Goal: Task Accomplishment & Management: Use online tool/utility

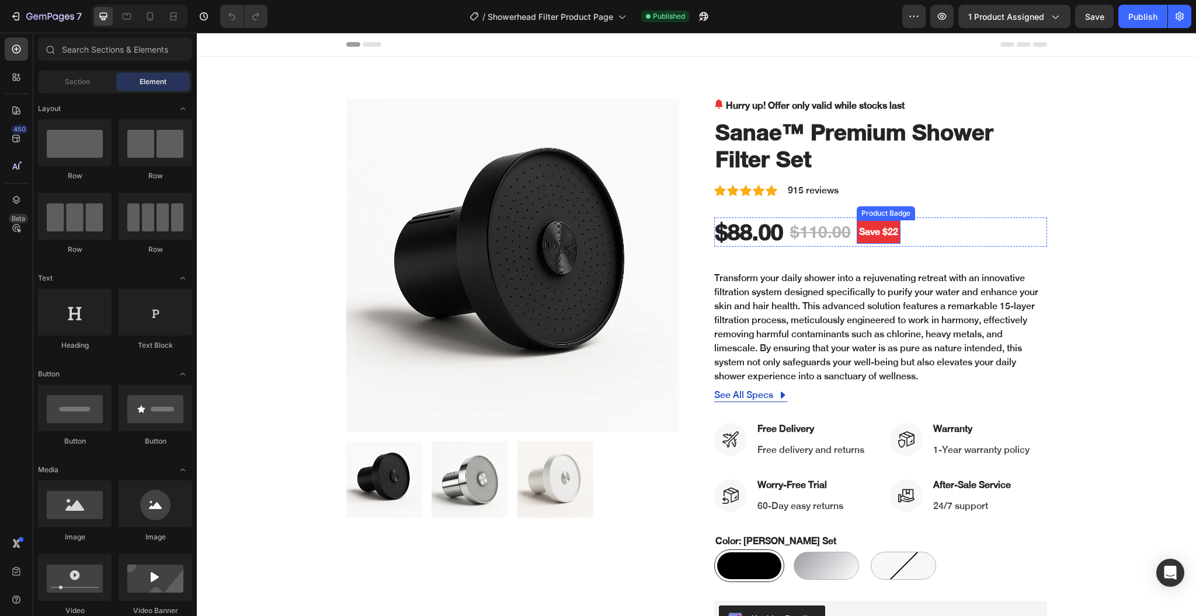
click at [866, 232] on pre "Save $22" at bounding box center [879, 231] width 44 height 23
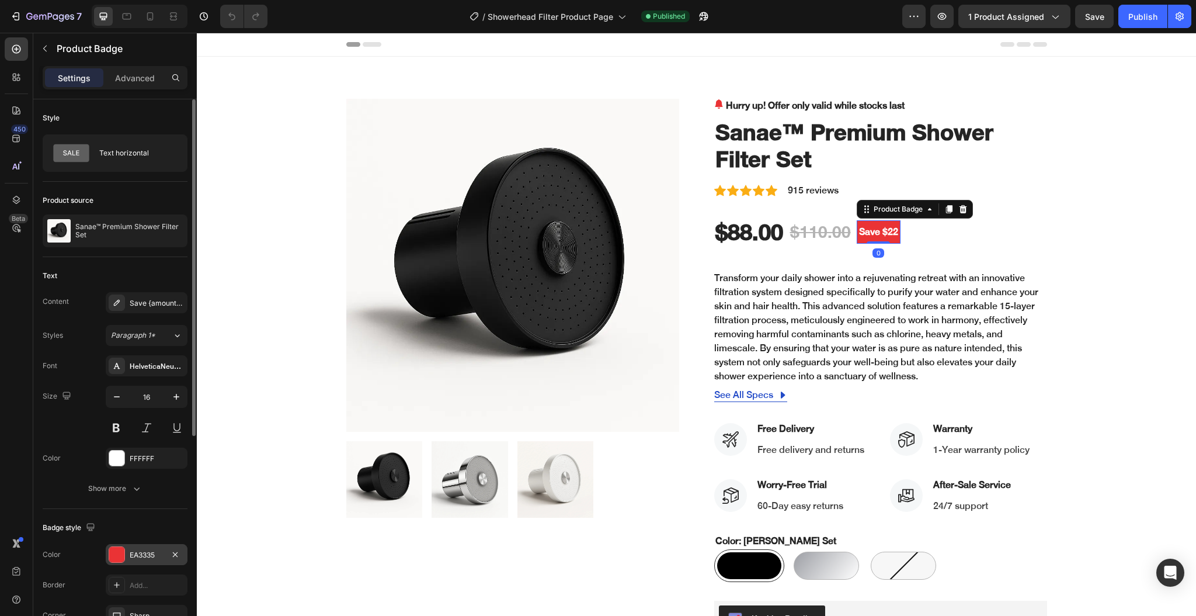
click at [134, 555] on div "EA3335" at bounding box center [147, 555] width 34 height 11
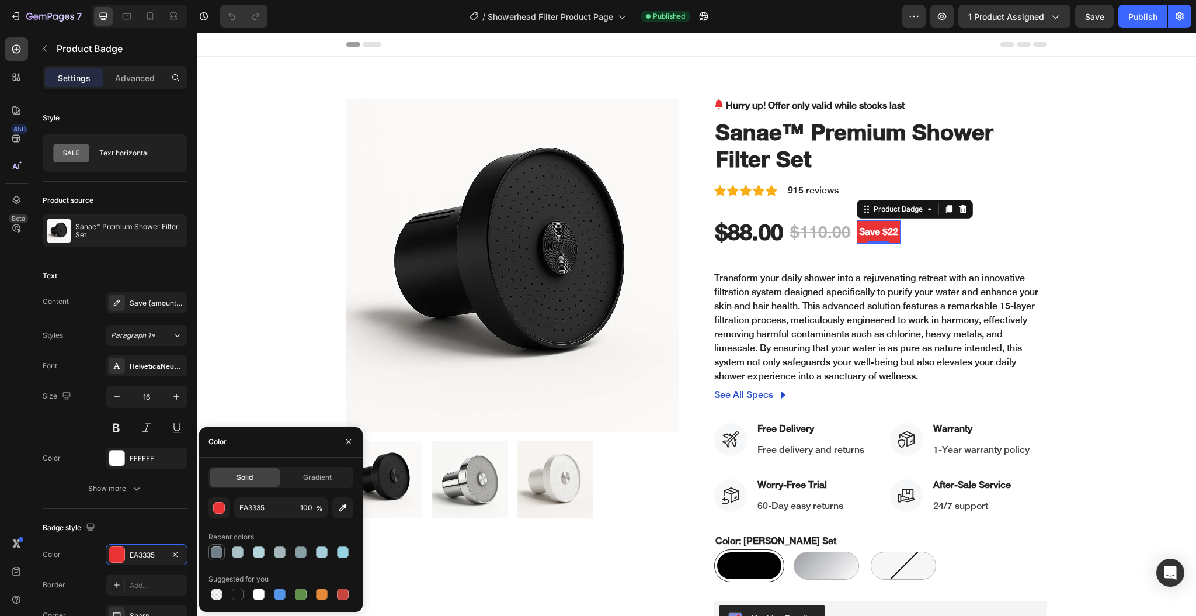
click at [219, 552] on div at bounding box center [217, 552] width 12 height 12
click at [302, 593] on div at bounding box center [301, 594] width 12 height 12
click at [319, 593] on div at bounding box center [322, 594] width 12 height 12
click at [342, 593] on div at bounding box center [343, 594] width 12 height 12
click at [321, 554] on div at bounding box center [322, 552] width 12 height 12
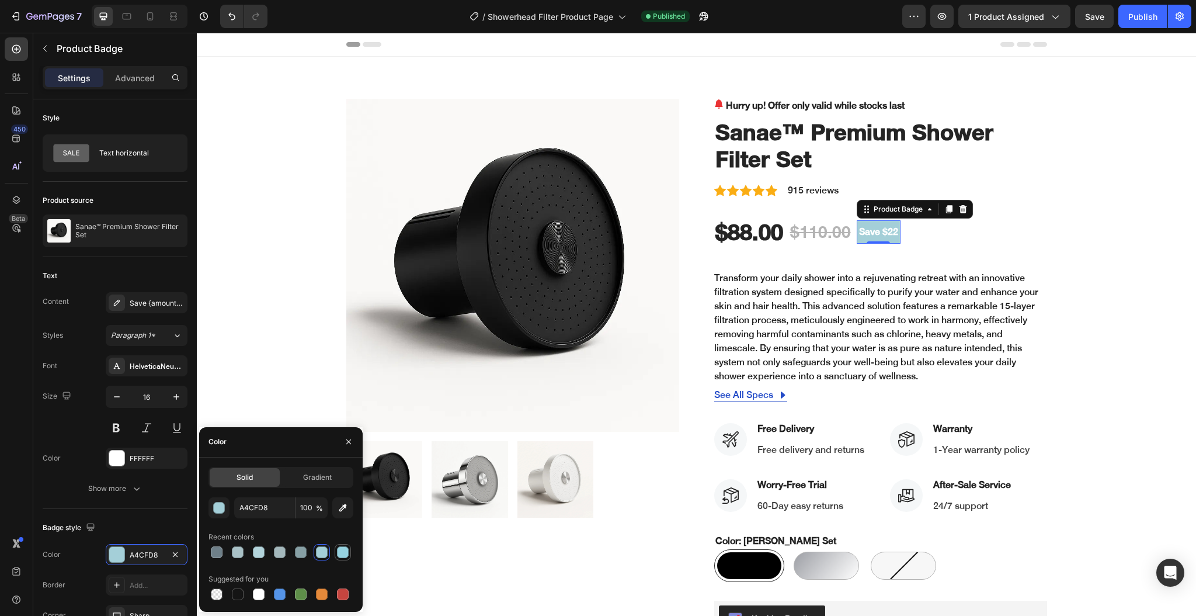
click at [347, 552] on div at bounding box center [343, 552] width 12 height 12
click at [277, 595] on div at bounding box center [280, 594] width 12 height 12
type input "5594E7"
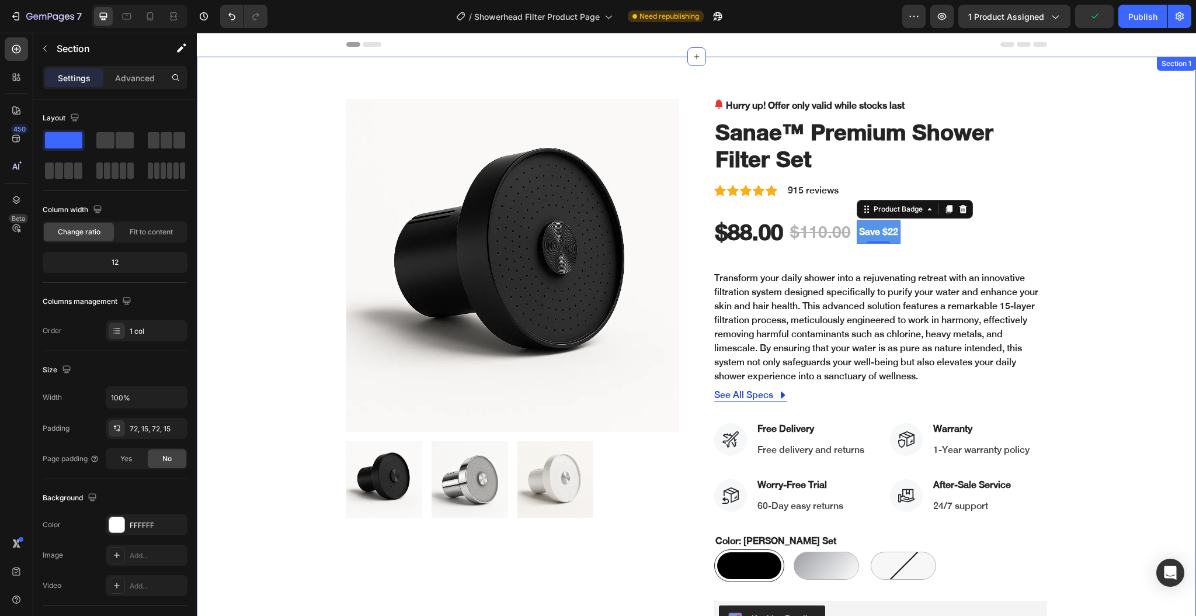
click at [1101, 278] on div "Product Images Hurry up! Offer only valid while stocks last (P) Stock Counter S…" at bounding box center [697, 456] width 982 height 715
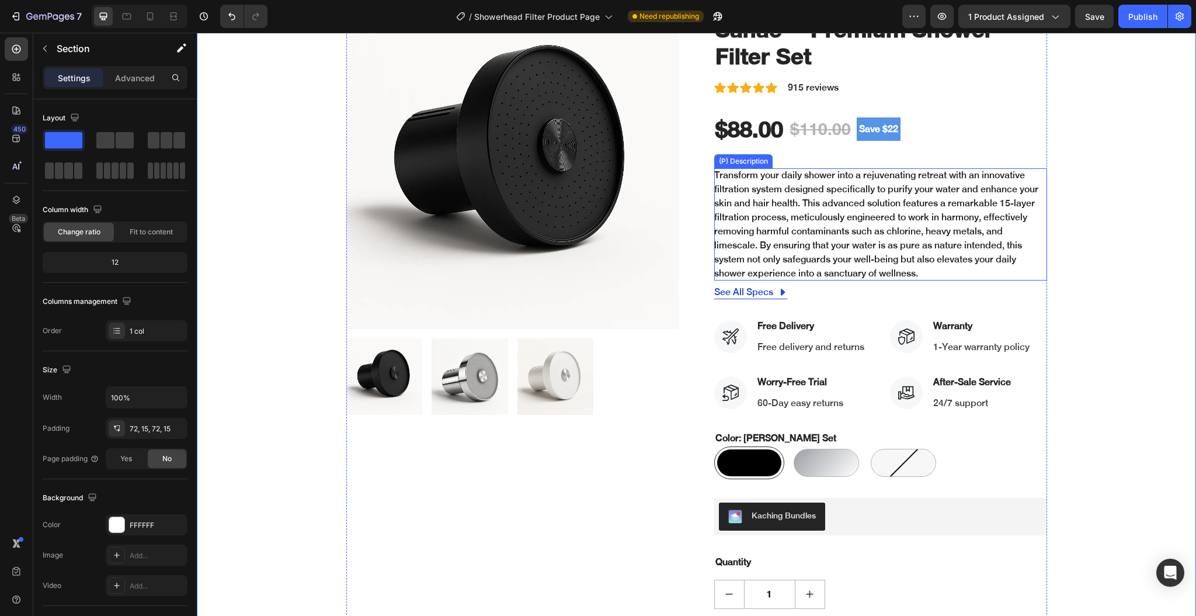
scroll to position [234, 0]
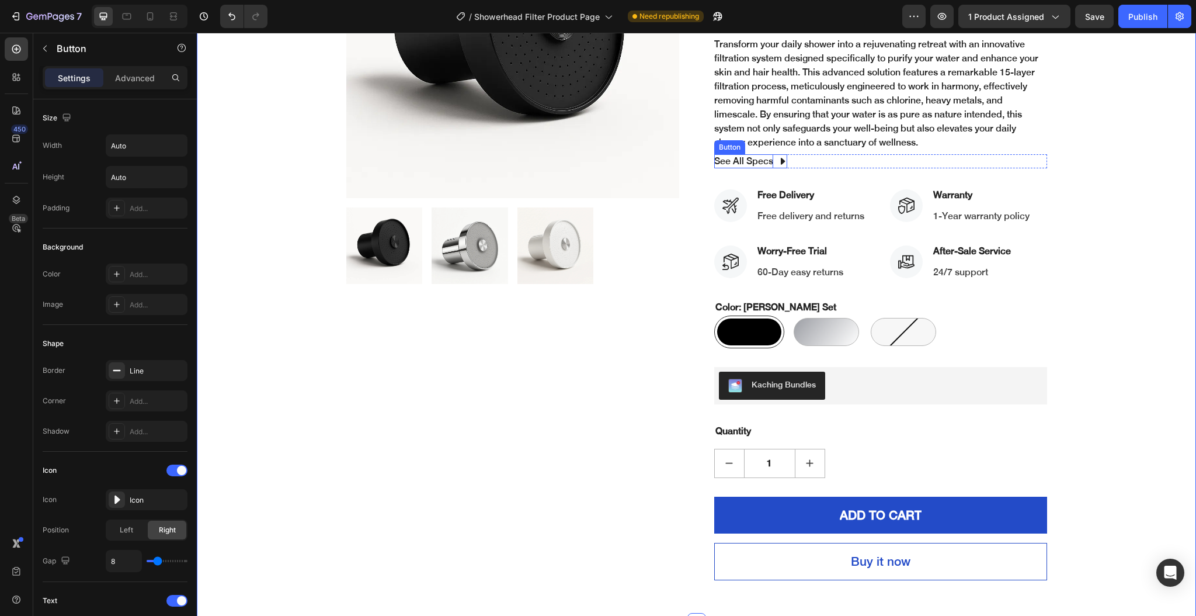
click at [752, 165] on div "See All Specs" at bounding box center [743, 161] width 59 height 14
click at [951, 330] on div "Matt Black Set Matt Black Set Chrome Set Chrome Set Porcelain White Set Porcela…" at bounding box center [880, 331] width 333 height 33
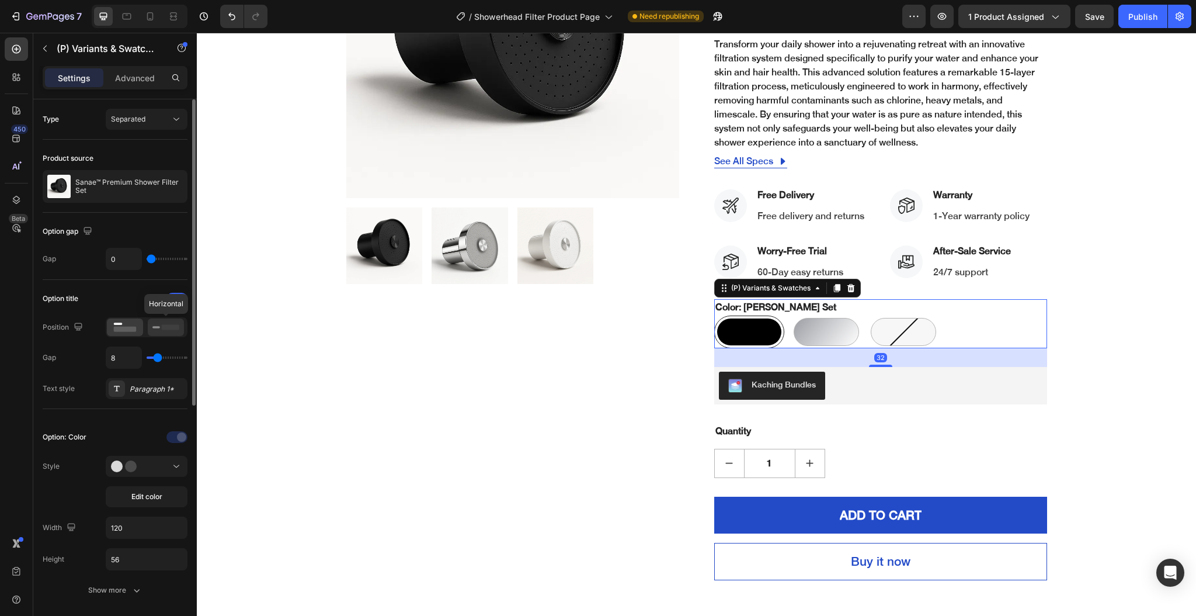
click at [175, 328] on rect at bounding box center [171, 326] width 18 height 5
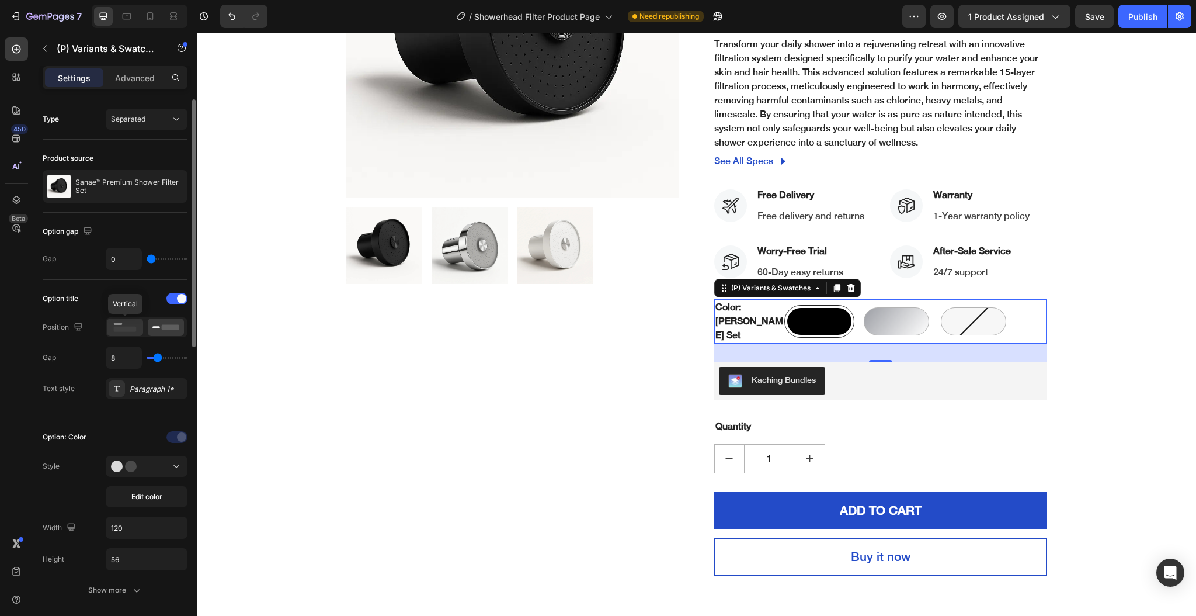
click at [135, 332] on rect at bounding box center [125, 328] width 23 height 5
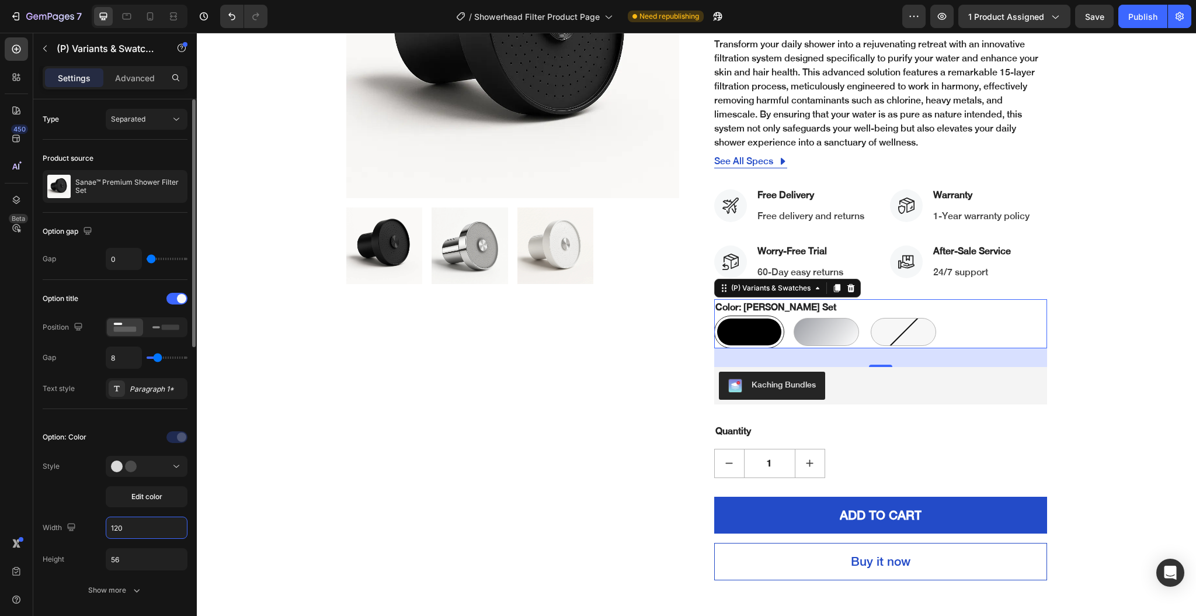
click at [128, 530] on input "120" at bounding box center [146, 527] width 81 height 21
type input "60"
click at [123, 561] on input "56" at bounding box center [146, 558] width 81 height 21
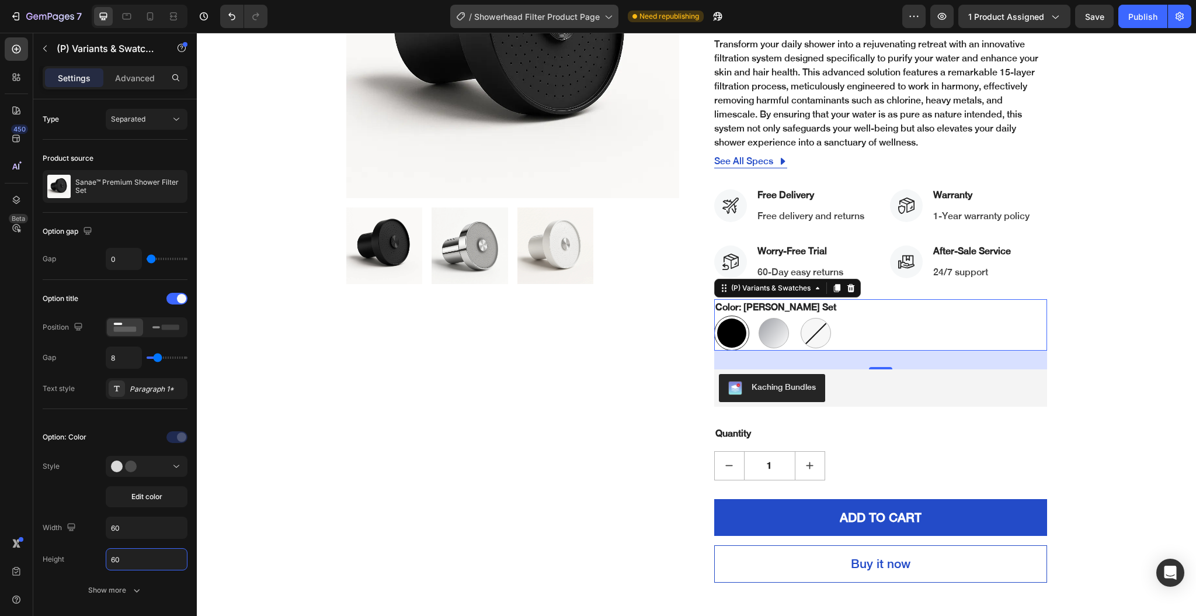
type input "60"
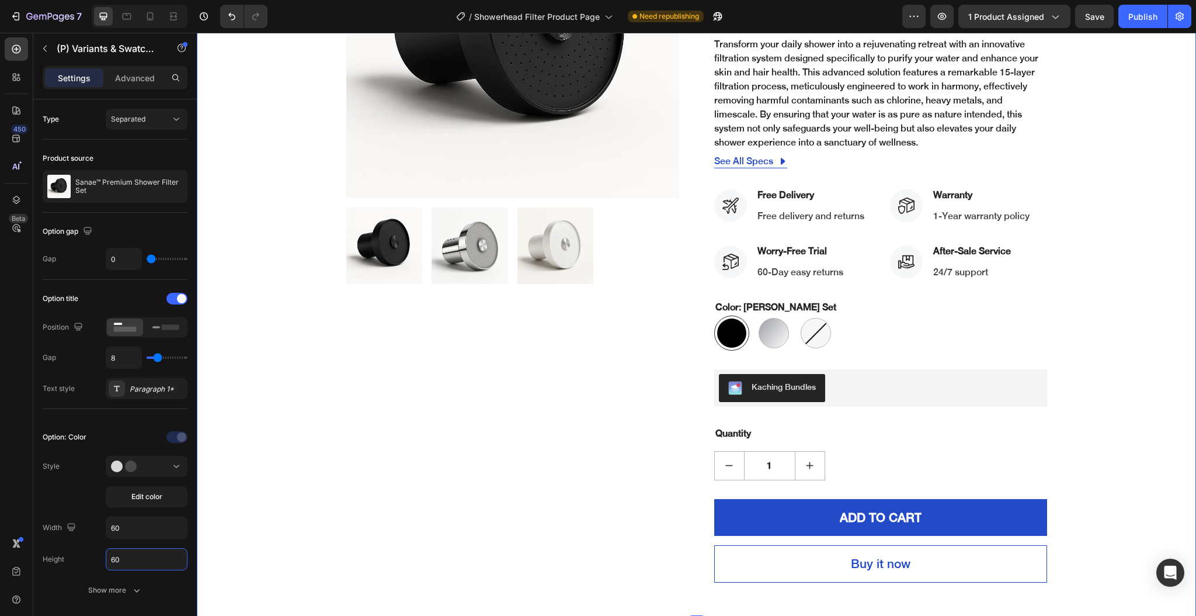
click at [265, 197] on div "Product Images Hurry up! Offer only valid while stocks last (P) Stock Counter S…" at bounding box center [697, 223] width 982 height 717
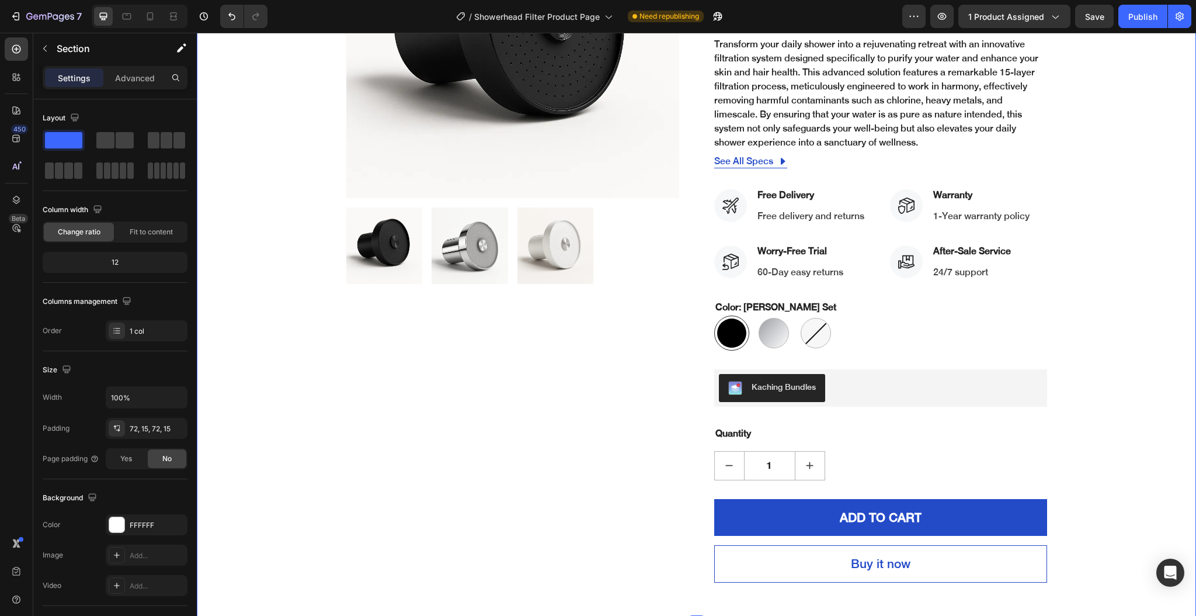
click at [286, 161] on div "Product Images Hurry up! Offer only valid while stocks last (P) Stock Counter S…" at bounding box center [697, 223] width 982 height 717
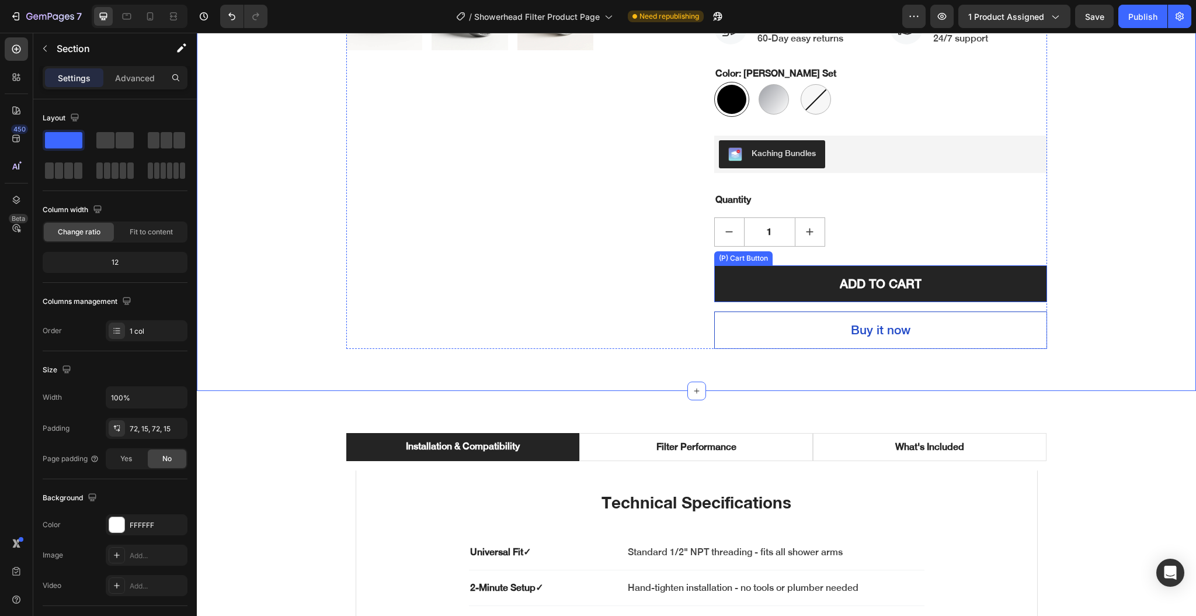
click at [720, 293] on button "ADD TO CART" at bounding box center [880, 283] width 333 height 37
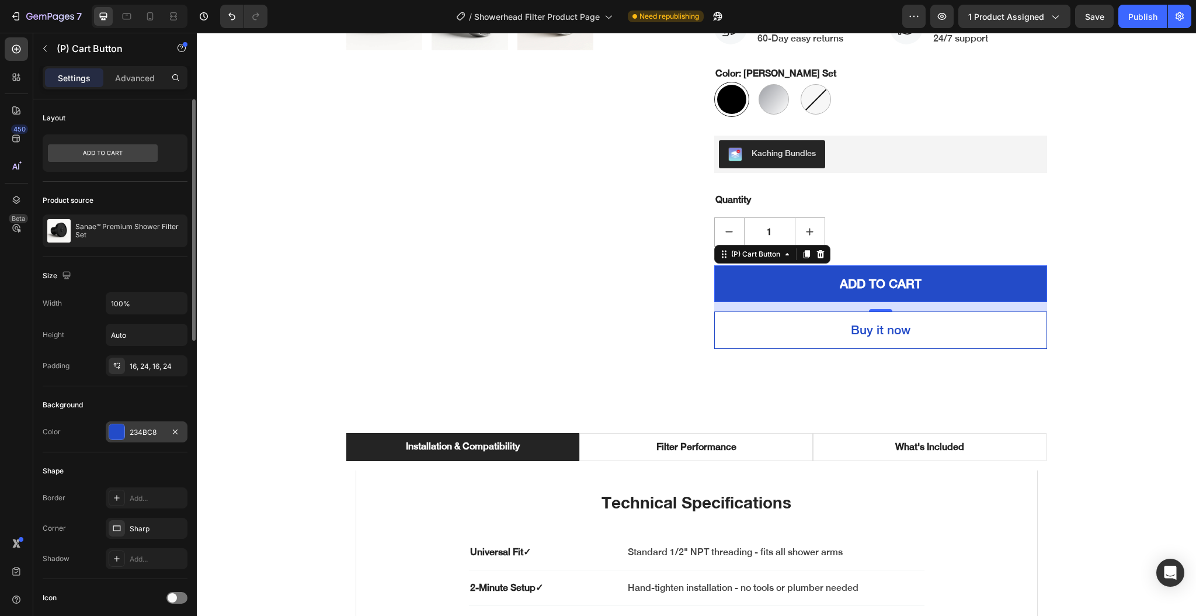
click at [134, 437] on div "234BC8" at bounding box center [147, 432] width 34 height 11
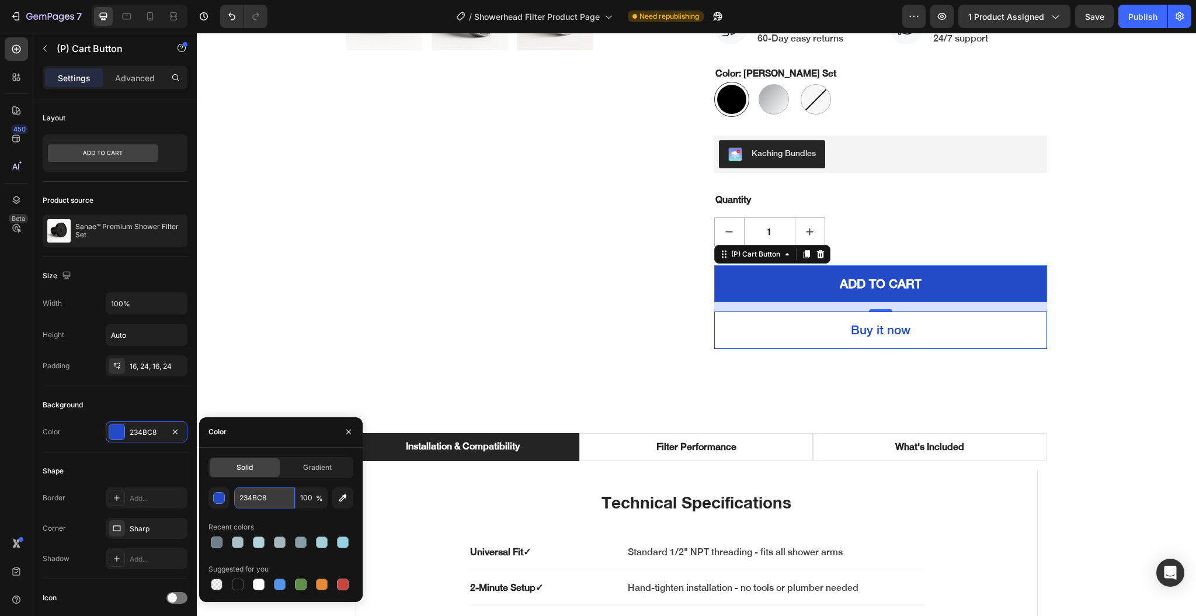
click at [267, 496] on input "234BC8" at bounding box center [264, 497] width 61 height 21
paste input "3DA4AB"
type input "3DA4AB"
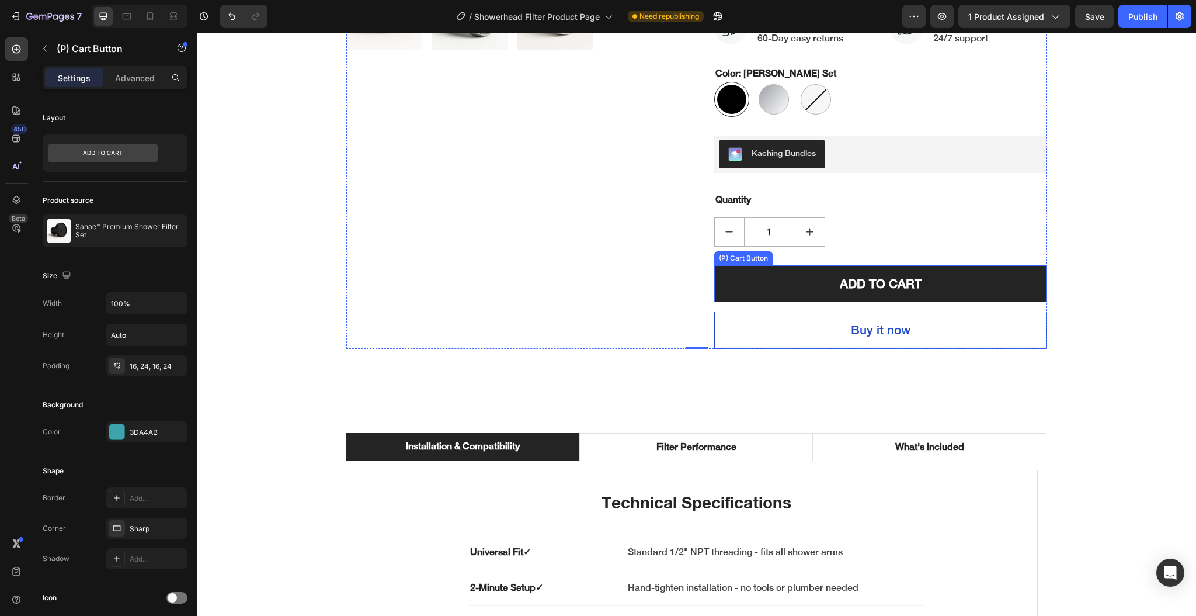
click at [714, 284] on button "ADD TO CART" at bounding box center [880, 283] width 333 height 37
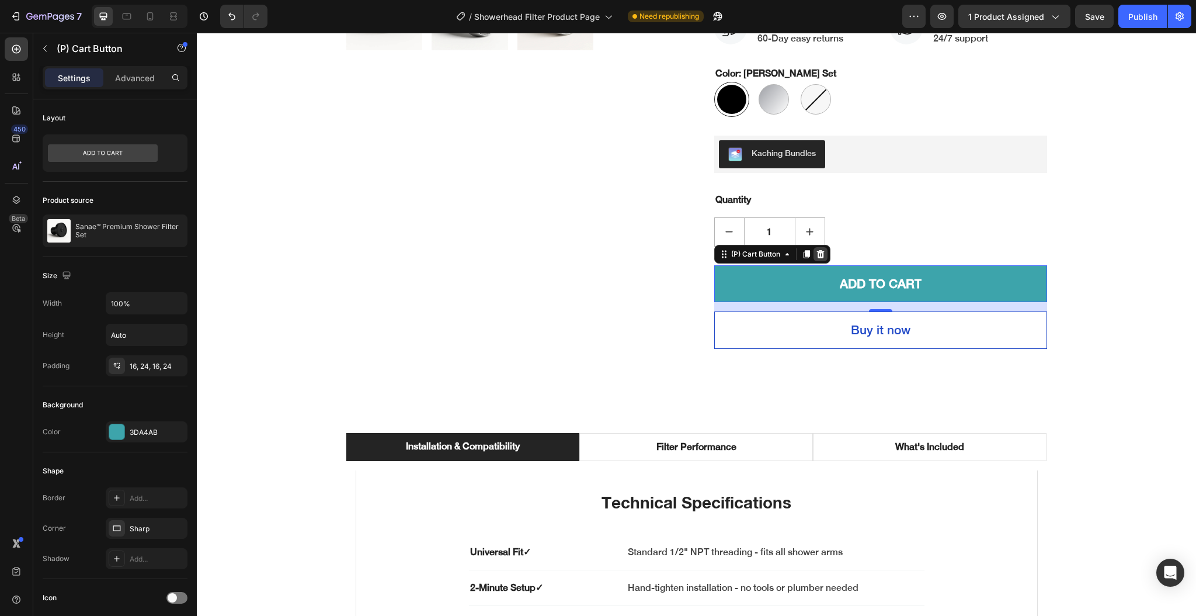
click at [816, 256] on icon at bounding box center [820, 253] width 9 height 9
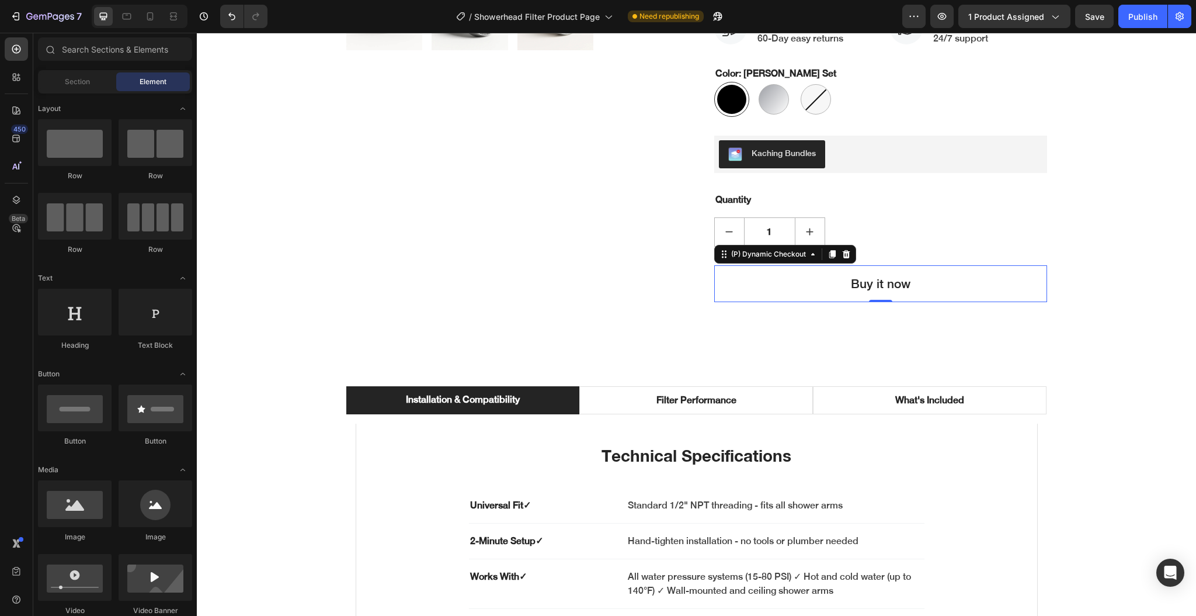
click at [767, 286] on button "Buy it now" at bounding box center [880, 283] width 333 height 37
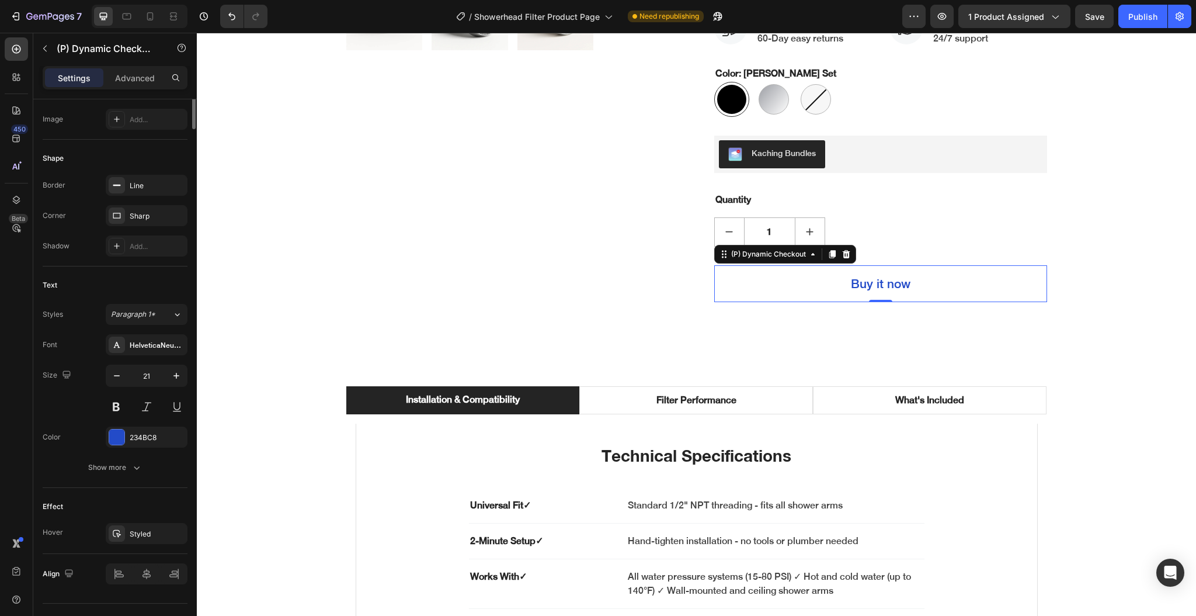
scroll to position [335, 0]
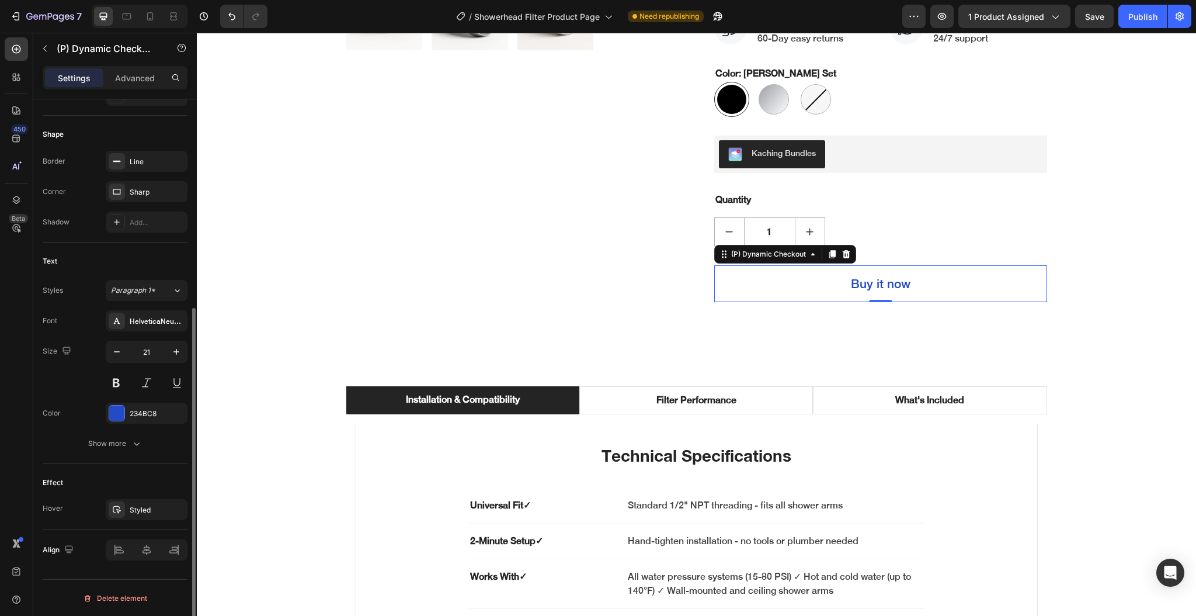
click at [124, 423] on div "Font HelveticaNeue Medium Size 21 Color 234BC8 Show more" at bounding box center [115, 382] width 145 height 144
click at [124, 418] on div at bounding box center [117, 413] width 16 height 16
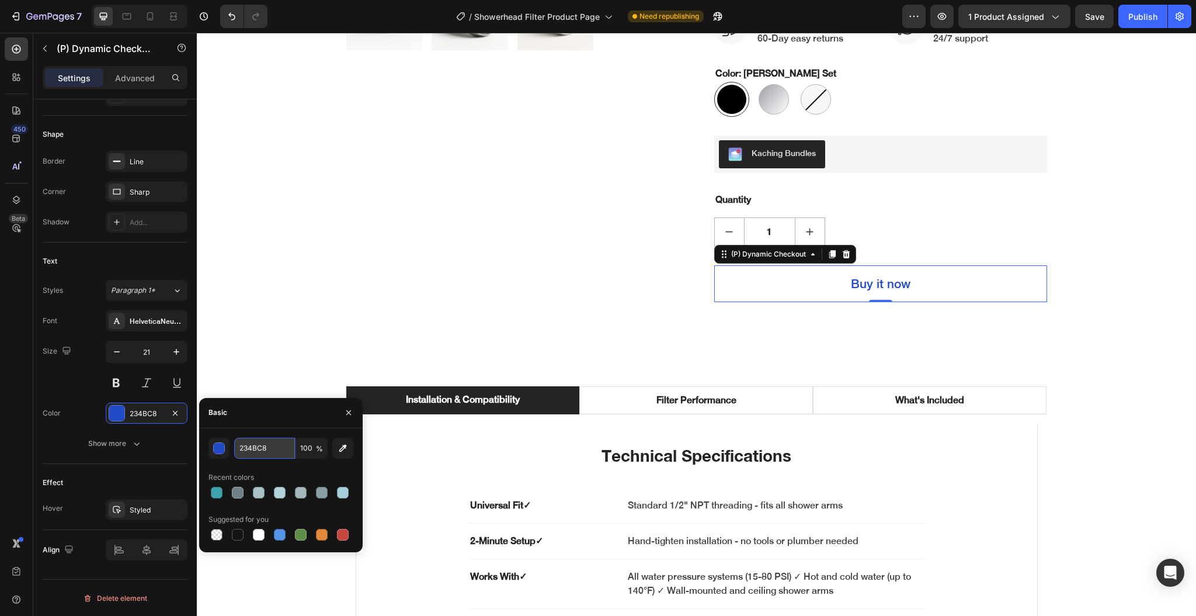
click at [269, 447] on input "234BC8" at bounding box center [264, 447] width 61 height 21
paste input "3DA4AB"
type input "3DA4AB"
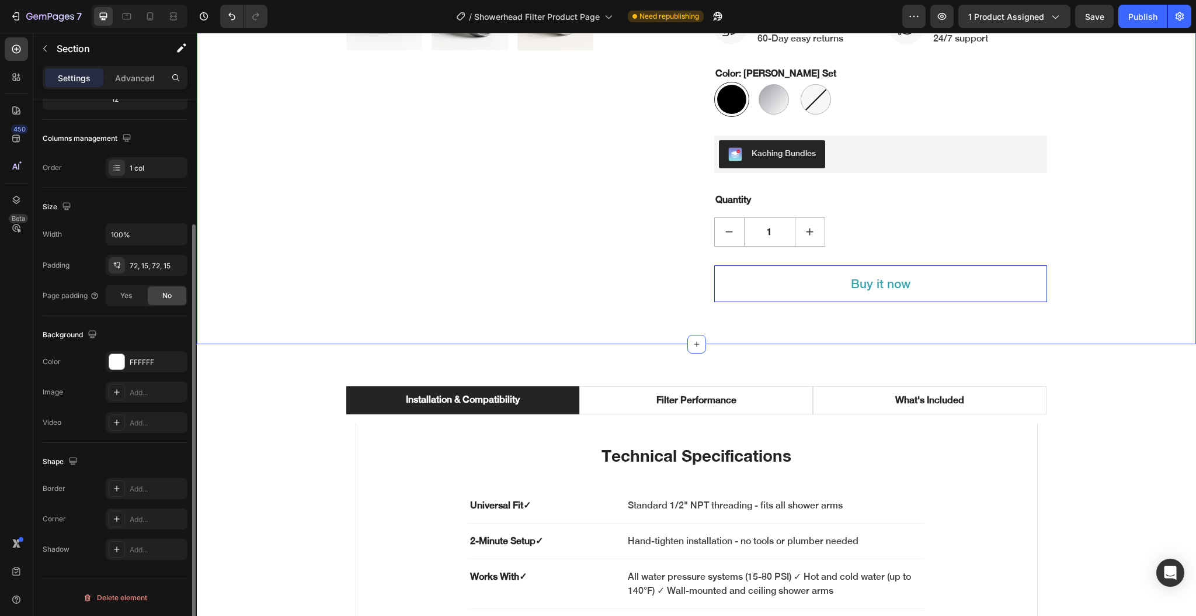
scroll to position [0, 0]
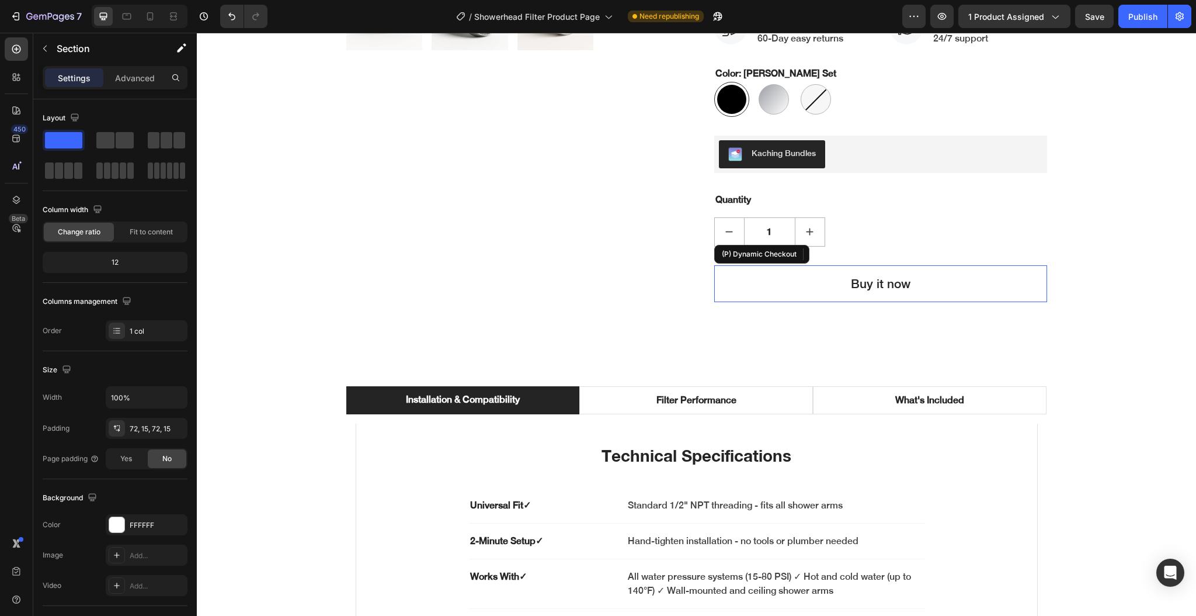
click at [722, 283] on button "Buy it now" at bounding box center [880, 283] width 333 height 37
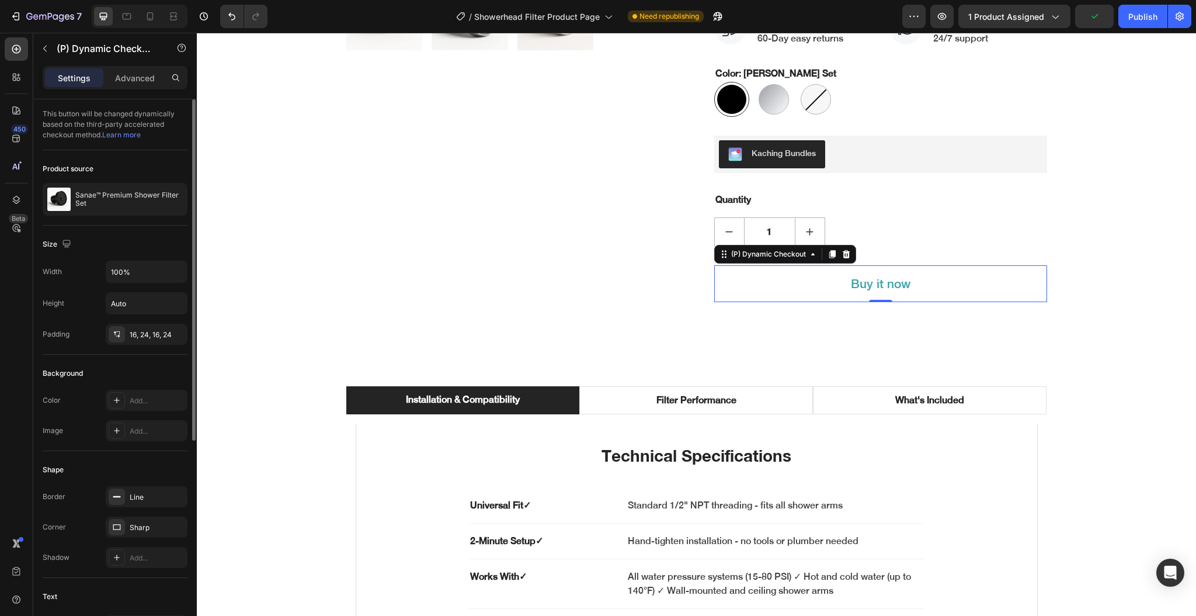
scroll to position [311, 0]
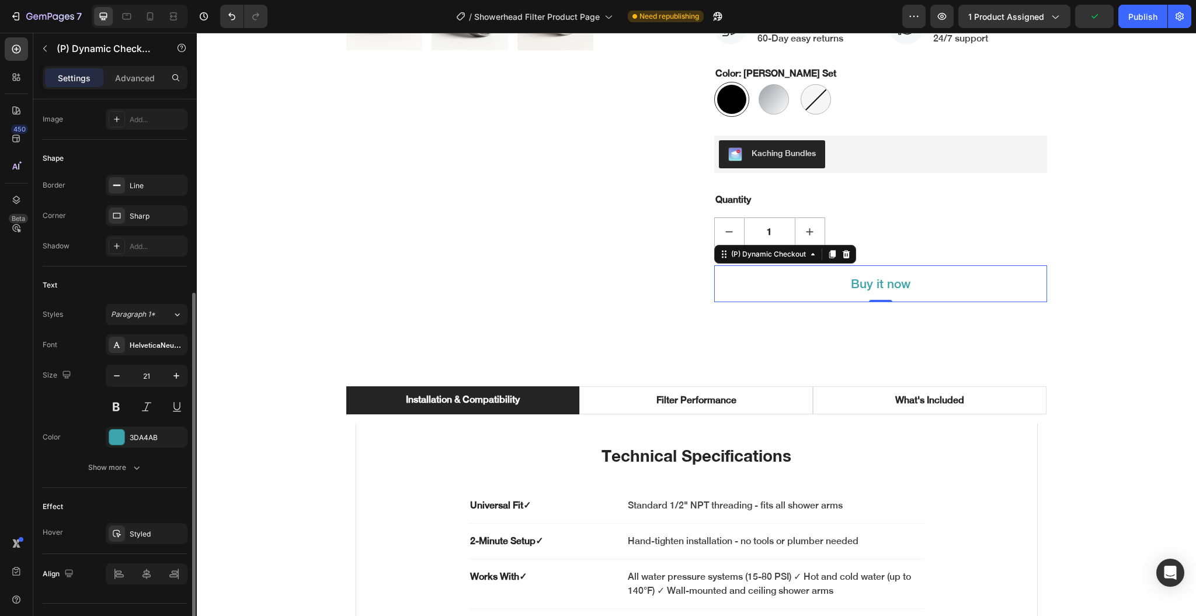
click at [145, 447] on div "Font HelveticaNeue Medium Size 21 Color 3DA4AB Show more" at bounding box center [115, 406] width 145 height 144
click at [142, 440] on div "3DA4AB" at bounding box center [147, 437] width 34 height 11
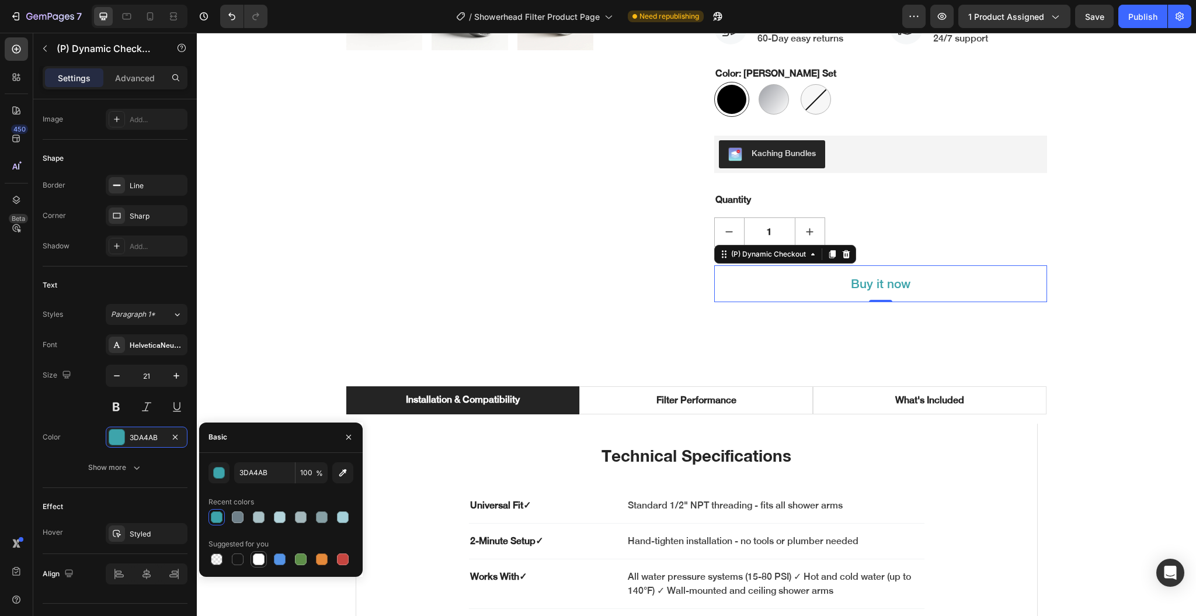
click at [259, 561] on div at bounding box center [259, 559] width 12 height 12
type input "FFFFFF"
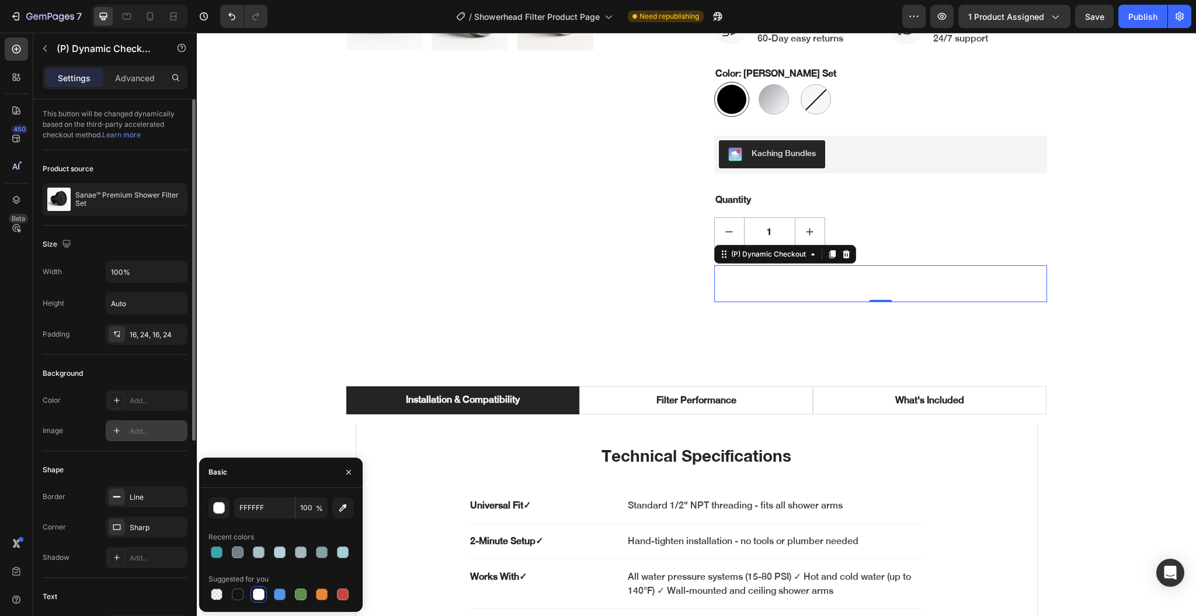
scroll to position [335, 0]
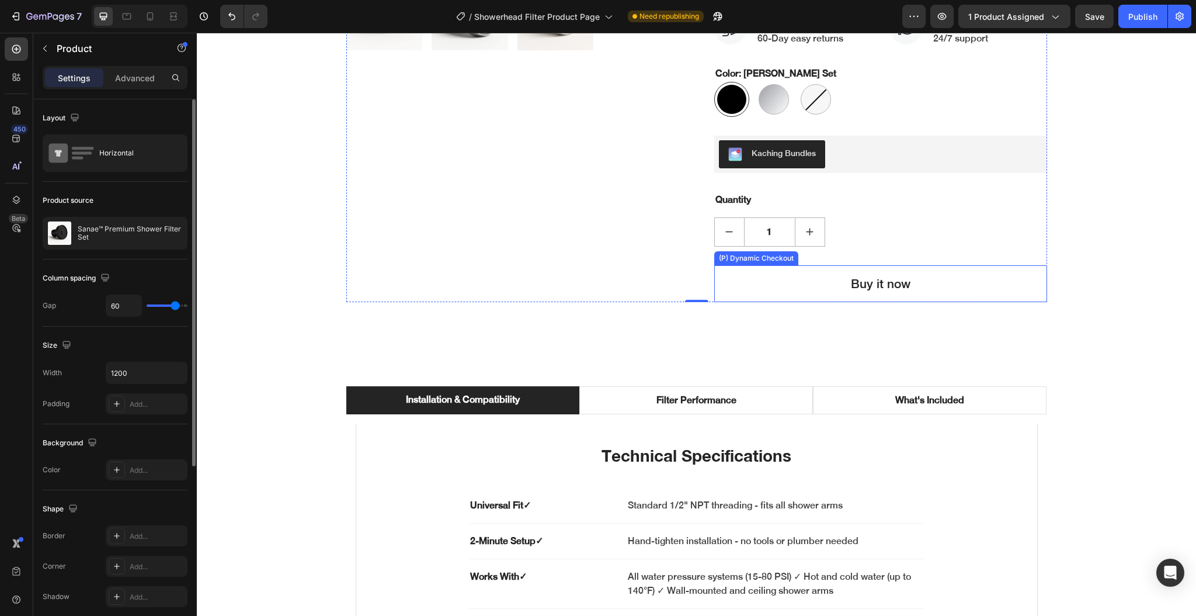
click at [724, 283] on button "Buy it now" at bounding box center [880, 283] width 333 height 37
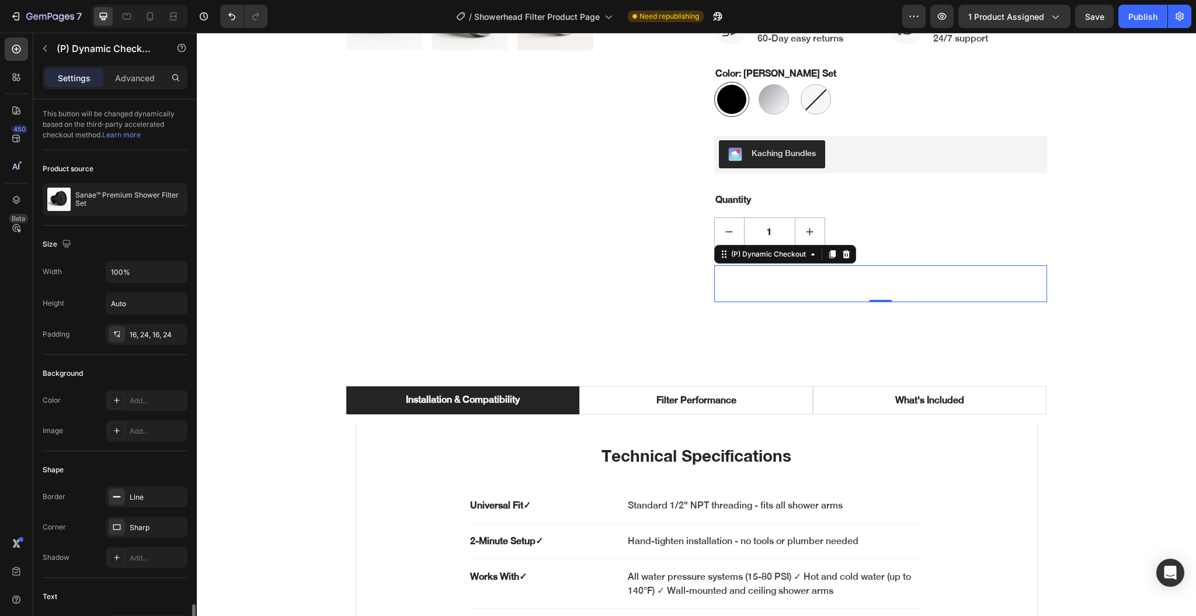
scroll to position [335, 0]
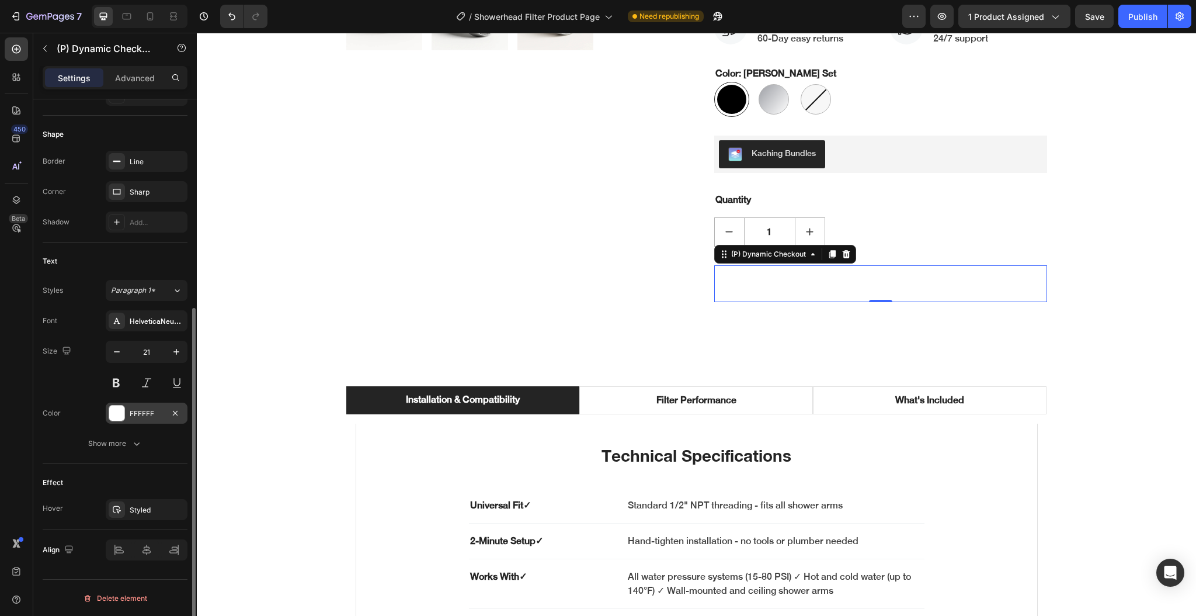
click at [146, 415] on div "FFFFFF" at bounding box center [147, 413] width 34 height 11
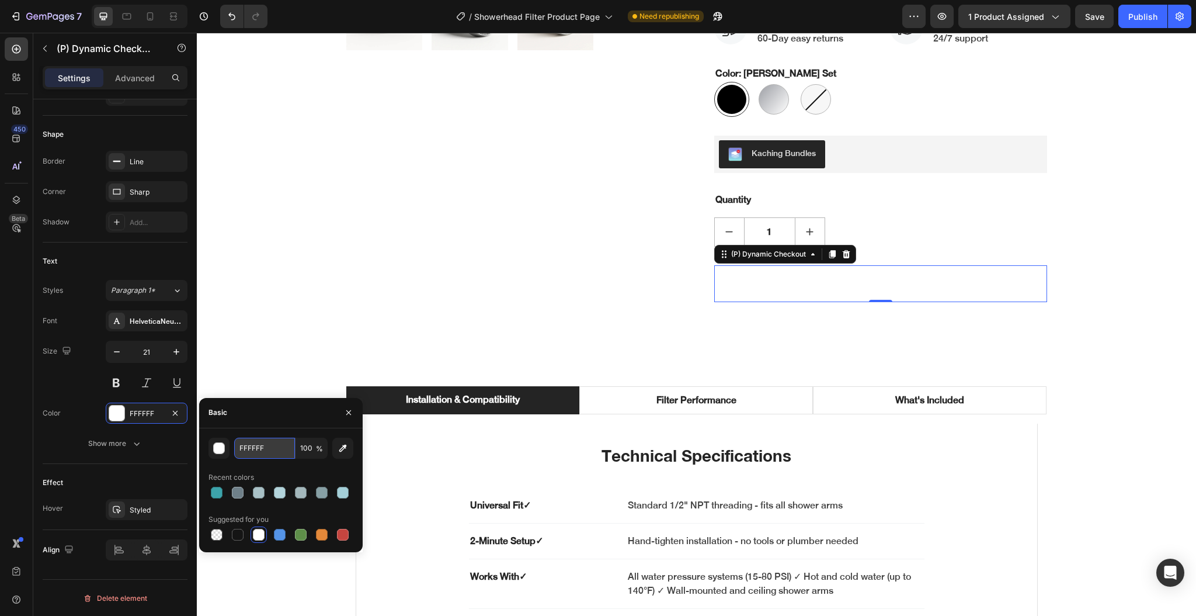
click at [255, 443] on input "FFFFFF" at bounding box center [264, 447] width 61 height 21
paste input "3DA4AB"
type input "3DA4AB"
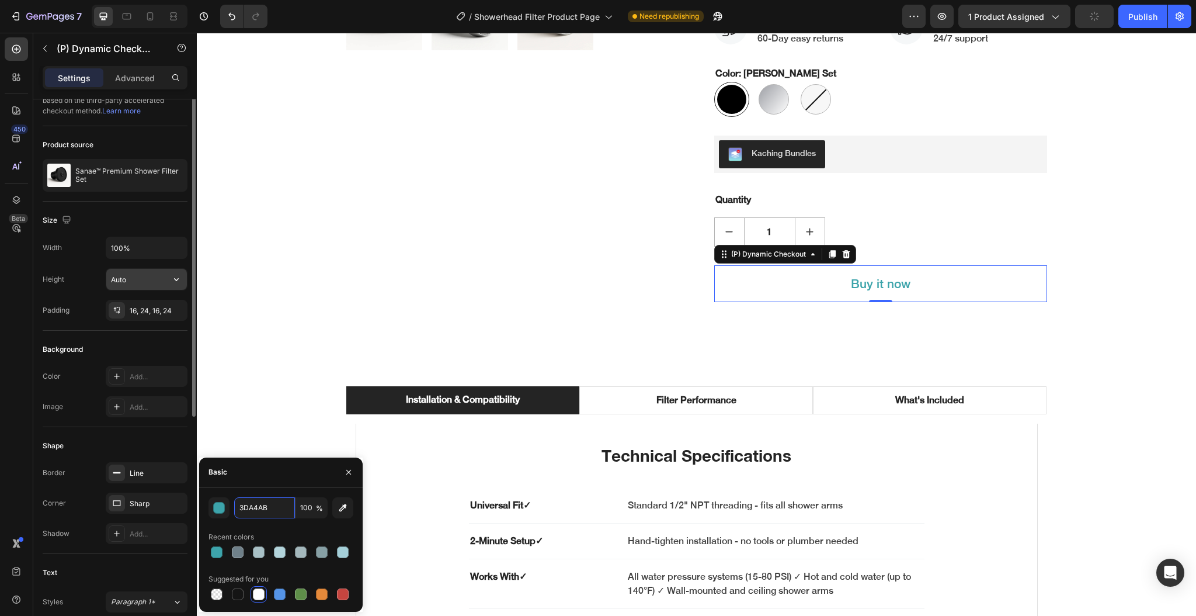
scroll to position [0, 0]
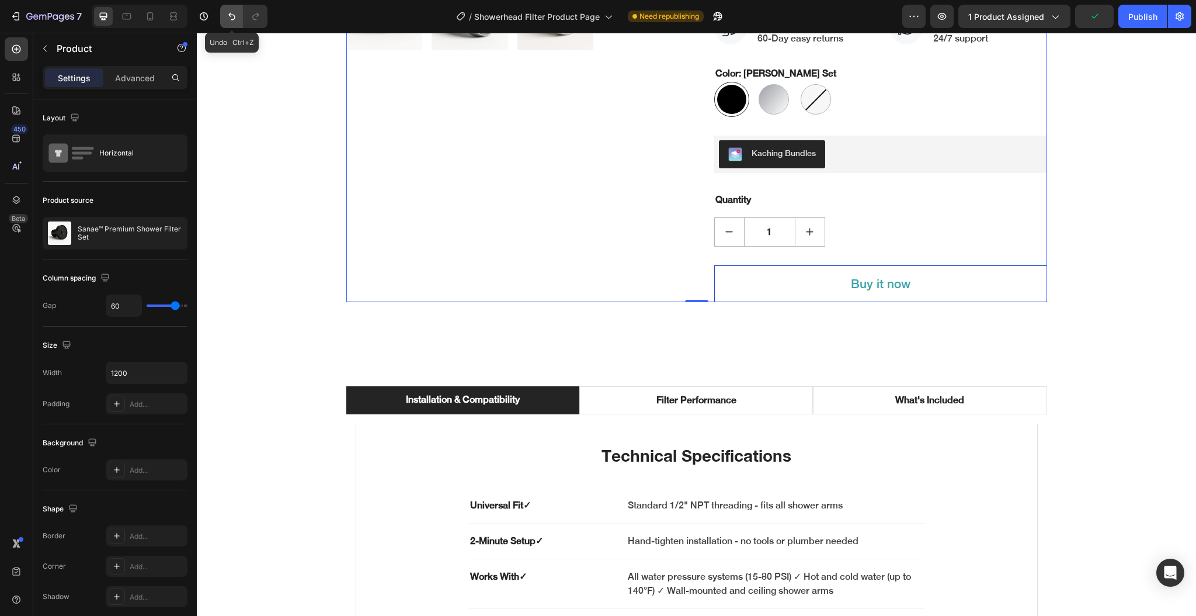
click at [229, 12] on icon "Undo/Redo" at bounding box center [232, 17] width 12 height 12
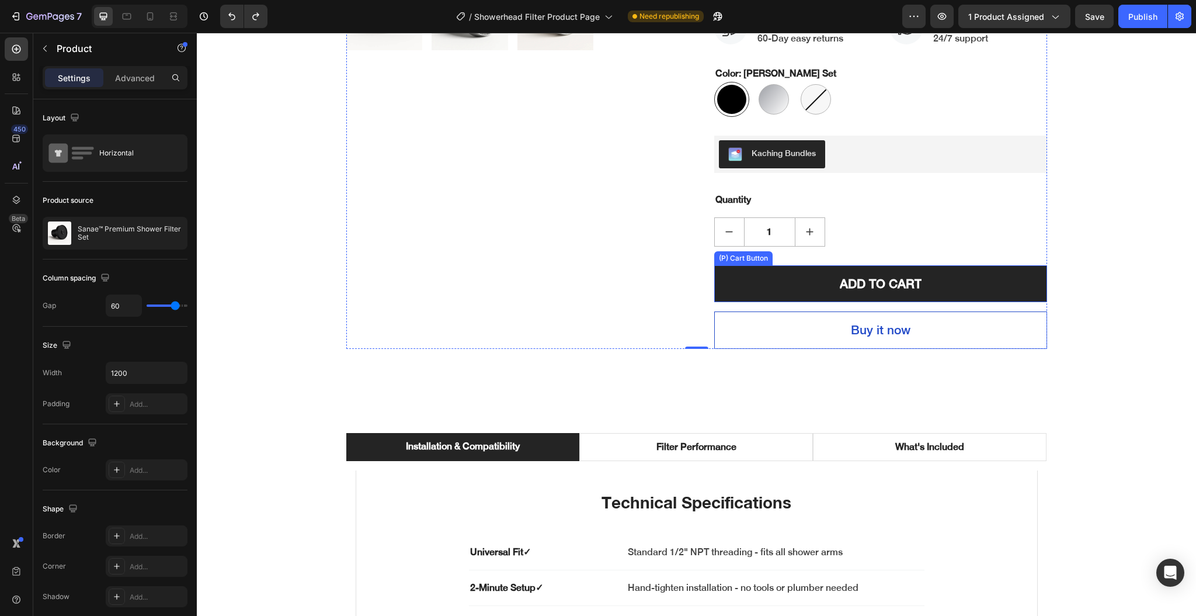
click at [755, 285] on button "ADD TO CART" at bounding box center [880, 283] width 333 height 37
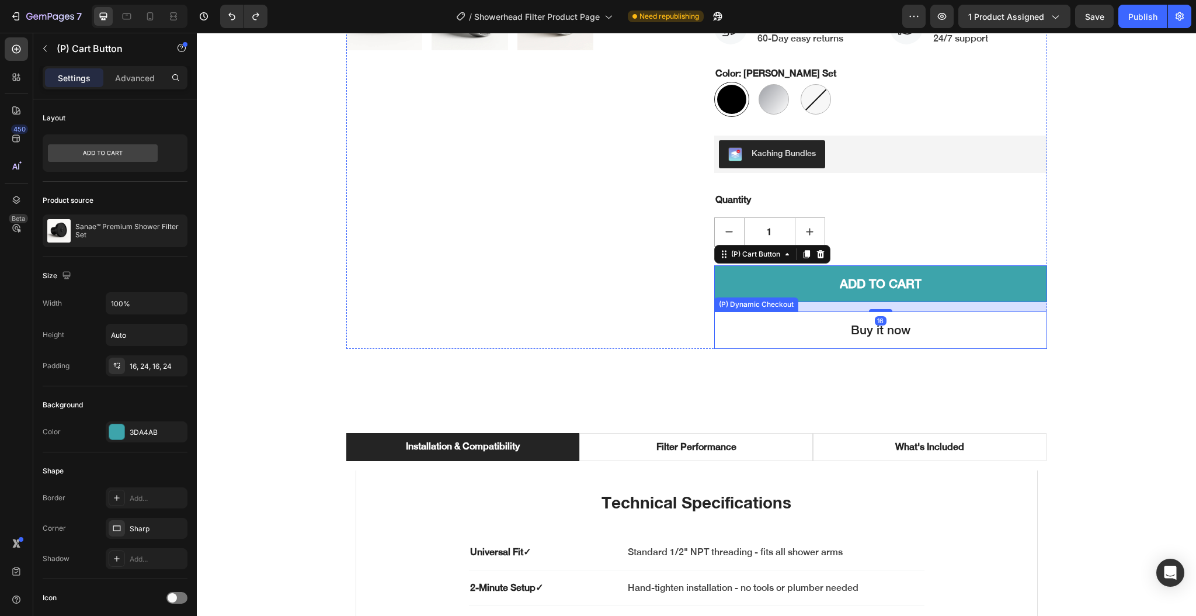
click at [735, 336] on button "Buy it now" at bounding box center [880, 329] width 333 height 37
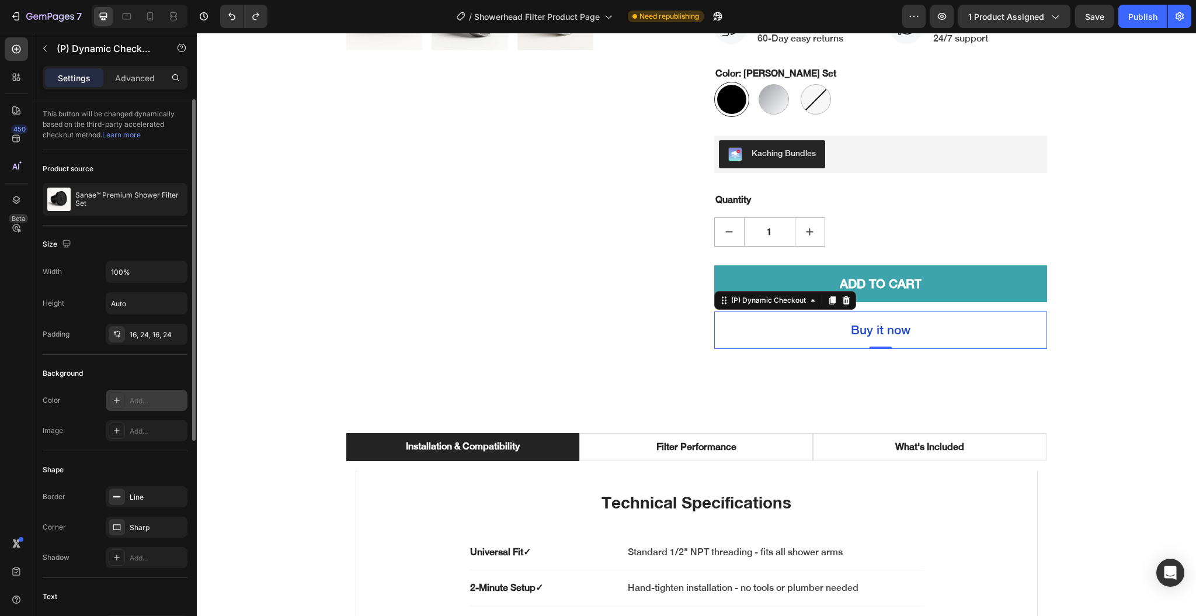
click at [132, 404] on div "Add..." at bounding box center [157, 400] width 55 height 11
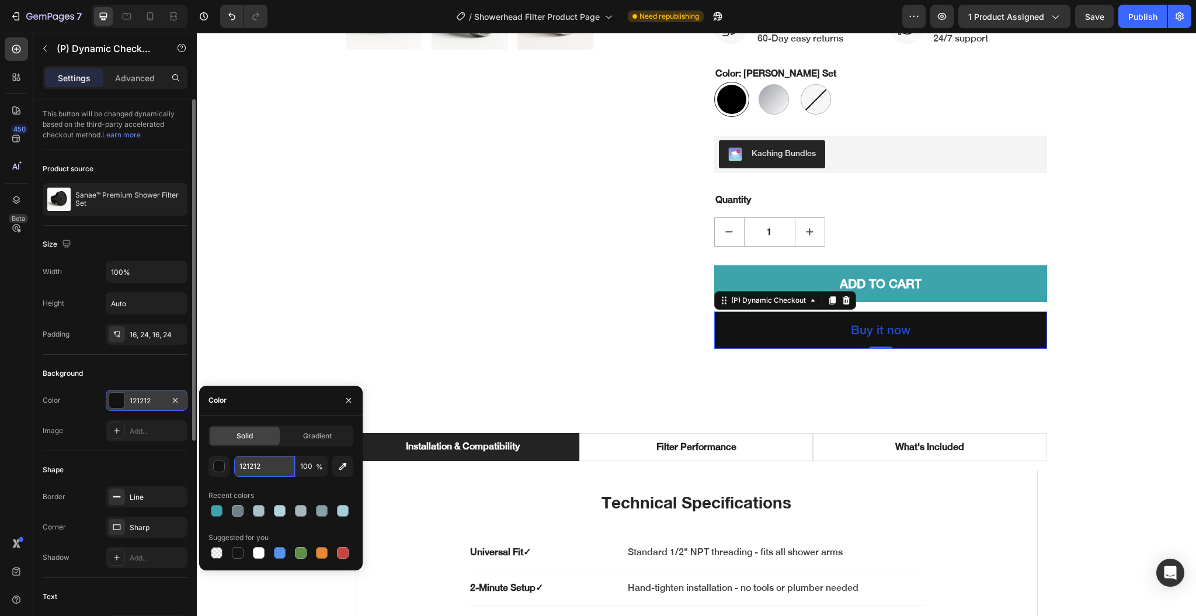
click at [262, 459] on input "121212" at bounding box center [264, 466] width 61 height 21
paste input "3DA4AB"
type input "3DA4AB"
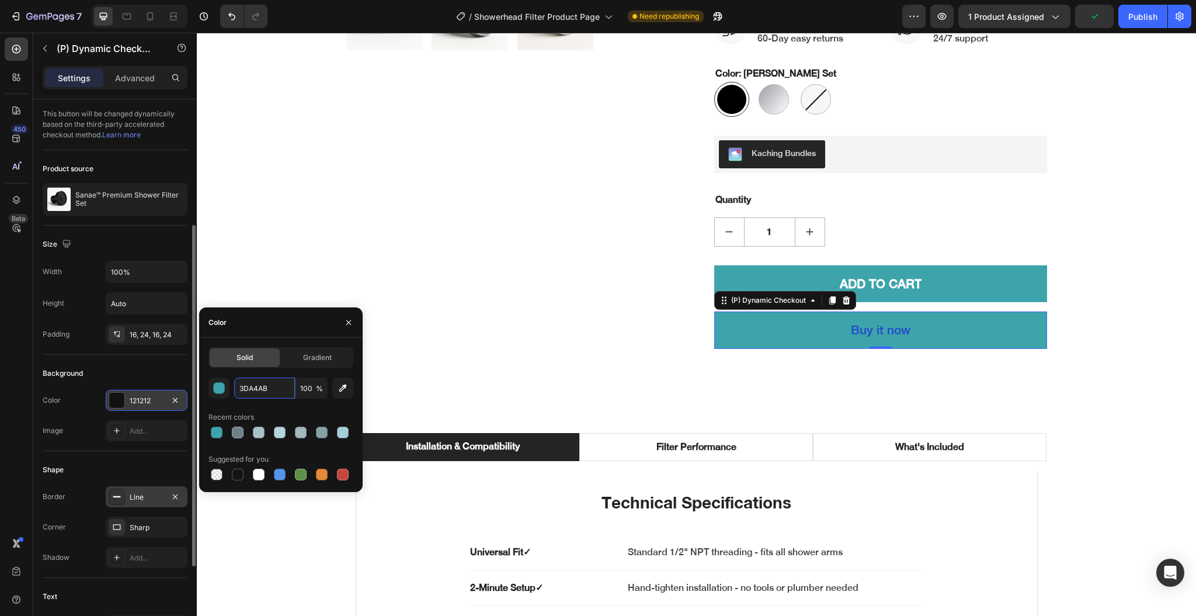
scroll to position [234, 0]
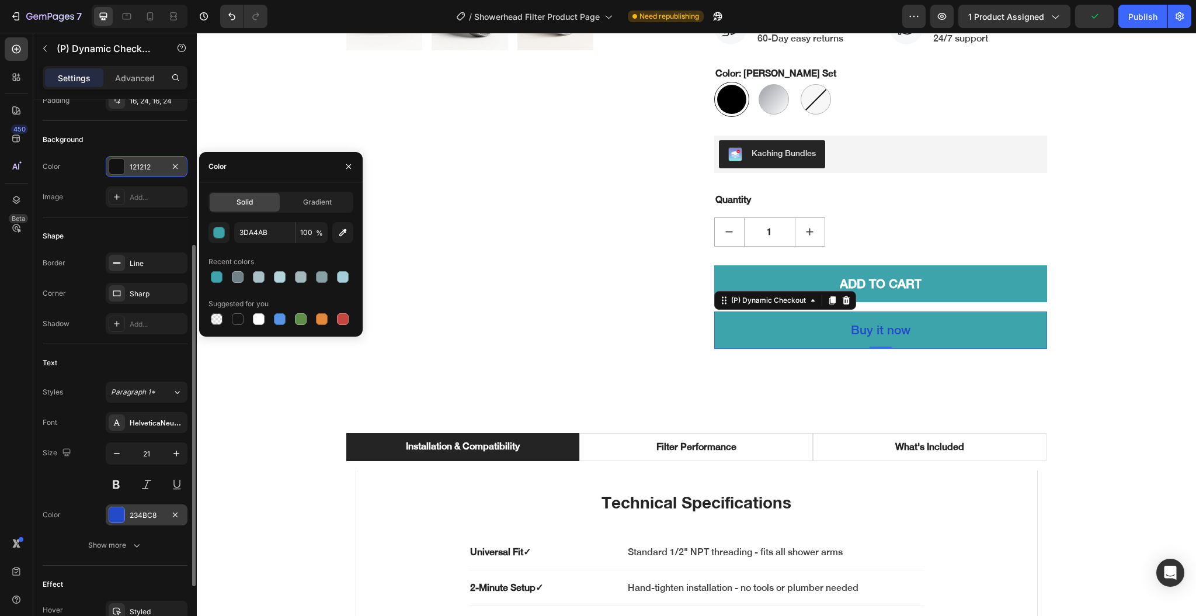
click at [141, 520] on div "234BC8" at bounding box center [147, 515] width 34 height 11
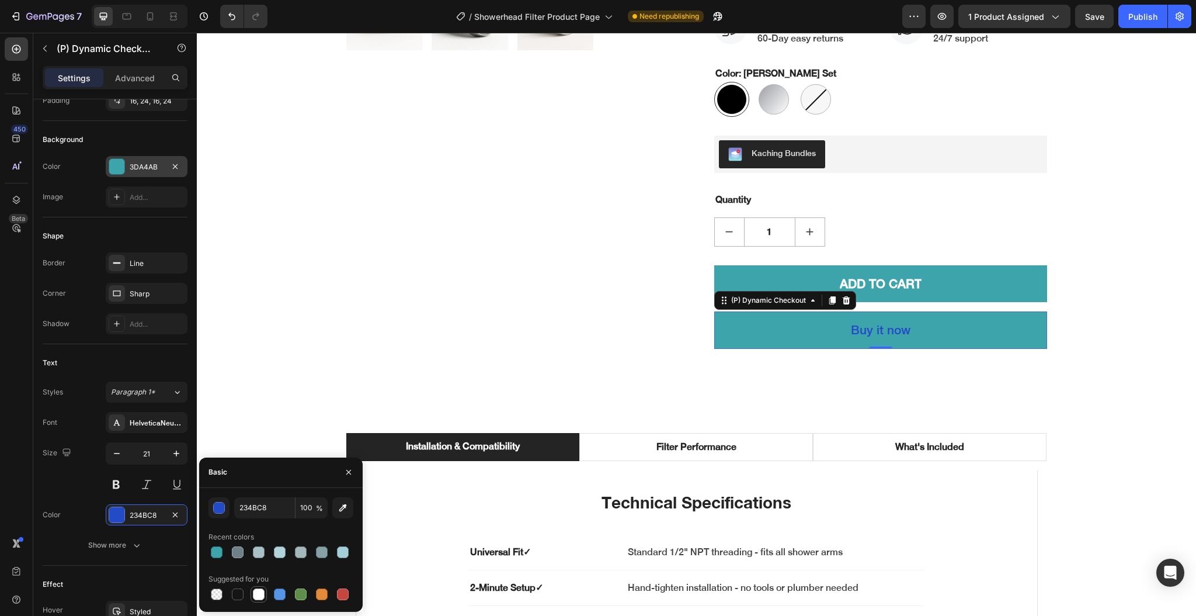
click at [258, 592] on div at bounding box center [259, 594] width 12 height 12
type input "FFFFFF"
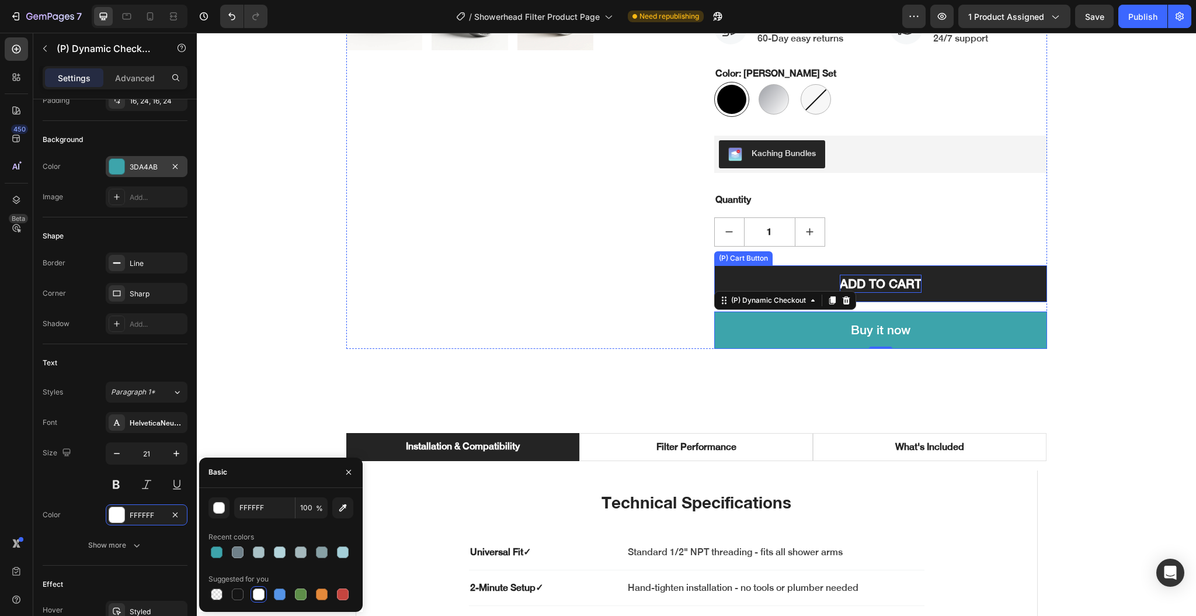
click at [853, 281] on div "ADD TO CART" at bounding box center [881, 283] width 82 height 19
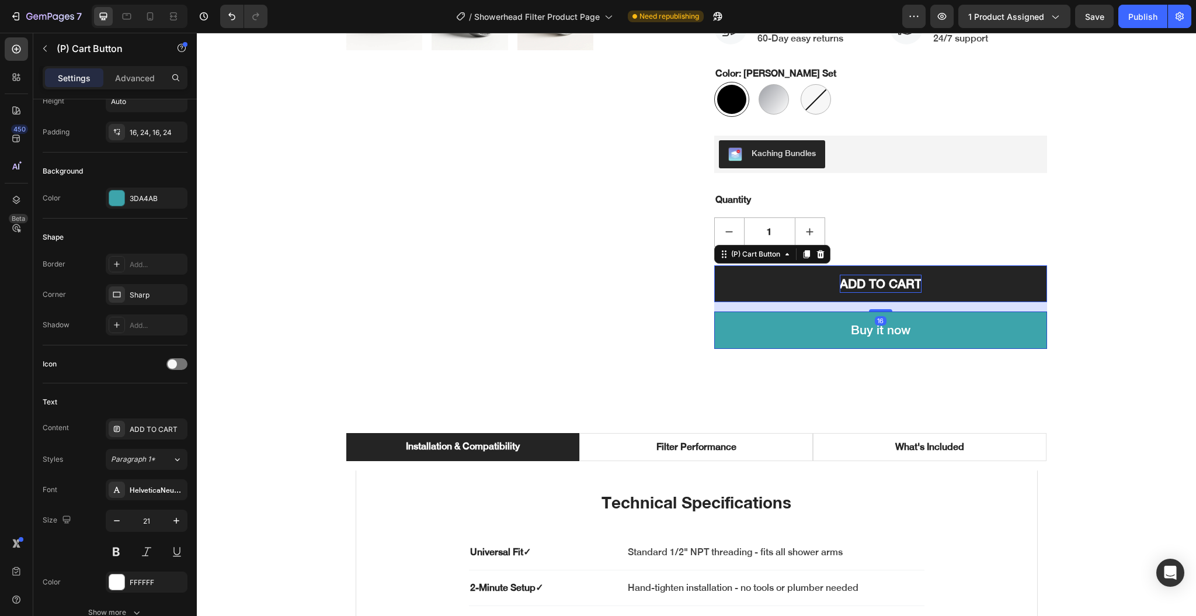
scroll to position [0, 0]
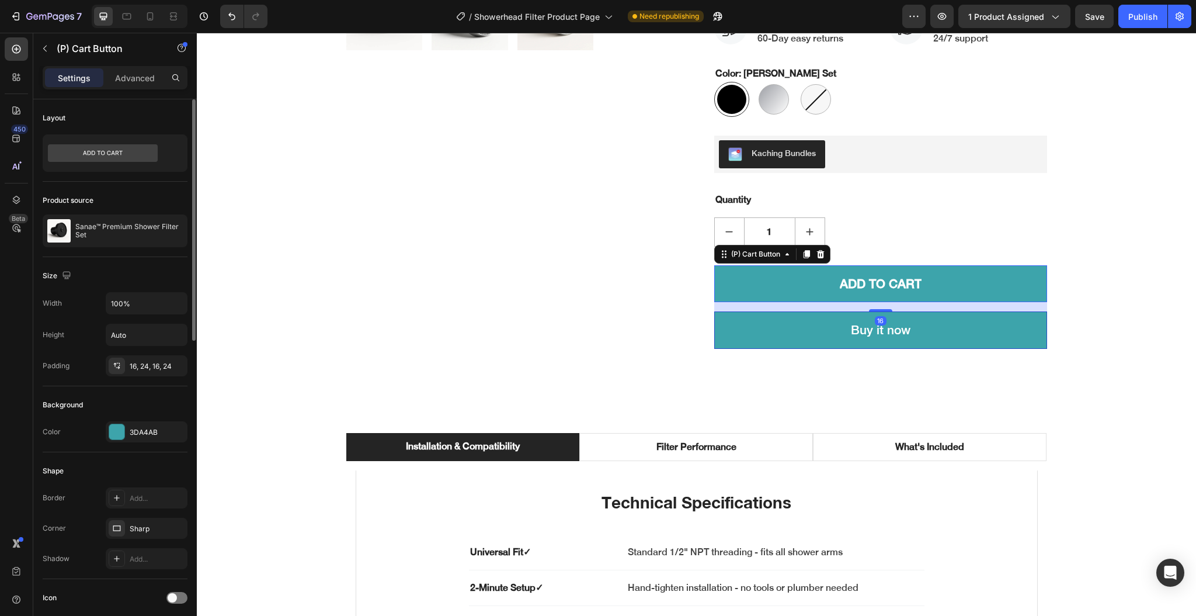
click at [83, 89] on div "Settings Advanced" at bounding box center [115, 82] width 164 height 33
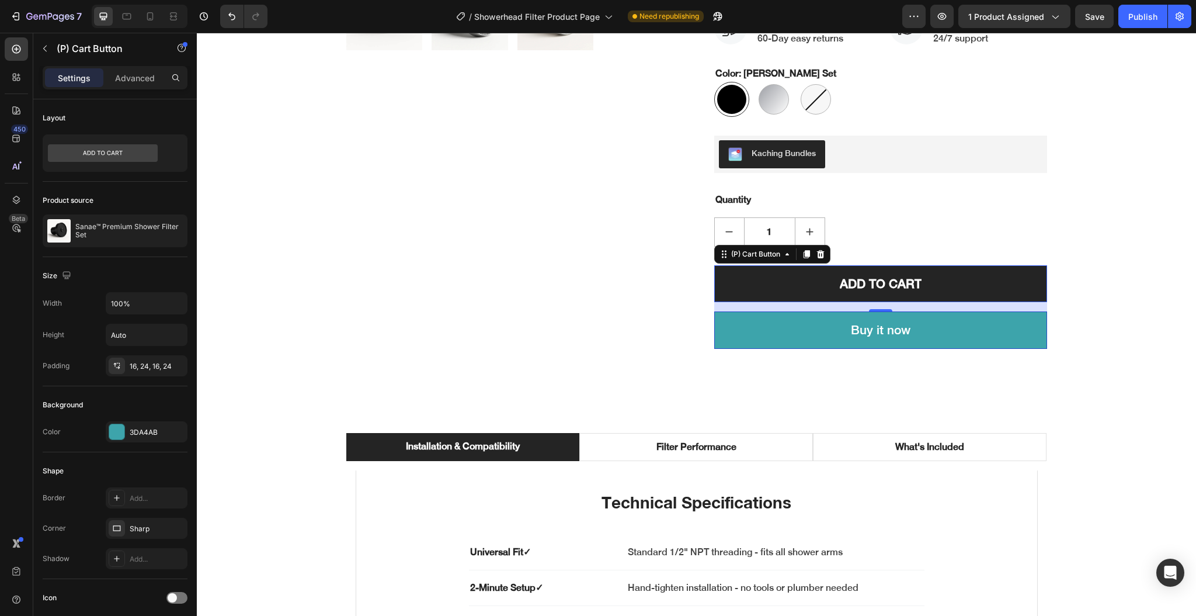
click at [728, 290] on button "ADD TO CART" at bounding box center [880, 283] width 333 height 37
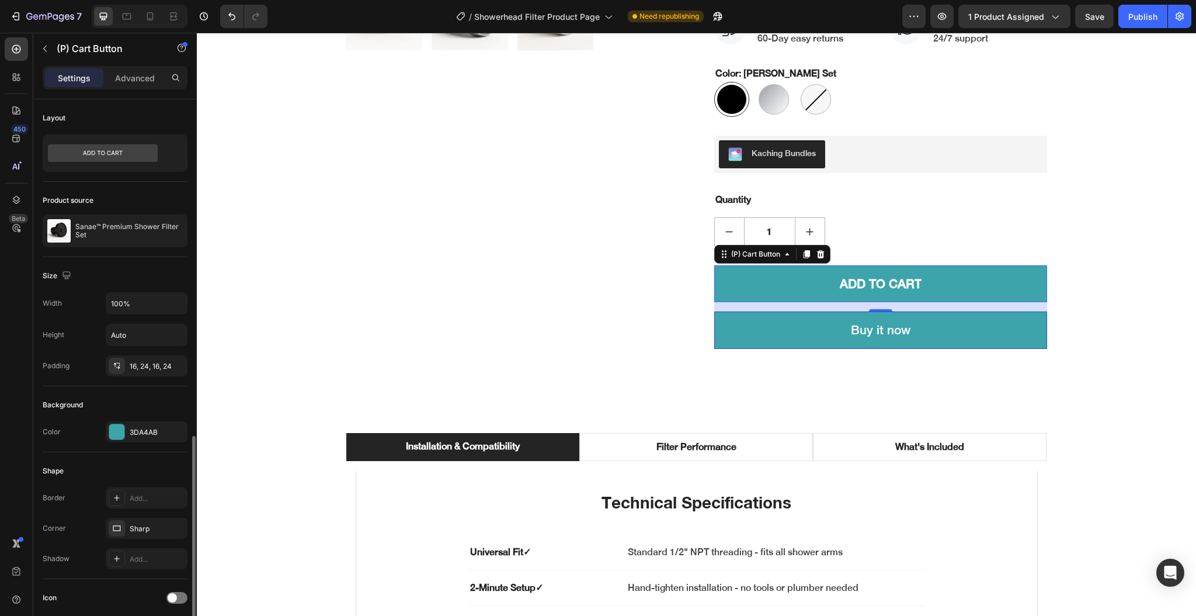
scroll to position [311, 0]
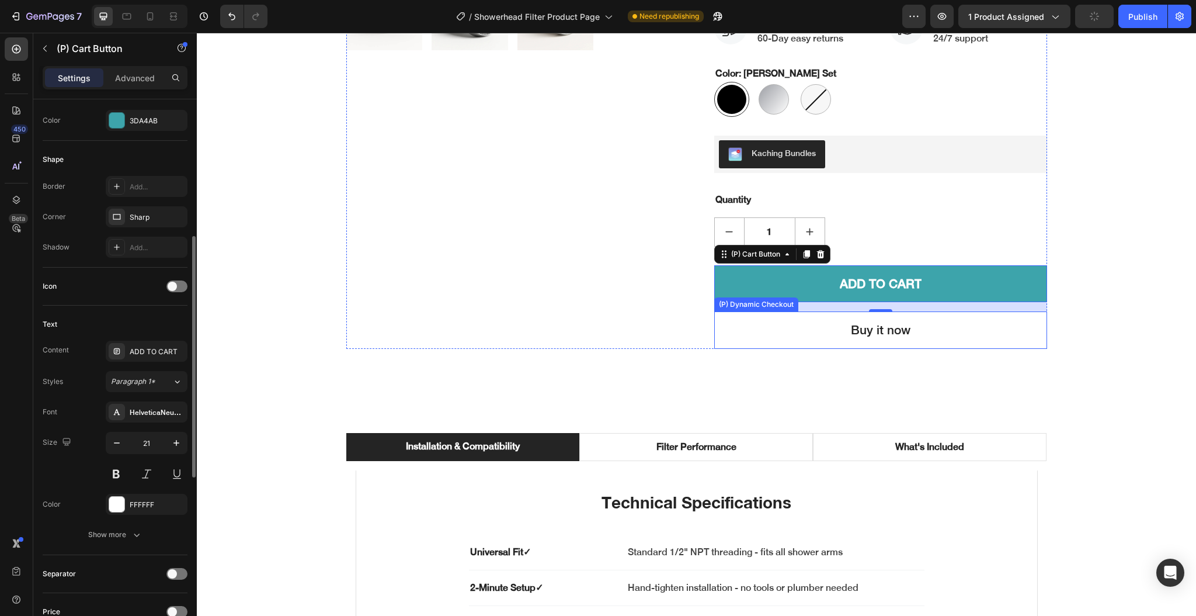
click at [750, 333] on button "Buy it now" at bounding box center [880, 329] width 333 height 37
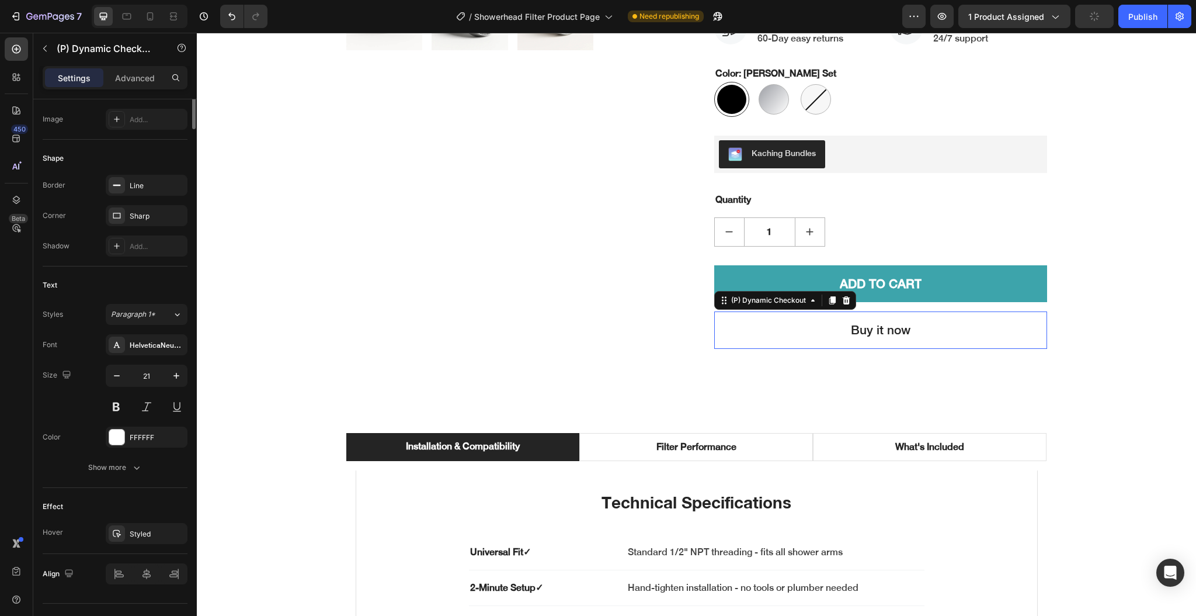
scroll to position [0, 0]
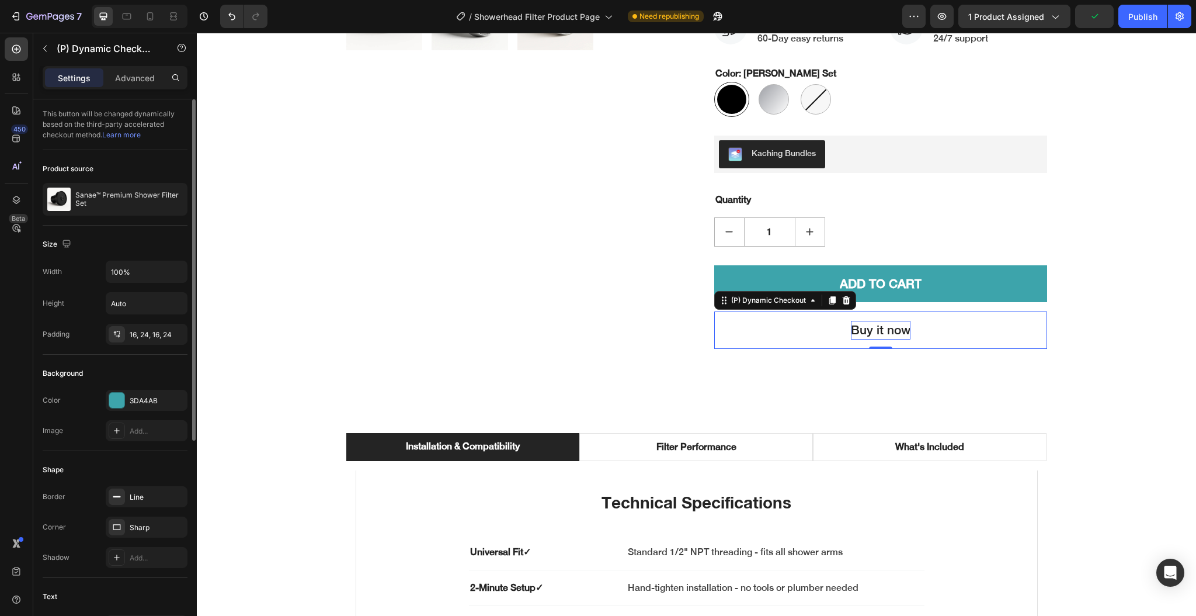
click at [851, 326] on div "Buy it now" at bounding box center [881, 330] width 60 height 19
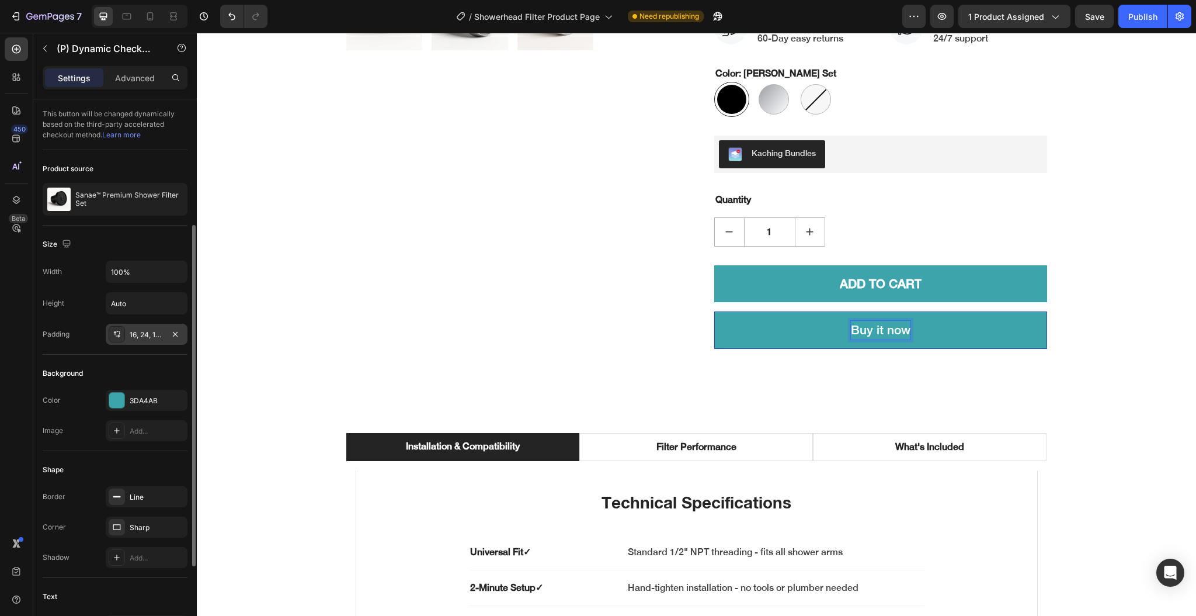
scroll to position [311, 0]
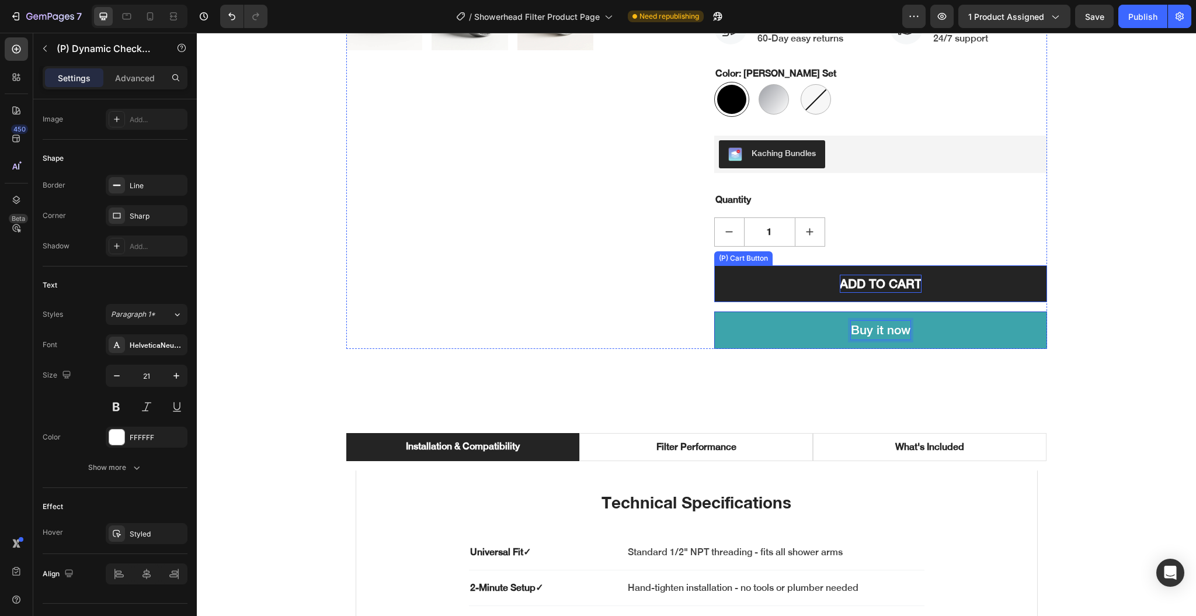
click at [840, 288] on div "ADD TO CART" at bounding box center [881, 283] width 82 height 19
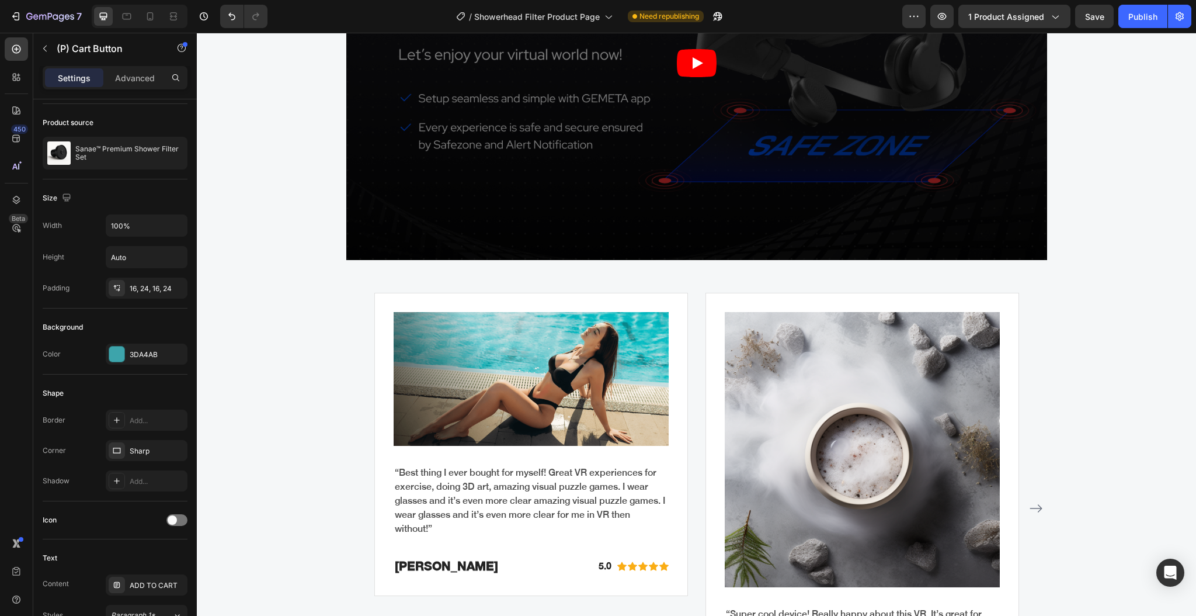
scroll to position [2959, 0]
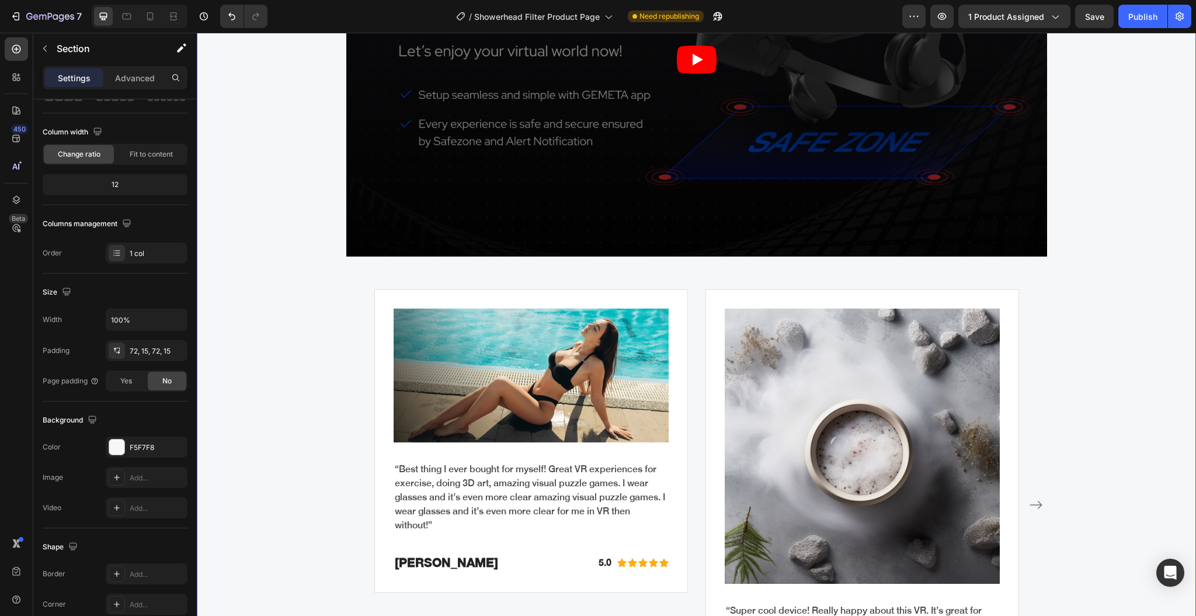
click at [280, 215] on div "WHY CHOOSE US Text block EASY TO USE, IMMERSIVE EXPERIENCES Heading Video Image…" at bounding box center [697, 250] width 982 height 940
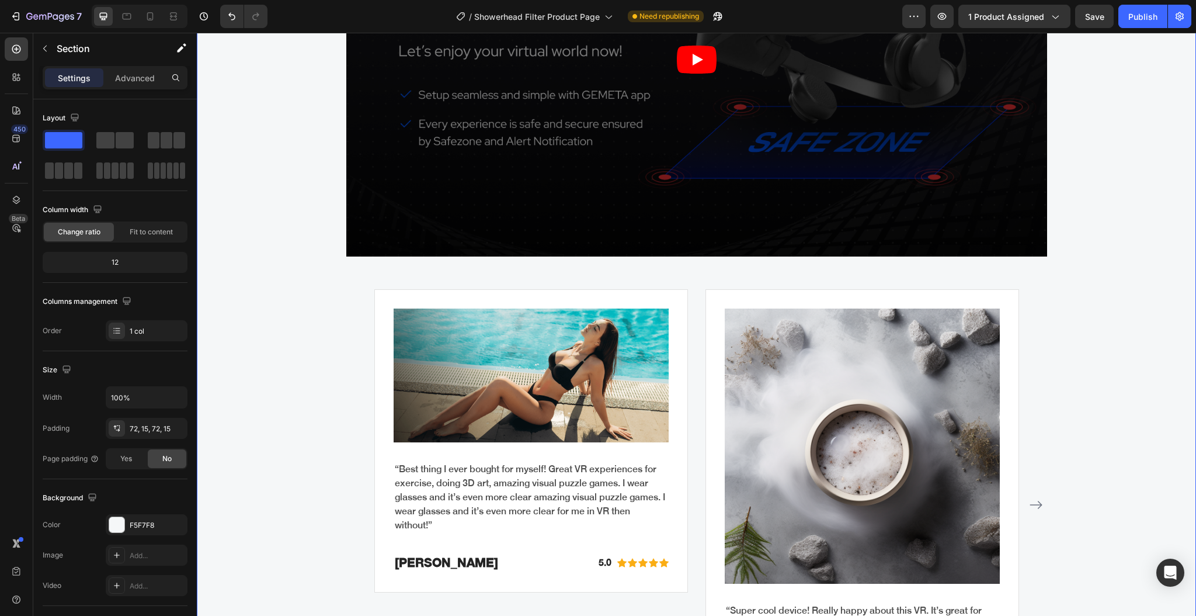
click at [276, 203] on div "WHY CHOOSE US Text block EASY TO USE, IMMERSIVE EXPERIENCES Heading Video Image…" at bounding box center [697, 250] width 982 height 940
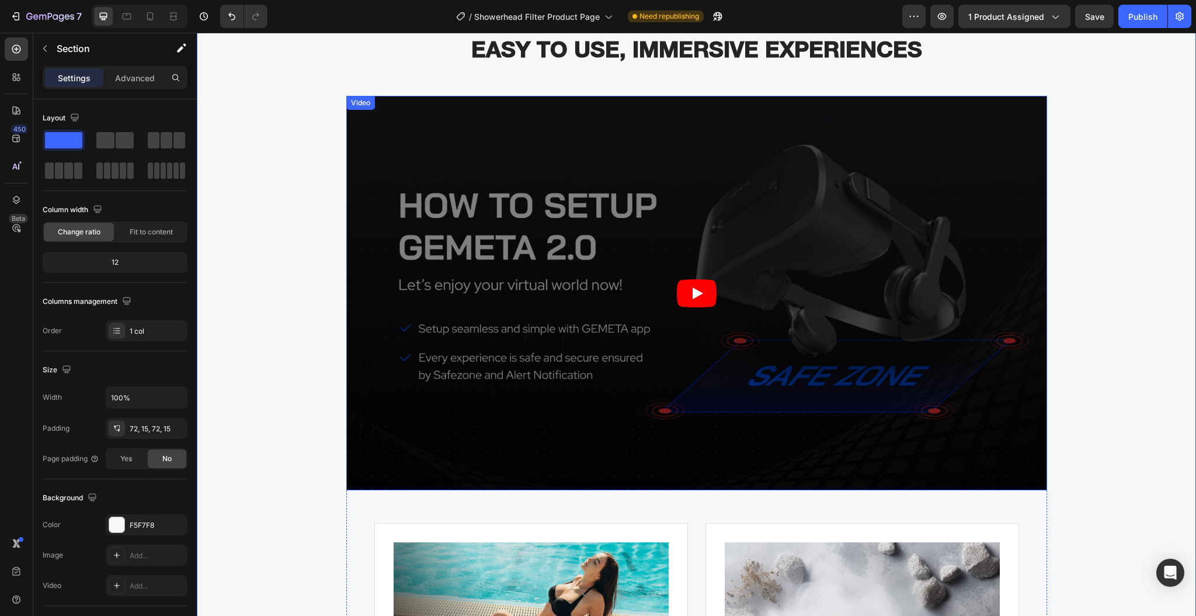
scroll to position [2570, 0]
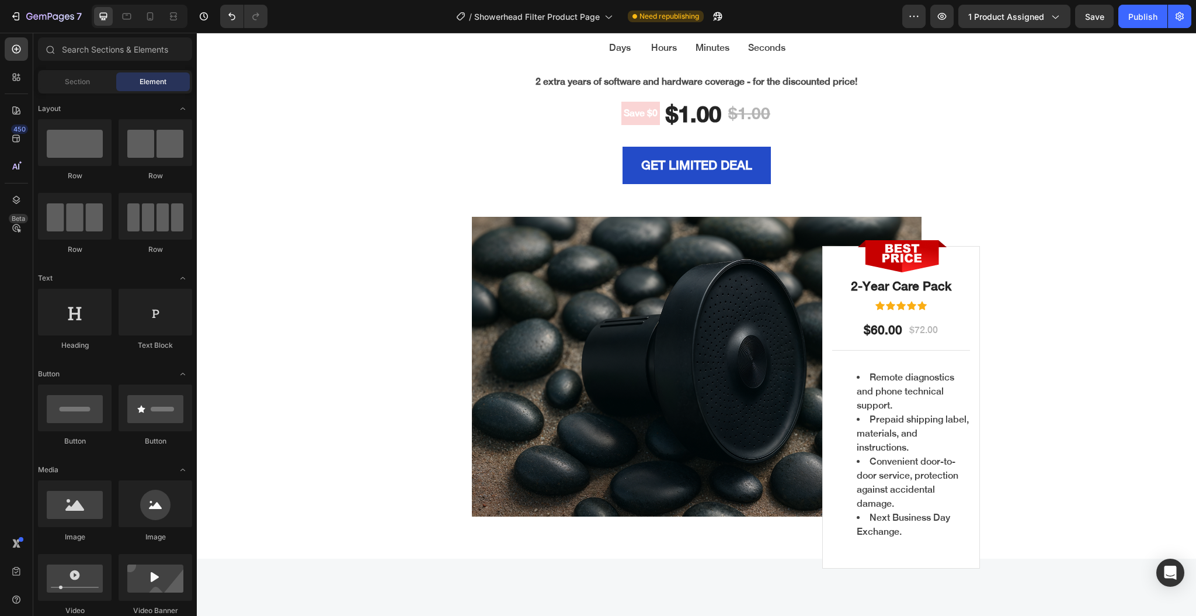
scroll to position [3192, 0]
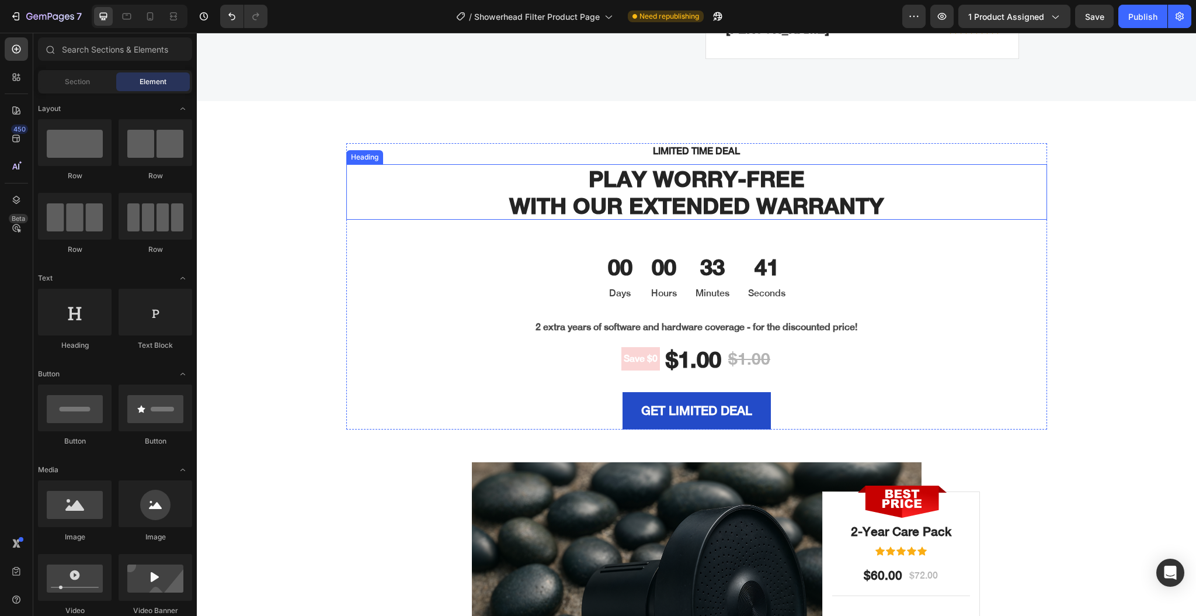
click at [347, 203] on p "PLAY WORRY-FREE WITH OUR EXTENDED WARRANTY" at bounding box center [696, 191] width 698 height 53
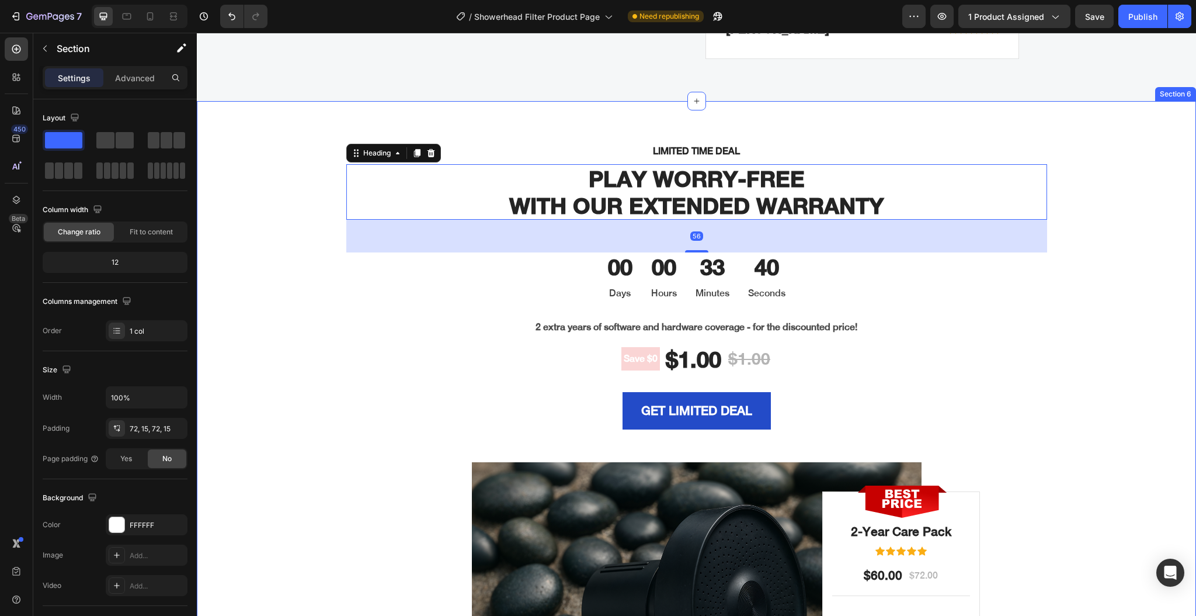
click at [267, 158] on div "LIMITED TIME DEAL Text block PLAY WORRY-FREE WITH OUR EXTENDED WARRANTY Heading…" at bounding box center [697, 452] width 982 height 618
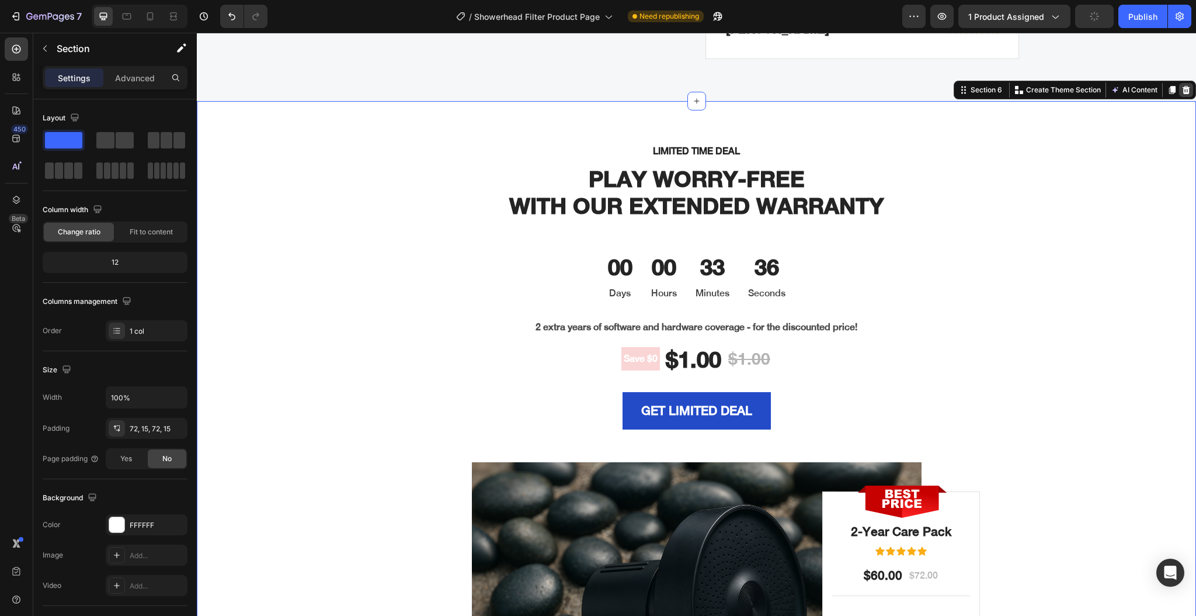
click at [1183, 89] on icon at bounding box center [1187, 90] width 8 height 8
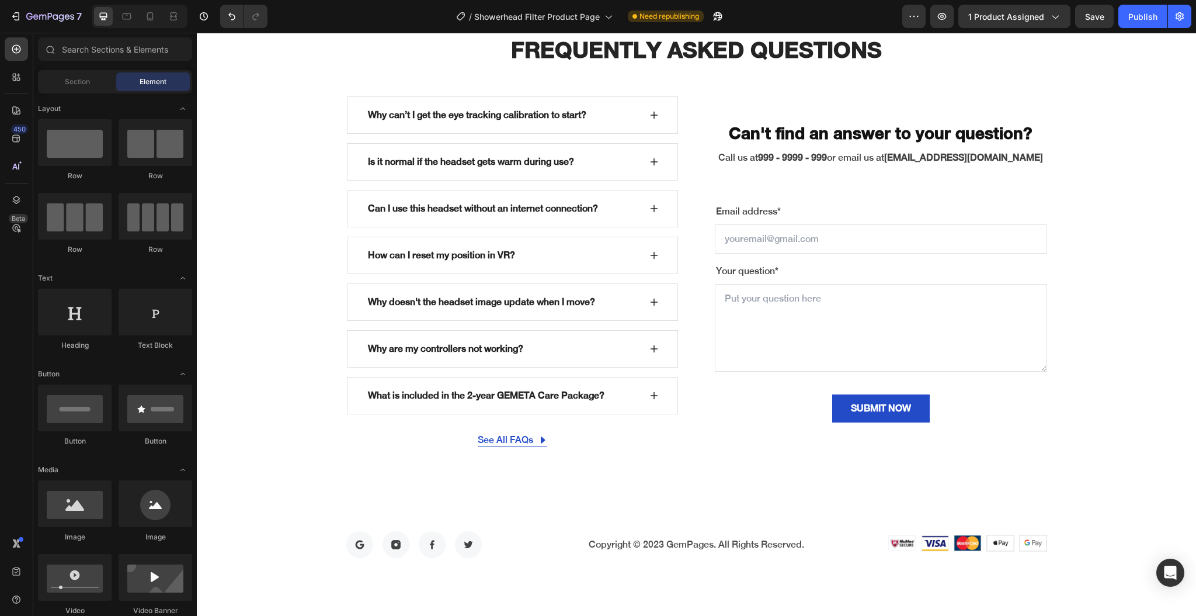
scroll to position [3750, 0]
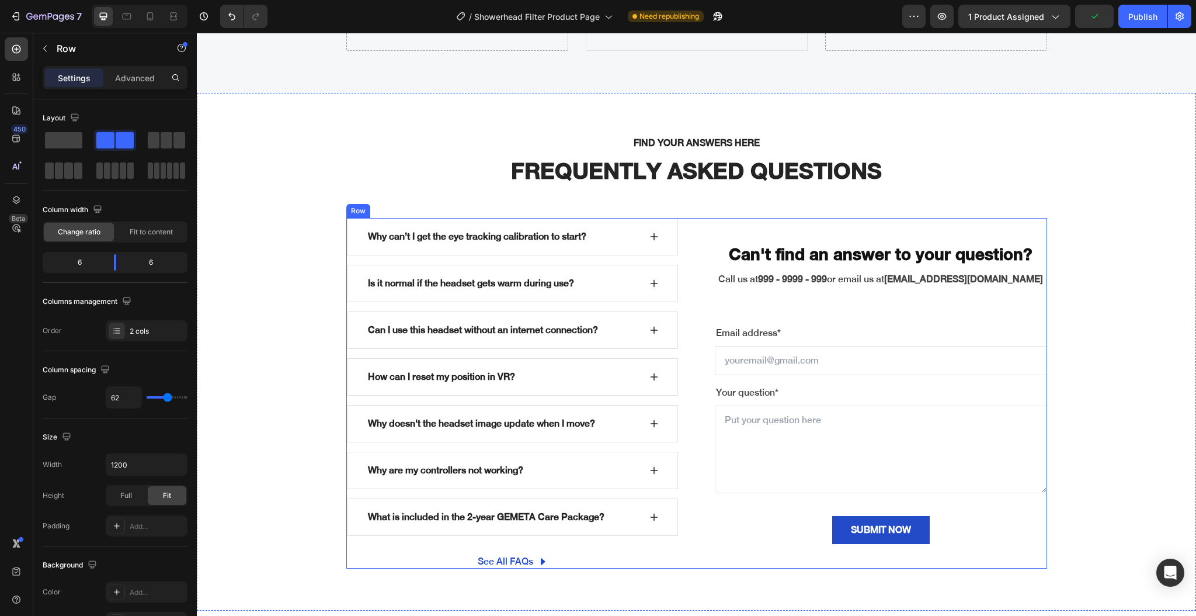
click at [774, 229] on div "Can't find an answer to your question? Heading Call us at 999 - 9999 - 999 or e…" at bounding box center [881, 393] width 332 height 350
click at [49, 143] on span at bounding box center [63, 140] width 37 height 16
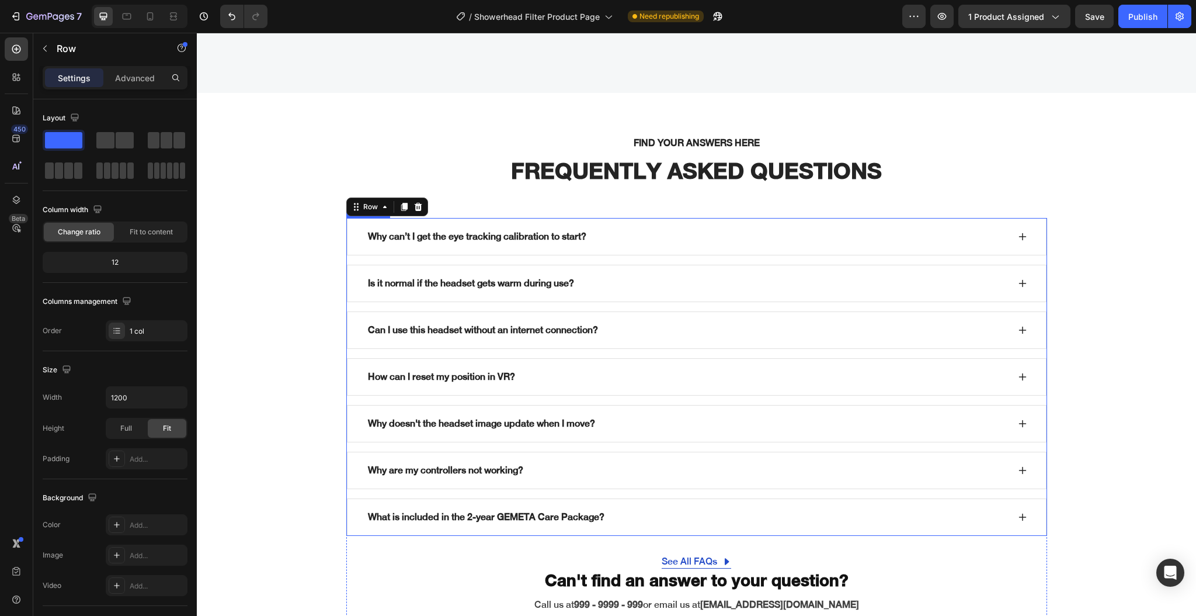
scroll to position [3984, 0]
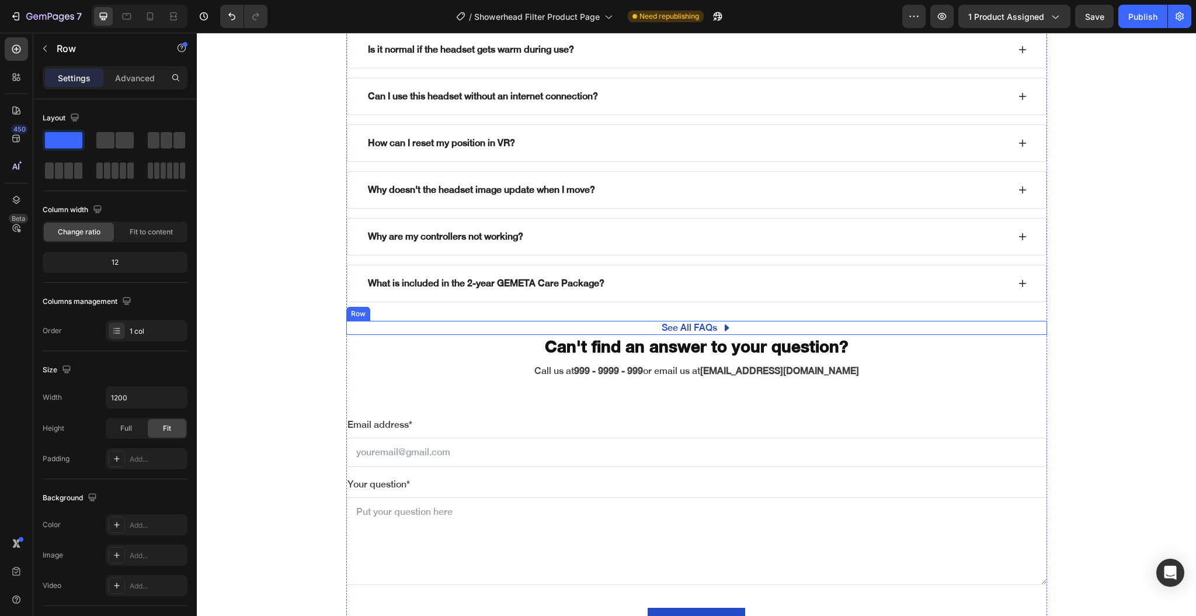
click at [459, 324] on div "See All FAQs Button Row" at bounding box center [696, 328] width 701 height 14
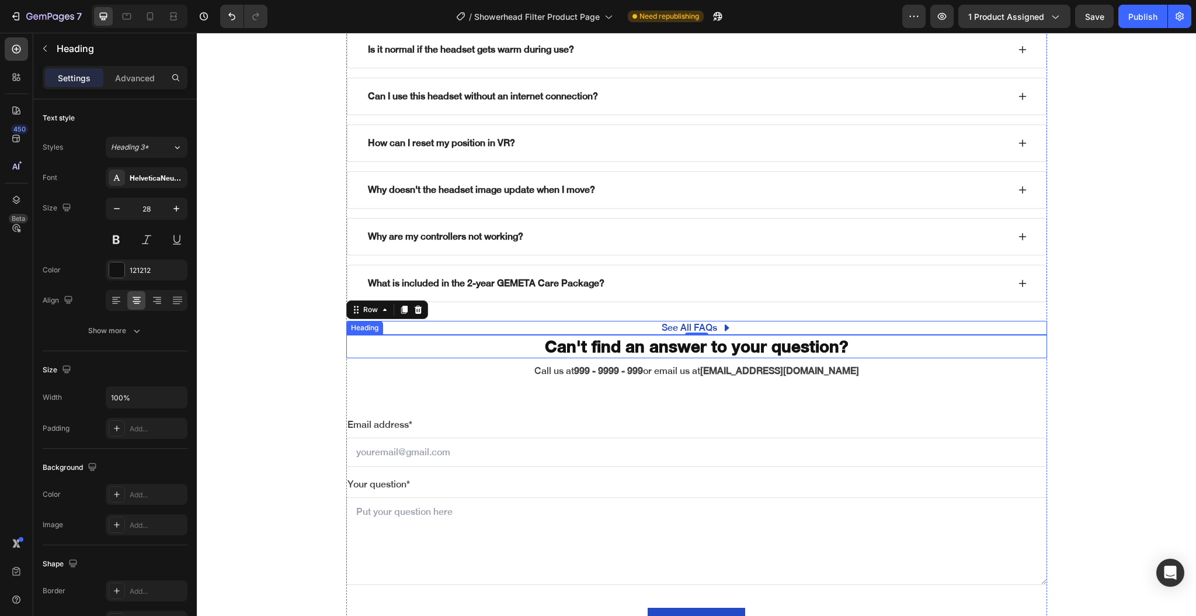
click at [412, 349] on p "Can't find an answer to your question?" at bounding box center [696, 346] width 698 height 21
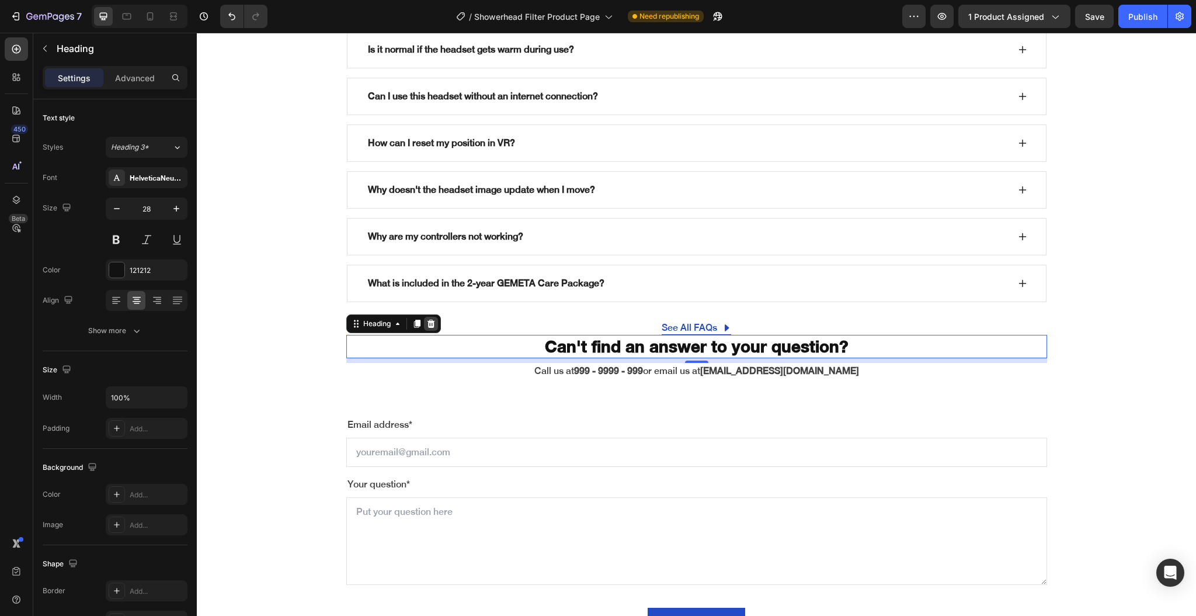
click at [426, 324] on icon at bounding box center [430, 323] width 9 height 9
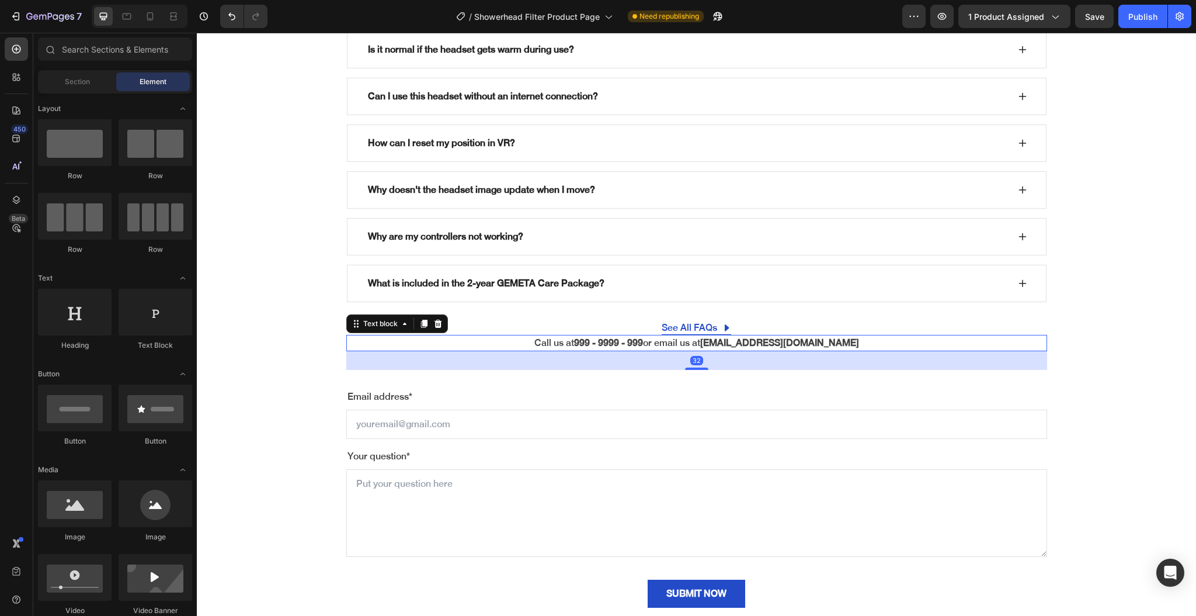
click at [426, 343] on p "Call us at 999 - 9999 - 999 or email us at support@gempages.net" at bounding box center [696, 343] width 698 height 14
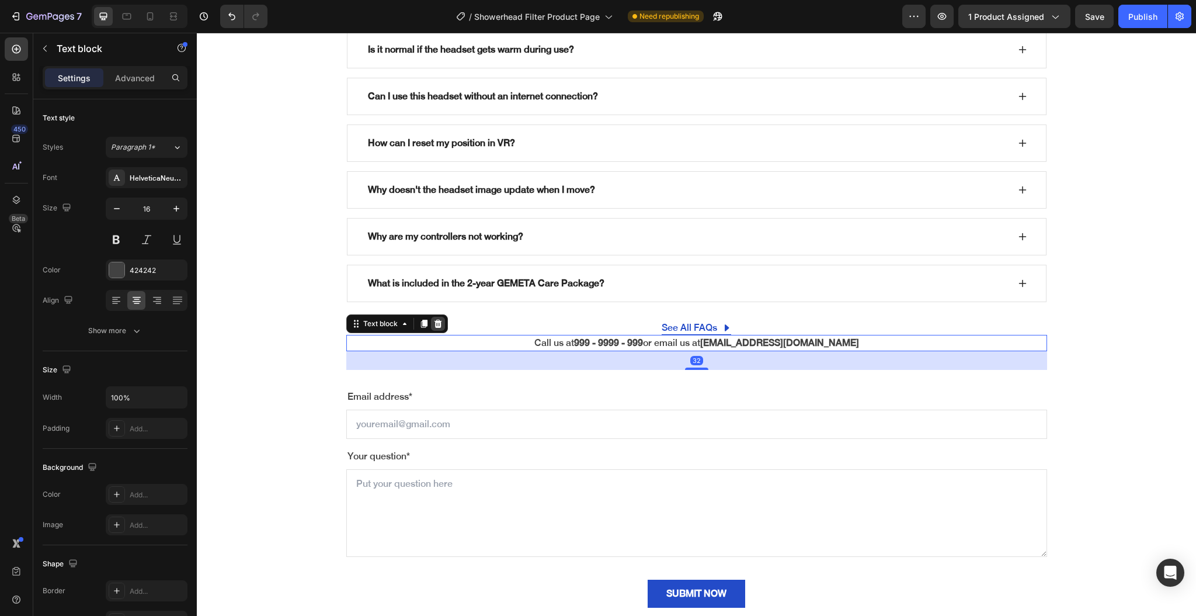
click at [436, 322] on div at bounding box center [438, 324] width 14 height 14
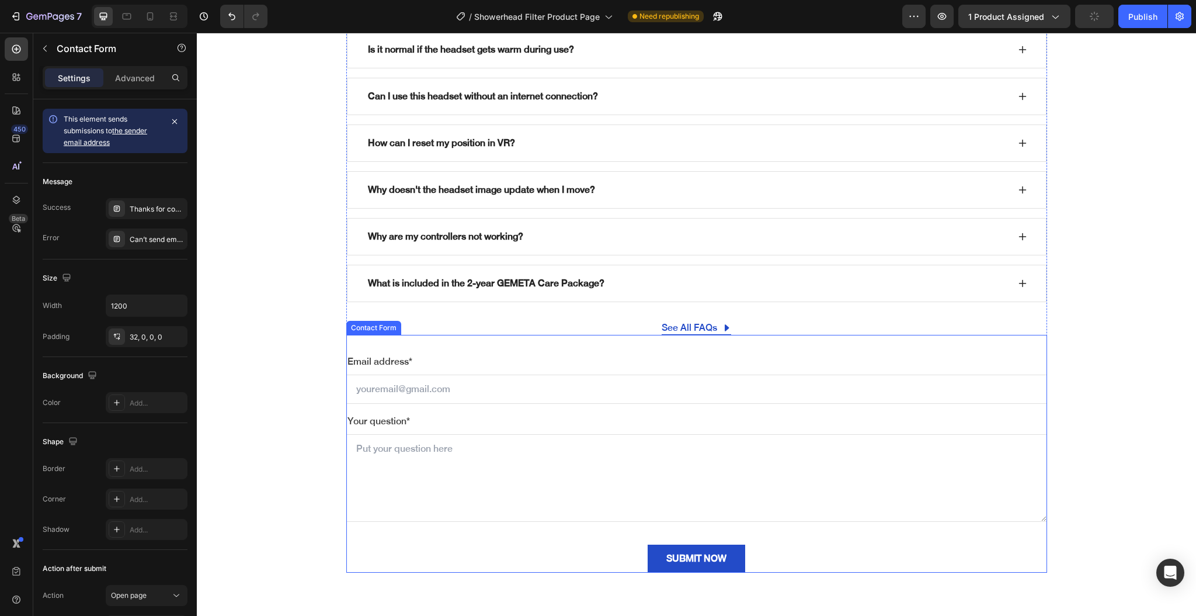
click at [420, 350] on div "Email address* Text block Email Field Your question* Text block Text Area SUBMI…" at bounding box center [696, 454] width 701 height 238
click at [447, 324] on icon at bounding box center [448, 323] width 9 height 9
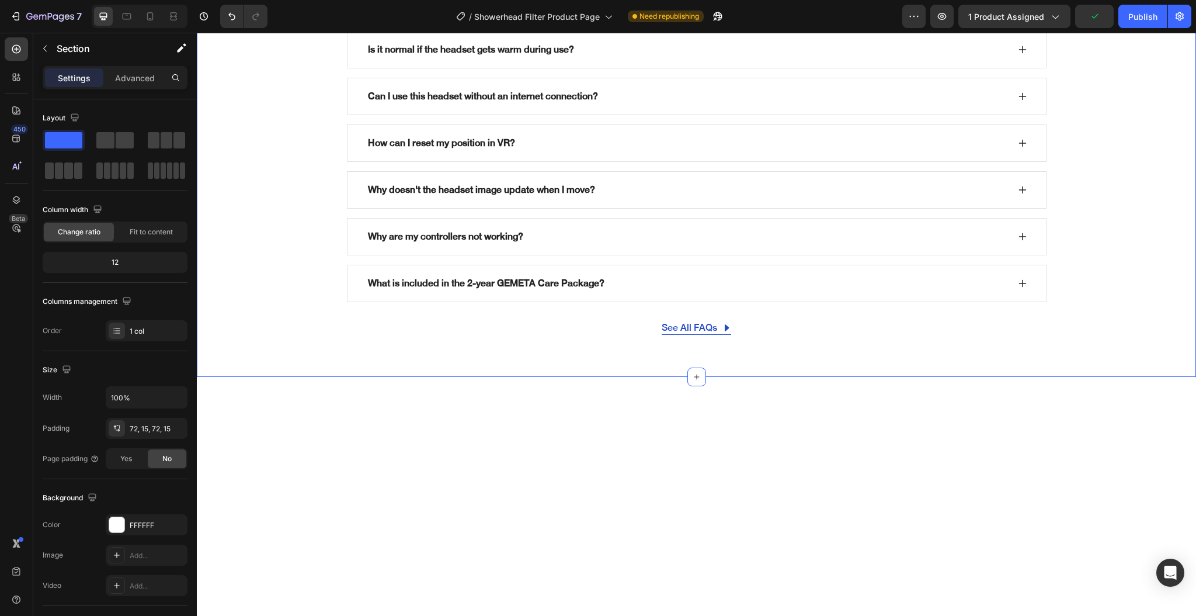
click at [364, 340] on div "FIND YOUR ANSWERS HERE Text block FREQUENTLY ASKED QUESTIONS Heading Row Why ca…" at bounding box center [696, 117] width 999 height 517
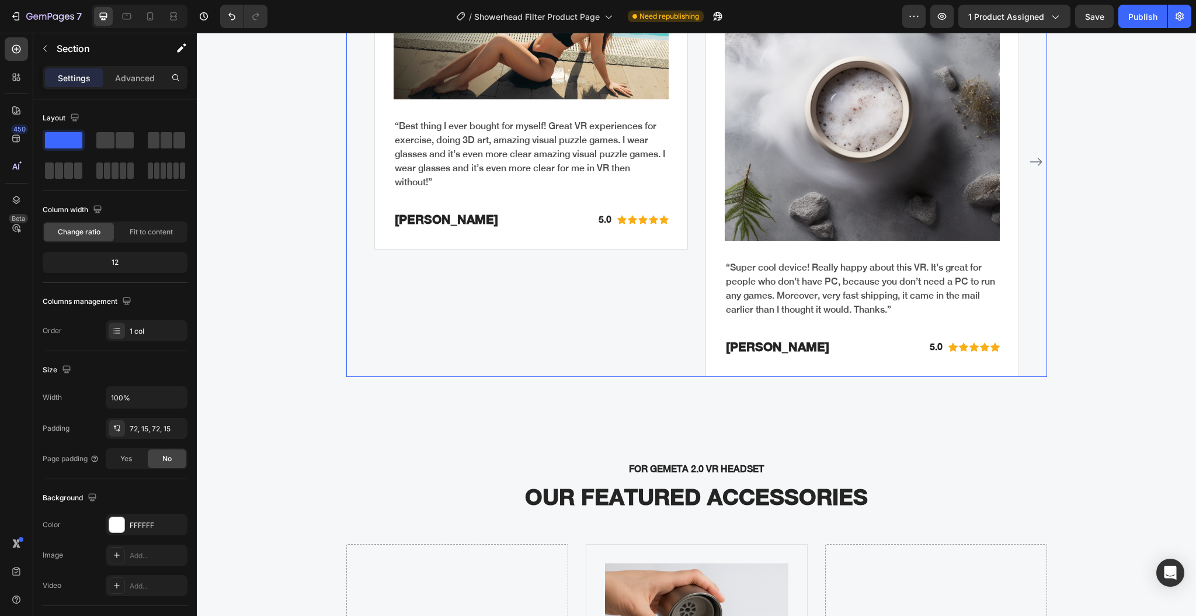
scroll to position [3127, 0]
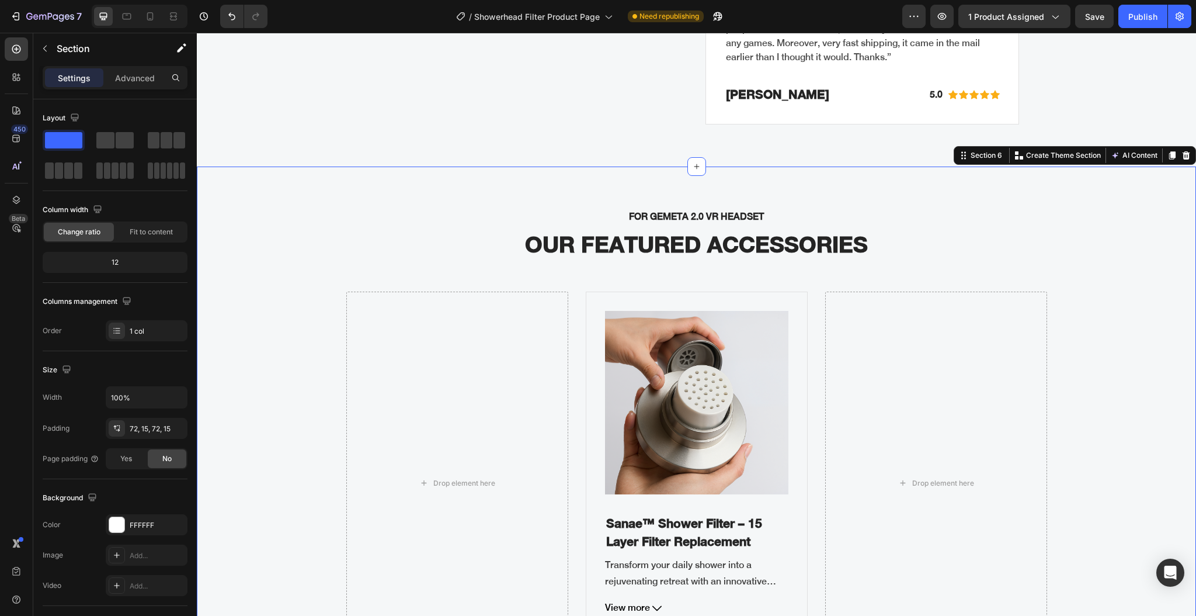
click at [282, 357] on div "FOR GEMETA 2.0 VR HEADSET Text block OUR FEATURED ACCESSORIES Heading Drop elem…" at bounding box center [697, 441] width 982 height 466
click at [113, 146] on span at bounding box center [105, 140] width 18 height 16
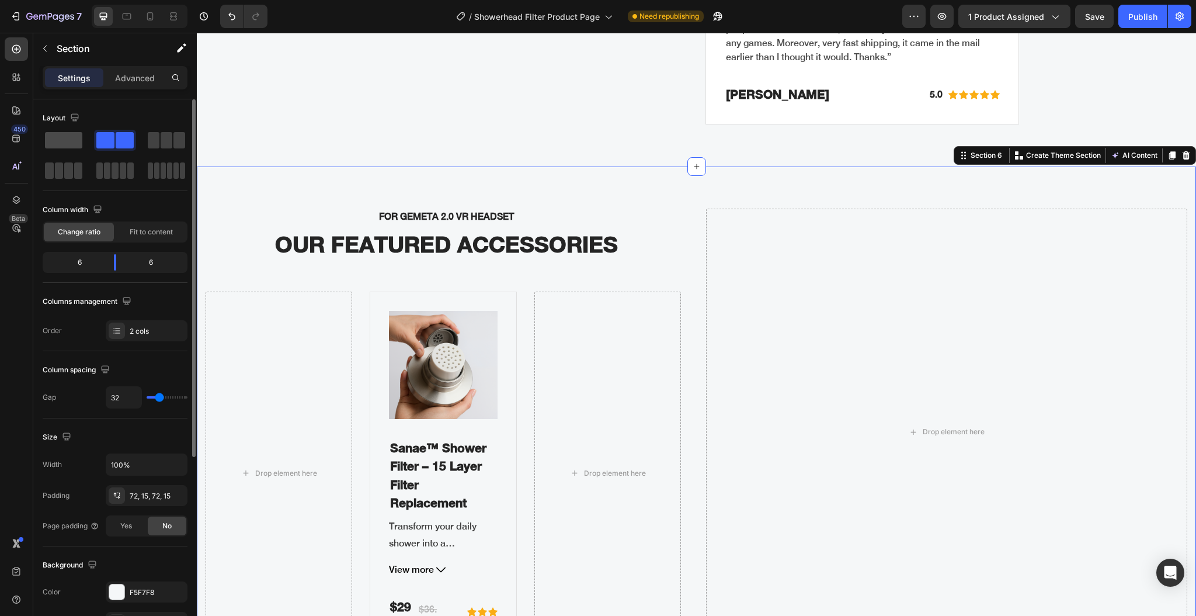
click at [72, 148] on span at bounding box center [63, 140] width 37 height 16
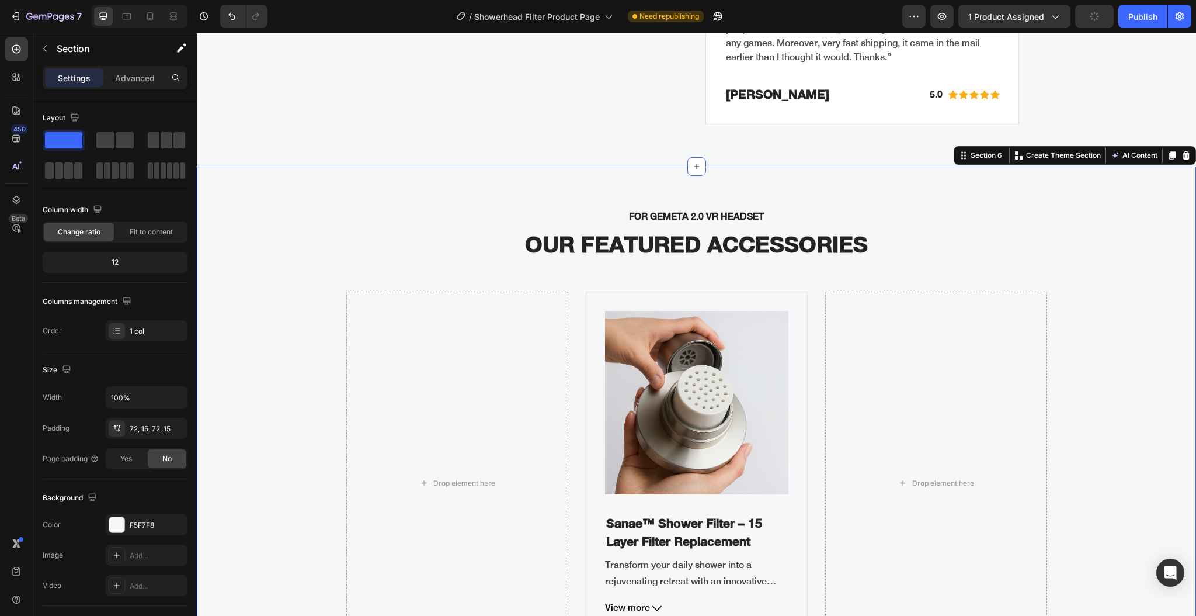
click at [593, 274] on div "FOR GEMETA 2.0 VR HEADSET Text block OUR FEATURED ACCESSORIES Heading Drop elem…" at bounding box center [697, 441] width 982 height 466
click at [503, 323] on div "Drop element here" at bounding box center [457, 483] width 222 height 384
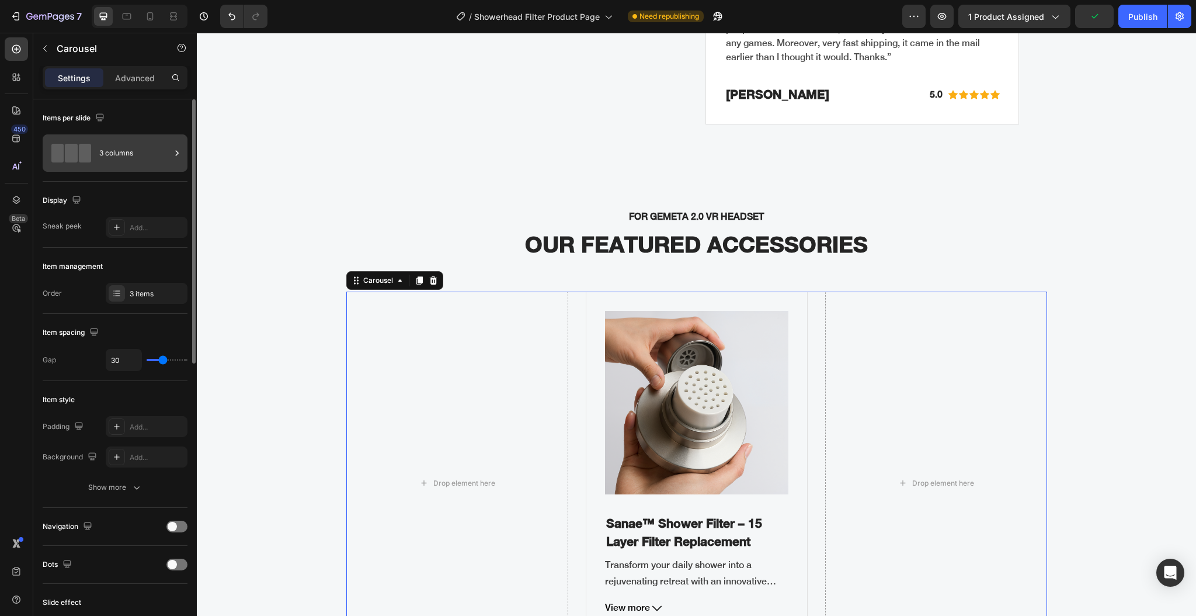
click at [91, 161] on div at bounding box center [71, 153] width 47 height 19
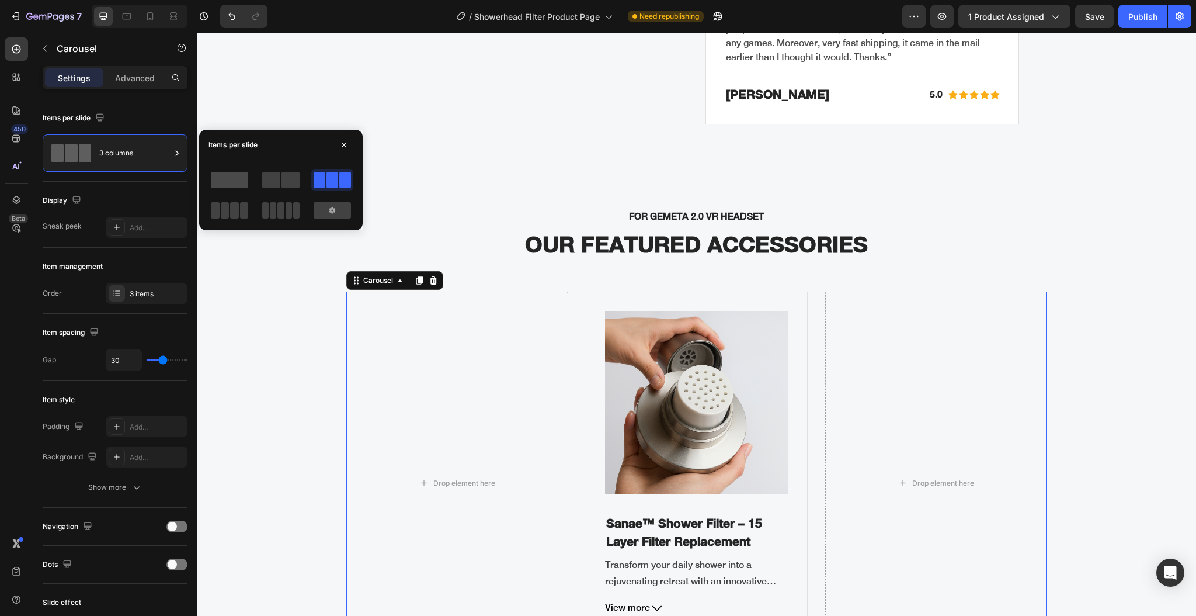
click at [224, 176] on span at bounding box center [229, 180] width 37 height 16
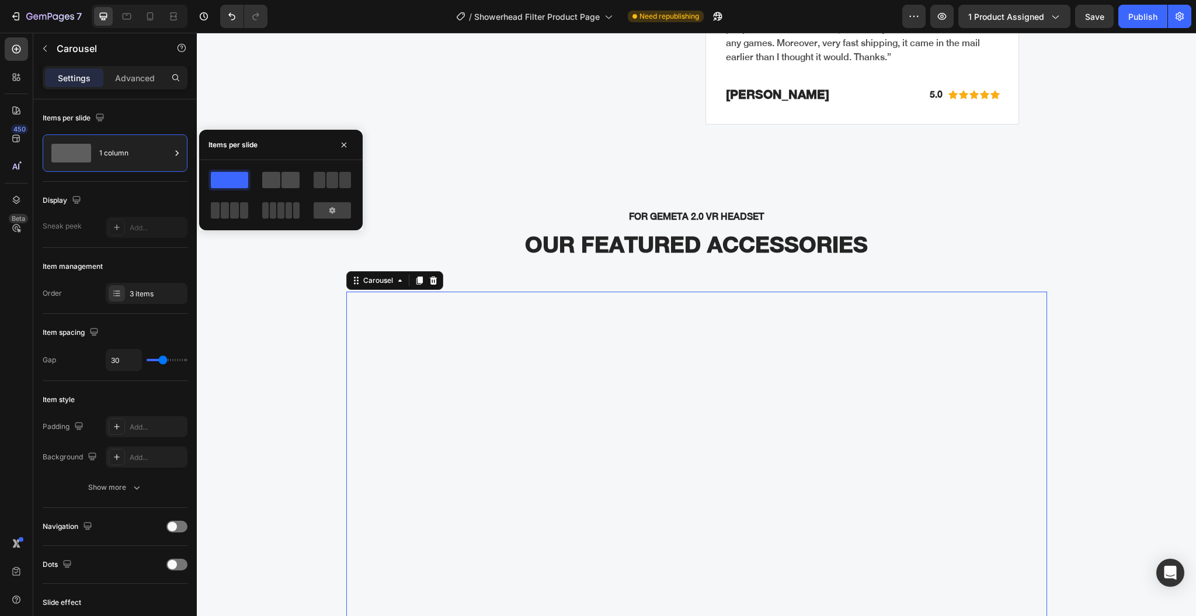
click at [276, 183] on span at bounding box center [271, 180] width 18 height 16
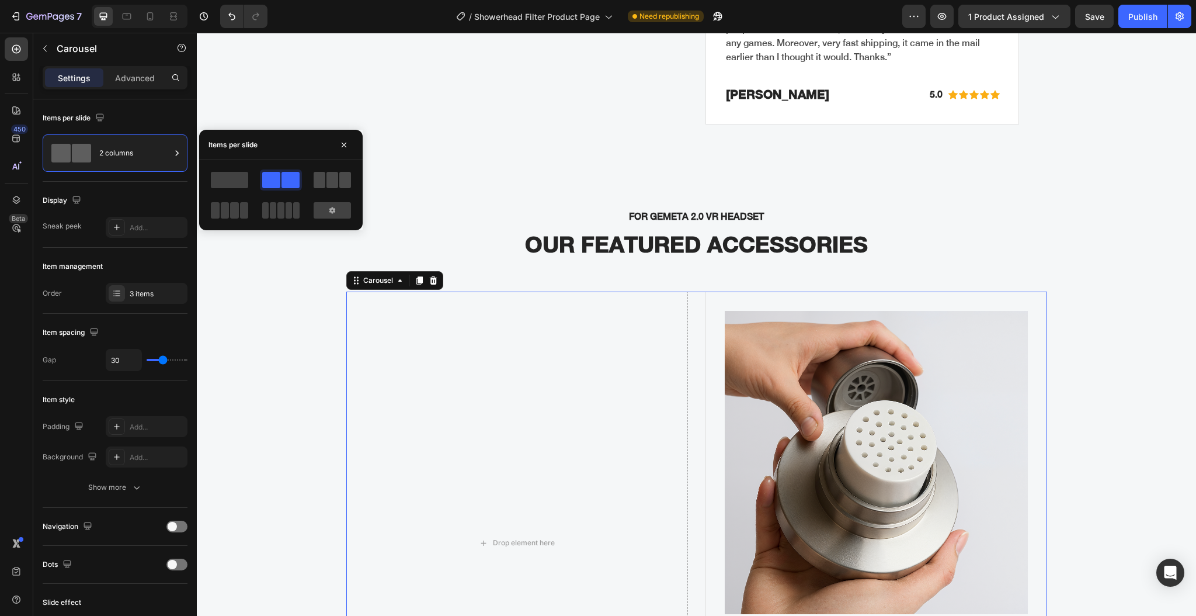
click at [322, 182] on span at bounding box center [320, 180] width 12 height 16
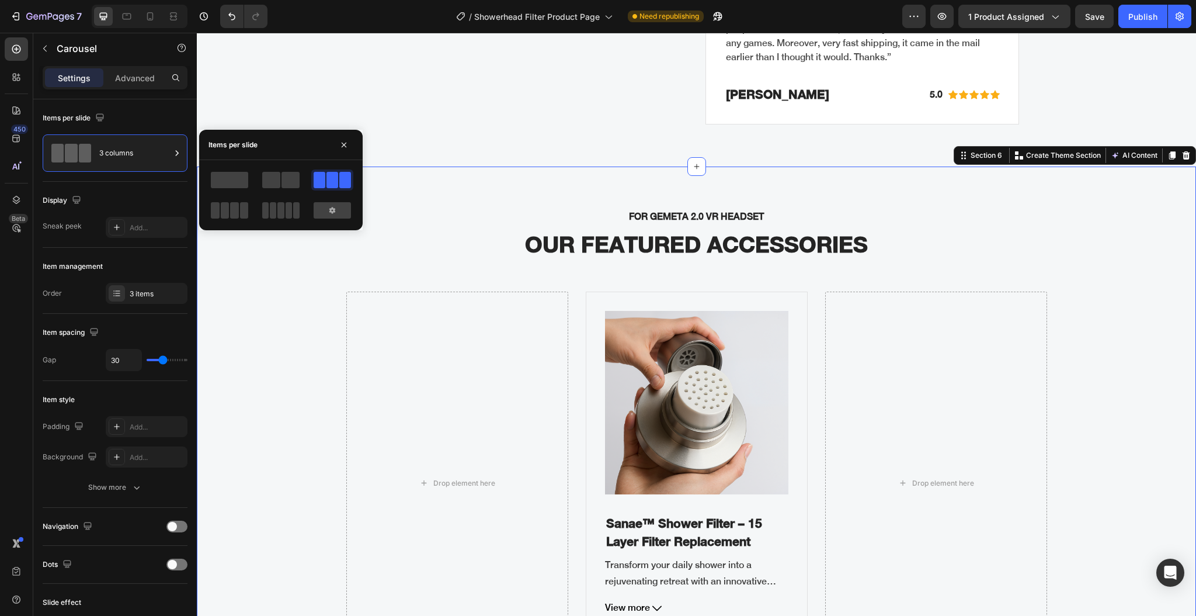
click at [253, 306] on div "FOR GEMETA 2.0 VR HEADSET Text block OUR FEATURED ACCESSORIES Heading Drop elem…" at bounding box center [697, 441] width 982 height 466
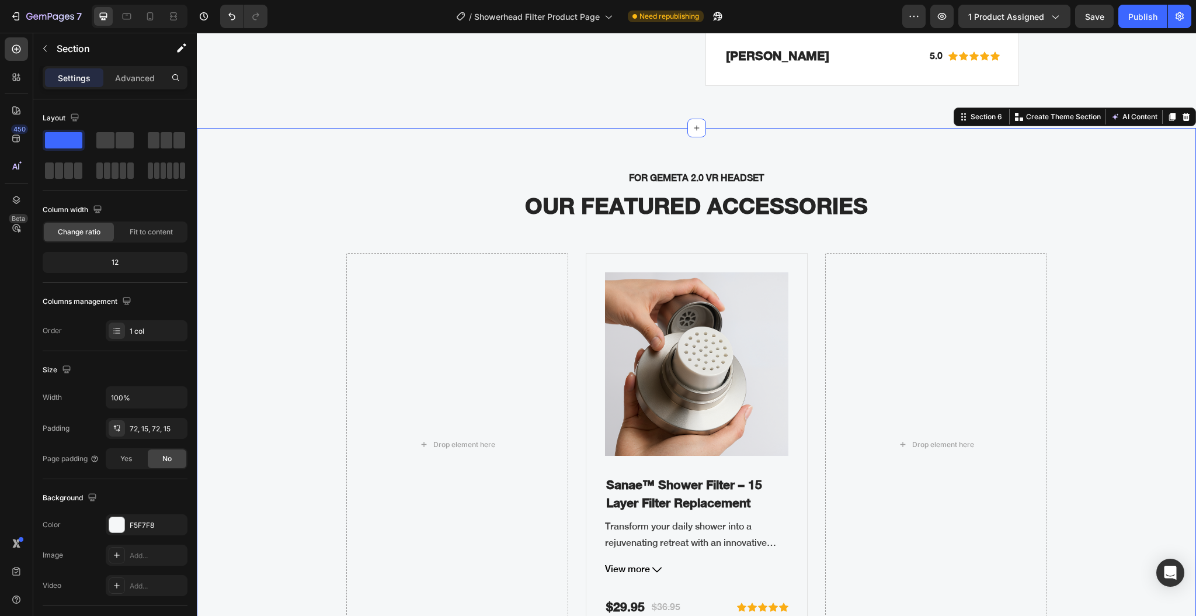
scroll to position [3191, 0]
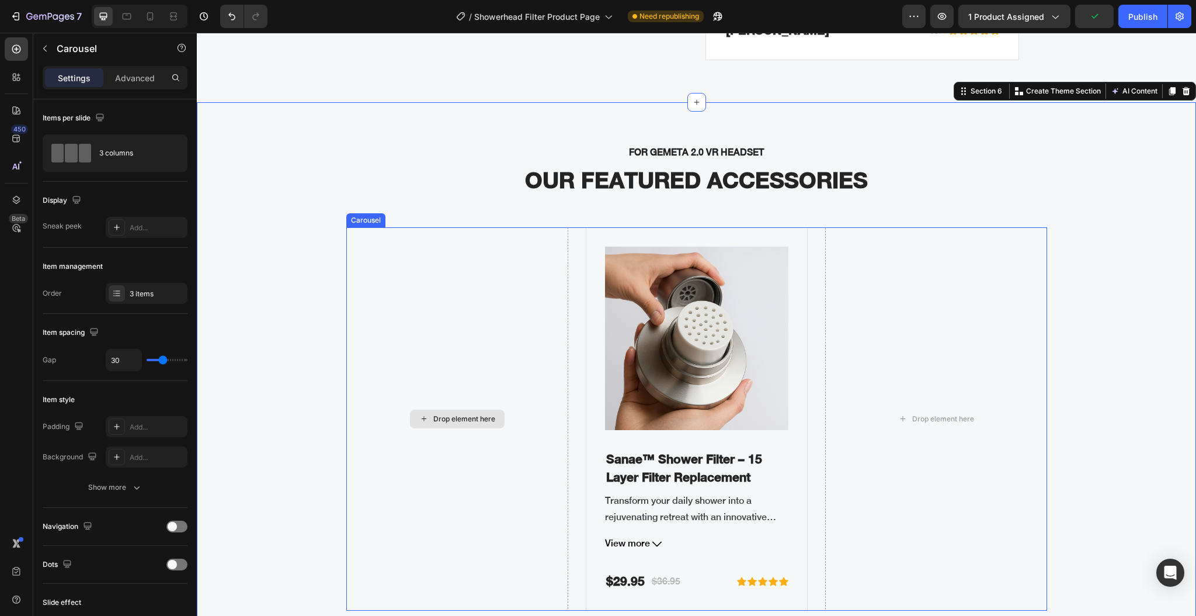
click at [413, 368] on div "Drop element here" at bounding box center [457, 419] width 222 height 384
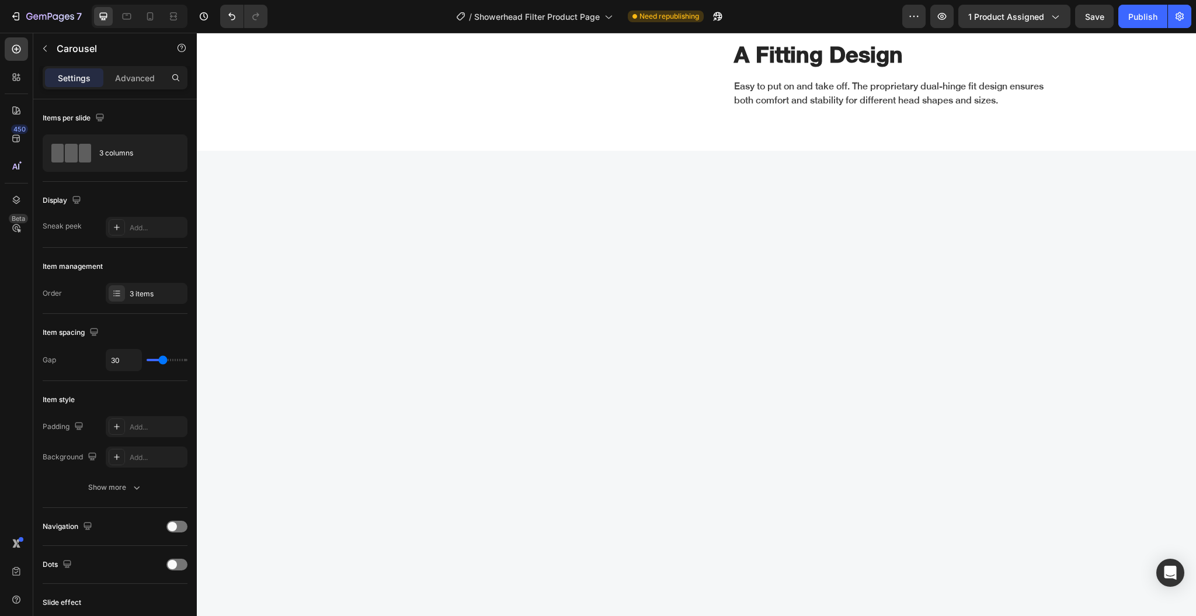
scroll to position [1886, 0]
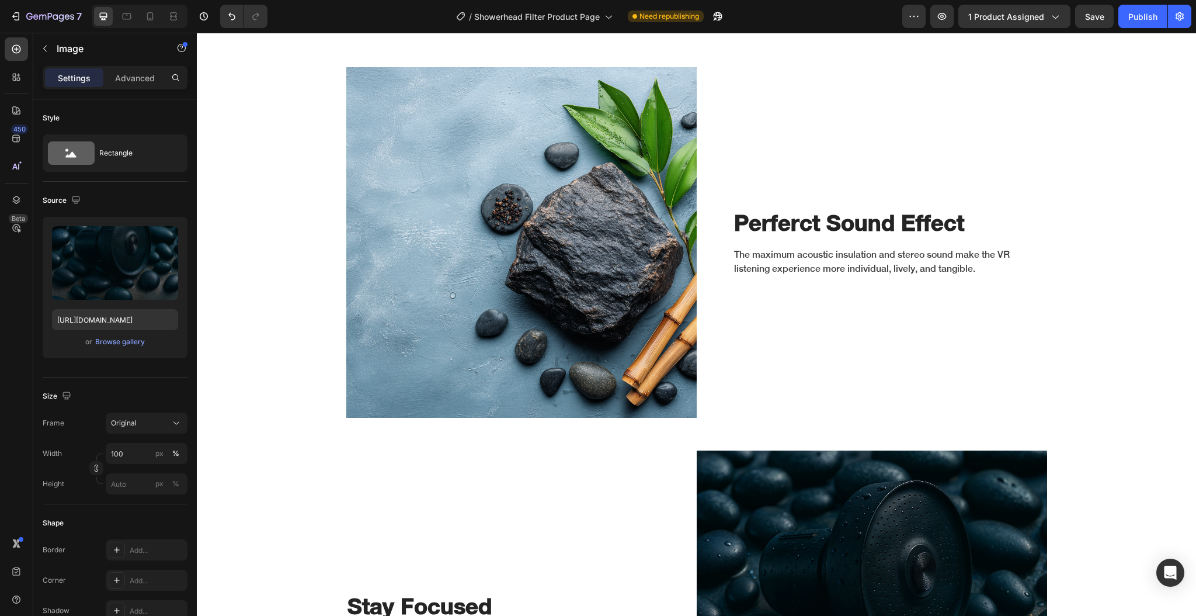
scroll to position [1869, 0]
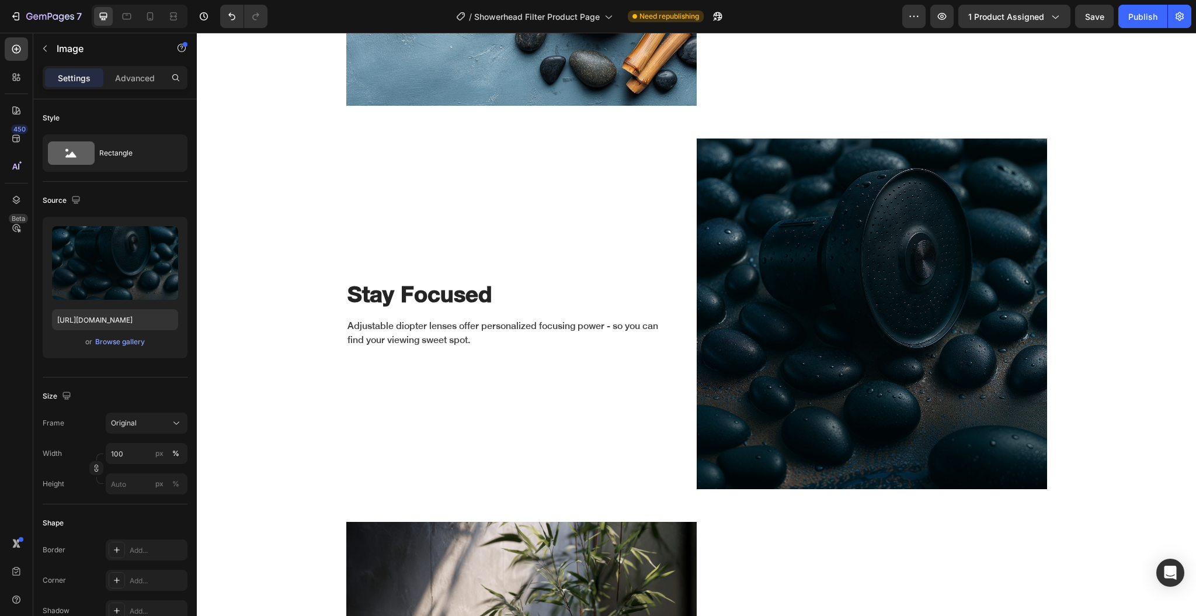
click at [837, 318] on img at bounding box center [872, 313] width 350 height 350
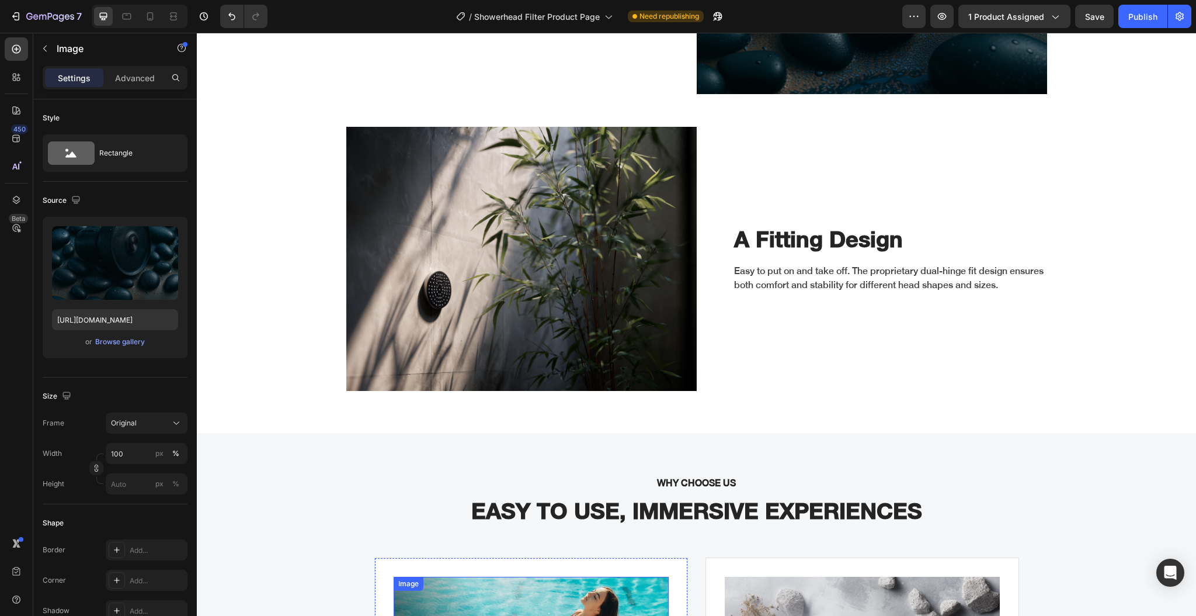
scroll to position [2258, 0]
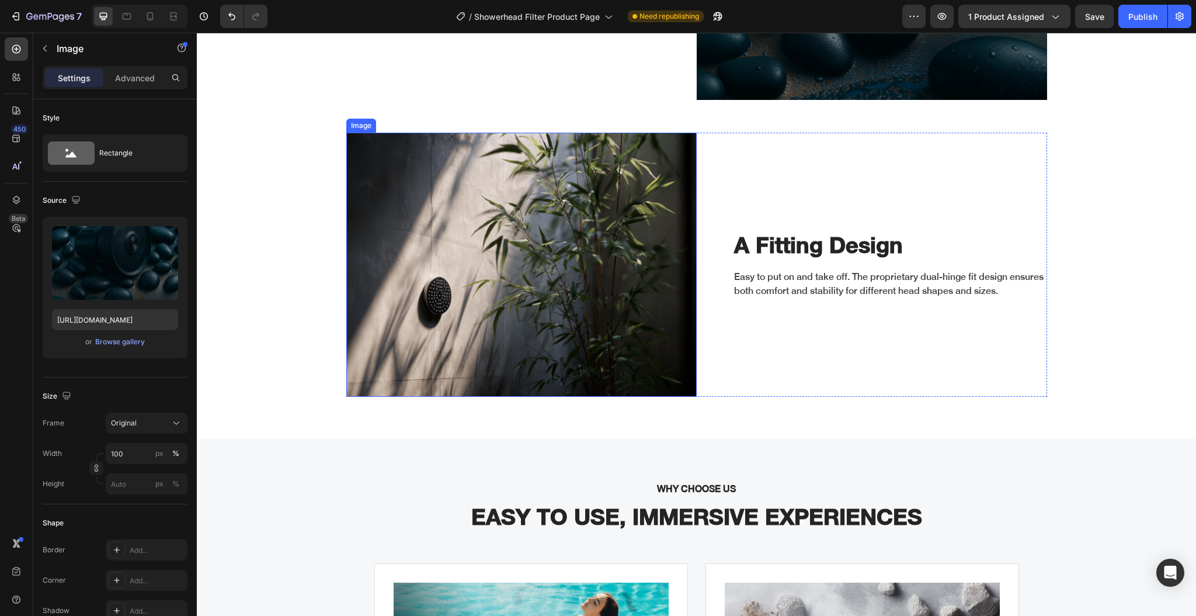
click at [518, 236] on img at bounding box center [521, 265] width 350 height 264
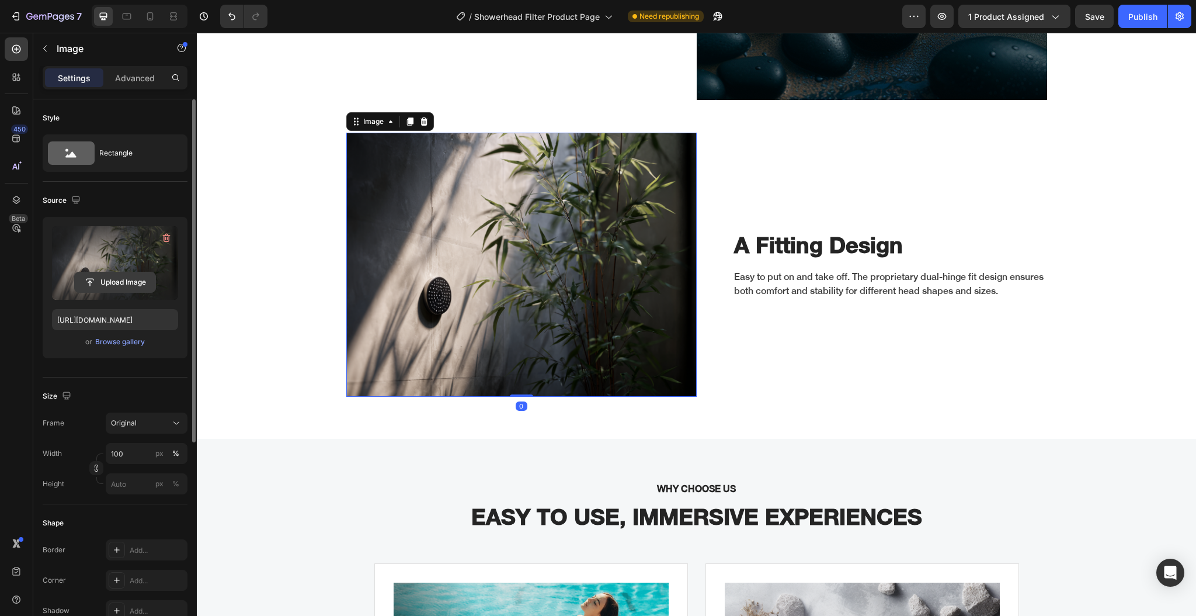
click at [117, 287] on input "file" at bounding box center [115, 282] width 81 height 20
type input "https://cdn.shopify.com/s/files/1/0633/5237/3361/files/gempages_576932389154980…"
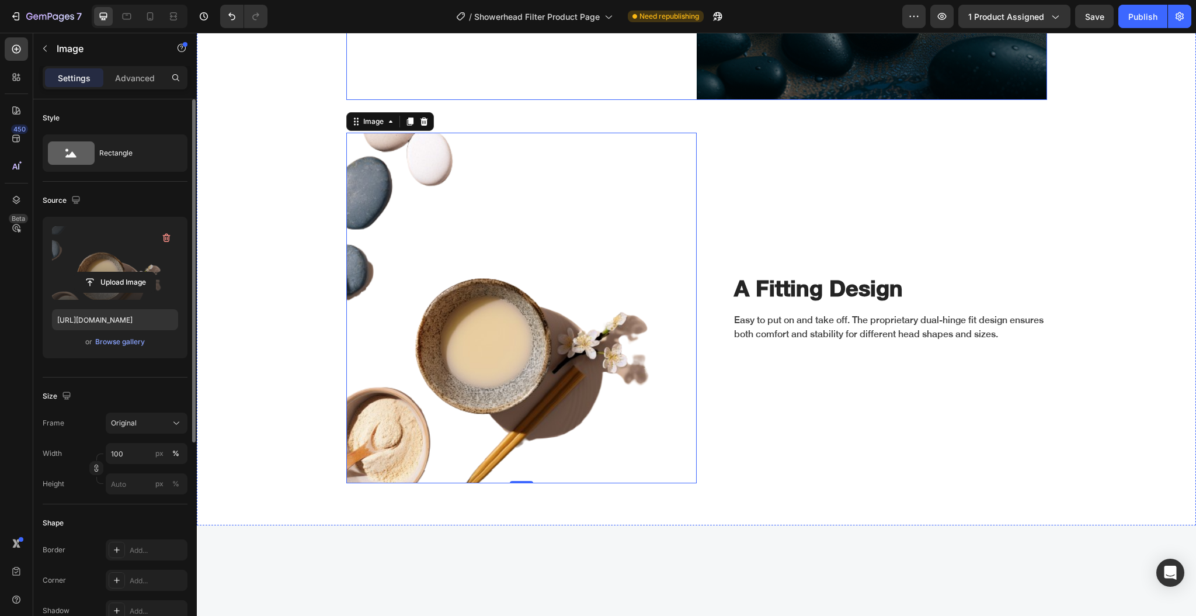
scroll to position [2024, 0]
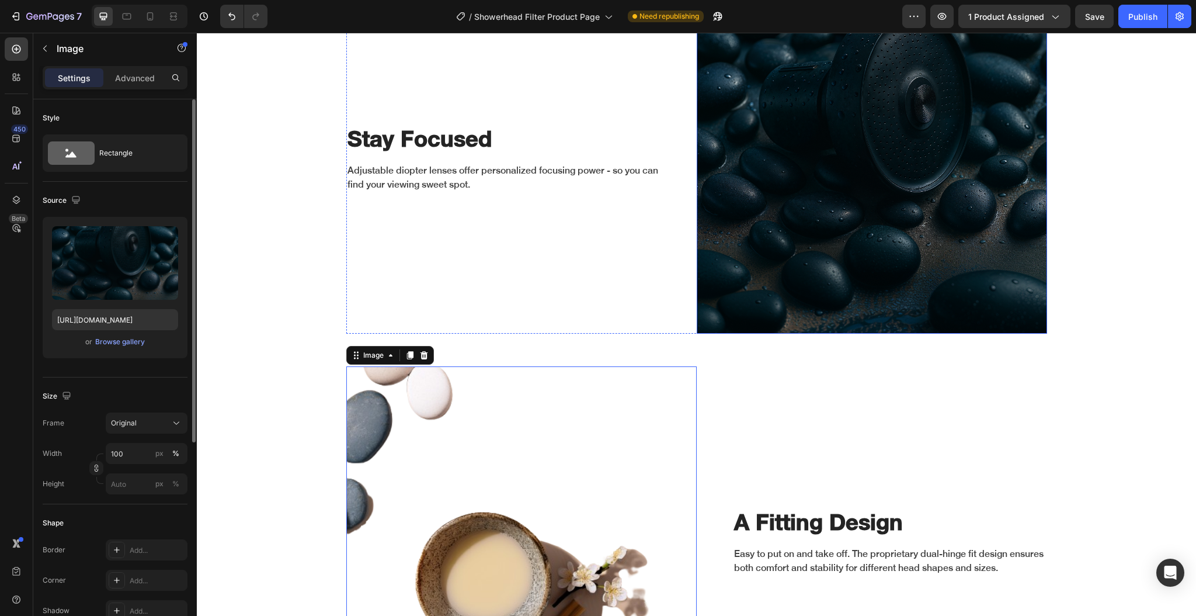
click at [801, 176] on img at bounding box center [872, 158] width 350 height 350
click at [770, 194] on img at bounding box center [872, 158] width 350 height 350
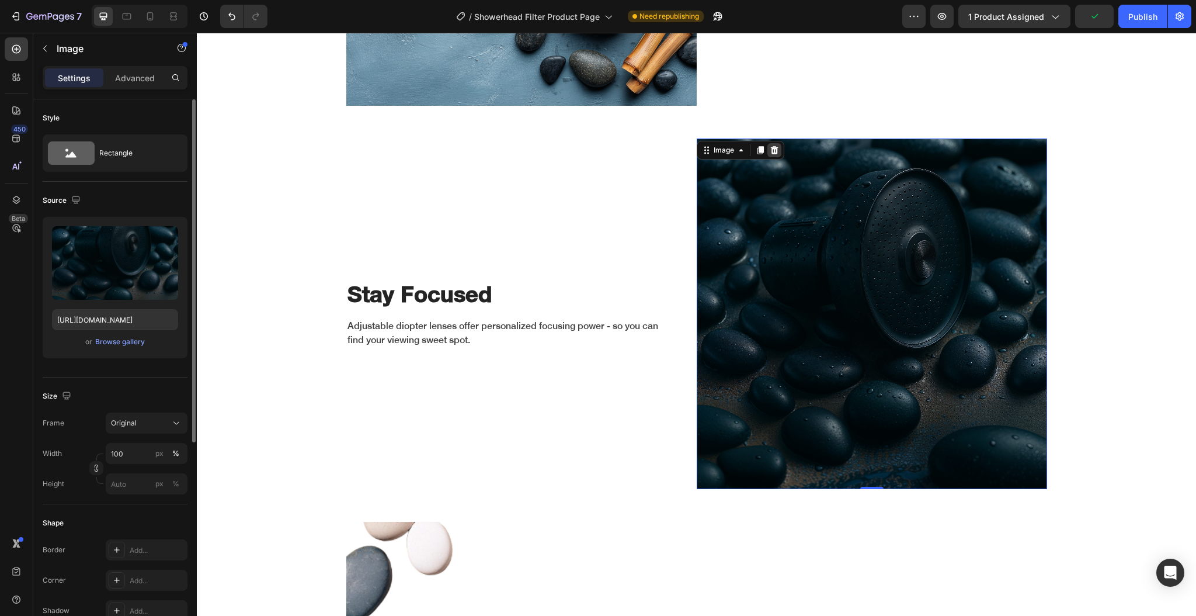
click at [770, 152] on icon at bounding box center [774, 149] width 9 height 9
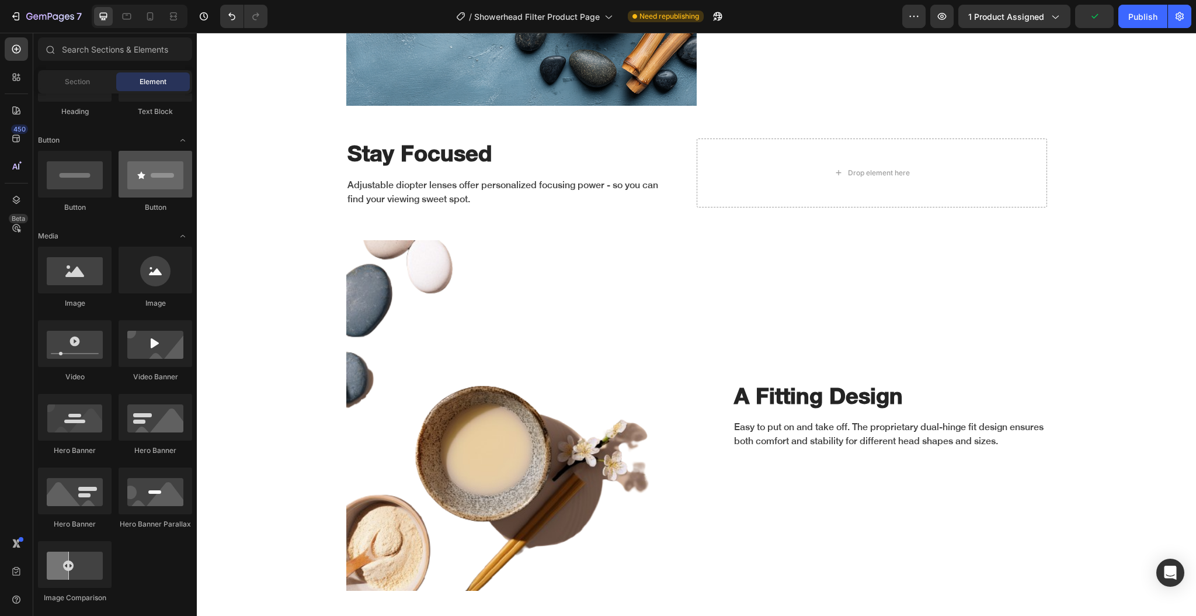
scroll to position [311, 0]
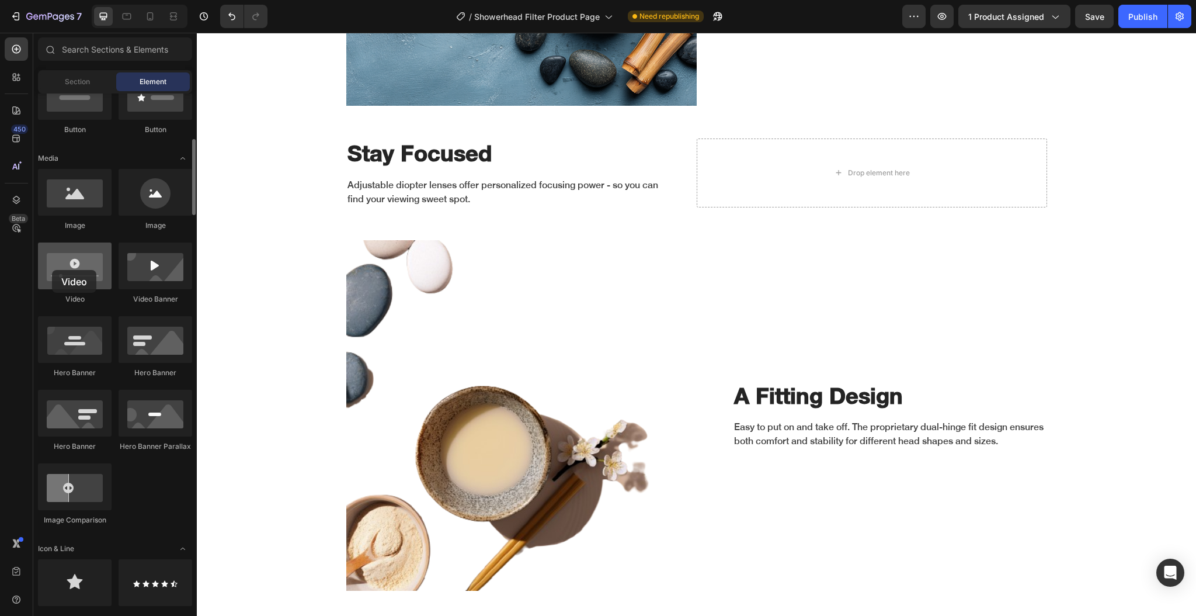
drag, startPoint x: 74, startPoint y: 275, endPoint x: 52, endPoint y: 270, distance: 22.2
click at [52, 270] on div at bounding box center [75, 265] width 74 height 47
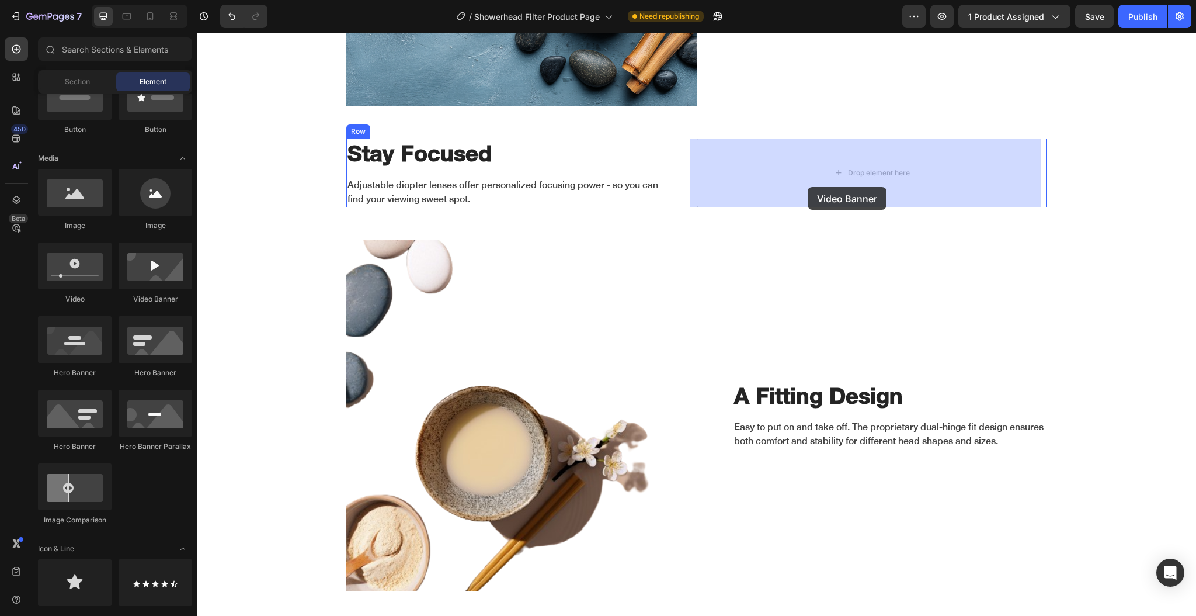
drag, startPoint x: 332, startPoint y: 307, endPoint x: 808, endPoint y: 187, distance: 490.4
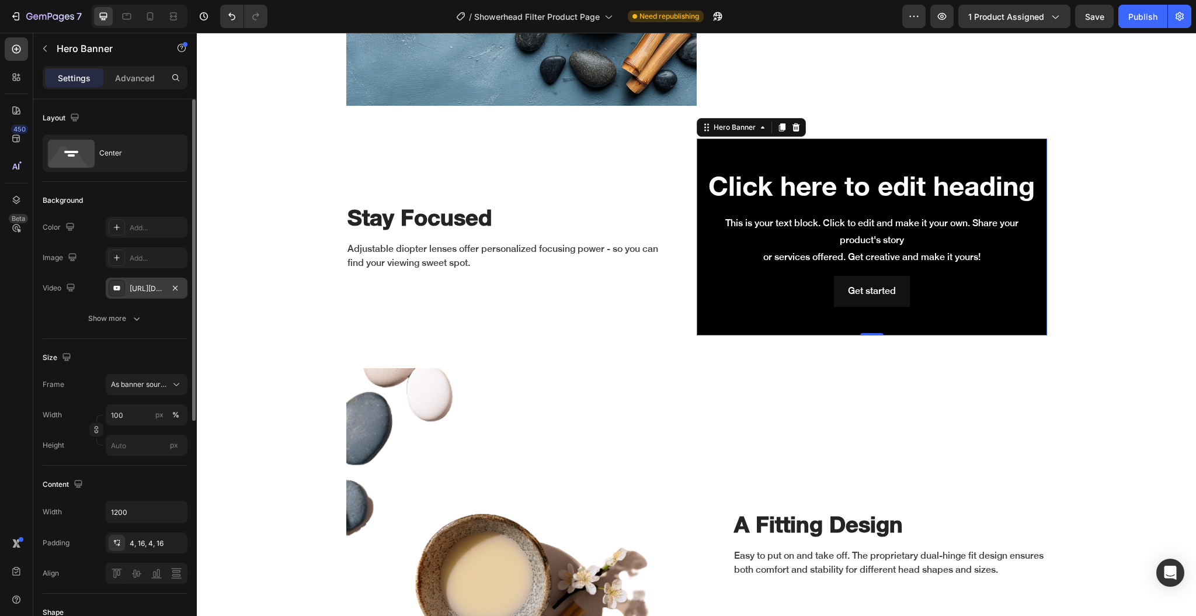
click at [145, 286] on div "https://www.youtube.com/watch?v=drIt4RH_kyQ" at bounding box center [147, 288] width 34 height 11
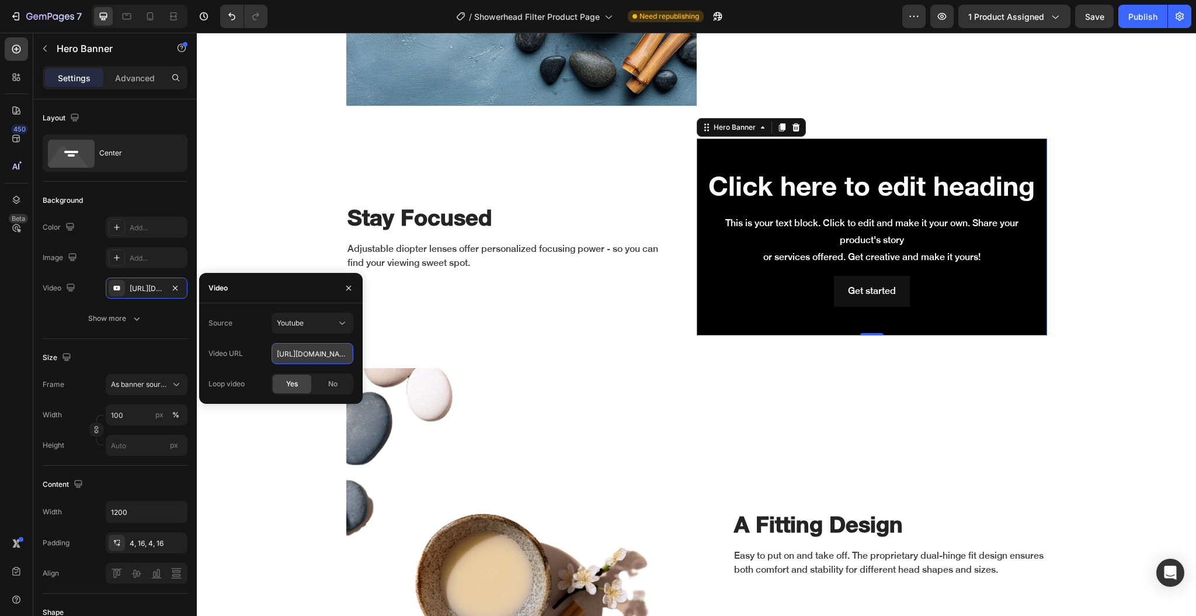
click at [288, 348] on input "https://www.youtube.com/watch?v=drIt4RH_kyQ" at bounding box center [313, 353] width 82 height 21
paste input "cdn.shopify.com/videos/c/o/v/1b44c1ddafa94243a9cee67014f0fb5f.mp4"
type input "https://cdn.shopify.com/videos/c/o/v/1b44c1ddafa94243a9cee67014f0fb5f.mp4"
click at [315, 331] on button "Youtube" at bounding box center [313, 322] width 82 height 21
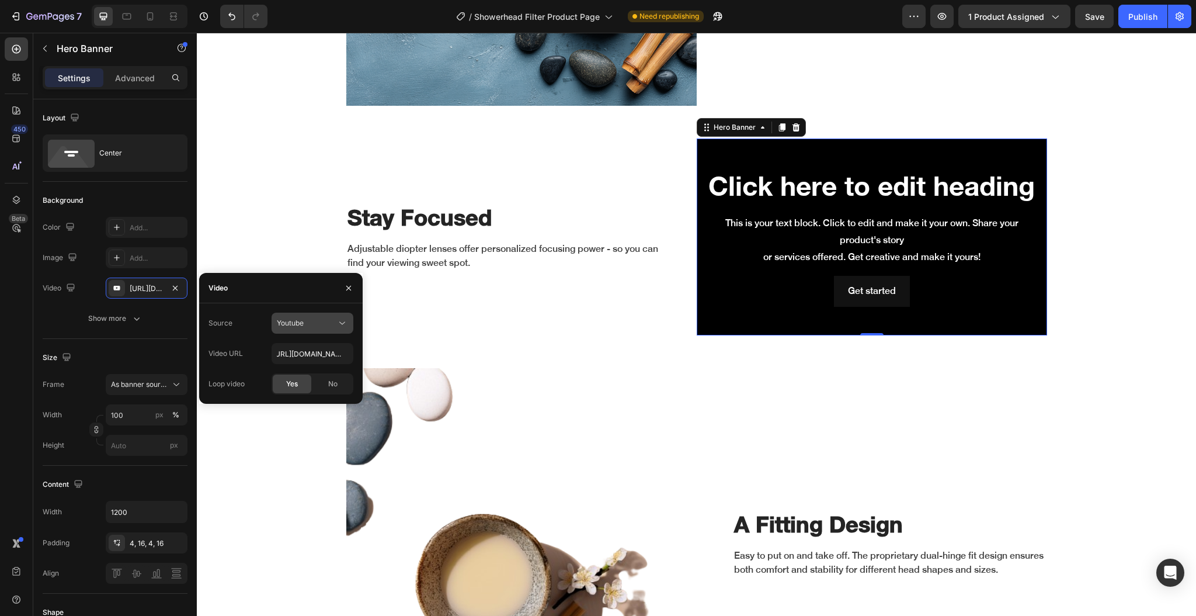
type input "Auto"
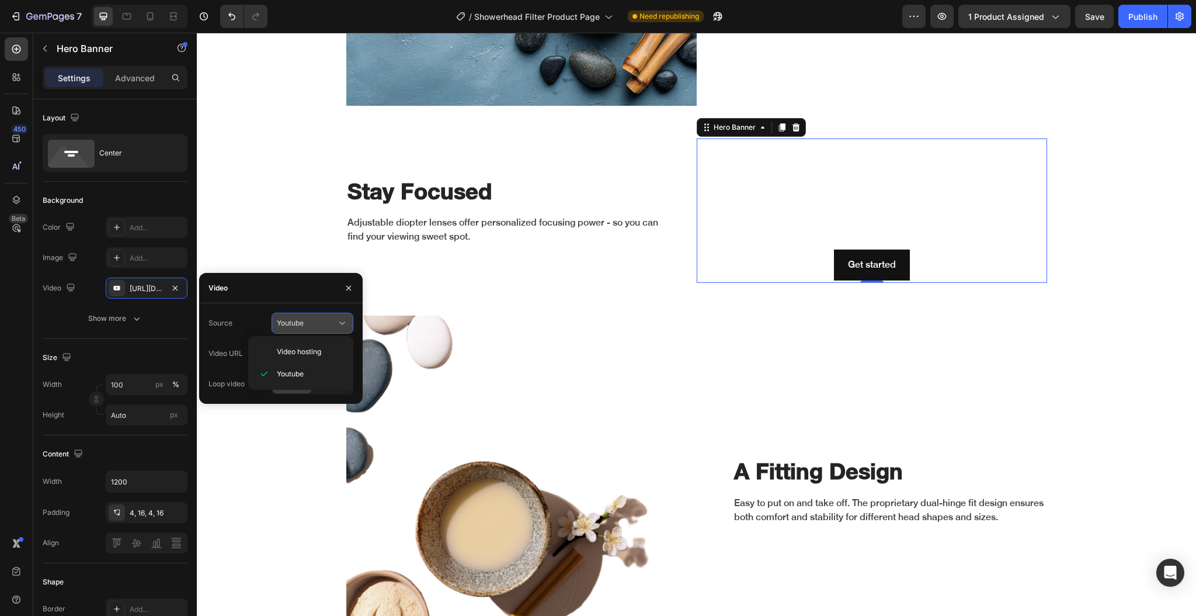
scroll to position [0, 0]
click at [309, 346] on span "Video hosting" at bounding box center [299, 351] width 44 height 11
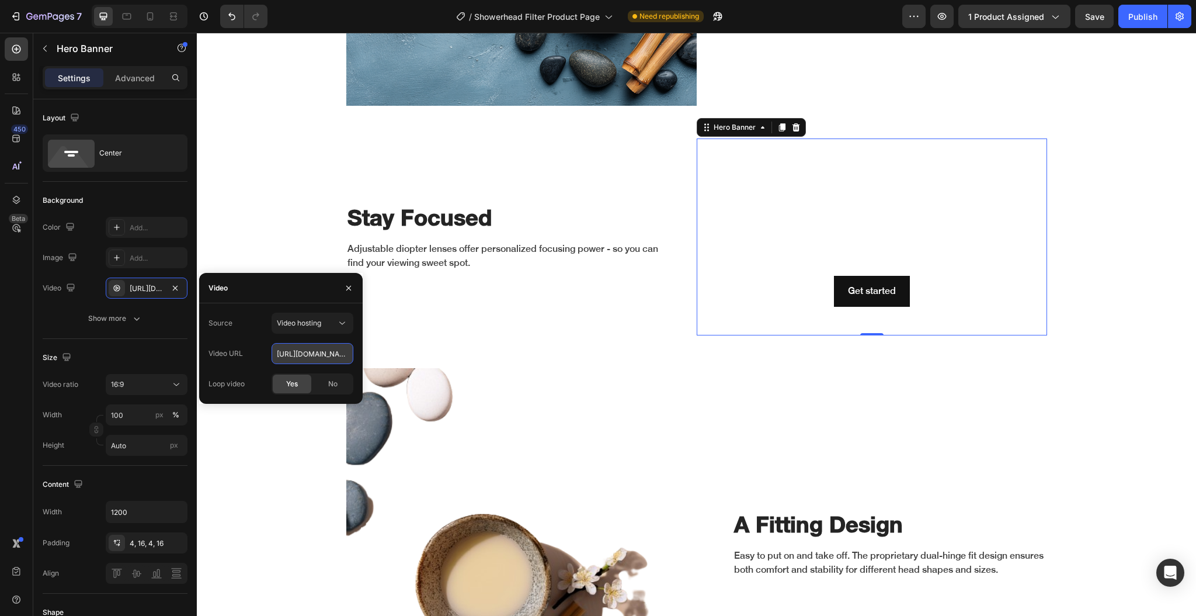
click at [303, 351] on input "https://cdn.shopify.com/videos/c/o/v/92a407d4e0c94a288eb54cac18c387dc.mp4" at bounding box center [313, 353] width 82 height 21
paste input "1b44c1ddafa94243a9cee67014f0fb5f"
type input "https://cdn.shopify.com/videos/c/o/v/1b44c1ddafa94243a9cee67014f0fb5f.mp4"
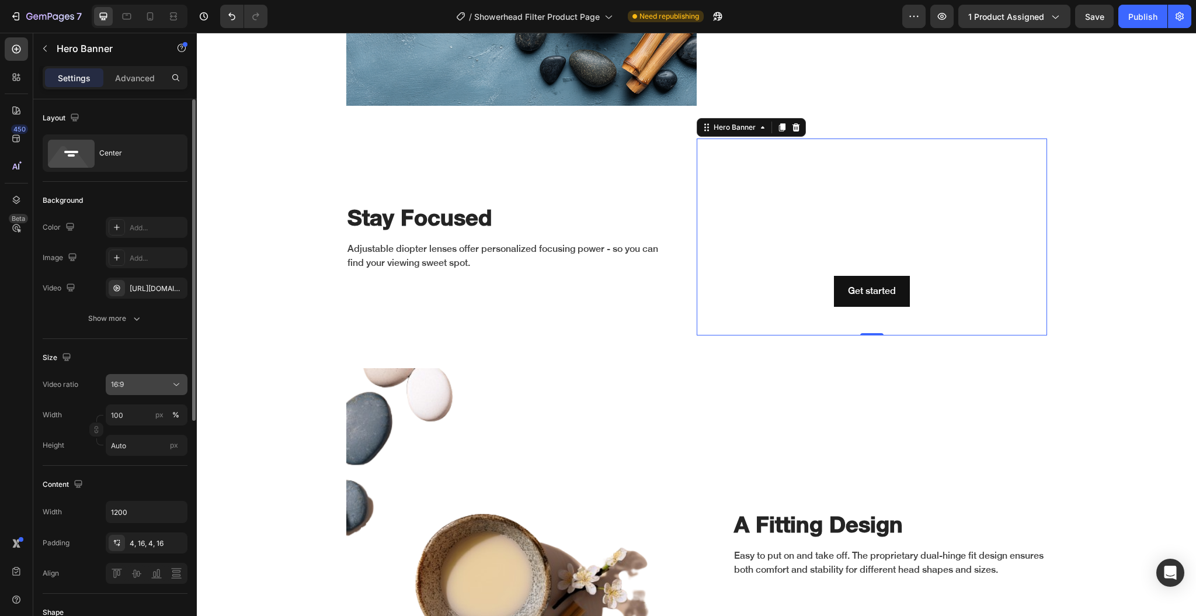
click at [138, 386] on div "16:9" at bounding box center [141, 384] width 60 height 11
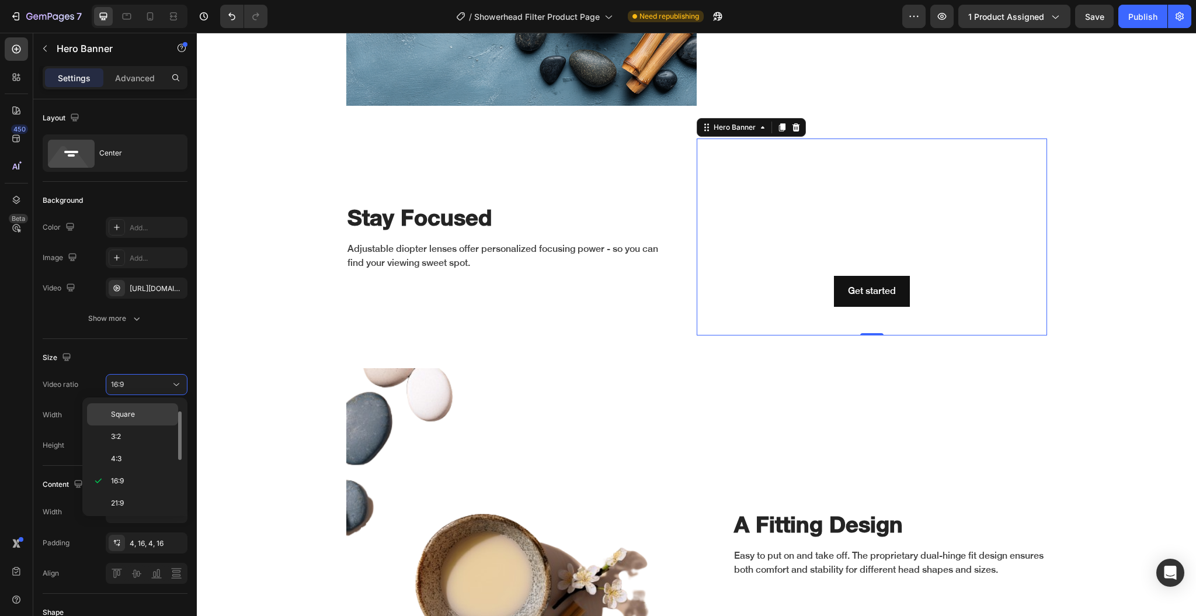
click at [141, 425] on div "Square" at bounding box center [132, 436] width 91 height 22
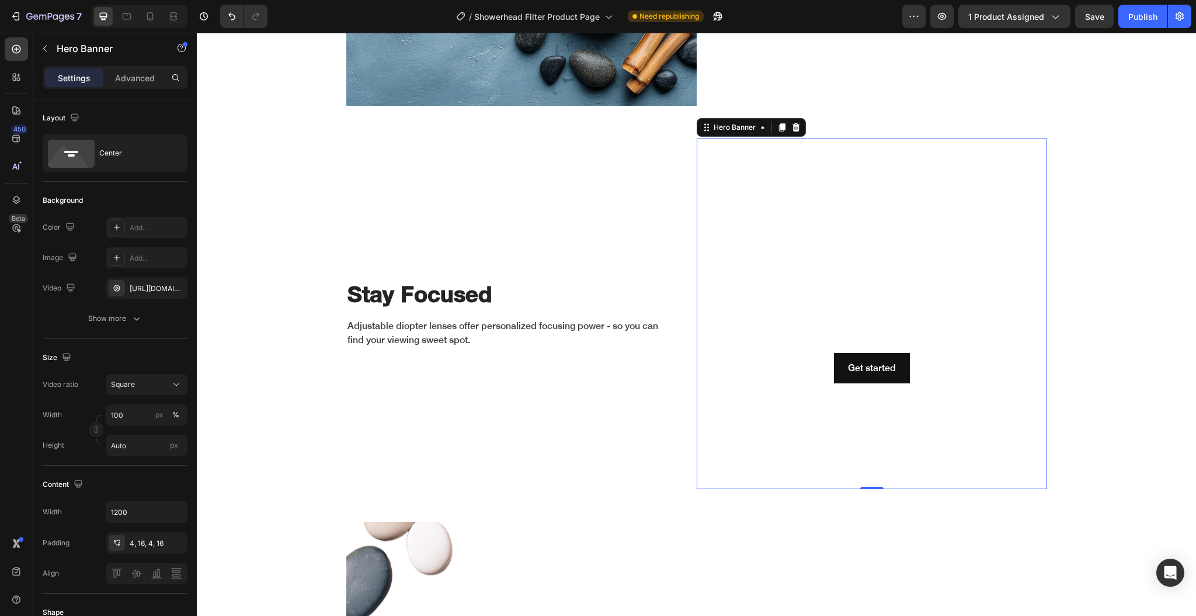
click at [784, 214] on video "Background Image" at bounding box center [872, 313] width 350 height 350
click at [121, 449] on input "Auto" at bounding box center [147, 444] width 82 height 21
click at [133, 504] on div "Fit screen 100vh" at bounding box center [135, 494] width 96 height 21
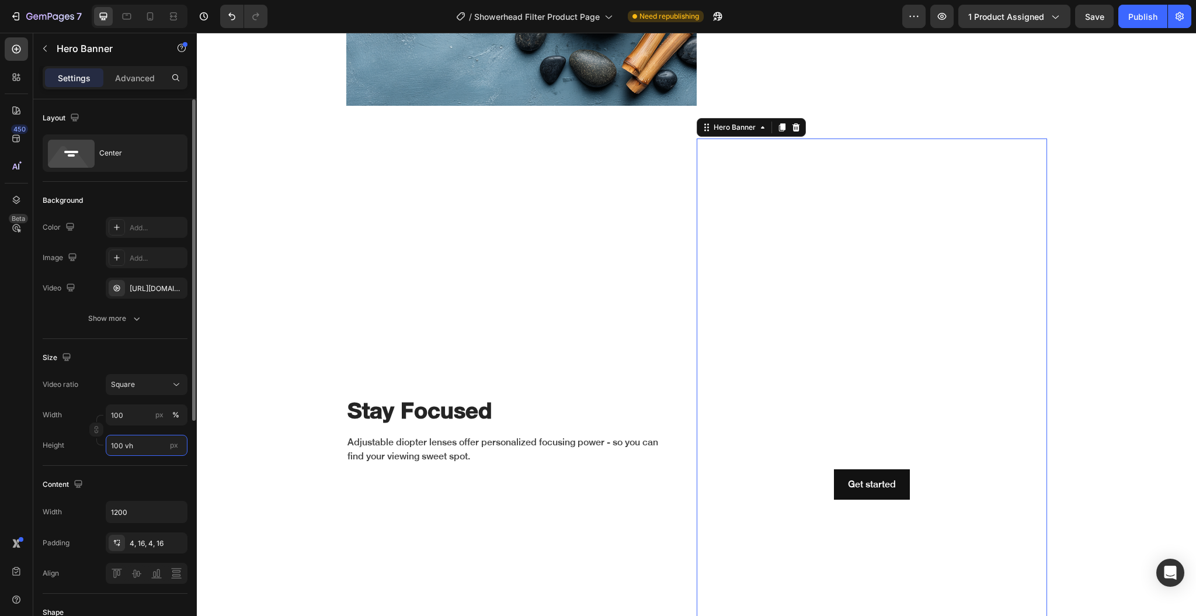
click at [133, 446] on input "100 vh" at bounding box center [147, 444] width 82 height 21
click at [133, 466] on div "Fit content Auto" at bounding box center [135, 473] width 96 height 21
type input "Auto"
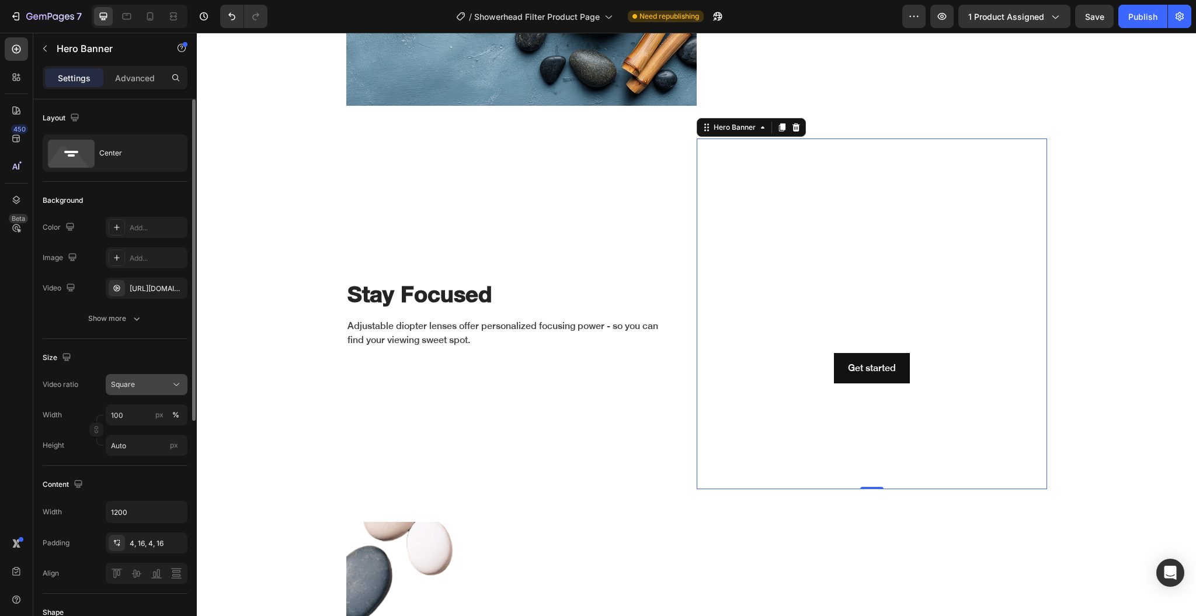
click at [137, 384] on div "Square" at bounding box center [141, 384] width 60 height 11
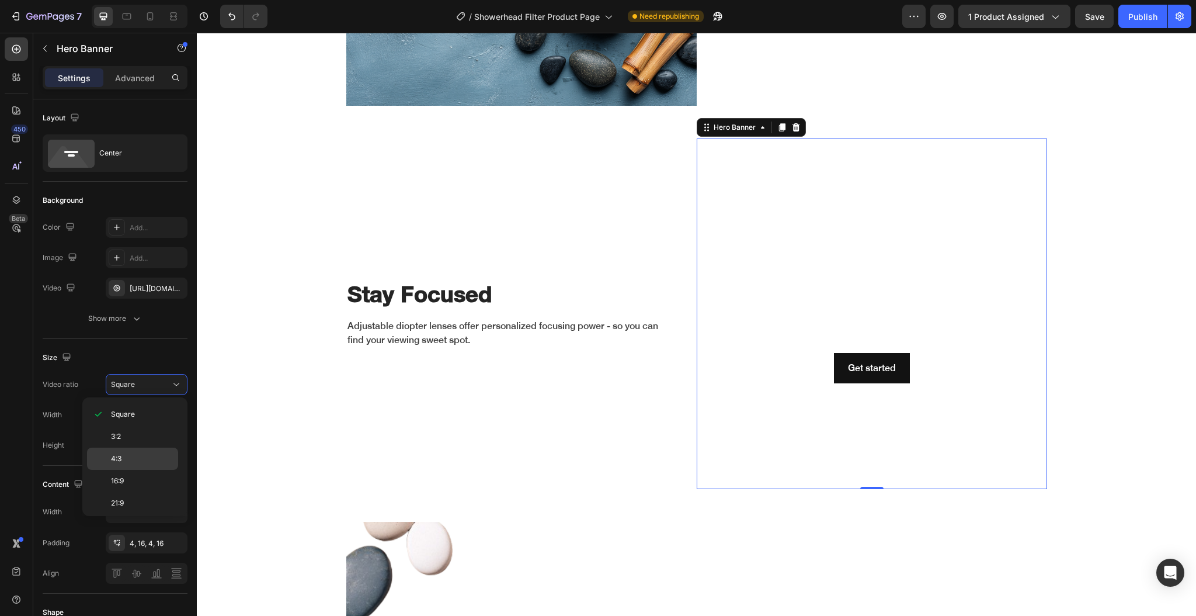
click at [144, 470] on div "4:3" at bounding box center [132, 481] width 91 height 22
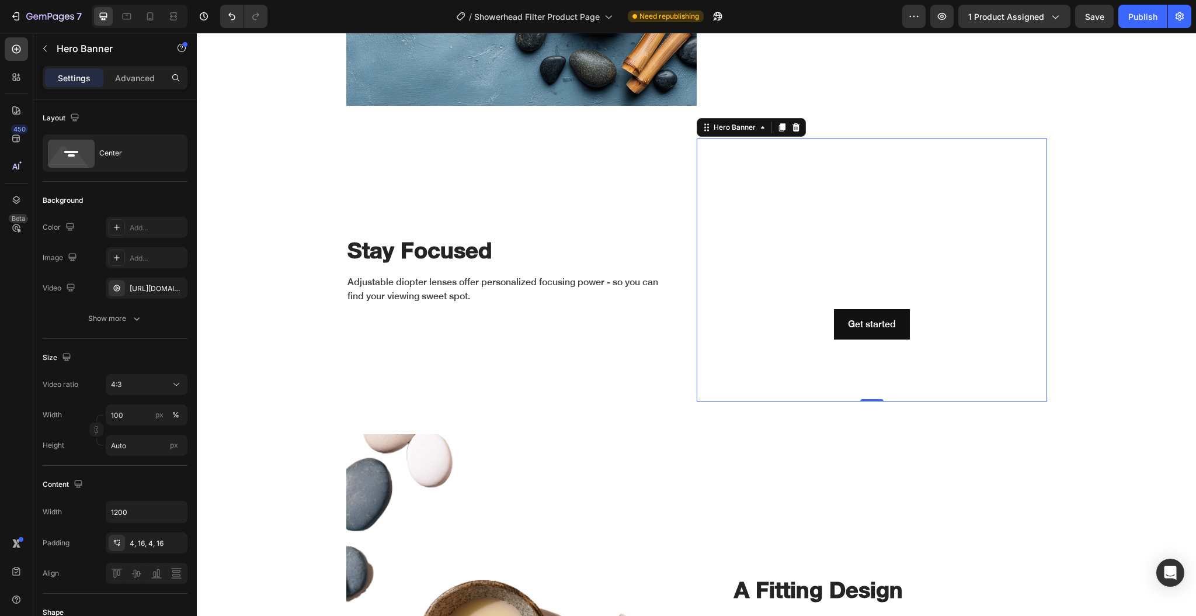
click at [743, 184] on video "Background Image" at bounding box center [872, 269] width 350 height 263
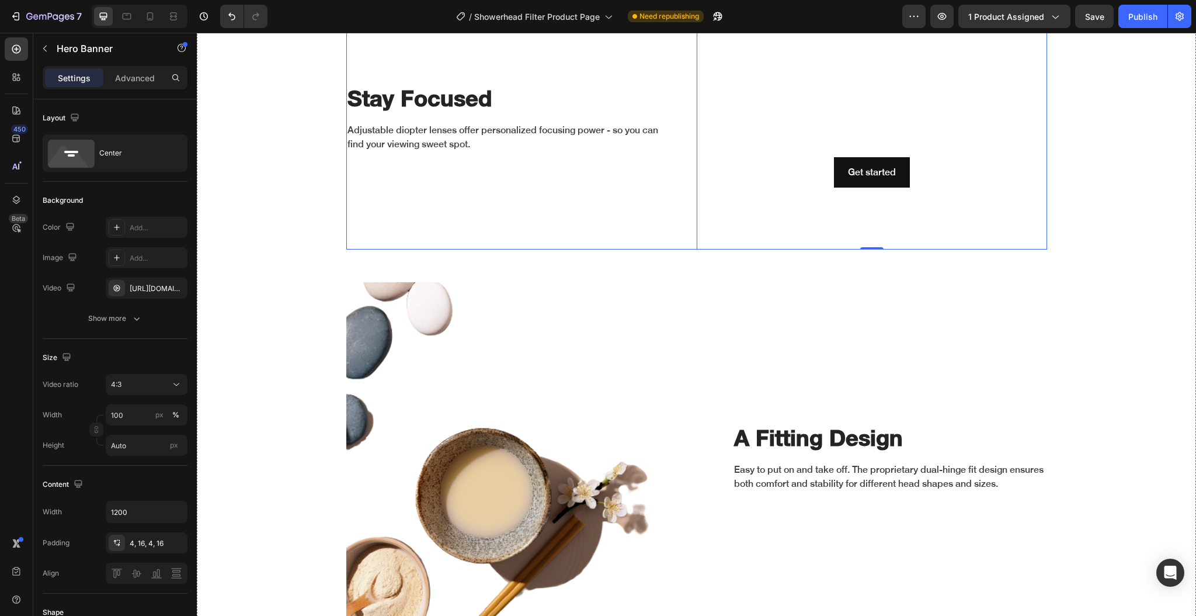
scroll to position [2180, 0]
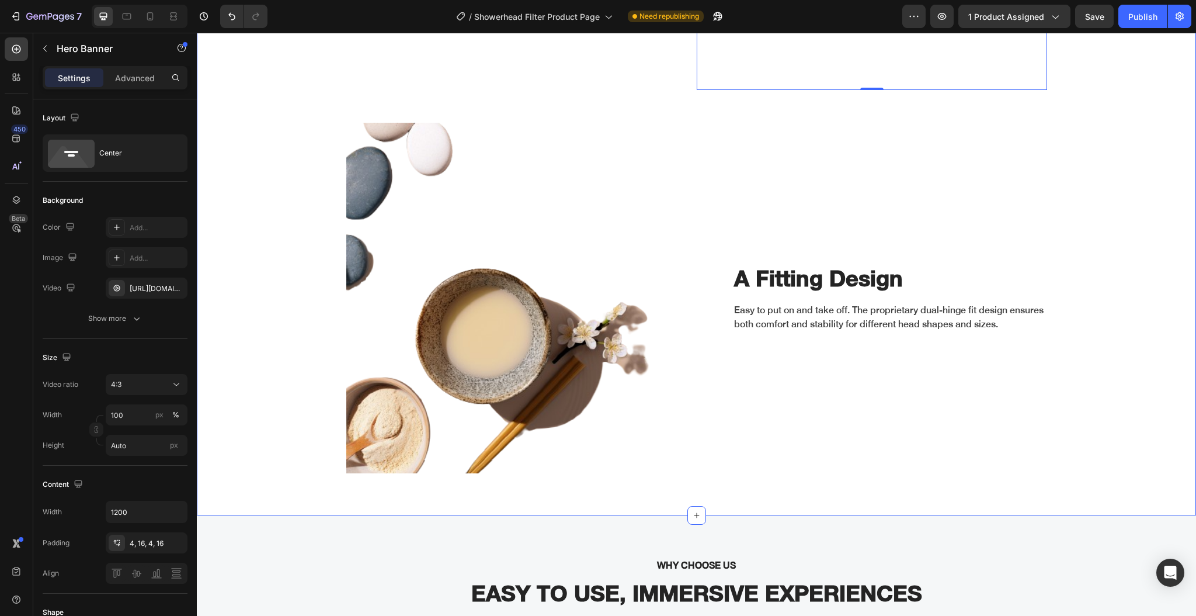
click at [449, 251] on img at bounding box center [521, 298] width 350 height 350
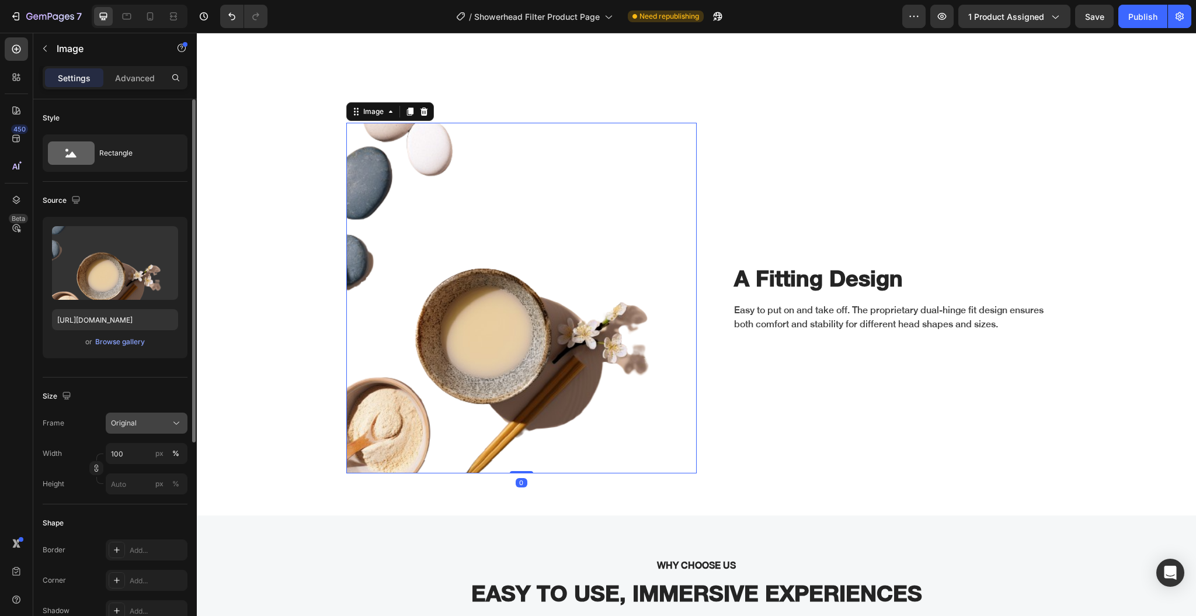
click at [146, 425] on div "Original" at bounding box center [139, 423] width 57 height 11
click at [142, 492] on span "Horizontal" at bounding box center [127, 496] width 34 height 12
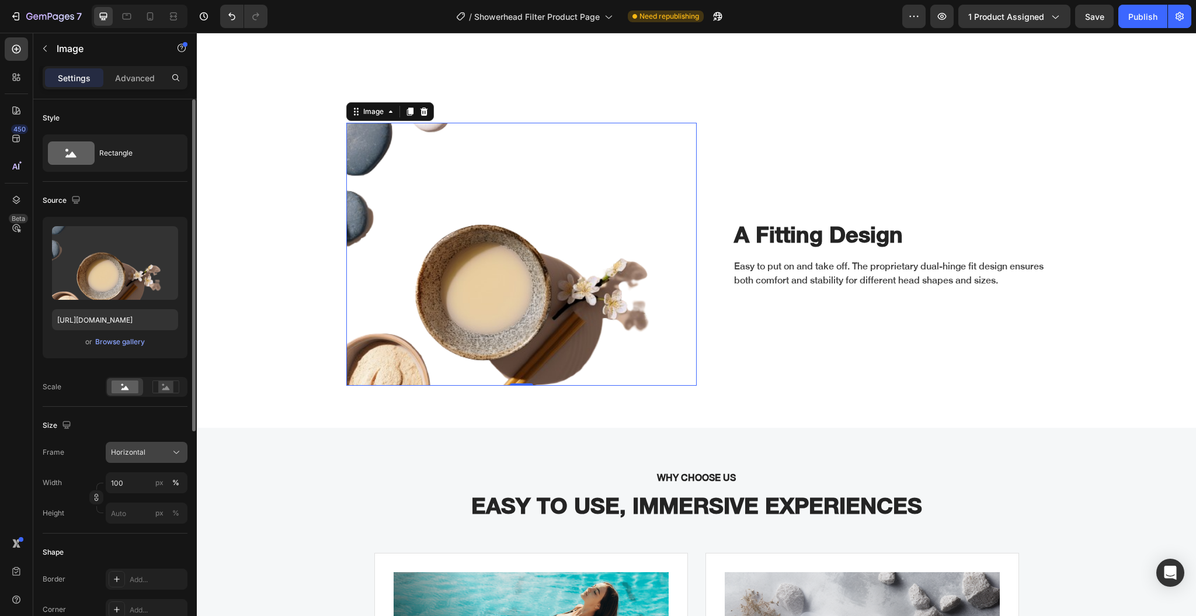
click at [145, 454] on div "Horizontal" at bounding box center [139, 452] width 57 height 11
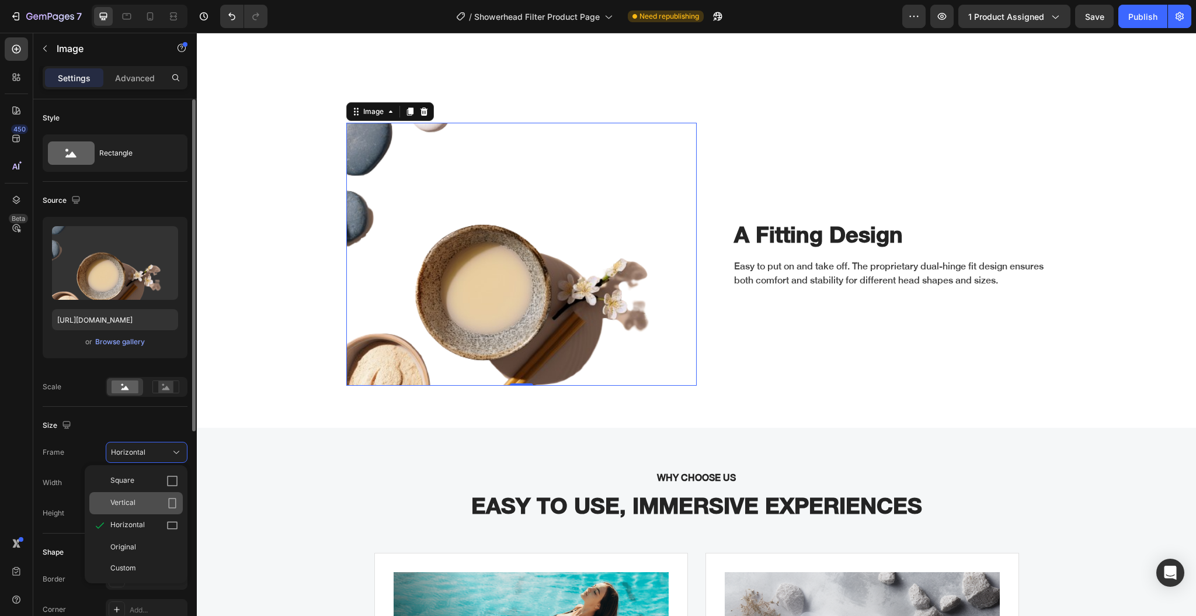
click at [147, 498] on div "Vertical" at bounding box center [144, 503] width 68 height 12
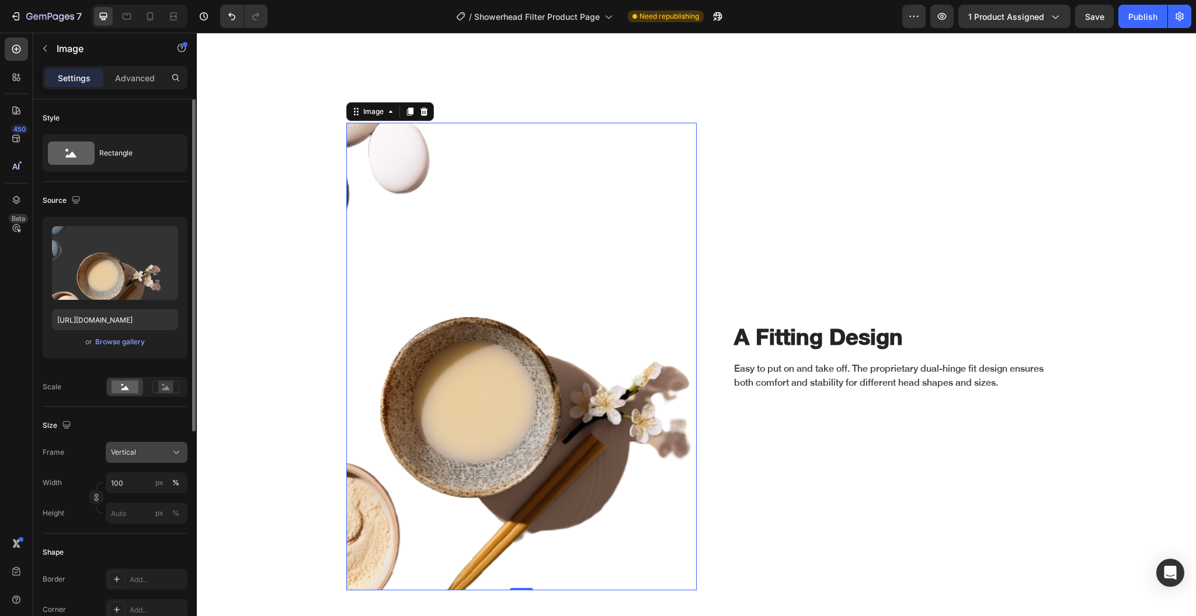
click at [143, 456] on div "Vertical" at bounding box center [139, 452] width 57 height 11
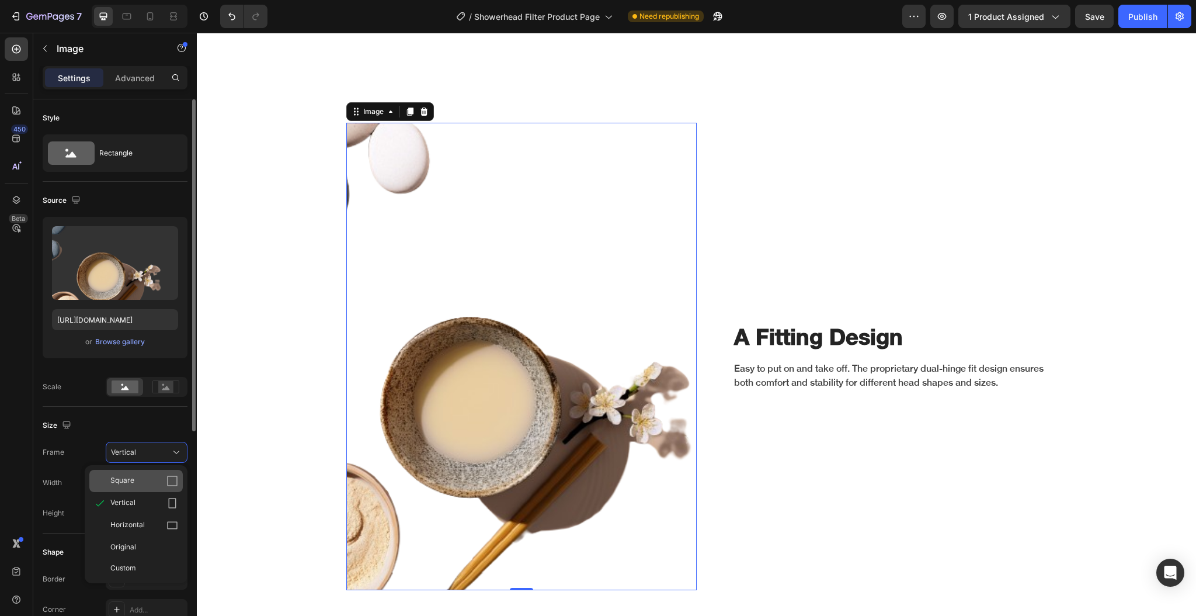
click at [147, 473] on div "Square" at bounding box center [135, 481] width 93 height 22
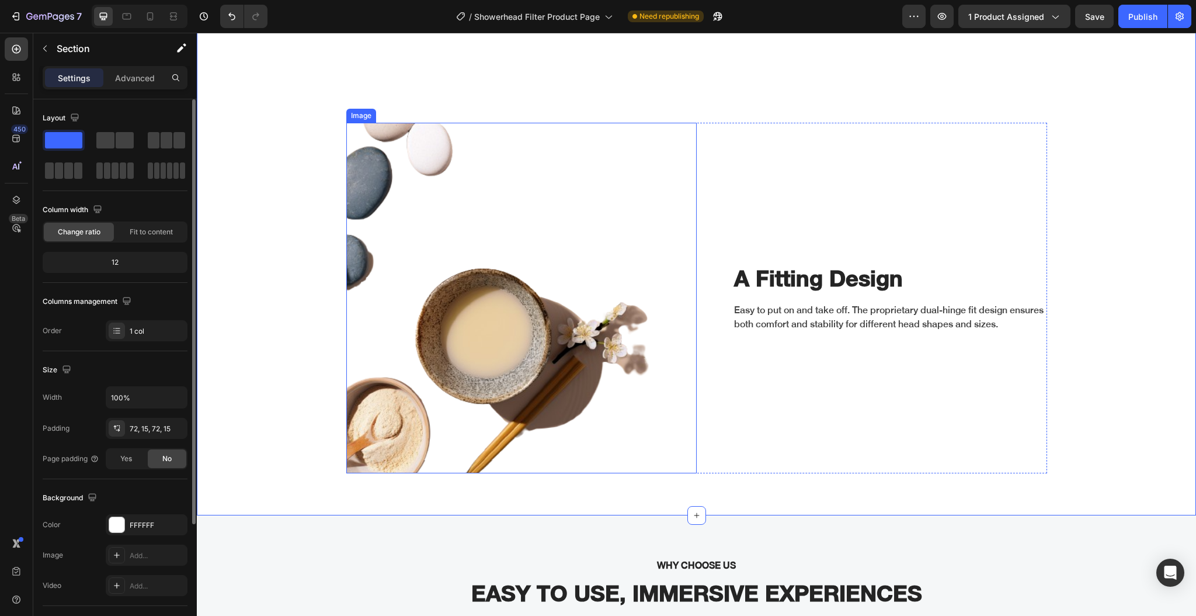
click at [374, 352] on img at bounding box center [521, 298] width 350 height 350
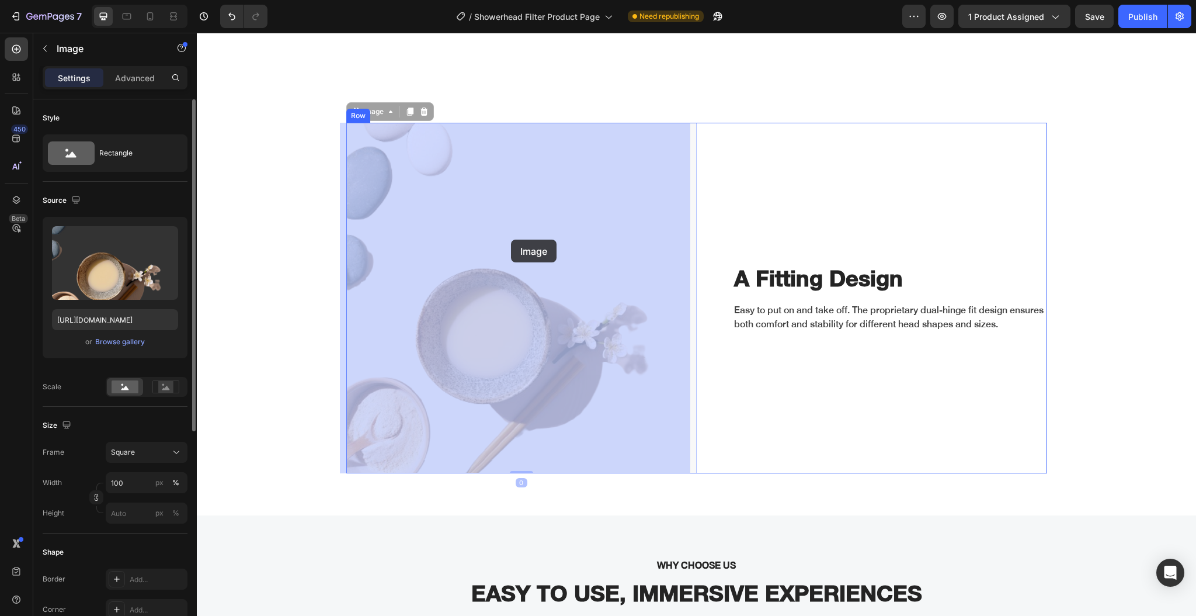
drag, startPoint x: 503, startPoint y: 232, endPoint x: 511, endPoint y: 239, distance: 11.2
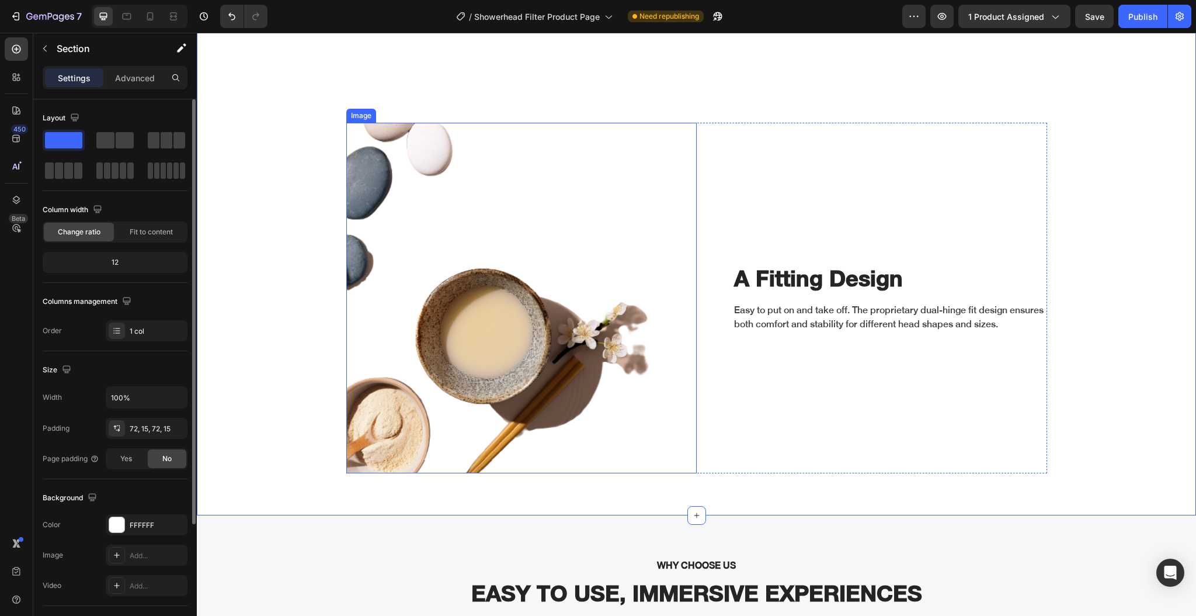
click at [516, 284] on img at bounding box center [521, 298] width 350 height 350
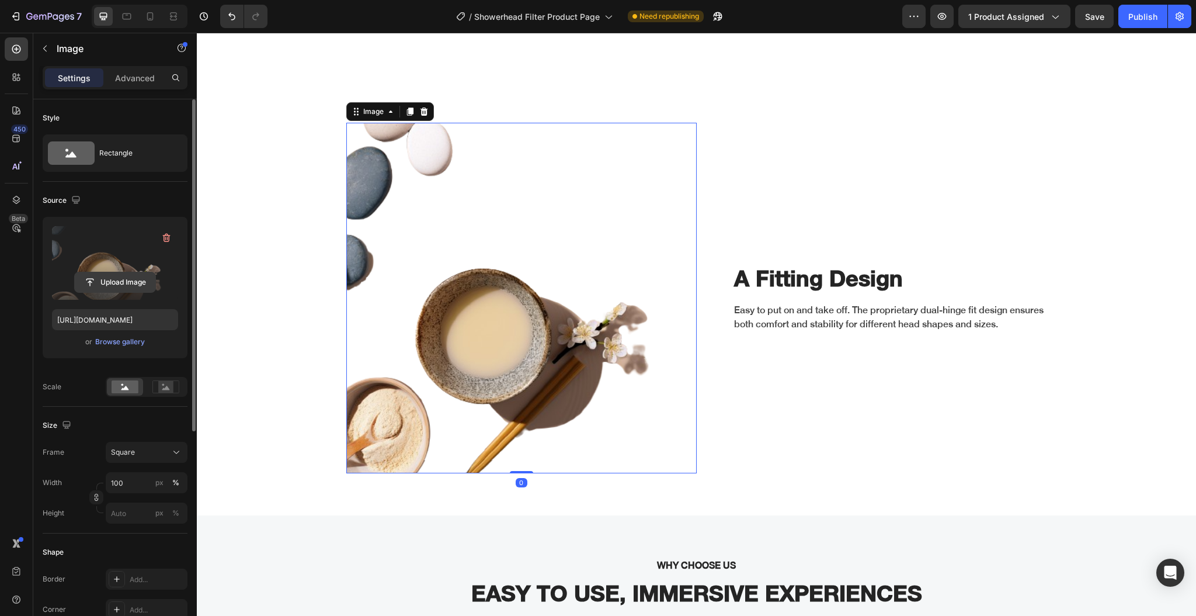
click at [107, 279] on input "file" at bounding box center [115, 282] width 81 height 20
type input "https://cdn.shopify.com/s/files/1/0633/5237/3361/files/gempages_576932389154980…"
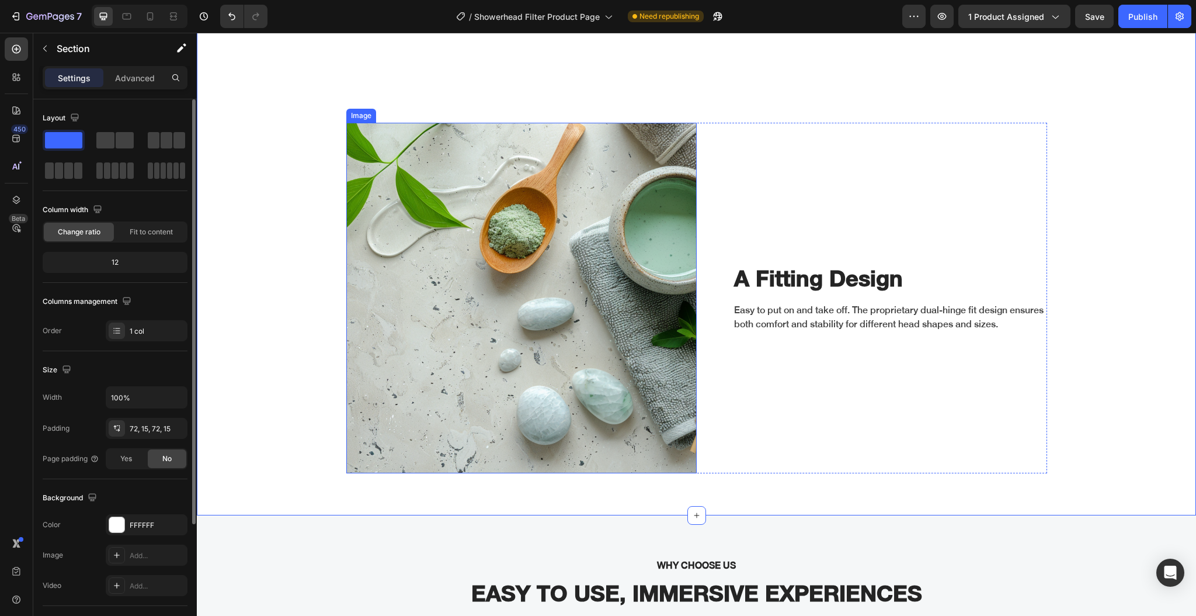
click at [478, 232] on img at bounding box center [521, 298] width 350 height 350
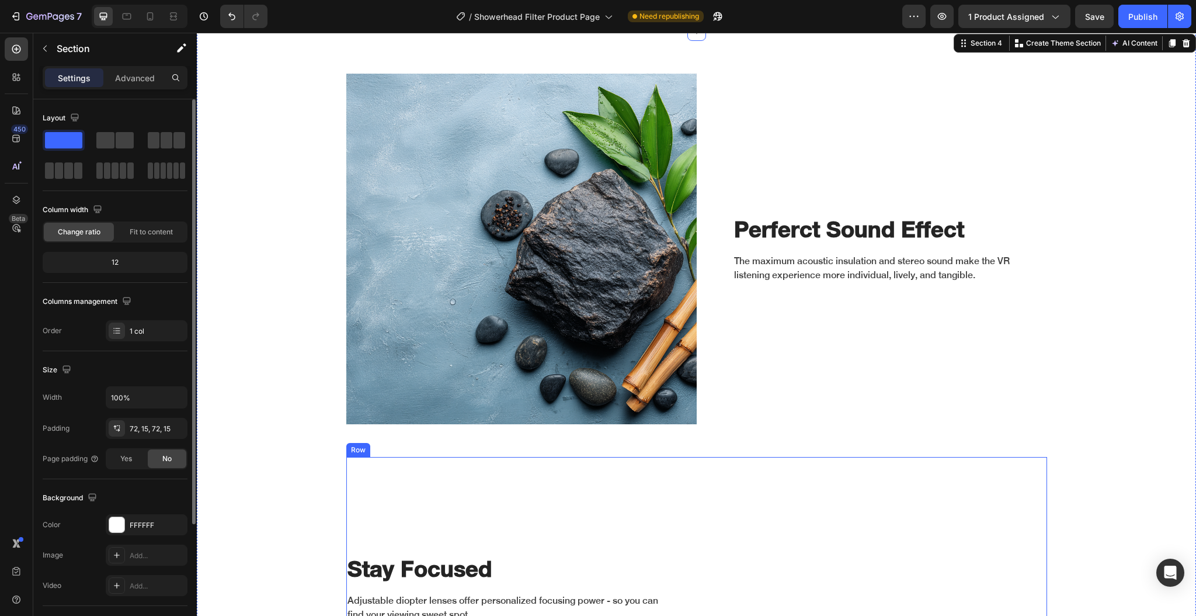
scroll to position [1479, 0]
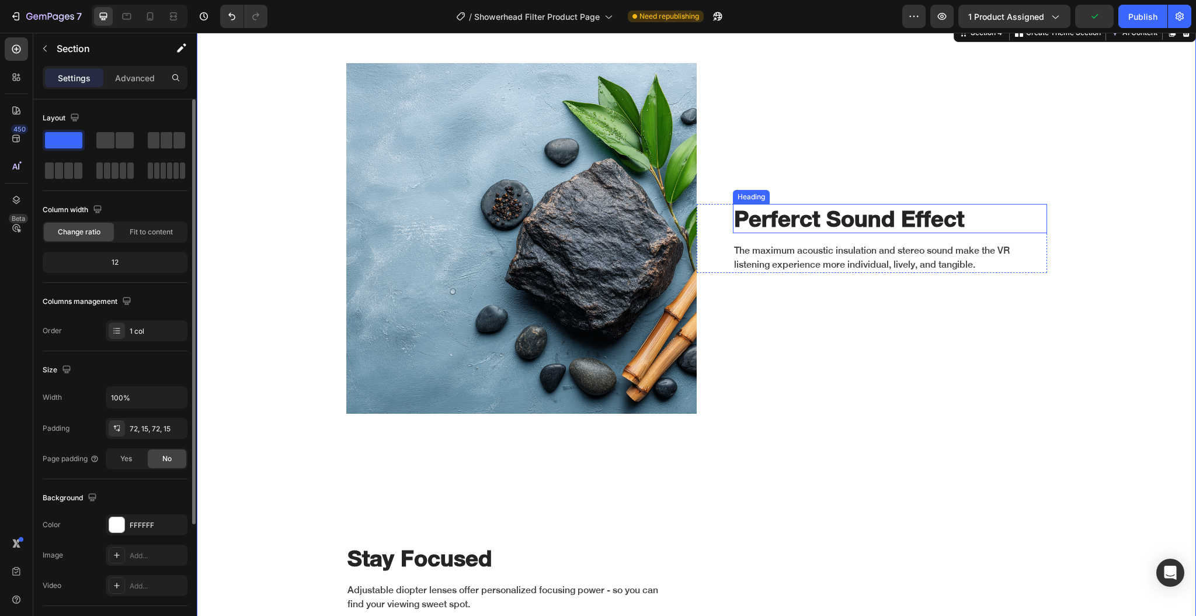
click at [771, 232] on p "Perferct Sound Effect" at bounding box center [890, 218] width 312 height 27
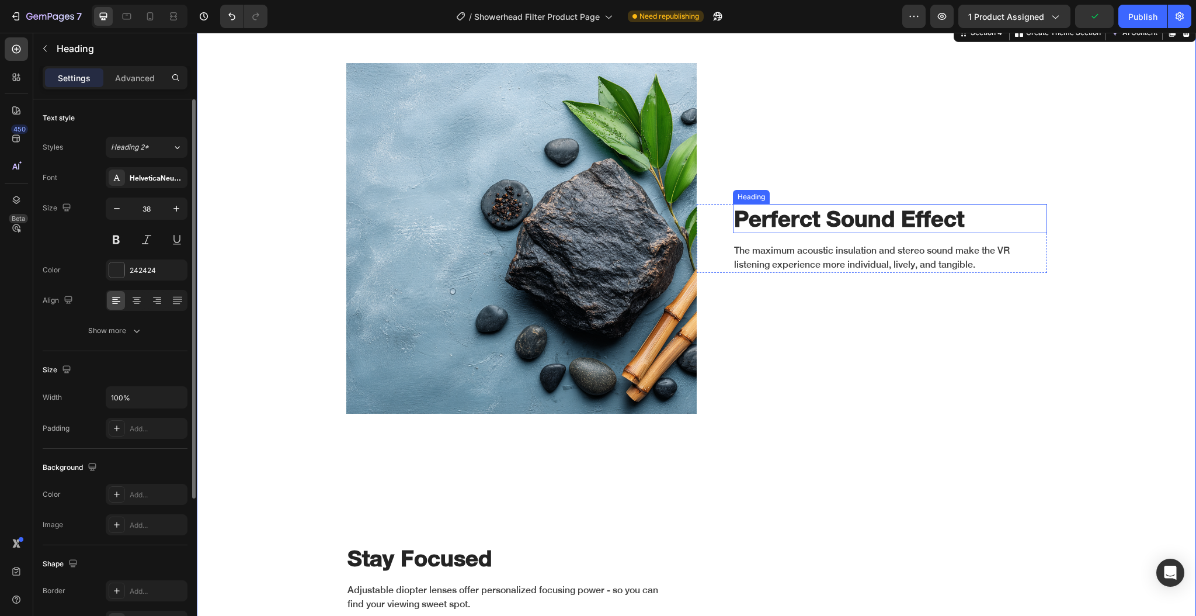
click at [771, 232] on p "Perferct Sound Effect" at bounding box center [890, 218] width 312 height 27
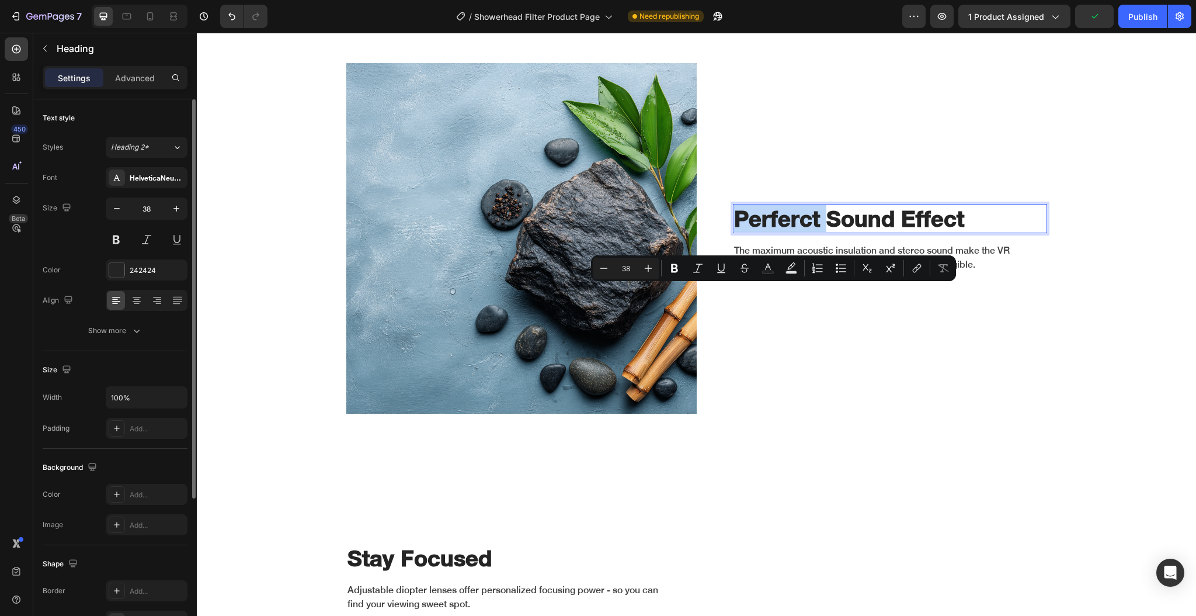
click at [798, 232] on p "Perferct Sound Effect" at bounding box center [890, 218] width 312 height 27
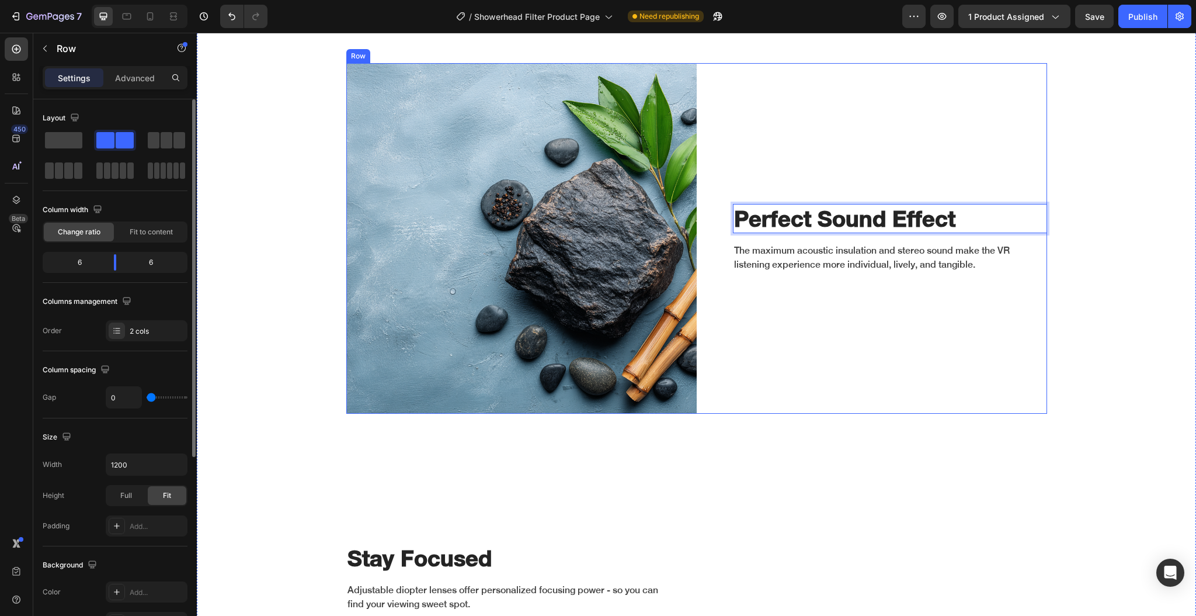
click at [773, 413] on div "Perfect Sound Effect Heading 16 The maximum acoustic insulation and stereo soun…" at bounding box center [872, 238] width 350 height 350
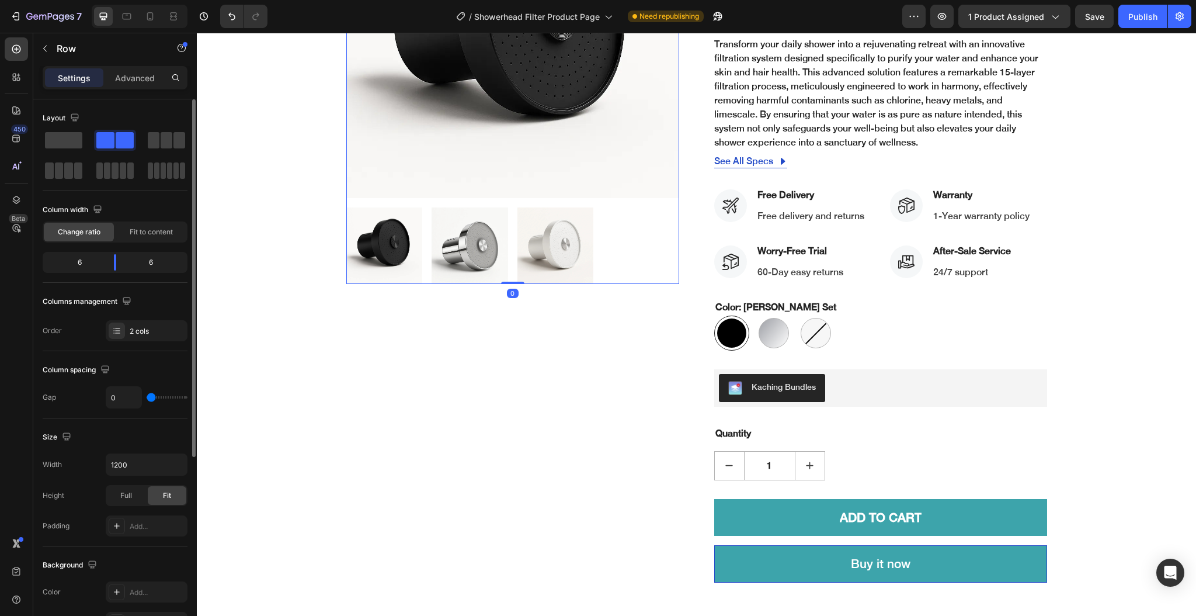
scroll to position [0, 0]
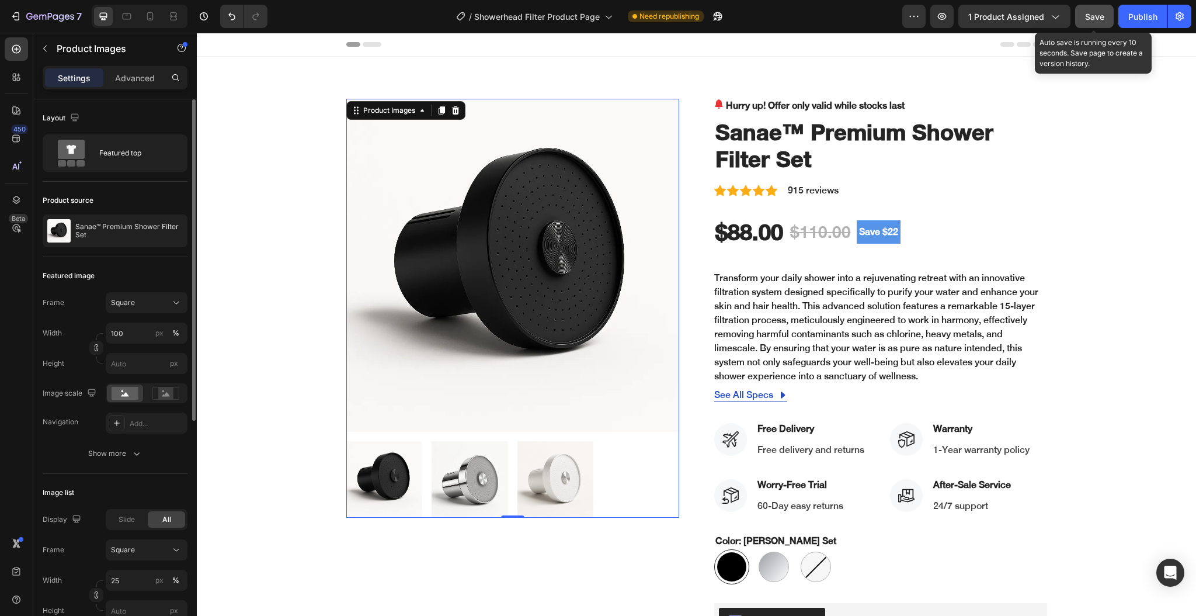
click at [1097, 19] on span "Save" at bounding box center [1094, 17] width 19 height 10
click at [1143, 20] on div "Publish" at bounding box center [1142, 17] width 29 height 12
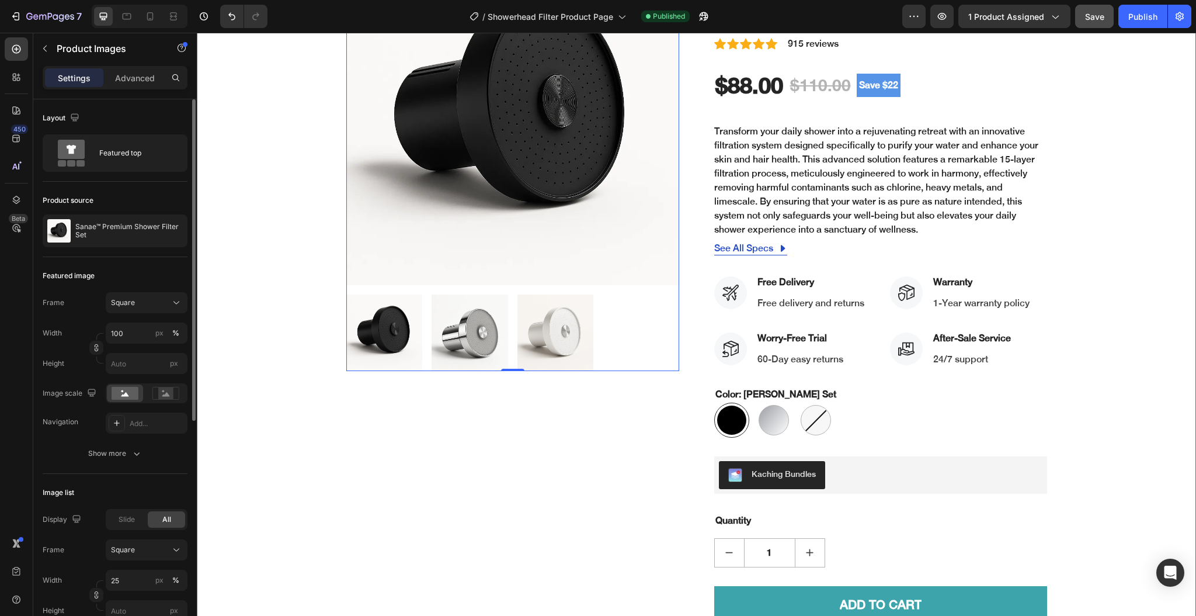
scroll to position [155, 0]
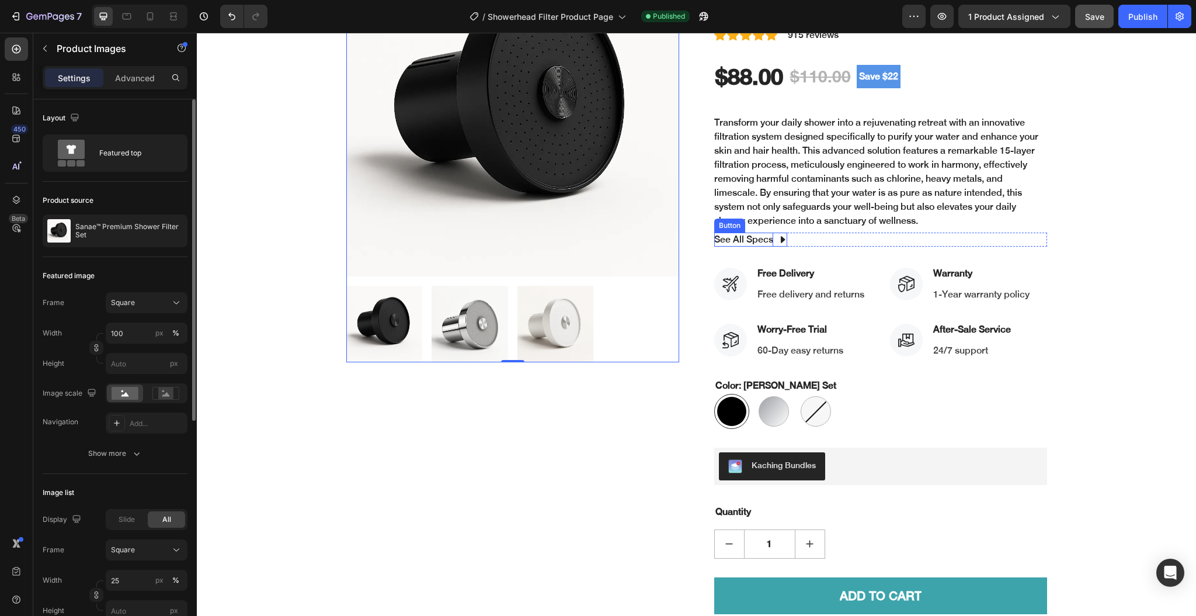
click at [756, 235] on div "See All Specs" at bounding box center [743, 239] width 59 height 14
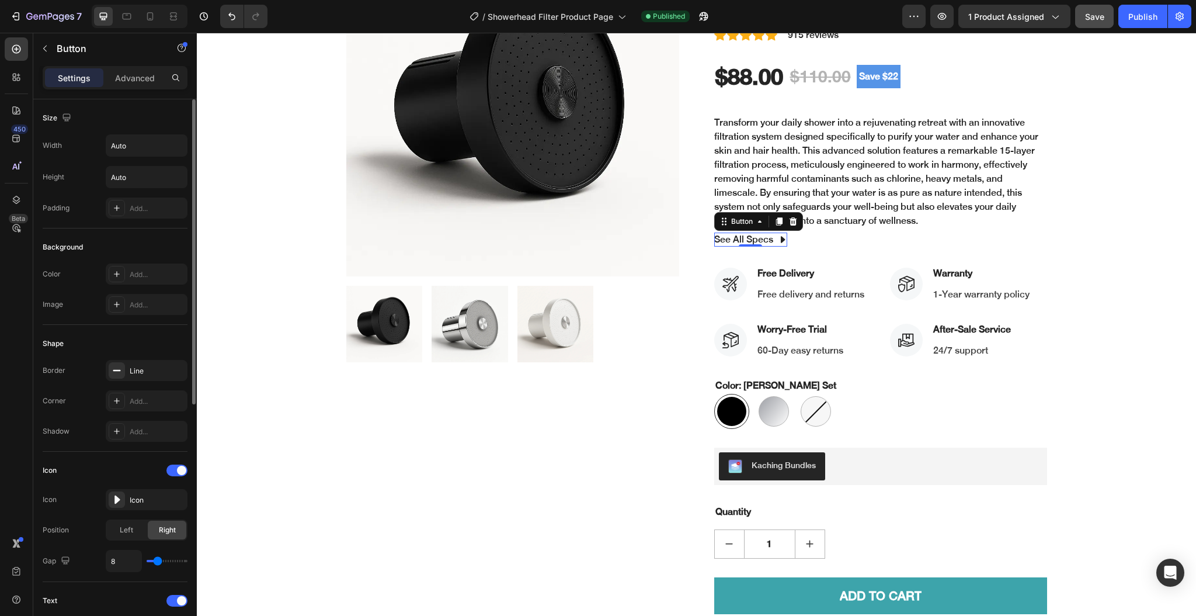
click at [778, 237] on icon at bounding box center [782, 239] width 9 height 9
click at [781, 238] on icon at bounding box center [783, 239] width 4 height 7
click at [750, 242] on div "0" at bounding box center [751, 246] width 12 height 9
click at [746, 238] on div "See All Specs" at bounding box center [743, 239] width 59 height 14
click at [778, 235] on icon at bounding box center [782, 239] width 9 height 9
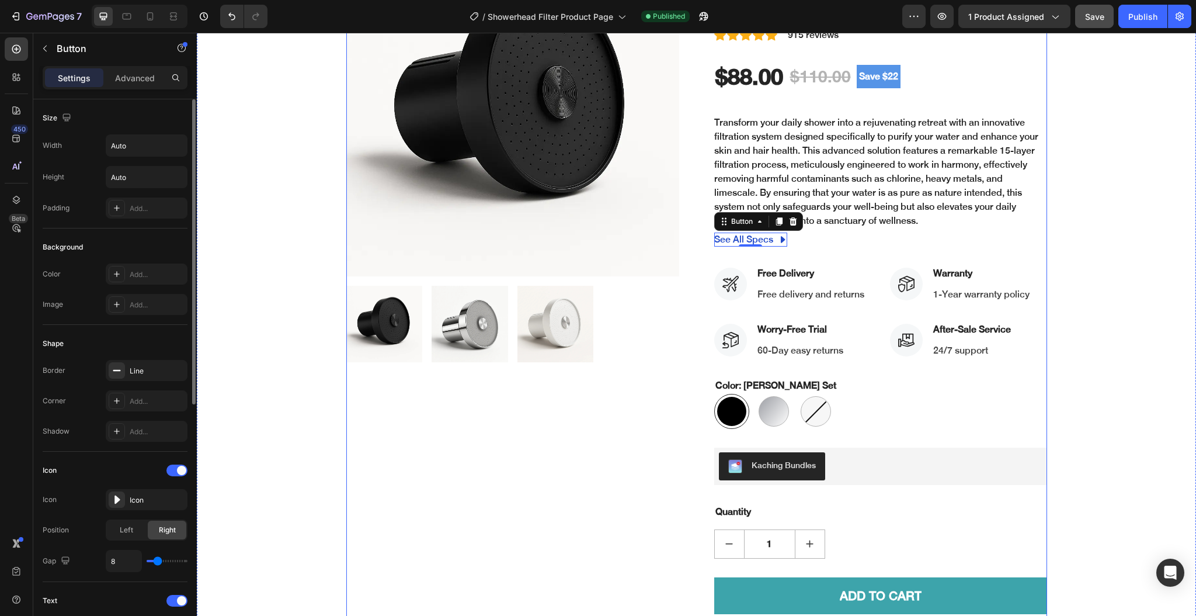
click at [415, 463] on div "Product Images" at bounding box center [512, 301] width 333 height 717
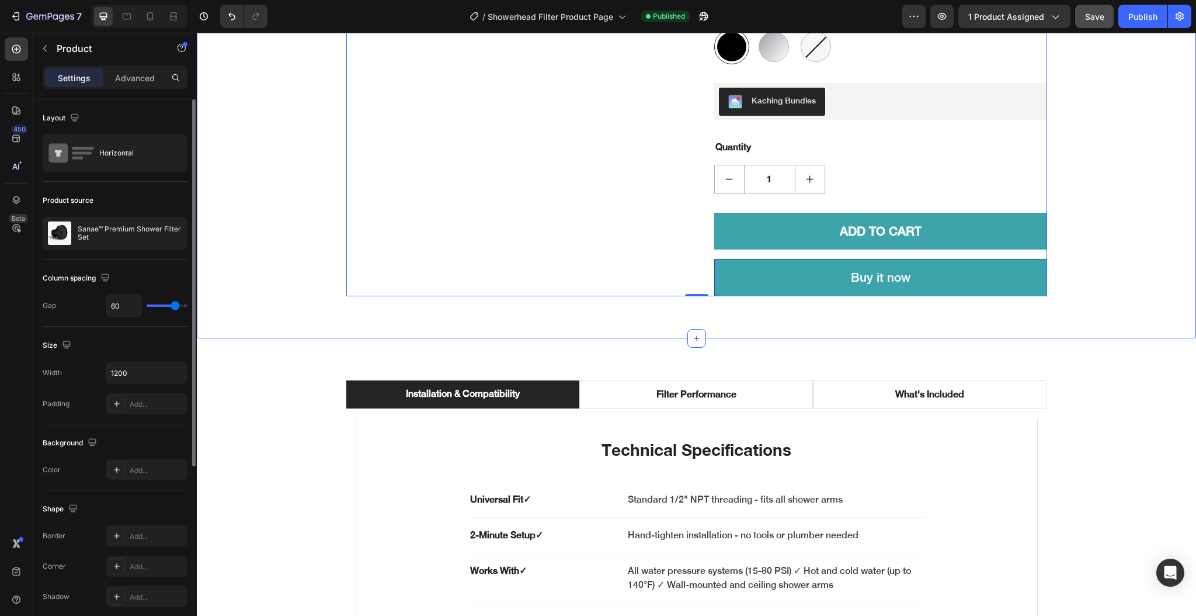
scroll to position [701, 0]
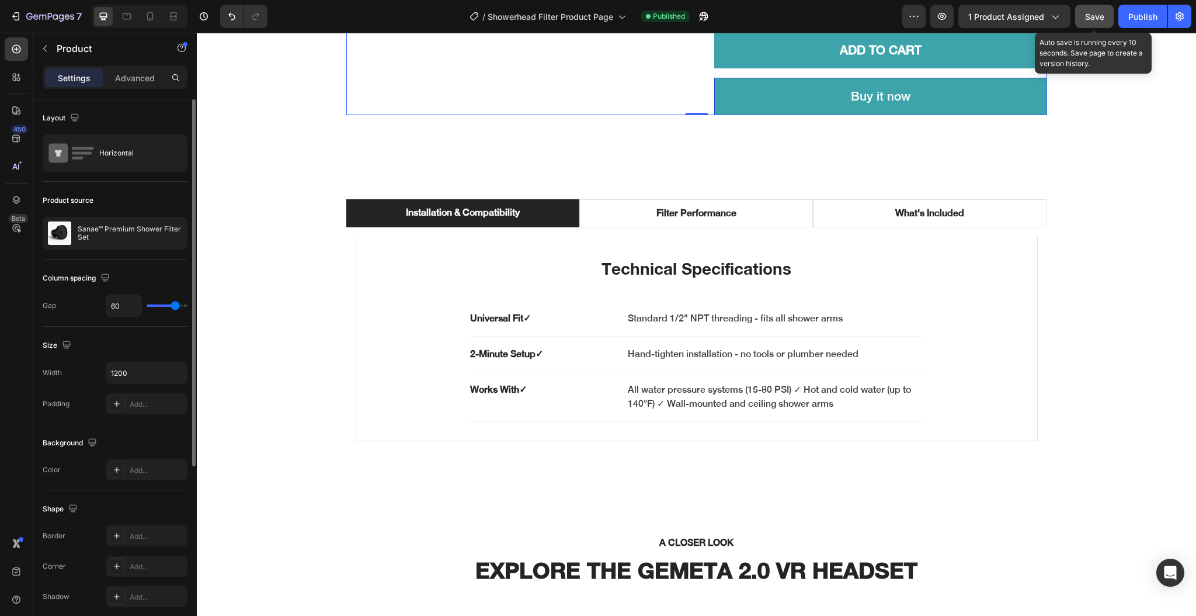
click at [1104, 21] on button "Save" at bounding box center [1094, 16] width 39 height 23
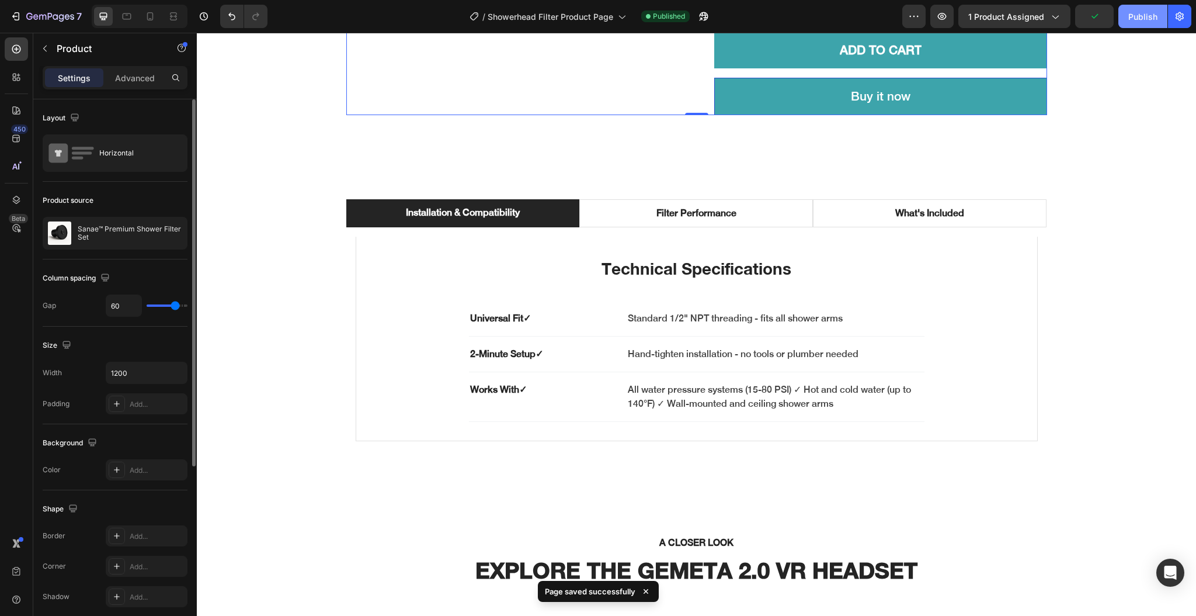
click at [1132, 23] on button "Publish" at bounding box center [1142, 16] width 49 height 23
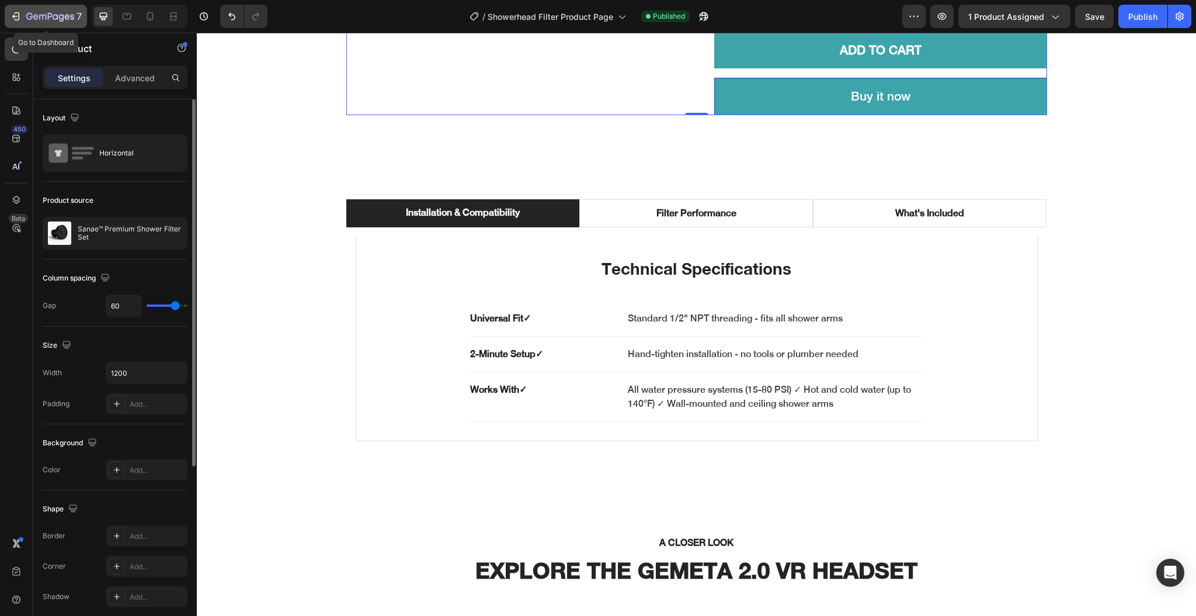
click at [11, 6] on button "7" at bounding box center [46, 16] width 82 height 23
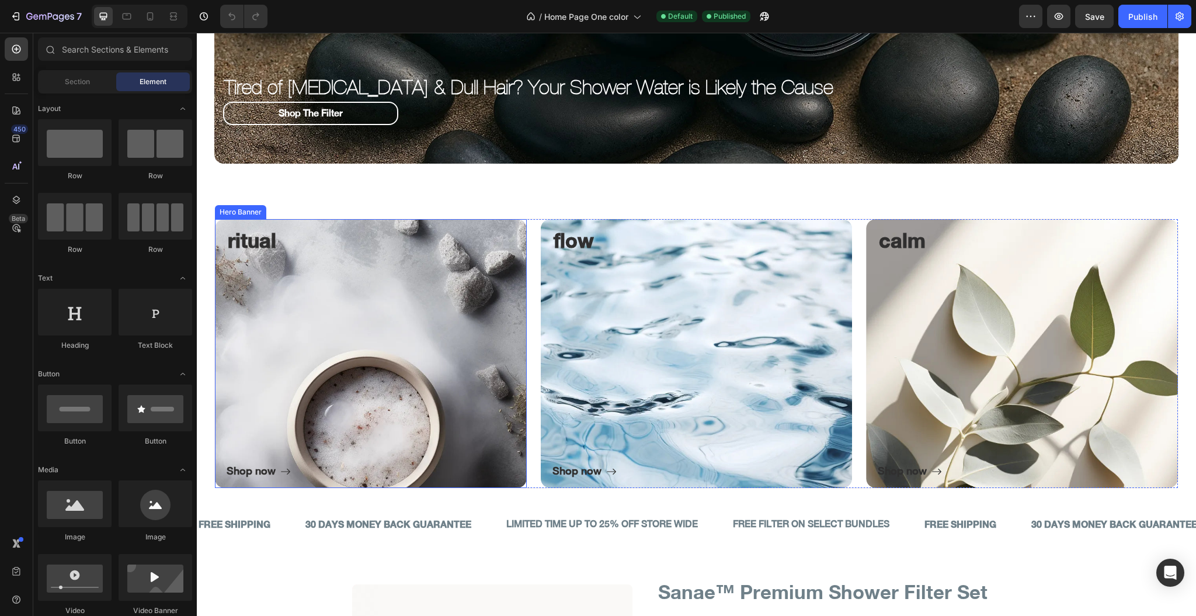
scroll to position [701, 0]
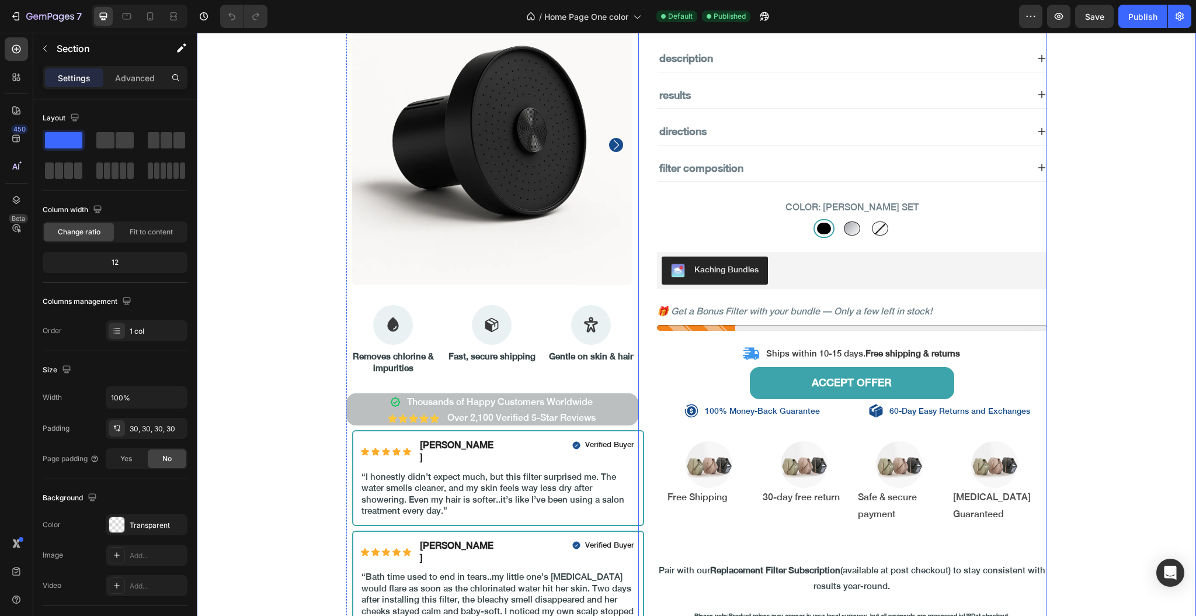
scroll to position [1090, 0]
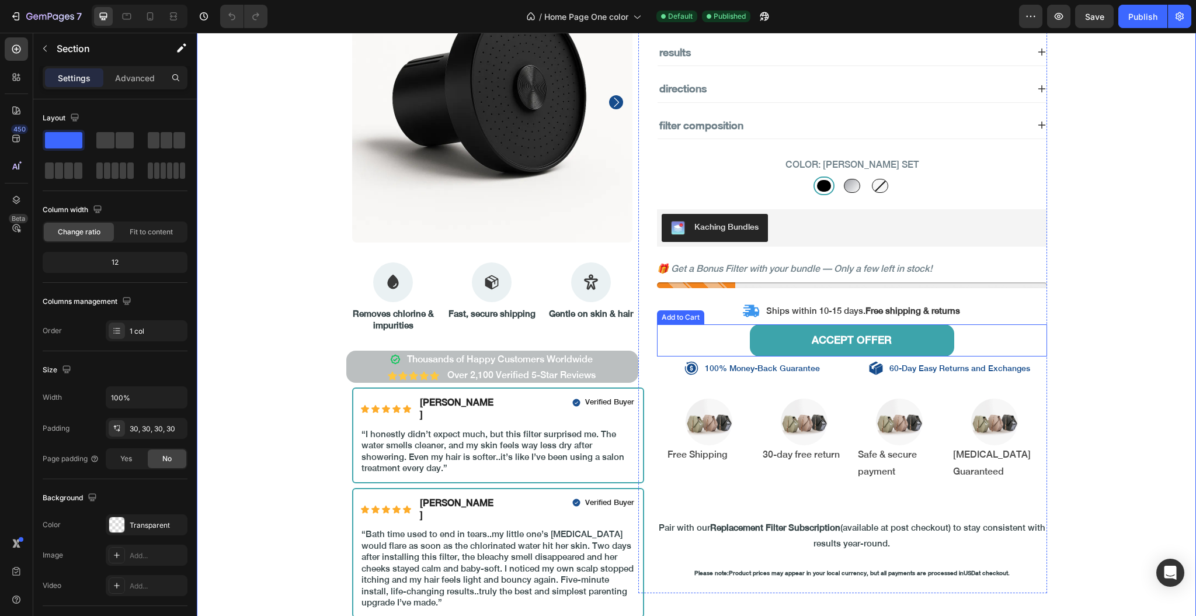
click at [722, 342] on div "ACCEPT OFFER Add to Cart" at bounding box center [852, 340] width 390 height 32
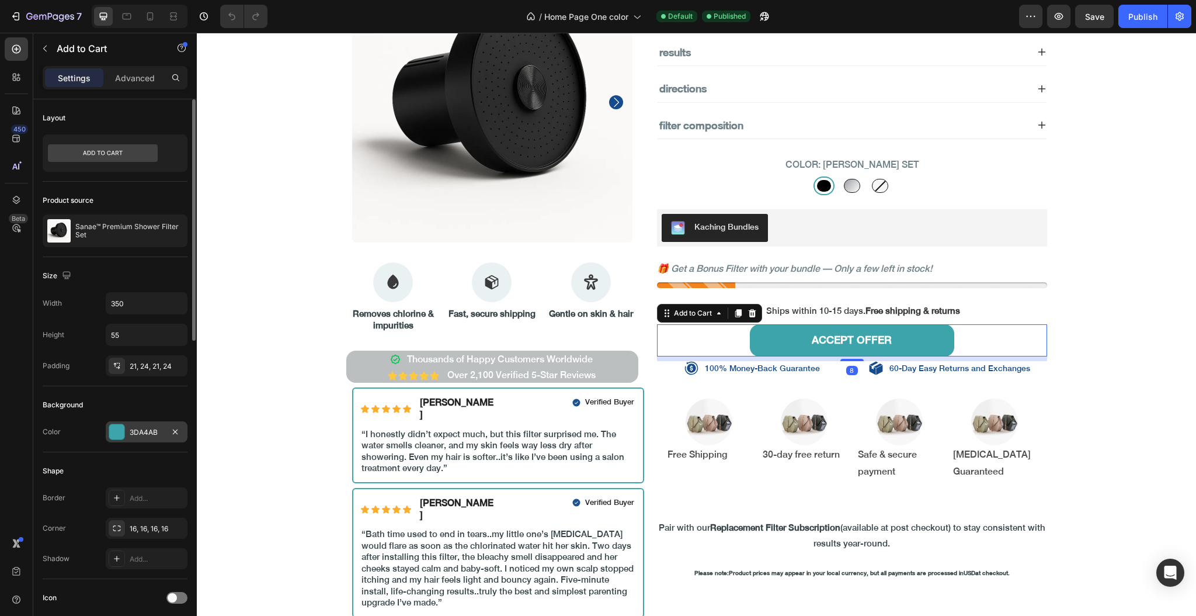
click at [143, 430] on div "3DA4AB" at bounding box center [147, 432] width 34 height 11
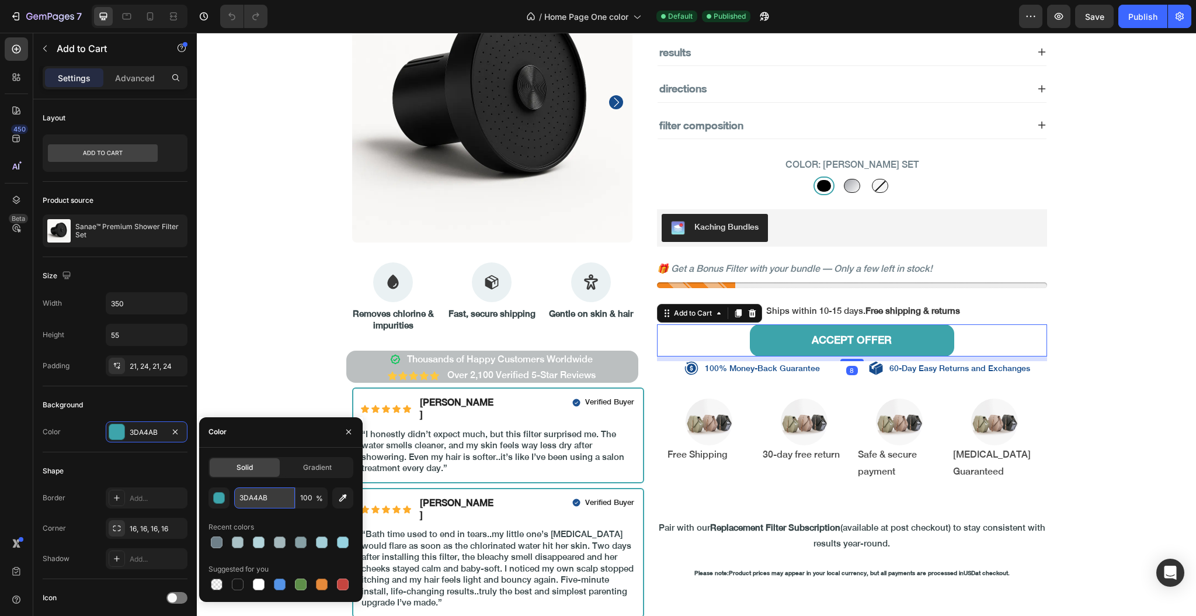
click at [266, 496] on input "3DA4AB" at bounding box center [264, 497] width 61 height 21
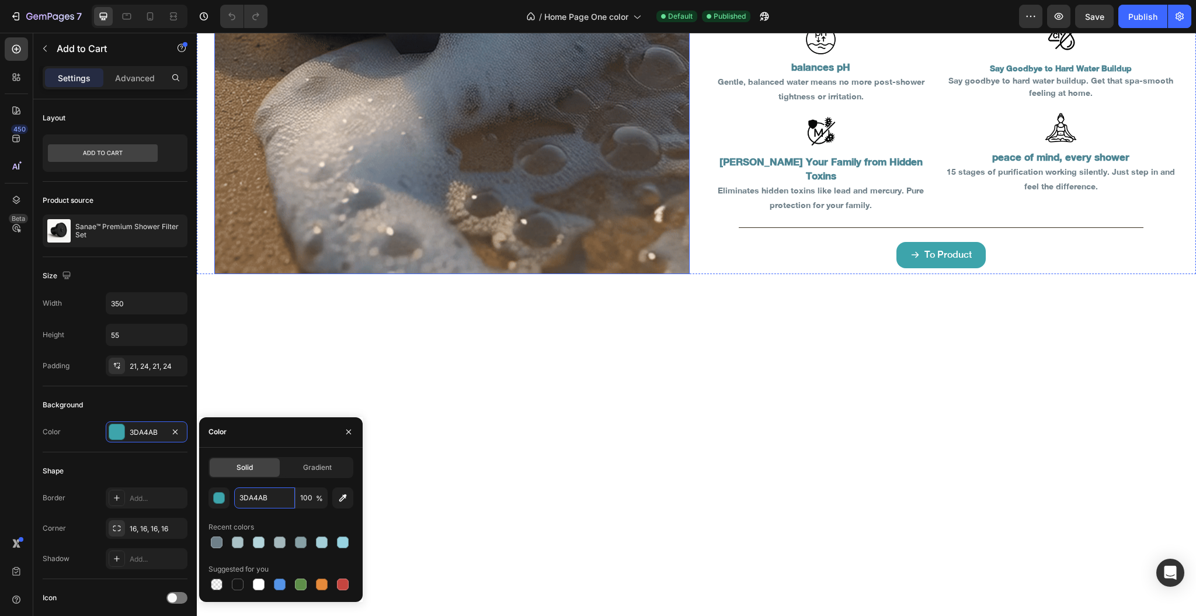
scroll to position [2968, 0]
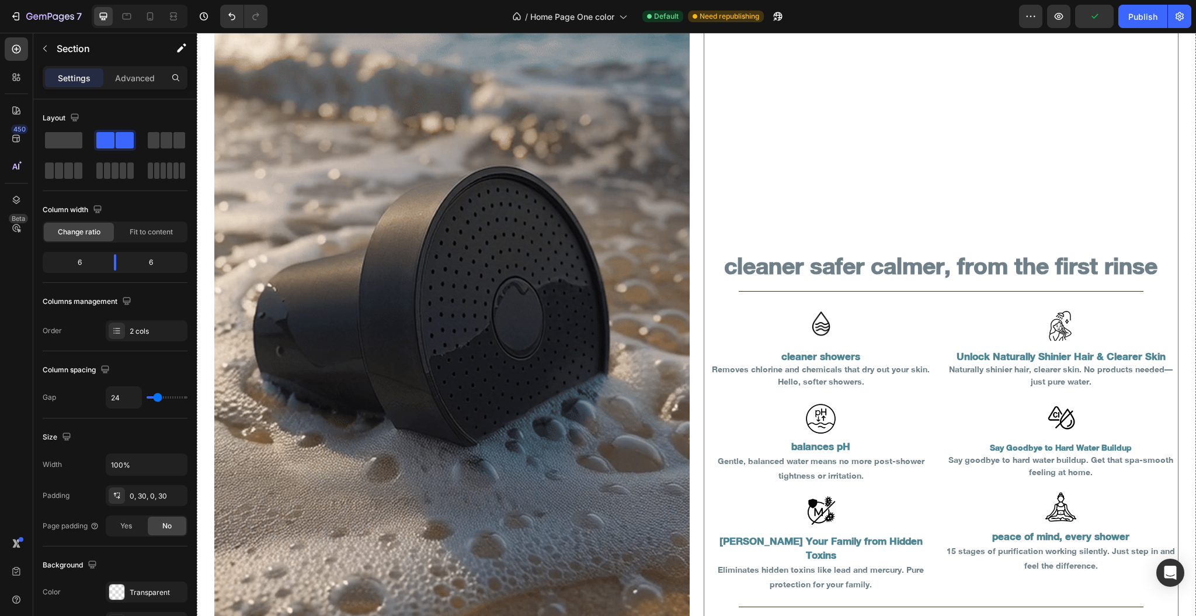
scroll to position [3819, 0]
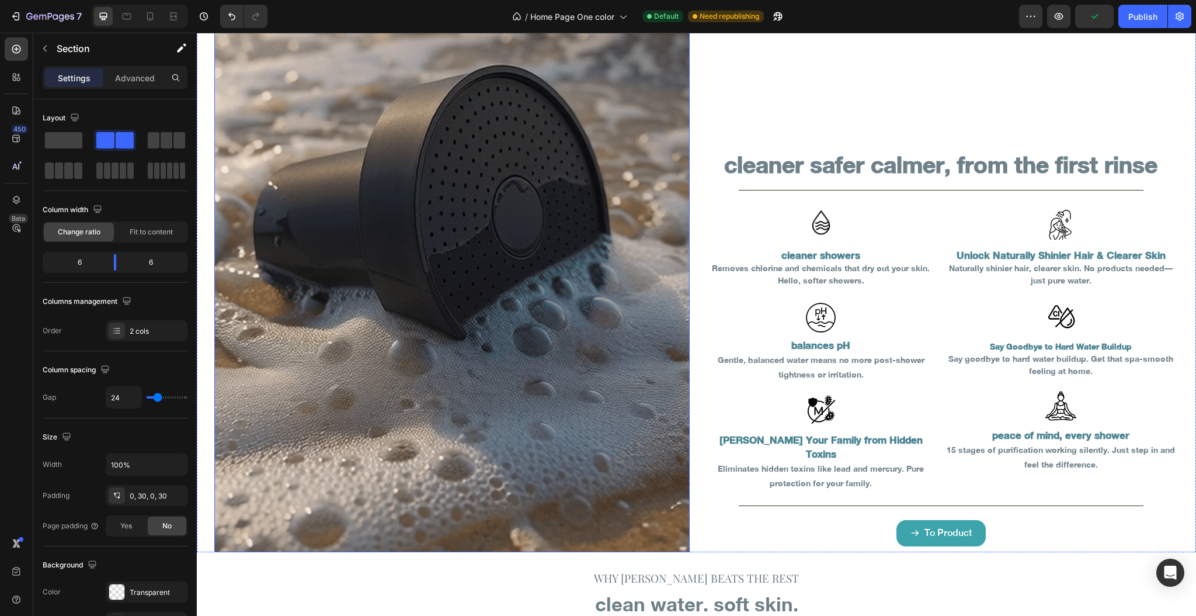
click at [400, 232] on img at bounding box center [451, 235] width 475 height 634
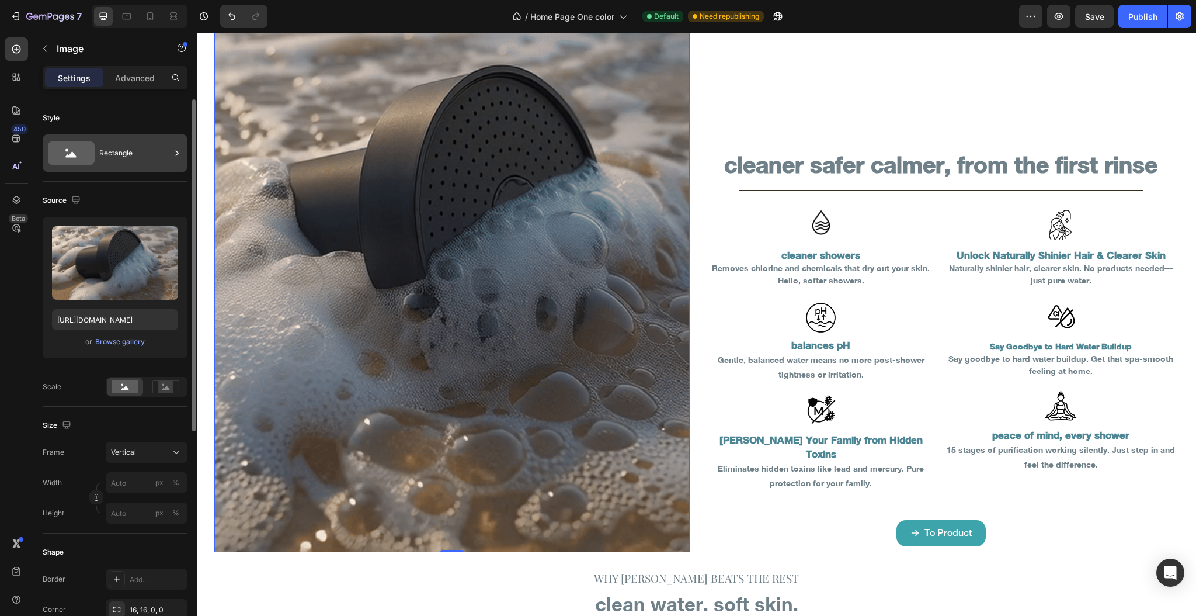
click at [134, 160] on div "Rectangle" at bounding box center [134, 153] width 71 height 27
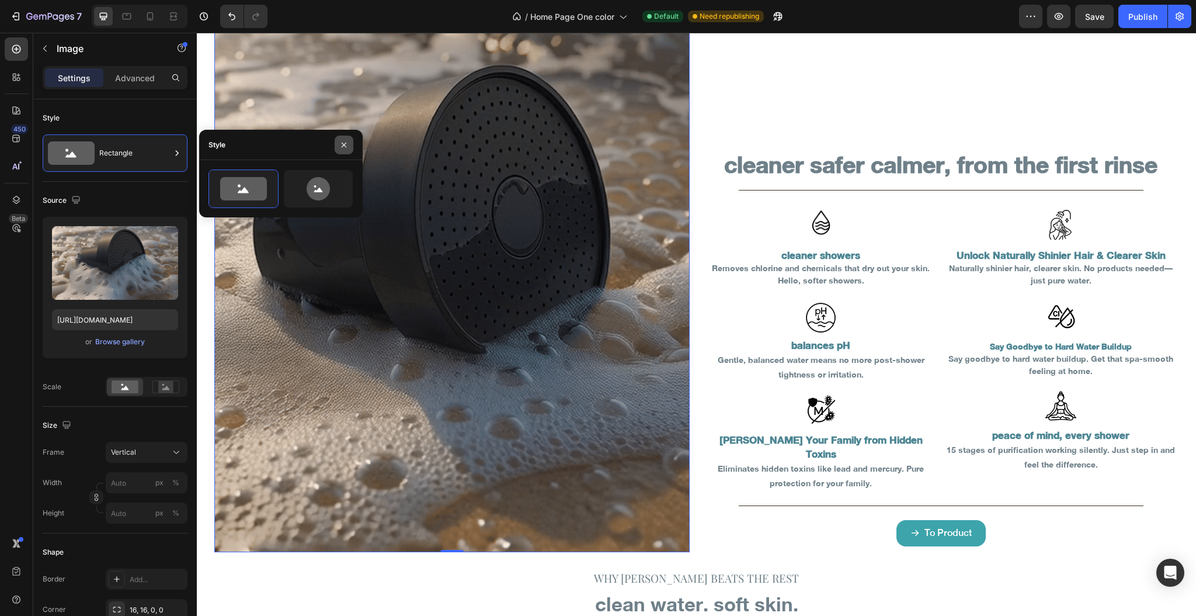
click at [339, 143] on icon "button" at bounding box center [343, 144] width 9 height 9
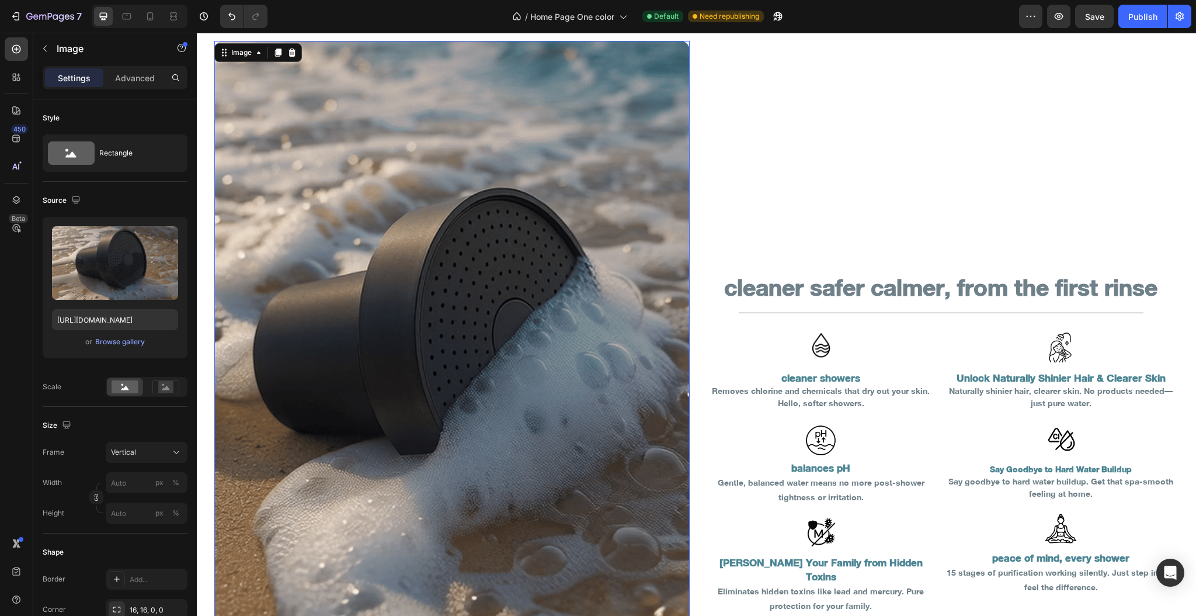
scroll to position [3585, 0]
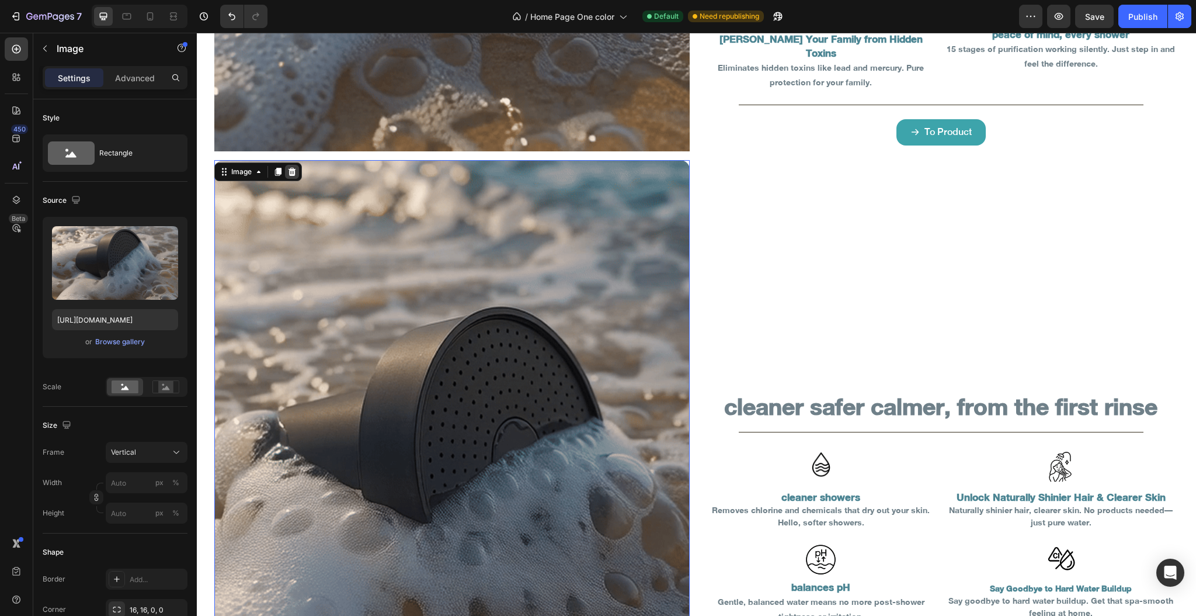
click at [288, 167] on icon at bounding box center [291, 171] width 9 height 9
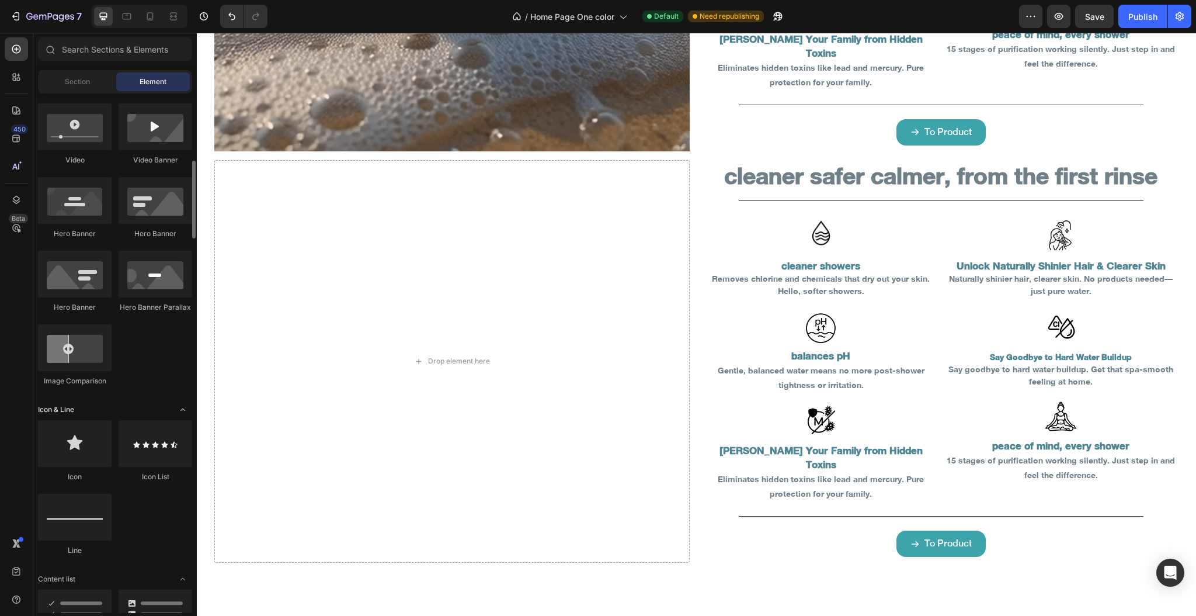
scroll to position [372, 0]
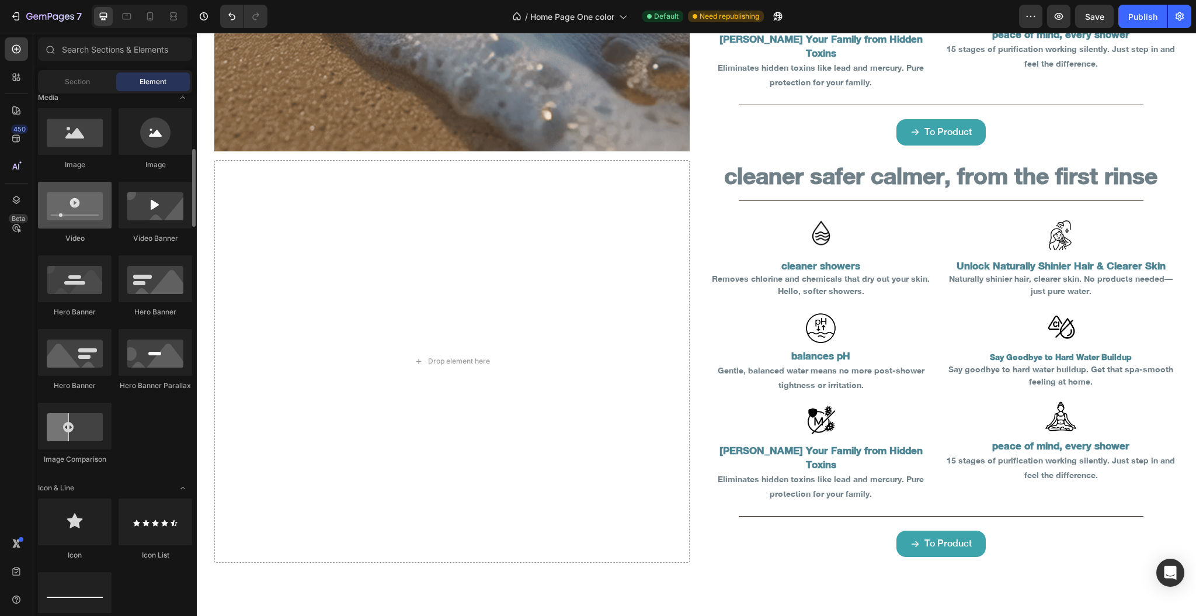
click at [74, 218] on div at bounding box center [75, 205] width 74 height 47
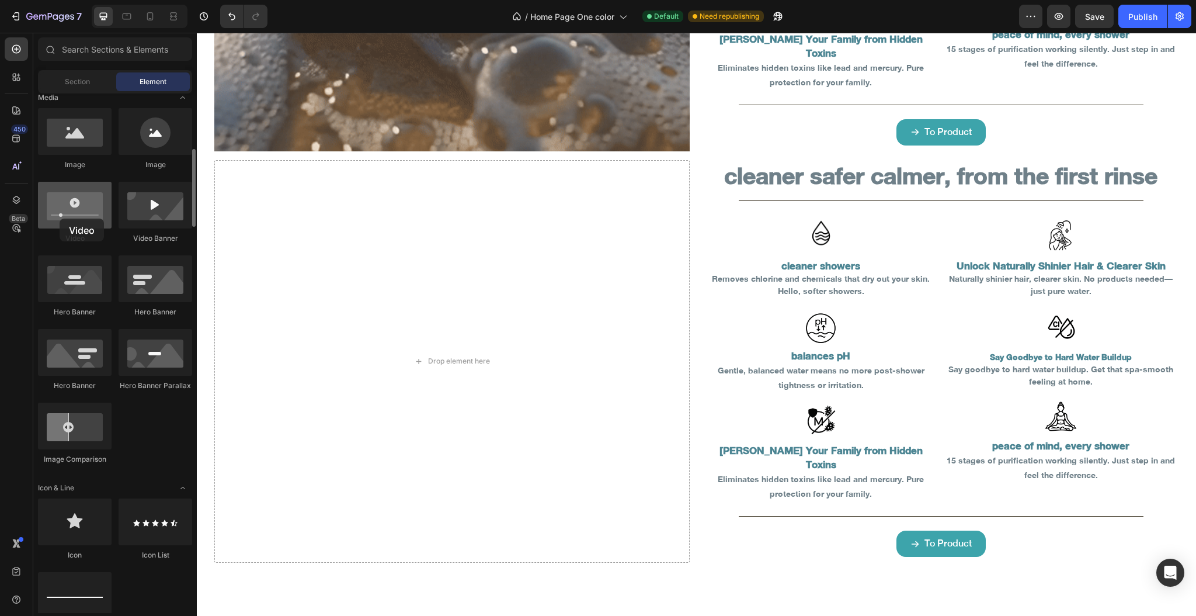
drag, startPoint x: 82, startPoint y: 210, endPoint x: 60, endPoint y: 218, distance: 23.6
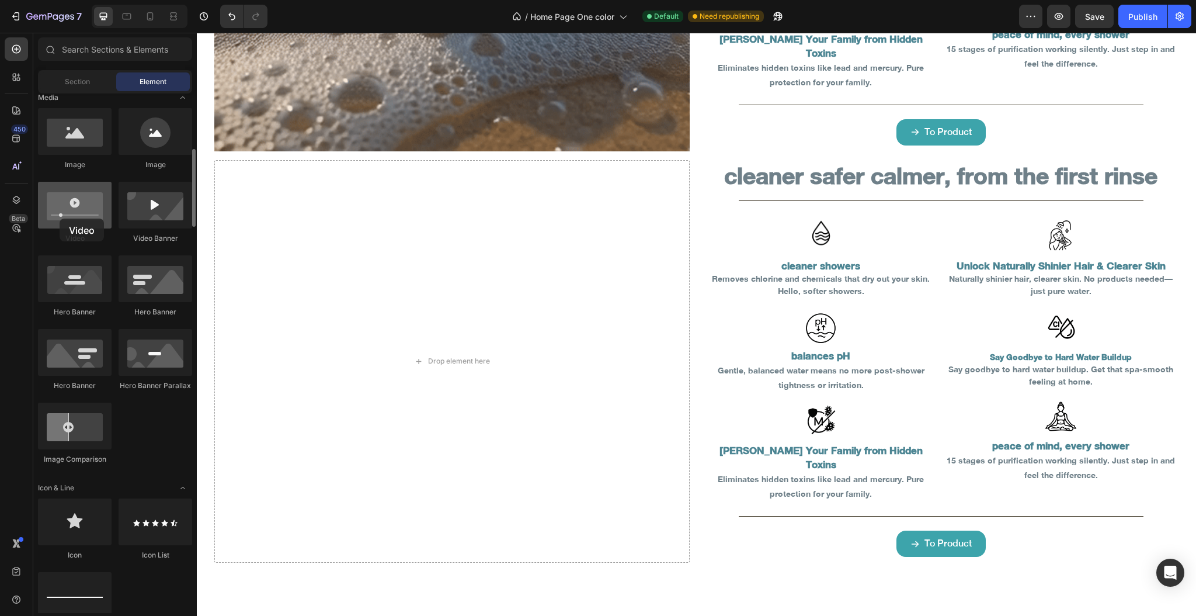
click at [60, 218] on div at bounding box center [75, 205] width 74 height 47
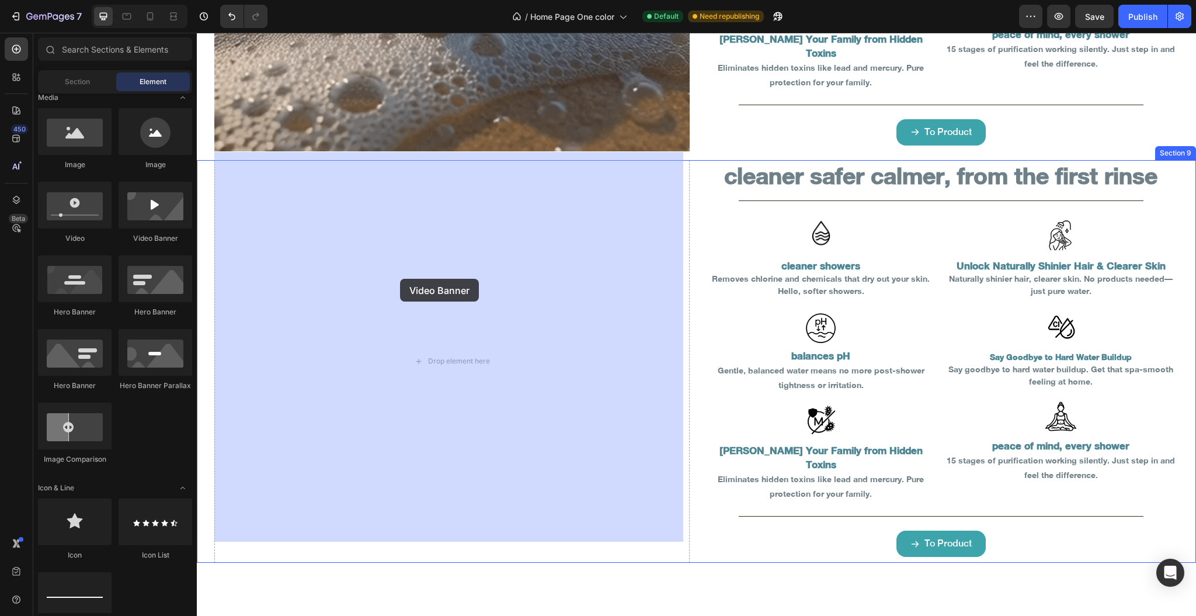
drag, startPoint x: 204, startPoint y: 234, endPoint x: 369, endPoint y: 259, distance: 167.3
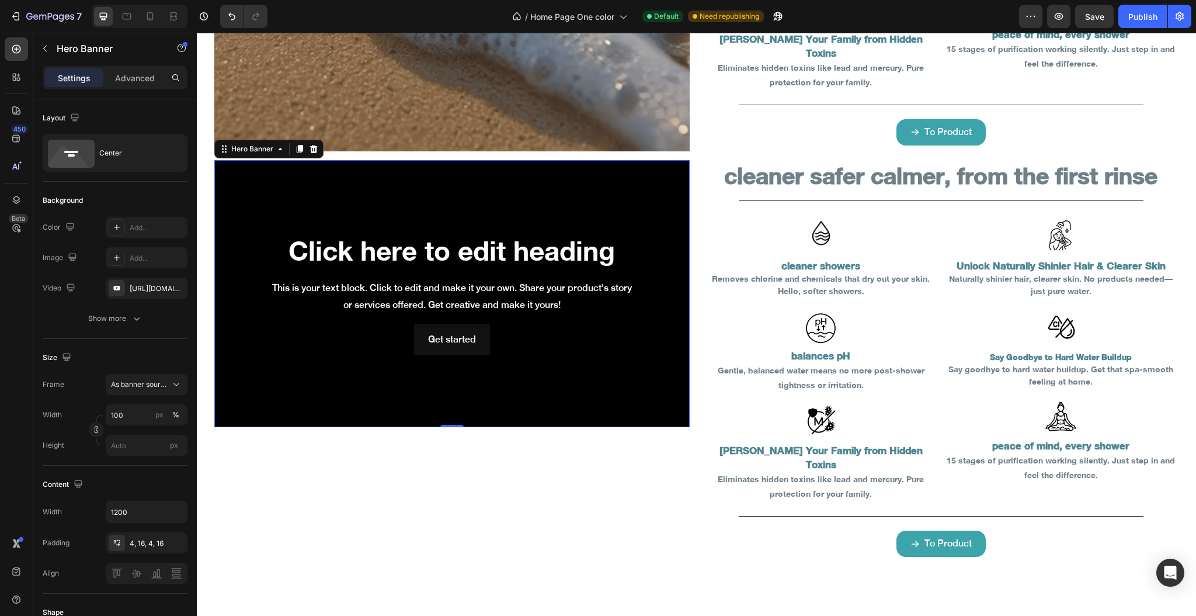
click at [265, 205] on div "Background Image" at bounding box center [451, 293] width 475 height 267
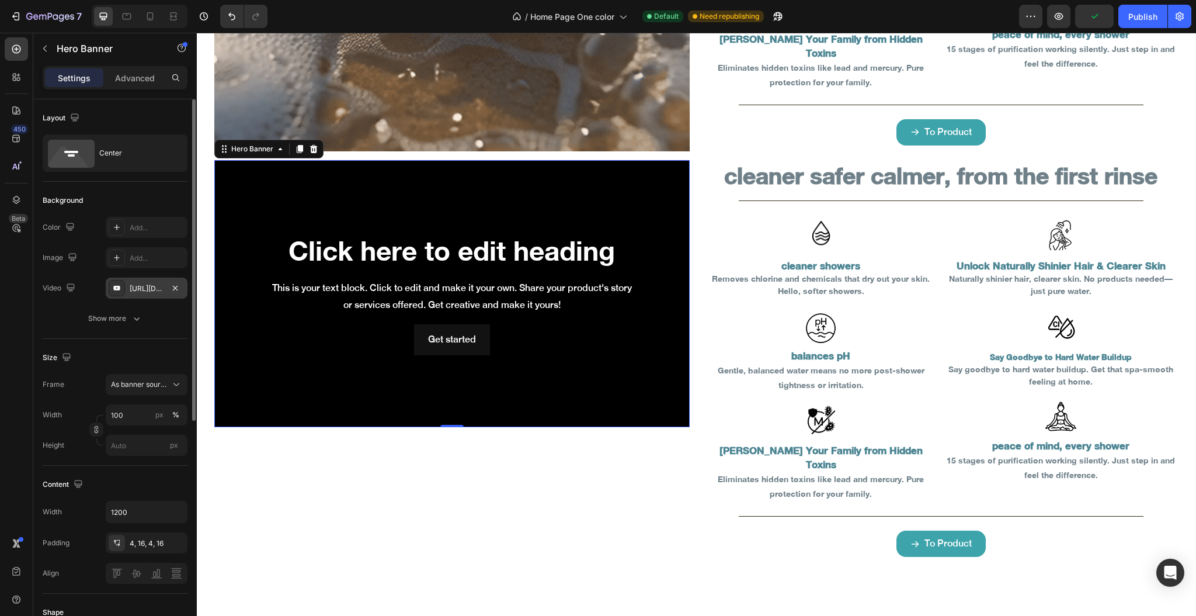
click at [143, 290] on div "https://www.youtube.com/watch?v=drIt4RH_kyQ" at bounding box center [147, 288] width 34 height 11
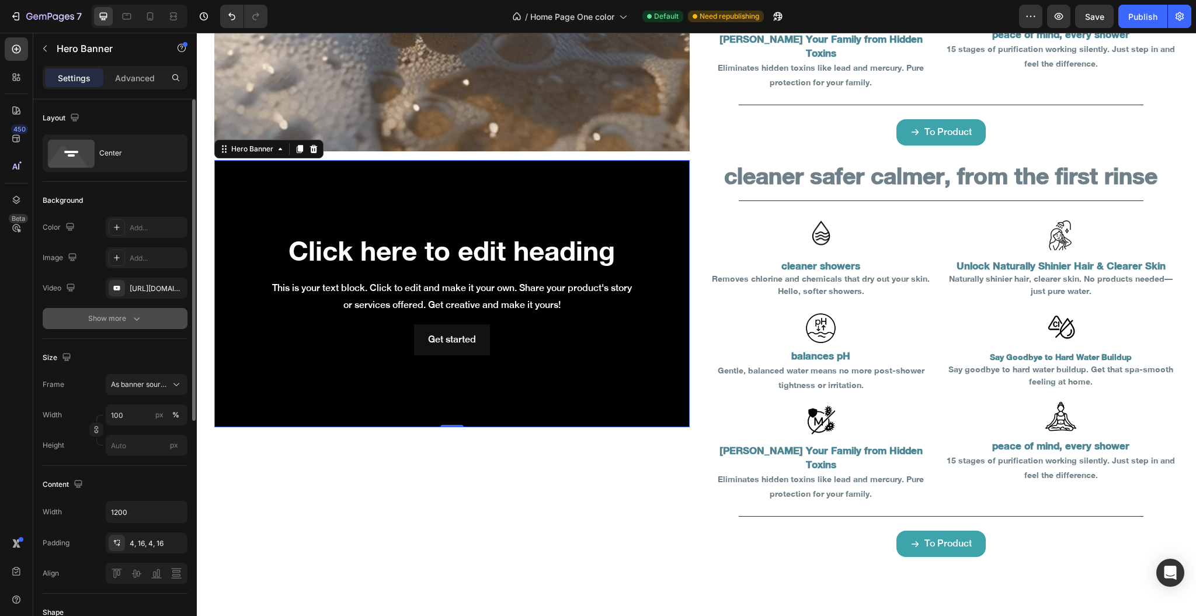
click at [118, 319] on div "Show more" at bounding box center [115, 318] width 54 height 12
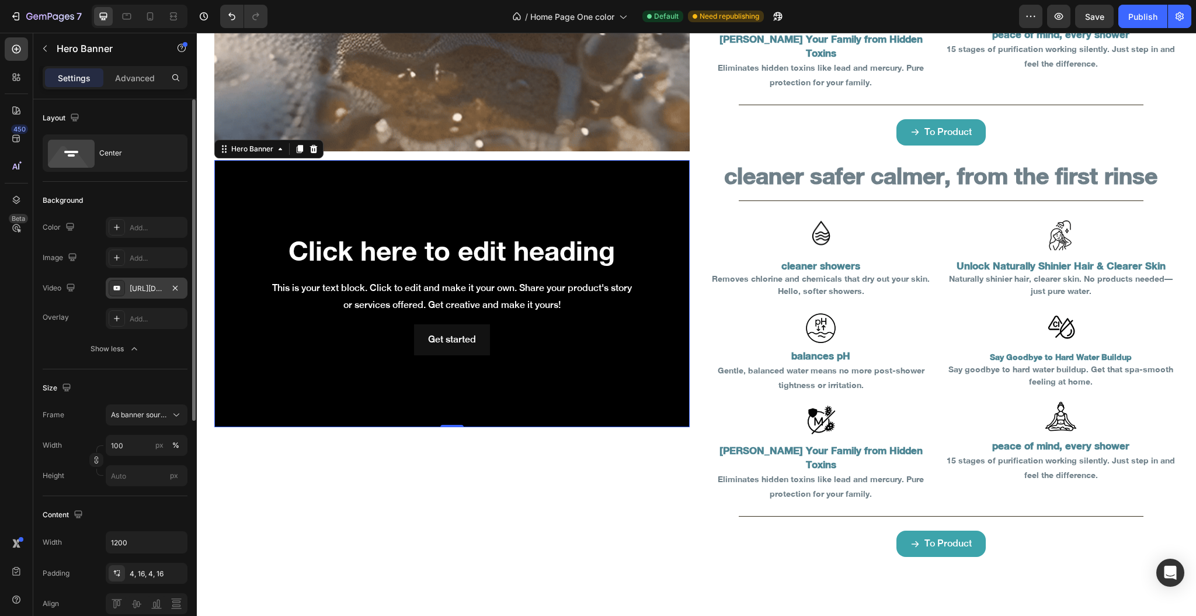
click at [118, 290] on icon at bounding box center [116, 288] width 6 height 5
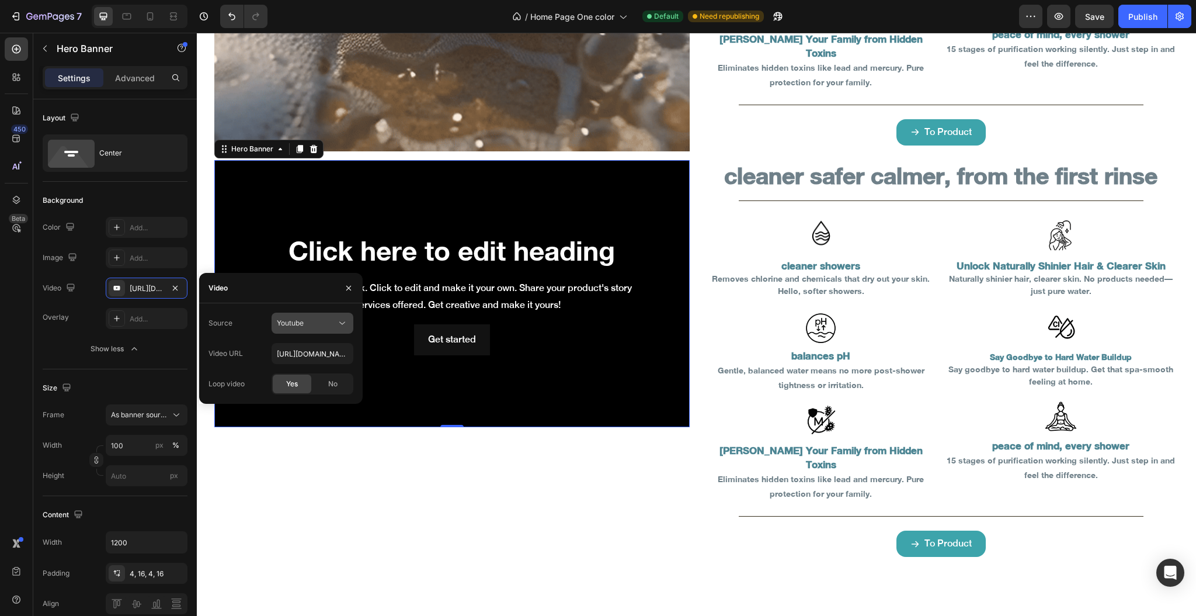
click at [315, 321] on div "Youtube" at bounding box center [307, 323] width 60 height 11
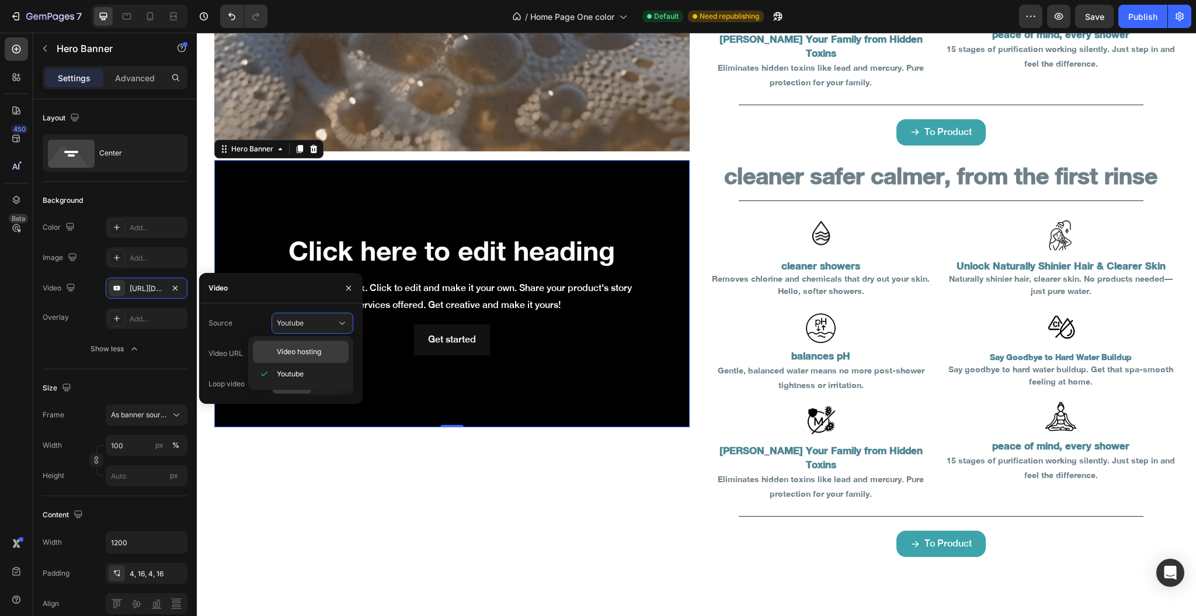
click at [311, 347] on span "Video hosting" at bounding box center [299, 351] width 44 height 11
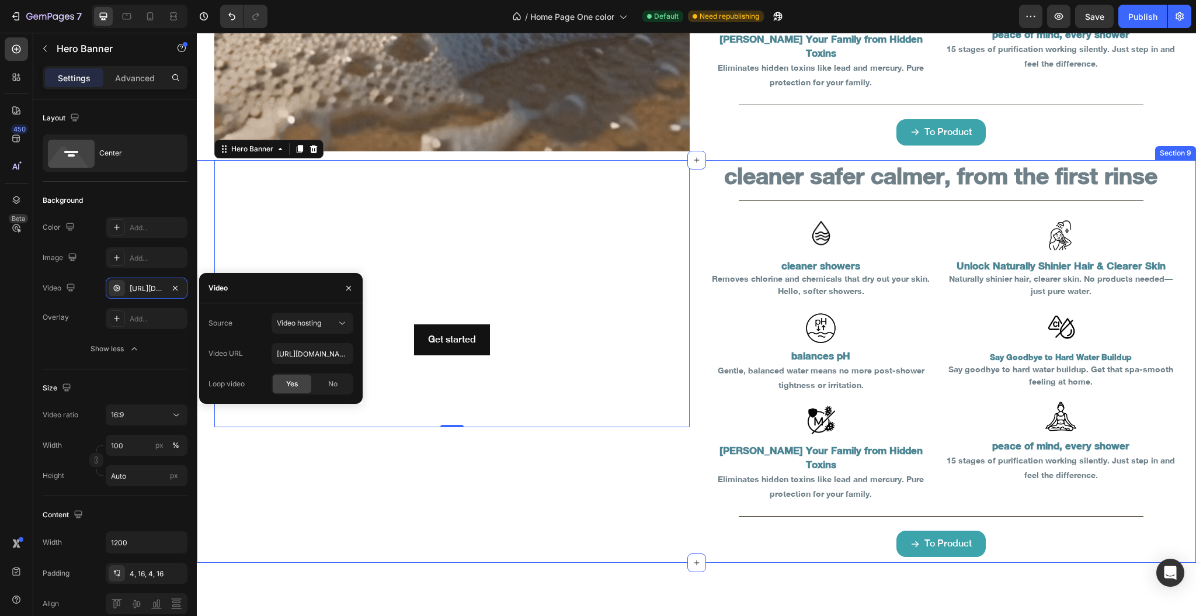
click at [473, 495] on div "Click here to edit heading Heading This is your text block. Click to edit and m…" at bounding box center [451, 361] width 475 height 403
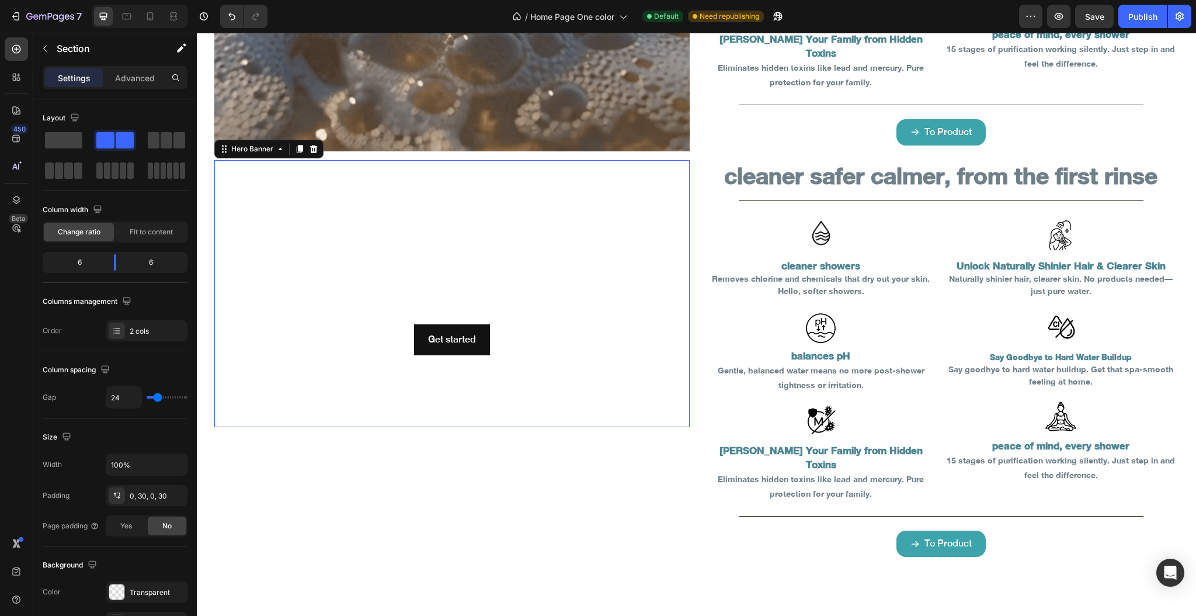
click at [383, 395] on video "Background Image" at bounding box center [451, 293] width 475 height 267
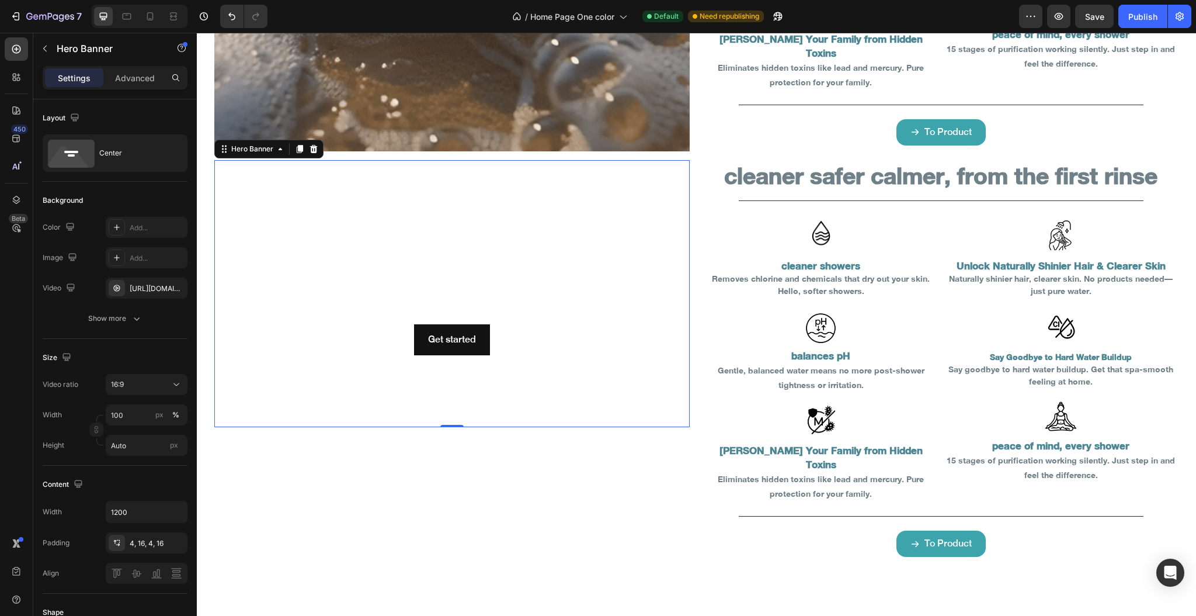
click at [284, 182] on video "Background Image" at bounding box center [451, 293] width 475 height 267
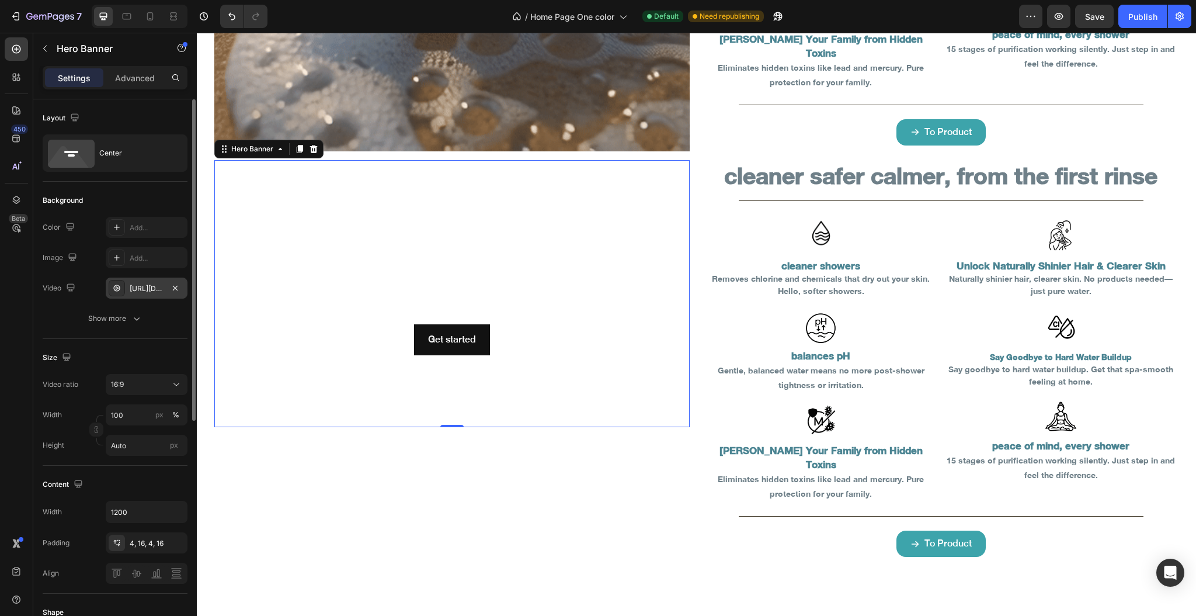
click at [142, 287] on div "https://cdn.shopify.com/videos/c/o/v/92a407d4e0c94a288eb54cac18c387dc.mp4" at bounding box center [147, 288] width 34 height 11
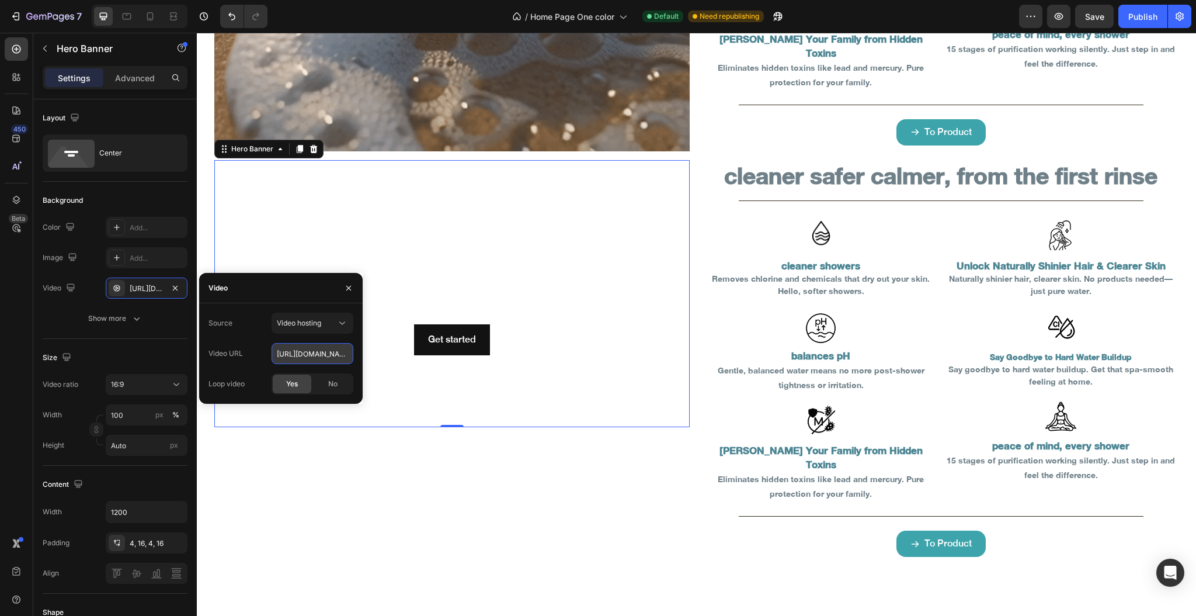
click at [305, 348] on input "https://cdn.shopify.com/videos/c/o/v/92a407d4e0c94a288eb54cac18c387dc.mp4" at bounding box center [313, 353] width 82 height 21
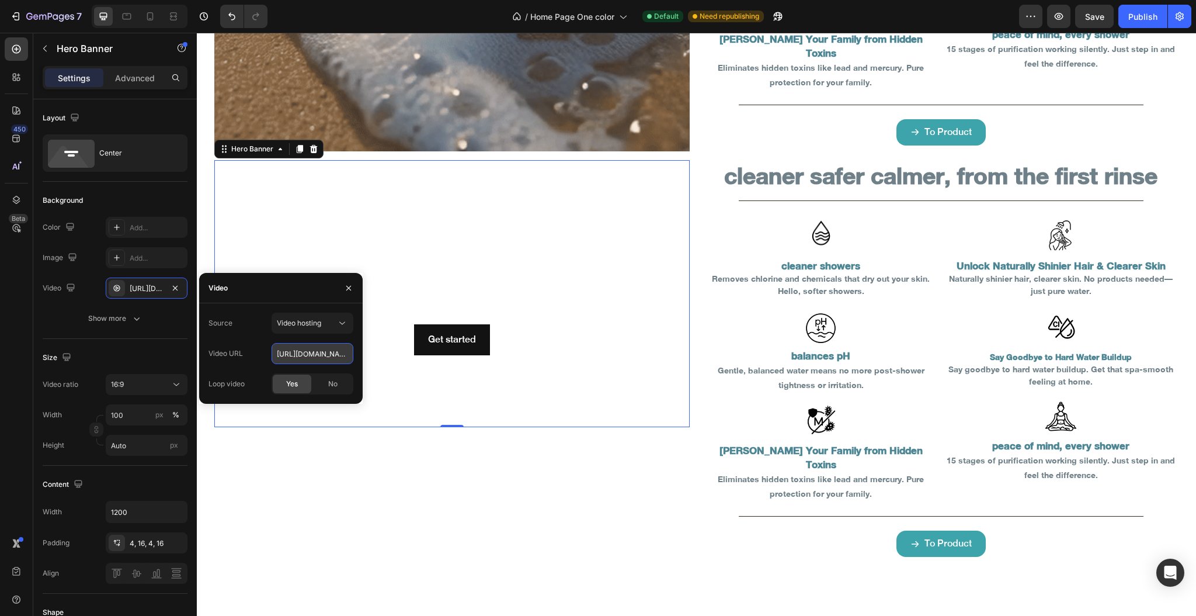
paste input "a4f3aec58e6452bbf253ebdd1263621"
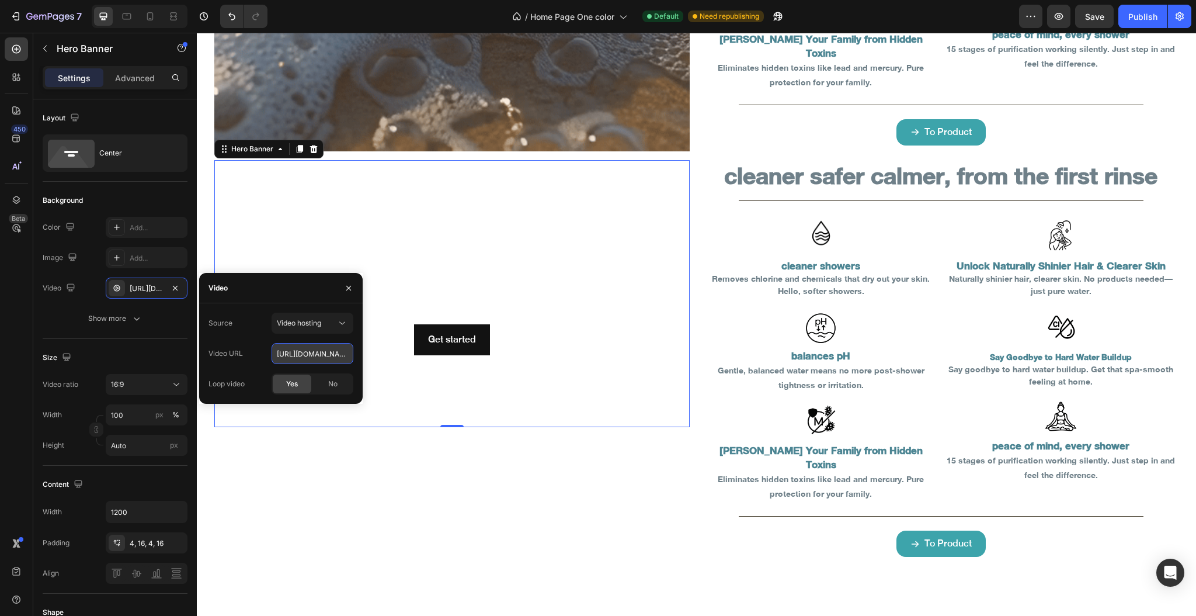
scroll to position [0, 200]
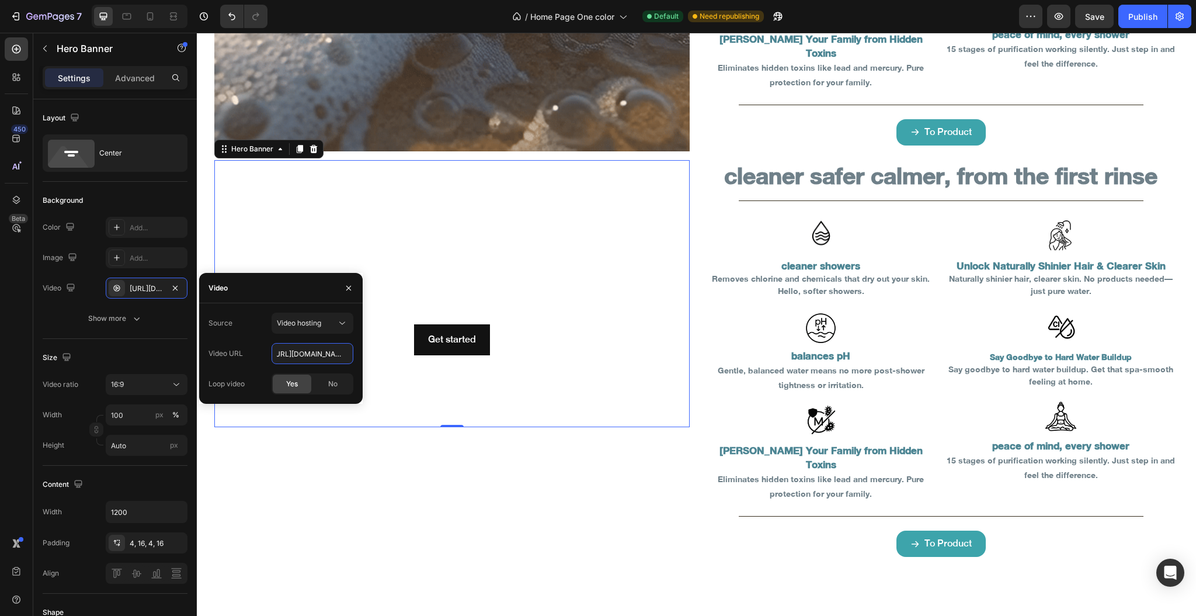
type input "https://cdn.shopify.com/videos/c/o/v/9a4f3aec58e6452bbf253ebdd1263621.mp4"
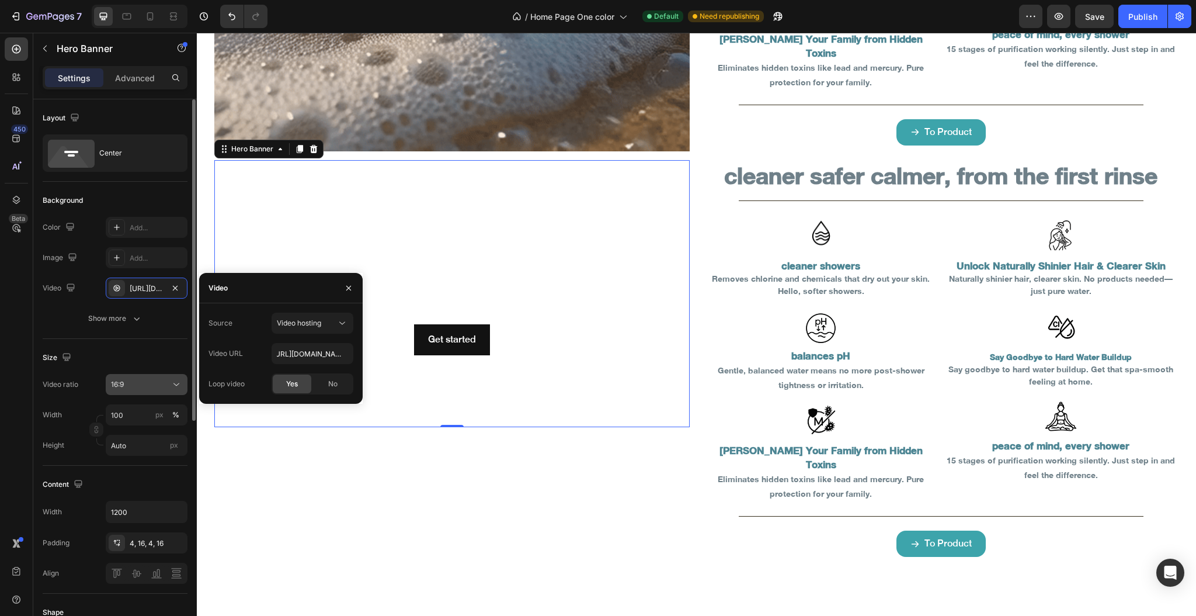
click at [140, 382] on div "16:9" at bounding box center [141, 384] width 60 height 11
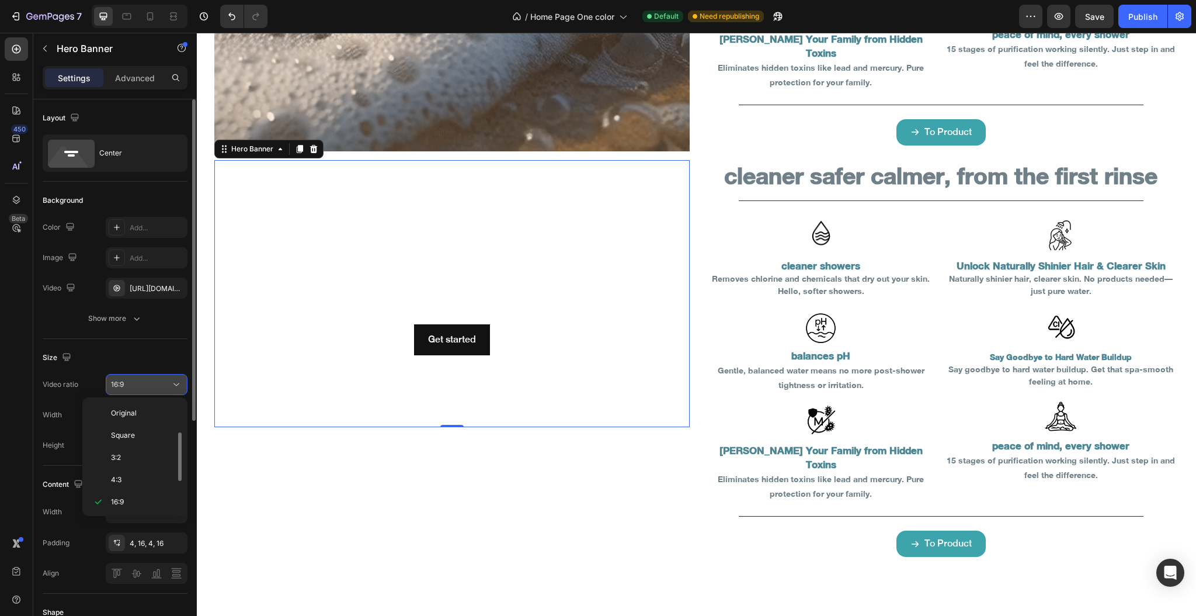
scroll to position [21, 0]
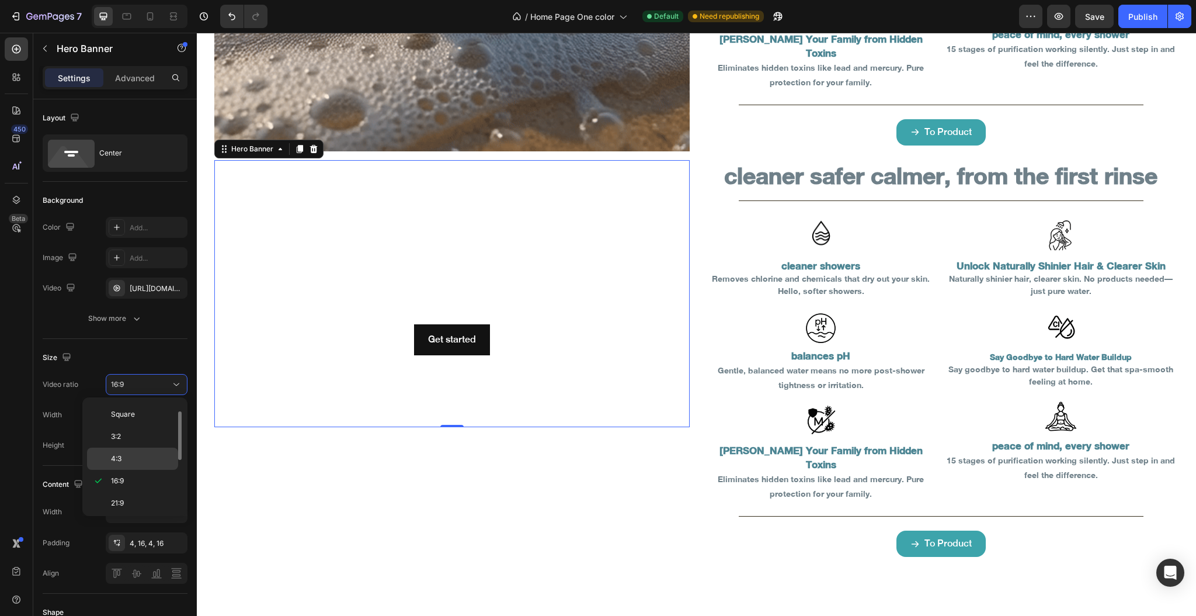
click at [134, 456] on p "4:3" at bounding box center [142, 458] width 62 height 11
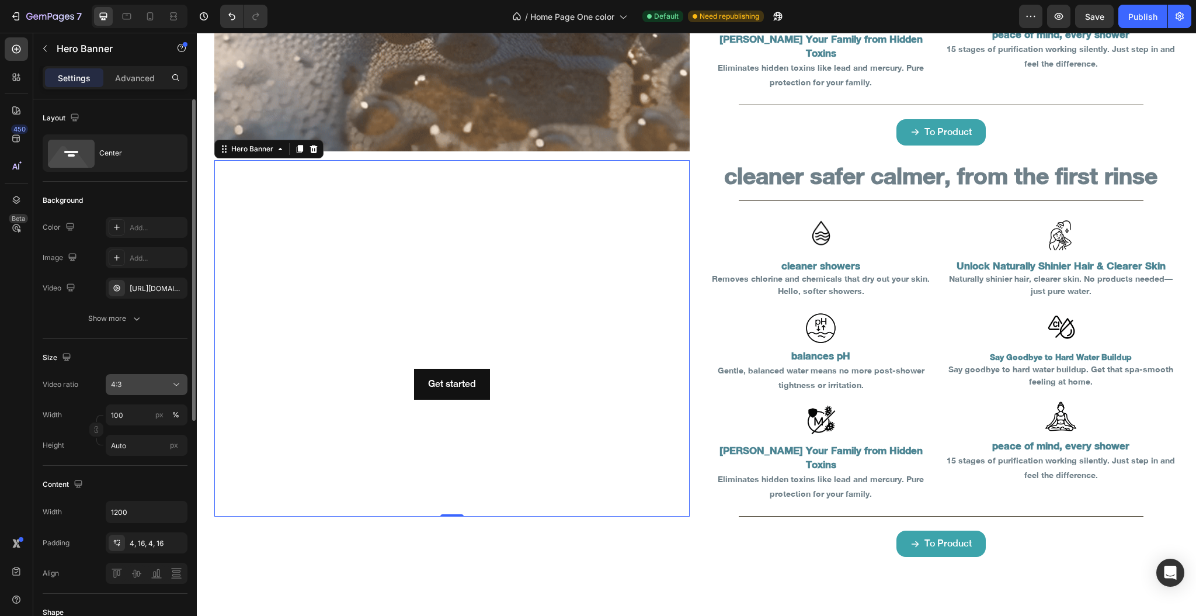
click at [124, 386] on div "4:3" at bounding box center [141, 384] width 60 height 11
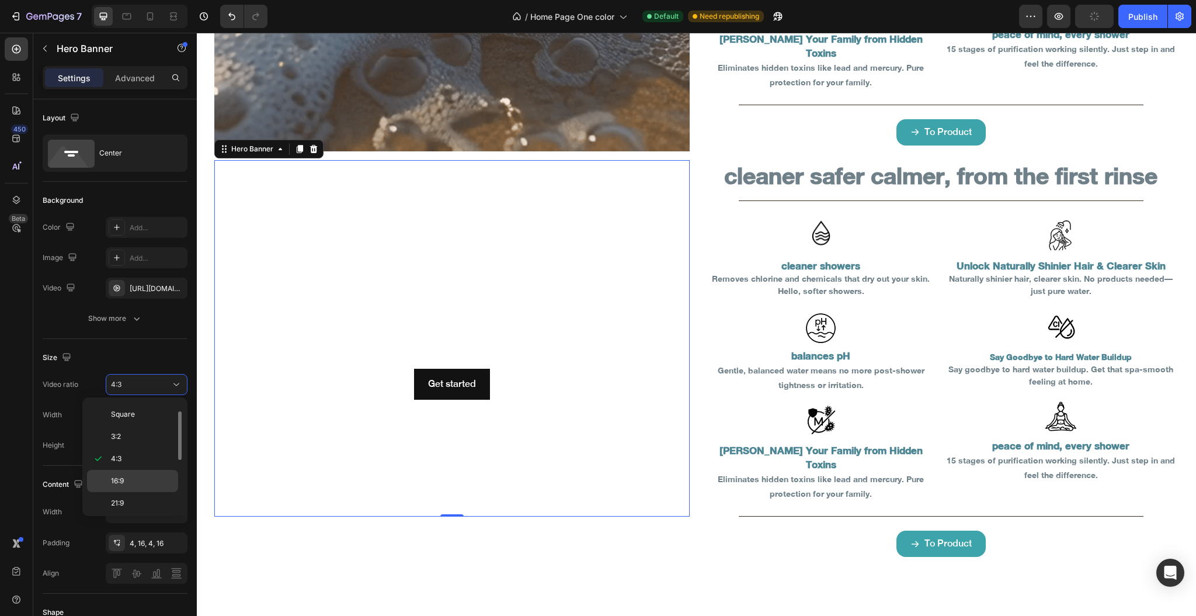
click at [125, 478] on p "16:9" at bounding box center [142, 480] width 62 height 11
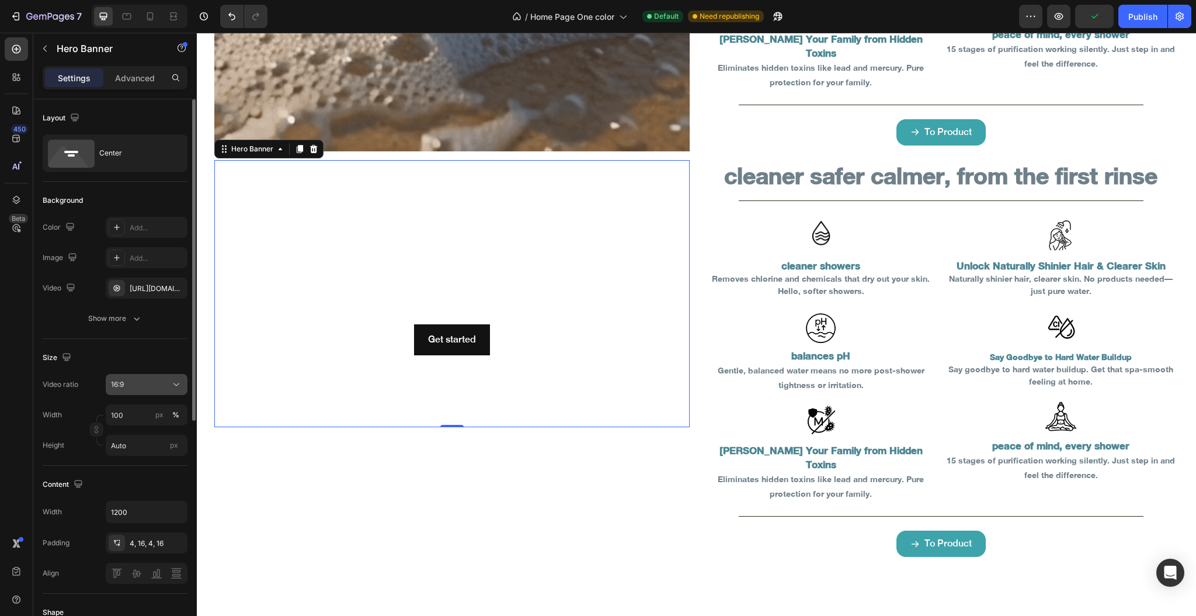
click at [129, 387] on div "16:9" at bounding box center [141, 384] width 60 height 11
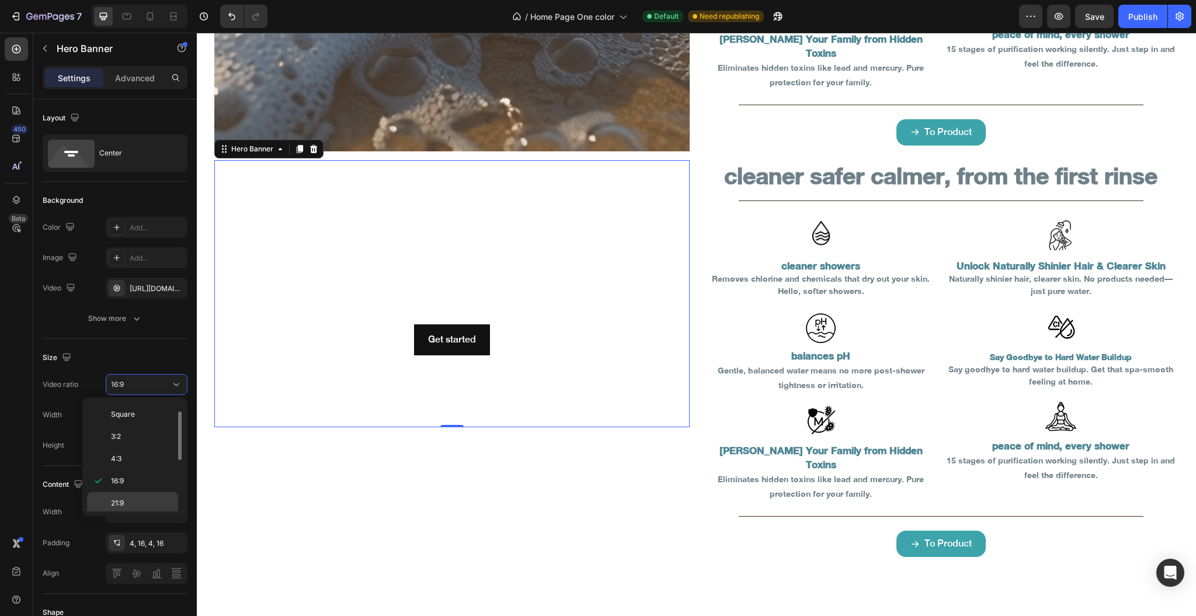
click at [133, 500] on p "21:9" at bounding box center [142, 503] width 62 height 11
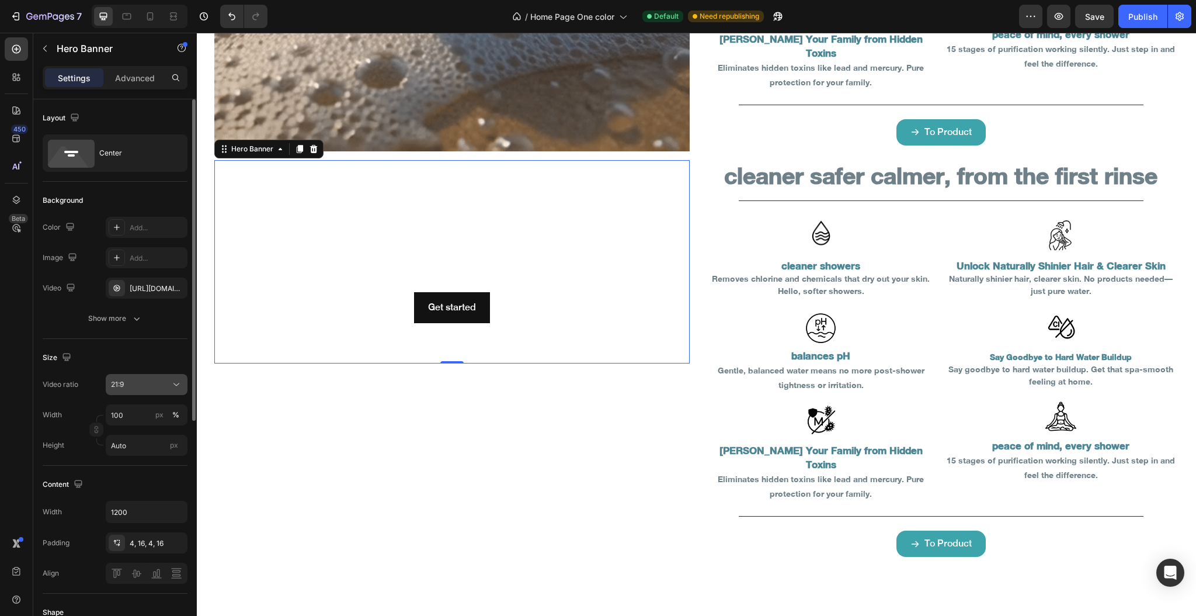
click at [141, 383] on div "21:9" at bounding box center [141, 384] width 60 height 11
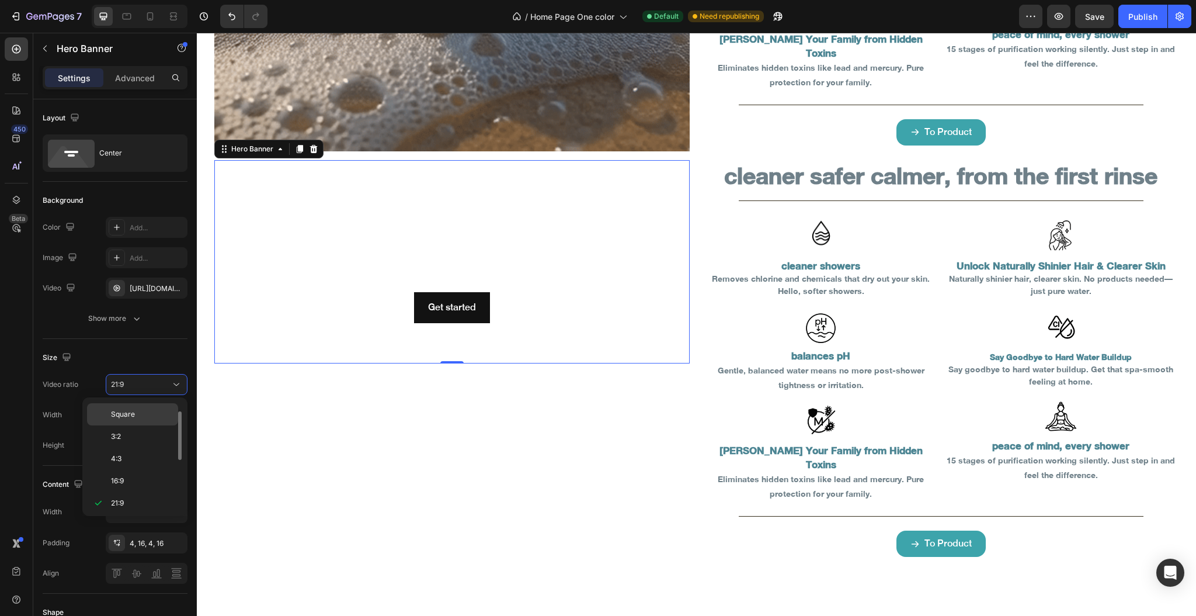
click at [138, 411] on p "Square" at bounding box center [142, 414] width 62 height 11
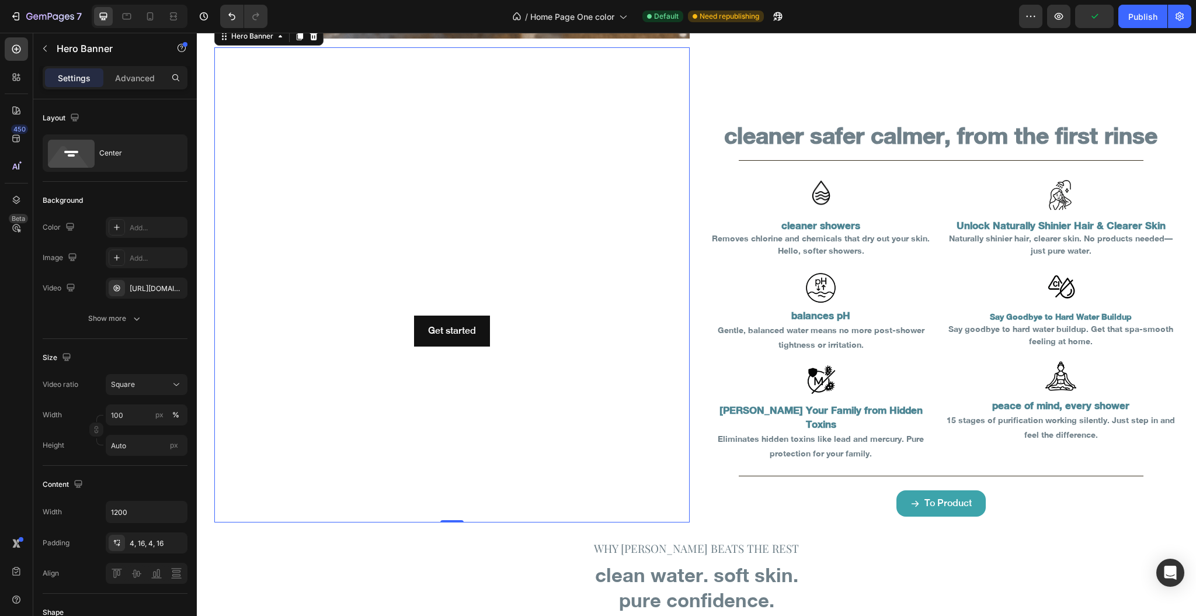
scroll to position [3663, 0]
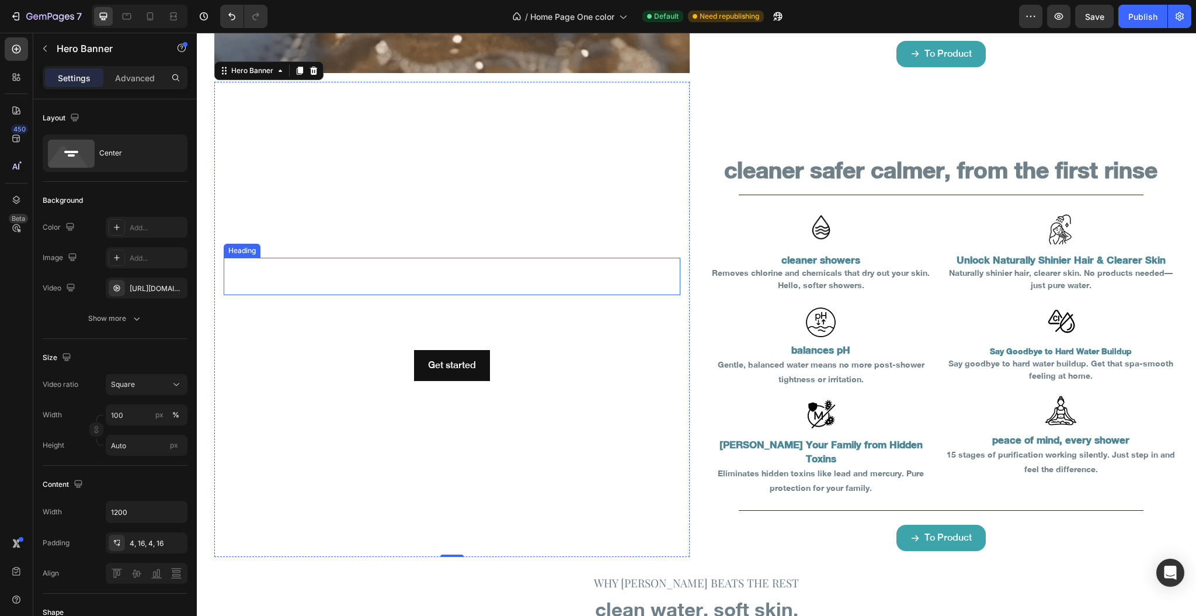
click at [411, 269] on h2 "Click here to edit heading" at bounding box center [452, 276] width 457 height 37
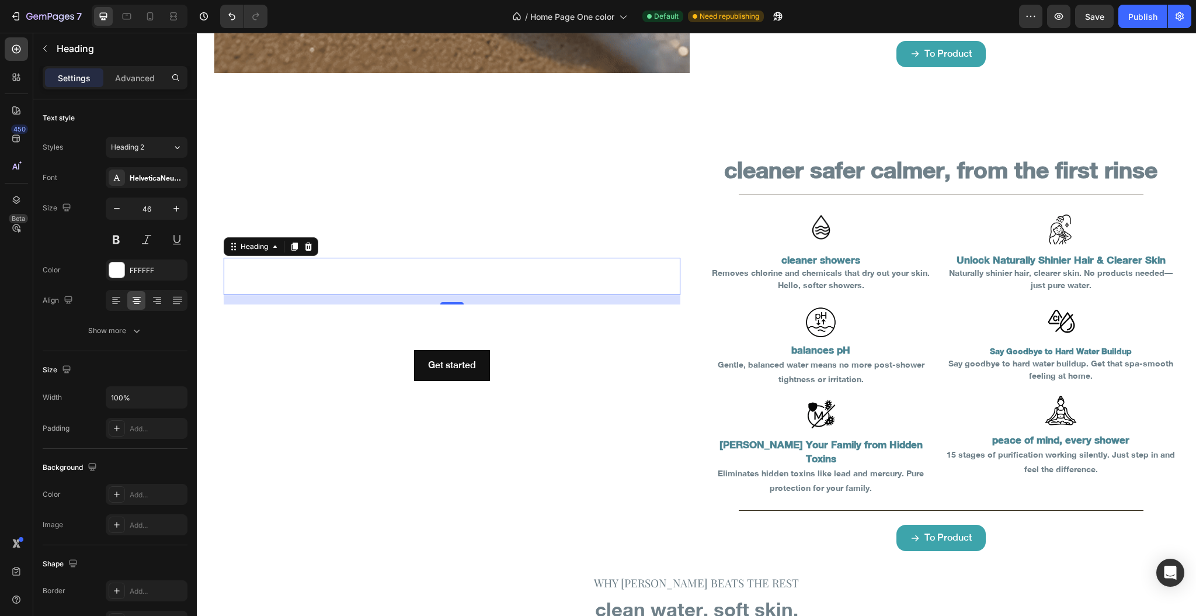
click at [411, 269] on h2 "Click here to edit heading" at bounding box center [452, 276] width 457 height 37
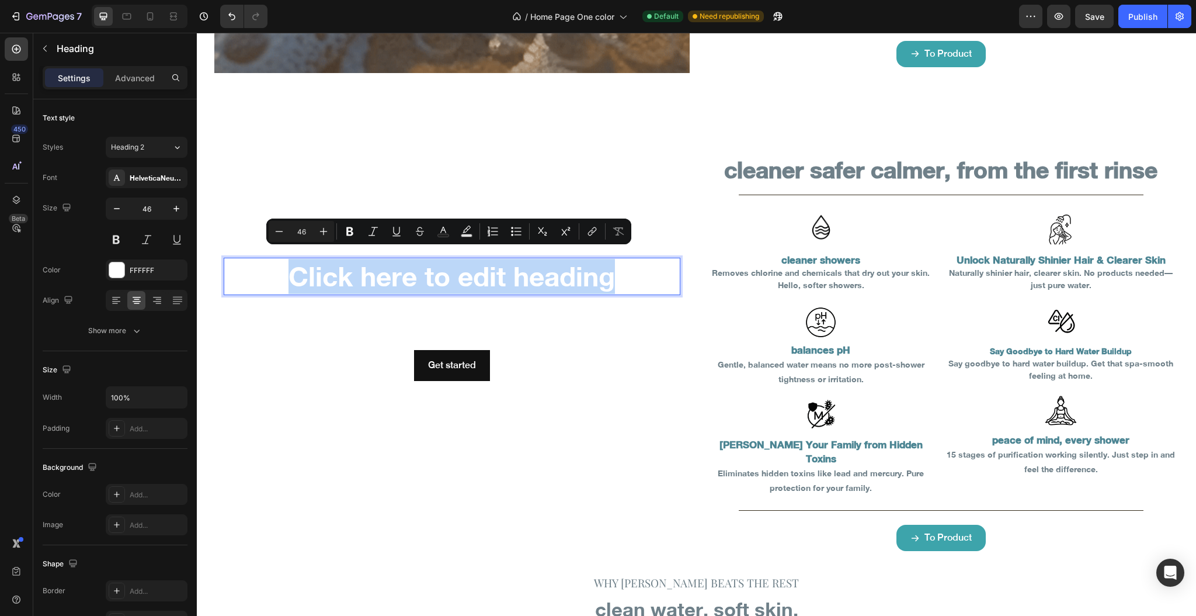
click at [411, 269] on p "Click here to edit heading" at bounding box center [452, 276] width 454 height 35
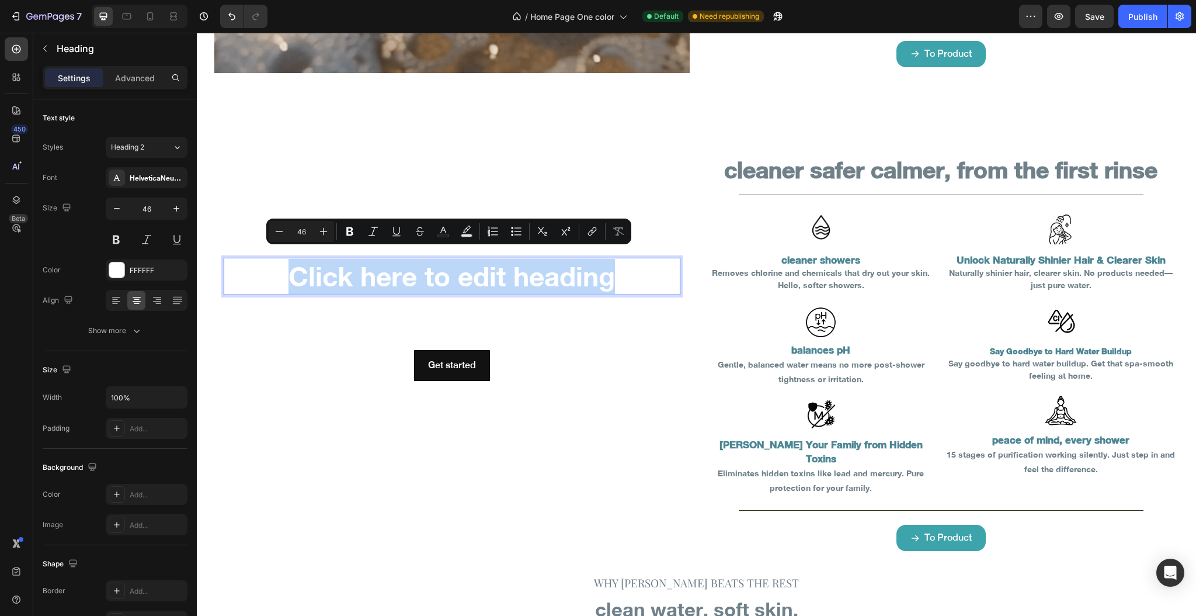
click at [403, 261] on p "Click here to edit heading" at bounding box center [452, 276] width 454 height 35
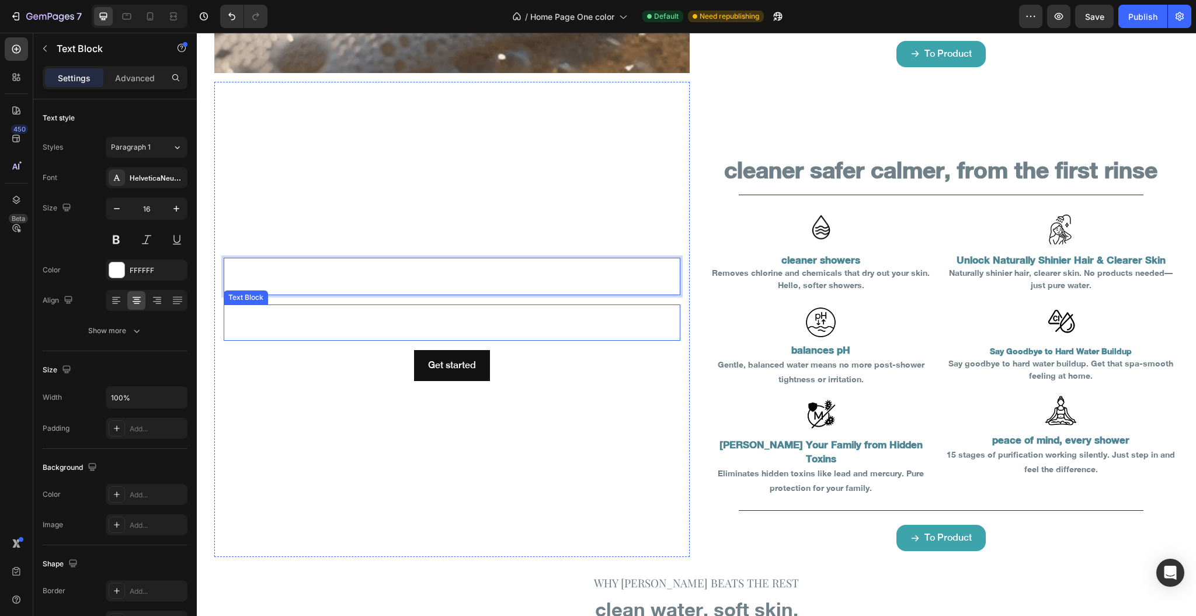
click at [460, 311] on div "This is your text block. Click to edit and make it your own. Share your product…" at bounding box center [452, 322] width 457 height 36
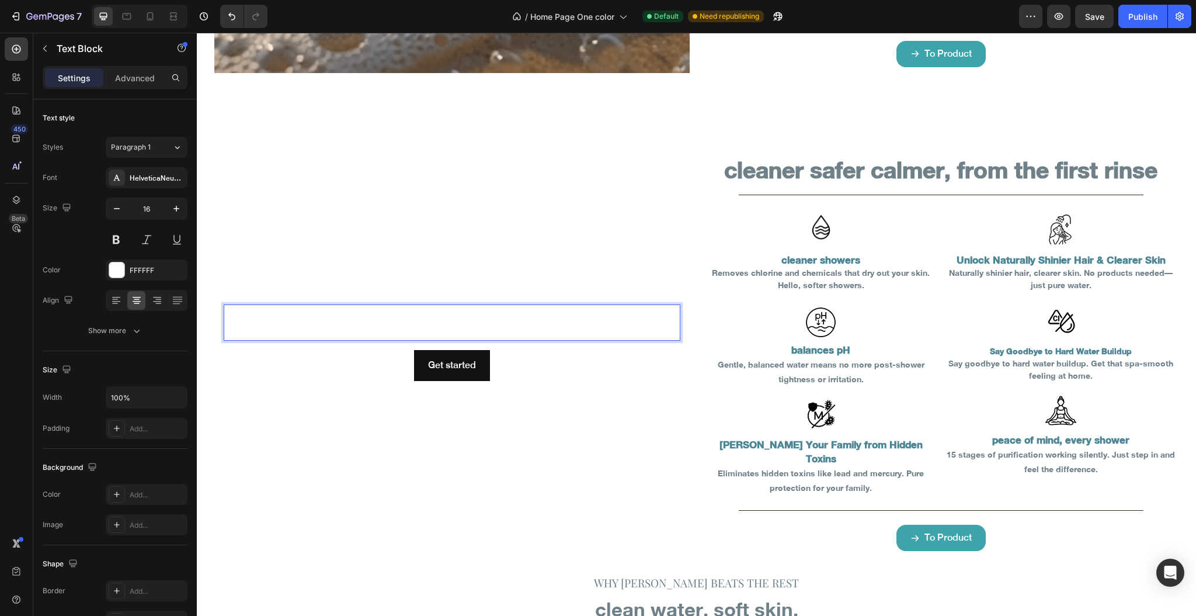
click at [460, 311] on div "This is your text block. Click to edit and make it your own. Share your product…" at bounding box center [452, 322] width 457 height 36
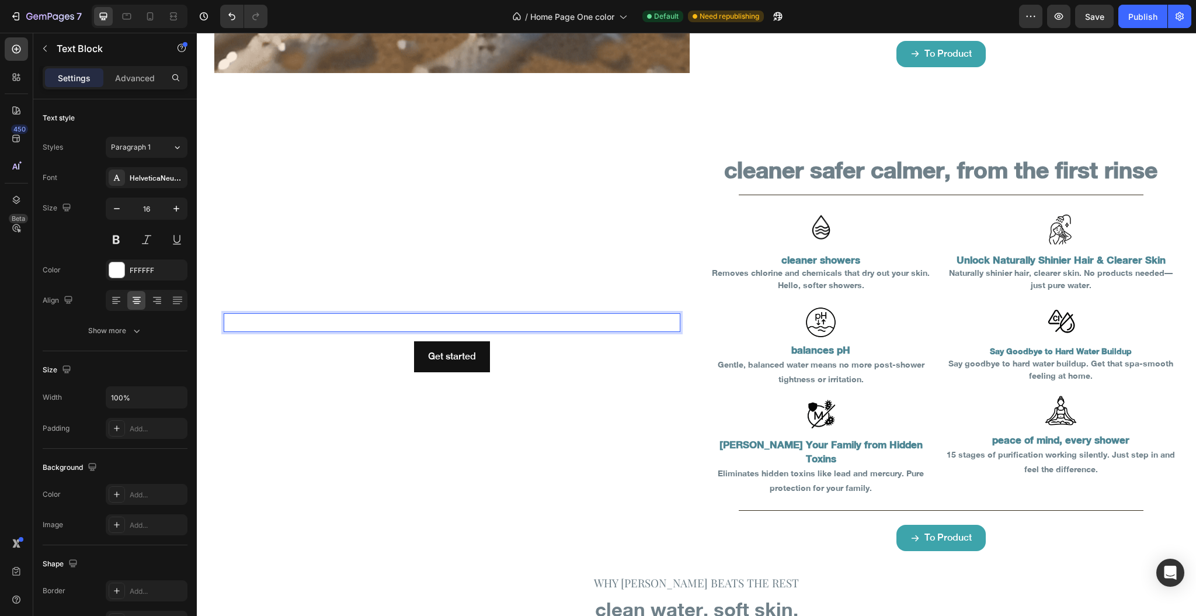
scroll to position [3671, 0]
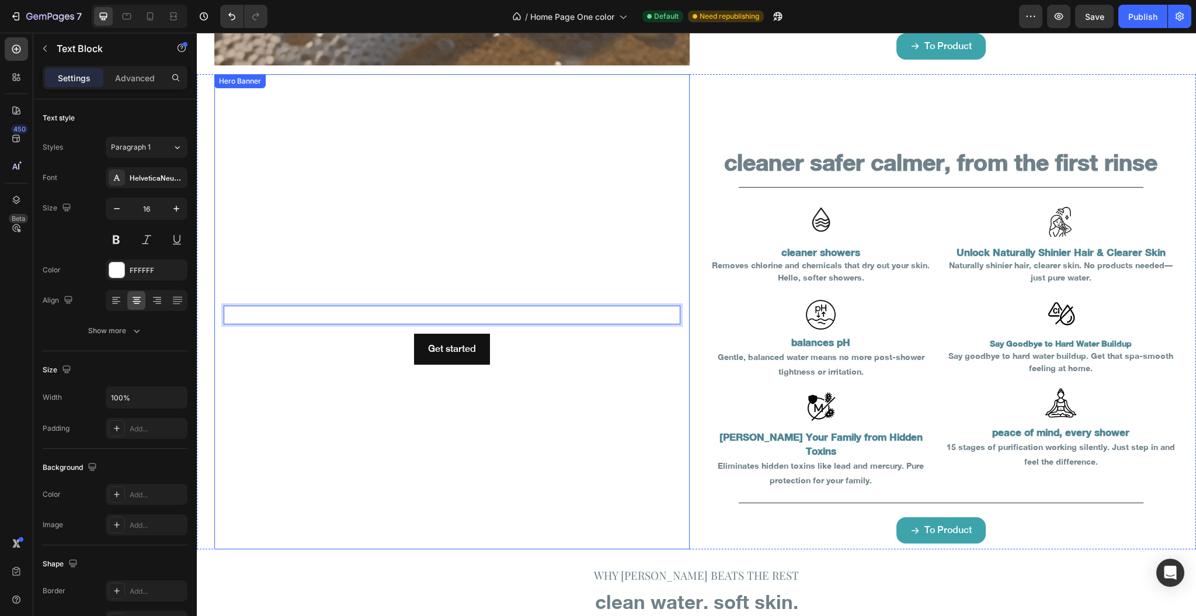
click at [525, 378] on video "Background Image" at bounding box center [451, 311] width 475 height 475
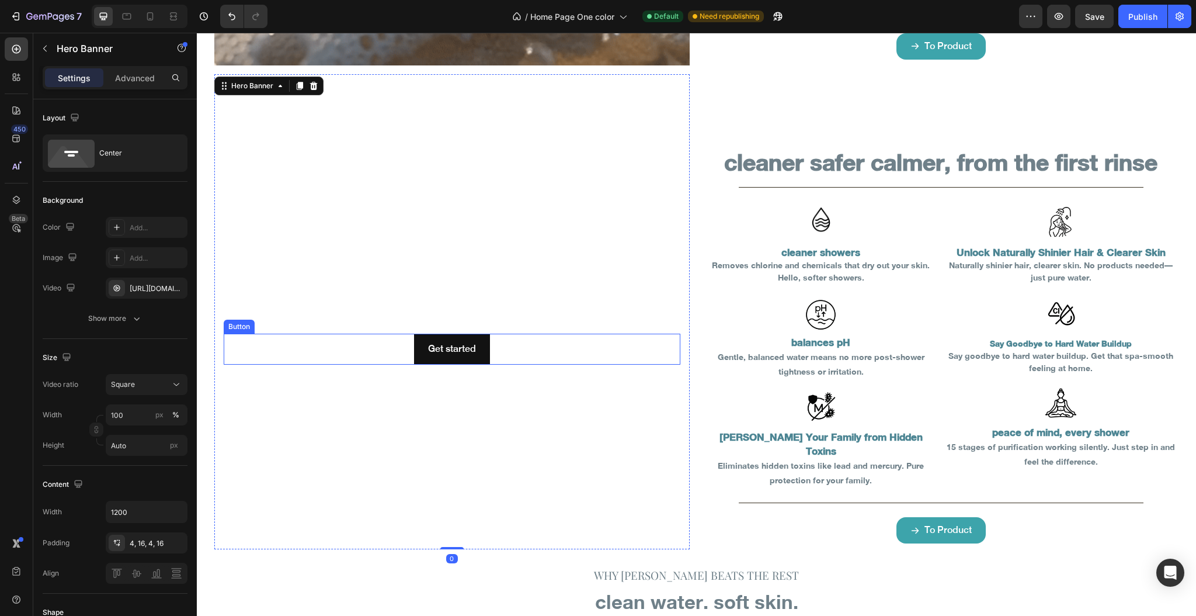
click at [505, 339] on div "Get started Button" at bounding box center [452, 348] width 457 height 31
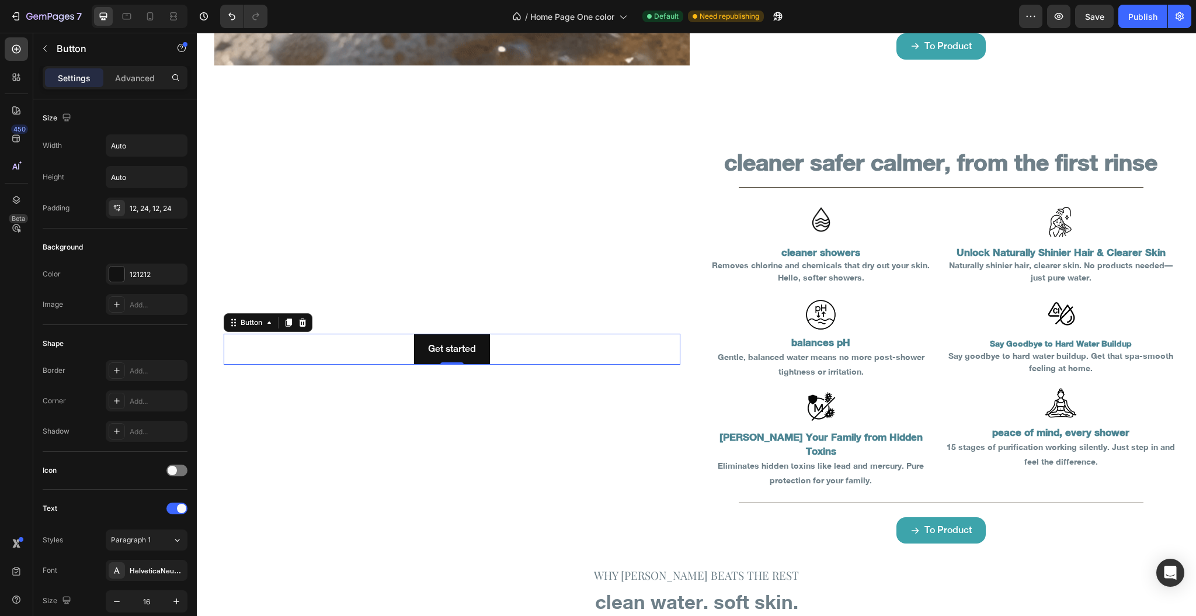
click at [302, 318] on icon at bounding box center [302, 322] width 9 height 9
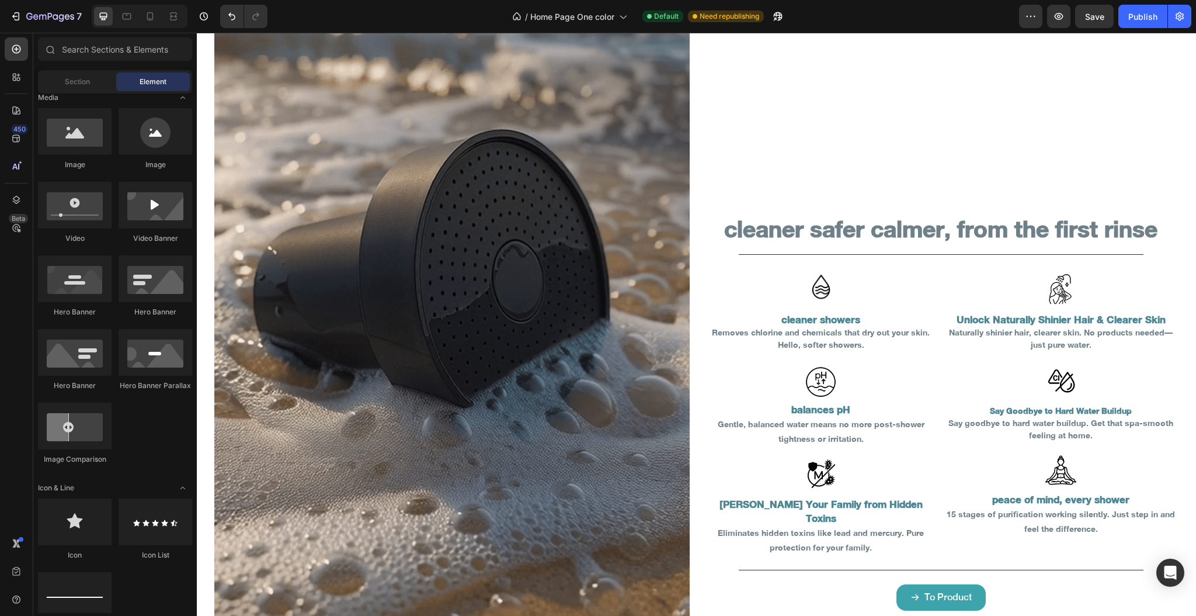
scroll to position [2893, 0]
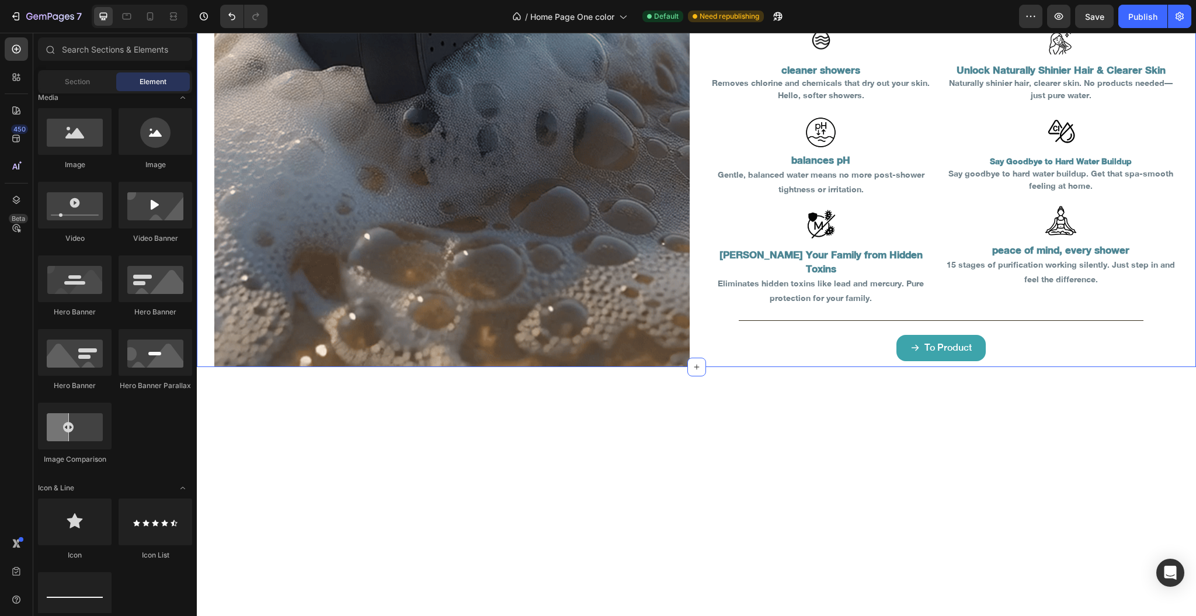
click at [203, 251] on div "Image cleaner safer calmer, from the first rinse Heading Title Line Row Image c…" at bounding box center [696, 50] width 999 height 634
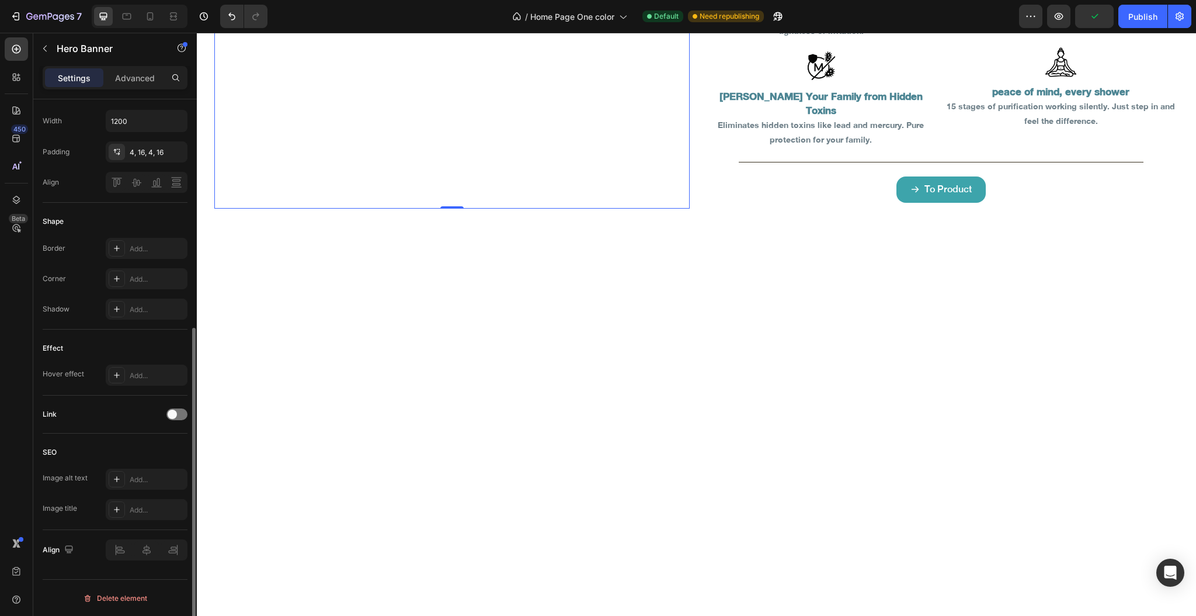
scroll to position [79, 0]
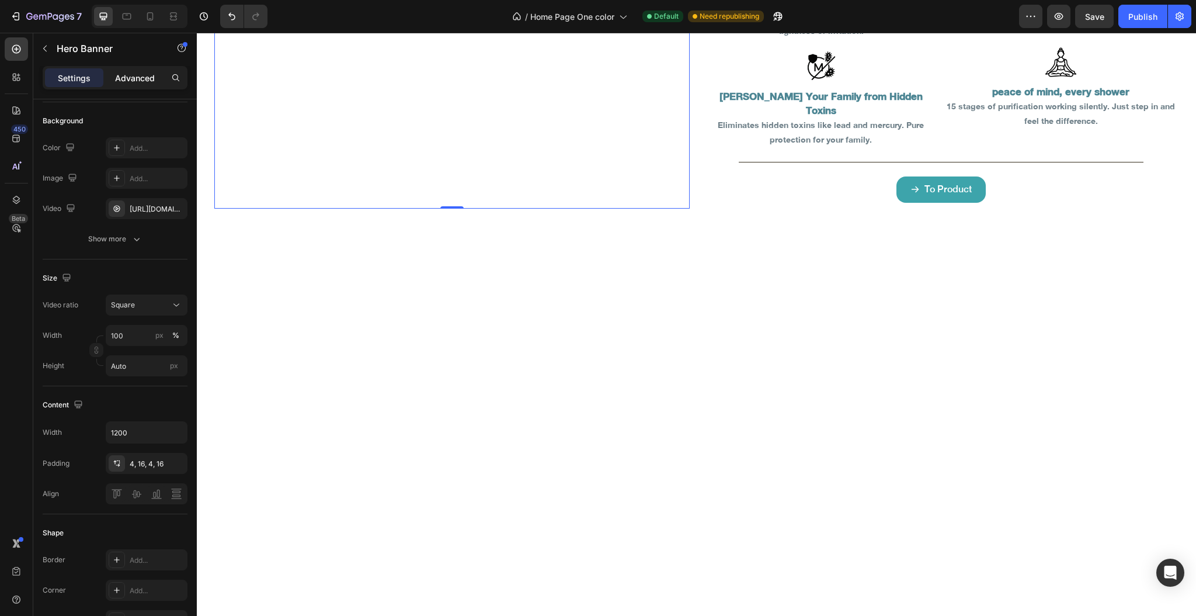
click at [136, 82] on p "Advanced" at bounding box center [135, 78] width 40 height 12
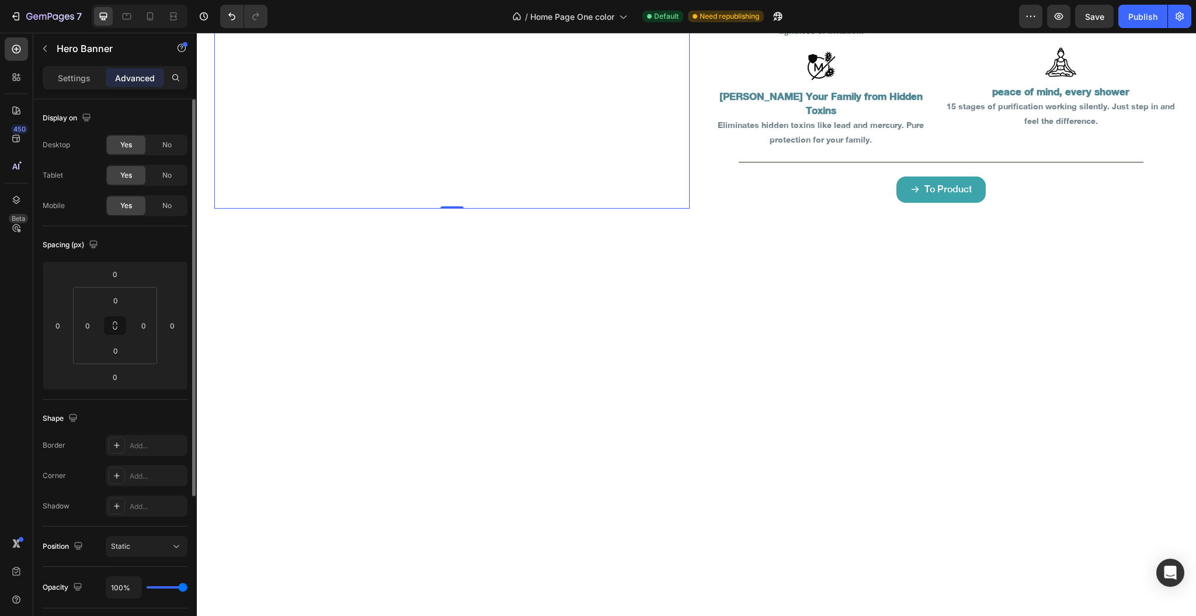
scroll to position [211, 0]
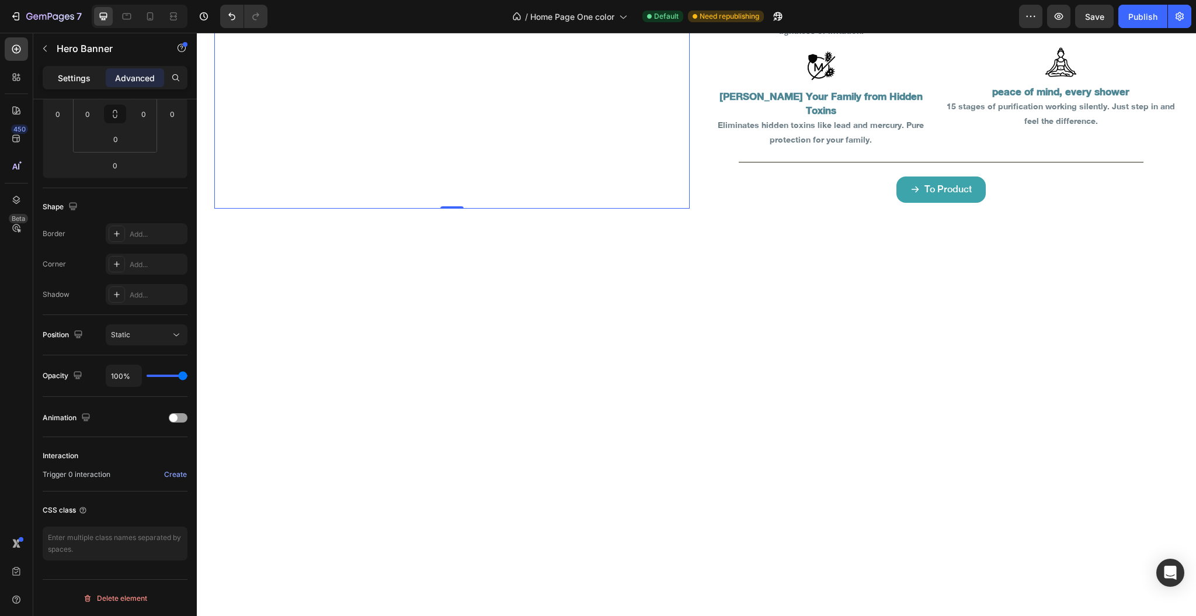
click at [86, 74] on p "Settings" at bounding box center [74, 78] width 33 height 12
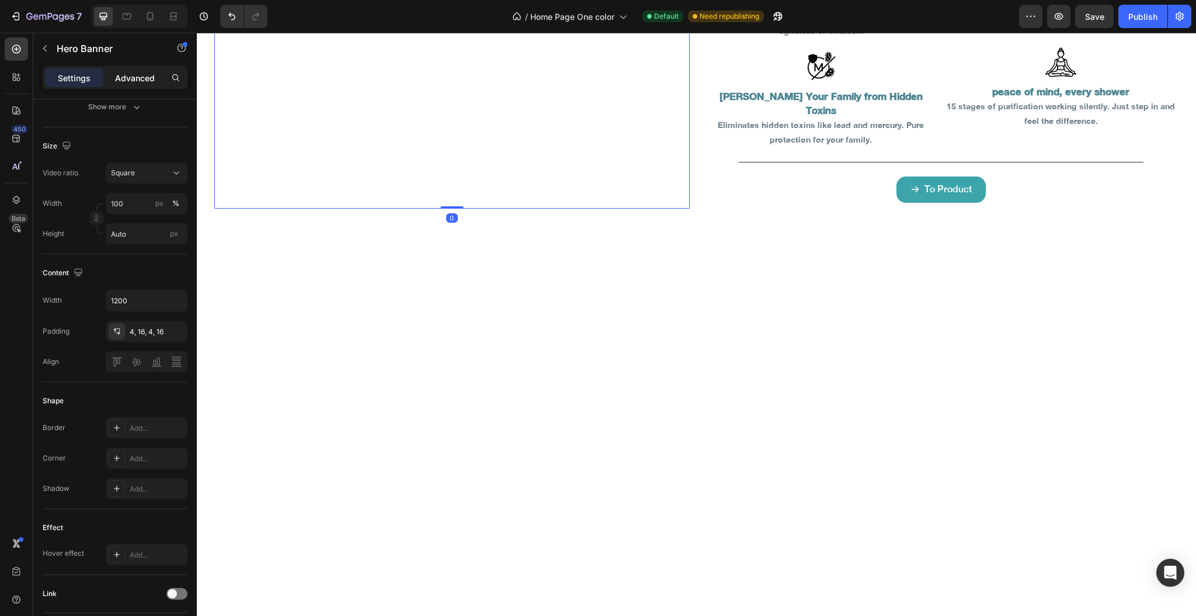
click at [143, 72] on p "Advanced" at bounding box center [135, 78] width 40 height 12
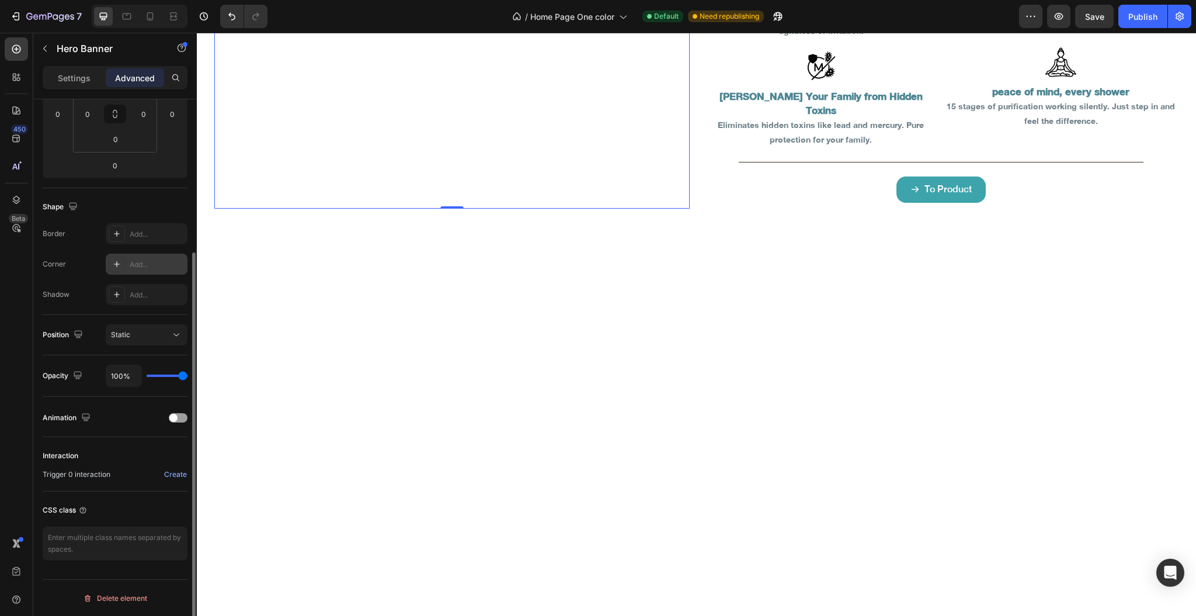
click at [140, 270] on div "Add..." at bounding box center [147, 263] width 82 height 21
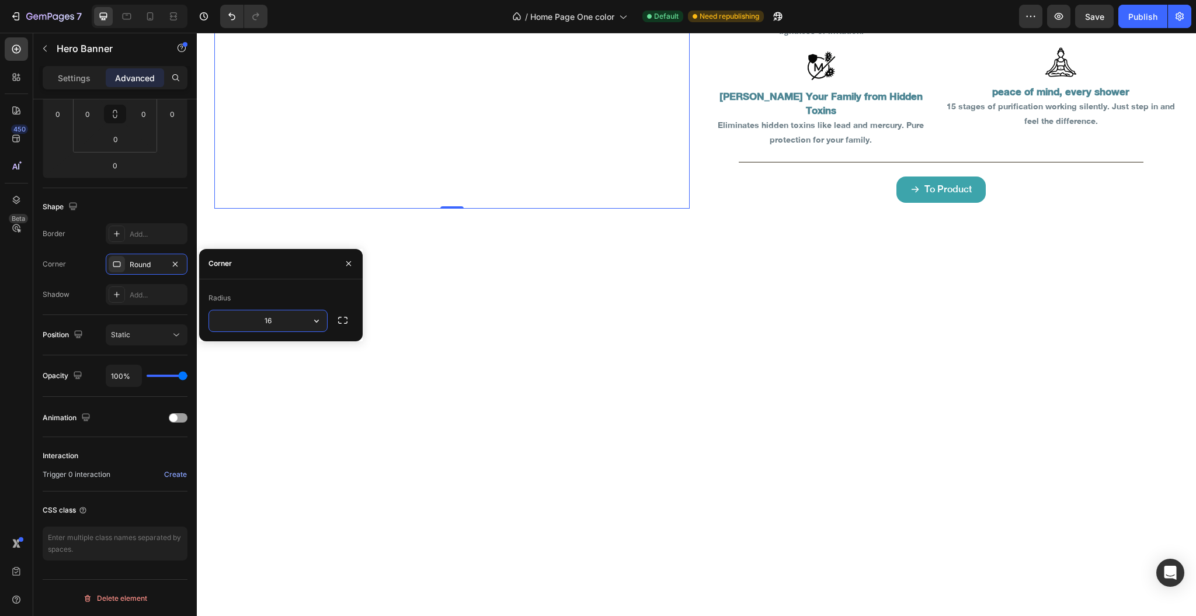
type input "16"
click at [61, 79] on p "Settings" at bounding box center [74, 78] width 33 height 12
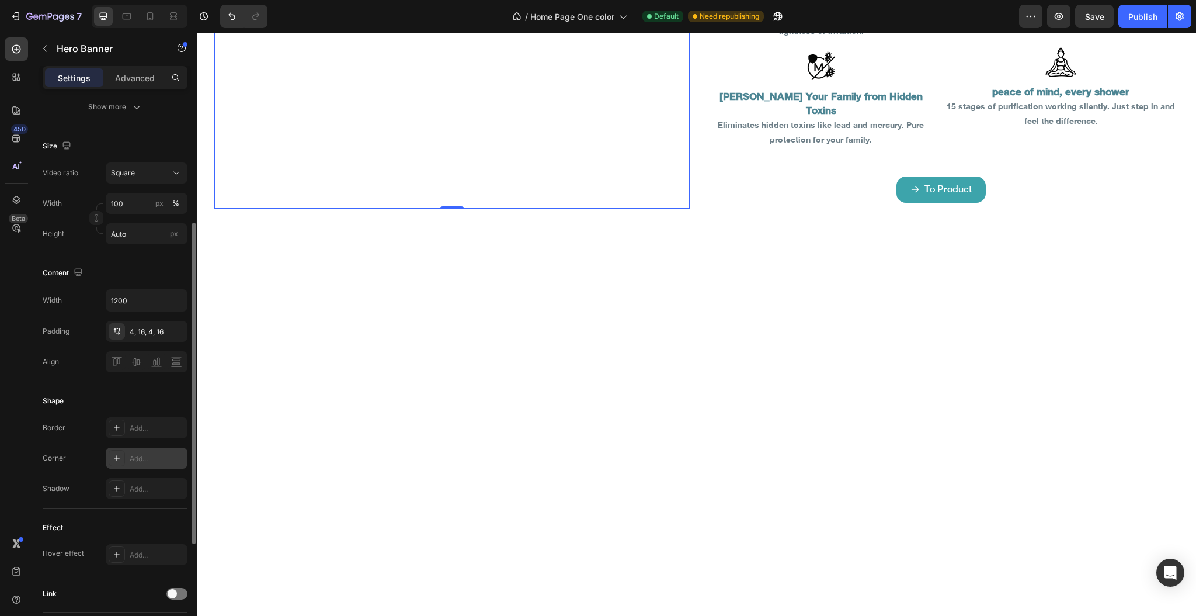
click at [137, 456] on div "Add..." at bounding box center [157, 458] width 55 height 11
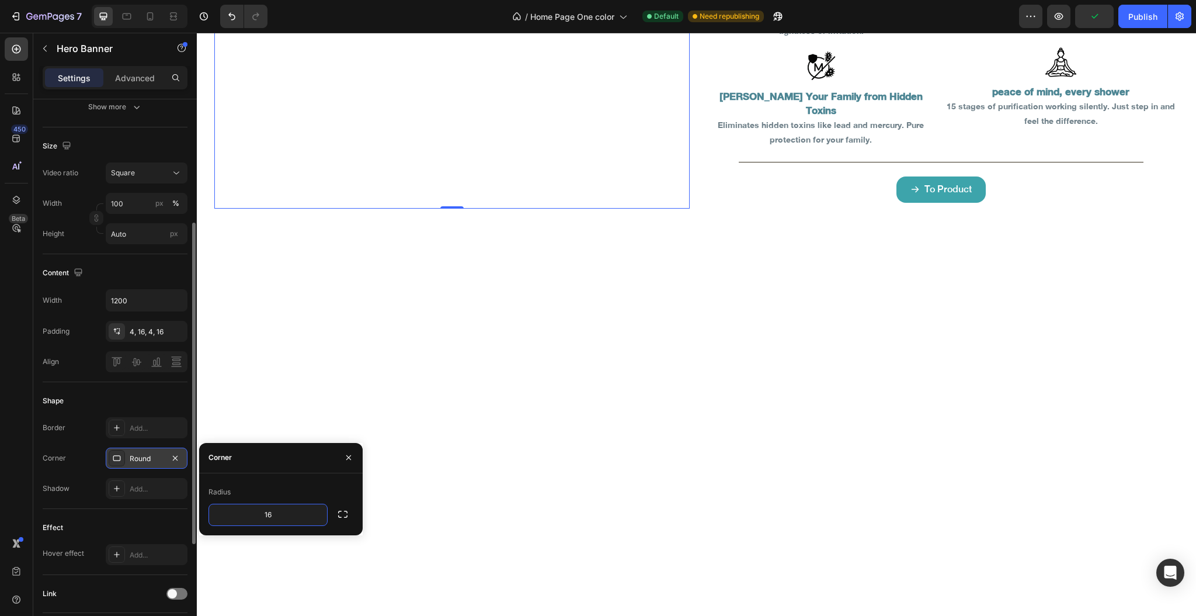
type input "16"
click at [338, 512] on icon "button" at bounding box center [343, 514] width 12 height 12
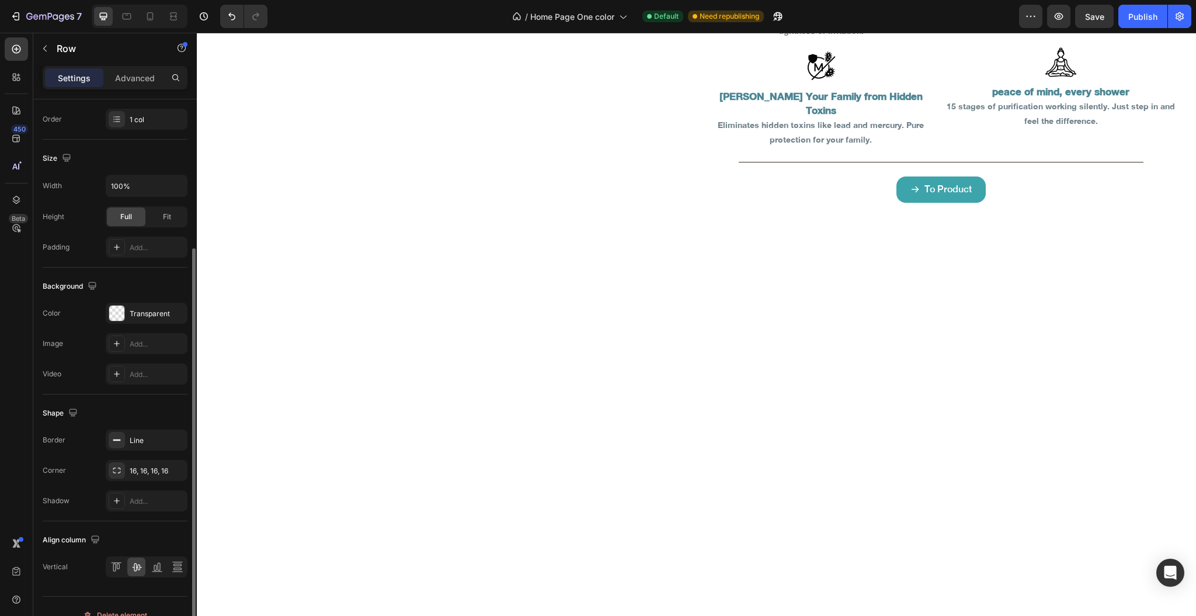
scroll to position [0, 0]
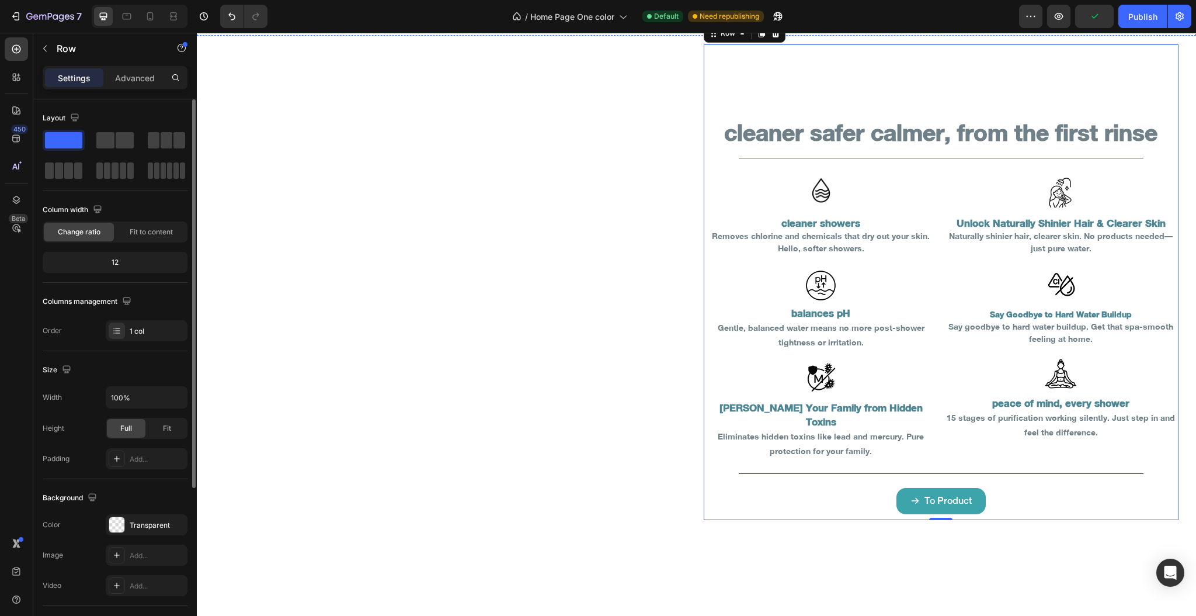
scroll to position [2348, 0]
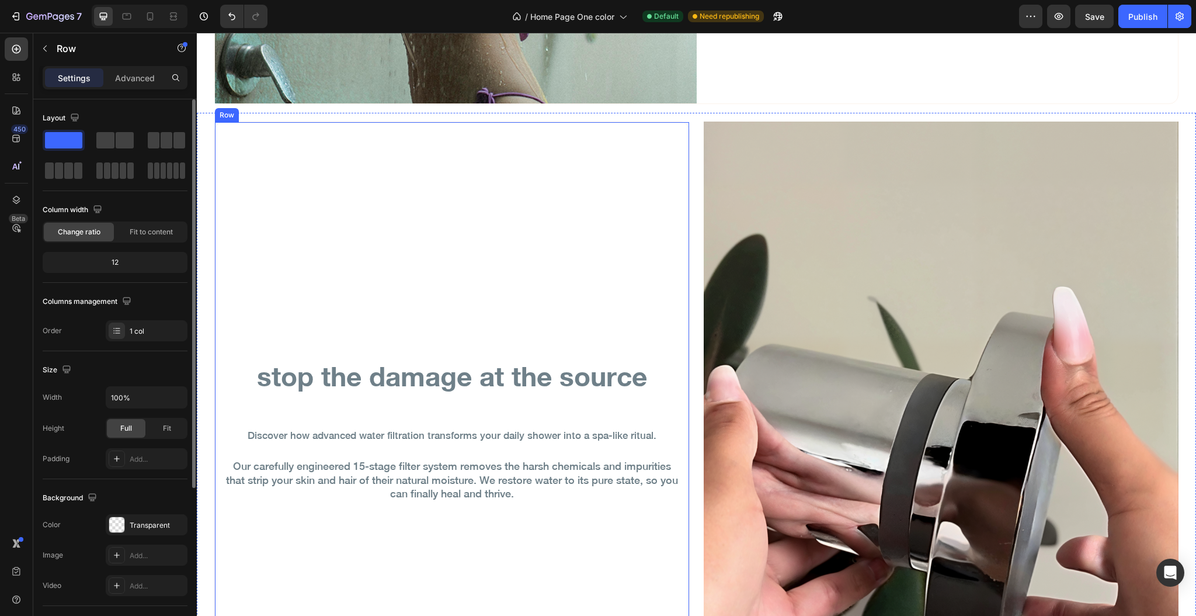
click at [321, 140] on div "stop the damage at the source Heading Discover how advanced water filtration tr…" at bounding box center [452, 438] width 474 height 632
click at [132, 78] on p "Advanced" at bounding box center [135, 78] width 40 height 12
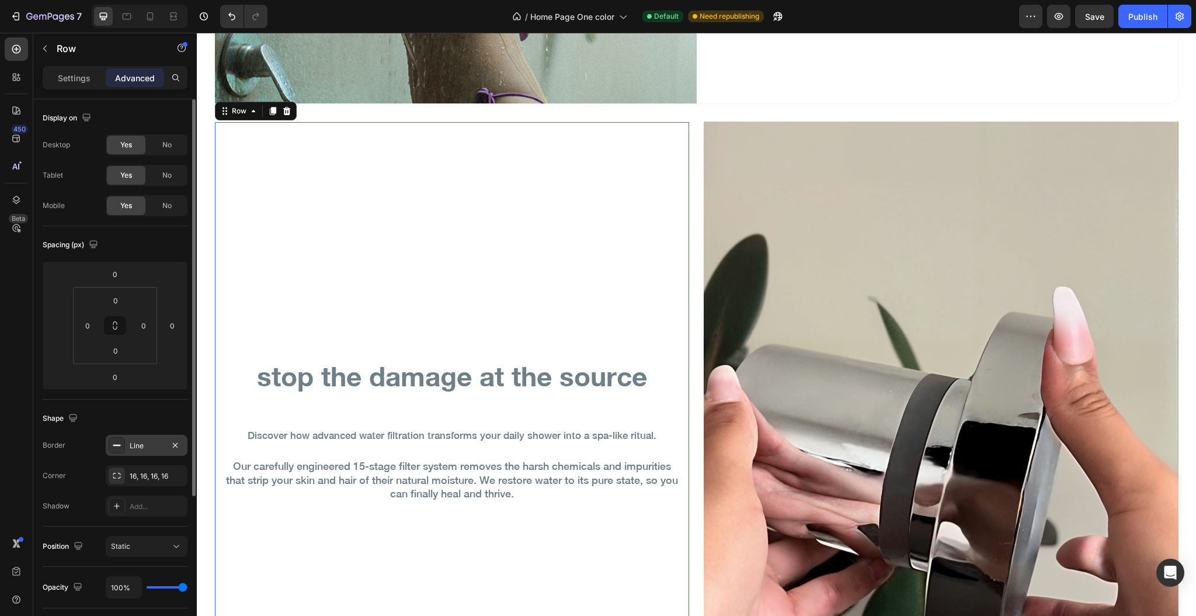
click at [121, 449] on icon at bounding box center [116, 444] width 9 height 9
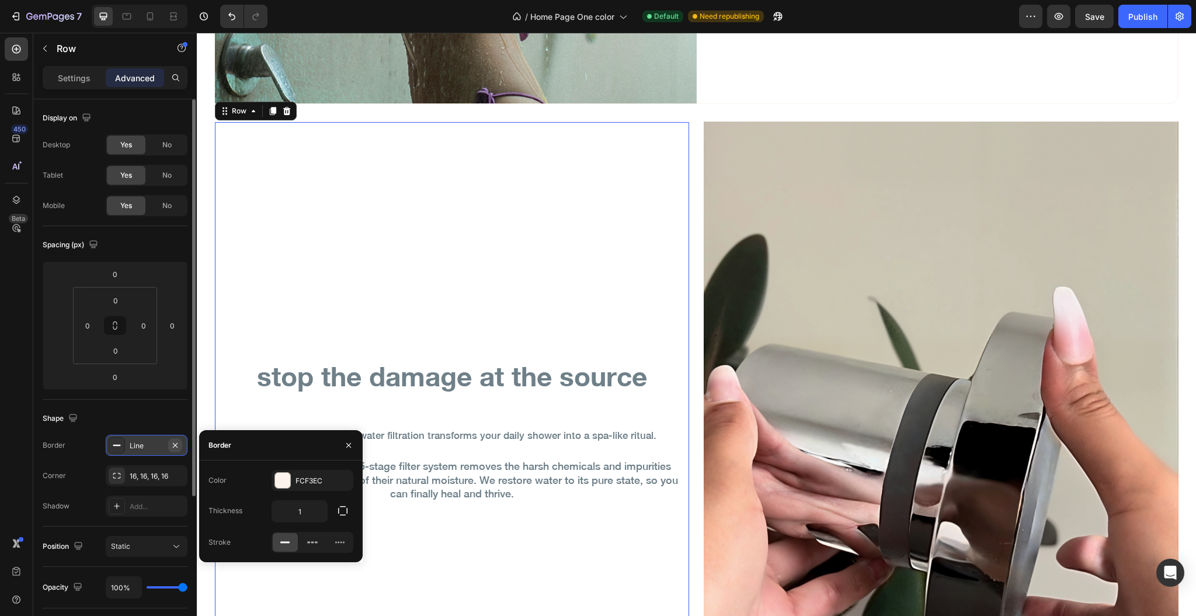
click at [180, 445] on button "button" at bounding box center [175, 445] width 14 height 14
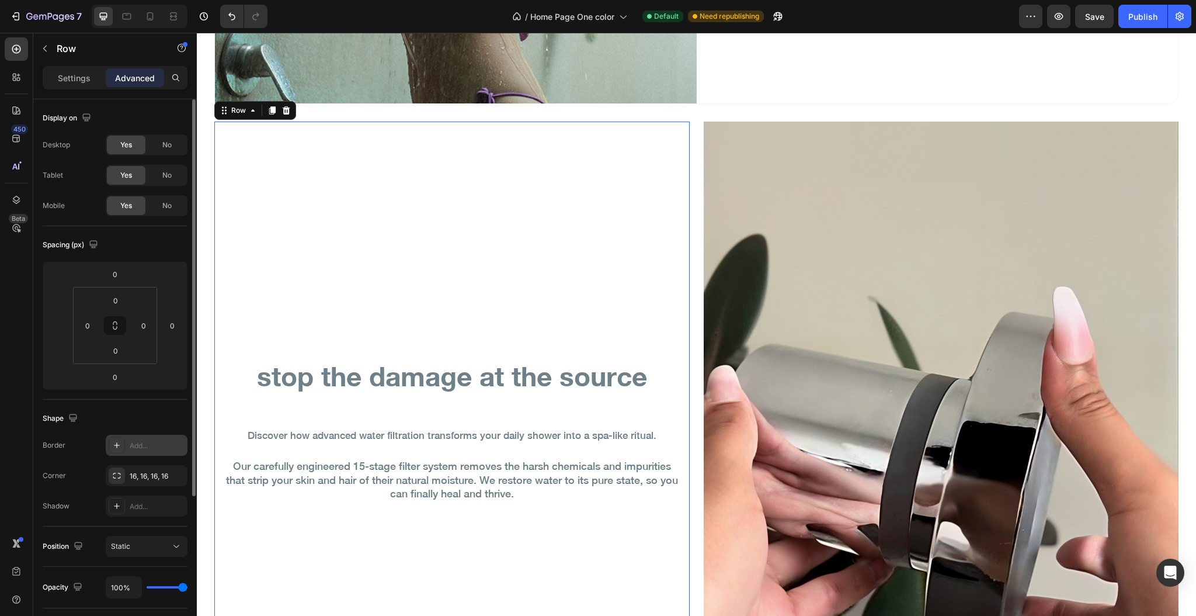
click at [385, 173] on div "stop the damage at the source Heading Discover how advanced water filtration tr…" at bounding box center [451, 438] width 475 height 634
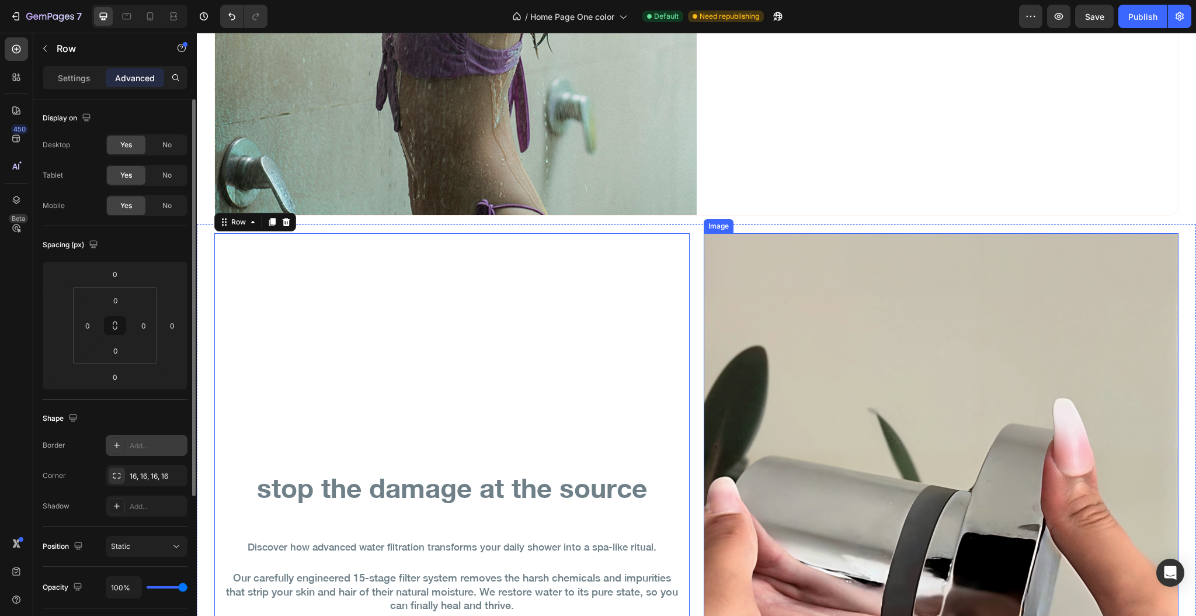
scroll to position [2036, 0]
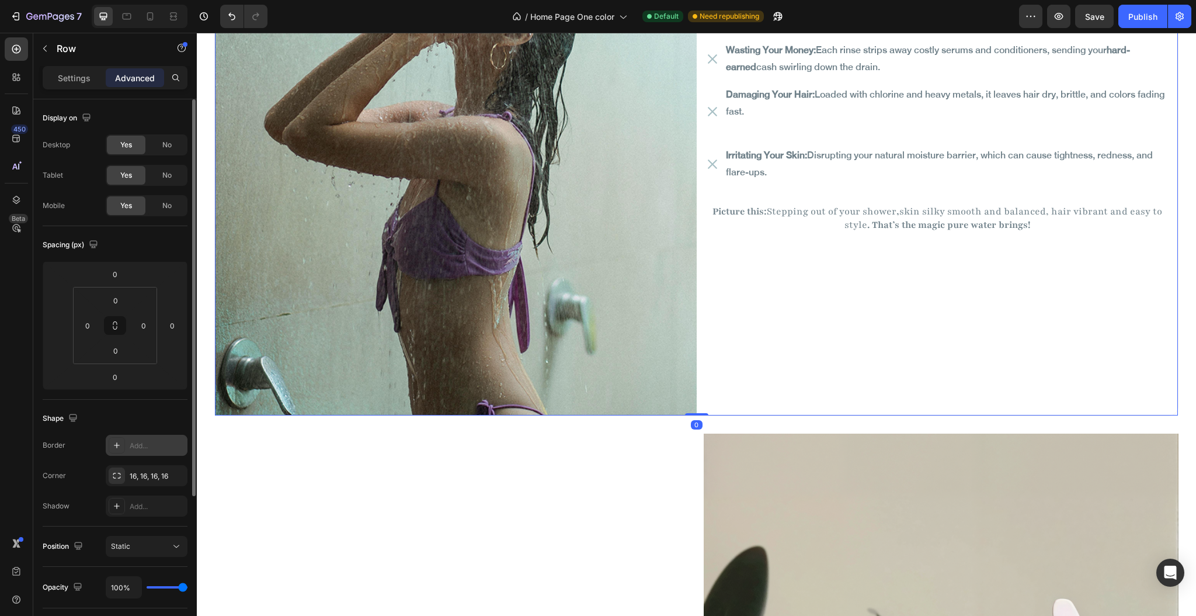
click at [861, 350] on div "Sanae Heading filtered for Text Block Everyday Renewal Heading You shower daily…" at bounding box center [938, 45] width 482 height 739
click at [128, 443] on div "Line" at bounding box center [147, 444] width 82 height 21
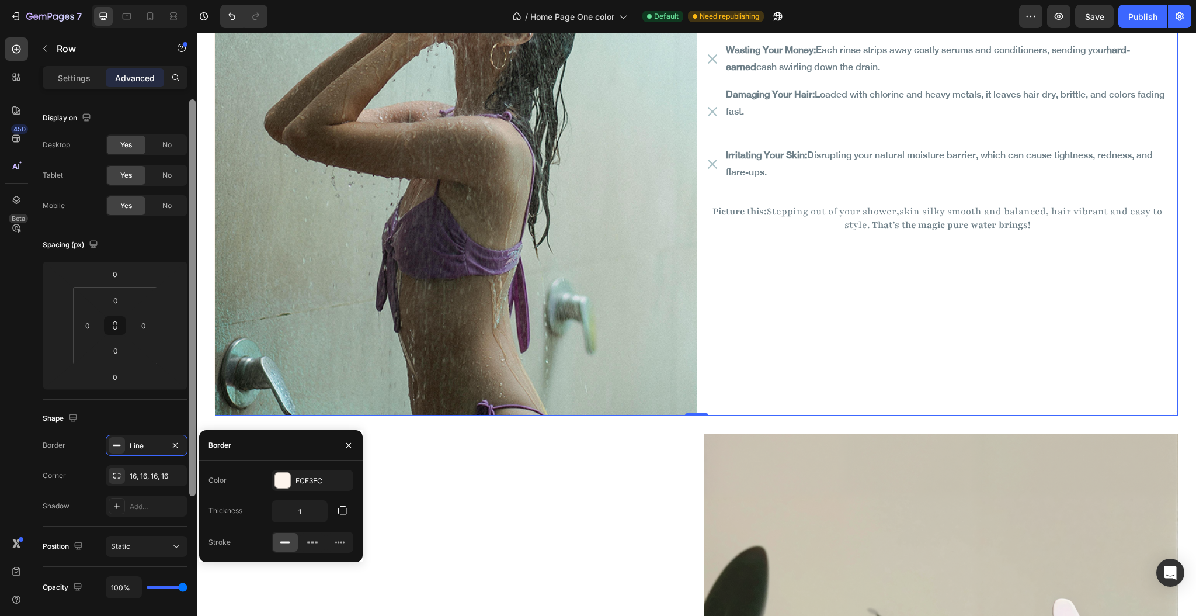
drag, startPoint x: 178, startPoint y: 445, endPoint x: 194, endPoint y: 447, distance: 15.9
click at [178, 446] on icon "button" at bounding box center [175, 444] width 9 height 9
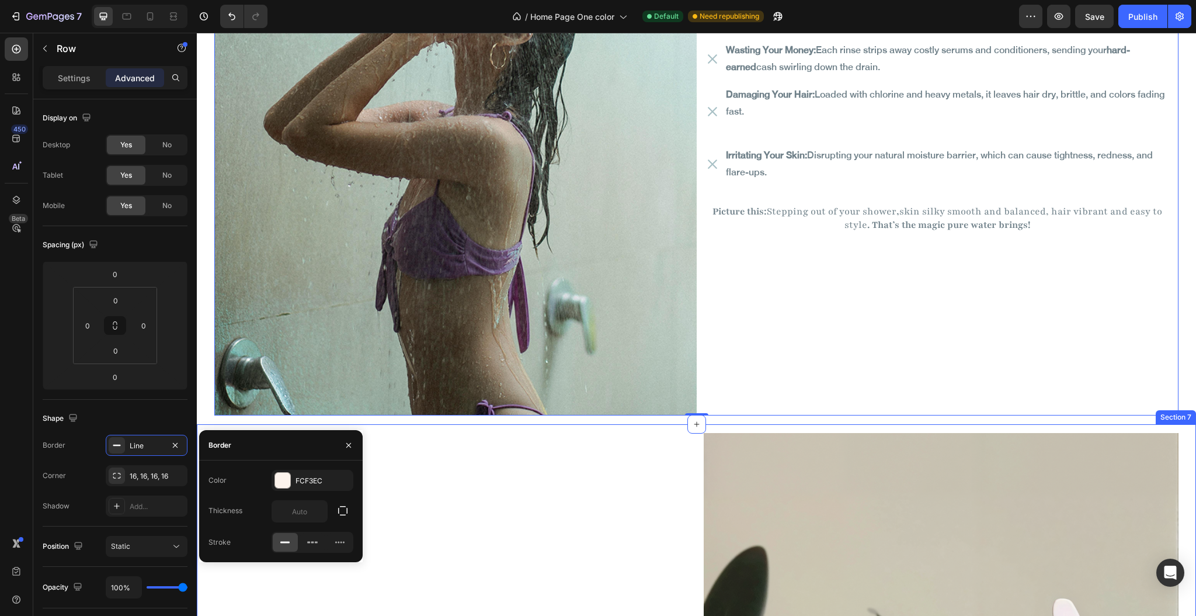
scroll to position [2035, 0]
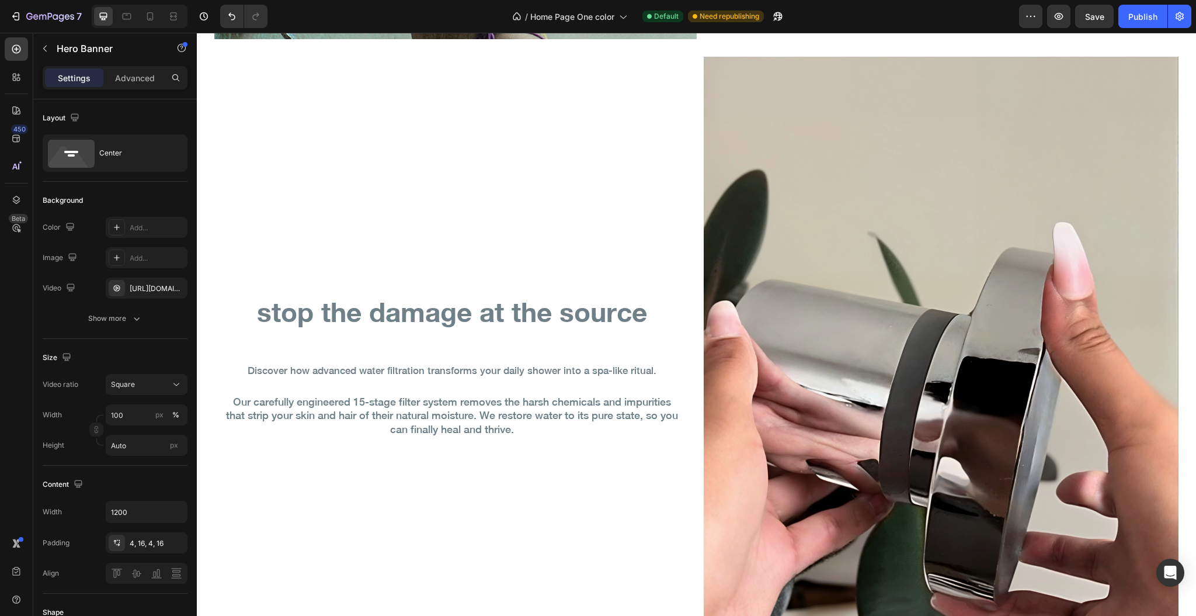
scroll to position [2425, 0]
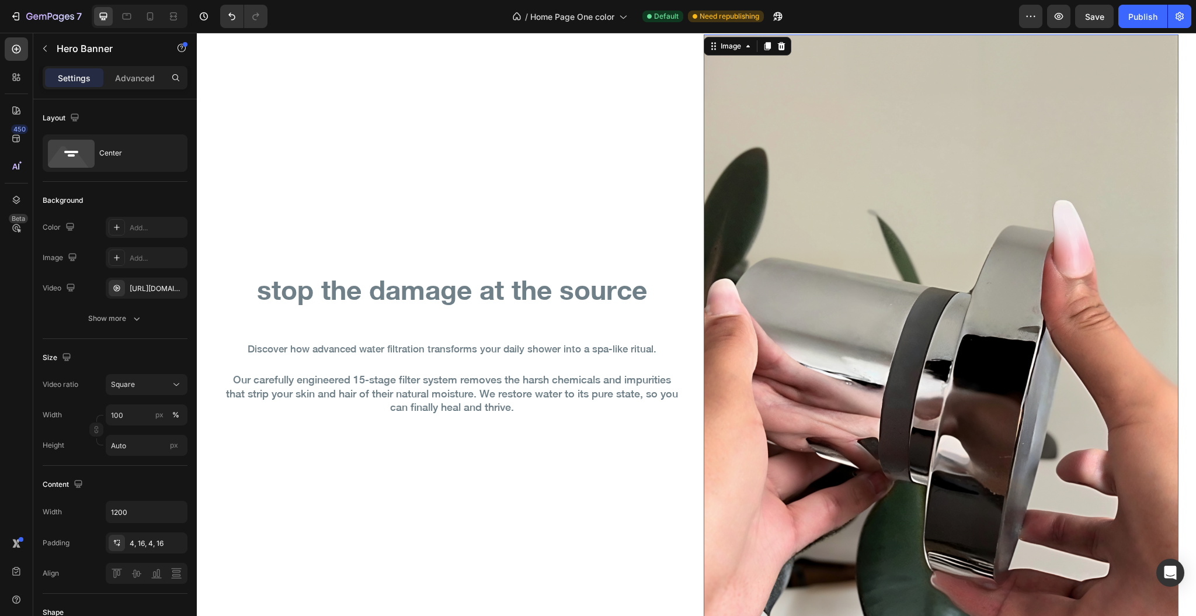
click at [833, 276] on img at bounding box center [941, 351] width 475 height 634
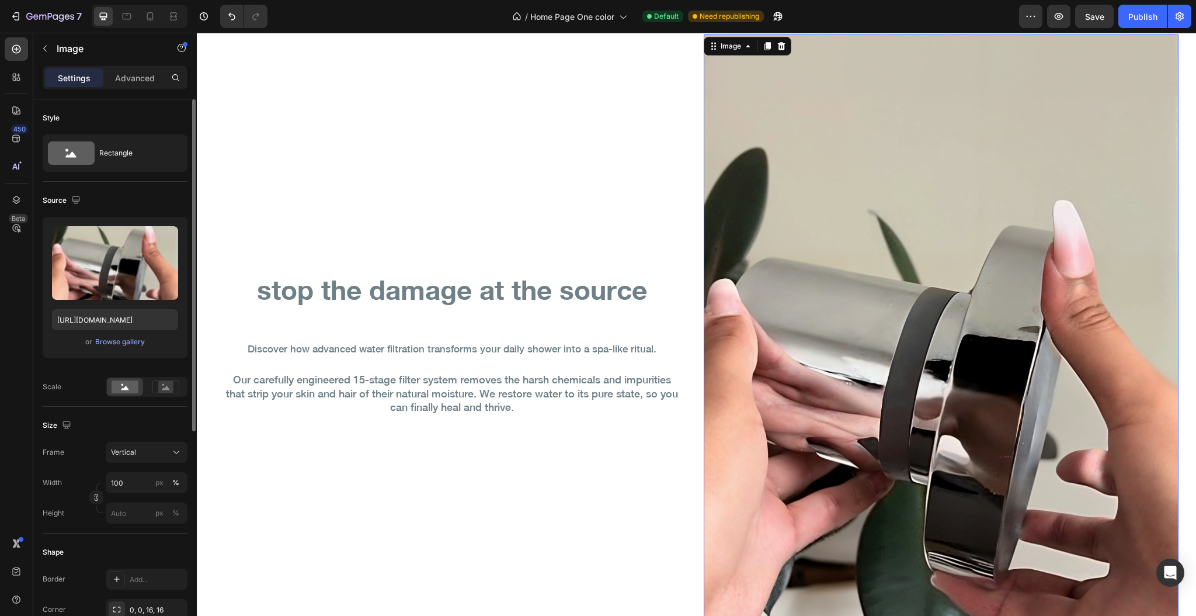
scroll to position [155, 0]
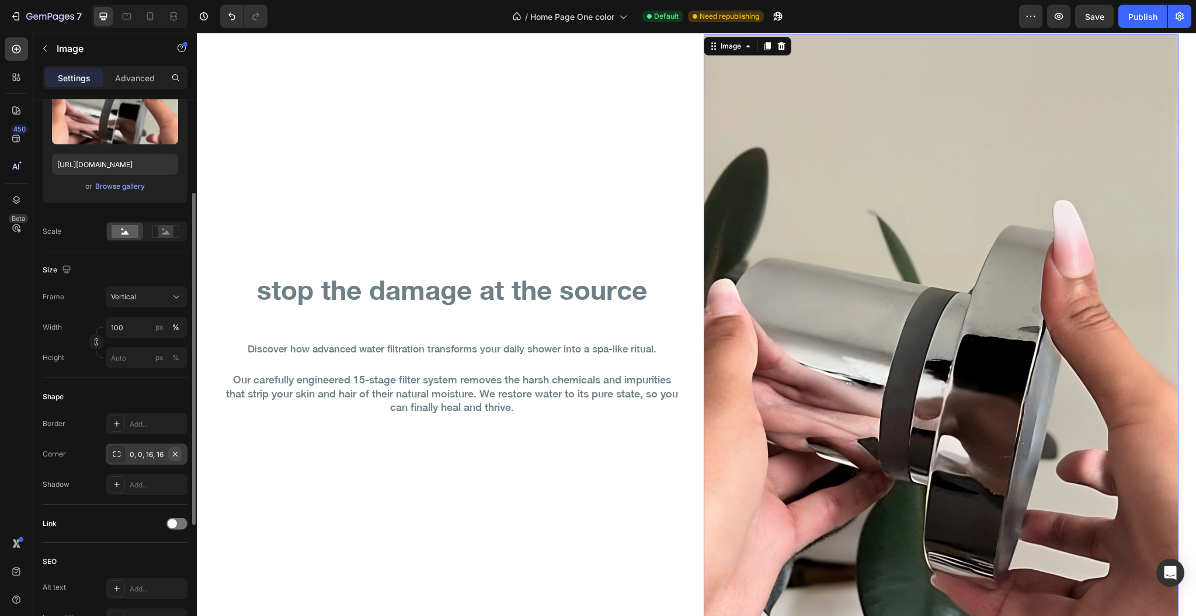
click at [179, 451] on icon "button" at bounding box center [175, 453] width 9 height 9
click at [157, 454] on div "Add..." at bounding box center [157, 454] width 55 height 11
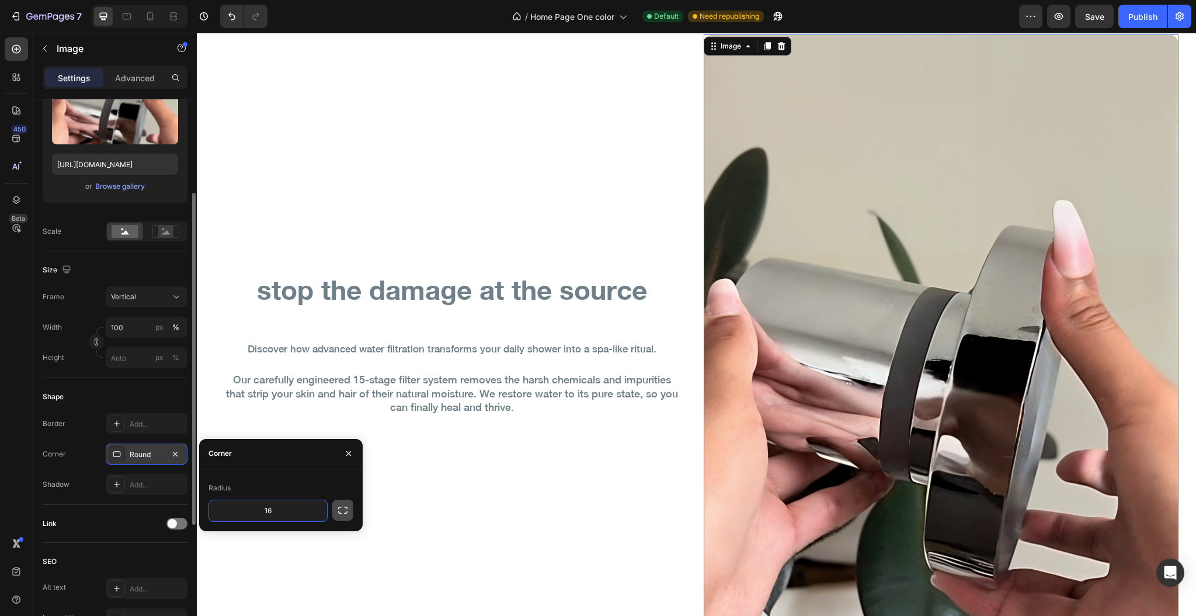
type input "16"
click at [338, 512] on icon "button" at bounding box center [343, 510] width 12 height 12
click at [248, 514] on input "16" at bounding box center [237, 510] width 56 height 21
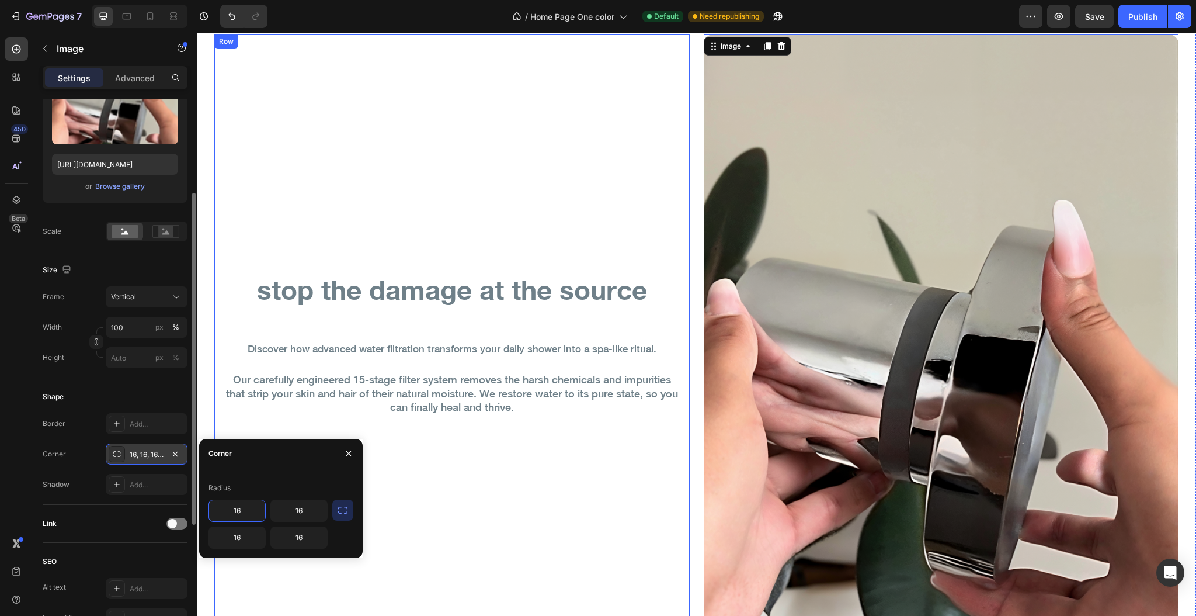
click at [528, 187] on div "stop the damage at the source Heading Discover how advanced water filtration tr…" at bounding box center [451, 351] width 475 height 634
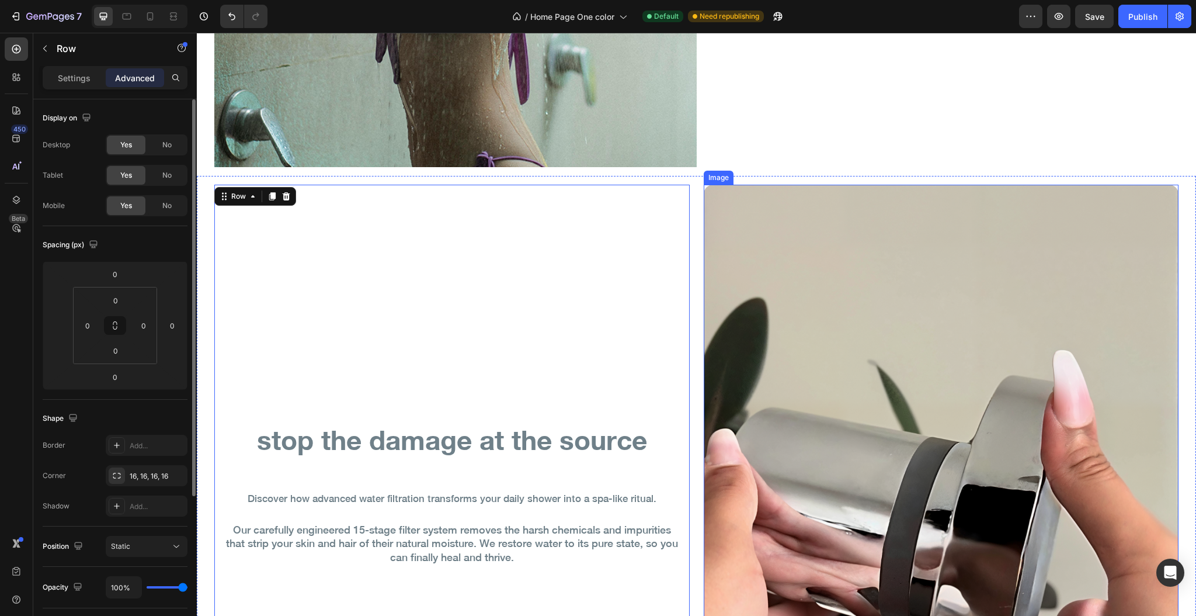
scroll to position [2425, 0]
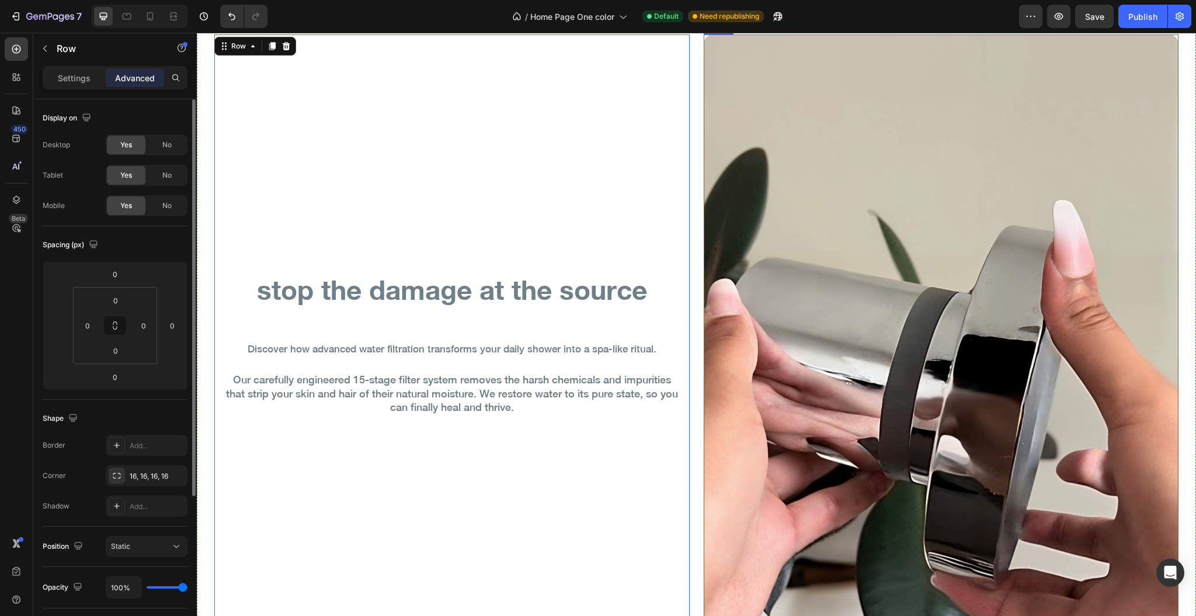
click at [791, 296] on img at bounding box center [941, 351] width 475 height 634
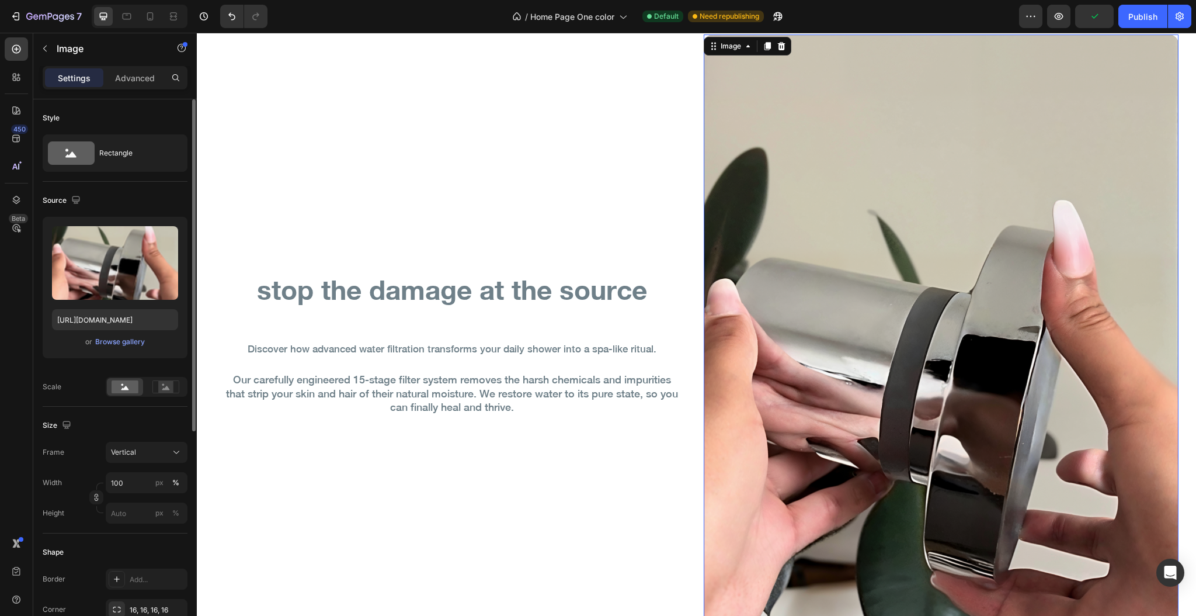
scroll to position [155, 0]
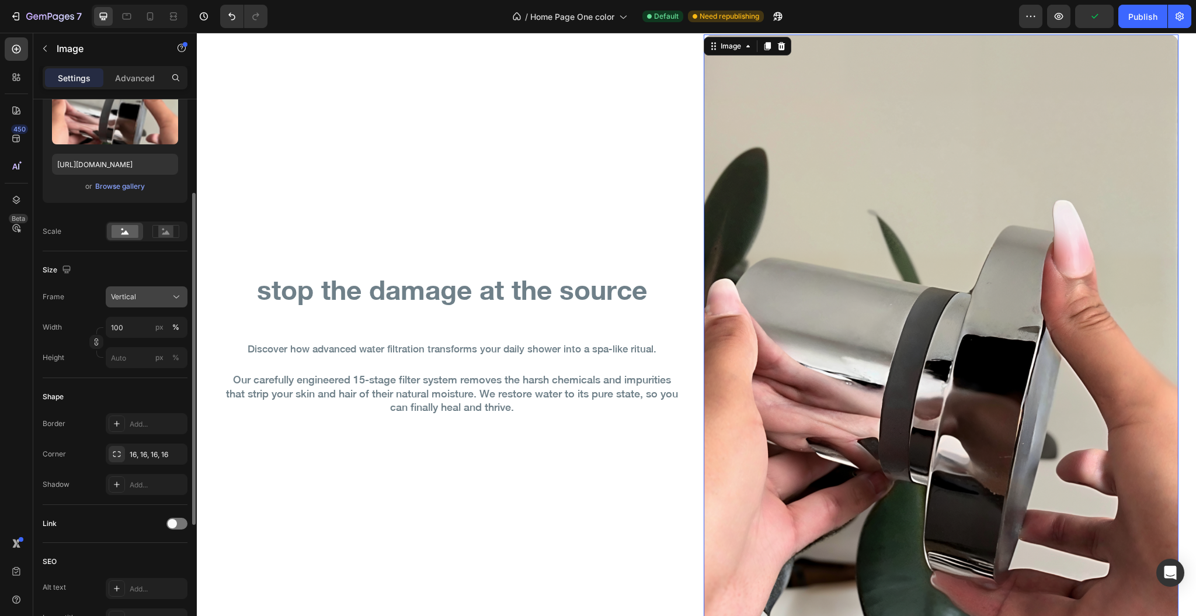
click at [135, 294] on span "Vertical" at bounding box center [123, 296] width 25 height 11
click at [157, 329] on div "Square" at bounding box center [144, 325] width 68 height 12
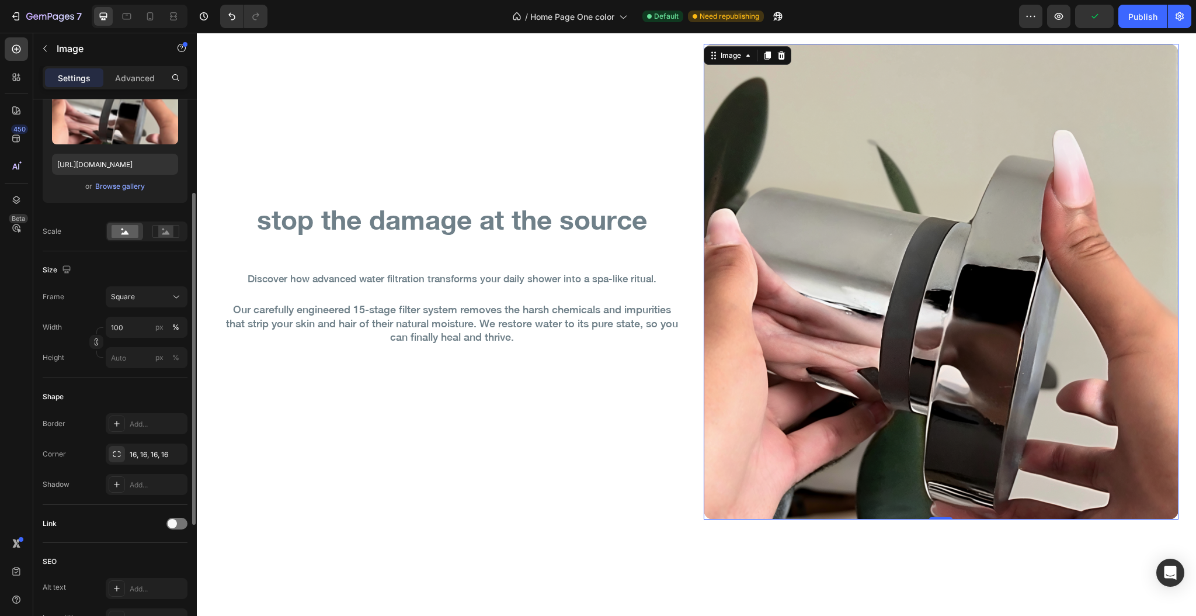
scroll to position [2346, 0]
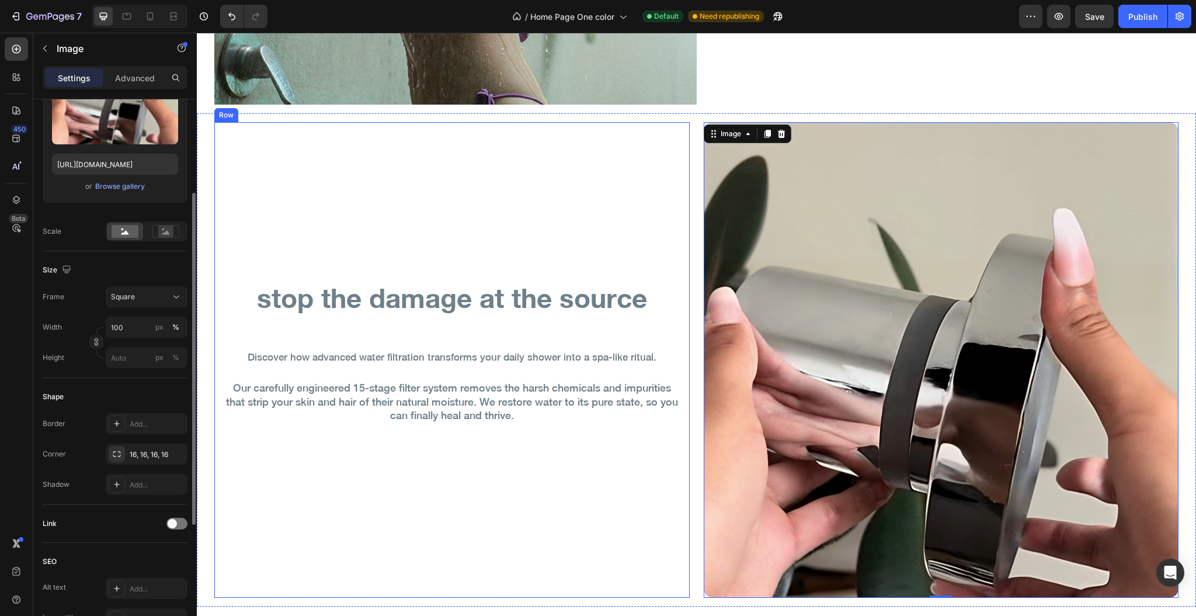
click at [450, 199] on div "stop the damage at the source Heading Discover how advanced water filtration tr…" at bounding box center [451, 359] width 475 height 475
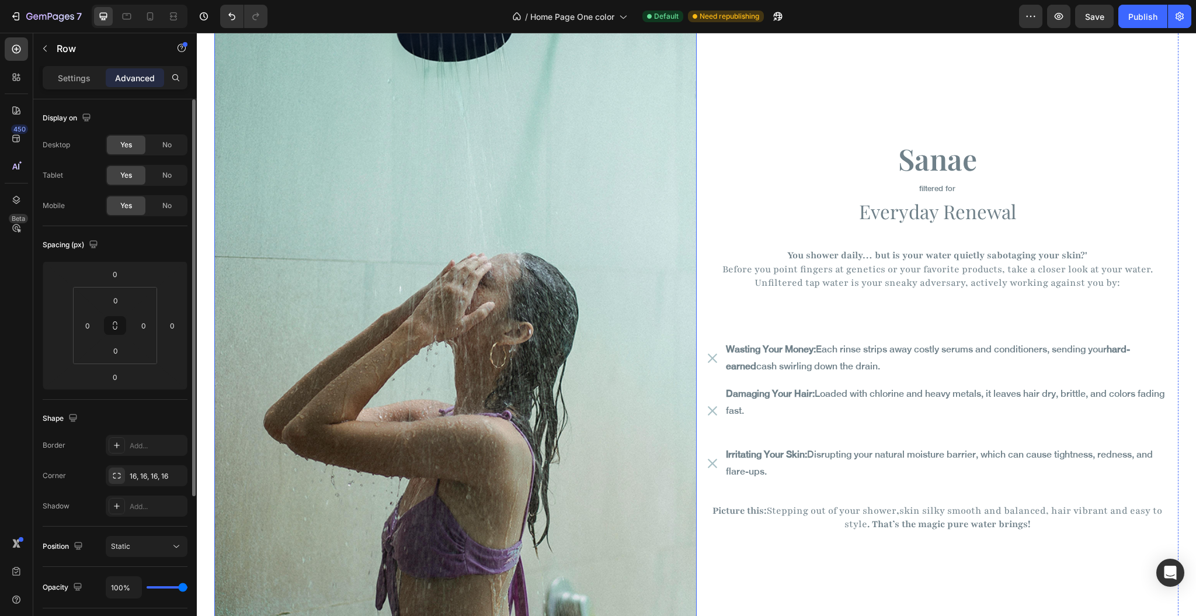
scroll to position [1646, 0]
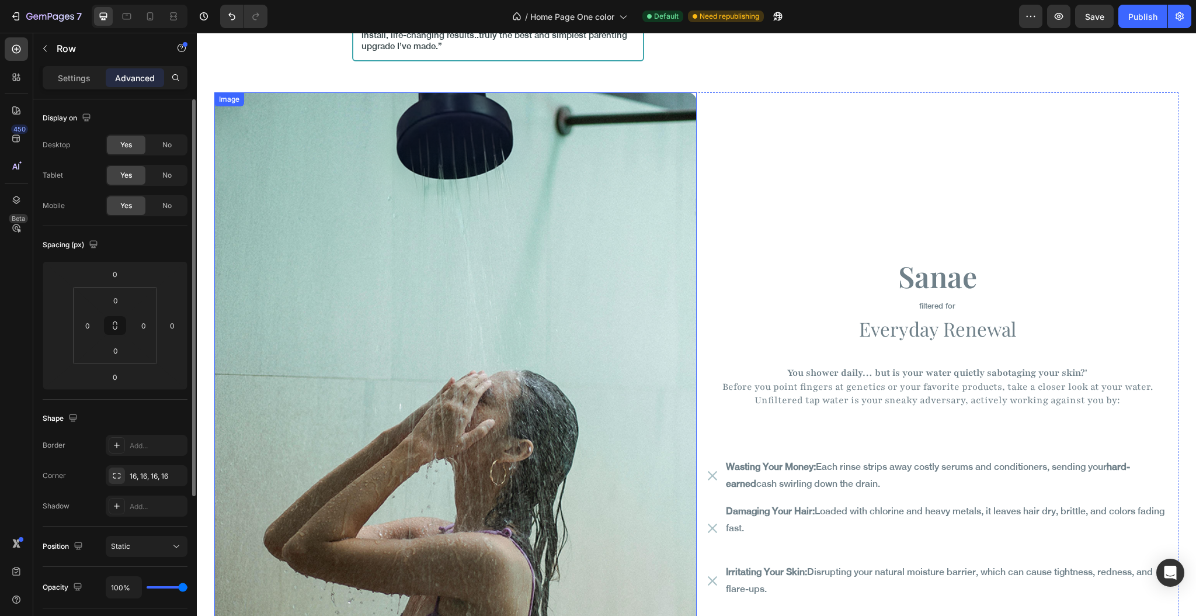
click at [481, 228] on img at bounding box center [455, 461] width 482 height 739
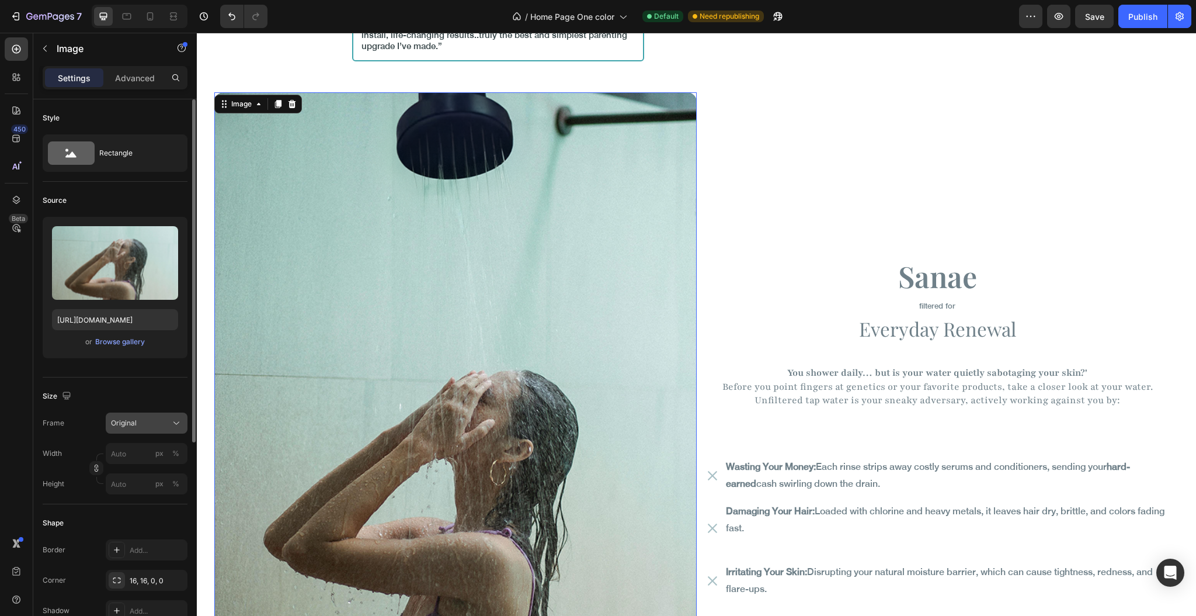
click at [145, 425] on div "Original" at bounding box center [139, 423] width 57 height 11
click at [145, 447] on div "Square" at bounding box center [144, 452] width 68 height 12
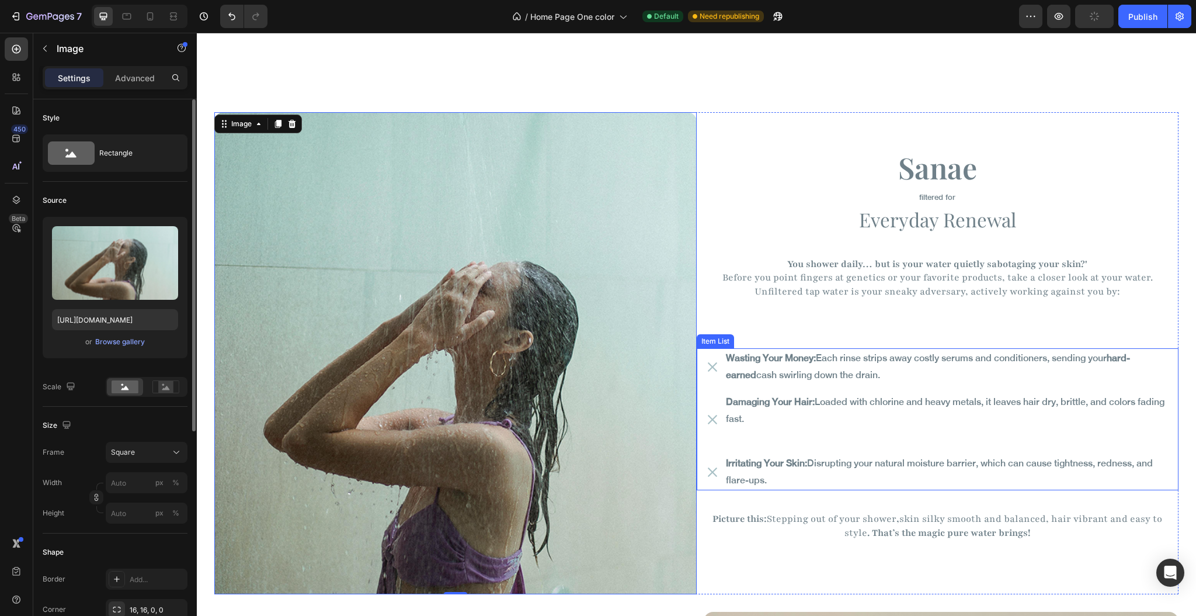
scroll to position [1723, 0]
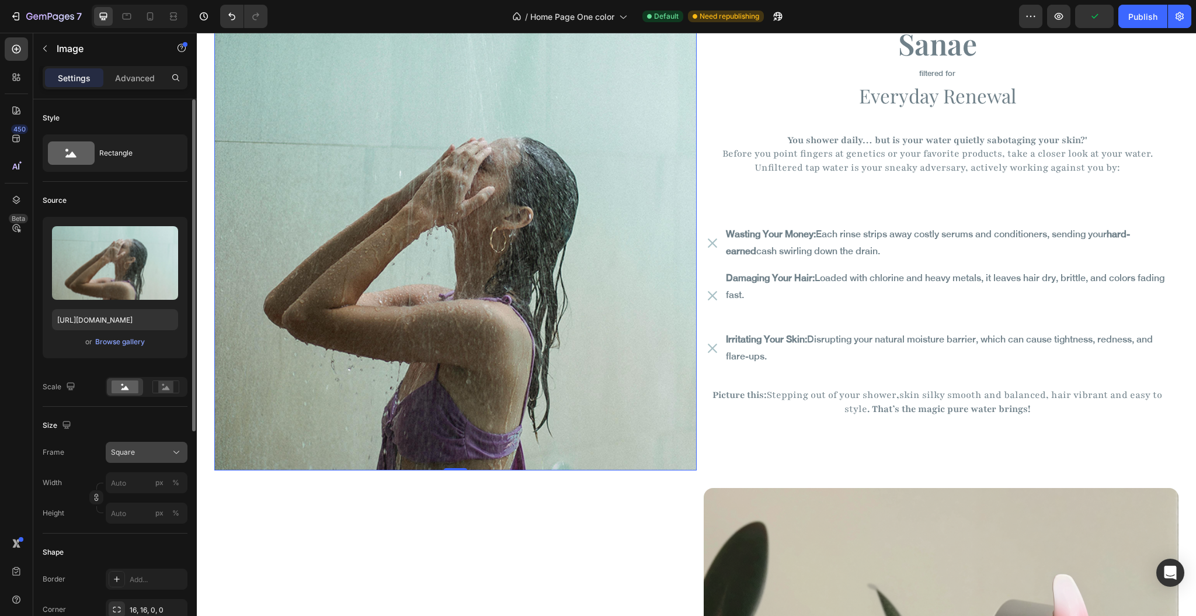
click at [135, 449] on div "Square" at bounding box center [139, 452] width 57 height 11
click at [137, 537] on div "Original" at bounding box center [135, 546] width 93 height 21
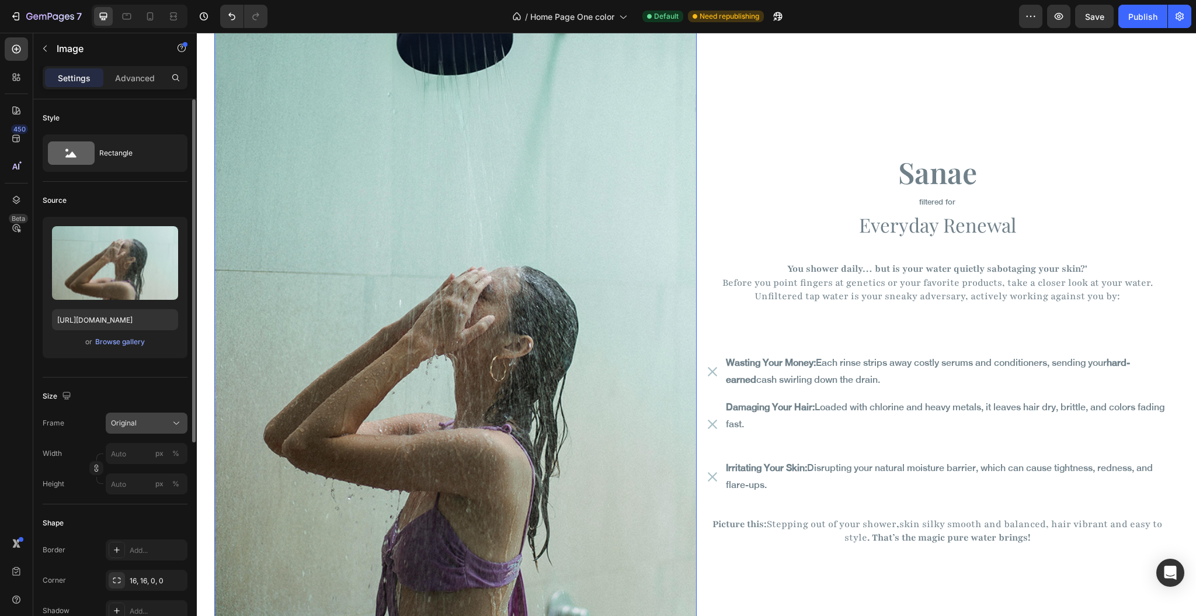
click at [134, 423] on span "Original" at bounding box center [124, 423] width 26 height 11
click at [142, 495] on span "Horizontal" at bounding box center [127, 496] width 34 height 12
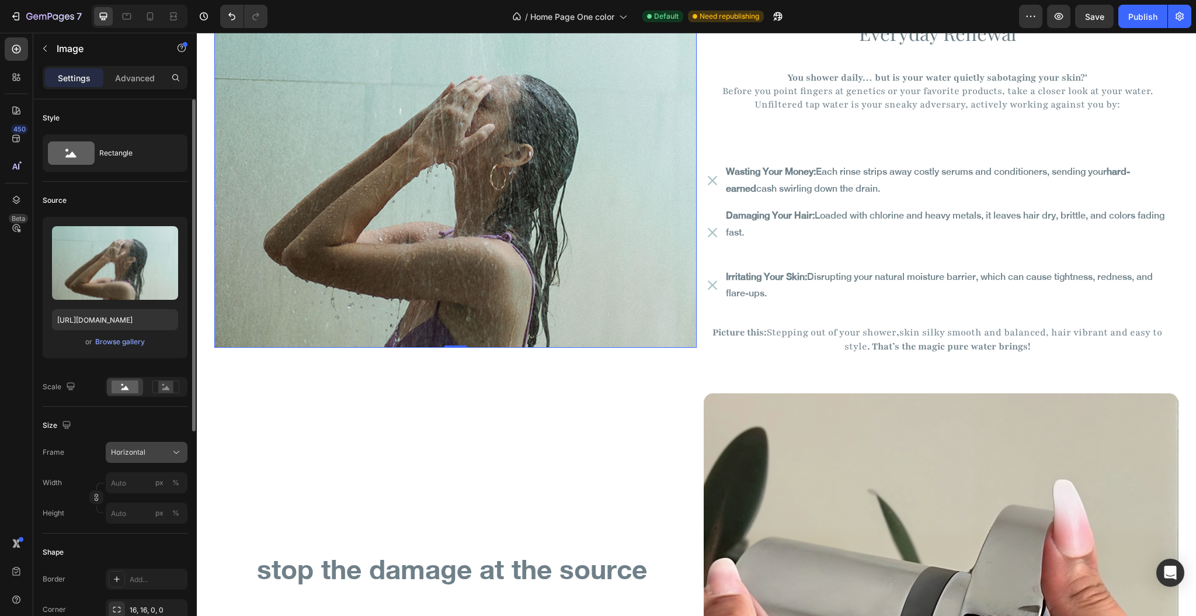
click at [132, 445] on button "Horizontal" at bounding box center [147, 451] width 82 height 21
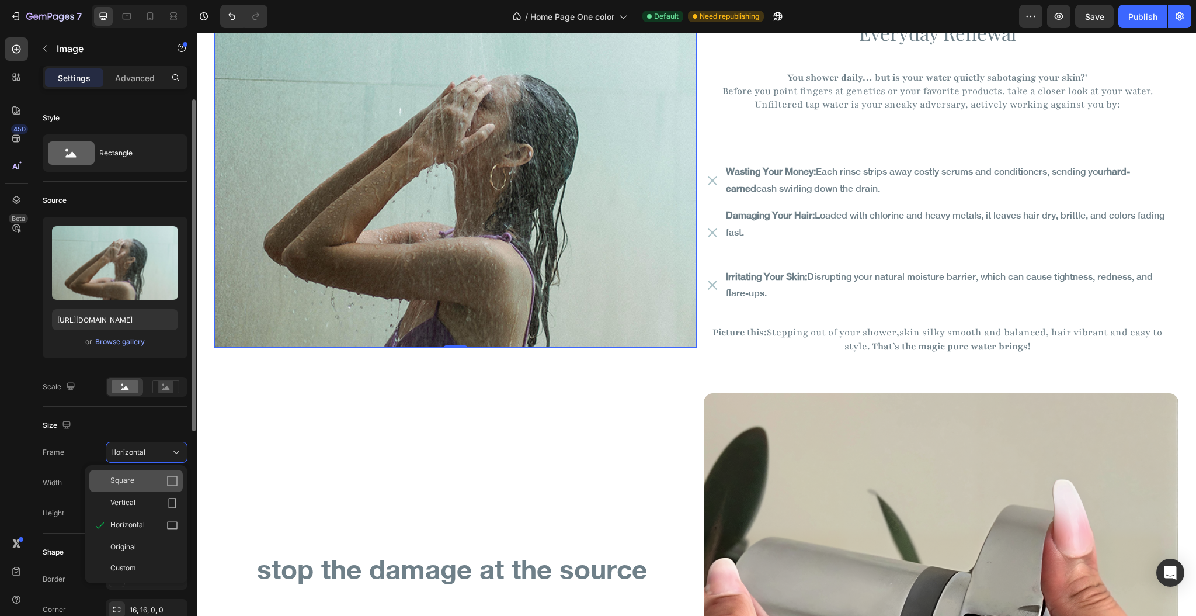
click at [142, 485] on div "Square" at bounding box center [144, 481] width 68 height 12
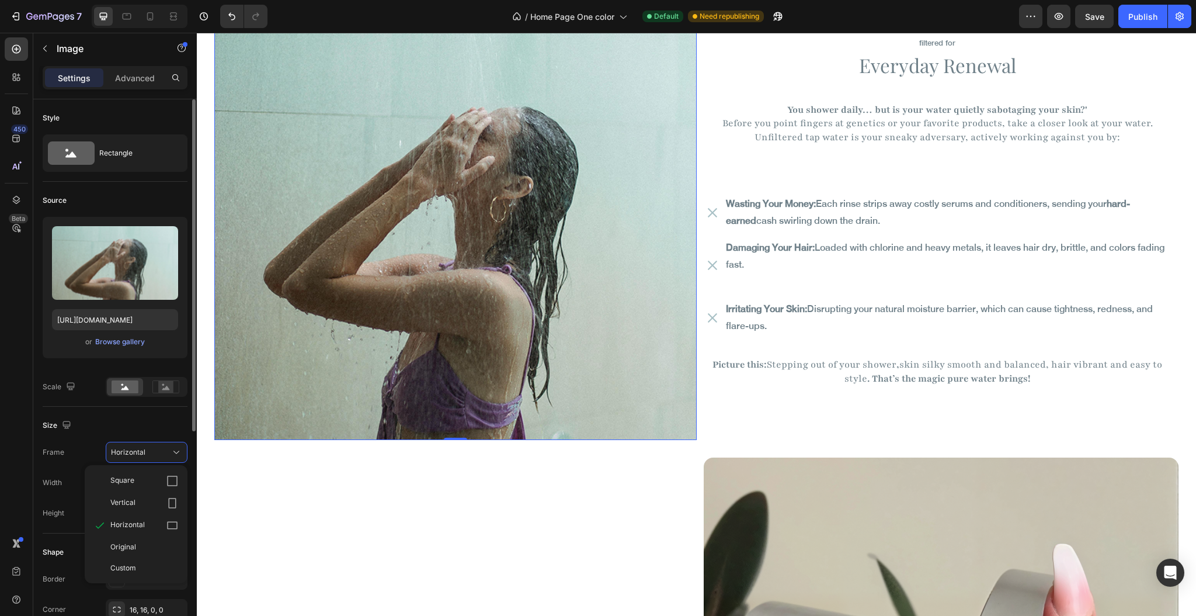
scroll to position [1723, 0]
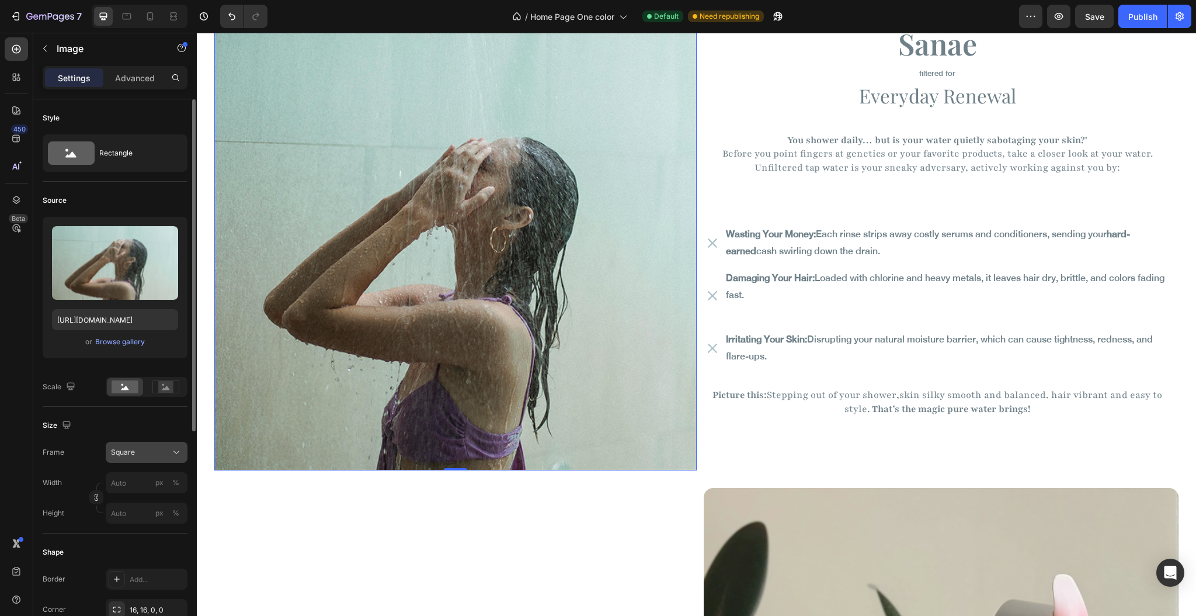
click at [134, 452] on div "Square" at bounding box center [139, 452] width 57 height 11
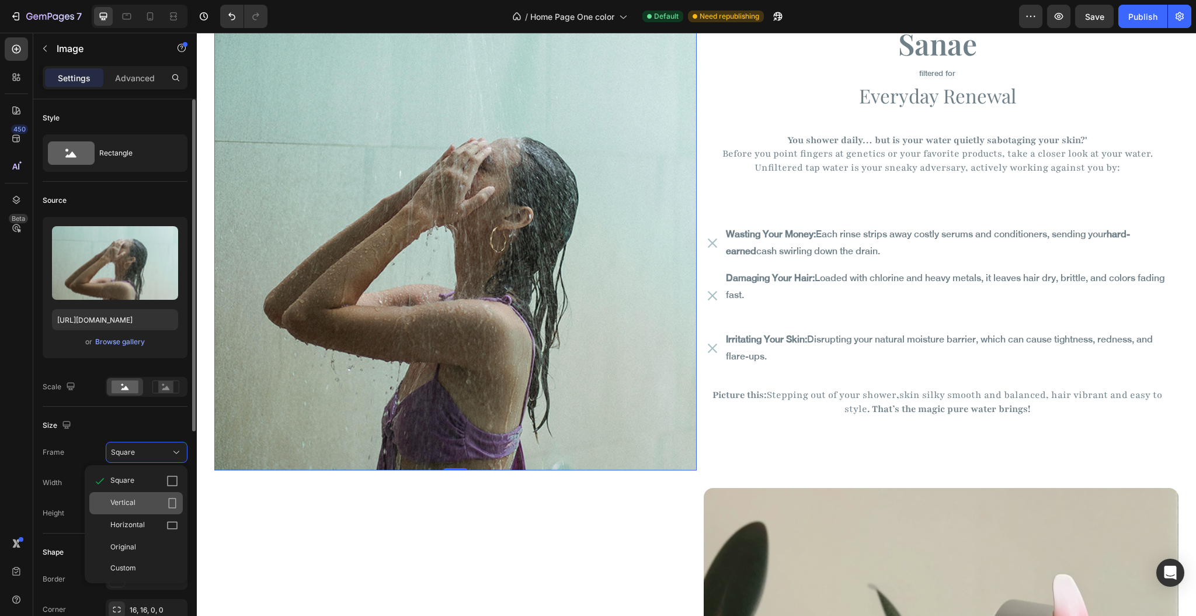
click at [137, 507] on div "Vertical" at bounding box center [144, 503] width 68 height 12
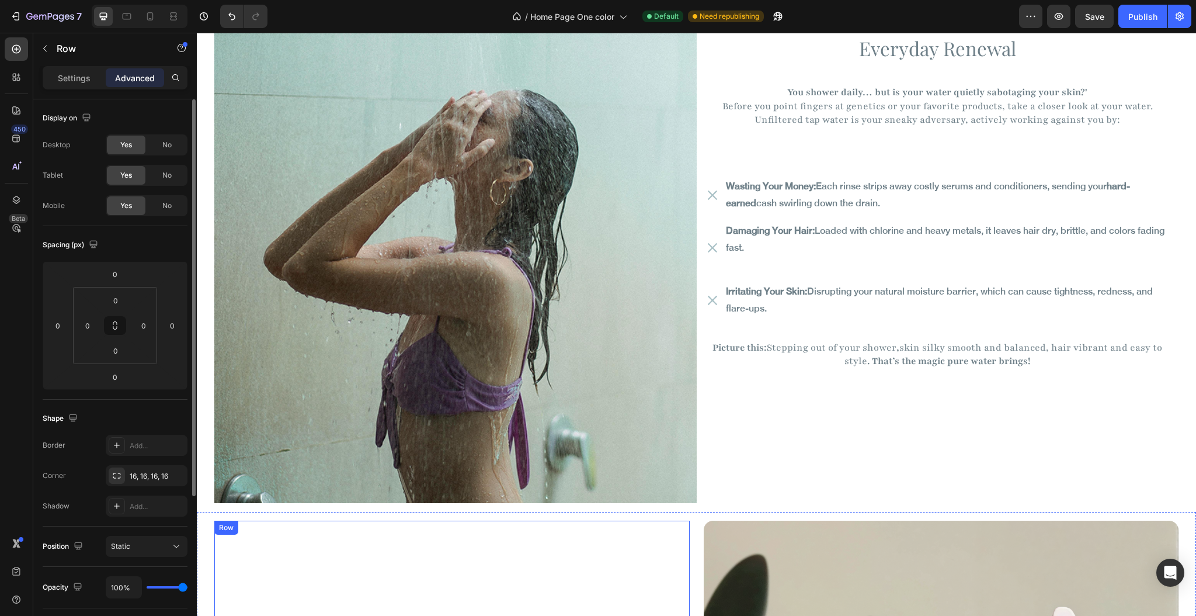
scroll to position [1846, 0]
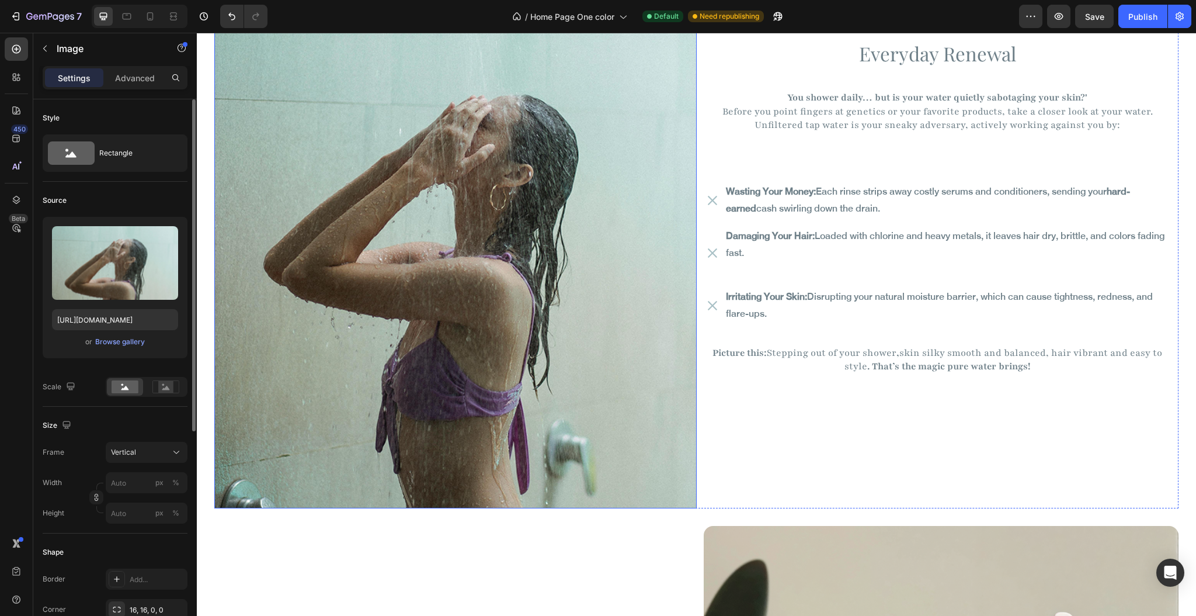
click at [416, 309] on img at bounding box center [455, 187] width 482 height 643
click at [144, 447] on div "Vertical" at bounding box center [139, 452] width 57 height 11
click at [150, 479] on div "Square" at bounding box center [144, 481] width 68 height 12
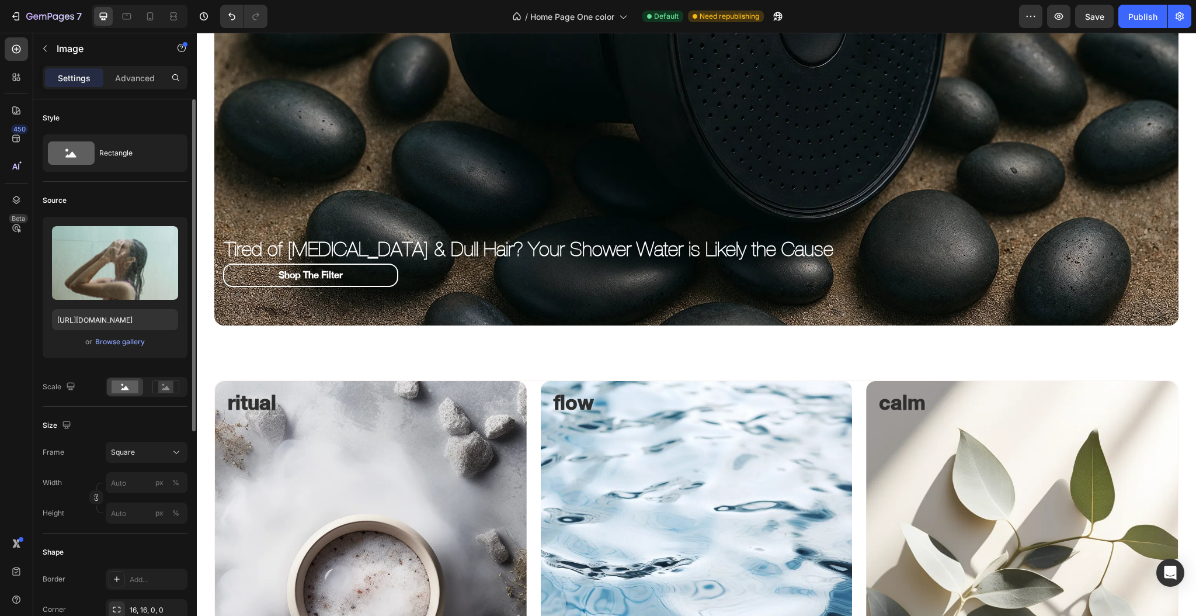
scroll to position [311, 0]
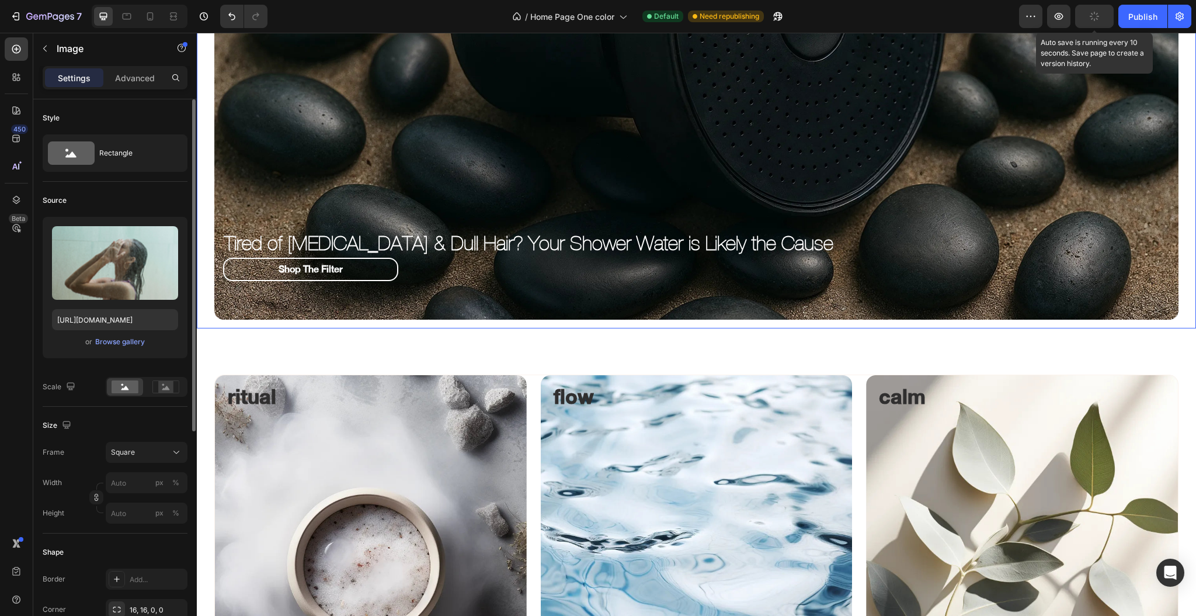
click at [1090, 18] on icon "button" at bounding box center [1094, 16] width 11 height 11
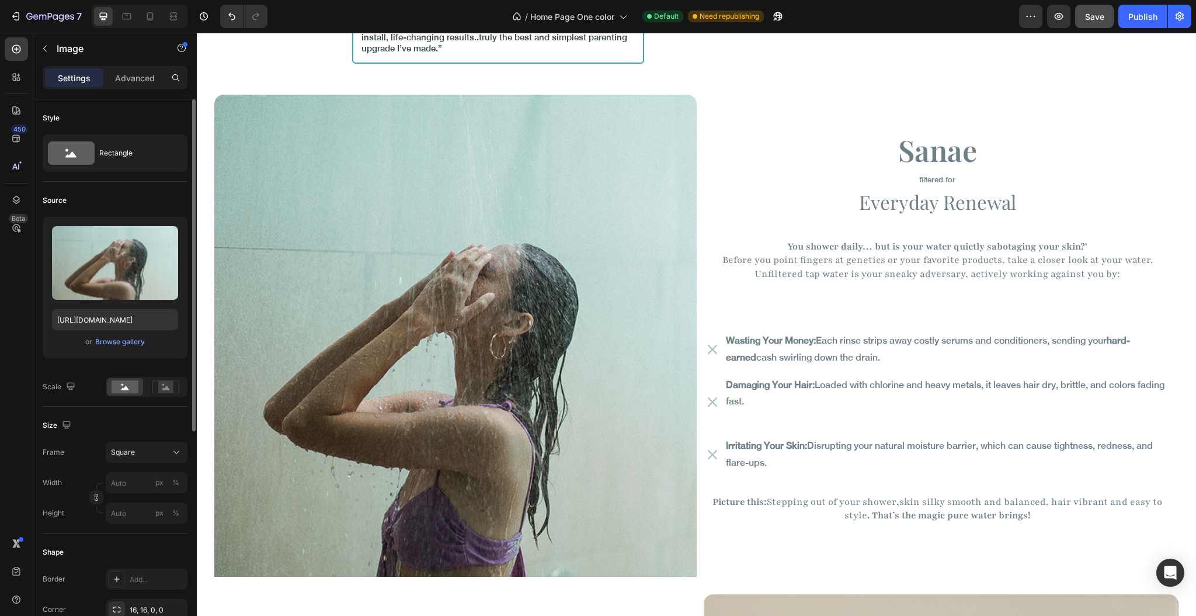
scroll to position [1635, 0]
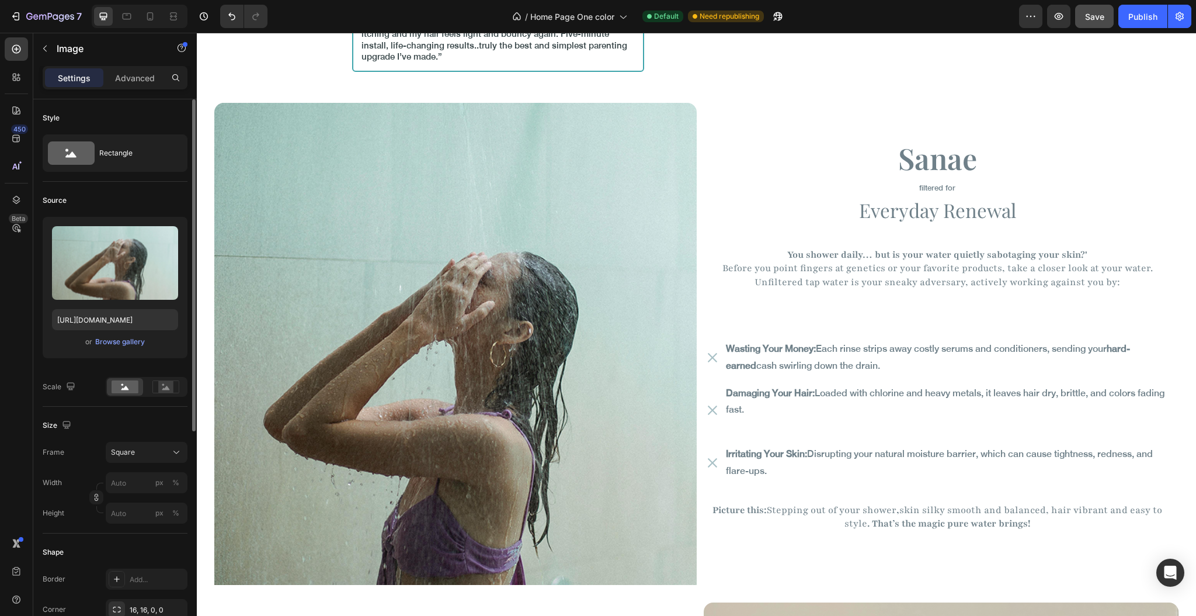
click at [296, 195] on img at bounding box center [455, 344] width 482 height 482
click at [572, 142] on img at bounding box center [455, 344] width 482 height 482
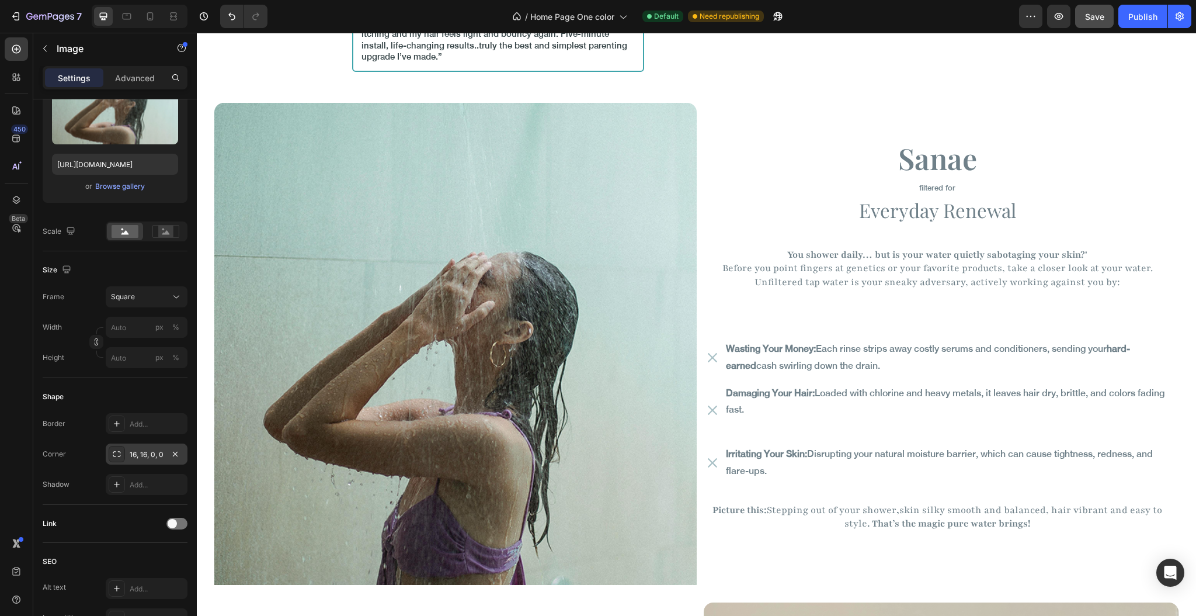
click at [116, 462] on div "16, 16, 0, 0" at bounding box center [147, 453] width 82 height 21
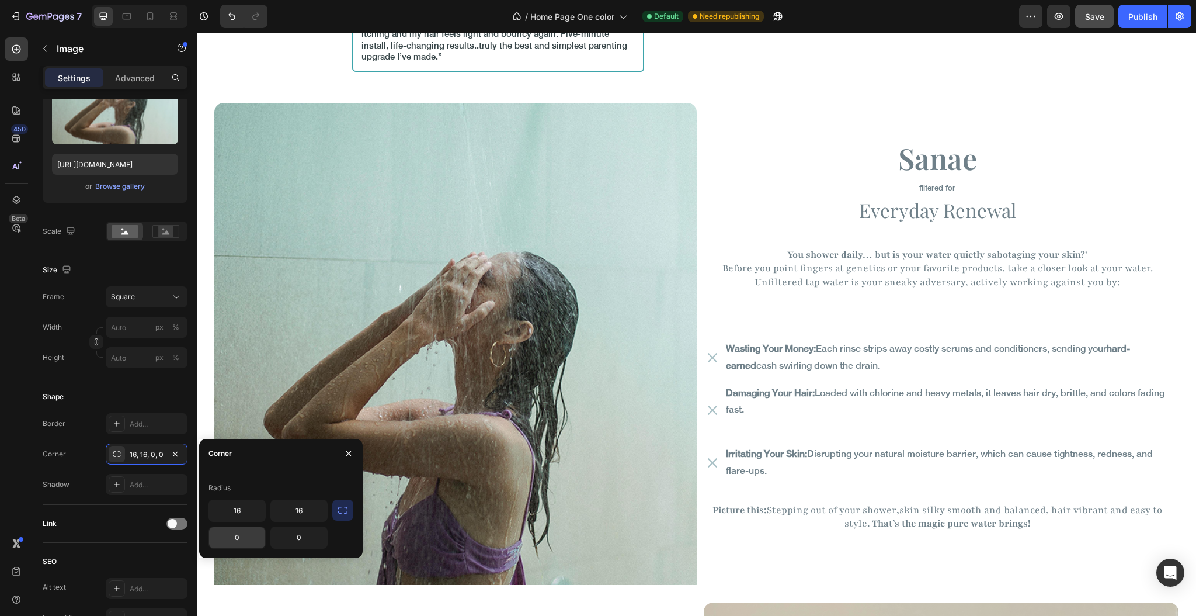
click at [246, 534] on input "0" at bounding box center [237, 537] width 56 height 21
type input "16"
click at [301, 537] on input "0" at bounding box center [299, 537] width 56 height 21
type input "16"
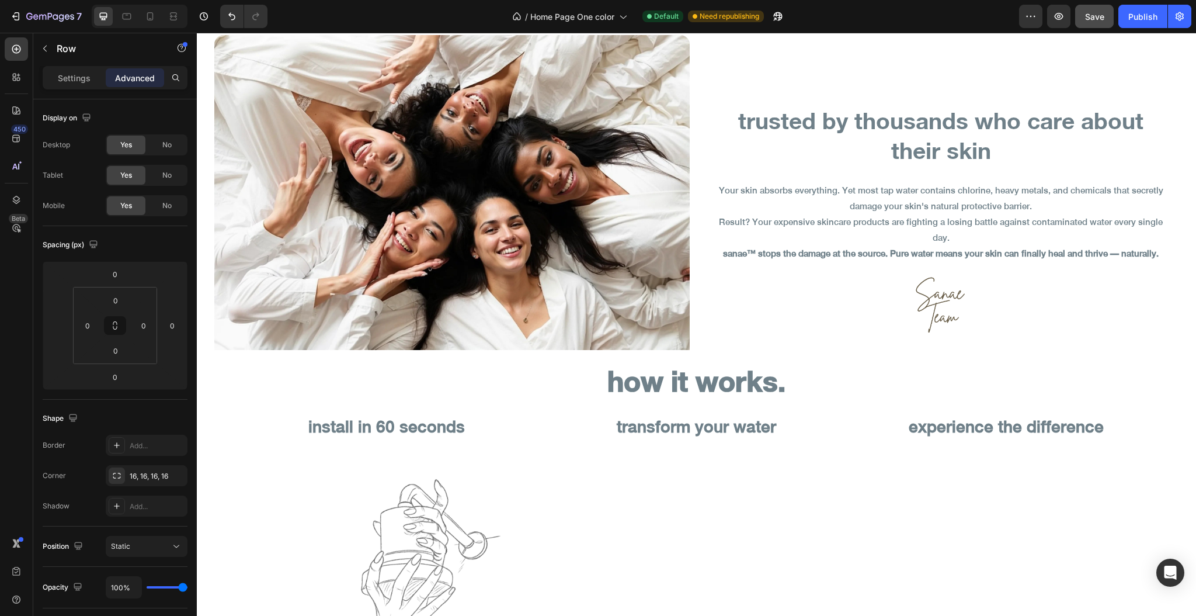
scroll to position [3738, 0]
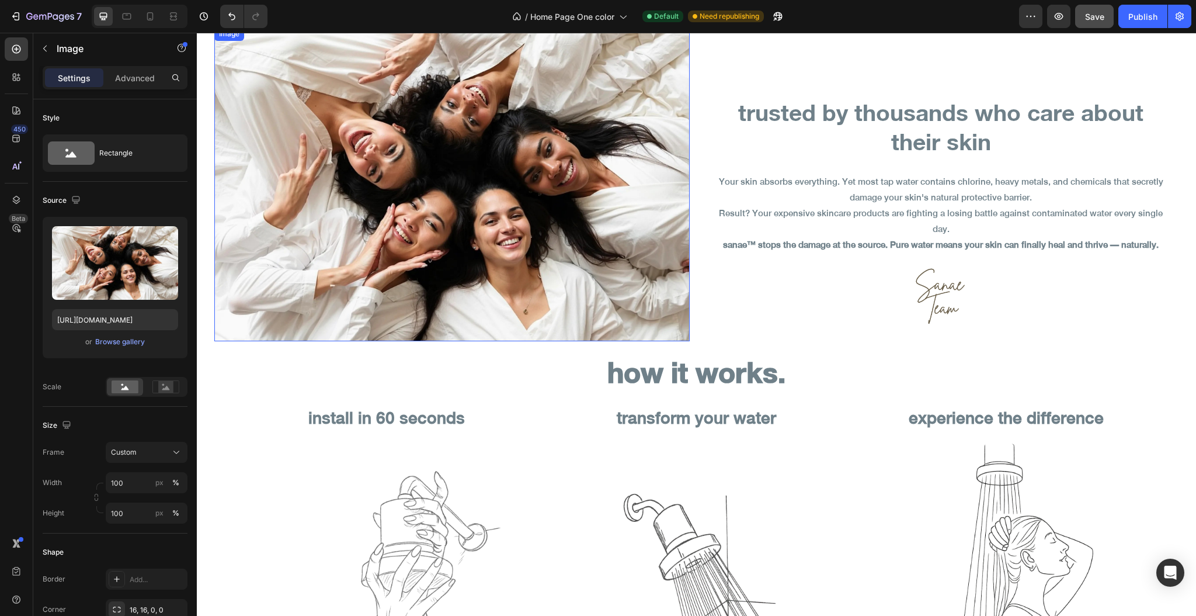
click at [500, 286] on img at bounding box center [451, 184] width 475 height 314
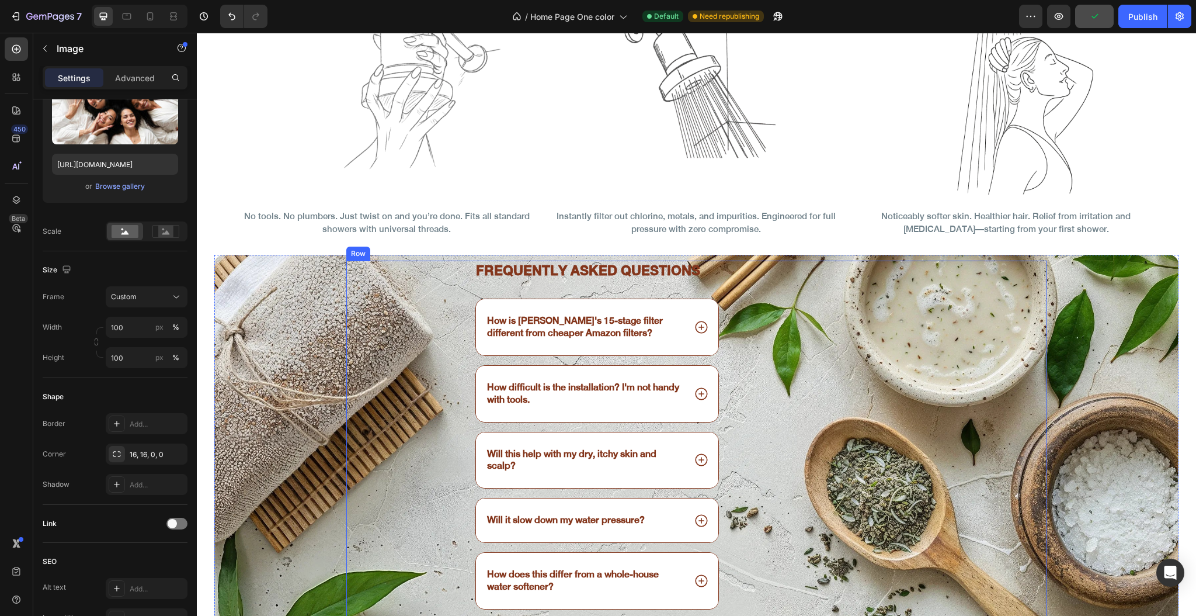
scroll to position [4049, 0]
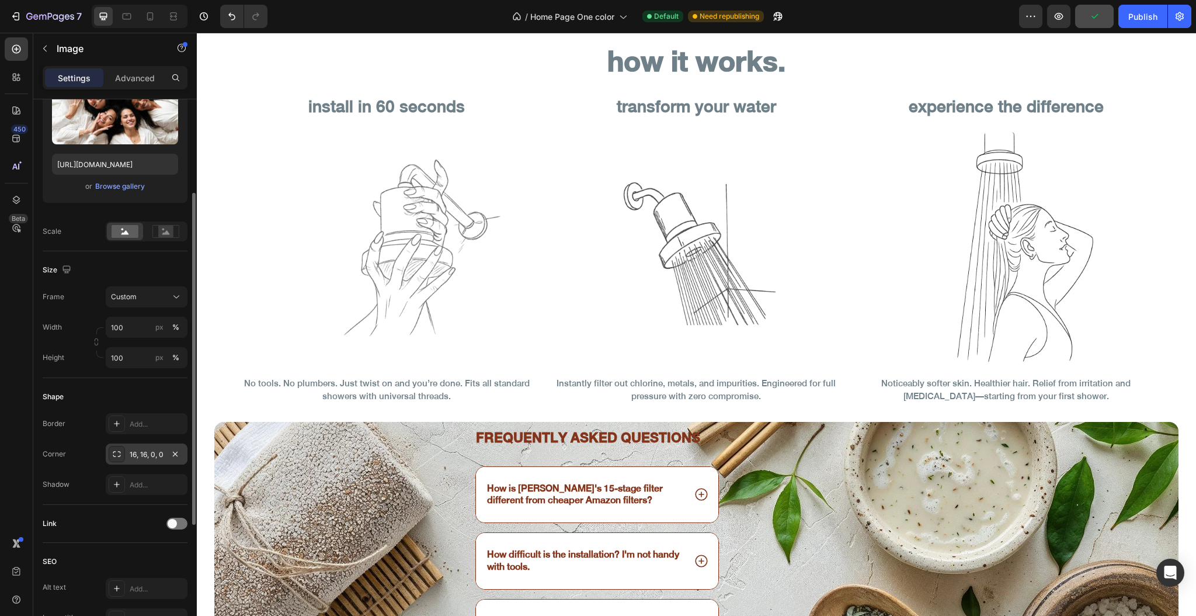
click at [156, 457] on div "16, 16, 0, 0" at bounding box center [147, 454] width 34 height 11
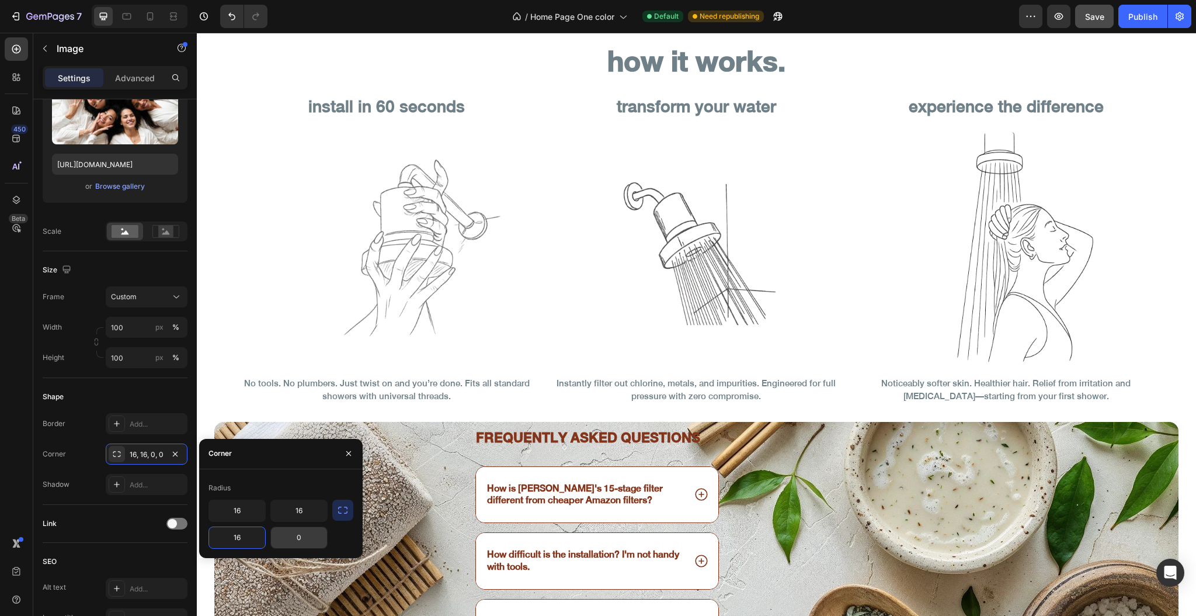
type input "16"
click at [286, 540] on input "0" at bounding box center [299, 537] width 56 height 21
type input "16"
click at [208, 257] on div "how it works. Heading Row install in 60 seconds Heading Image No tools. No plum…" at bounding box center [696, 227] width 999 height 377
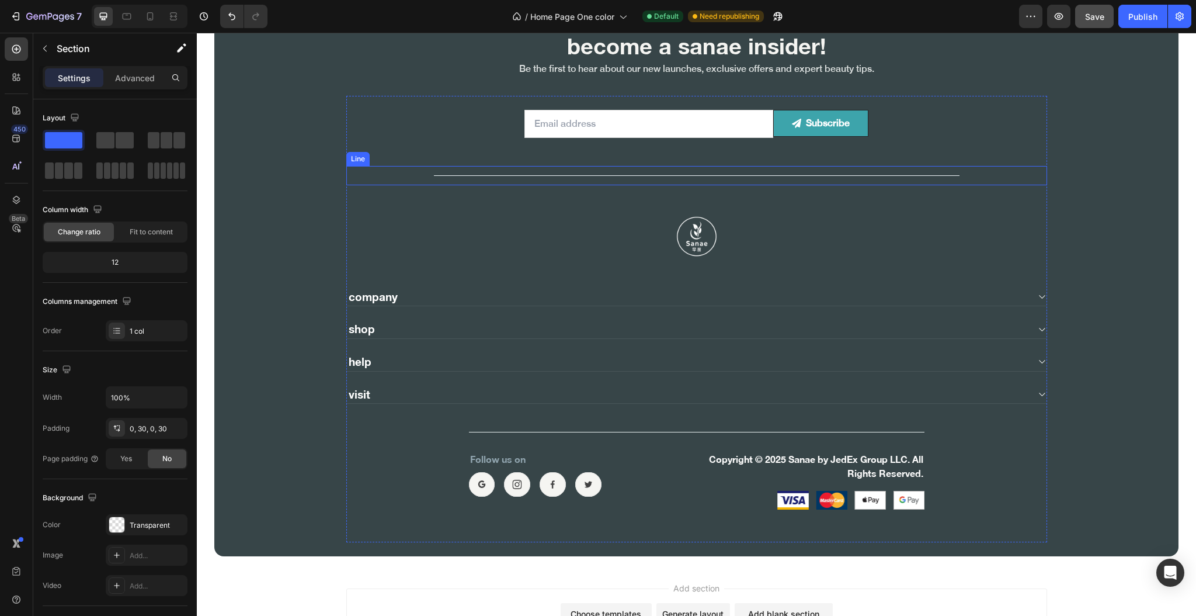
scroll to position [5992, 0]
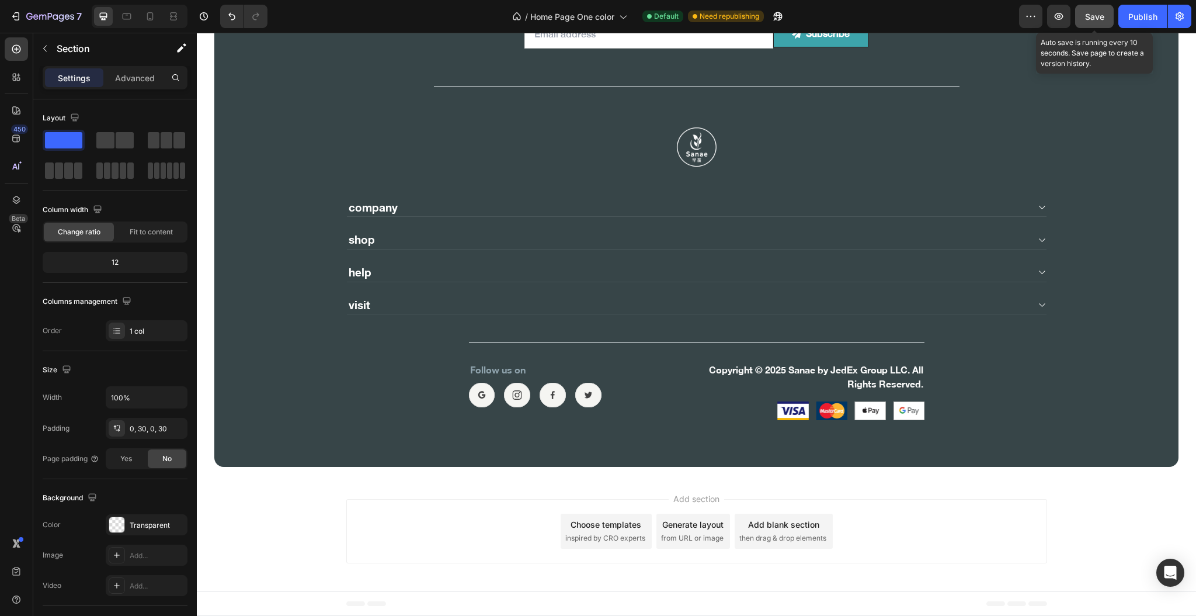
click at [1094, 15] on span "Save" at bounding box center [1094, 17] width 19 height 10
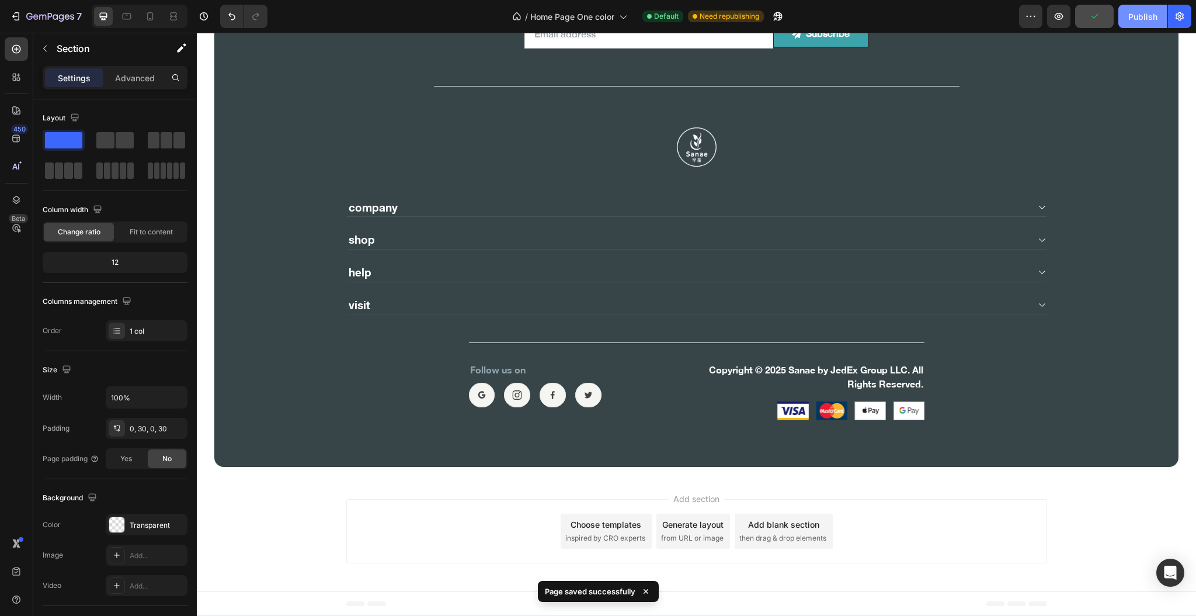
click at [1143, 18] on div "Publish" at bounding box center [1142, 17] width 29 height 12
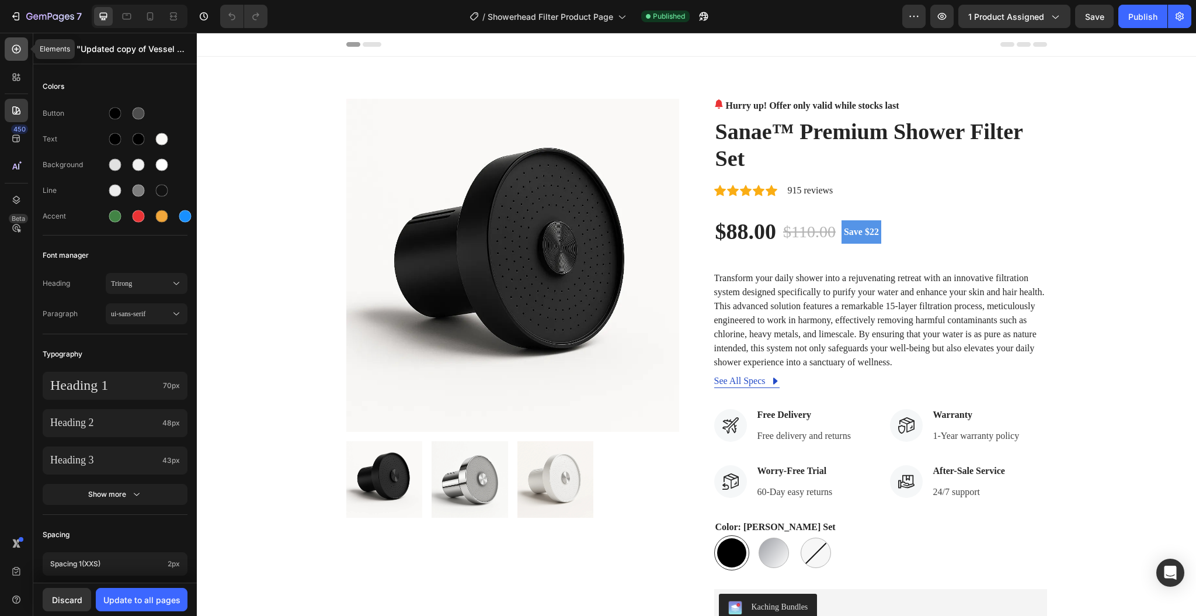
click at [15, 48] on icon at bounding box center [17, 49] width 12 height 12
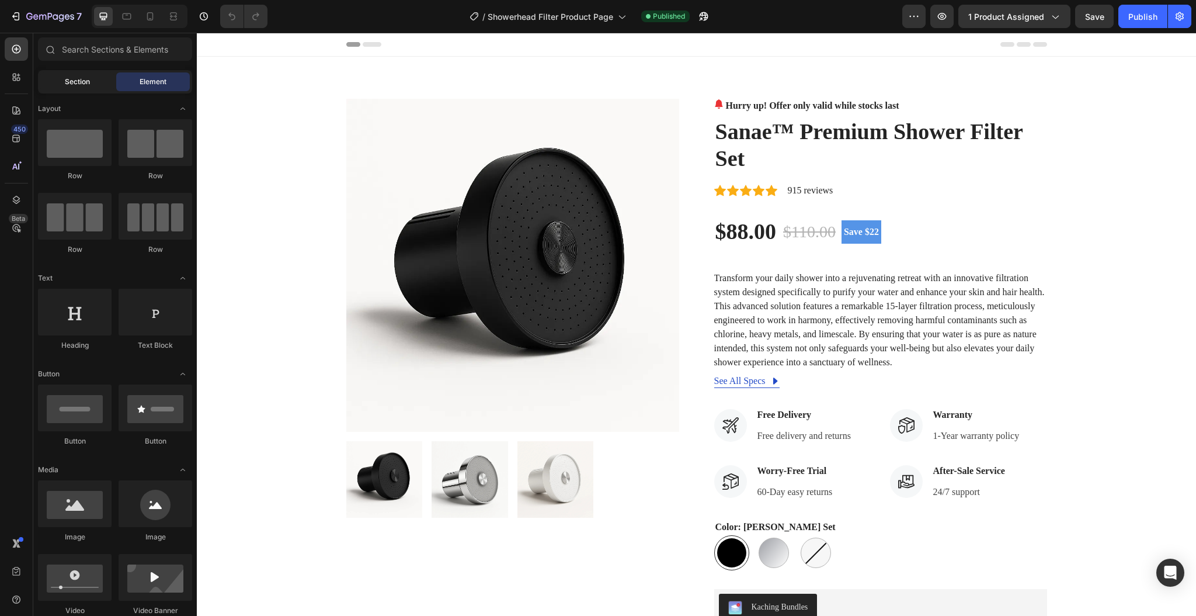
click at [64, 87] on div "Section" at bounding box center [77, 81] width 74 height 19
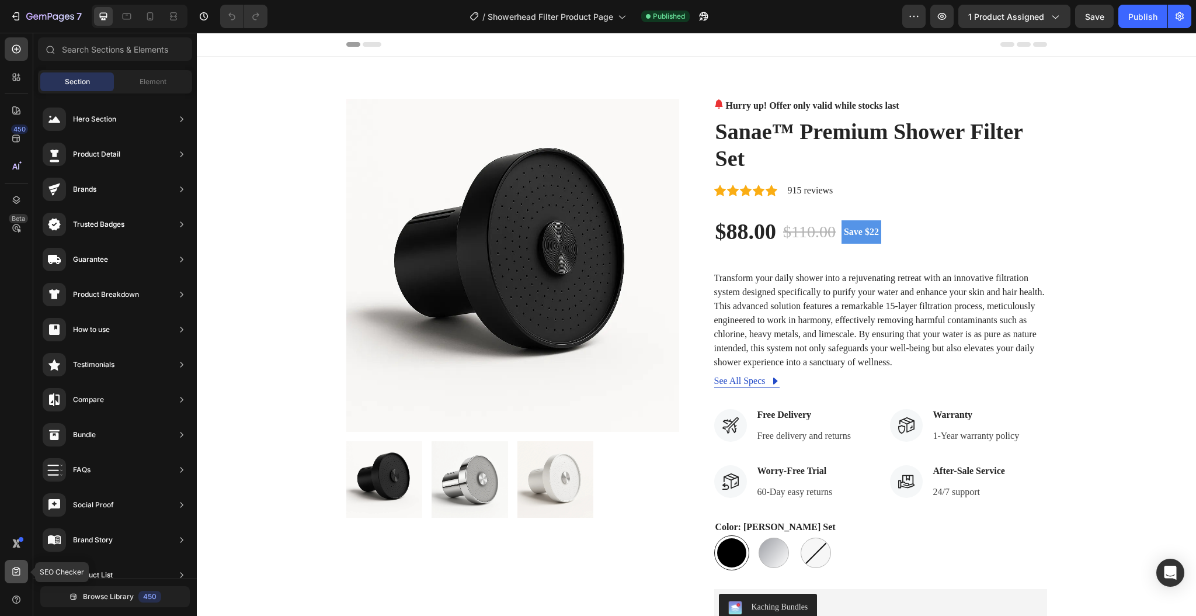
click at [16, 572] on icon at bounding box center [16, 570] width 8 height 9
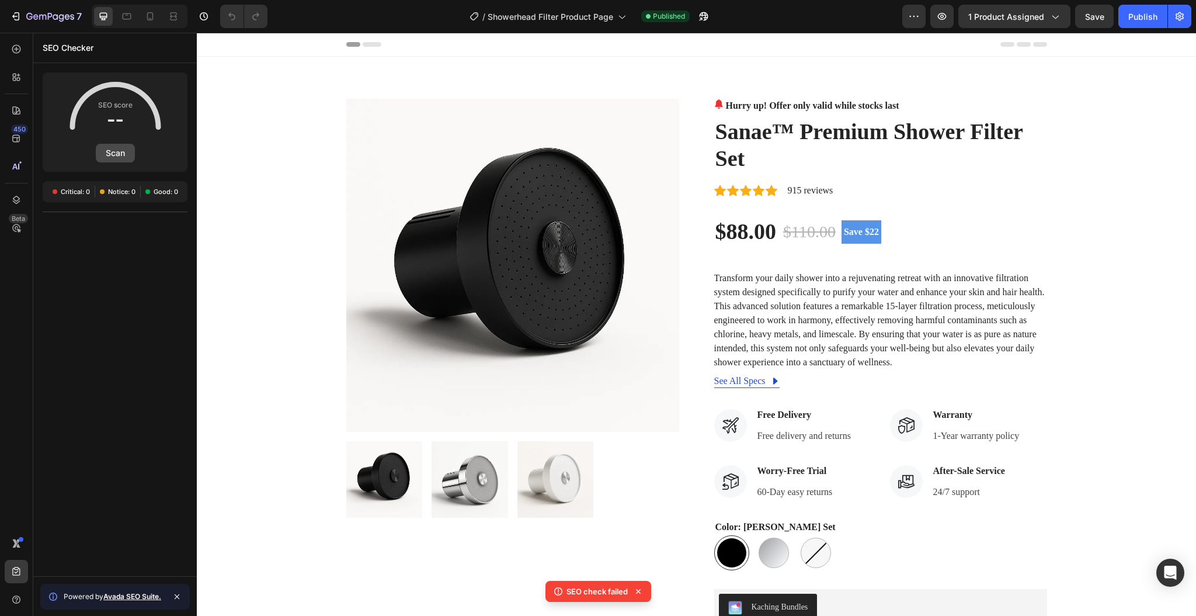
click at [115, 161] on button "Scan" at bounding box center [115, 153] width 39 height 19
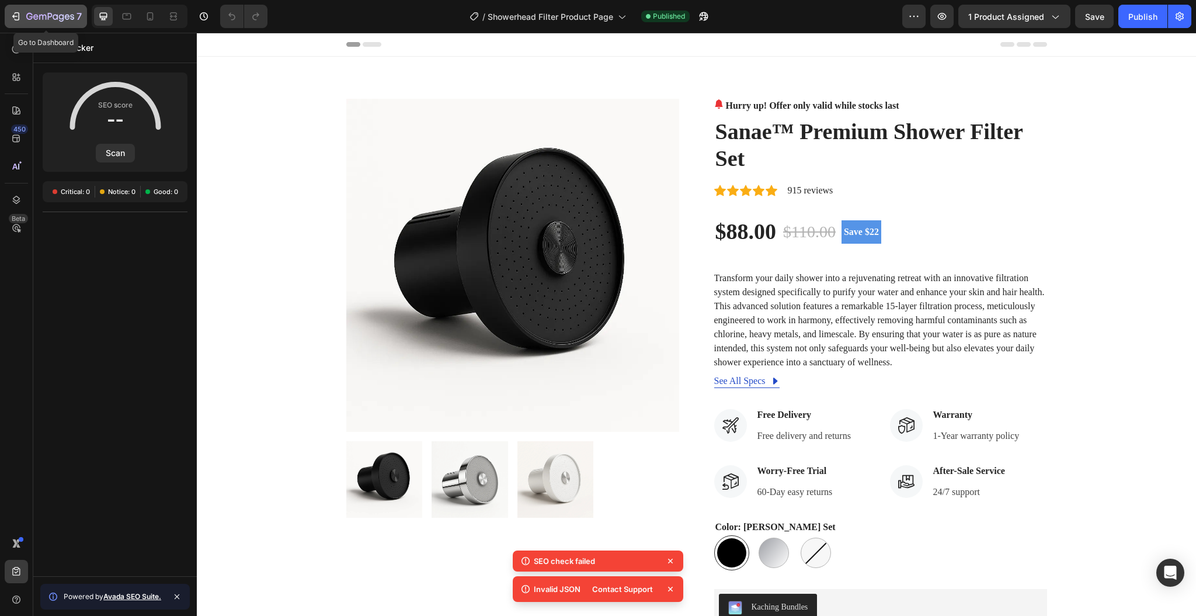
click at [14, 8] on button "7" at bounding box center [46, 16] width 82 height 23
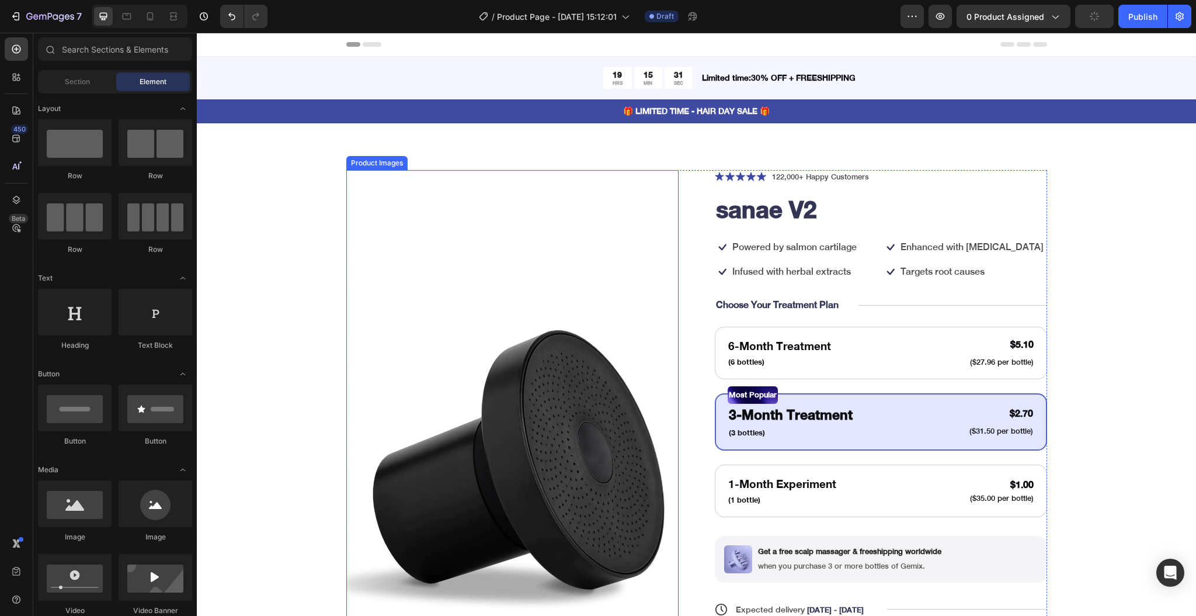
click at [453, 307] on img at bounding box center [512, 475] width 332 height 611
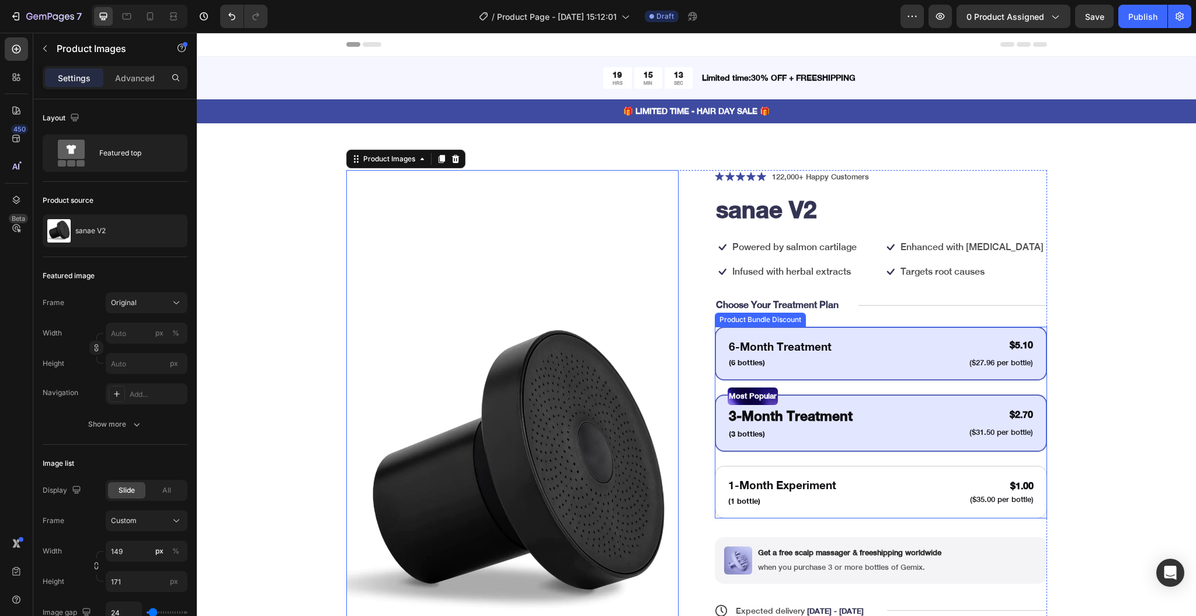
click at [899, 371] on div "6-Month Treatment Text Block (6 bottles) Text Block $5.10 Product Price Product…" at bounding box center [881, 353] width 332 height 54
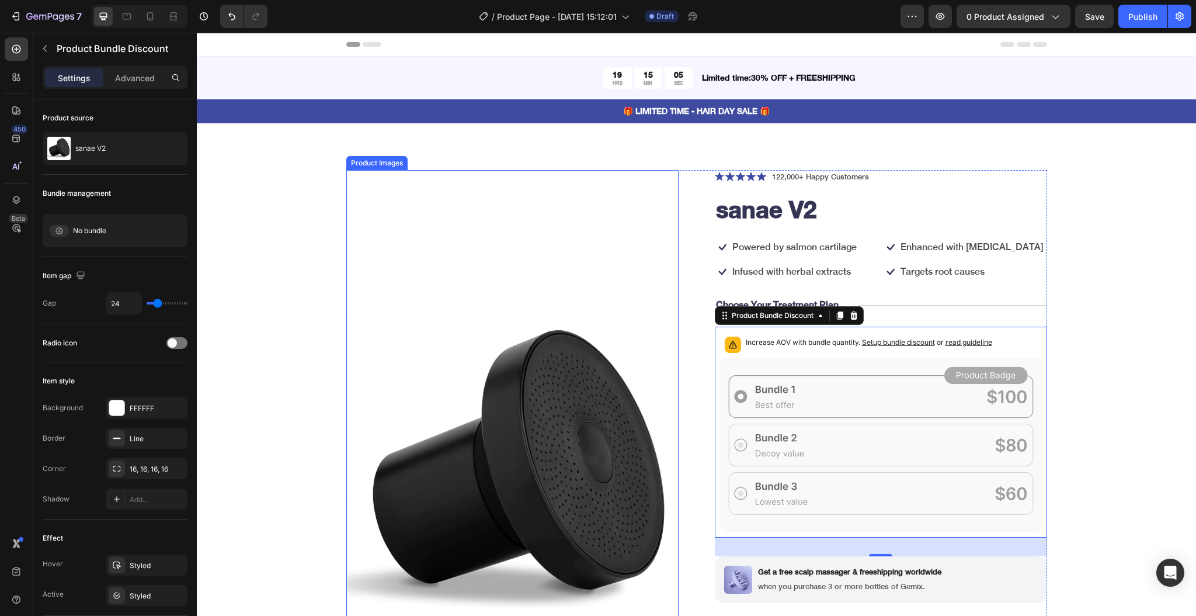
click at [503, 289] on img at bounding box center [512, 475] width 332 height 611
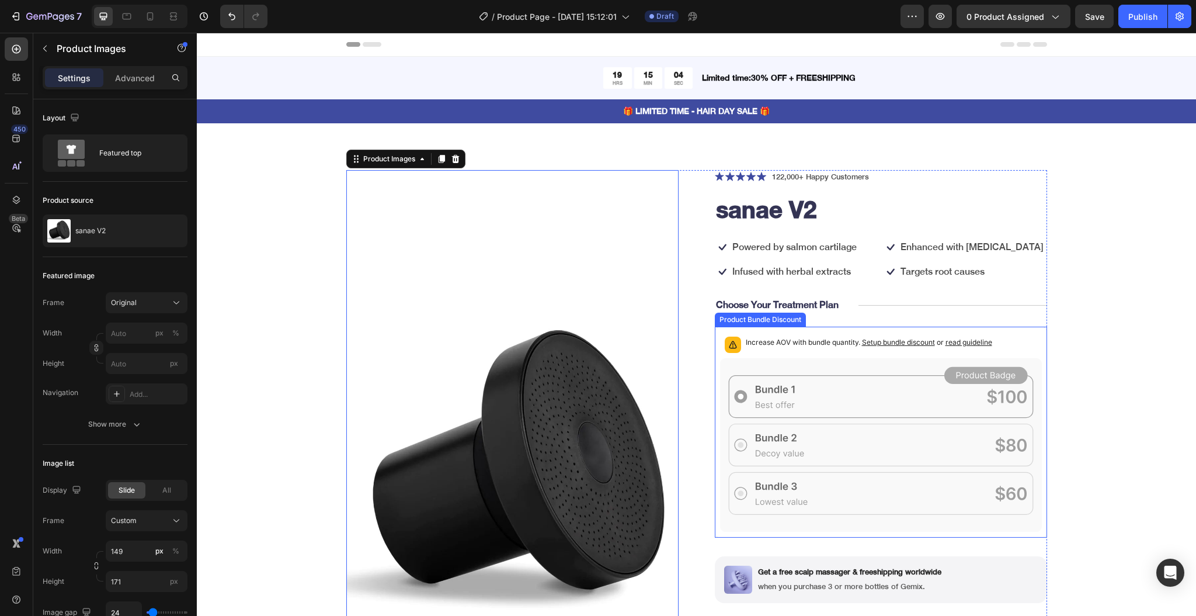
click at [773, 333] on div "Increase AOV with bundle quantity. Setup bundle discount or read guideline" at bounding box center [881, 345] width 322 height 26
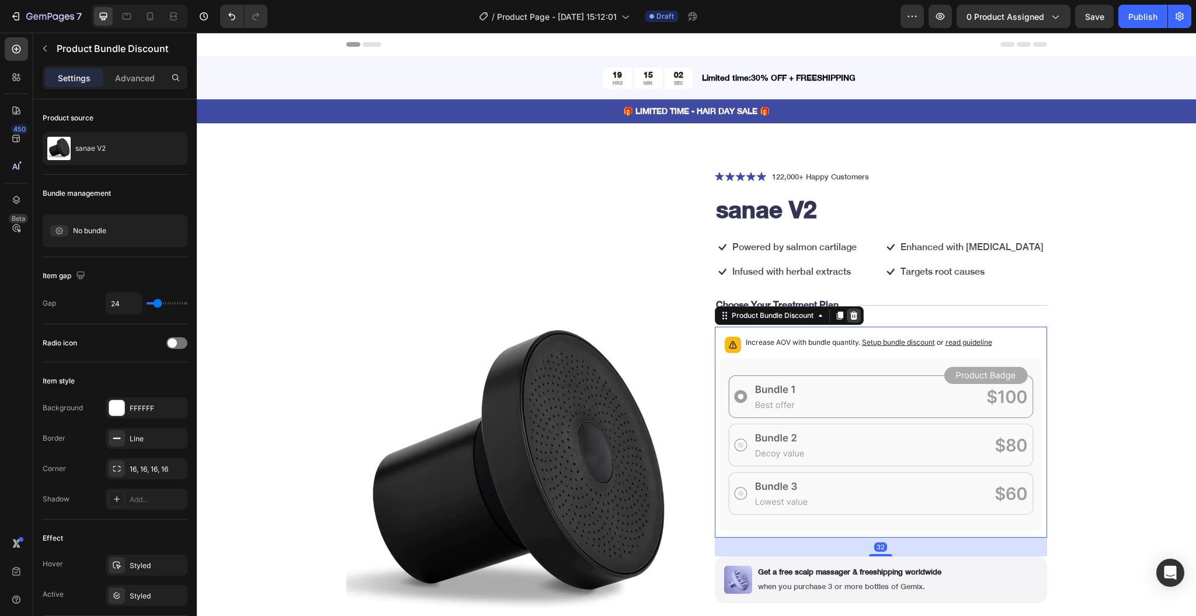
click at [849, 317] on icon at bounding box center [853, 315] width 9 height 9
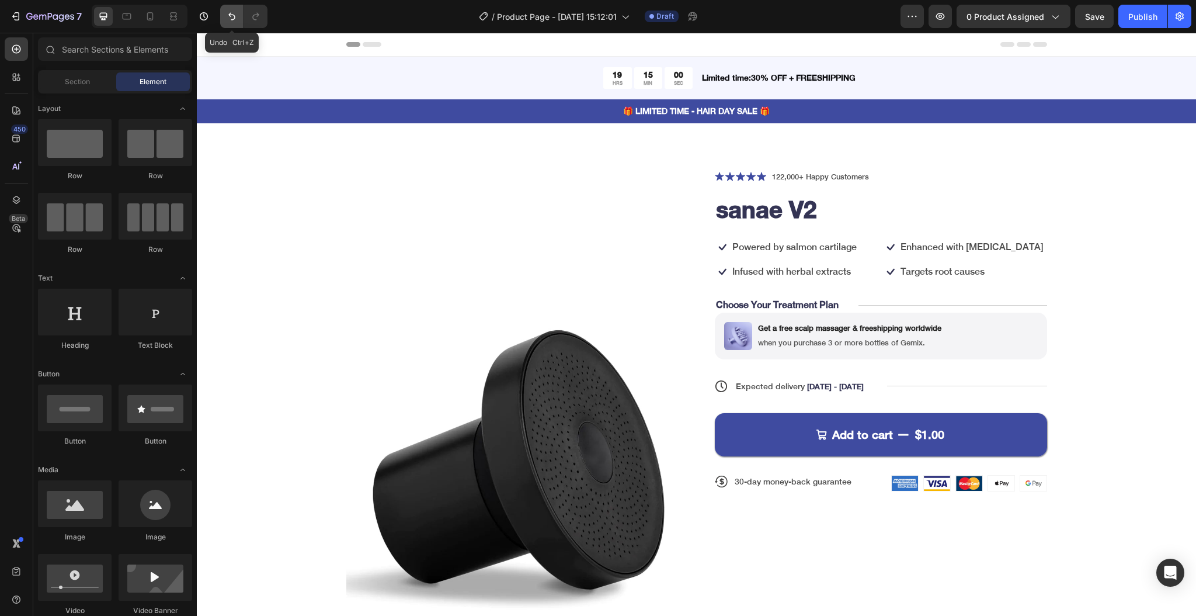
click at [221, 22] on button "Undo/Redo" at bounding box center [231, 16] width 23 height 23
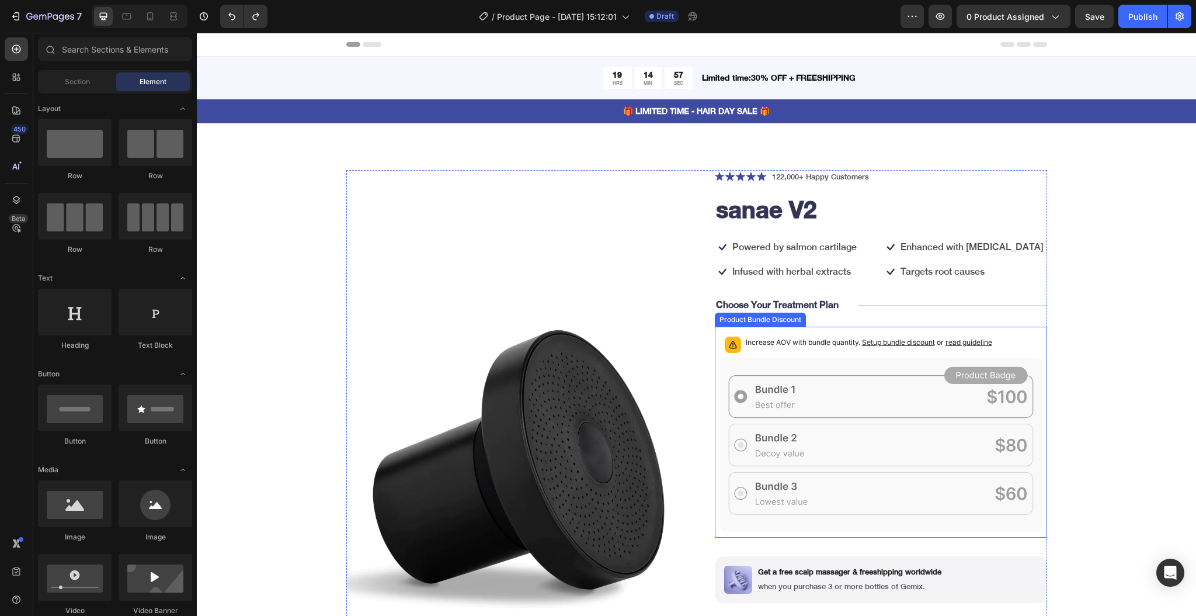
click at [844, 331] on div "Increase AOV with bundle quantity. Setup bundle discount or read guideline" at bounding box center [881, 431] width 332 height 211
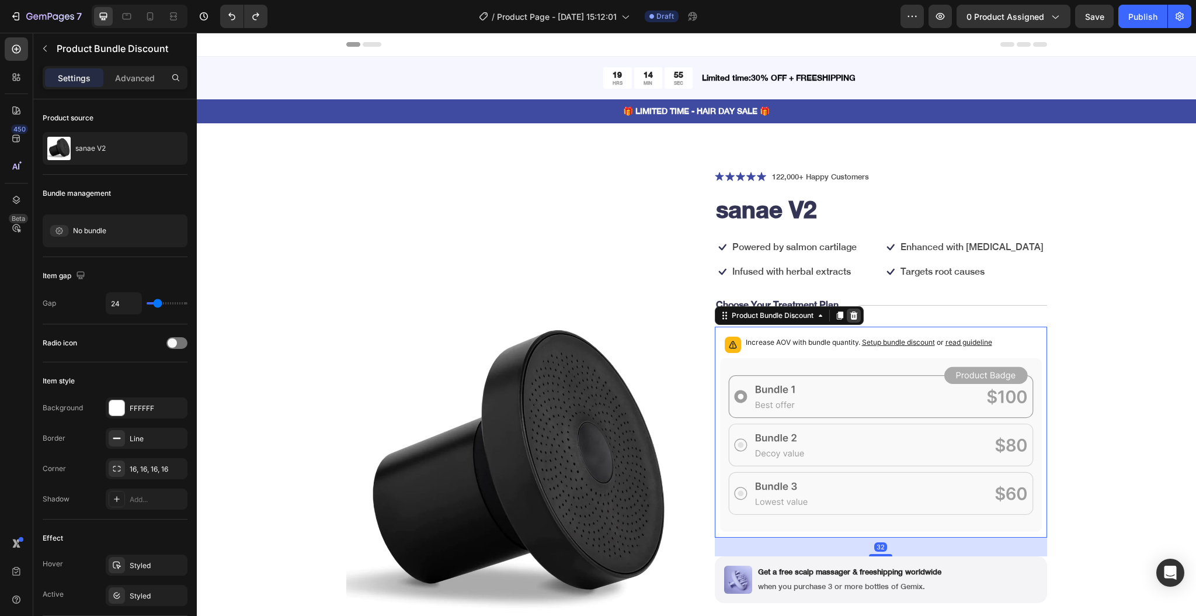
click at [850, 318] on icon at bounding box center [854, 315] width 8 height 8
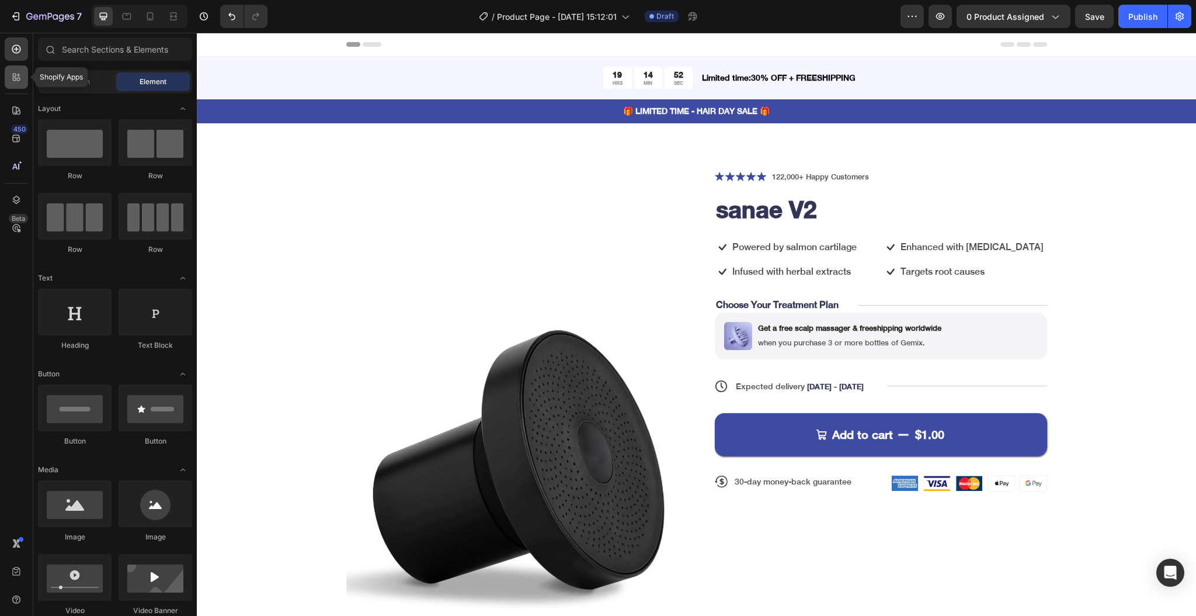
click at [7, 73] on div at bounding box center [16, 76] width 23 height 23
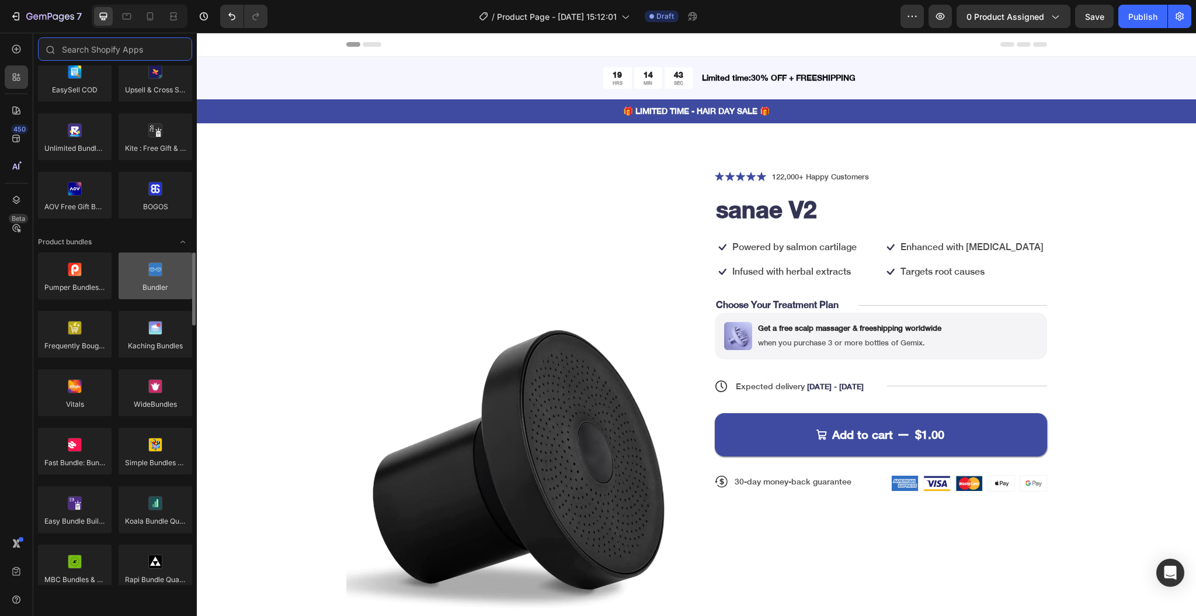
scroll to position [778, 0]
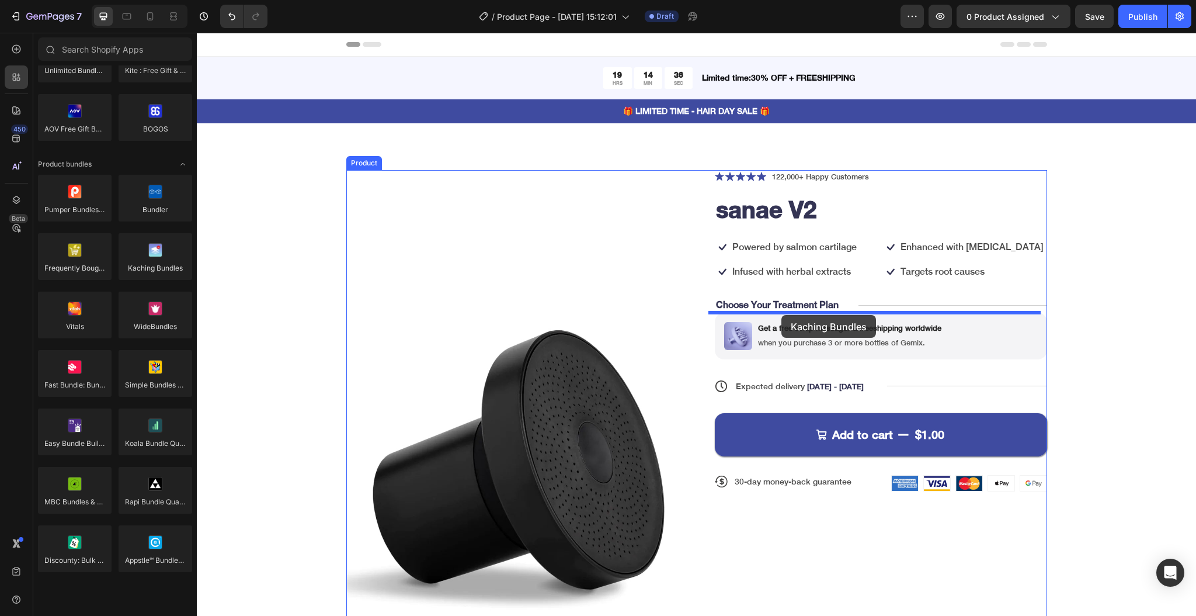
drag, startPoint x: 350, startPoint y: 298, endPoint x: 781, endPoint y: 315, distance: 431.3
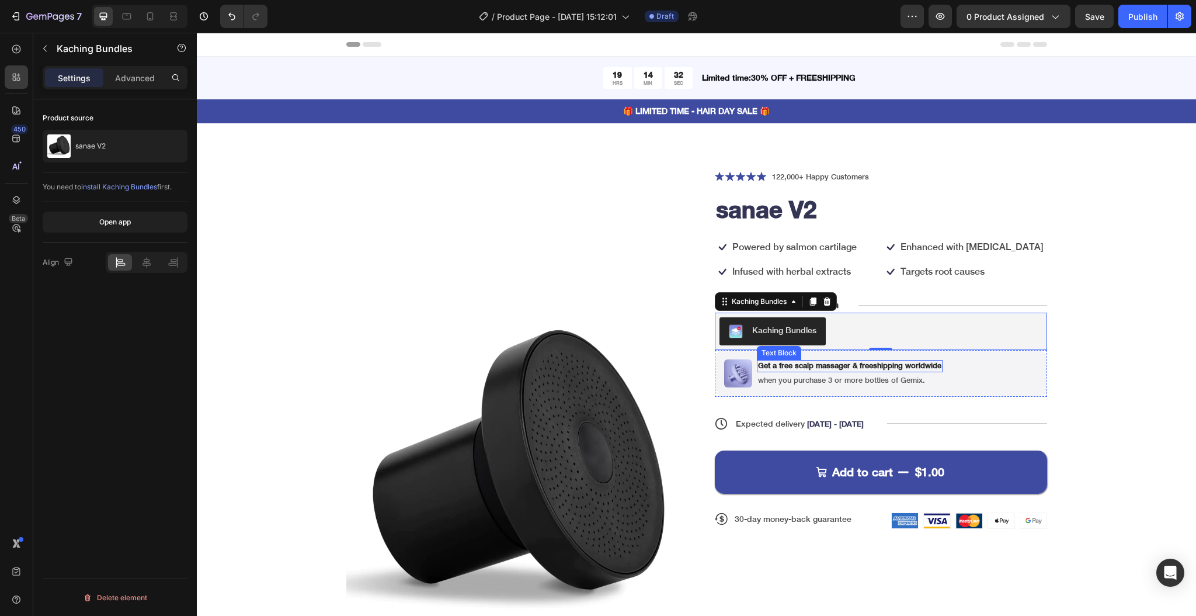
click at [812, 366] on p "Get a free scalp massager & freeshipping worldwide" at bounding box center [849, 366] width 183 height 10
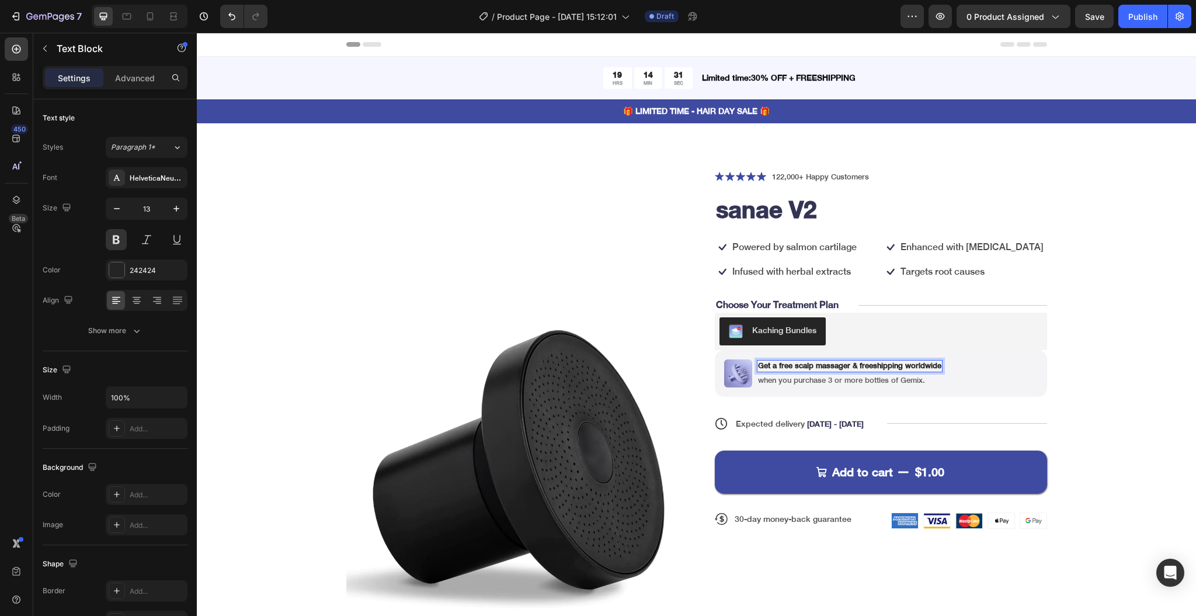
click at [792, 368] on p "Get a free scalp massager & freeshipping worldwide" at bounding box center [849, 366] width 183 height 10
click at [732, 370] on img at bounding box center [738, 373] width 28 height 28
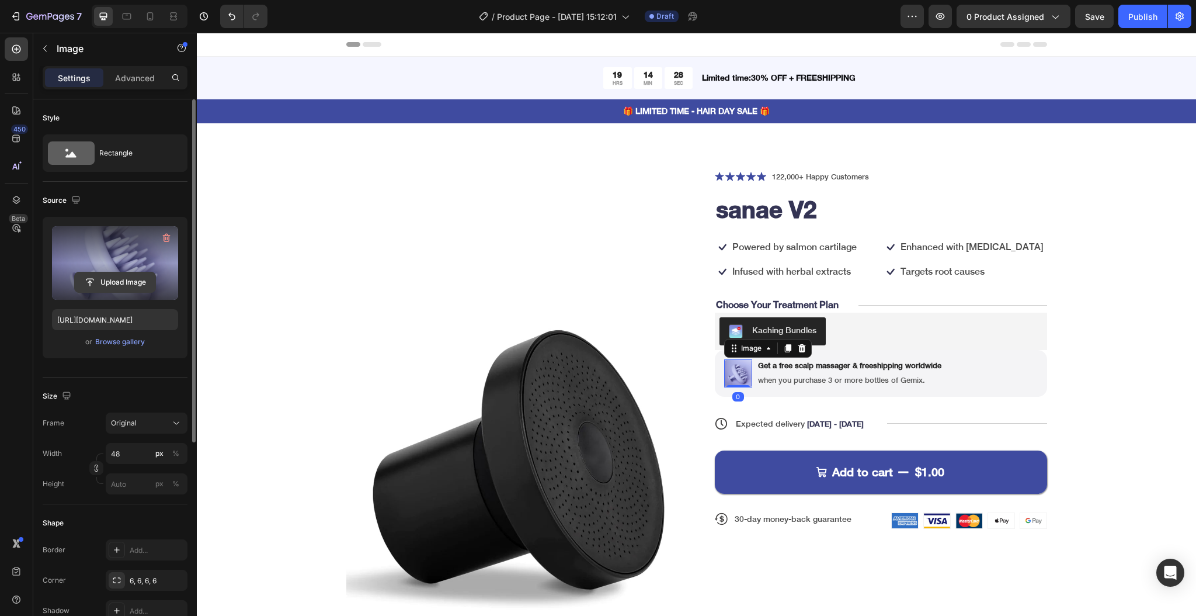
click at [125, 283] on input "file" at bounding box center [115, 282] width 81 height 20
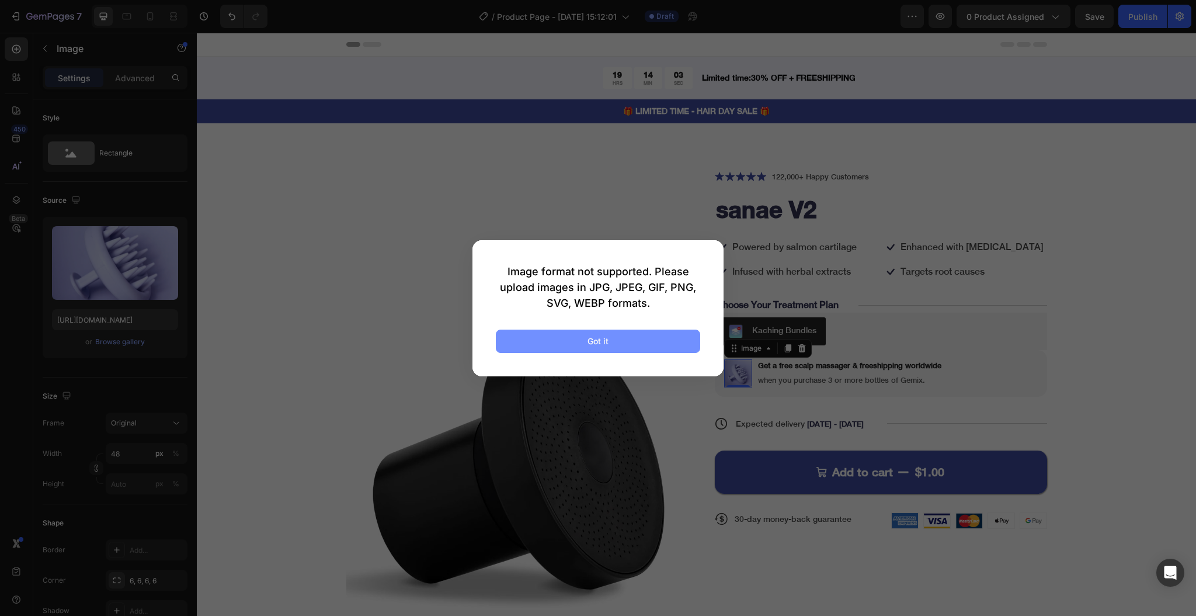
click at [610, 345] on button "Got it" at bounding box center [598, 340] width 204 height 23
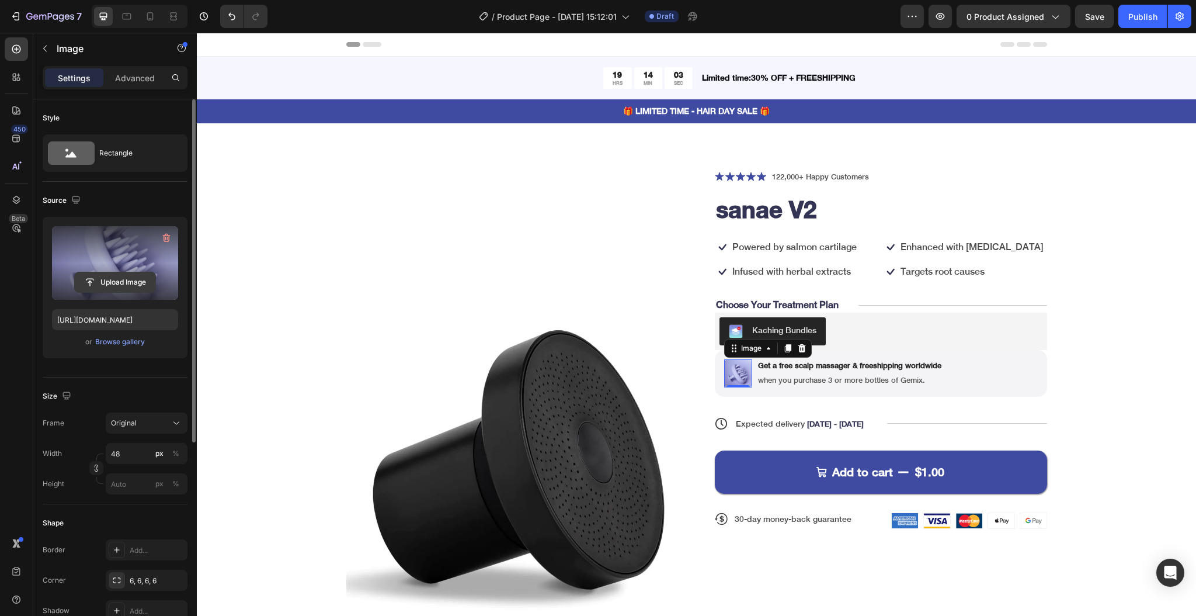
click at [123, 283] on input "file" at bounding box center [115, 282] width 81 height 20
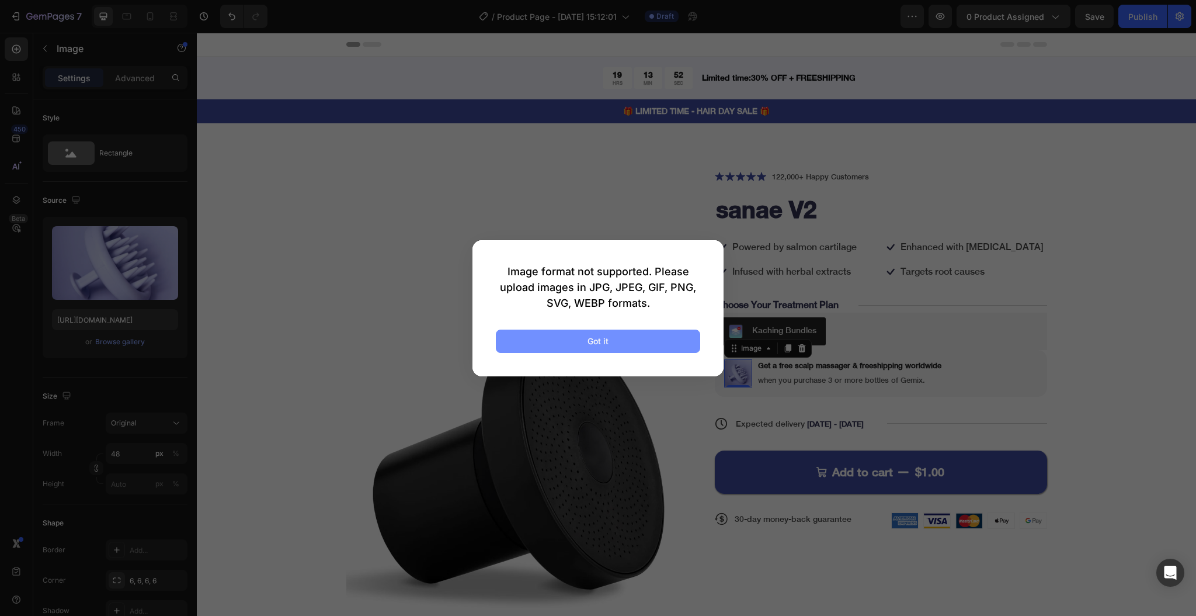
click at [599, 343] on div "Got it" at bounding box center [597, 341] width 21 height 12
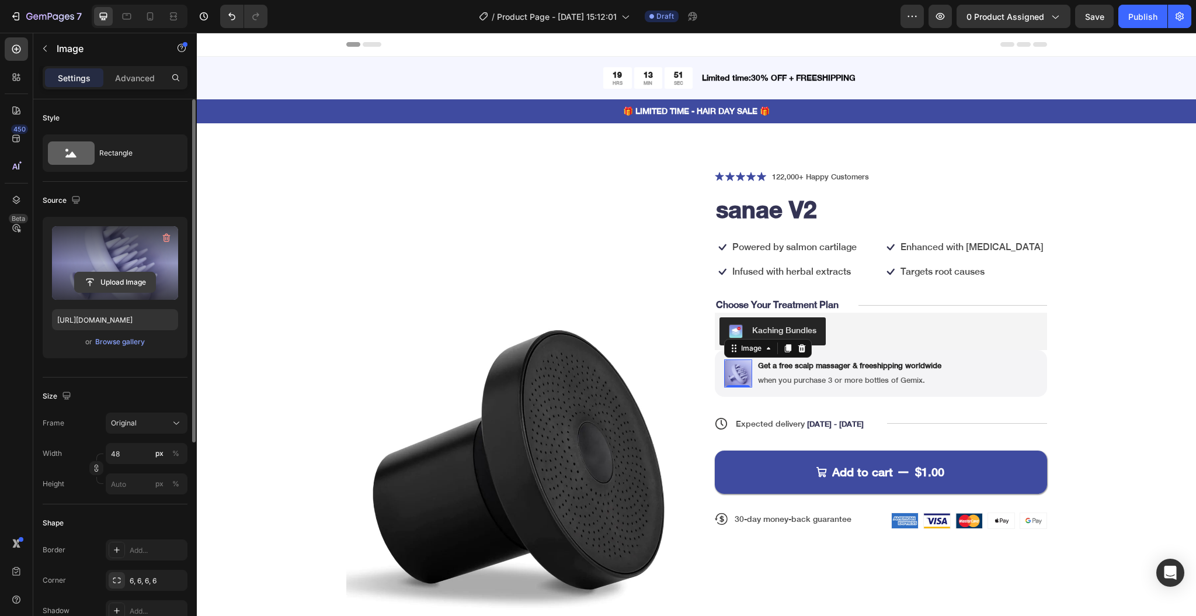
click at [110, 274] on input "file" at bounding box center [115, 282] width 81 height 20
type input "C:\fakepath\Filter + beads - Copy.avif"
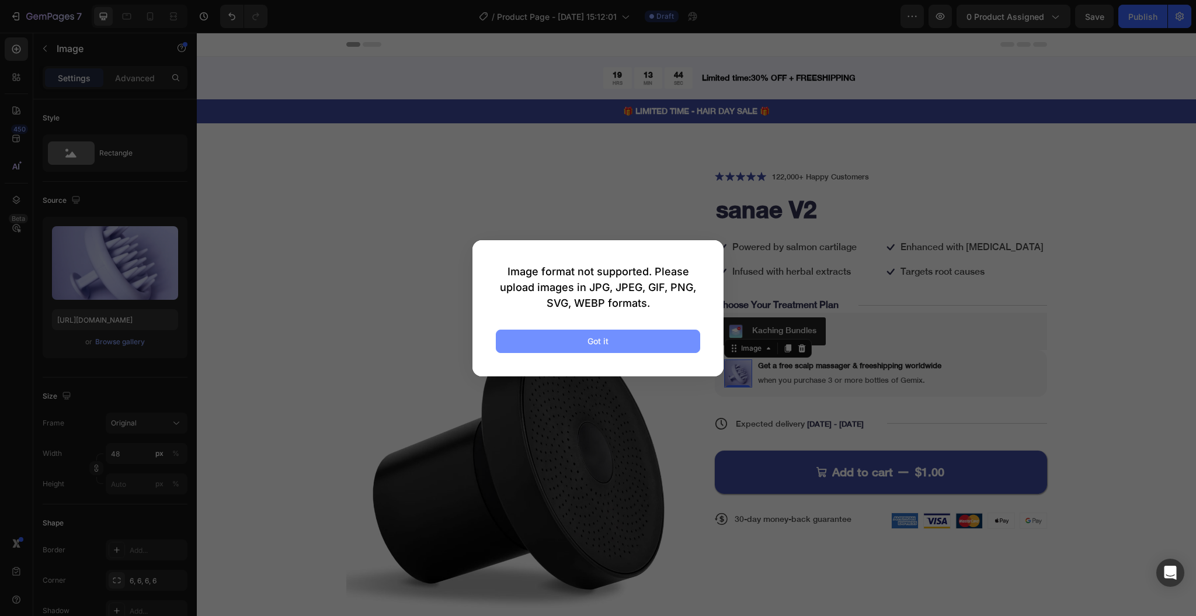
click at [668, 336] on button "Got it" at bounding box center [598, 340] width 204 height 23
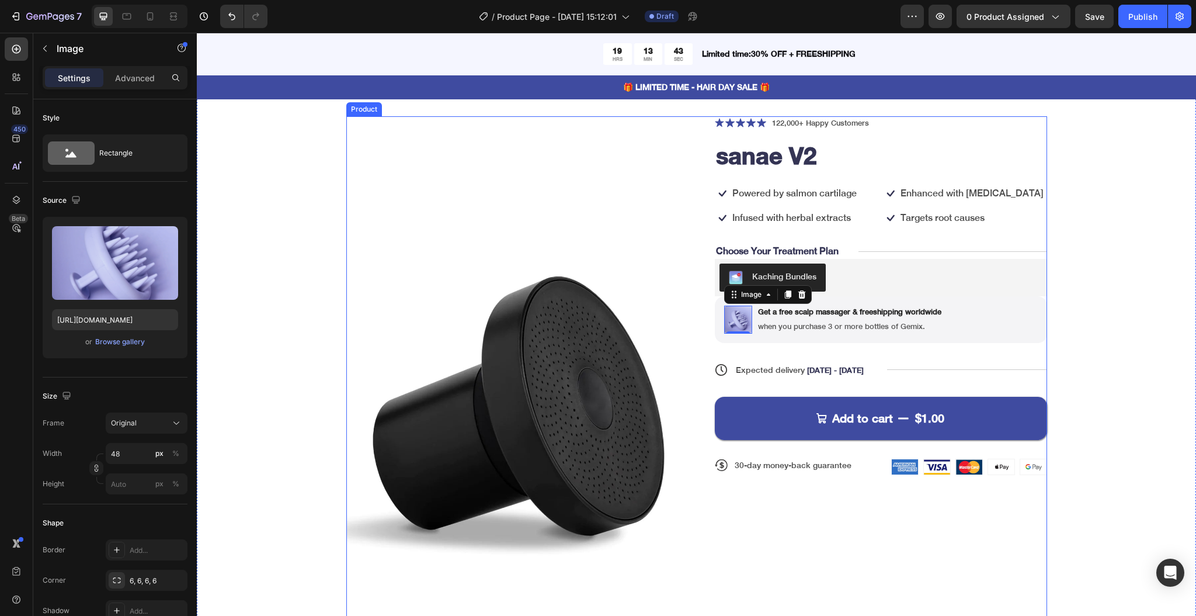
scroll to position [78, 0]
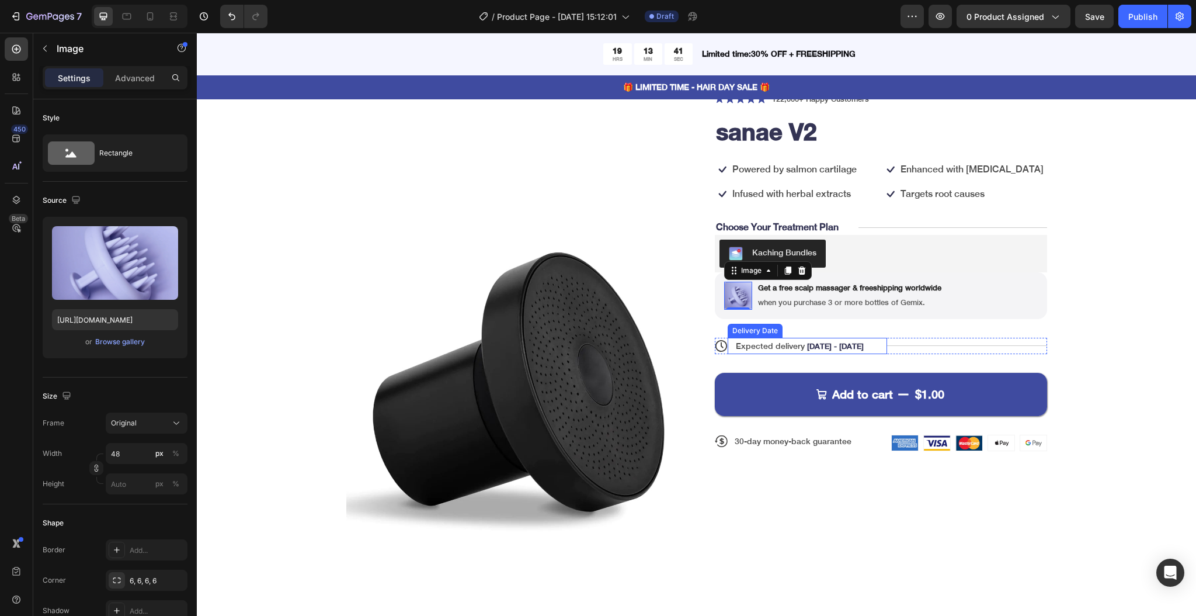
click at [863, 343] on div "Expected delivery Aug 28 - Aug 31 Delivery Date" at bounding box center [808, 346] width 160 height 16
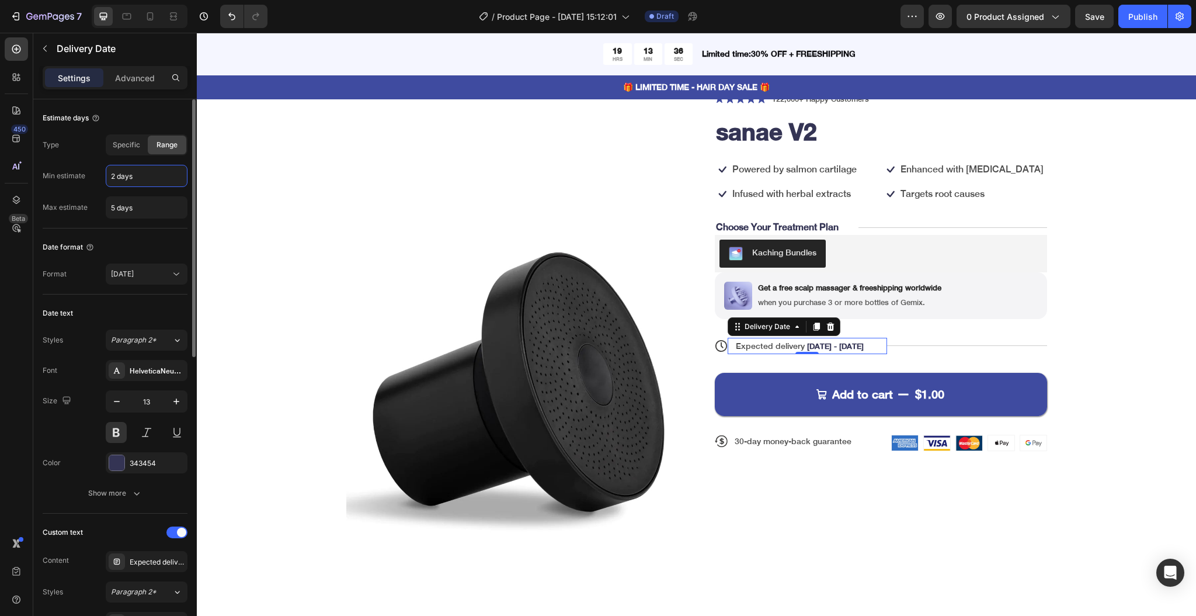
click at [113, 178] on input "2 days" at bounding box center [146, 175] width 81 height 21
type input "10 days"
type input "15 days"
click at [338, 244] on div "Product Images Icon Icon Icon Icon Icon Icon List 122,000+ Happy Customers Text…" at bounding box center [697, 457] width 906 height 730
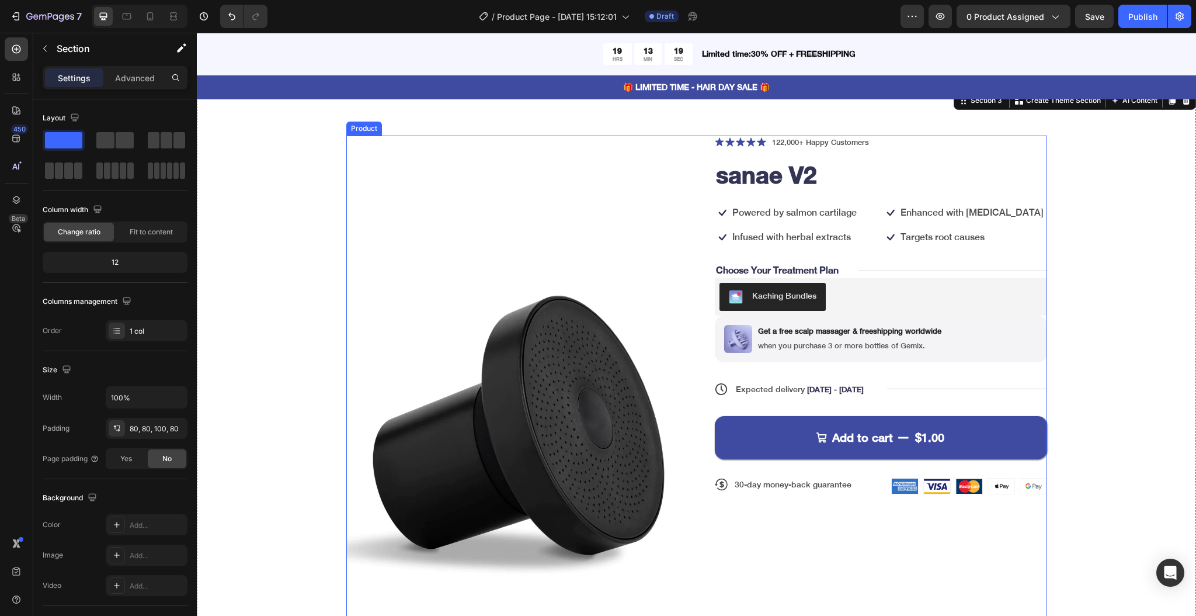
scroll to position [0, 0]
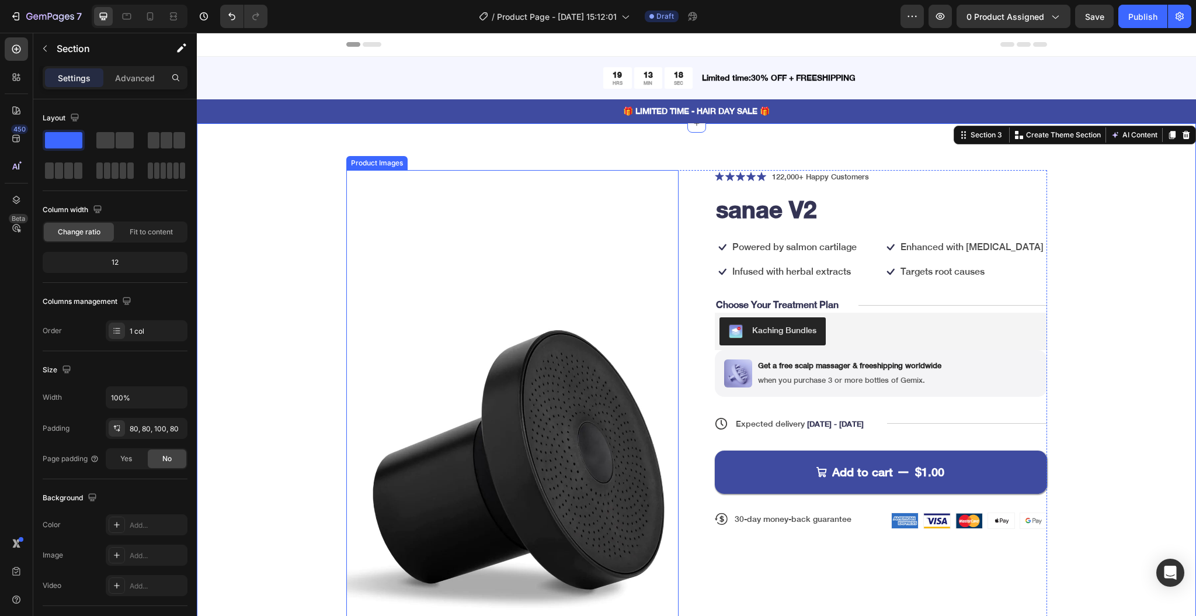
click at [544, 305] on img at bounding box center [512, 475] width 332 height 611
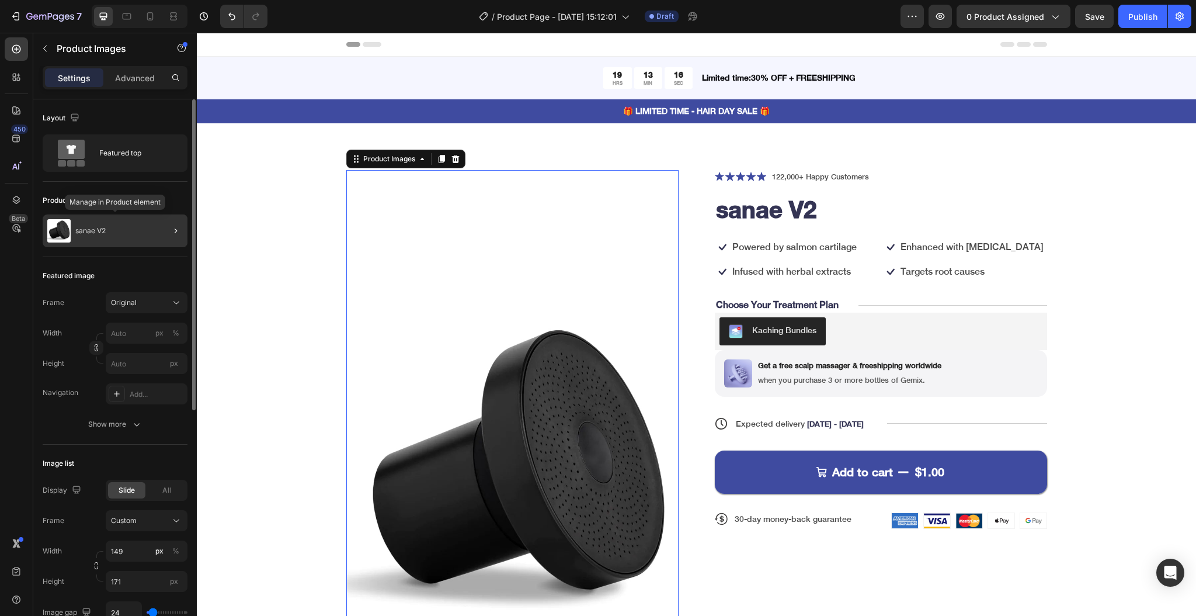
click at [109, 241] on div "sanae V2" at bounding box center [115, 230] width 145 height 33
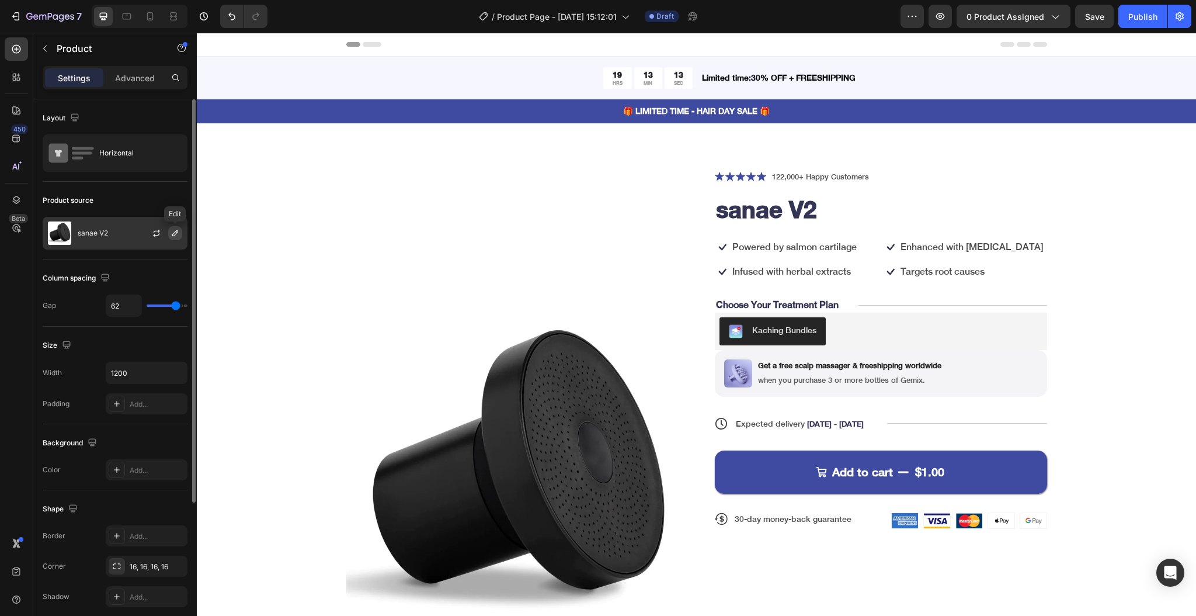
click at [175, 232] on icon "button" at bounding box center [175, 232] width 9 height 9
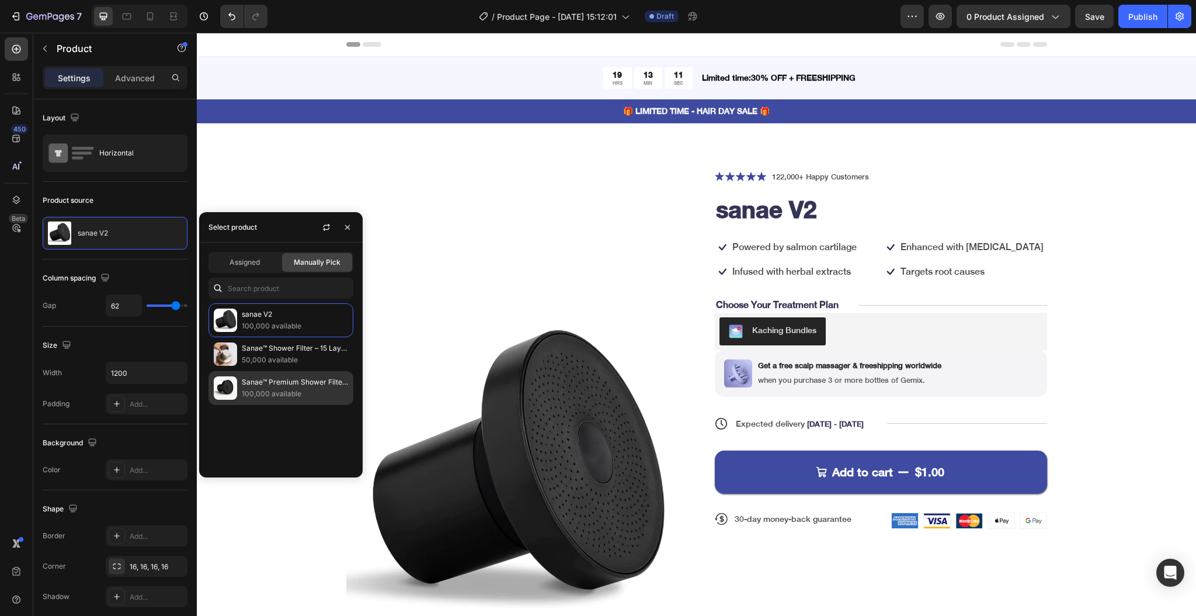
click at [305, 376] on p "Sanae™ Premium Shower Filter Set" at bounding box center [295, 382] width 106 height 12
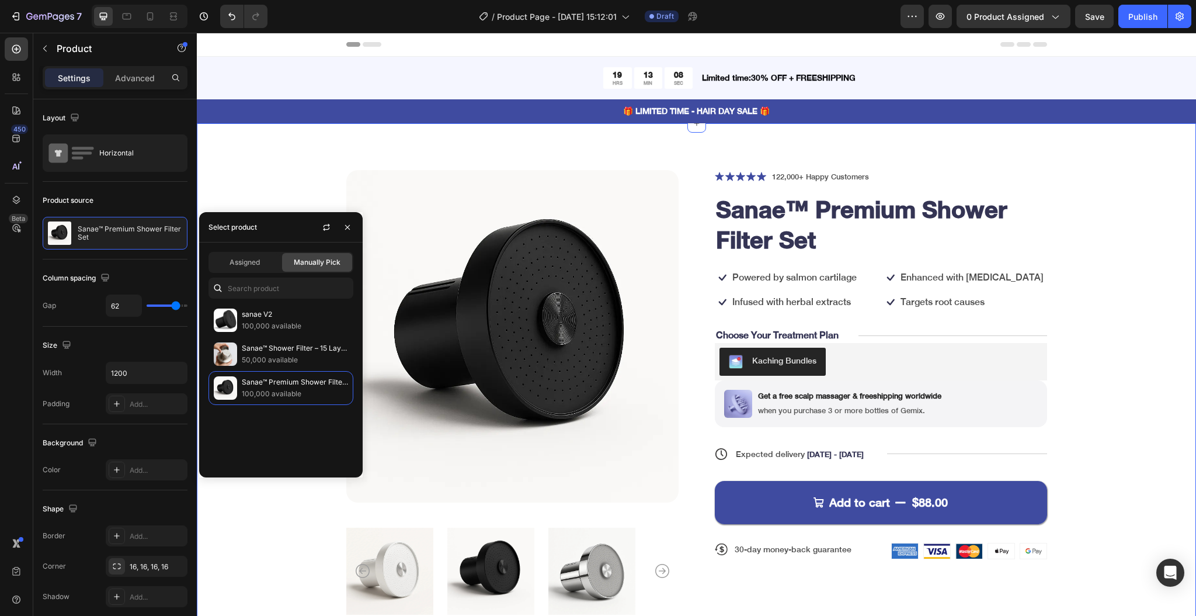
click at [252, 178] on div "Product Images Icon Icon Icon Icon Icon Icon List 122,000+ Happy Customers Text…" at bounding box center [697, 395] width 906 height 451
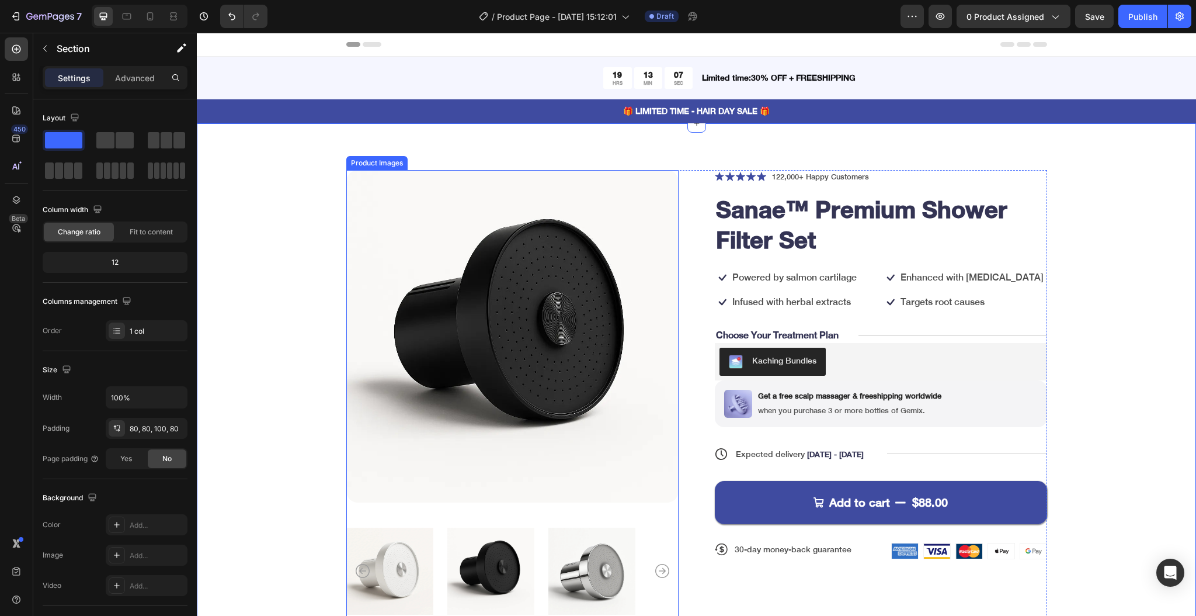
click at [387, 272] on img at bounding box center [512, 336] width 332 height 332
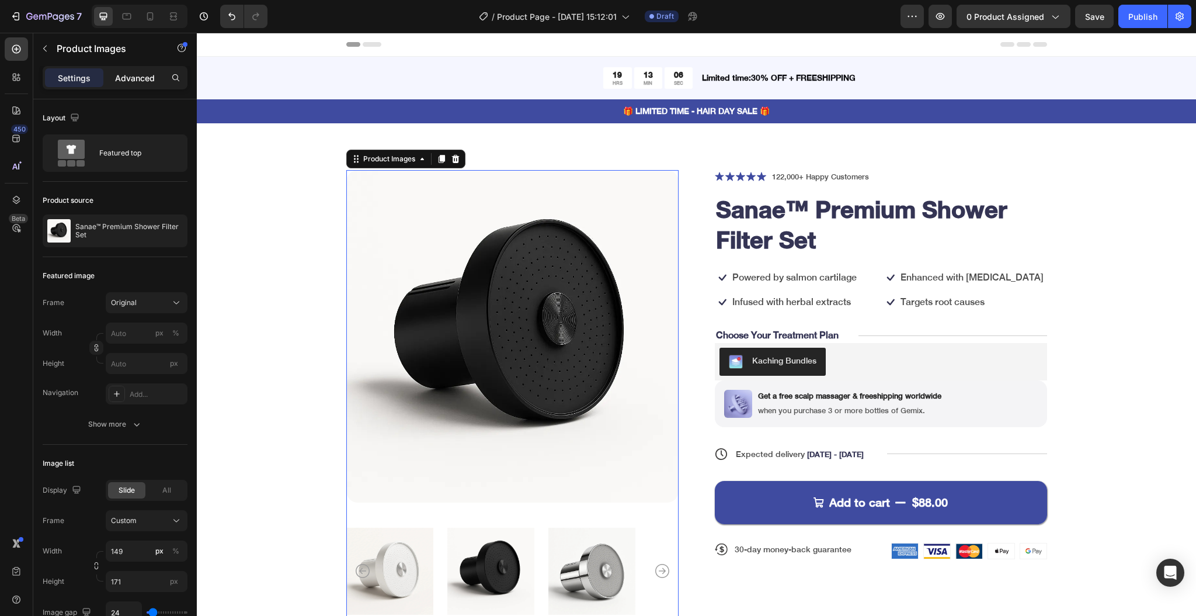
click at [134, 72] on p "Advanced" at bounding box center [135, 78] width 40 height 12
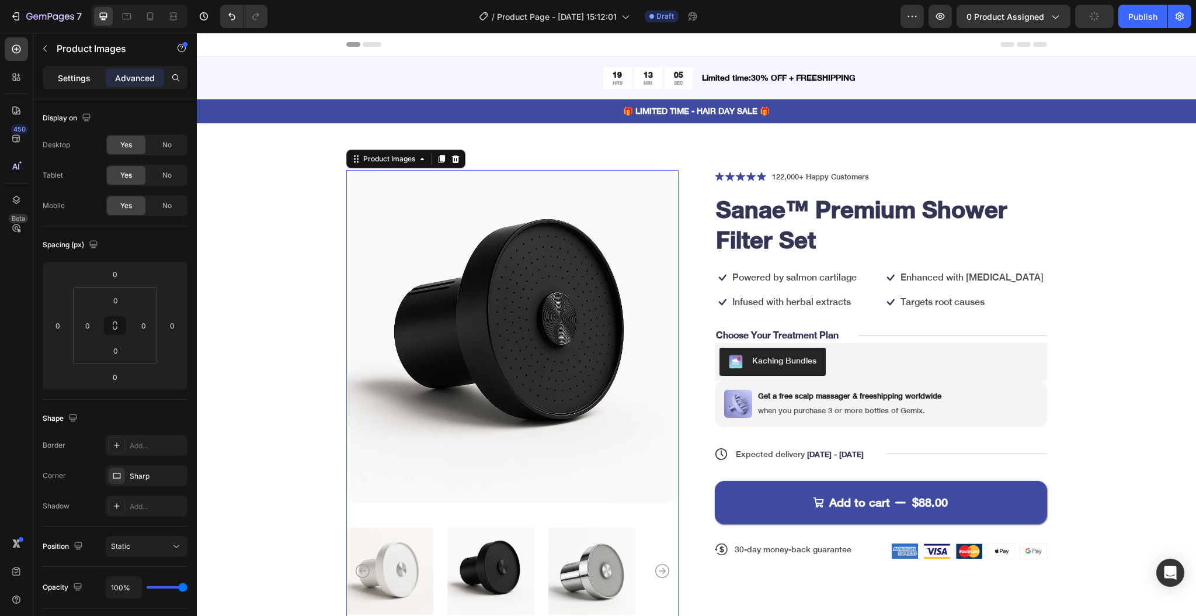
click at [72, 78] on p "Settings" at bounding box center [74, 78] width 33 height 12
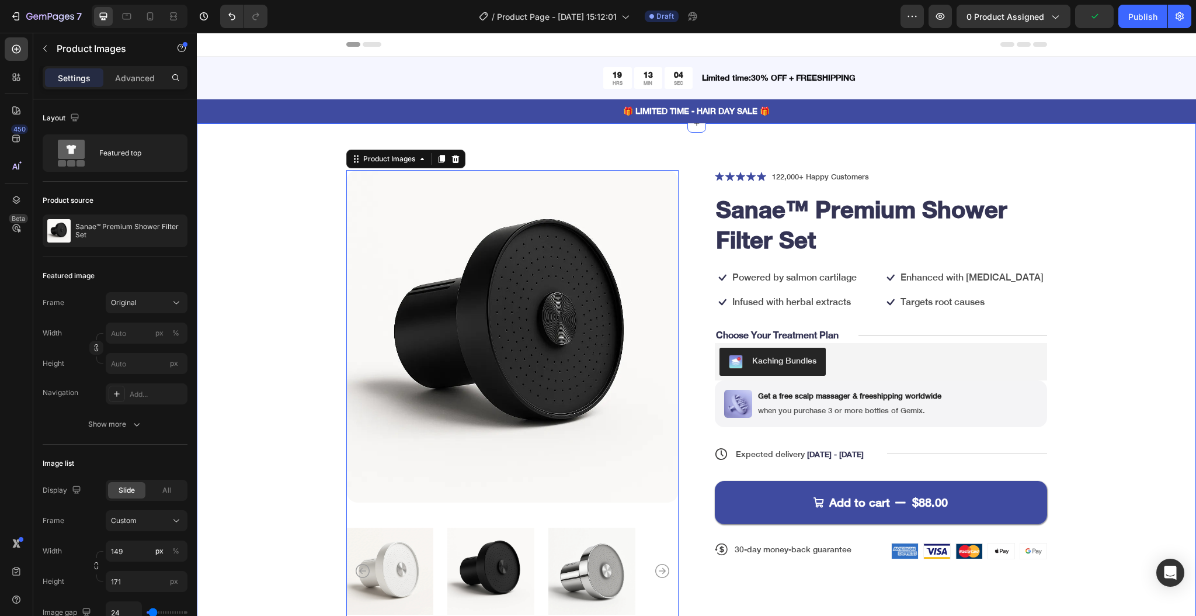
click at [281, 237] on div "Product Images 0 Icon Icon Icon Icon Icon Icon List 122,000+ Happy Customers Te…" at bounding box center [697, 395] width 906 height 451
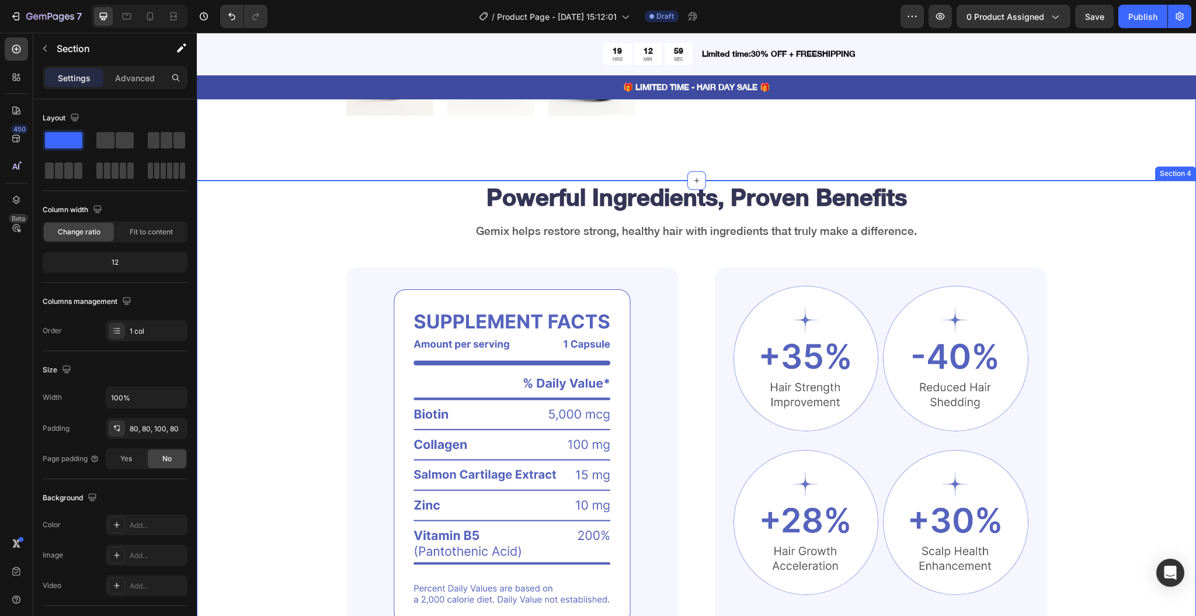
scroll to position [545, 0]
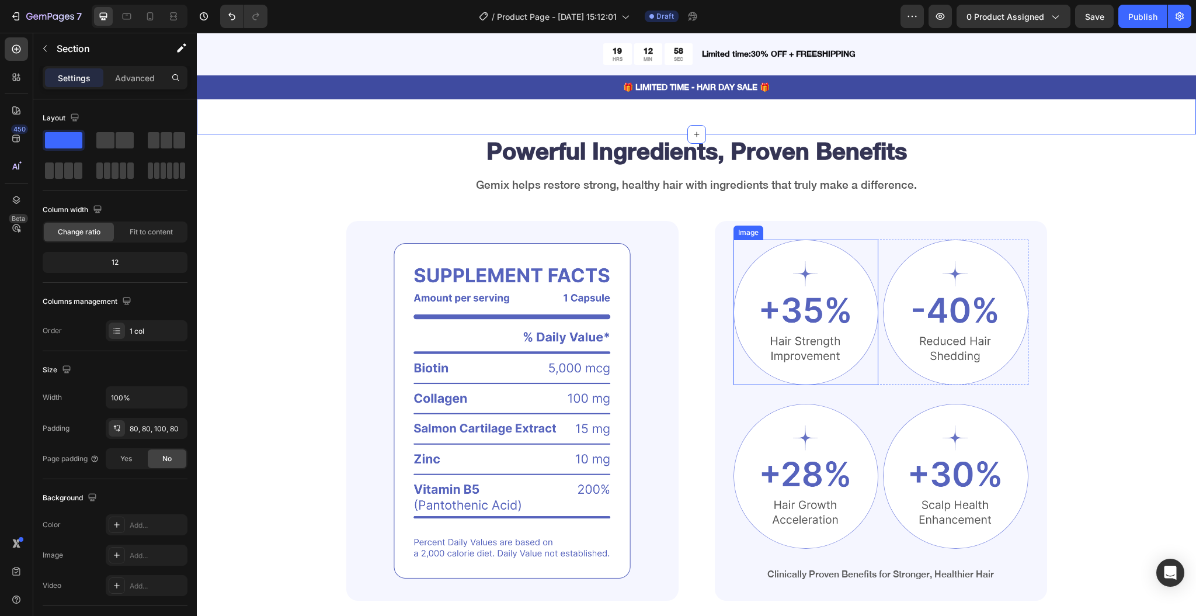
click at [772, 284] on img at bounding box center [805, 311] width 145 height 145
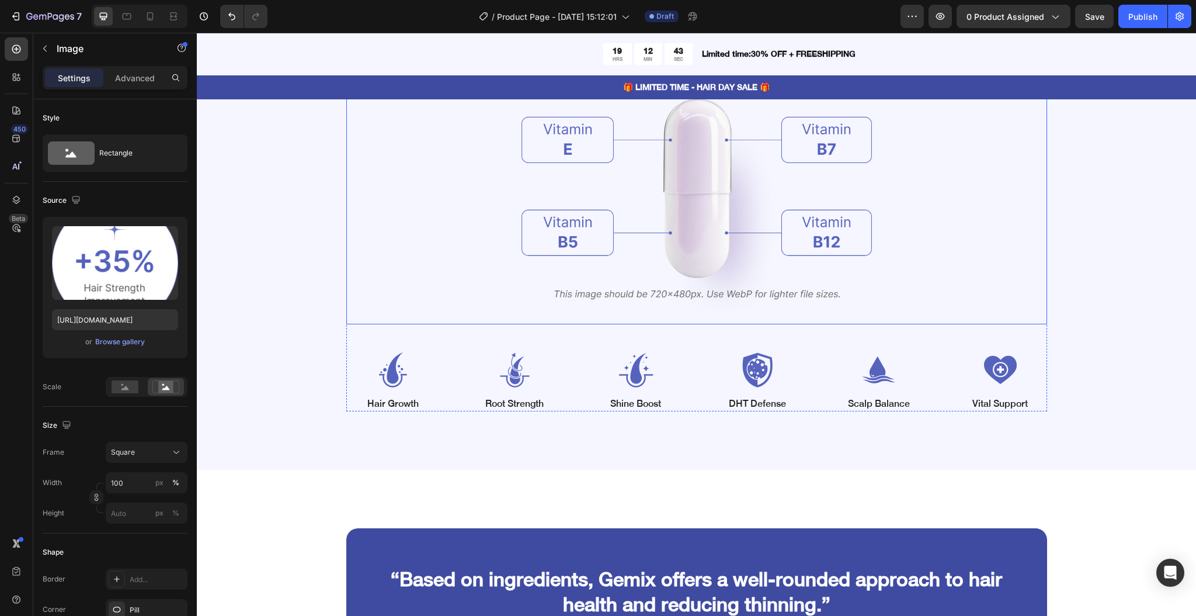
scroll to position [1323, 0]
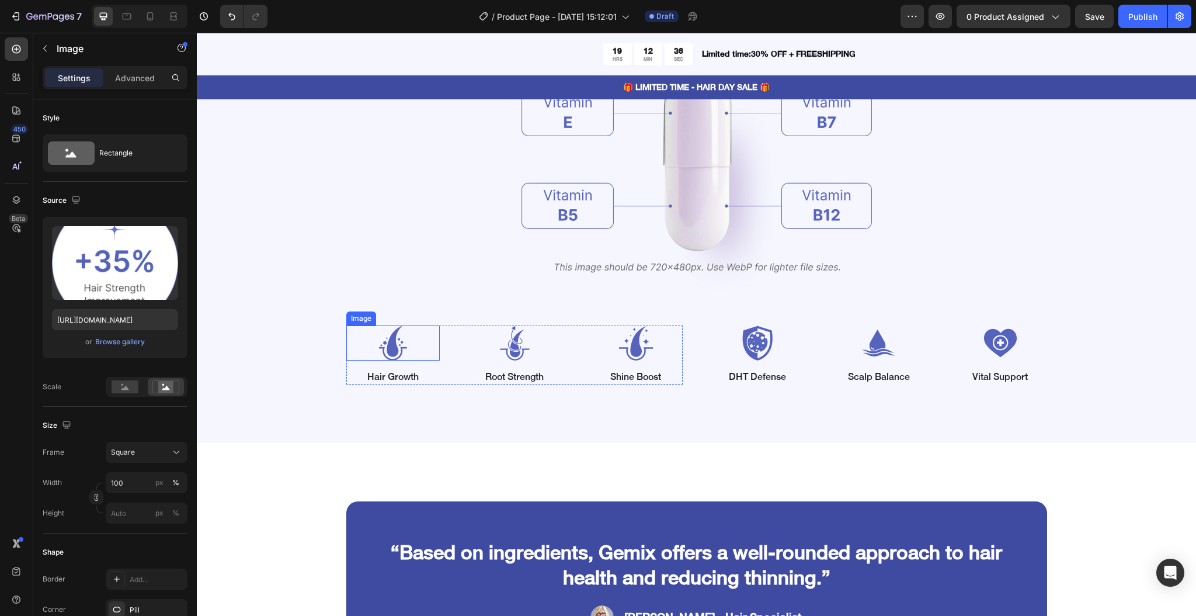
click at [394, 342] on img at bounding box center [392, 342] width 93 height 35
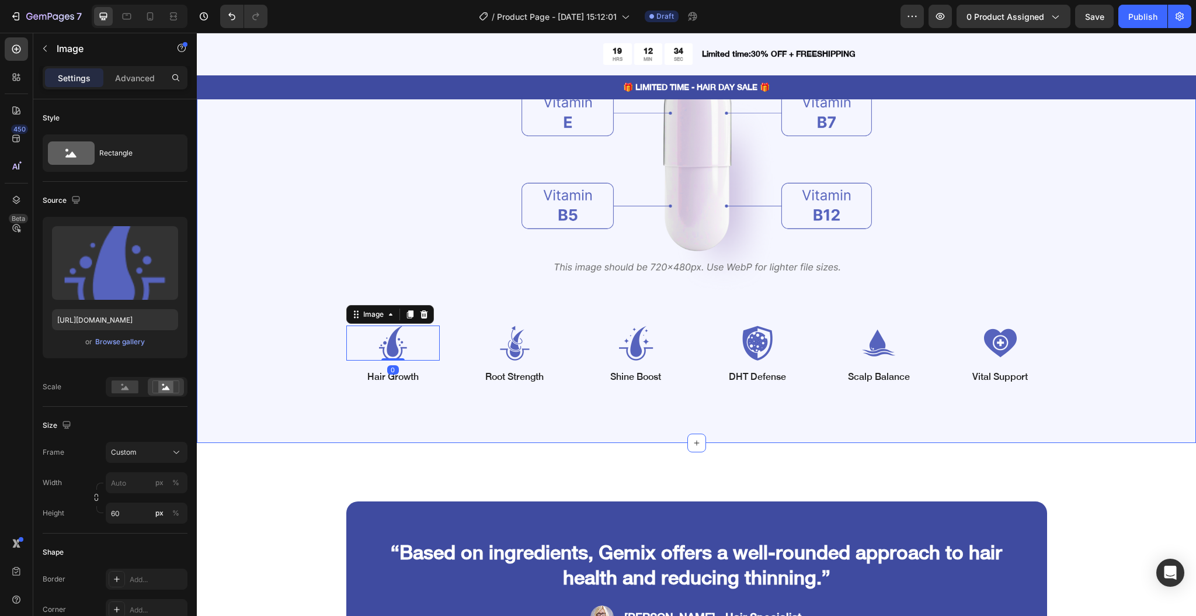
click at [263, 294] on div "Vitamin Power for Your Hair Heading Powered by Biotin, Vitamin B5, E & B12 — wo…" at bounding box center [697, 162] width 906 height 446
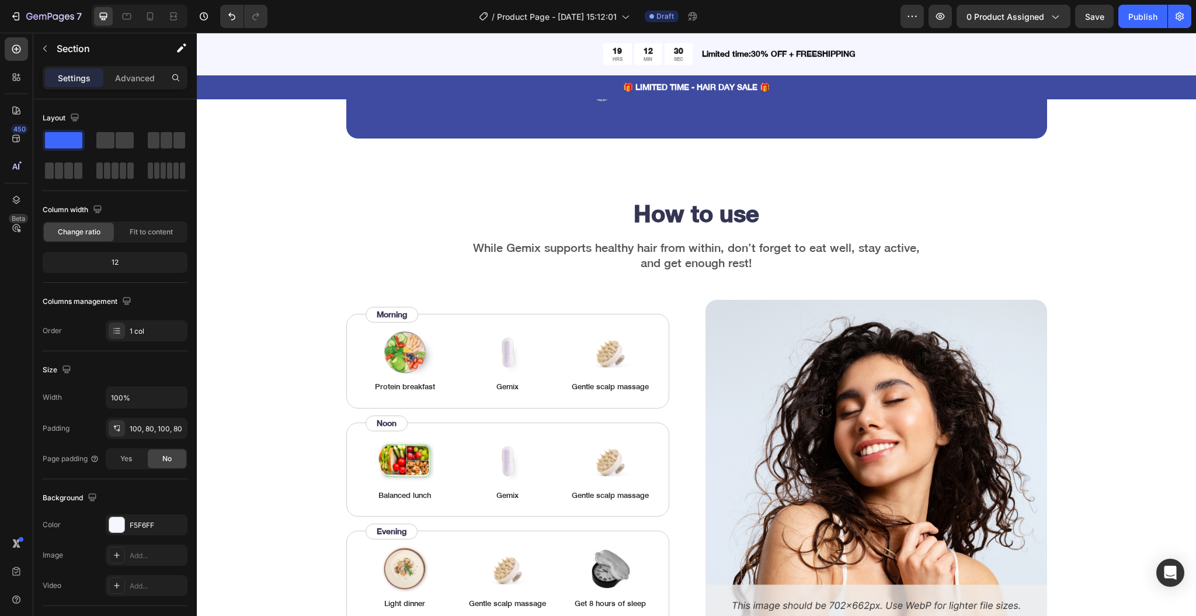
scroll to position [1946, 0]
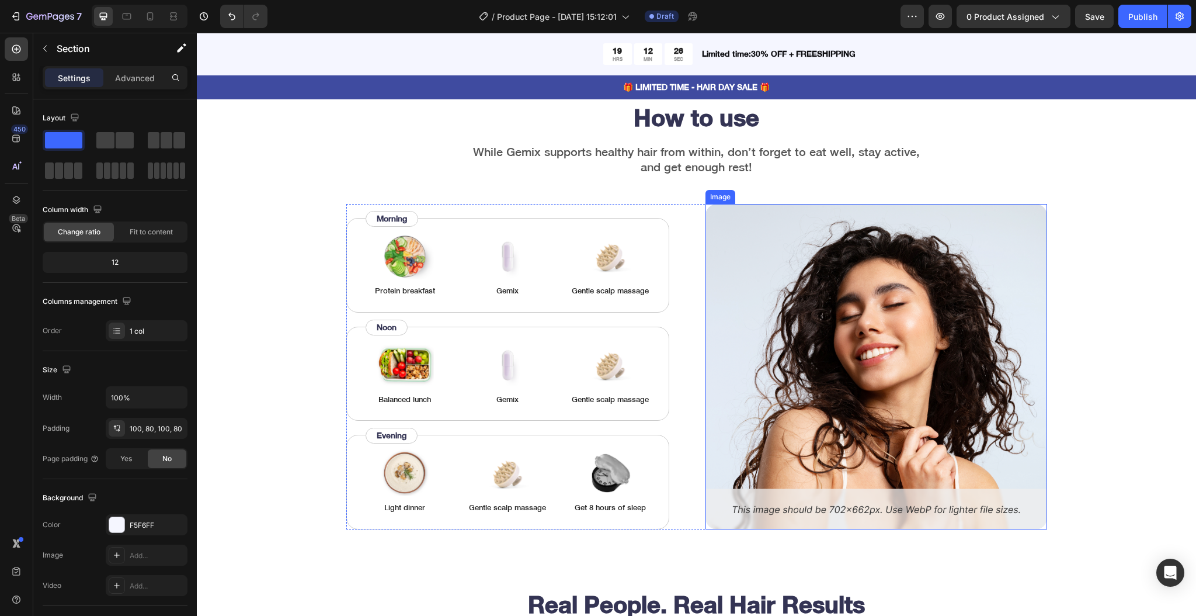
click at [911, 434] on img at bounding box center [876, 366] width 342 height 325
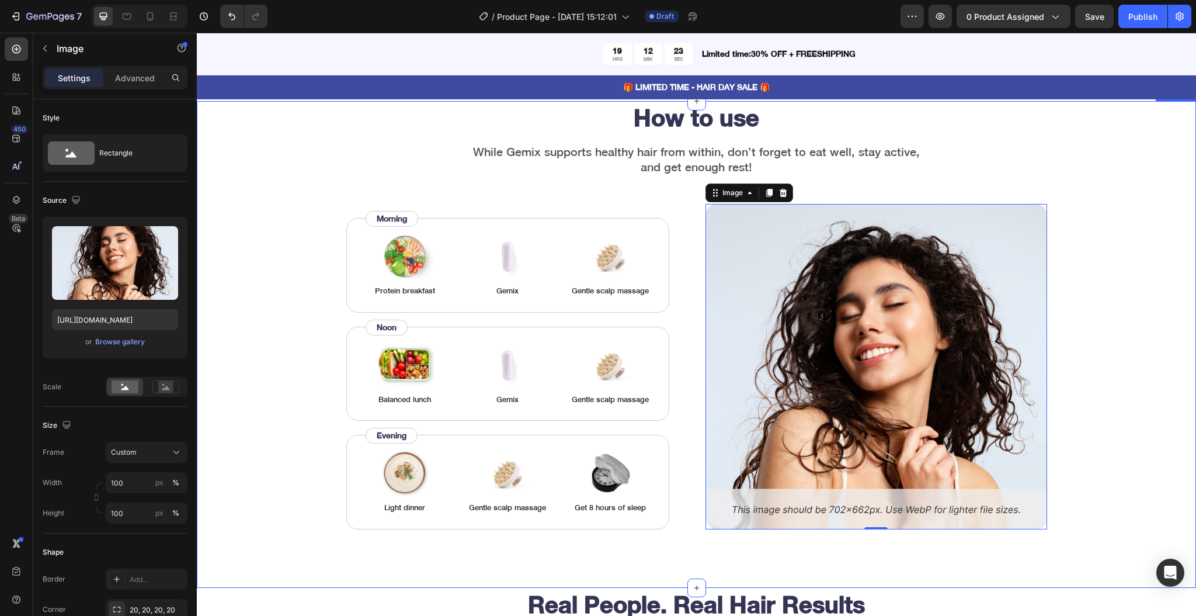
click at [296, 311] on div "How to use Heading While Gemix supports healthy hair from within, don’t forget …" at bounding box center [697, 315] width 906 height 428
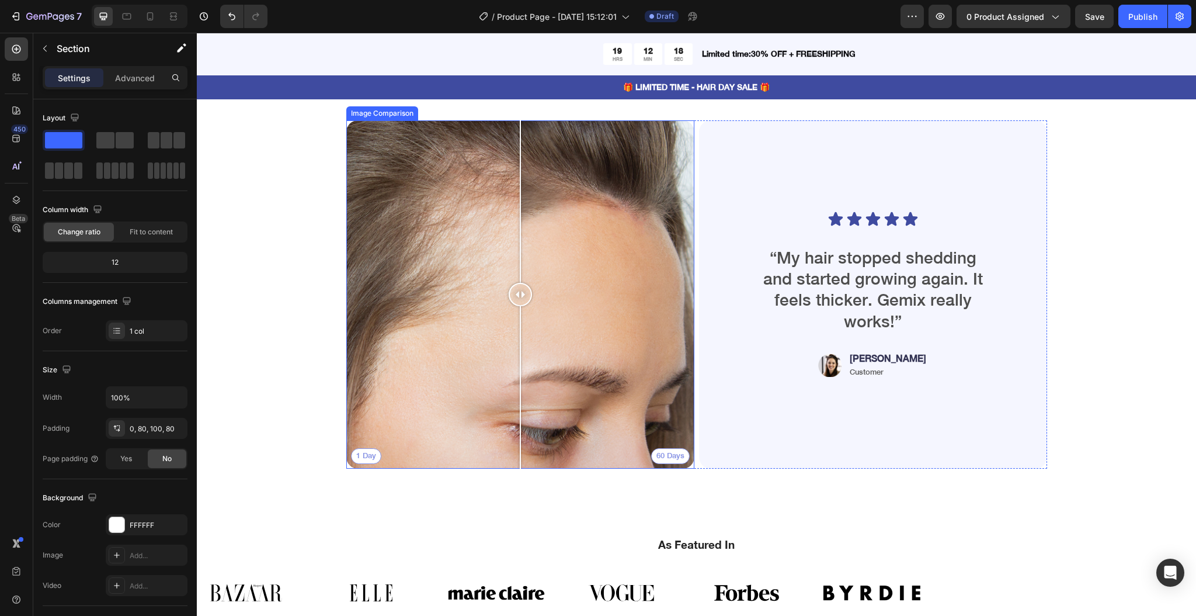
scroll to position [2491, 0]
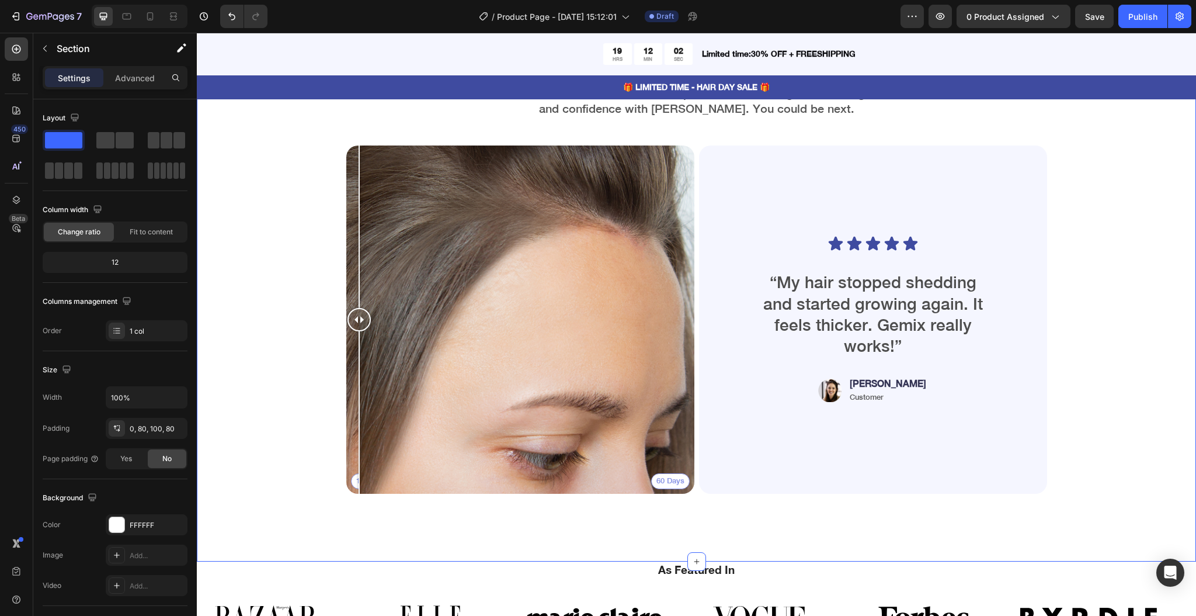
drag, startPoint x: 509, startPoint y: 318, endPoint x: 297, endPoint y: 381, distance: 221.2
click at [297, 381] on div "Real People. Real Hair Results Heading Thousands have seen visible improvements…" at bounding box center [697, 273] width 906 height 460
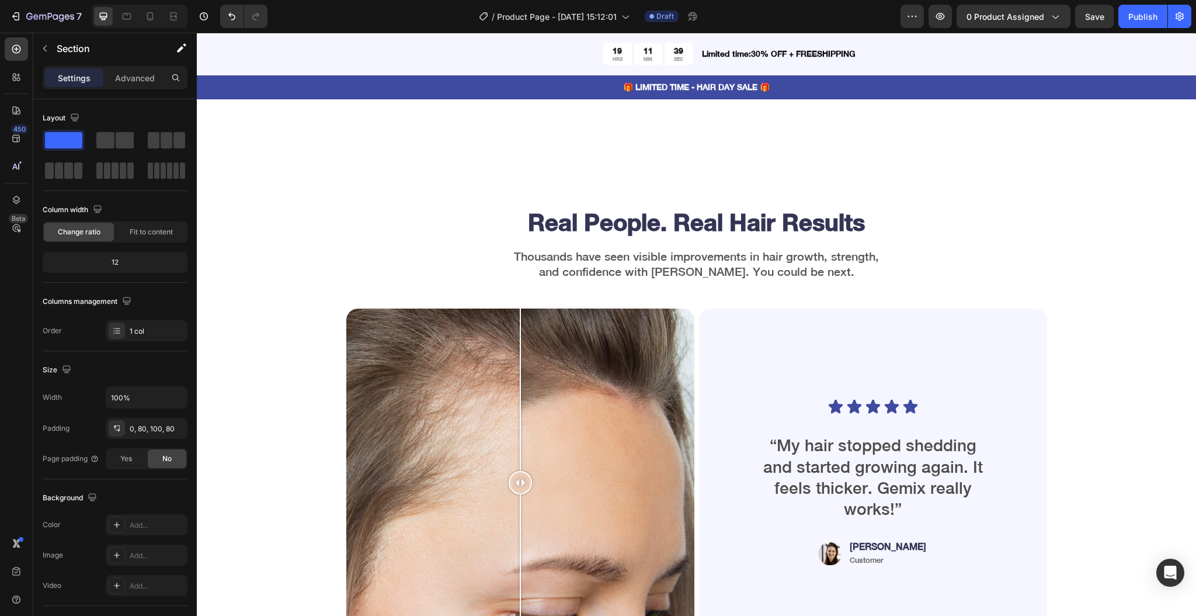
scroll to position [2181, 0]
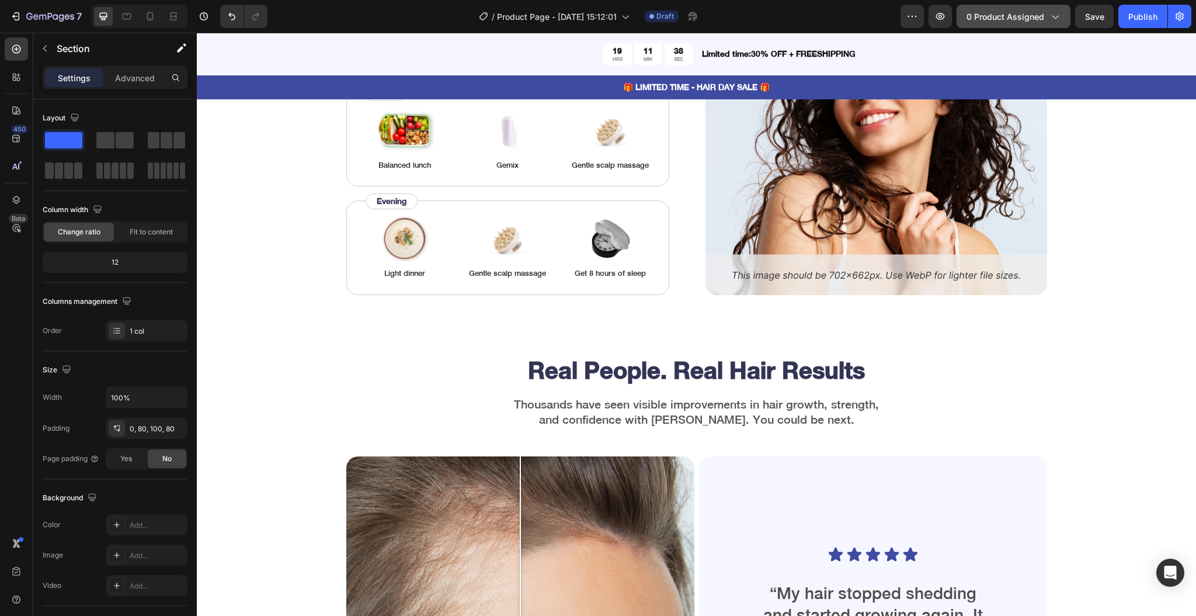
click at [1021, 16] on span "0 product assigned" at bounding box center [1006, 17] width 78 height 12
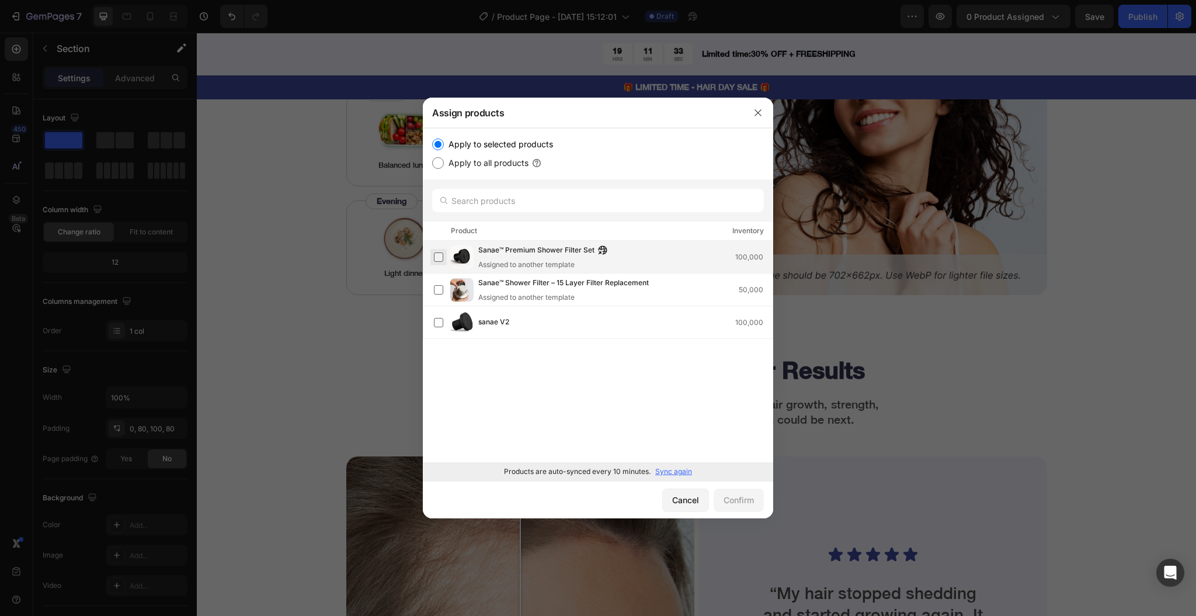
click at [437, 258] on label at bounding box center [438, 256] width 9 height 9
click at [736, 494] on div "Confirm" at bounding box center [739, 499] width 30 height 12
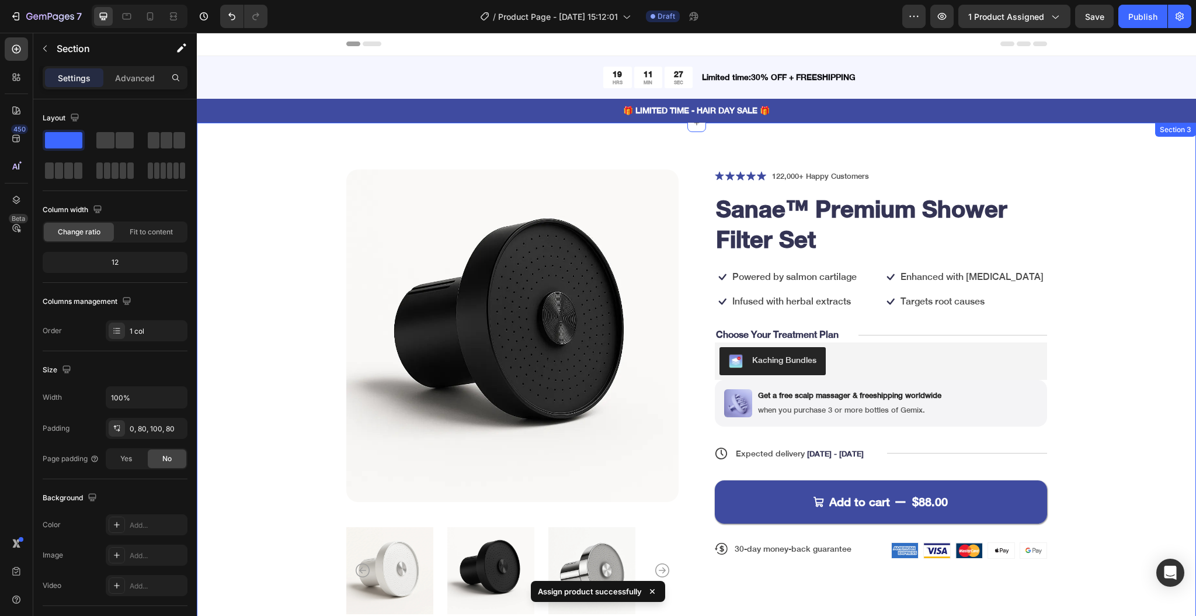
scroll to position [0, 0]
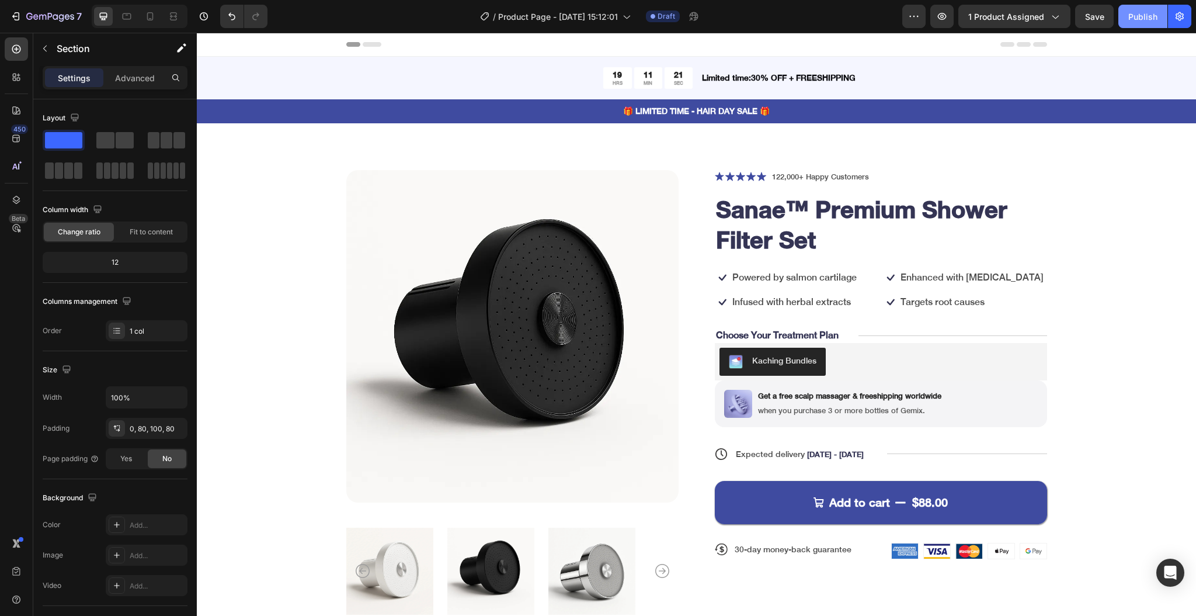
click at [1136, 16] on div "Publish" at bounding box center [1142, 17] width 29 height 12
click at [15, 12] on icon "button" at bounding box center [16, 17] width 12 height 12
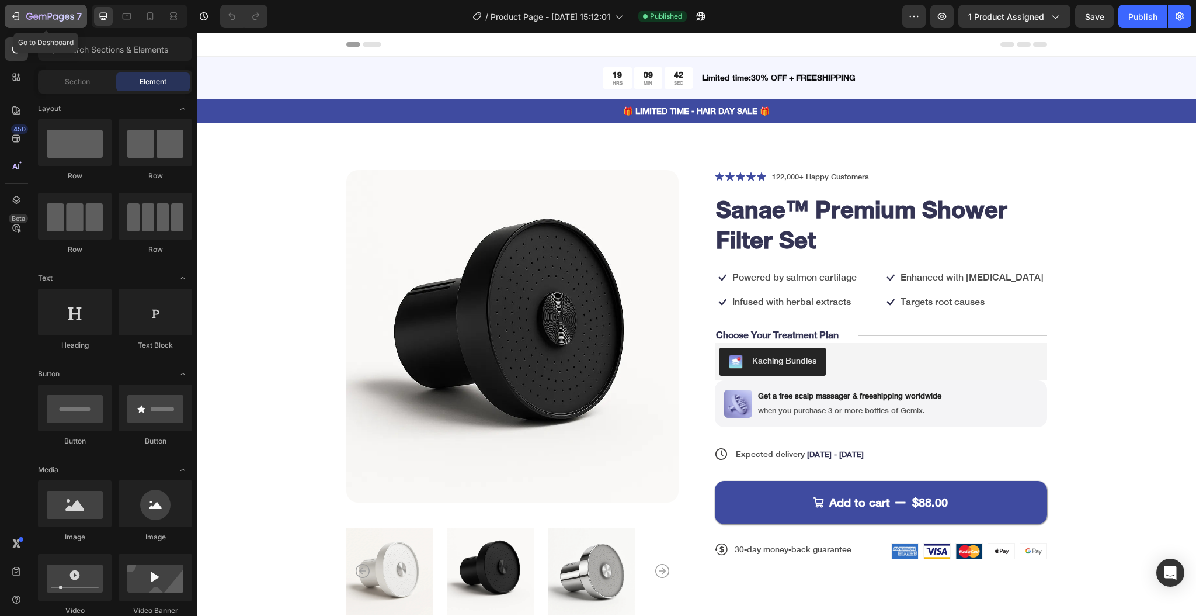
click at [18, 18] on icon "button" at bounding box center [16, 17] width 12 height 12
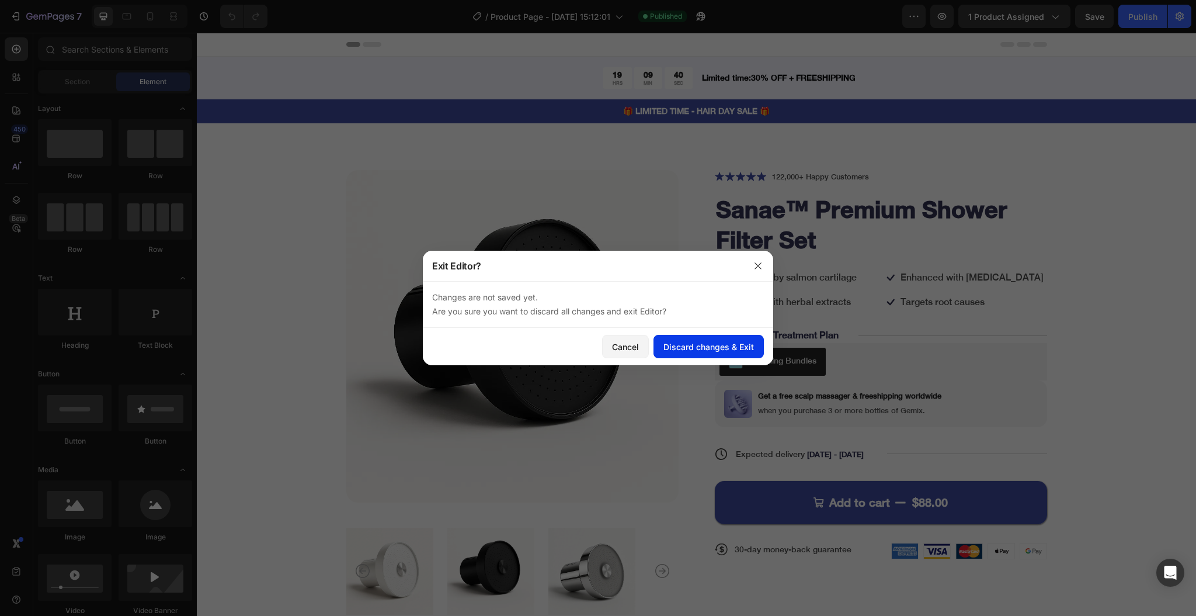
click at [683, 344] on div "Discard changes & Exit" at bounding box center [708, 346] width 91 height 12
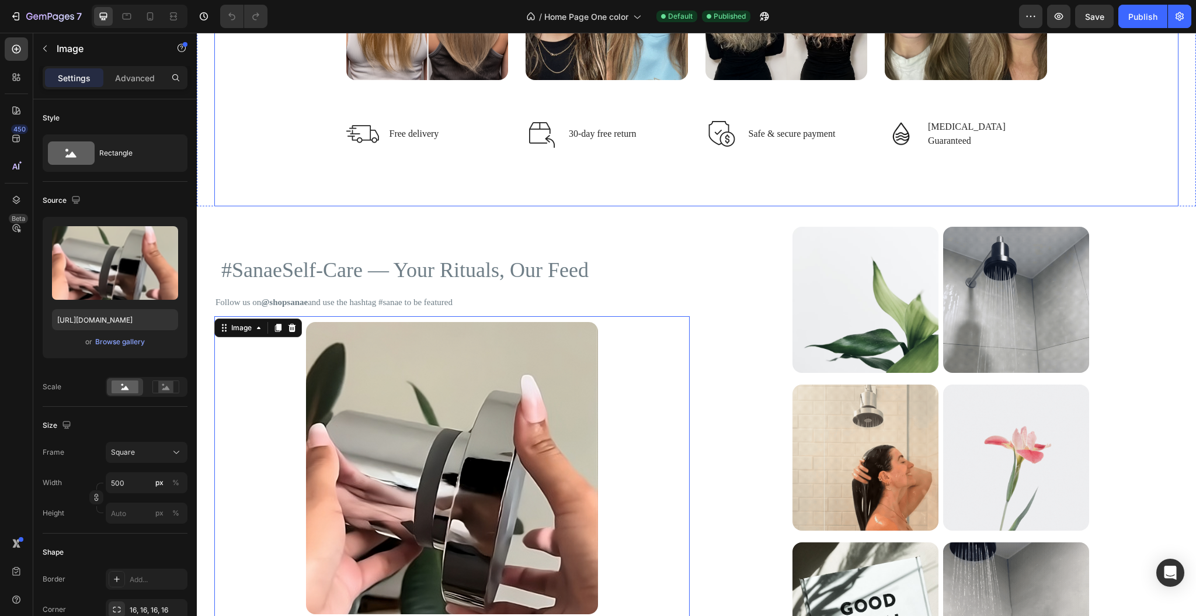
scroll to position [5108, 0]
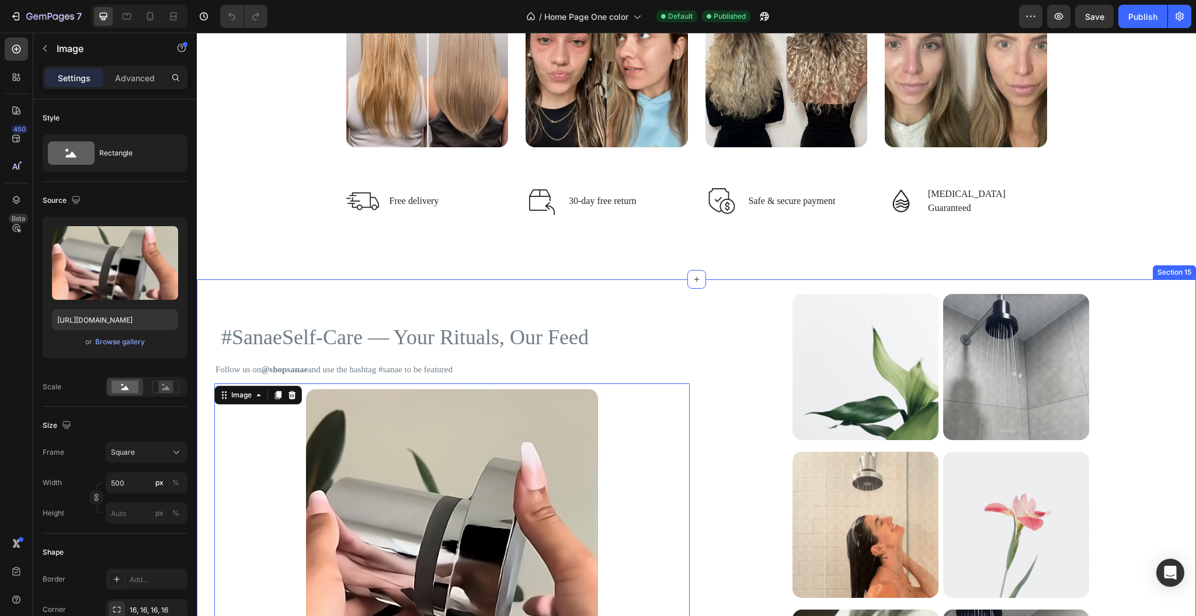
click at [204, 296] on div "#SanaeSelf-Care — Your Rituals, Our Feed Heading Follow us on @shopsanae and us…" at bounding box center [696, 524] width 999 height 491
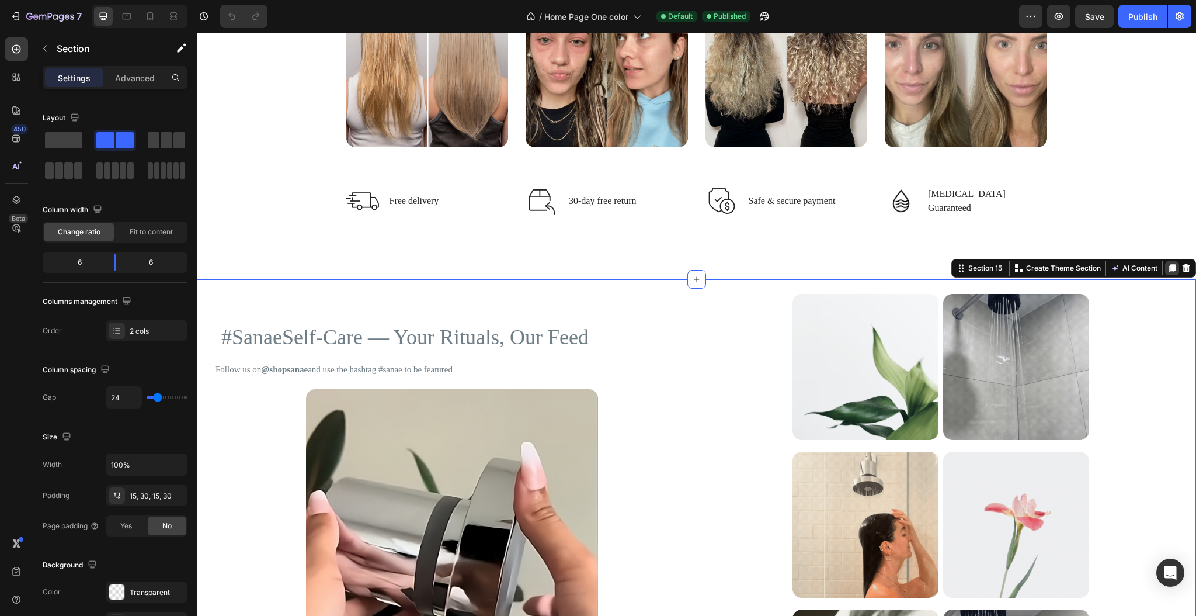
click at [1167, 266] on icon at bounding box center [1171, 267] width 9 height 9
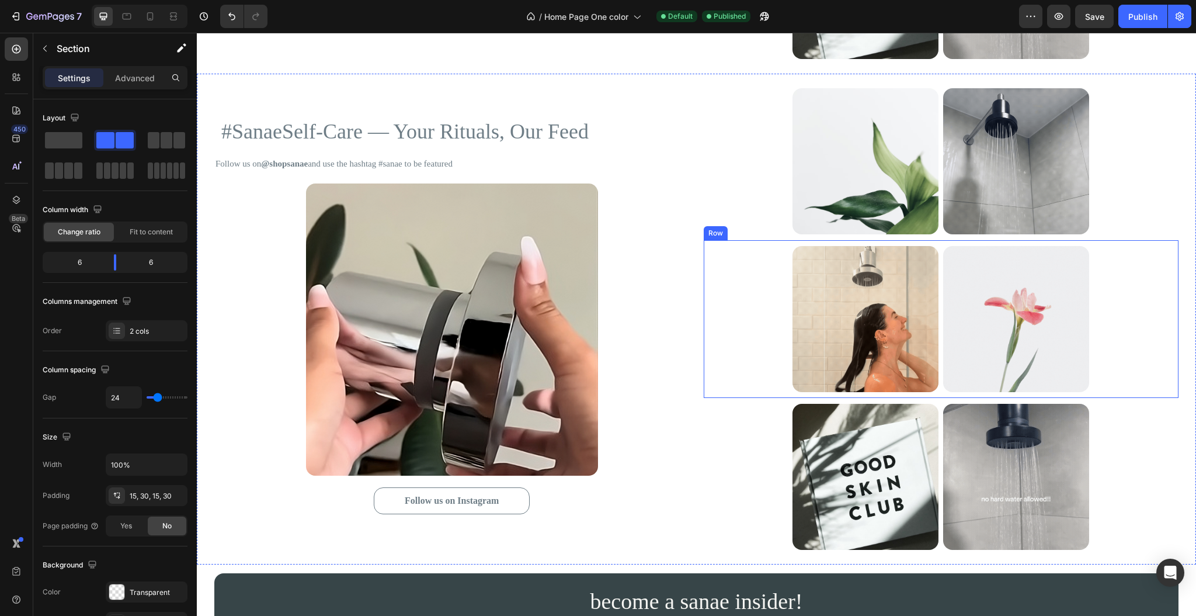
scroll to position [5726, 0]
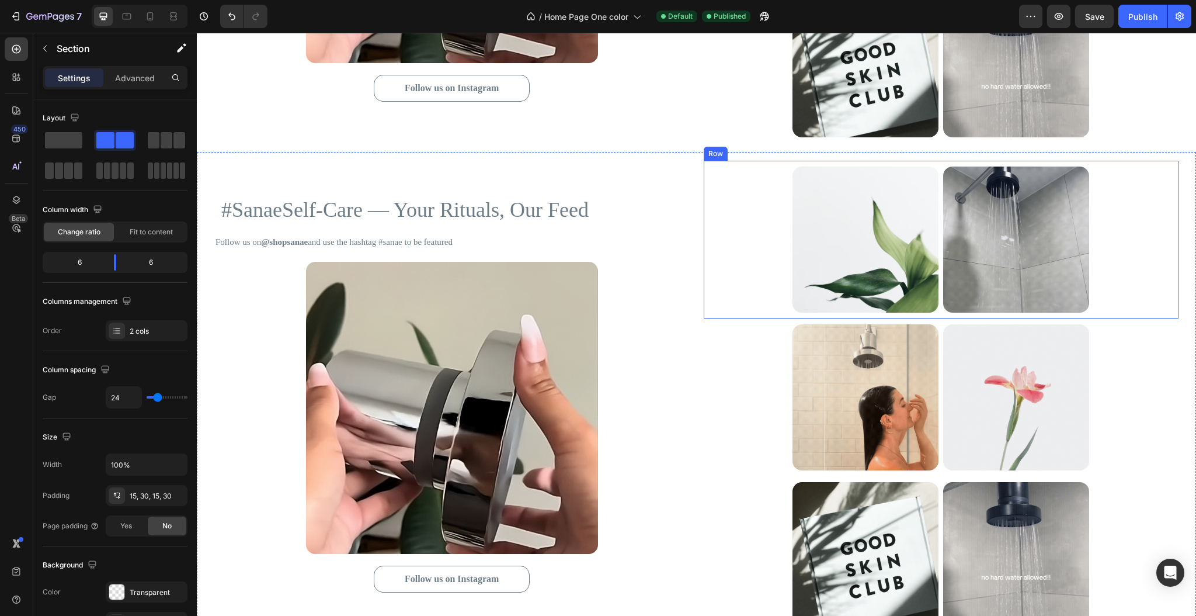
click at [739, 251] on div "Image Image Row" at bounding box center [941, 240] width 475 height 158
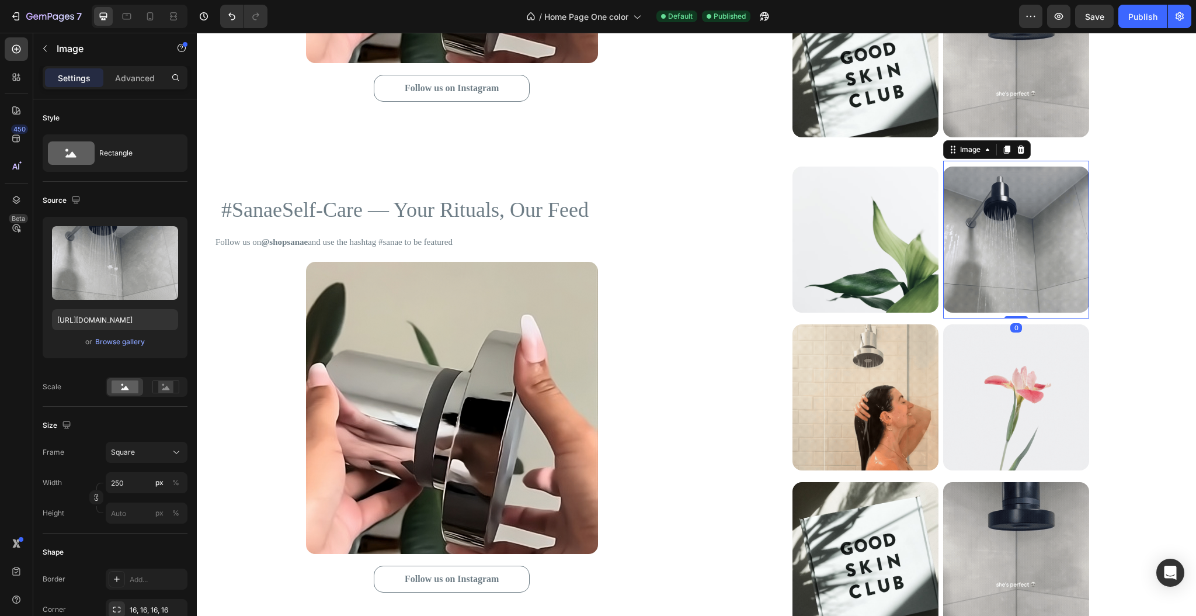
click at [993, 245] on img at bounding box center [1016, 239] width 146 height 146
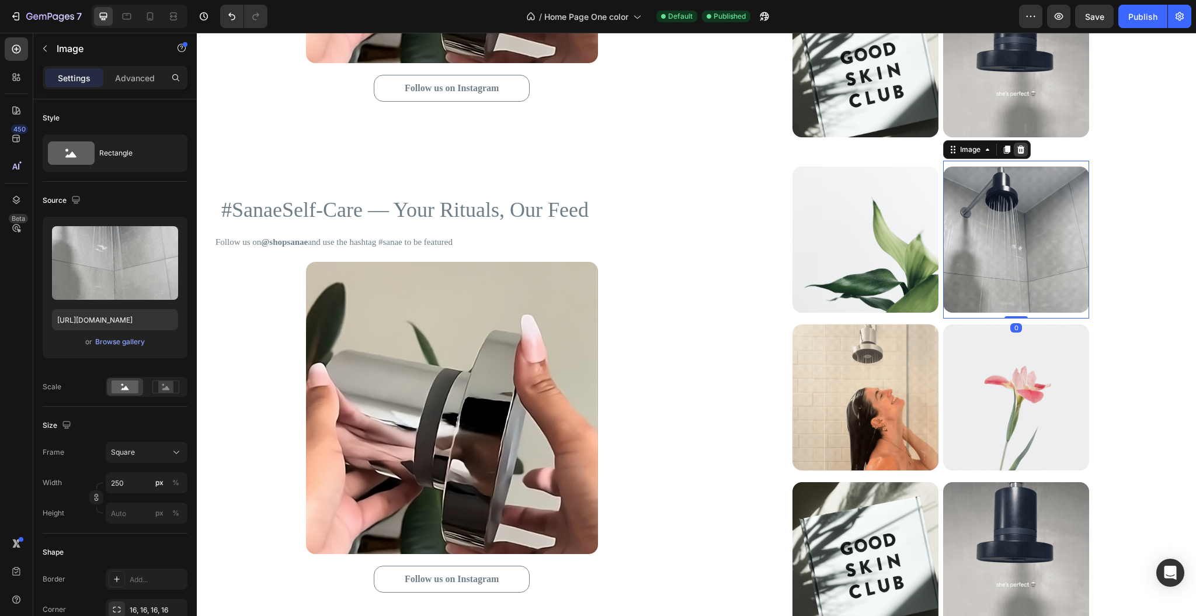
click at [1017, 149] on icon at bounding box center [1021, 149] width 8 height 8
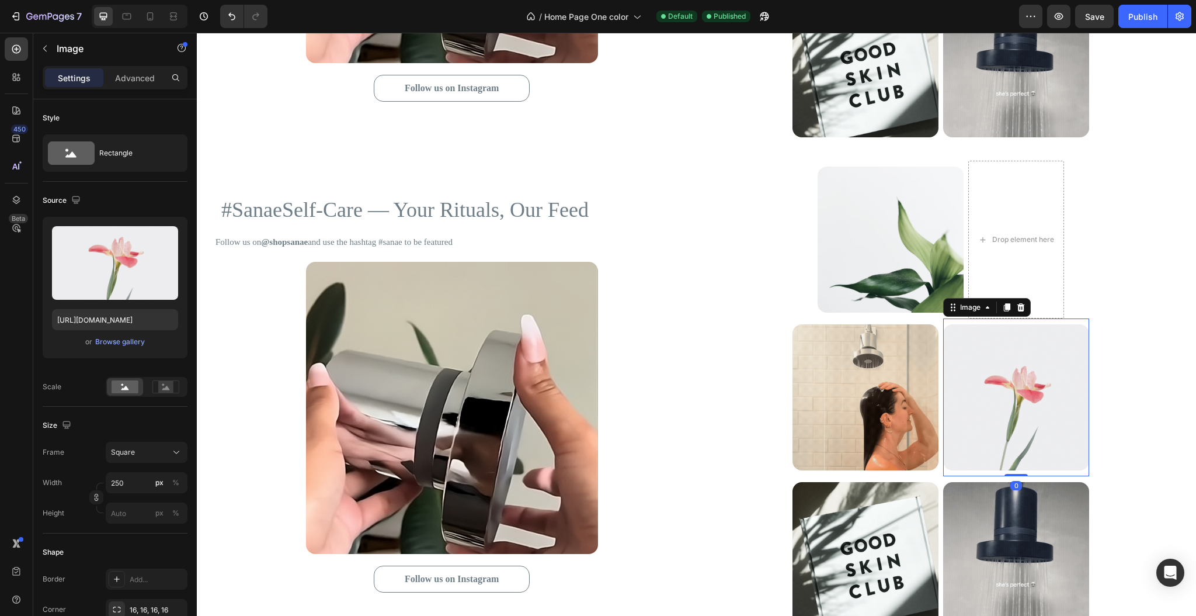
click at [1020, 375] on img at bounding box center [1016, 397] width 146 height 146
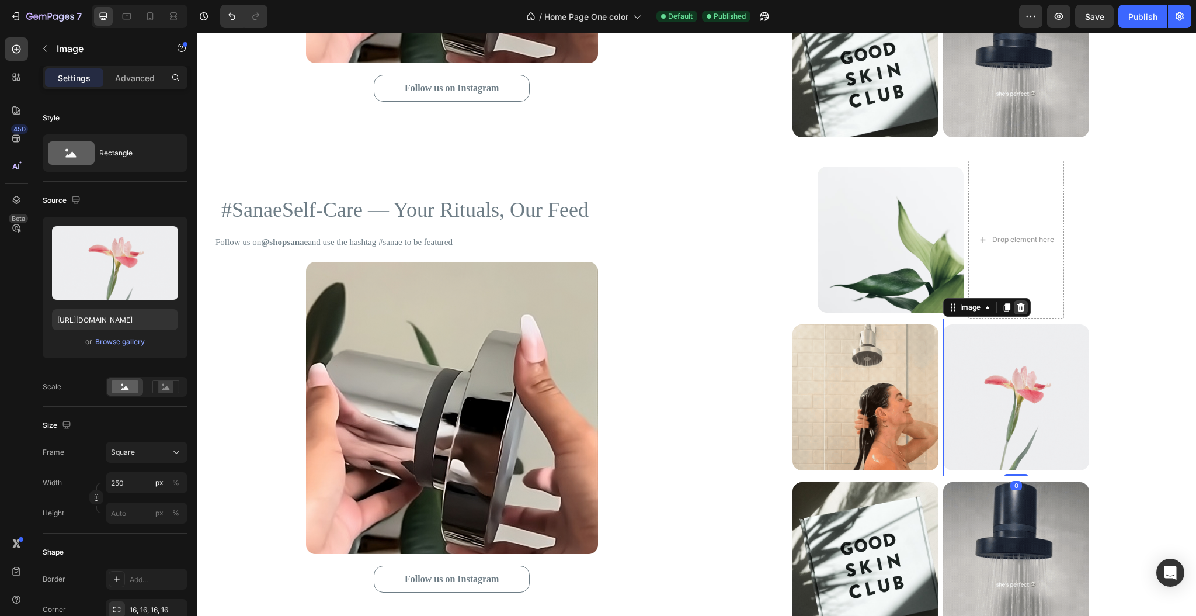
click at [1017, 304] on icon at bounding box center [1021, 307] width 8 height 8
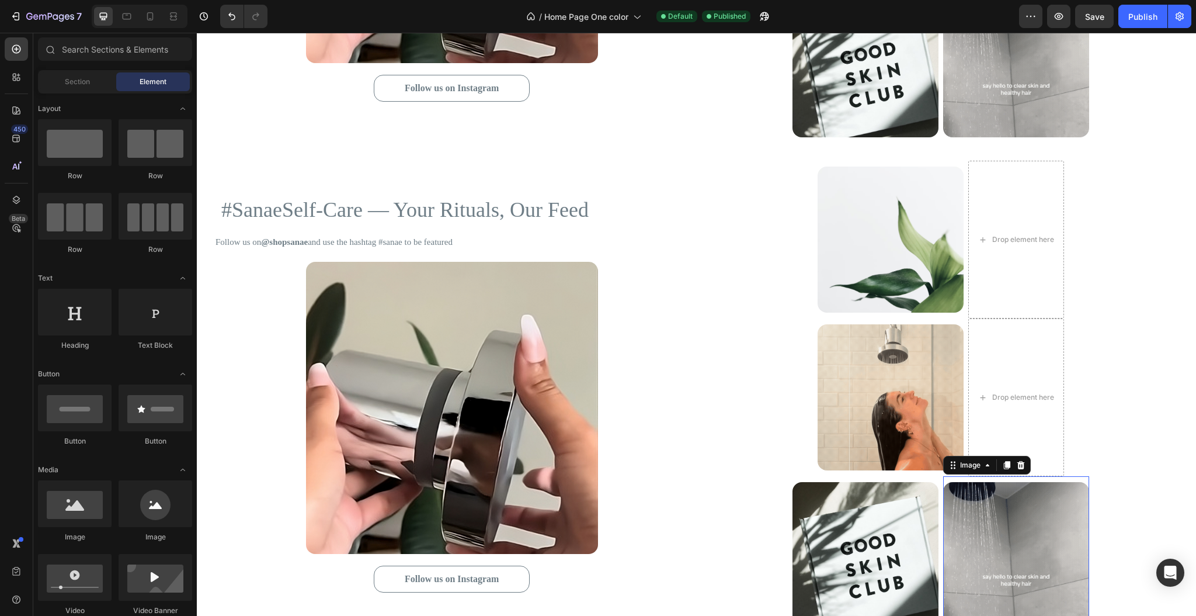
click at [997, 499] on img at bounding box center [1016, 555] width 146 height 146
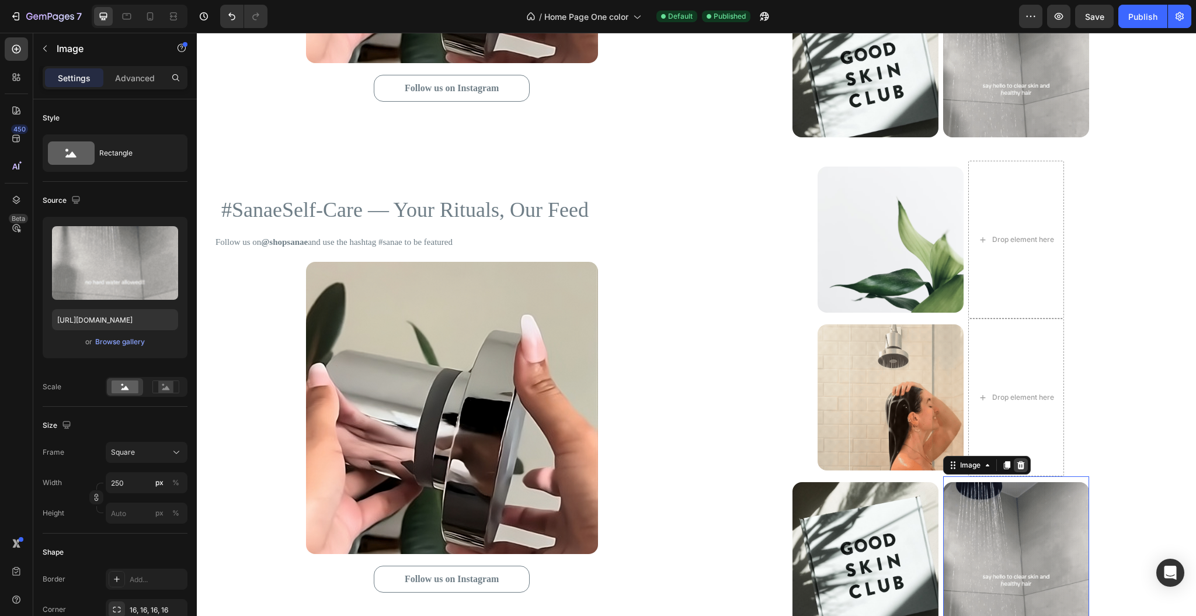
click at [1016, 461] on icon at bounding box center [1020, 464] width 9 height 9
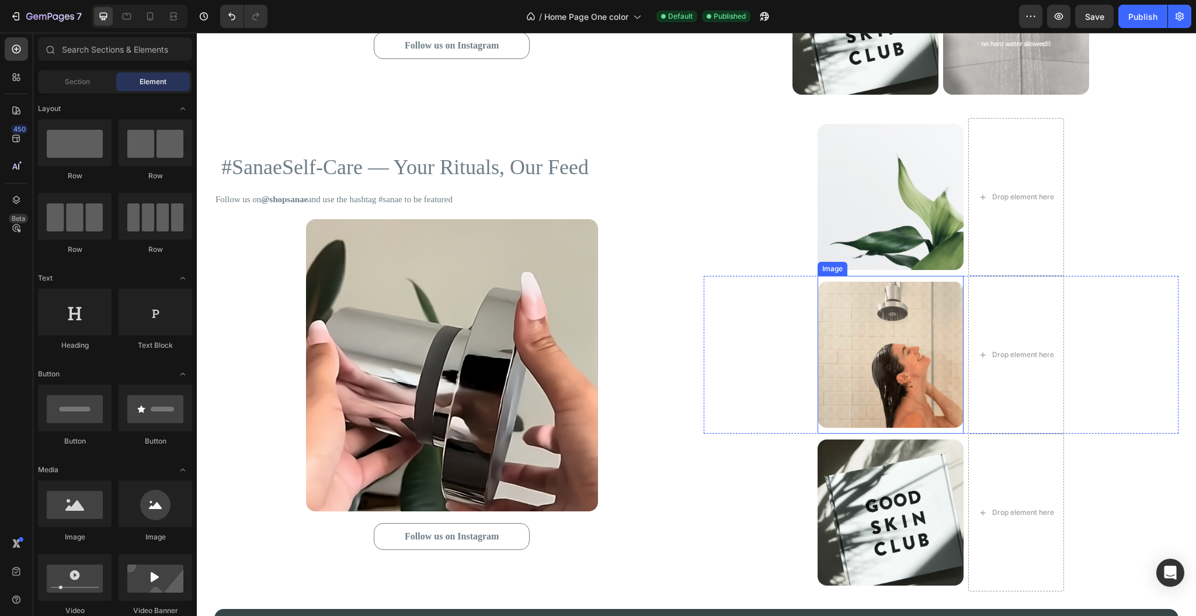
scroll to position [5804, 0]
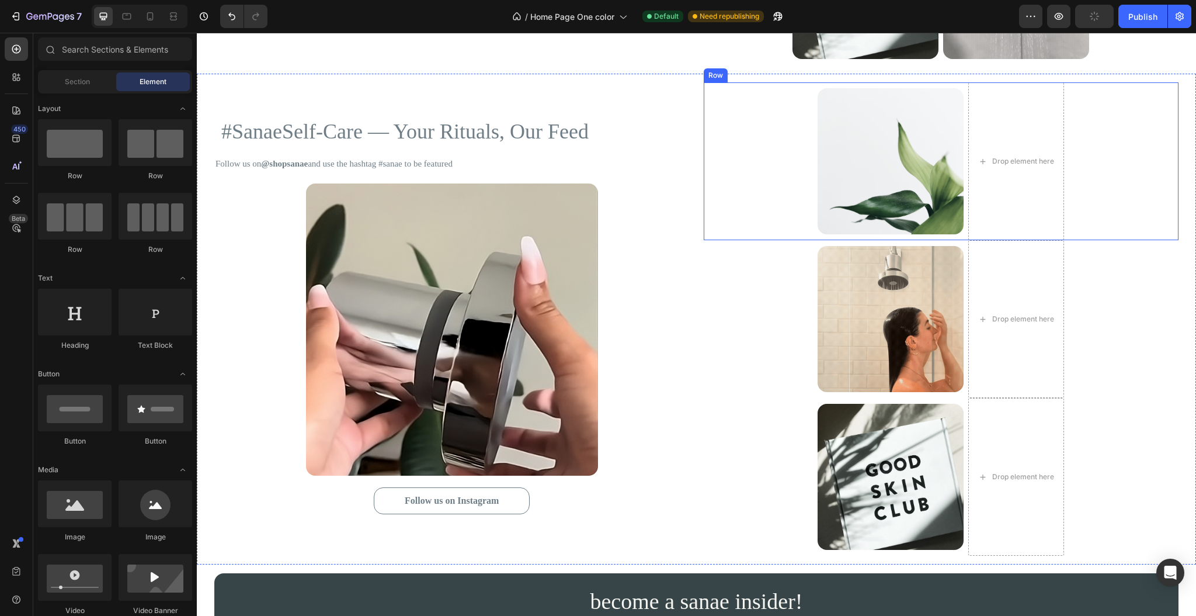
click at [769, 173] on div "Image Drop element here Row" at bounding box center [941, 161] width 475 height 158
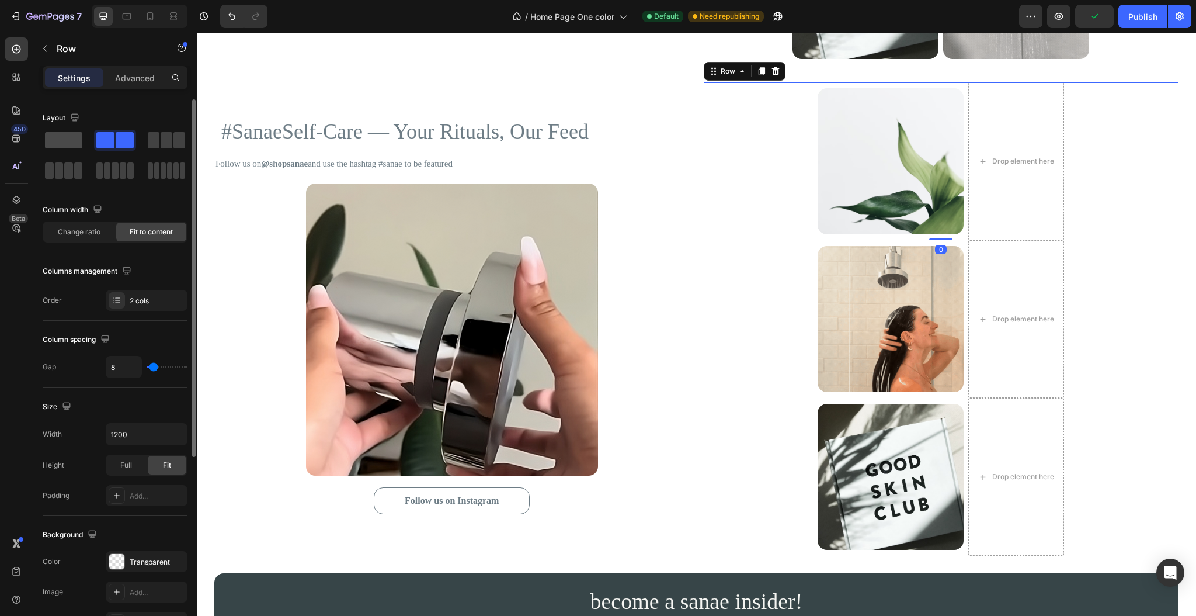
click at [72, 141] on span at bounding box center [63, 140] width 37 height 16
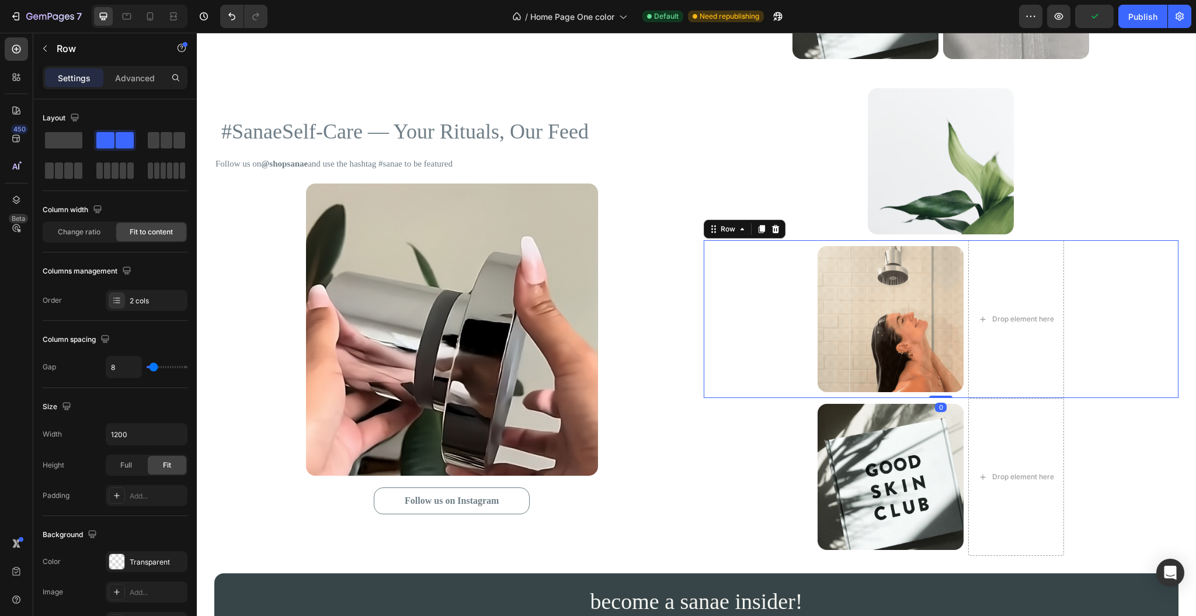
click at [724, 303] on div "Image Drop element here Row 0" at bounding box center [941, 319] width 475 height 158
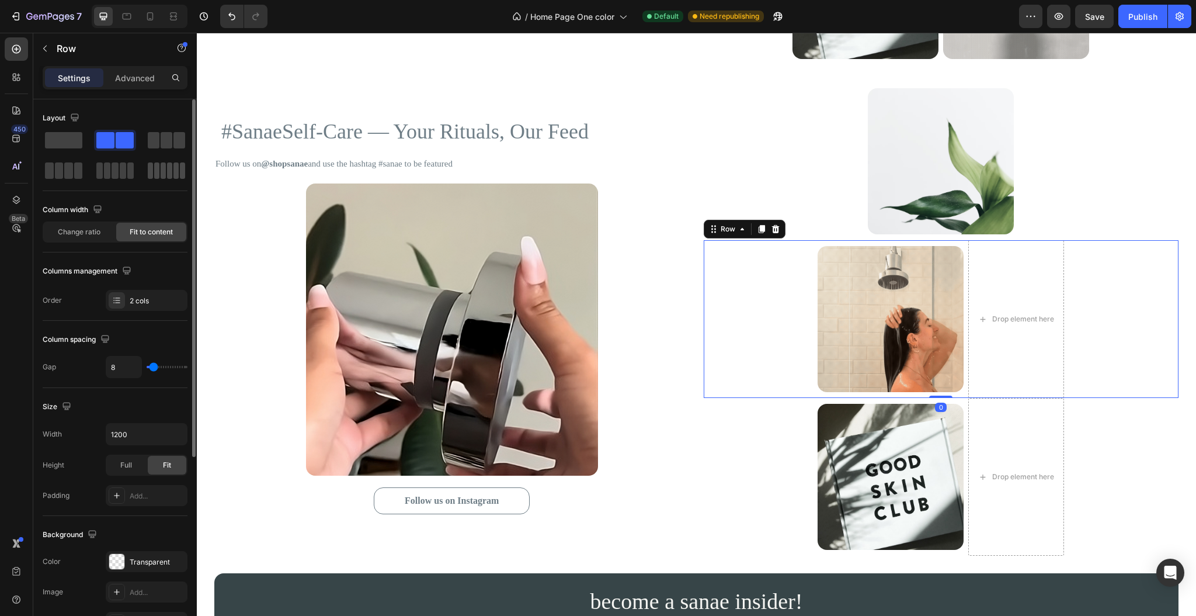
click at [67, 135] on span at bounding box center [63, 140] width 37 height 16
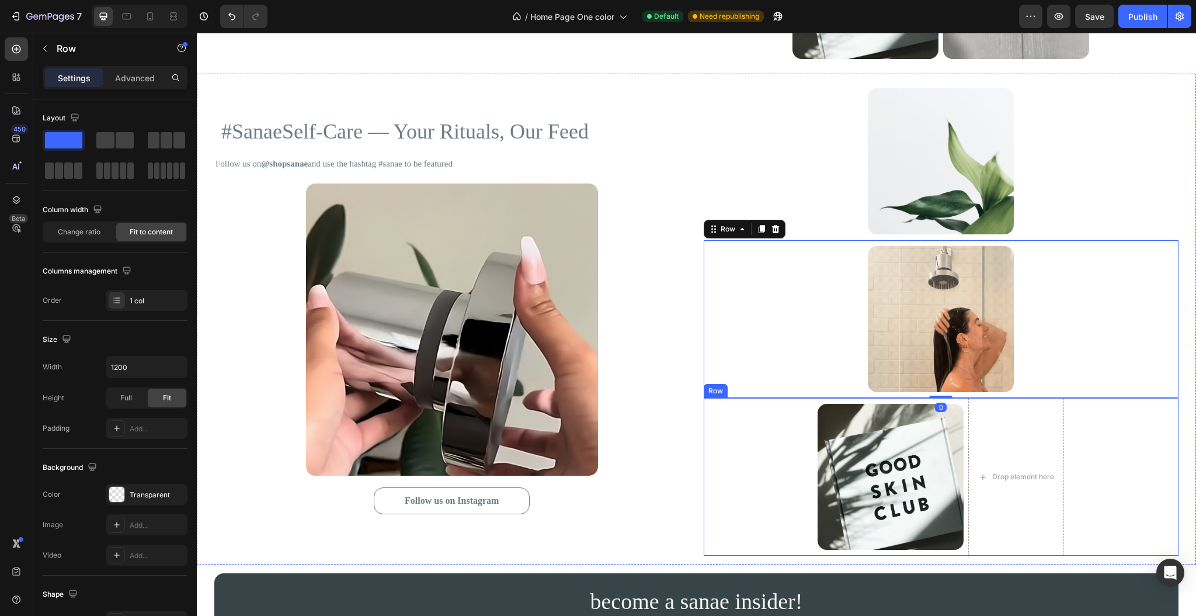
click at [741, 430] on div "Image Drop element here Row" at bounding box center [941, 477] width 475 height 158
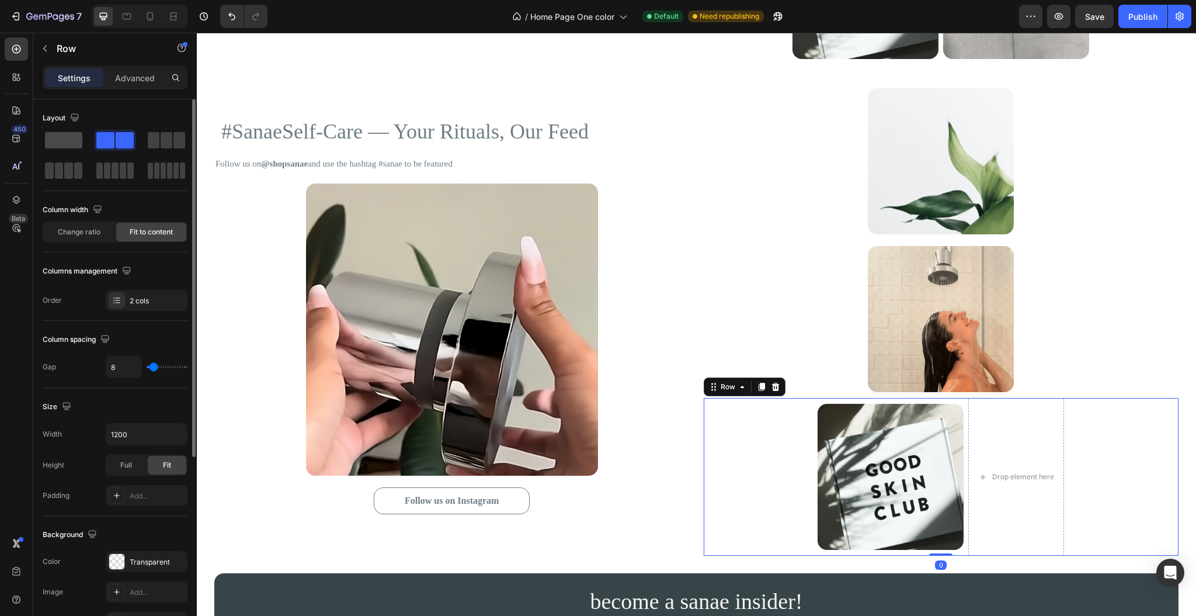
click at [64, 141] on span at bounding box center [63, 140] width 37 height 16
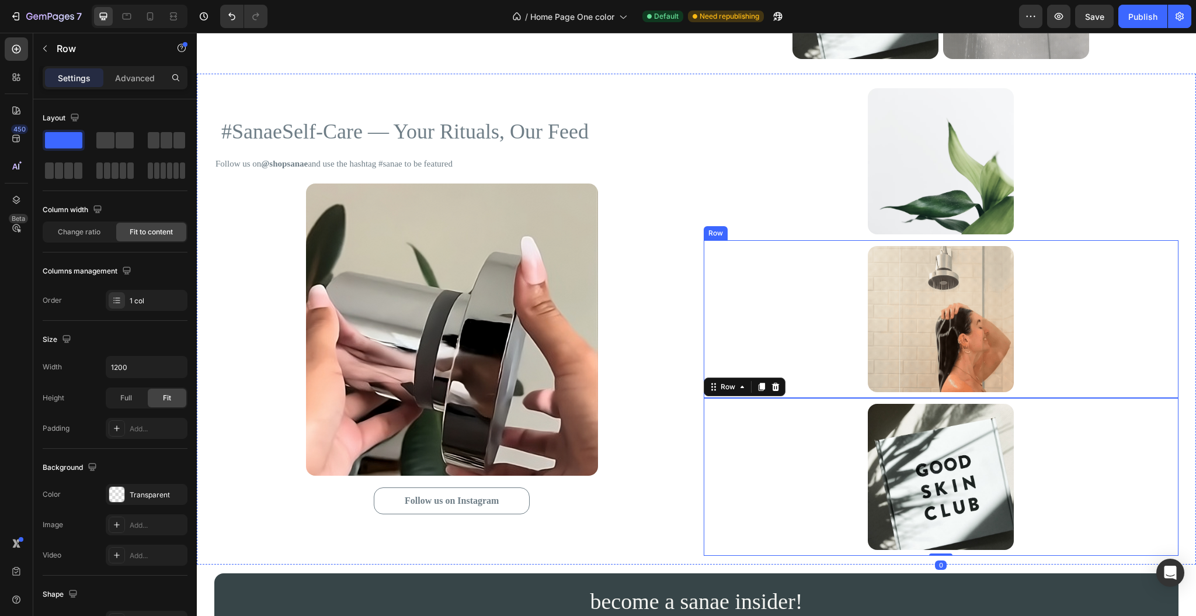
scroll to position [5726, 0]
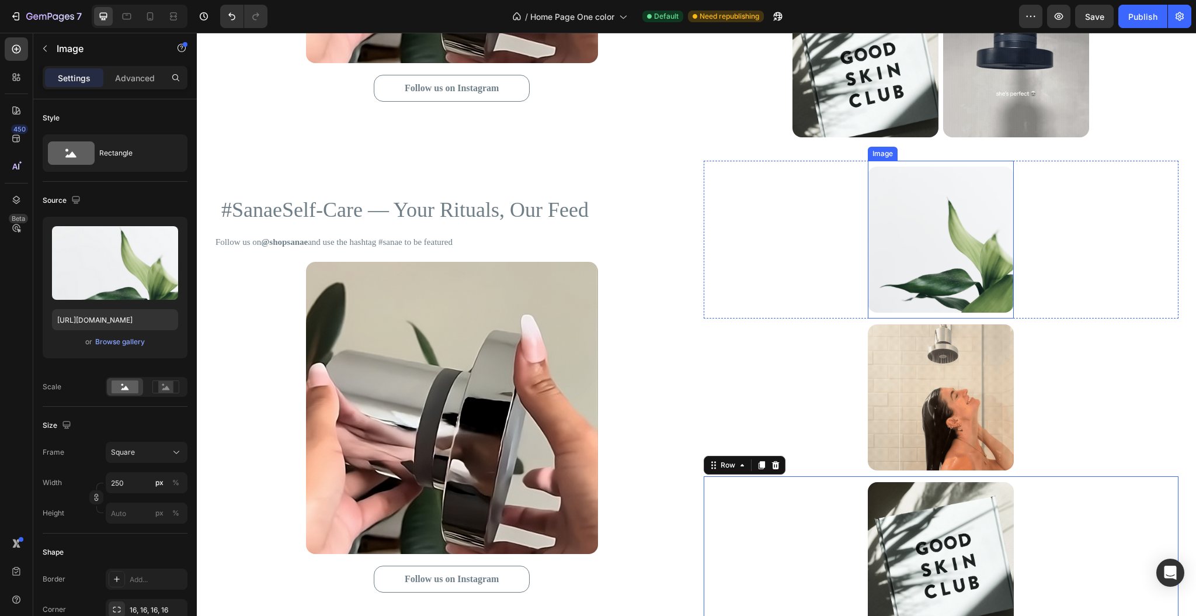
click at [896, 249] on img at bounding box center [941, 239] width 146 height 146
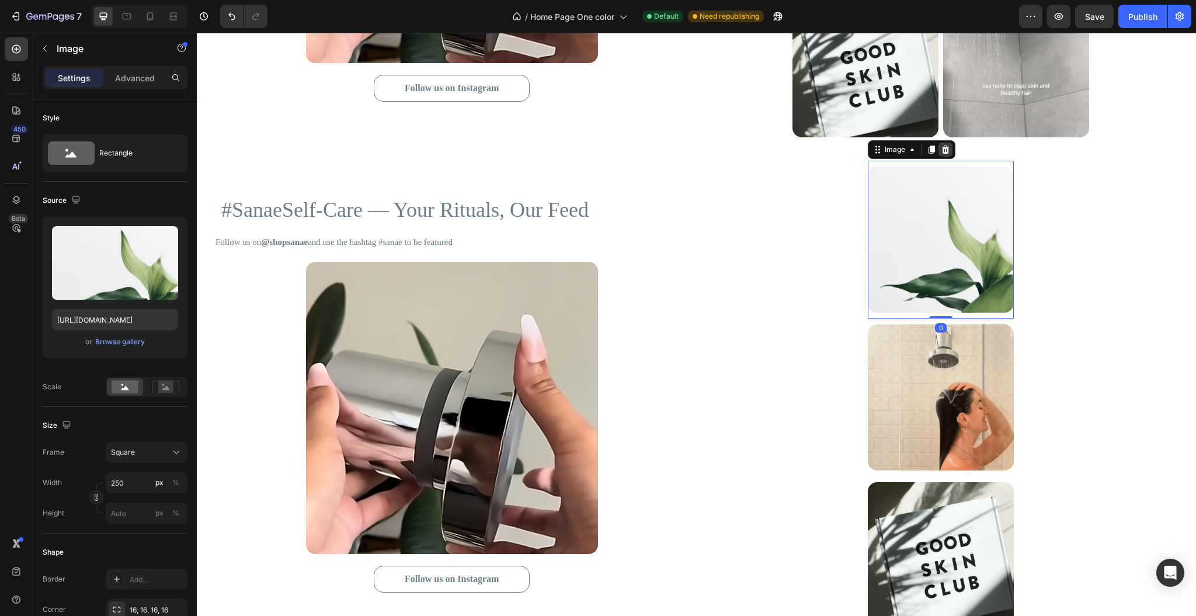
click at [942, 147] on icon at bounding box center [946, 149] width 8 height 8
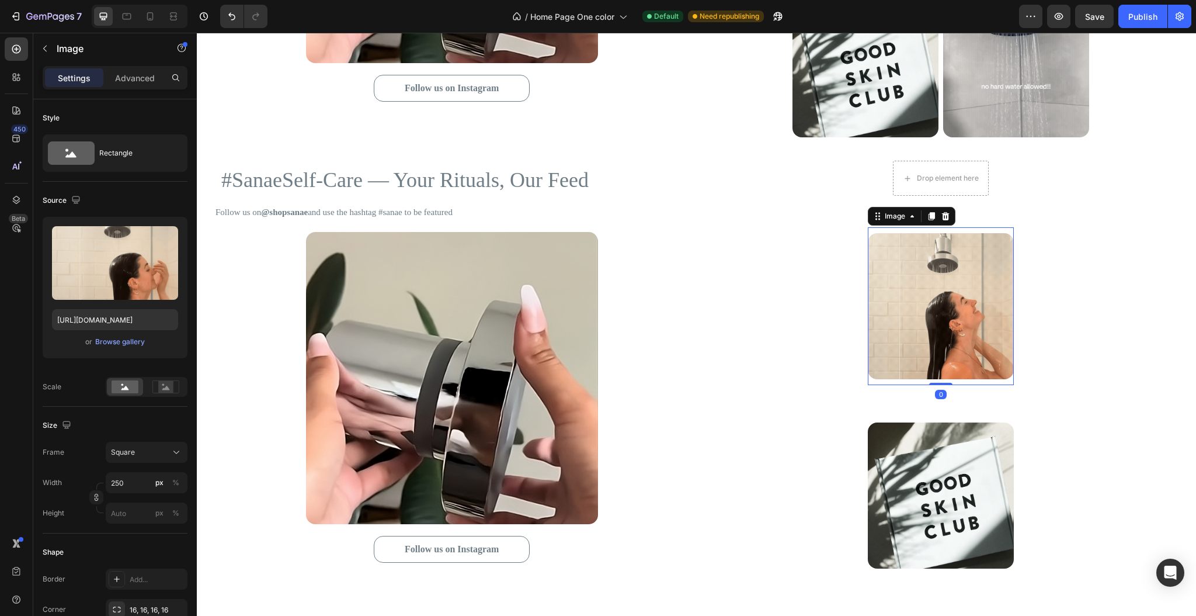
click at [936, 329] on img at bounding box center [941, 306] width 146 height 146
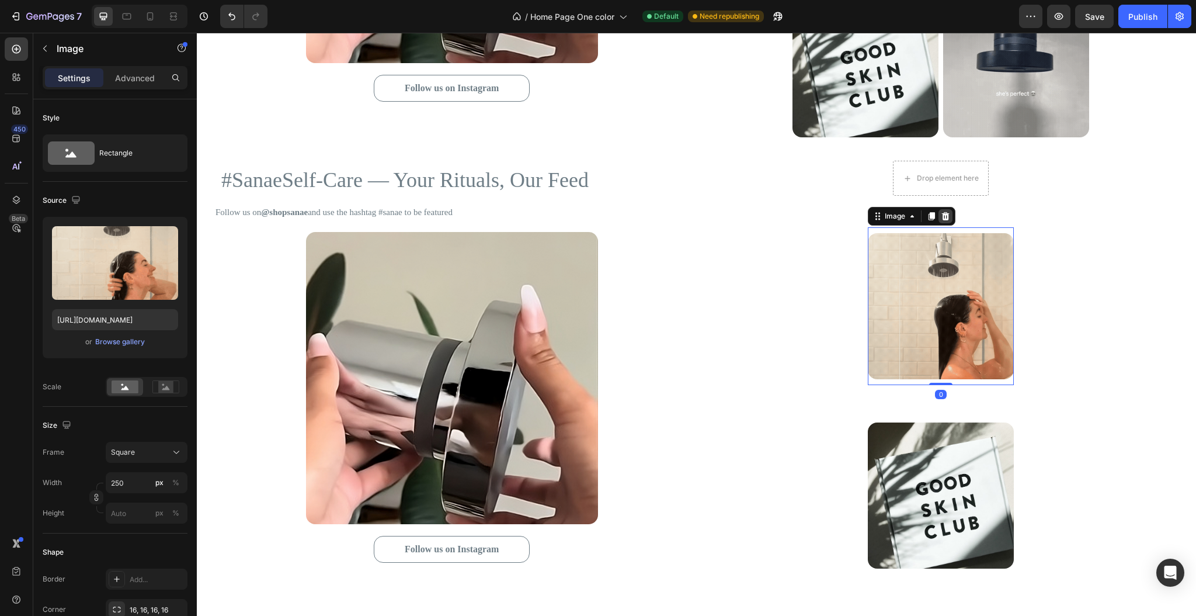
click at [941, 213] on icon at bounding box center [945, 215] width 9 height 9
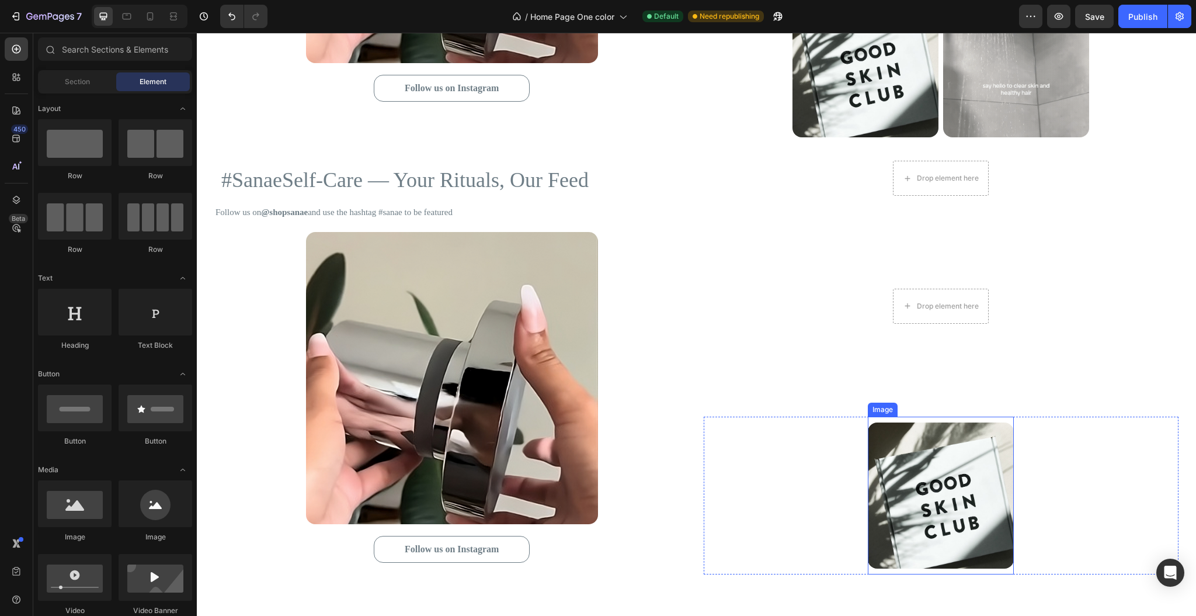
click at [931, 474] on img at bounding box center [941, 495] width 146 height 146
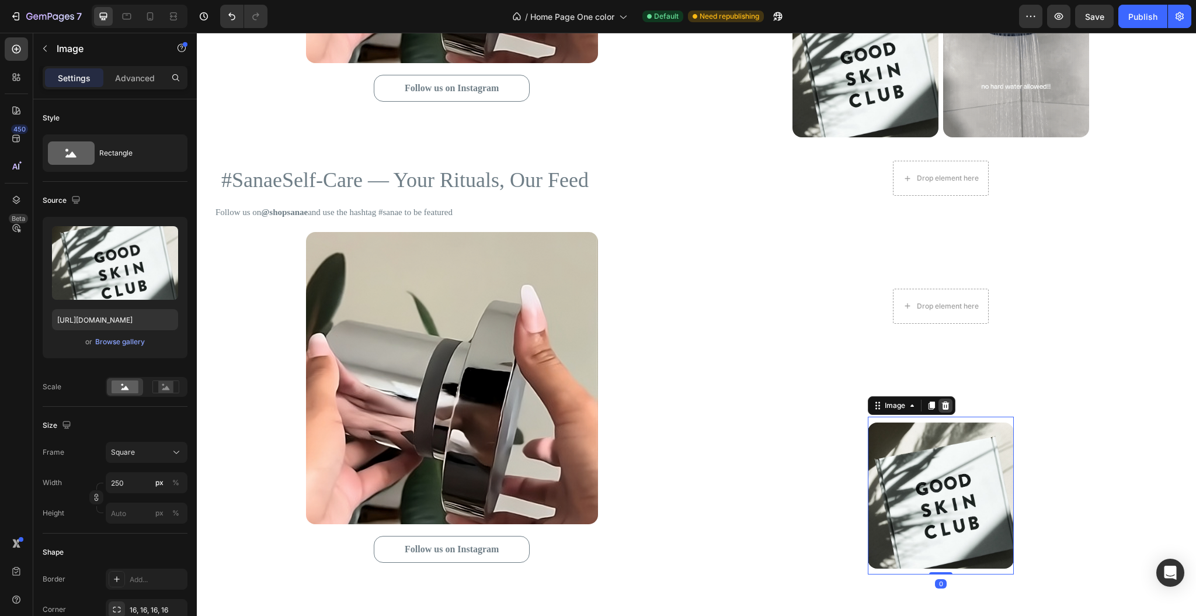
click at [941, 401] on icon at bounding box center [945, 405] width 9 height 9
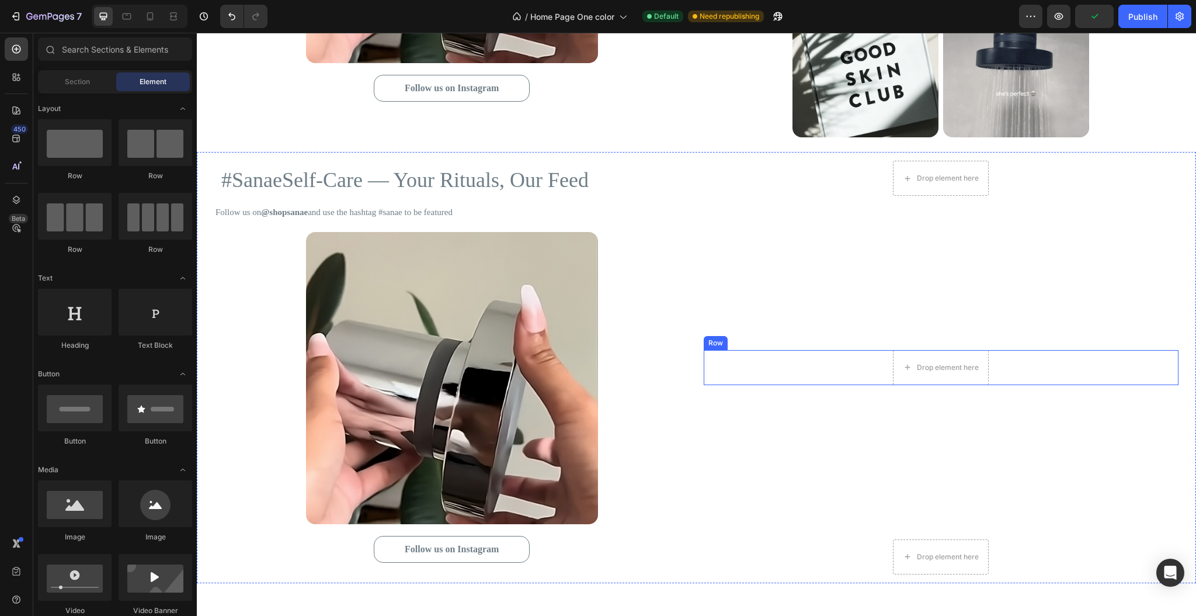
click at [824, 358] on div "Drop element here Row" at bounding box center [941, 367] width 475 height 35
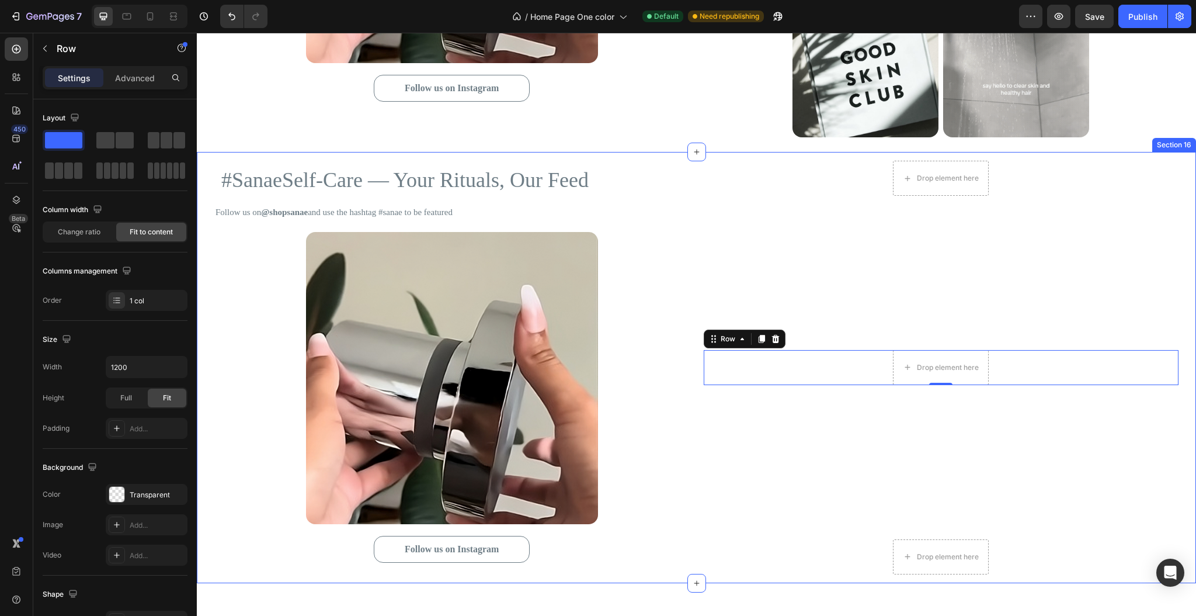
click at [851, 237] on div "Drop element here Row Drop element here Row 0 Drop element here Row" at bounding box center [941, 367] width 475 height 413
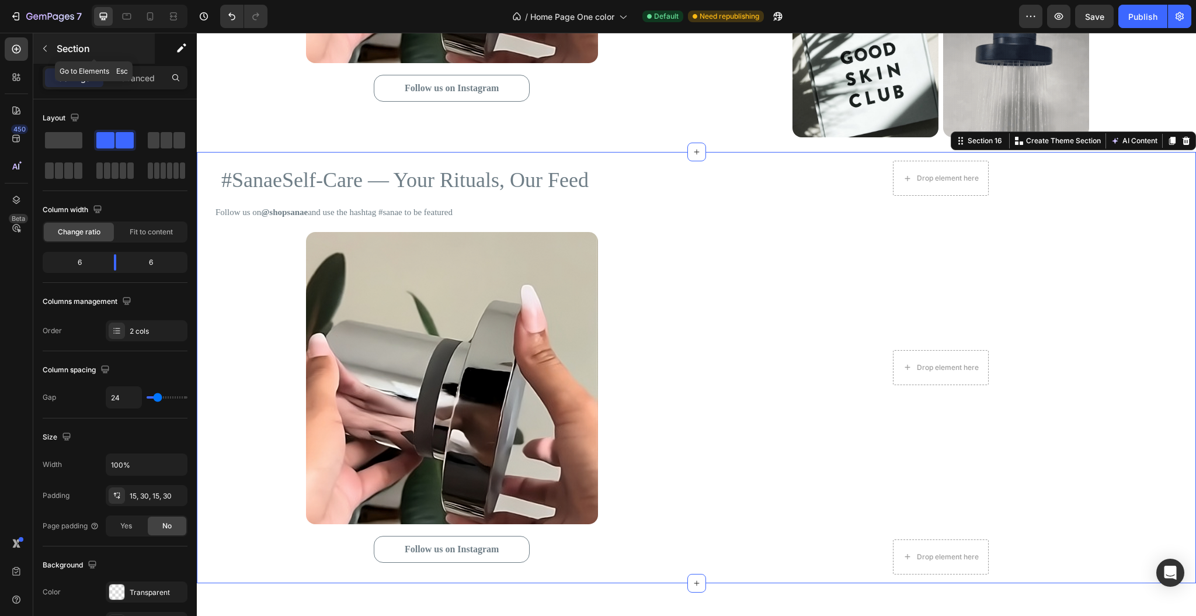
click at [41, 48] on icon "button" at bounding box center [44, 48] width 9 height 9
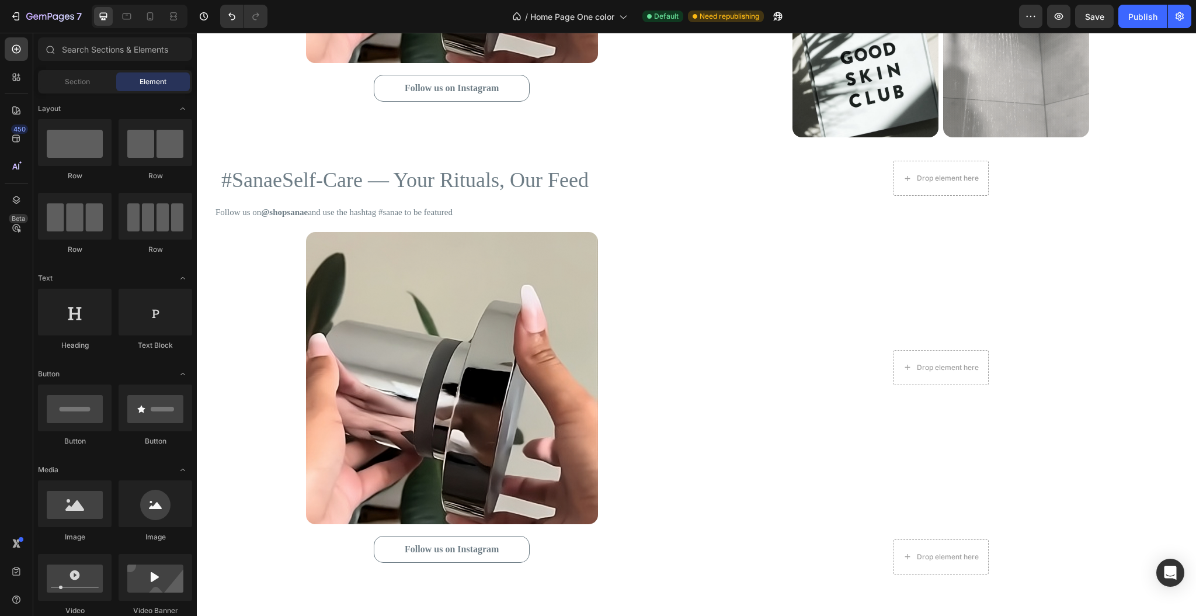
click at [130, 81] on div "Element" at bounding box center [153, 81] width 74 height 19
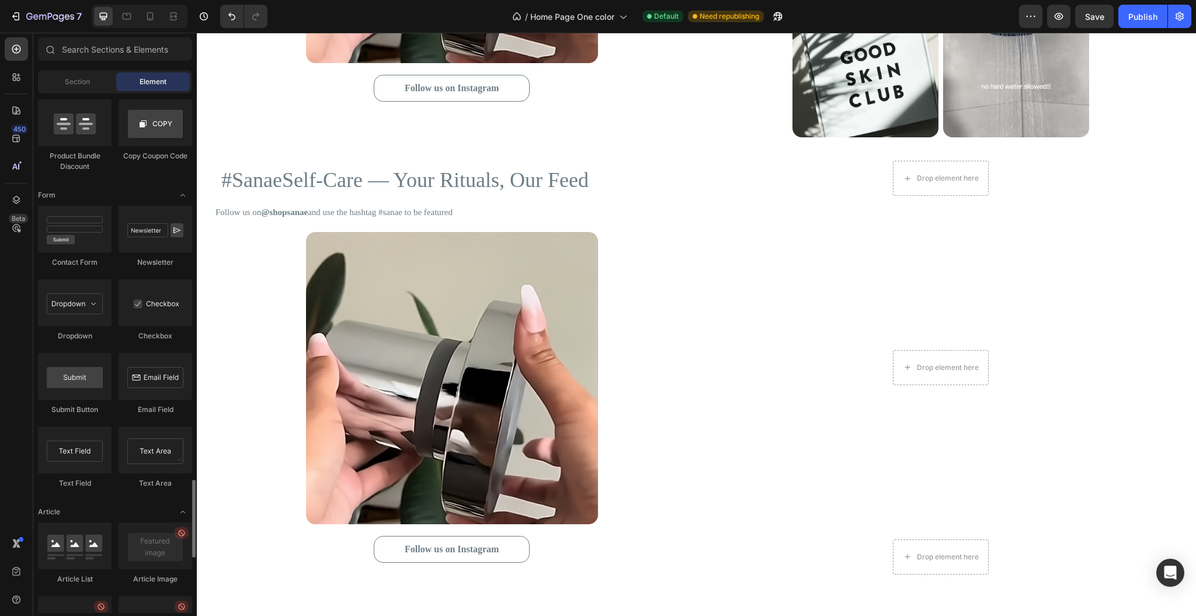
scroll to position [2942, 0]
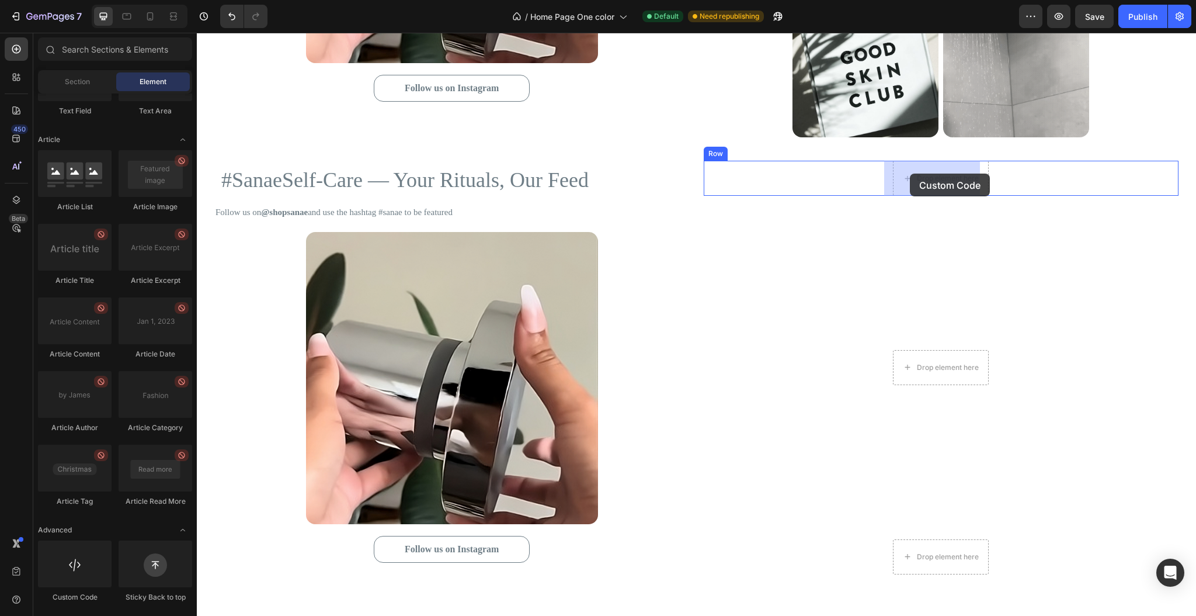
drag, startPoint x: 281, startPoint y: 605, endPoint x: 910, endPoint y: 173, distance: 762.3
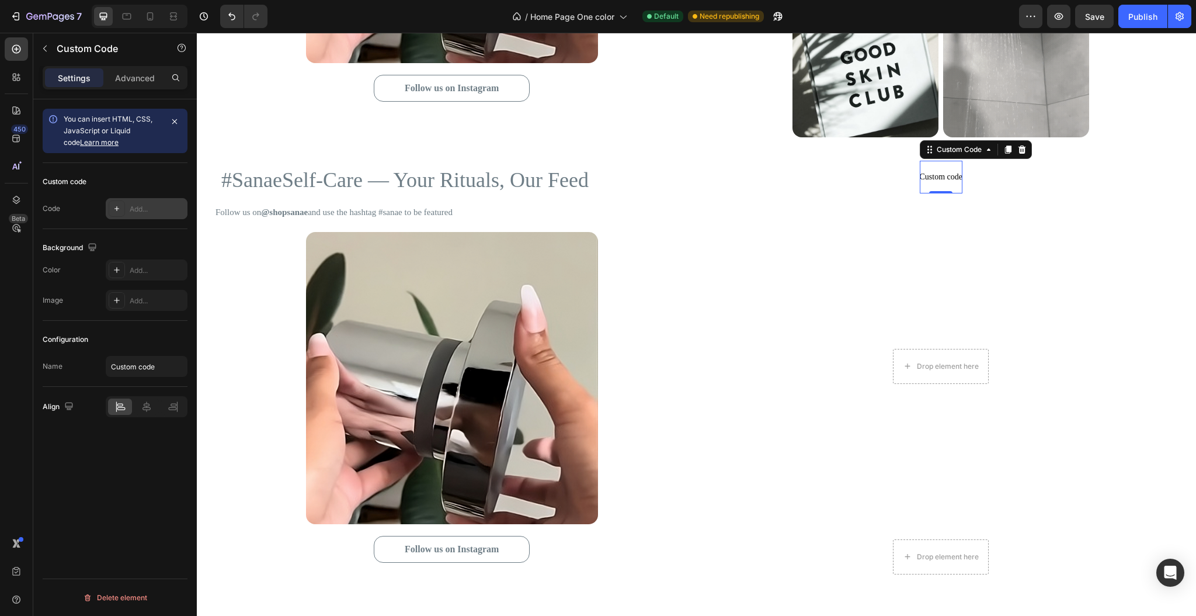
click at [128, 213] on div "Add..." at bounding box center [147, 208] width 82 height 21
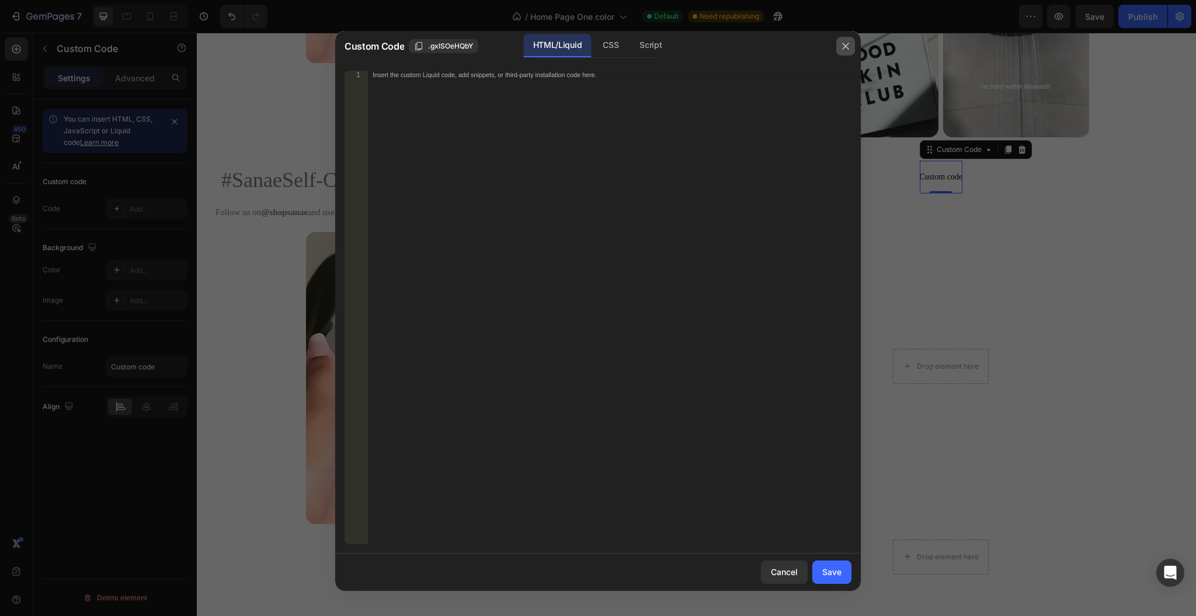
click at [843, 51] on button "button" at bounding box center [845, 46] width 19 height 19
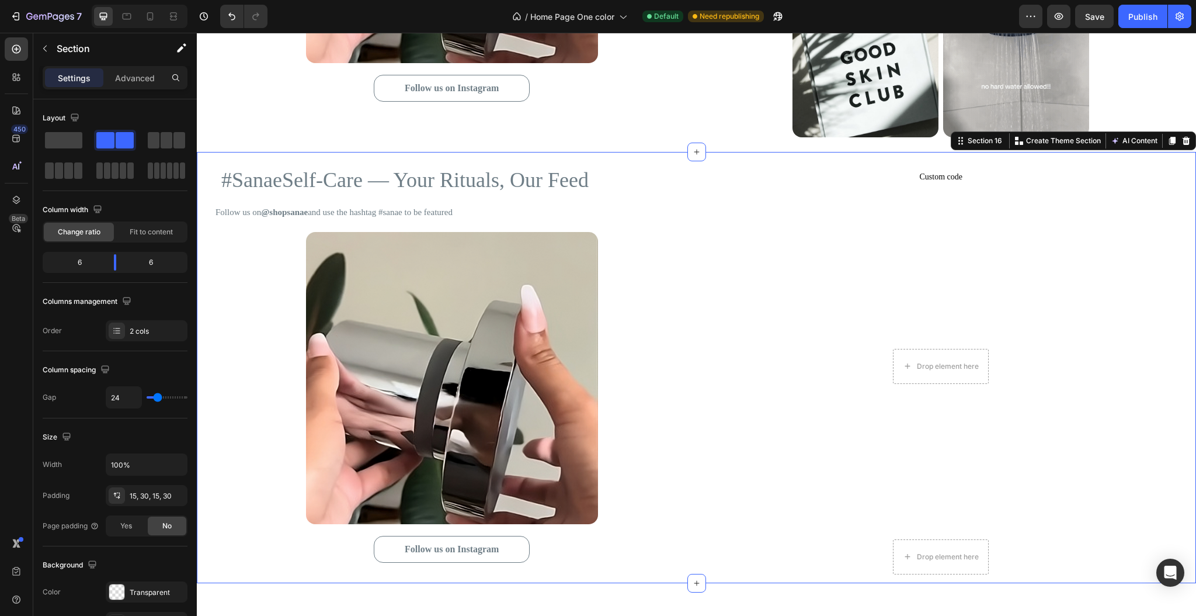
click at [856, 240] on div "Custom code Custom Code Row Drop element here Row Drop element here Row" at bounding box center [941, 367] width 475 height 413
click at [877, 185] on div "Custom code Custom Code Row" at bounding box center [941, 177] width 475 height 33
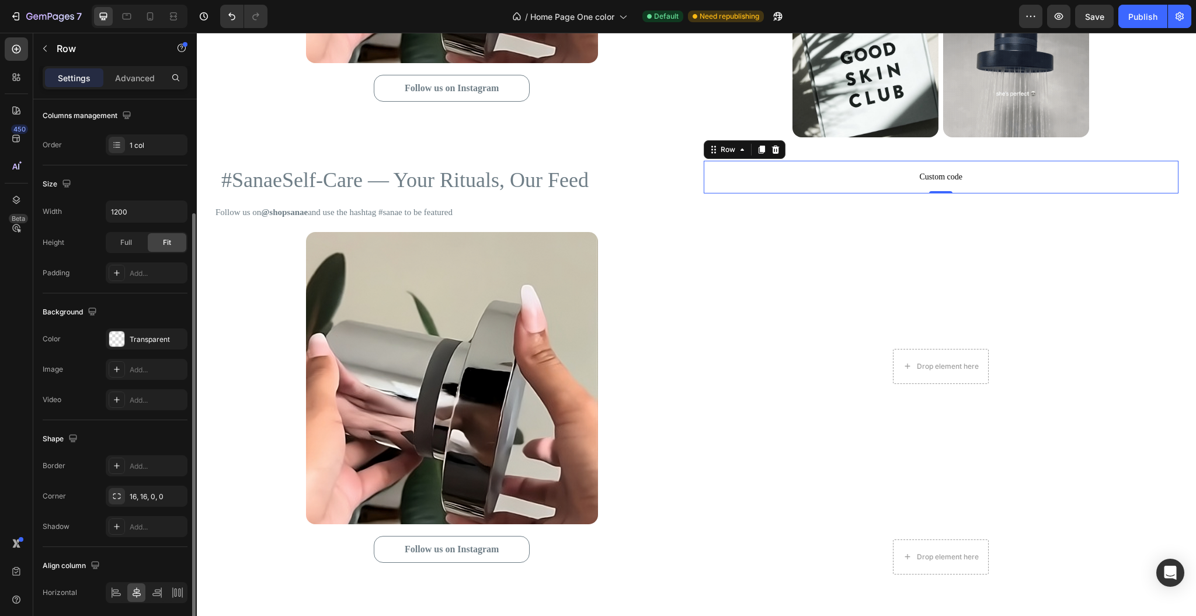
scroll to position [0, 0]
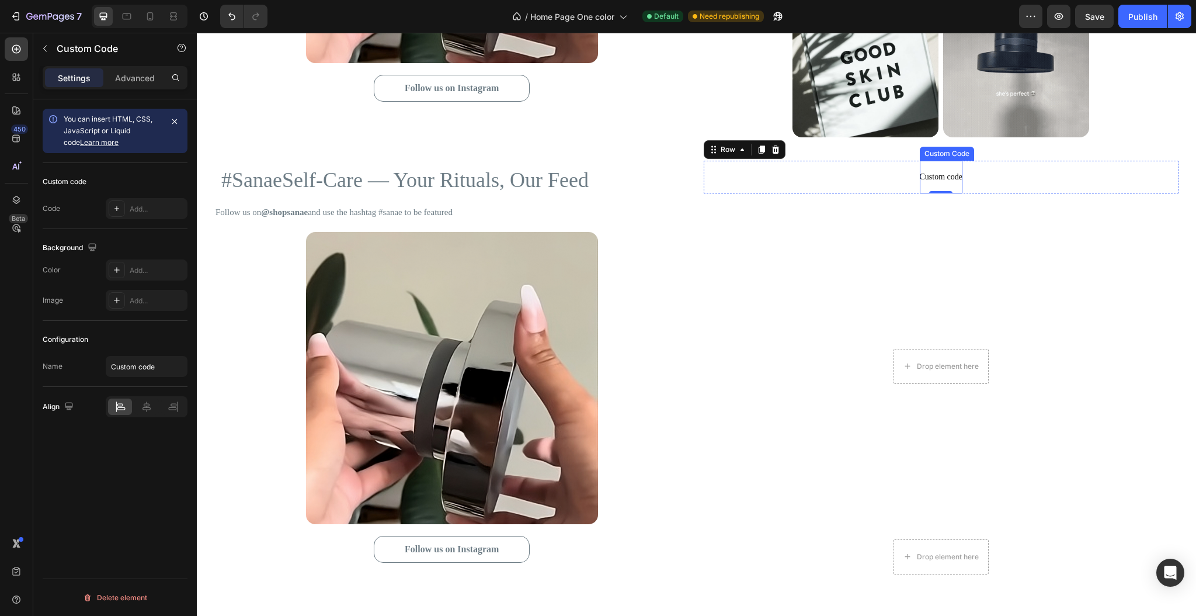
click at [933, 180] on span "Custom code" at bounding box center [941, 177] width 43 height 14
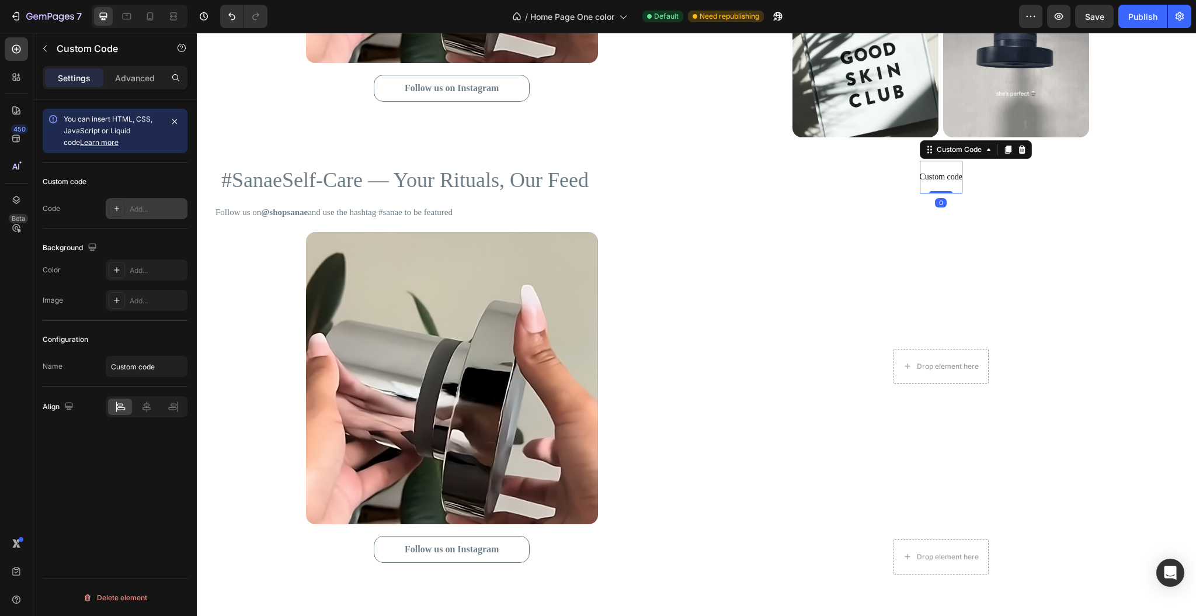
click at [151, 206] on div "Add..." at bounding box center [157, 209] width 55 height 11
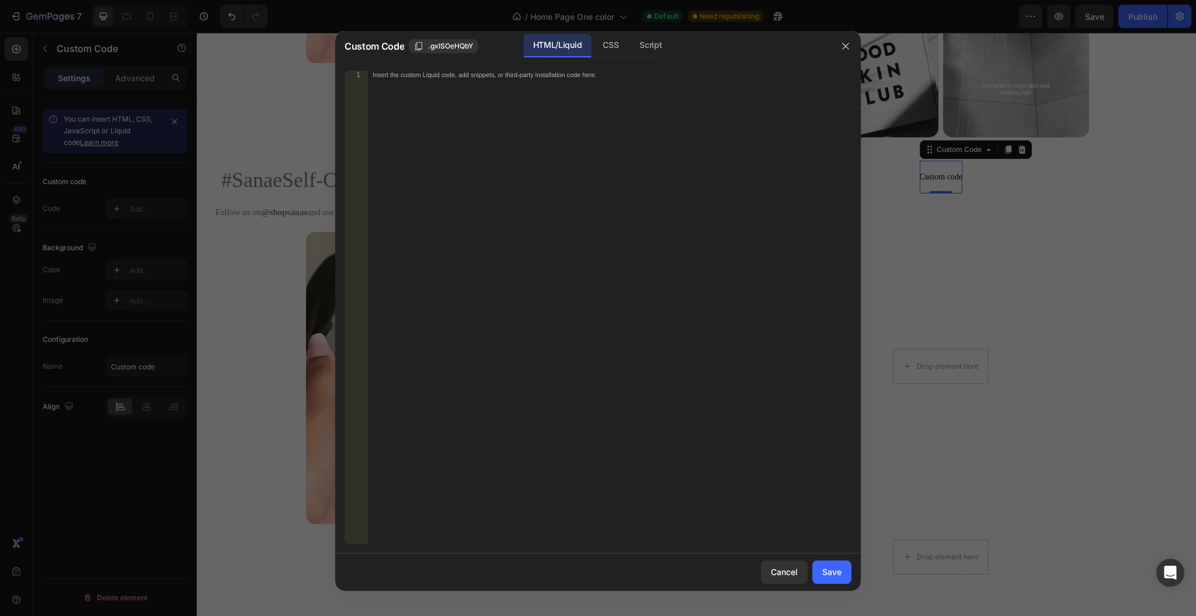
click at [514, 89] on div "Insert the custom Liquid code, add snippets, or third-party installation code h…" at bounding box center [610, 316] width 484 height 490
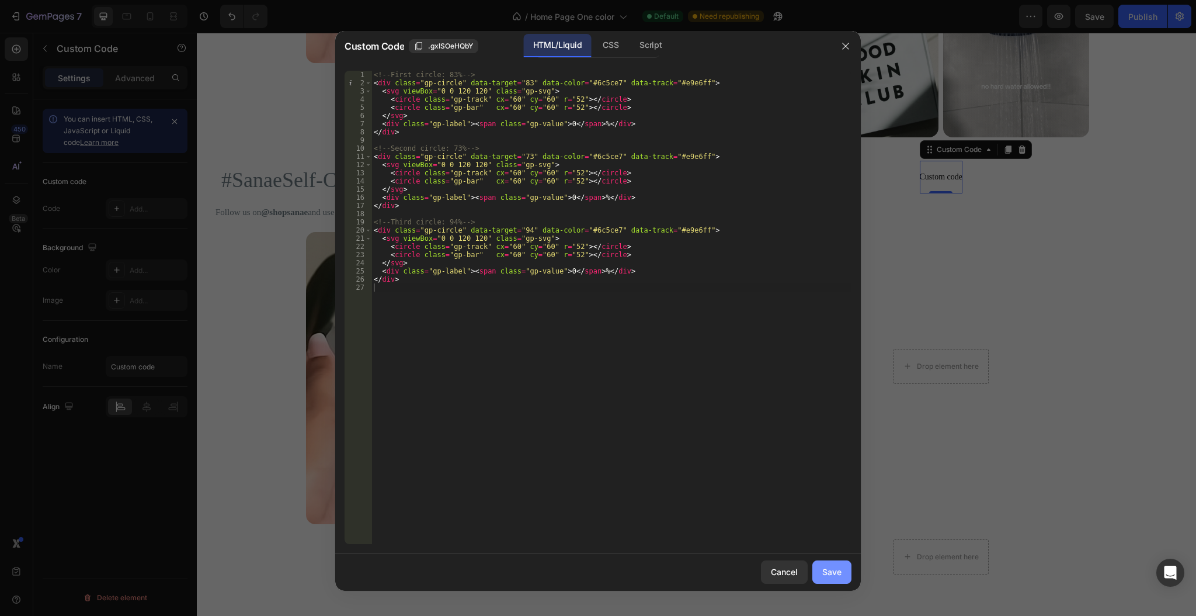
click at [822, 565] on button "Save" at bounding box center [831, 571] width 39 height 23
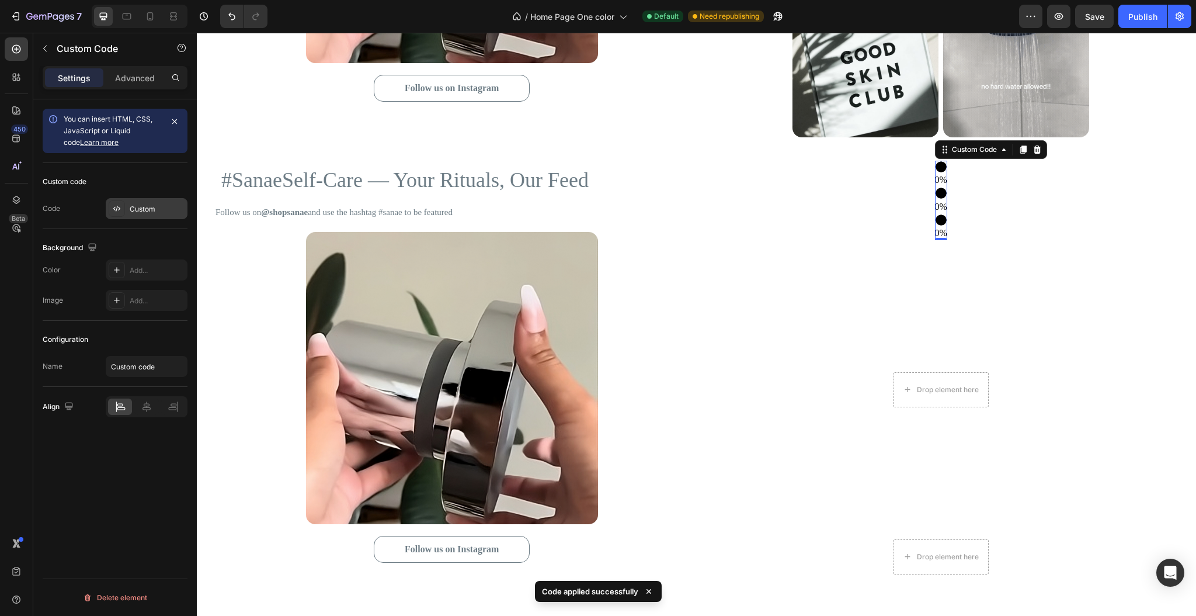
click at [120, 207] on icon at bounding box center [116, 208] width 9 height 9
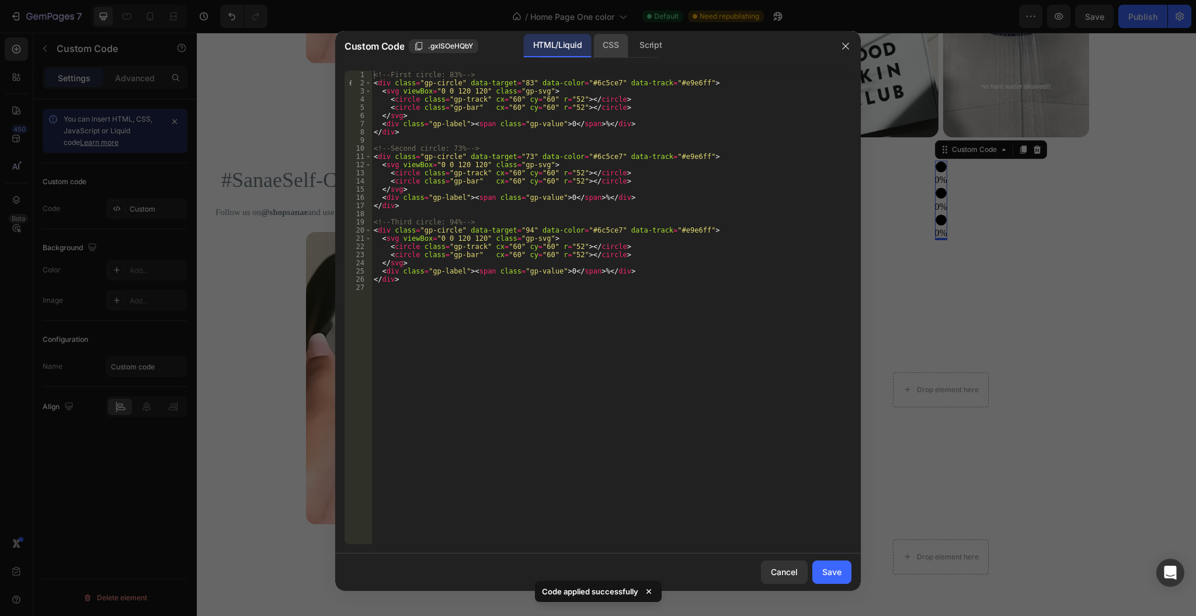
click at [630, 54] on div "CSS" at bounding box center [650, 45] width 41 height 23
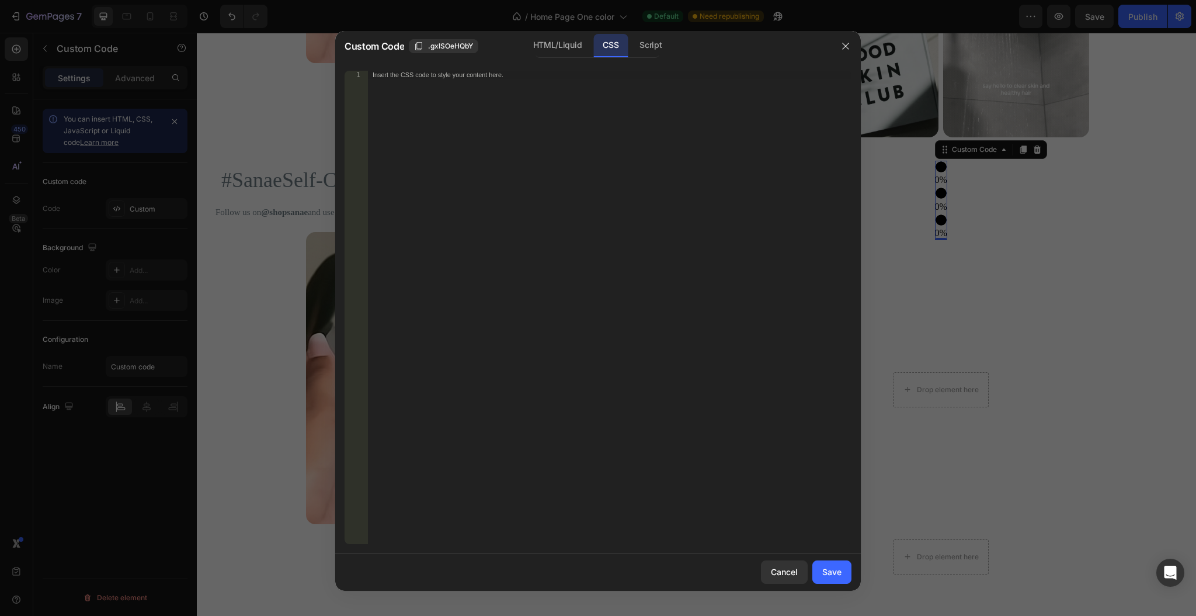
click at [426, 87] on div "Insert the CSS code to style your content here." at bounding box center [610, 316] width 484 height 490
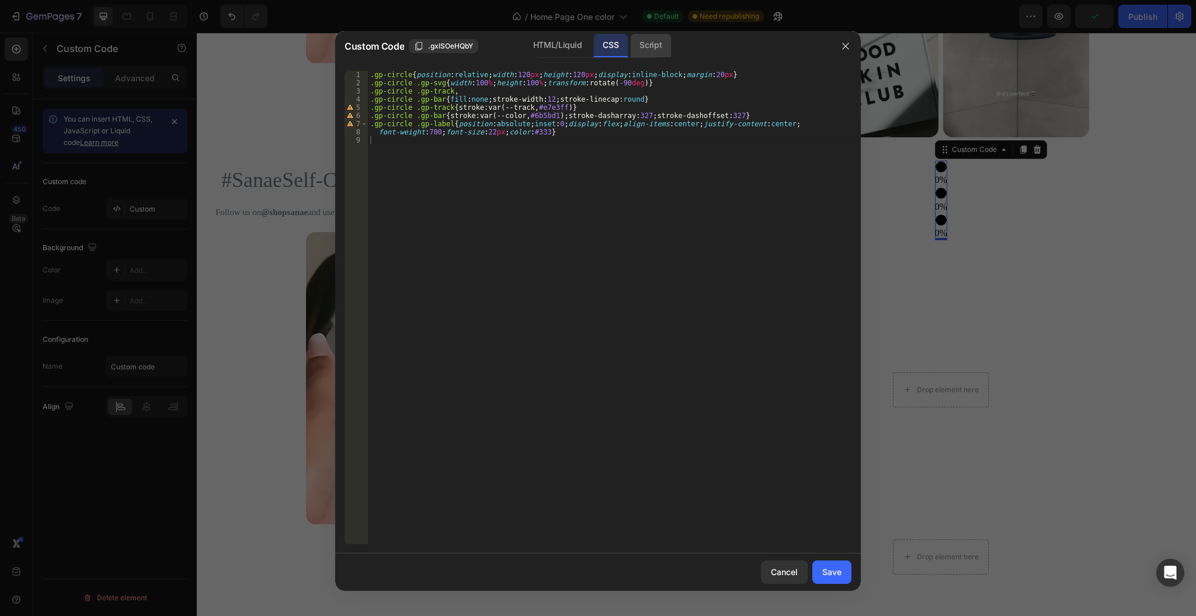
click at [652, 53] on div "Script" at bounding box center [650, 45] width 41 height 23
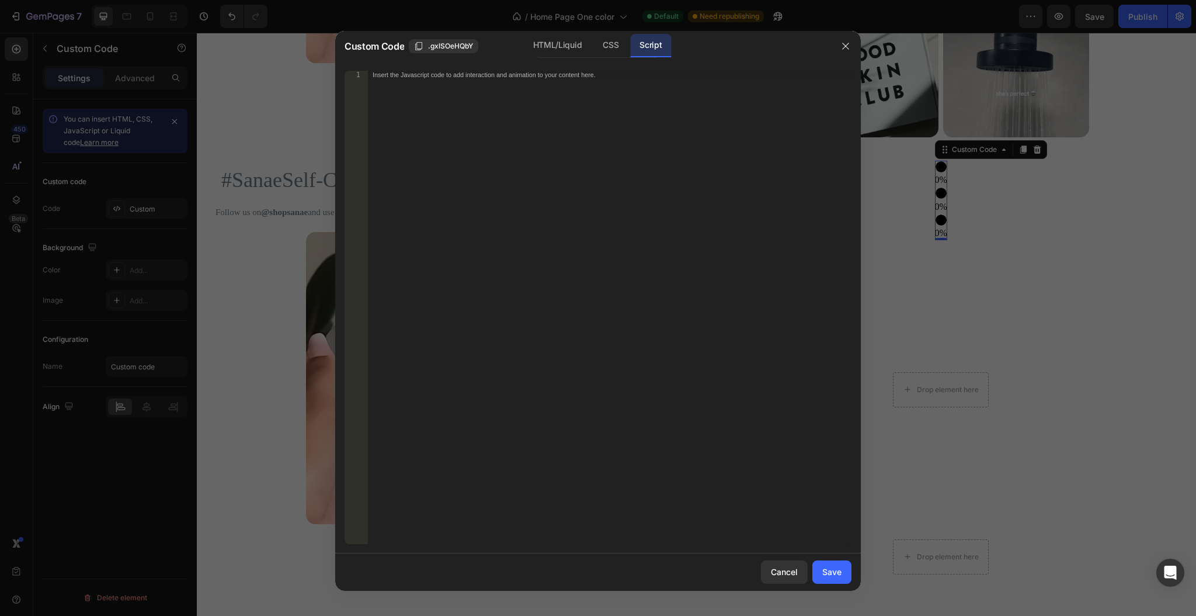
click at [458, 91] on div "Insert the Javascript code to add interaction and animation to your content her…" at bounding box center [610, 316] width 484 height 490
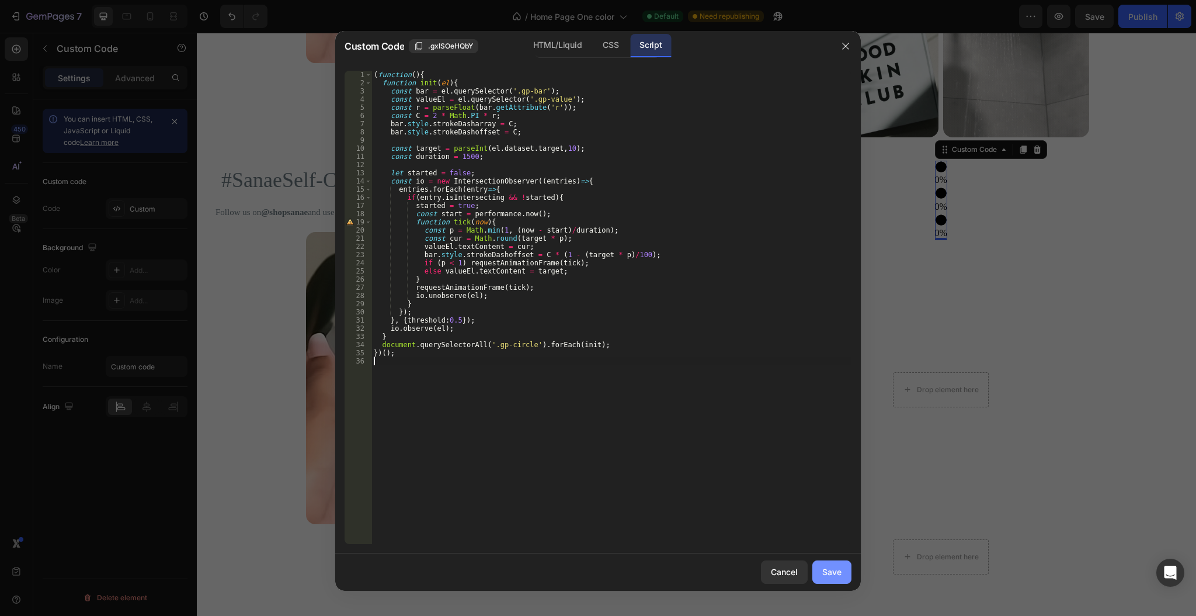
click at [833, 574] on div "Save" at bounding box center [831, 571] width 19 height 12
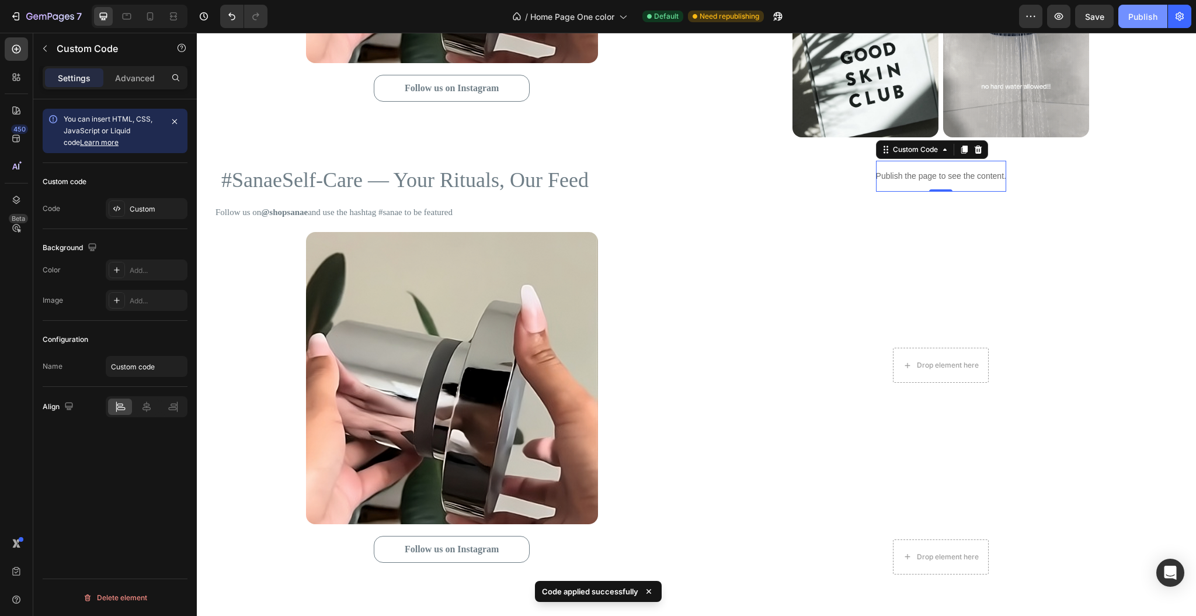
click at [1141, 13] on div "Publish" at bounding box center [1142, 17] width 29 height 12
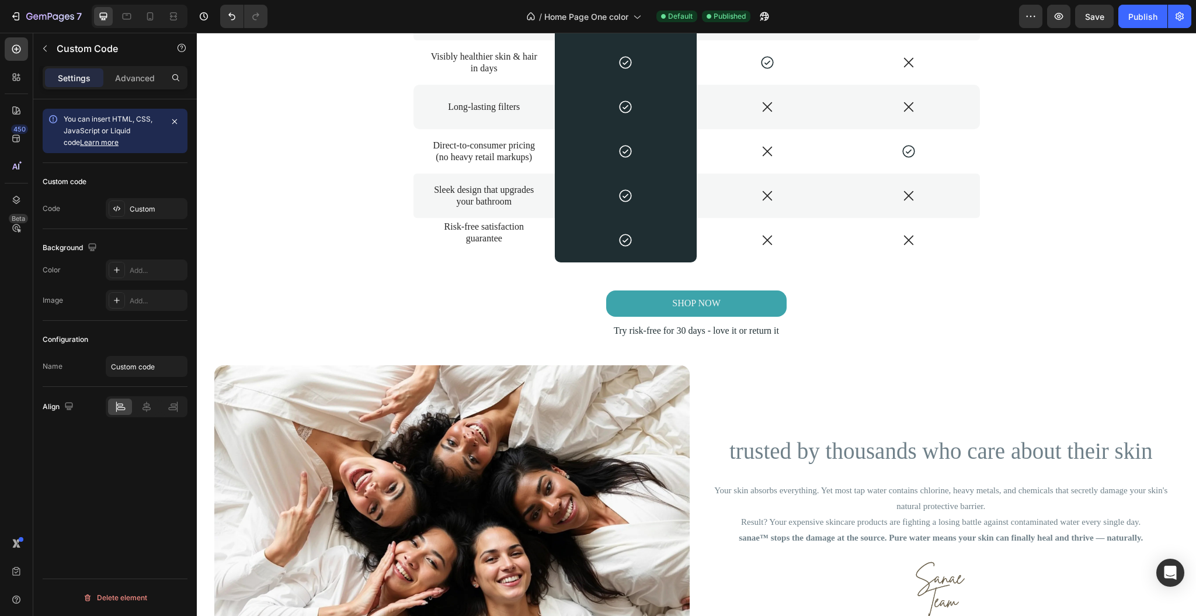
scroll to position [3390, 0]
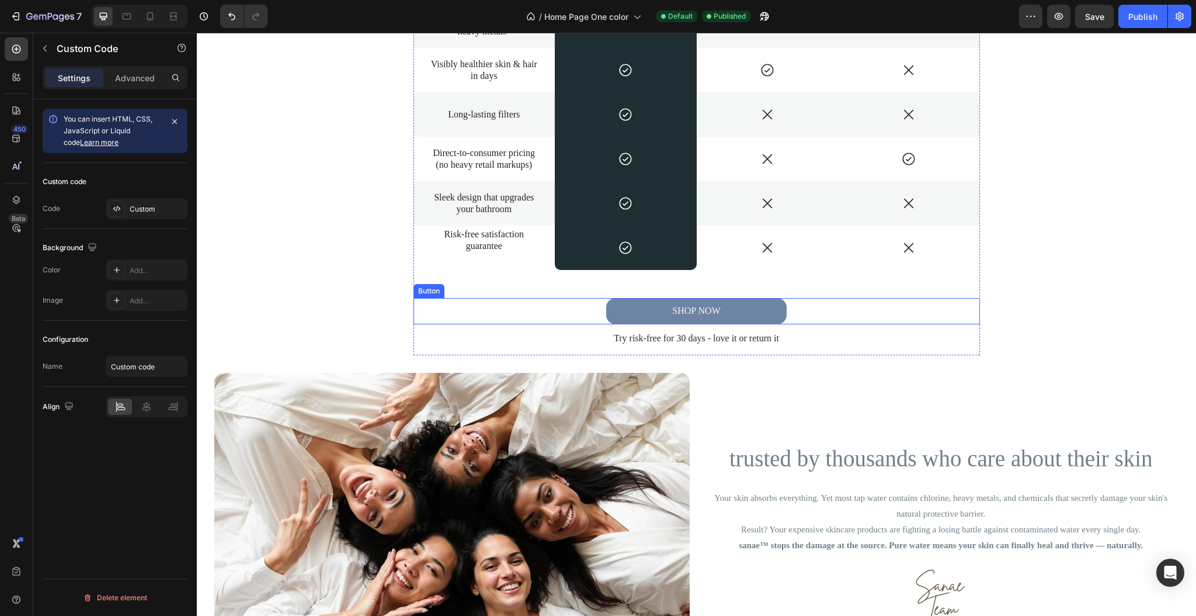
click at [621, 312] on link "SHOP NOW" at bounding box center [696, 311] width 180 height 26
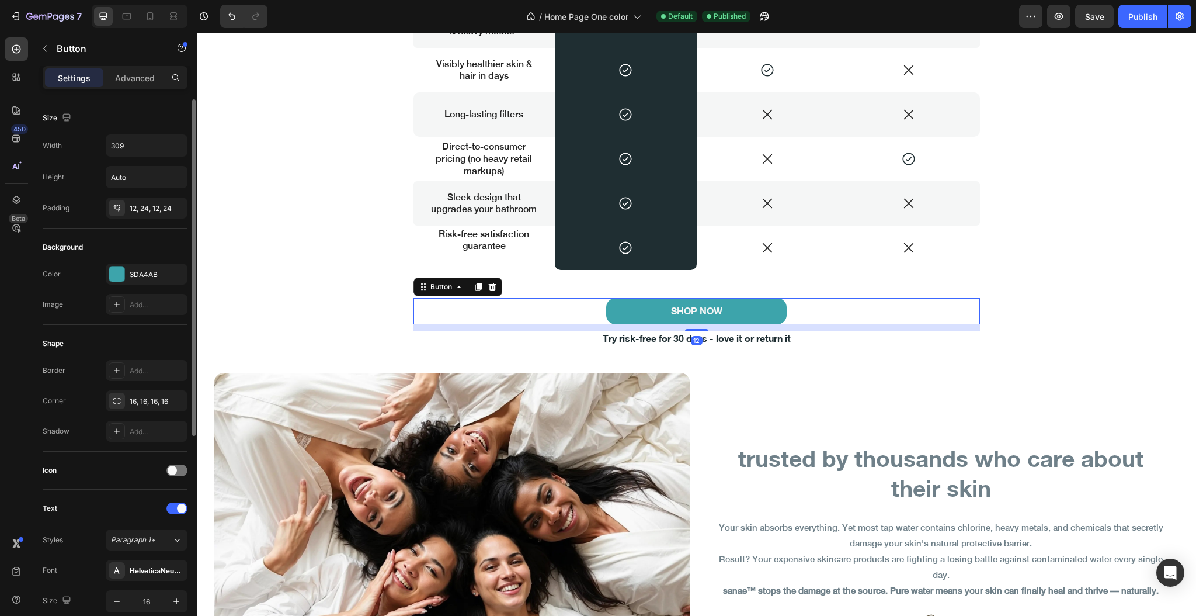
scroll to position [155, 0]
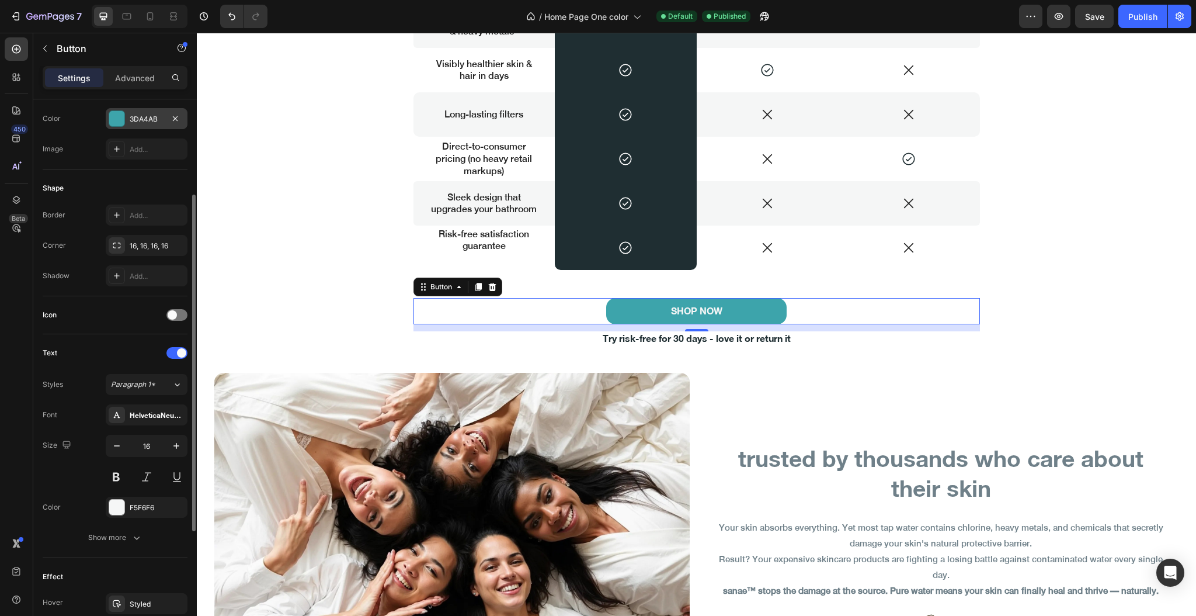
click at [143, 119] on div "3DA4AB" at bounding box center [147, 119] width 34 height 11
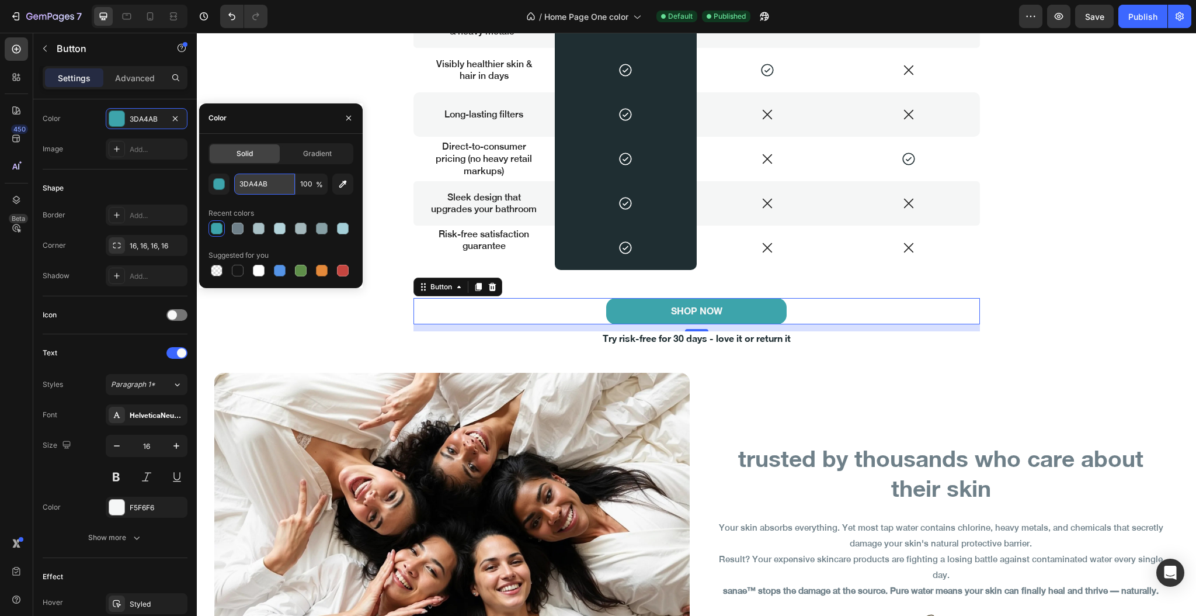
click at [260, 183] on input "3DA4AB" at bounding box center [264, 183] width 61 height 21
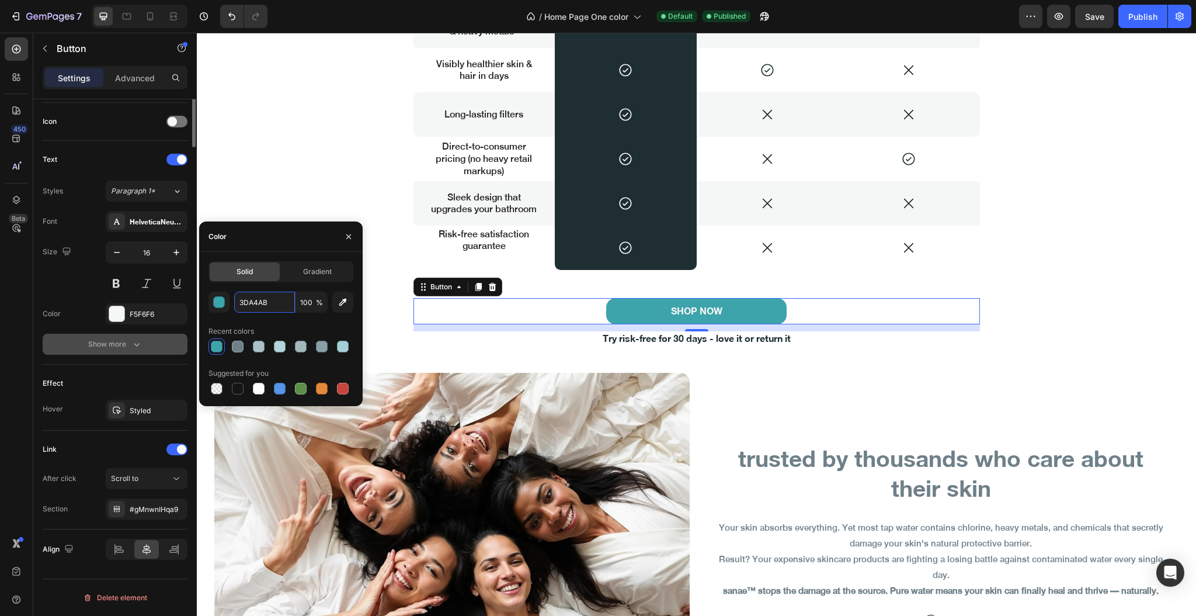
scroll to position [0, 0]
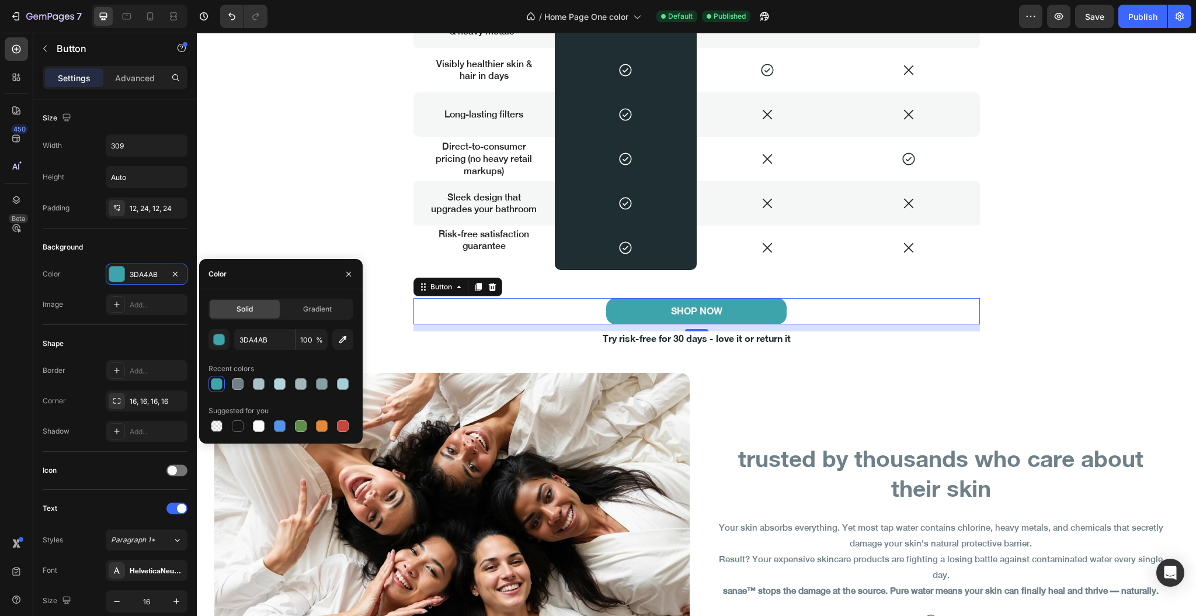
drag, startPoint x: 318, startPoint y: 304, endPoint x: 274, endPoint y: 305, distance: 43.2
click at [318, 304] on span "Gradient" at bounding box center [317, 309] width 29 height 11
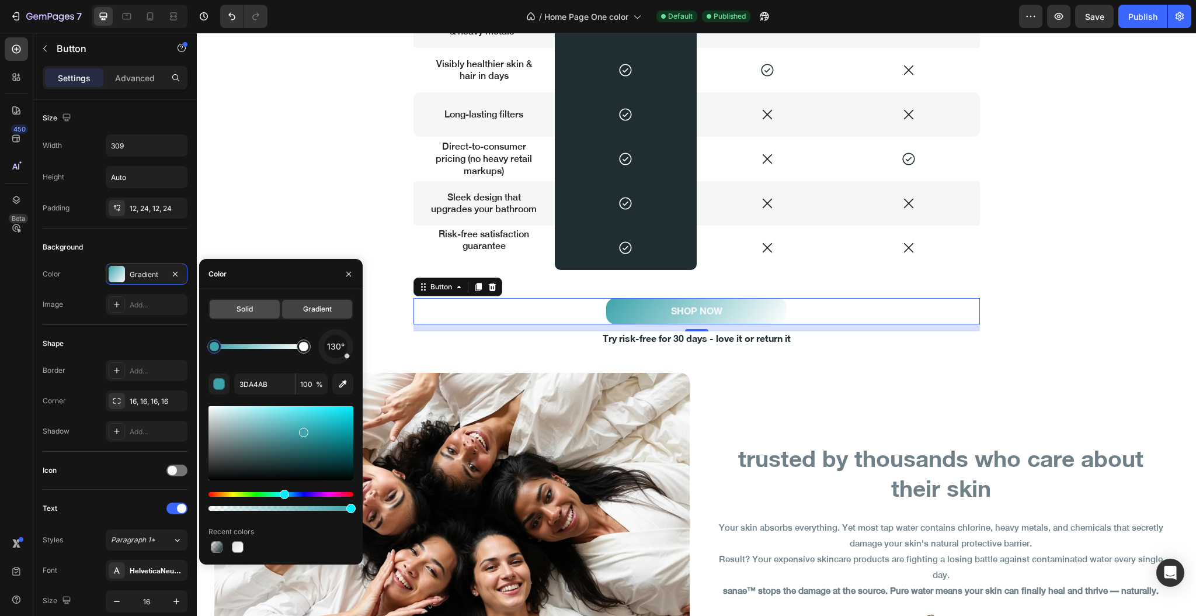
click at [270, 305] on div "Solid" at bounding box center [245, 309] width 70 height 19
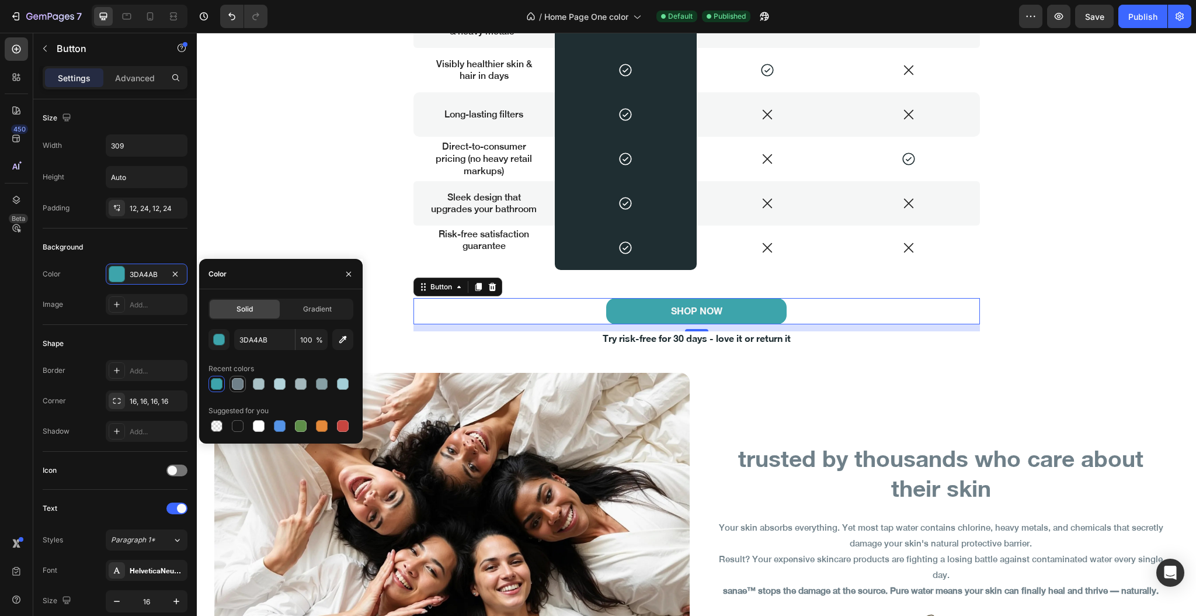
click at [238, 388] on div at bounding box center [238, 384] width 12 height 12
click at [215, 388] on div at bounding box center [217, 384] width 12 height 12
click at [262, 340] on input "3DA4AB" at bounding box center [264, 339] width 61 height 21
click at [237, 377] on div at bounding box center [238, 384] width 14 height 14
type input "6F8089"
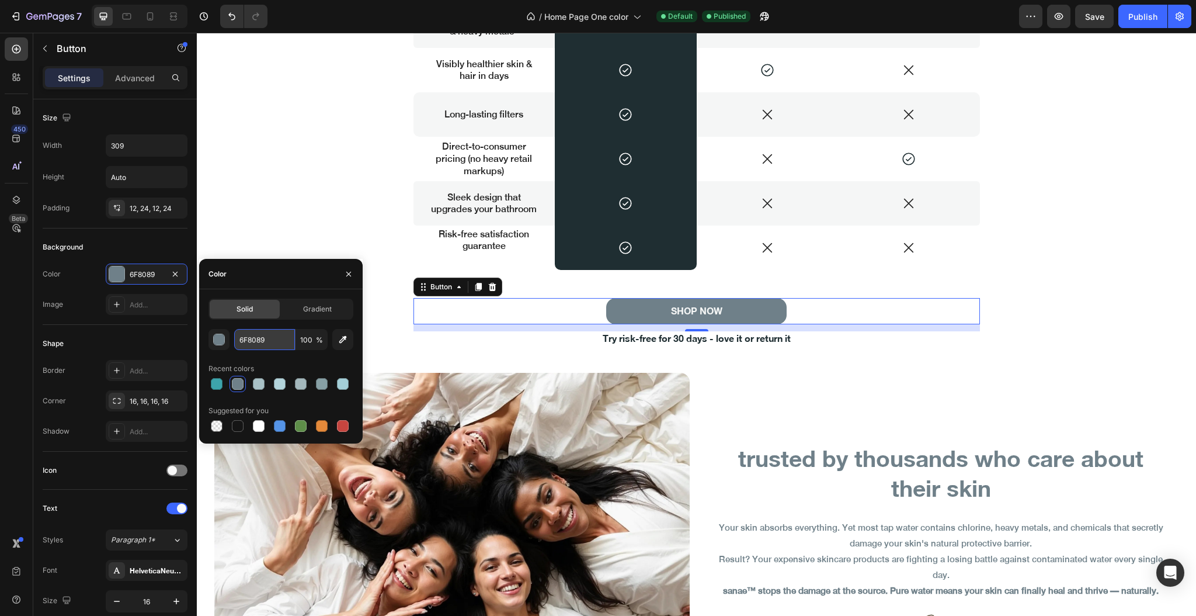
click at [267, 336] on input "6F8089" at bounding box center [264, 339] width 61 height 21
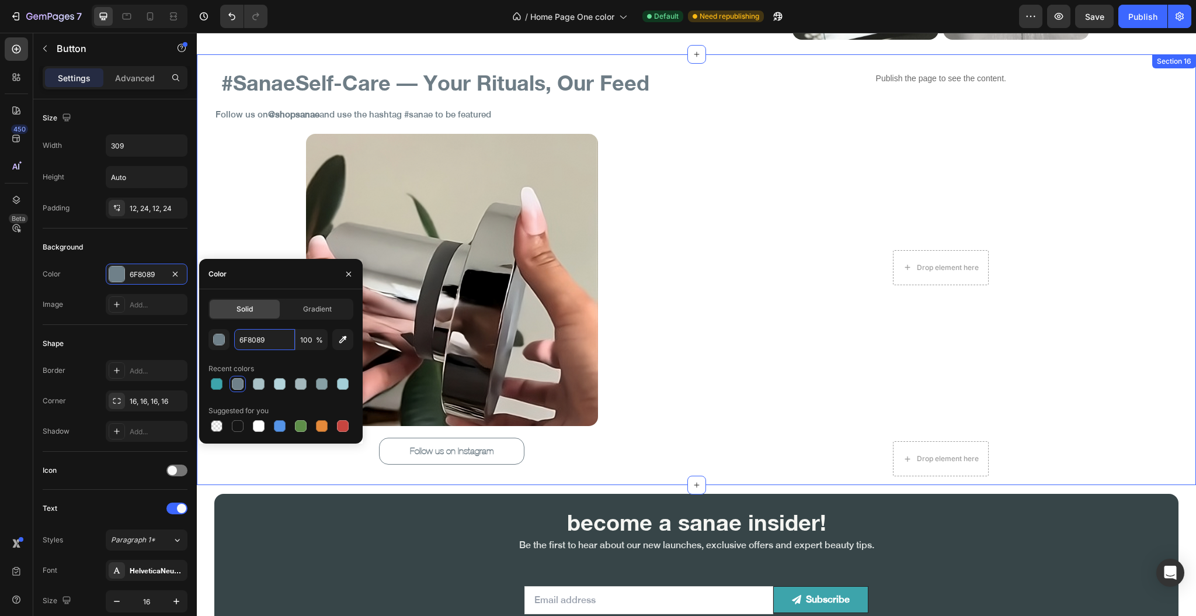
scroll to position [5726, 0]
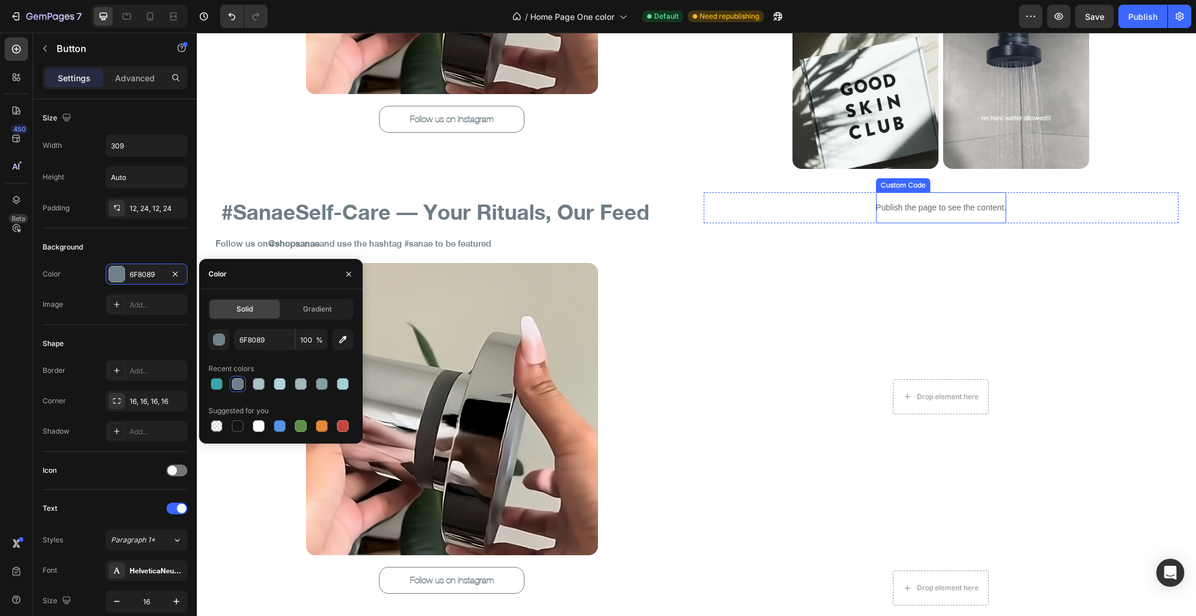
click at [907, 208] on p "Publish the page to see the content." at bounding box center [941, 207] width 130 height 12
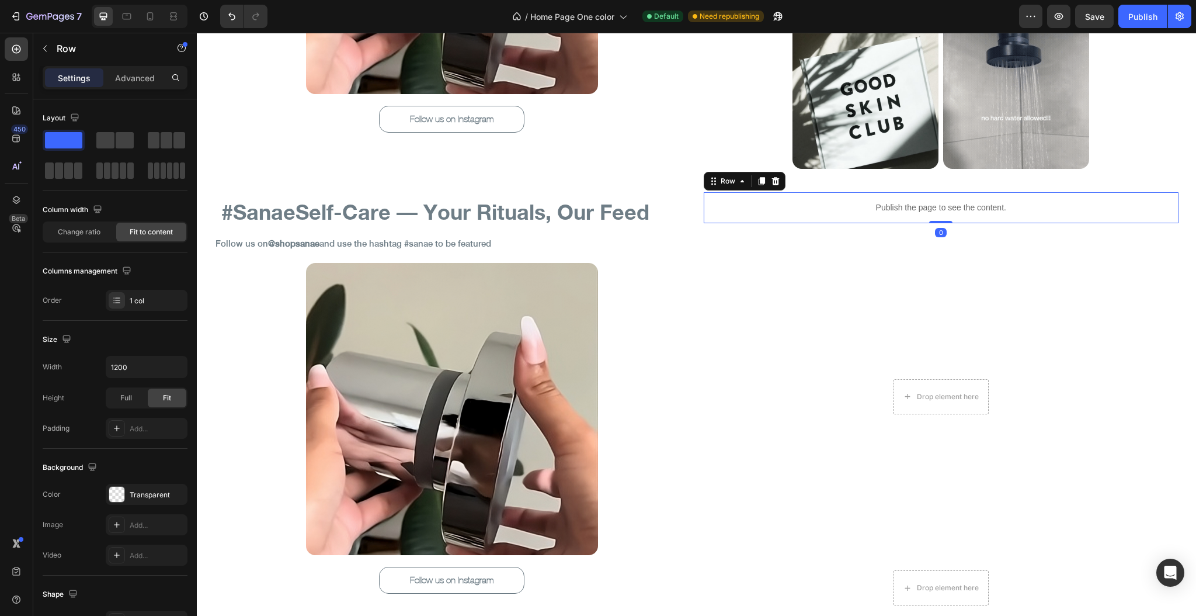
click at [833, 210] on div "Publish the page to see the content. Custom Code Row 0" at bounding box center [941, 207] width 475 height 31
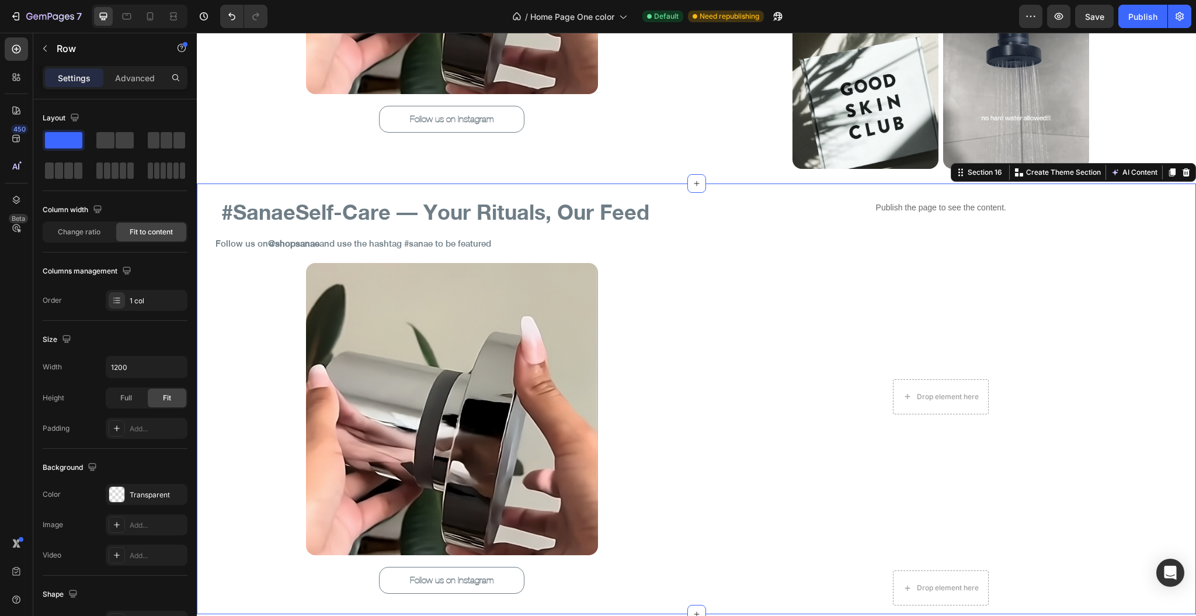
click at [805, 267] on div "Publish the page to see the content. Custom Code Row Drop element here Row Drop…" at bounding box center [941, 398] width 475 height 413
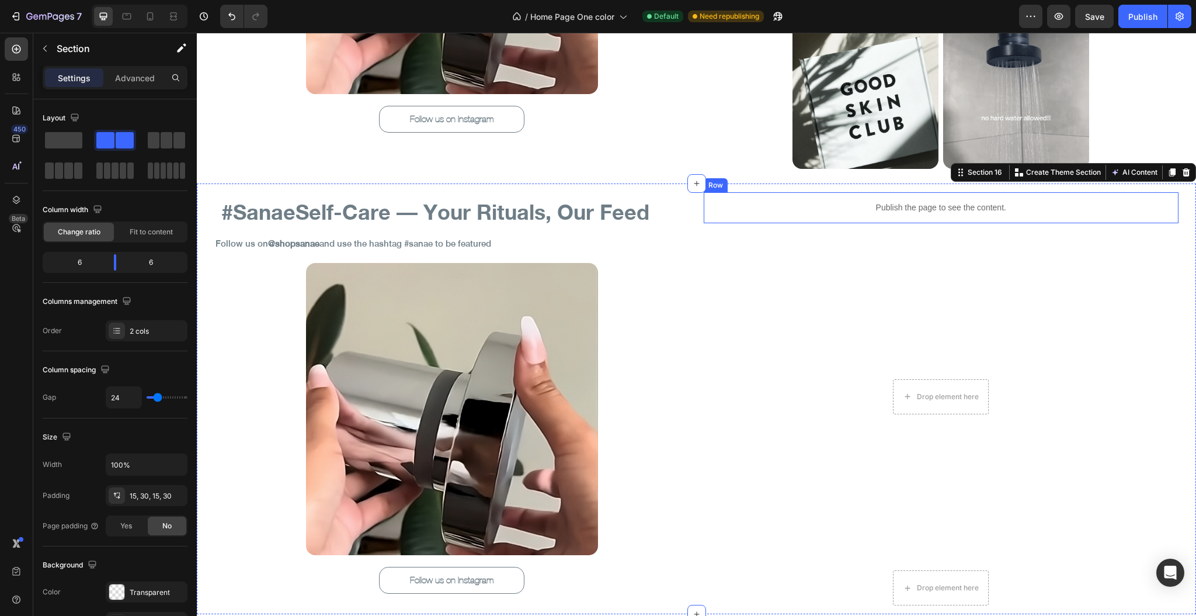
click at [787, 213] on div "Publish the page to see the content. Custom Code Row" at bounding box center [941, 207] width 475 height 31
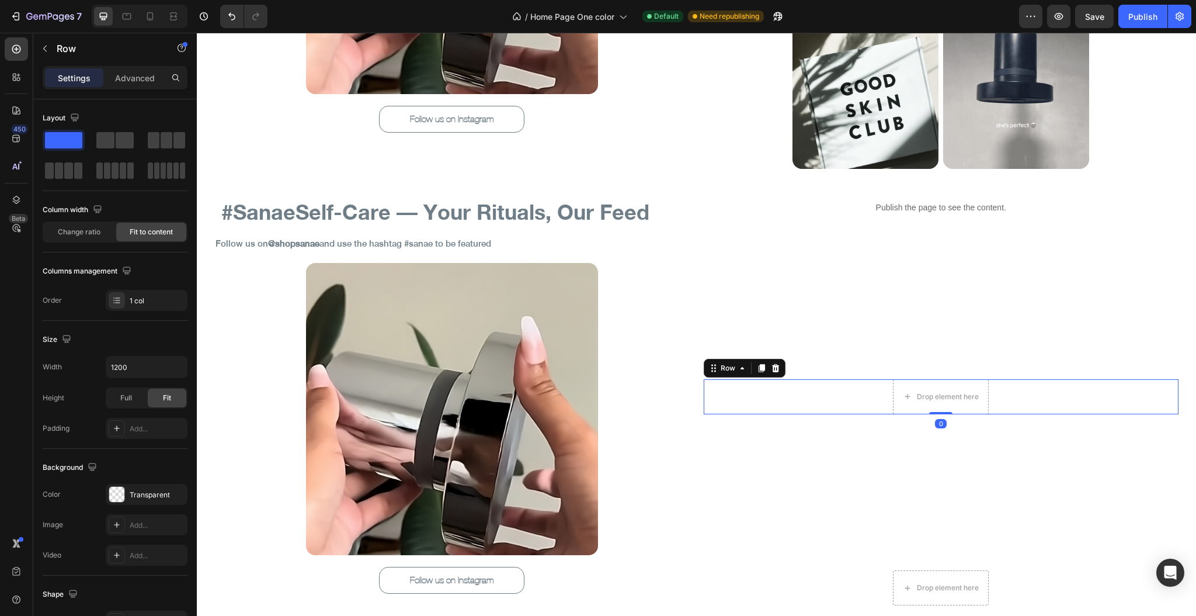
click at [817, 404] on div "Drop element here Row 0" at bounding box center [941, 396] width 475 height 35
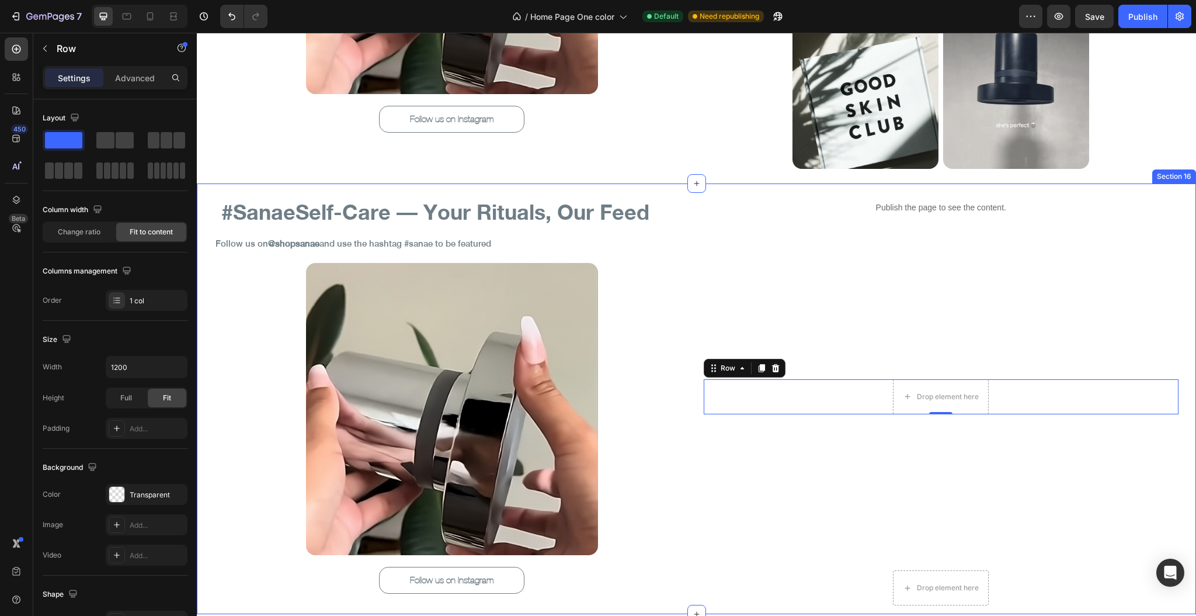
click at [802, 276] on div "Publish the page to see the content. Custom Code Row Drop element here Row 0 Dr…" at bounding box center [941, 398] width 475 height 413
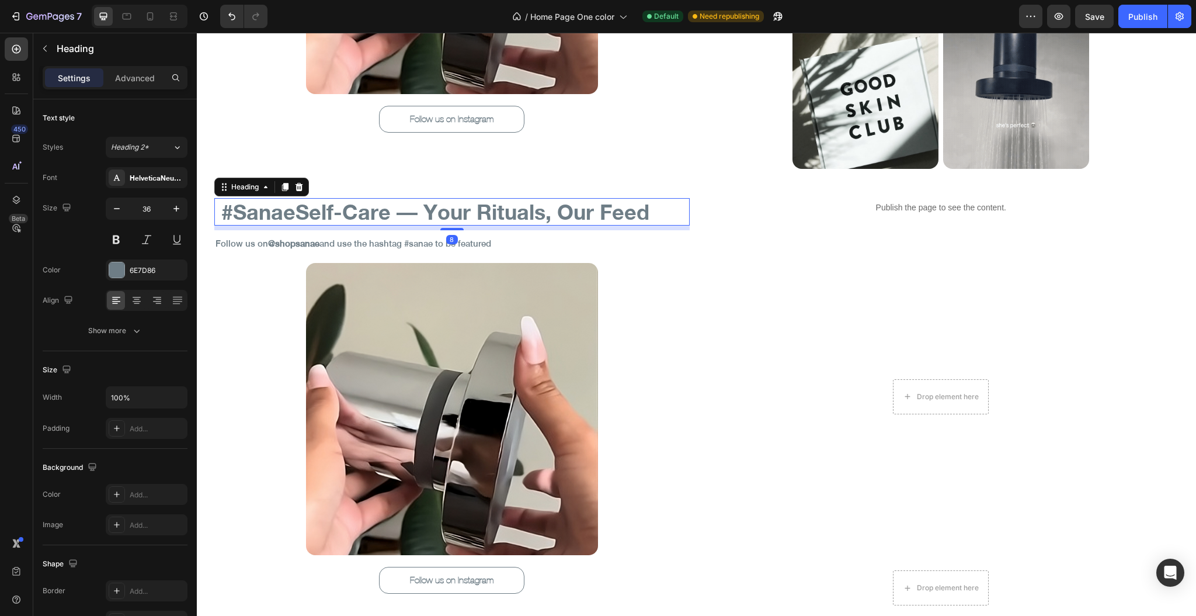
click at [507, 220] on h2 "#SanaeSelf-Care — Your Rituals, Our Feed" at bounding box center [452, 211] width 464 height 27
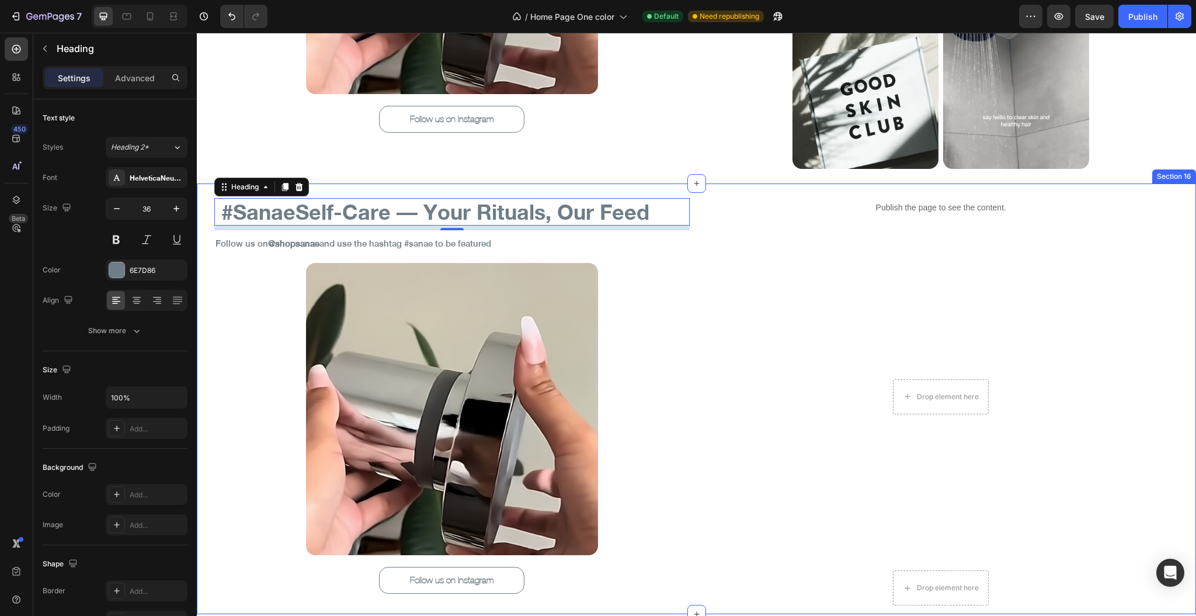
click at [837, 267] on div "Publish the page to see the content. Custom Code Row Drop element here Row Drop…" at bounding box center [941, 398] width 475 height 413
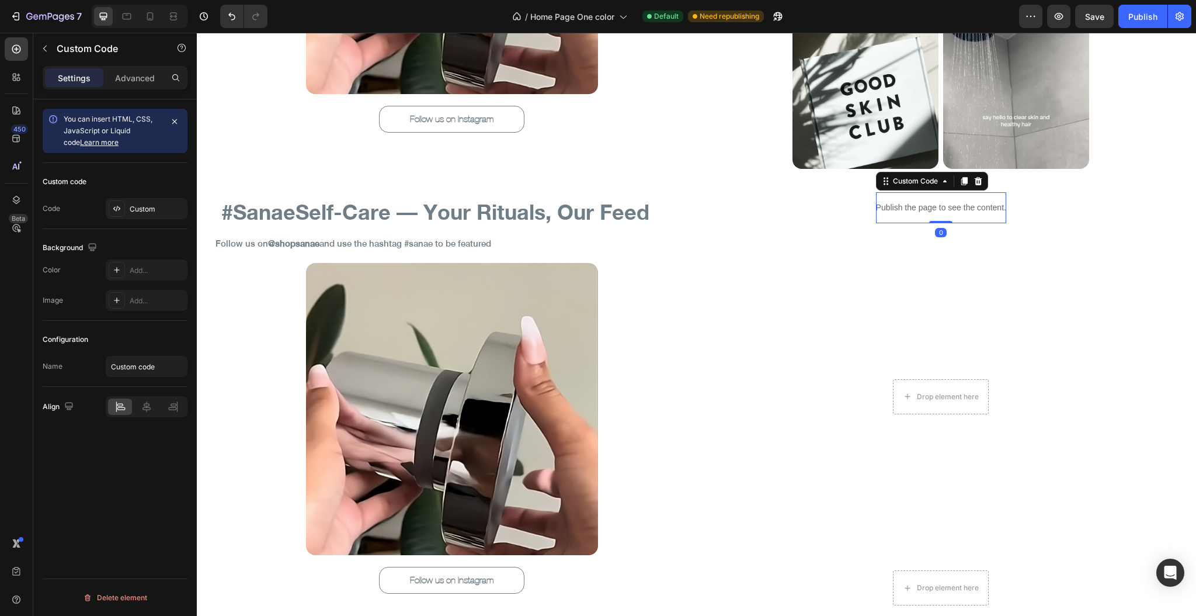
click at [899, 211] on p "Publish the page to see the content." at bounding box center [941, 207] width 130 height 12
click at [113, 214] on div at bounding box center [117, 208] width 16 height 16
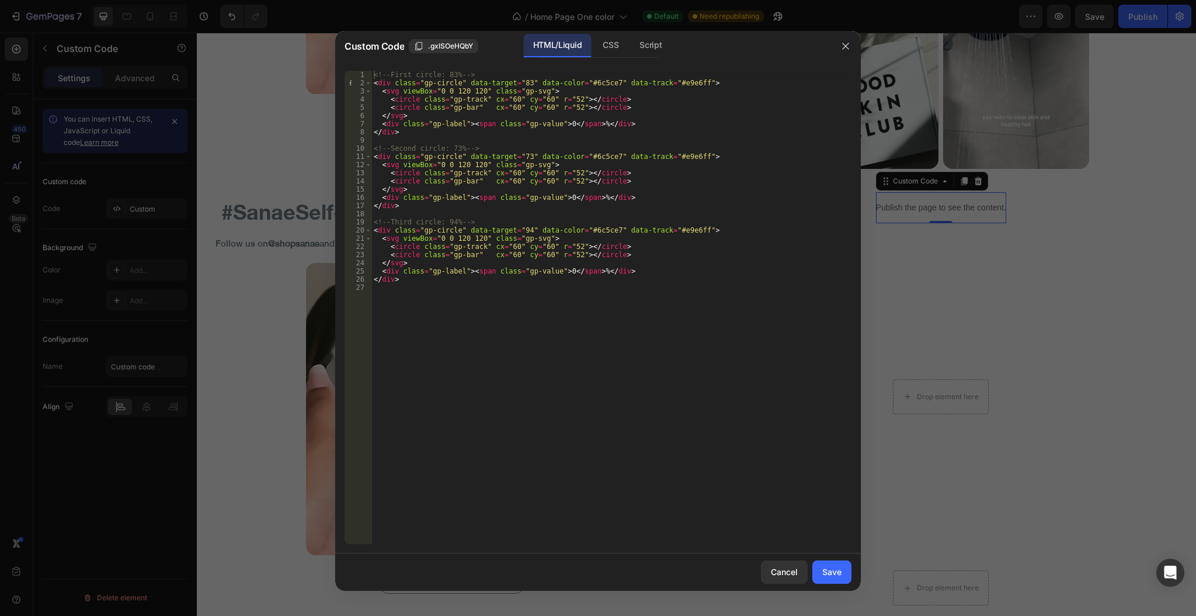
click at [529, 45] on div "HTML/Liquid" at bounding box center [557, 45] width 67 height 23
click at [524, 138] on div "<!-- First circle: 83% --> < div class = "gp-circle" data-target = "83" data-co…" at bounding box center [611, 316] width 480 height 490
type textarea "</div>"
paste textarea
click at [630, 46] on div "CSS" at bounding box center [650, 45] width 41 height 23
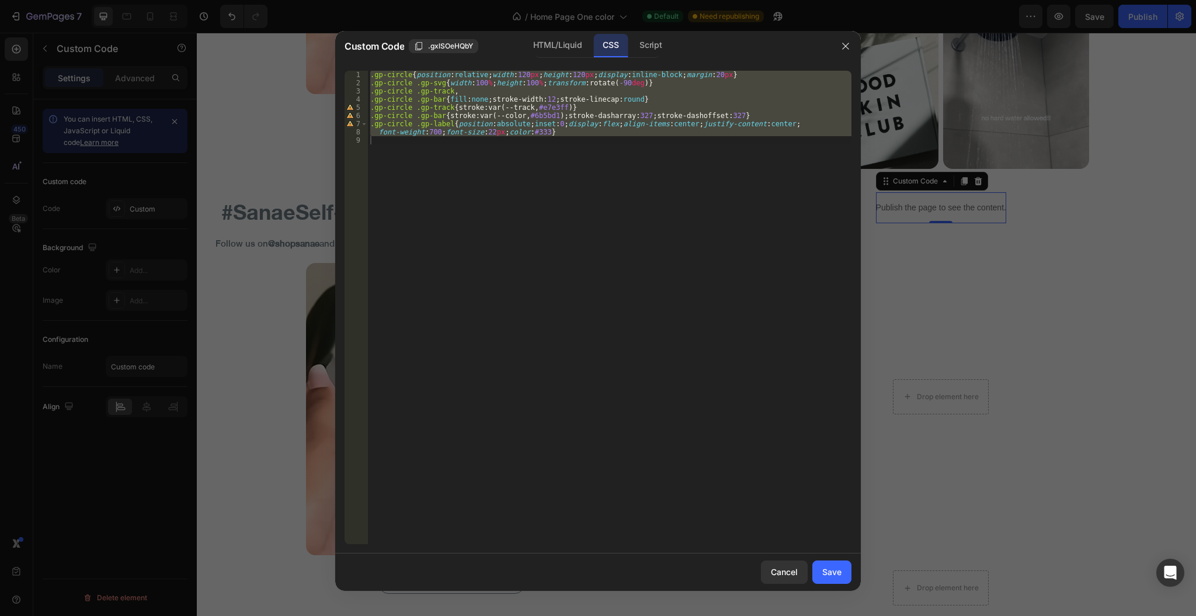
type textarea "font-weight:700;font-size:22px;color:#333}"
click at [552, 140] on div ".gp-circle { position : relative ; width : 120 px ; height : 120 px ; display :…" at bounding box center [610, 307] width 484 height 473
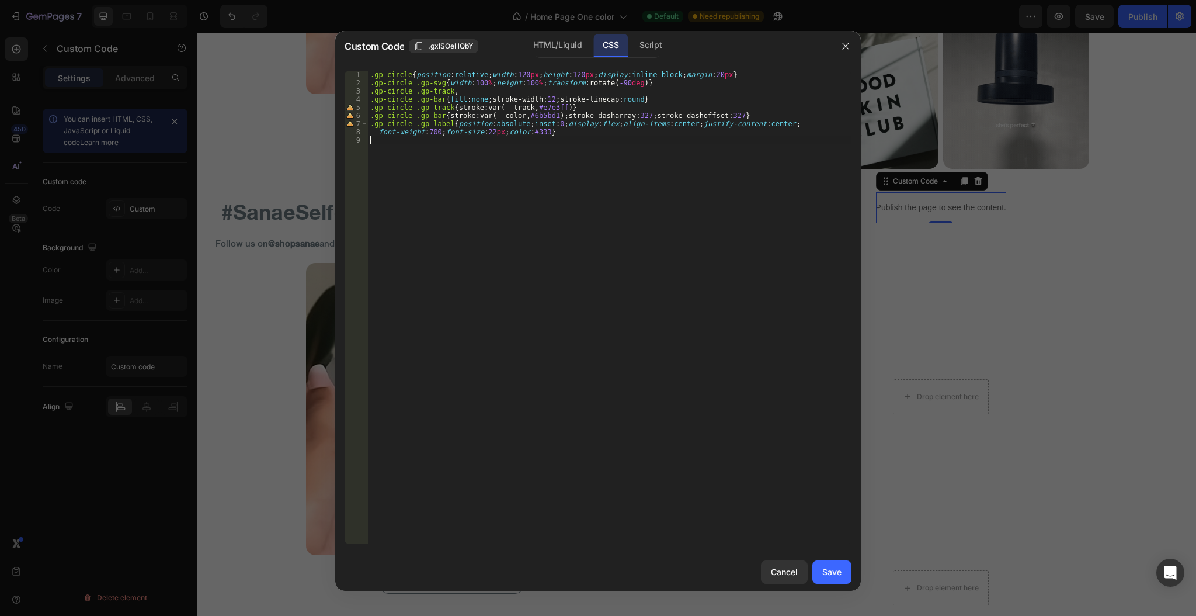
type textarea "font-weight:700;font-size:22px;color:#333}"
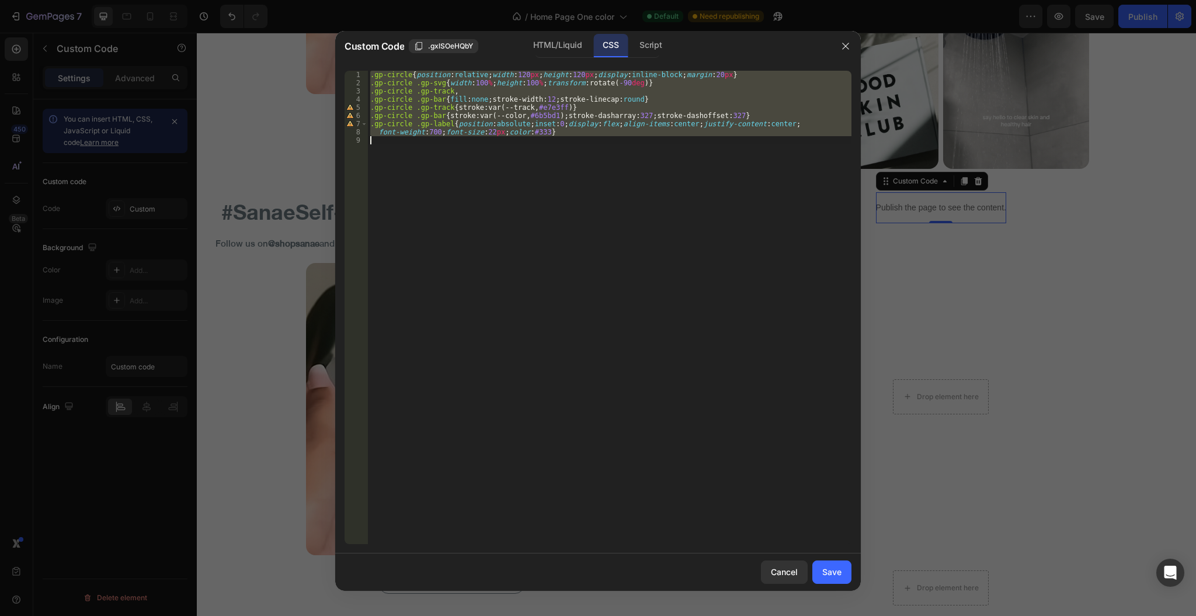
paste textarea
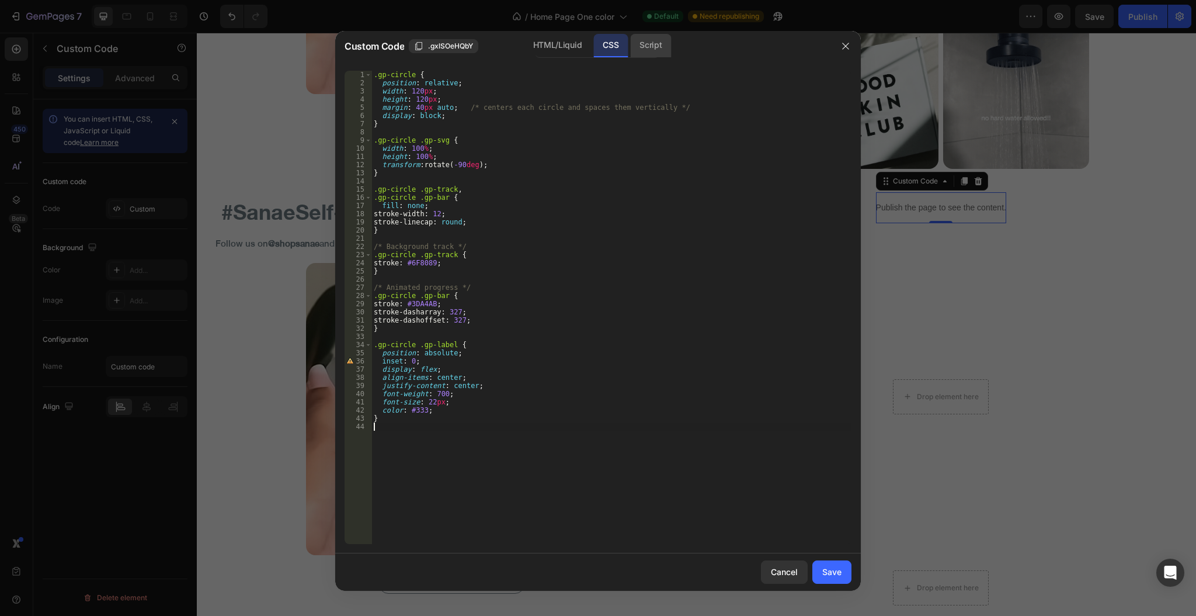
click at [655, 38] on div "Script" at bounding box center [650, 45] width 41 height 23
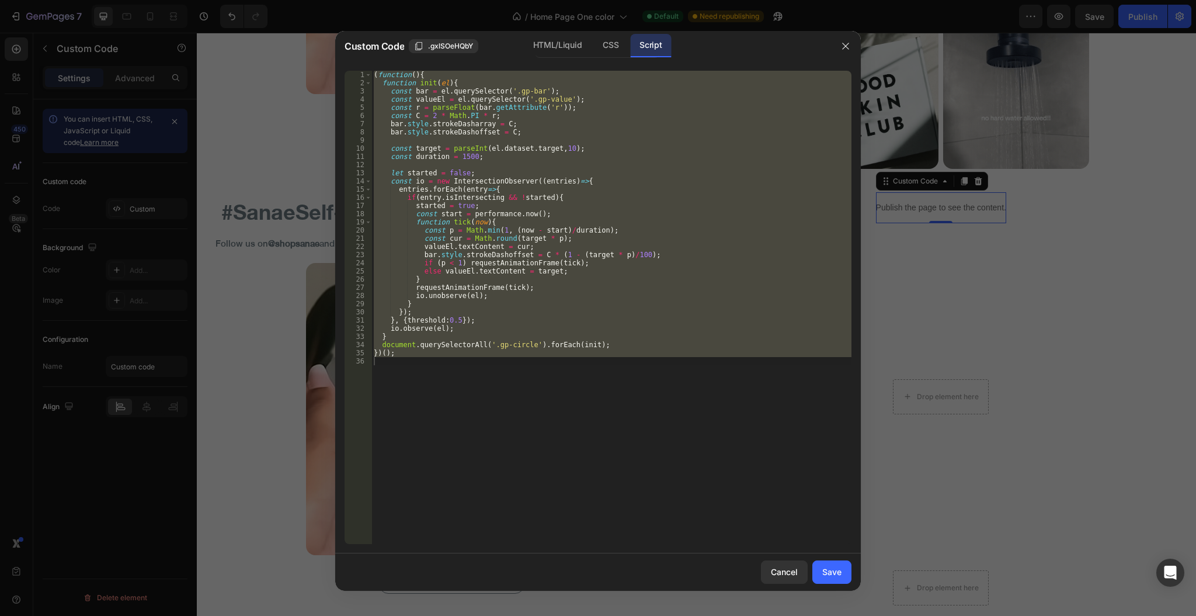
click at [534, 127] on div "( function ( ) { function init ( el ) { const bar = el . querySelector ( '.gp-b…" at bounding box center [611, 307] width 480 height 473
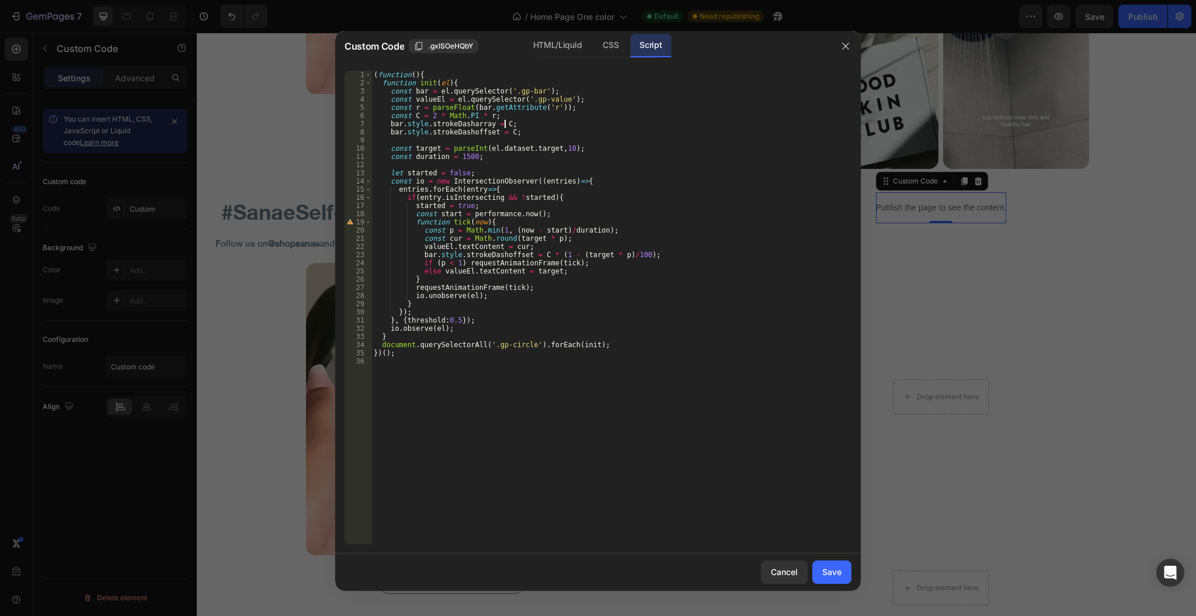
type textarea "})();"
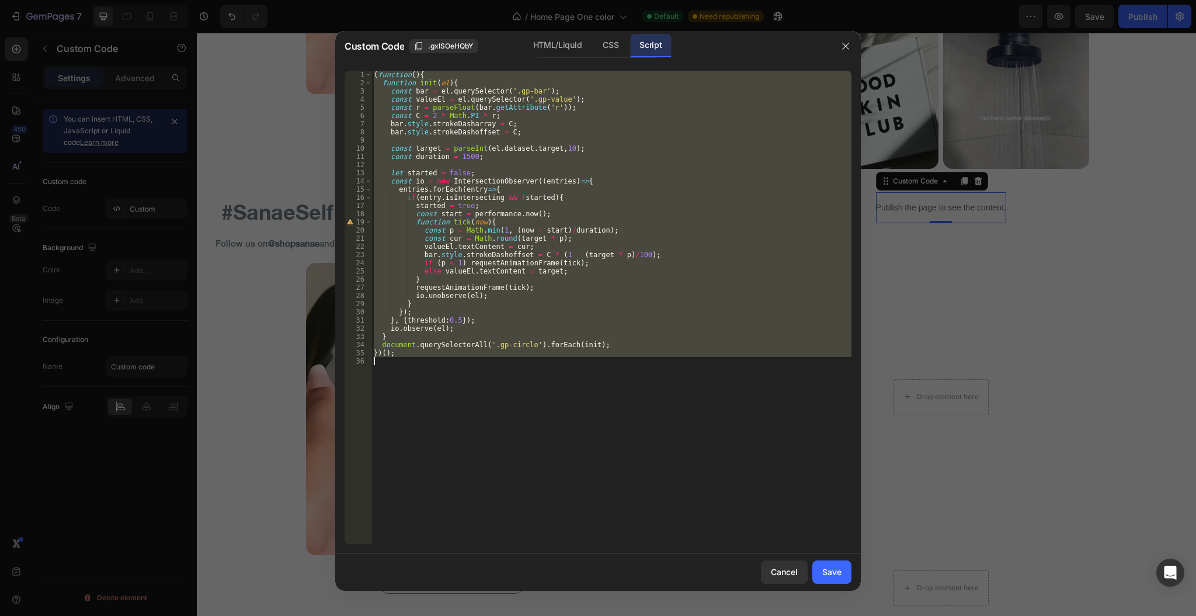
paste textarea
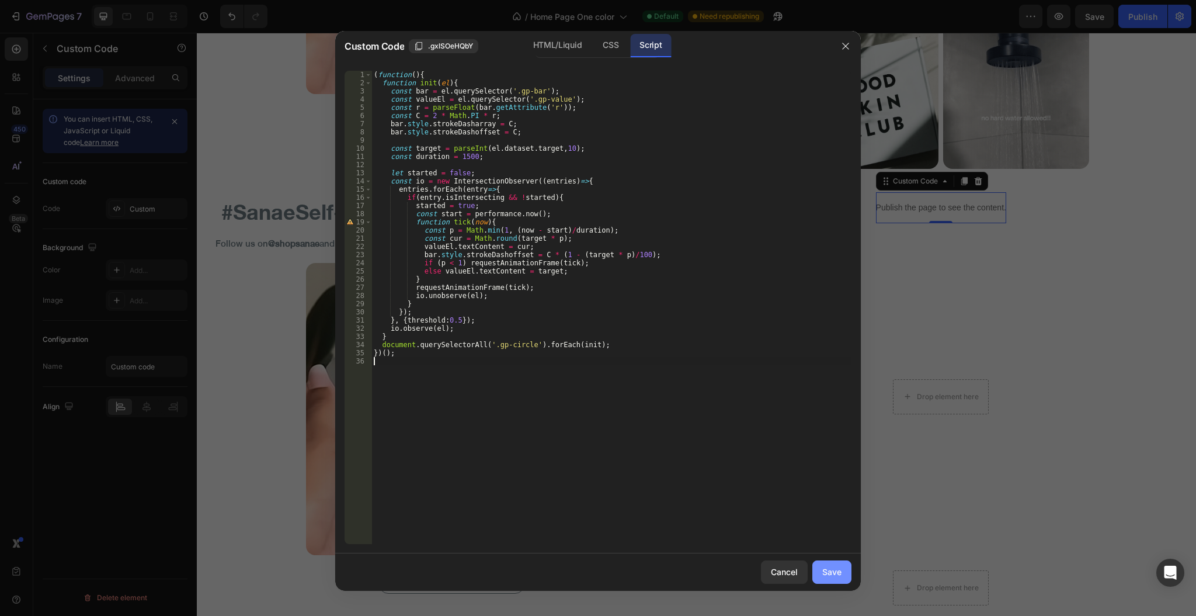
click at [842, 572] on div "Save" at bounding box center [831, 571] width 19 height 12
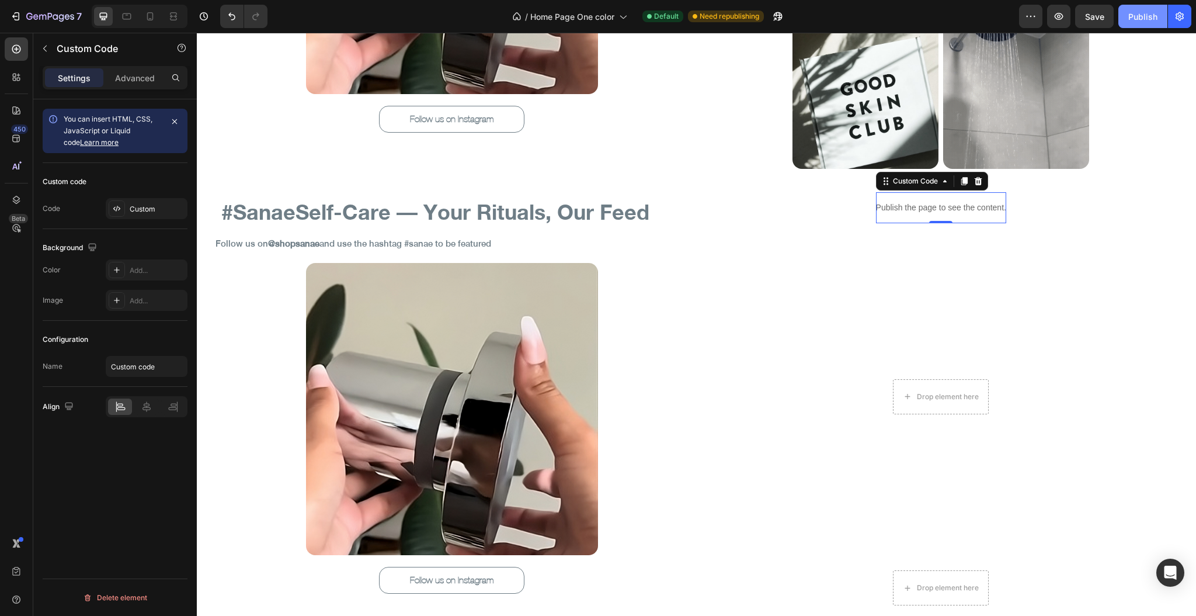
drag, startPoint x: 1128, startPoint y: 15, endPoint x: 729, endPoint y: 8, distance: 399.5
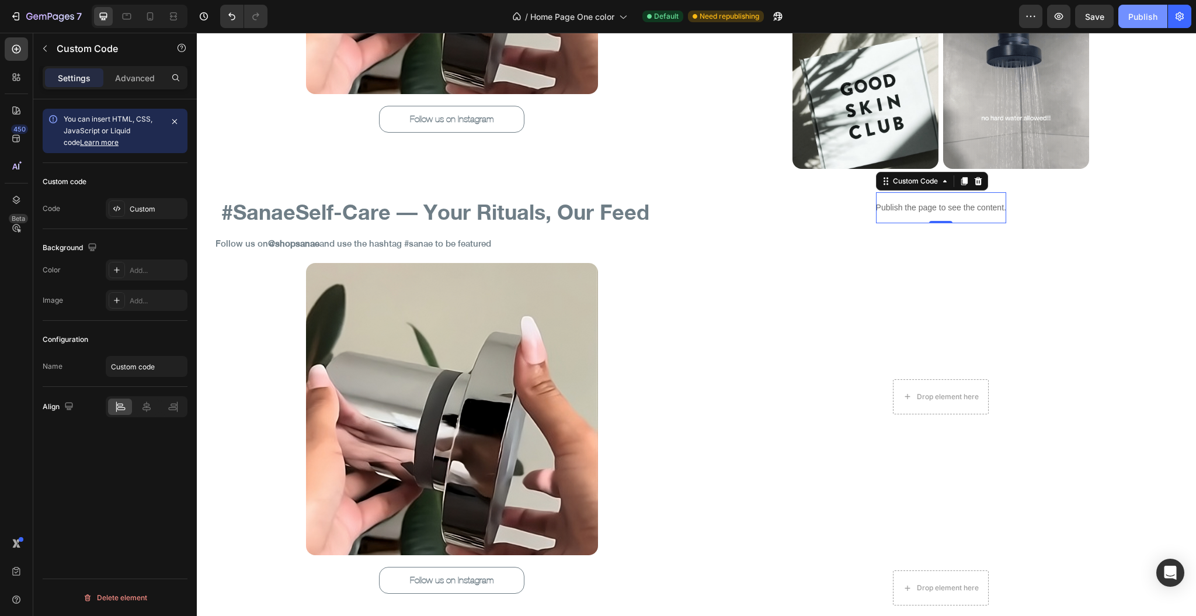
click at [1128, 15] on div "Publish" at bounding box center [1142, 17] width 29 height 12
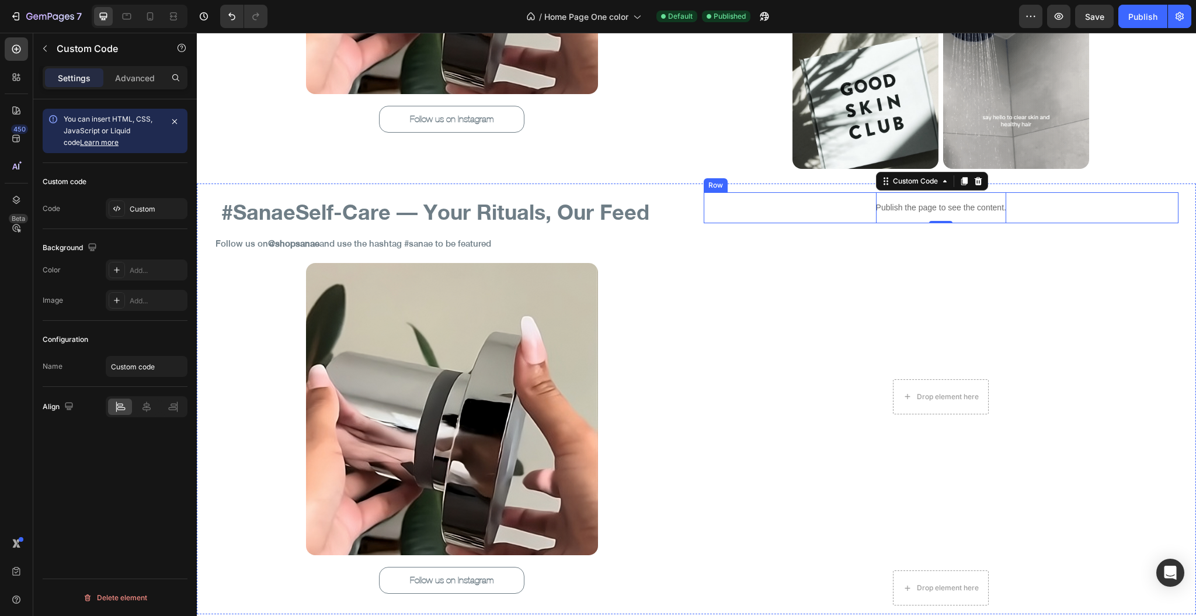
click at [836, 209] on div "Publish the page to see the content. Custom Code 0 Row" at bounding box center [941, 207] width 475 height 31
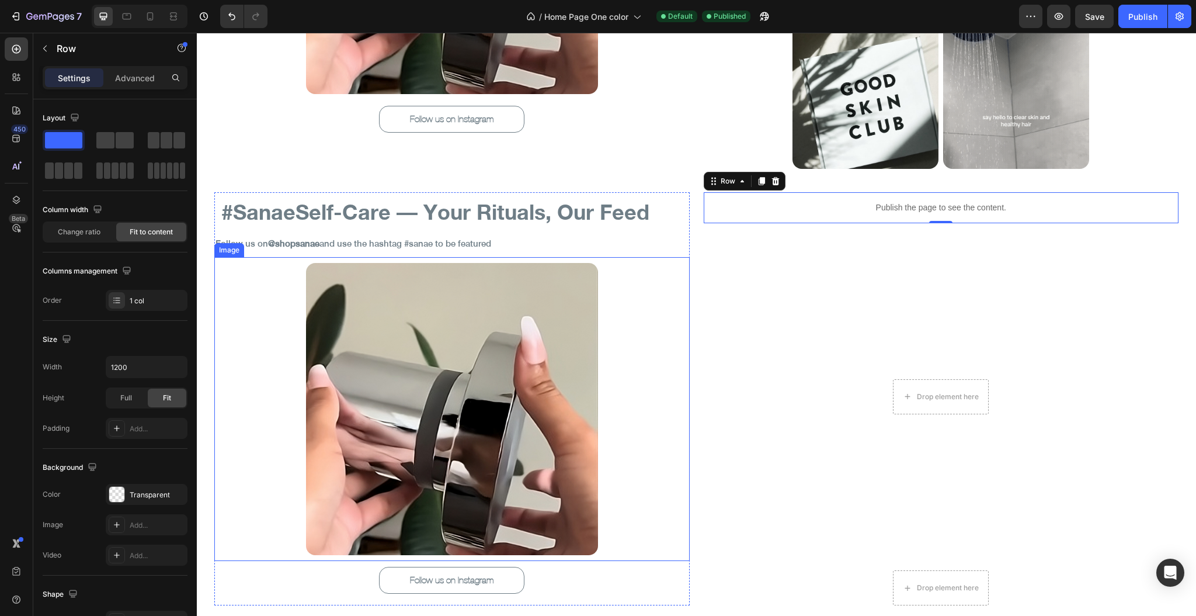
click at [630, 333] on div at bounding box center [452, 409] width 464 height 292
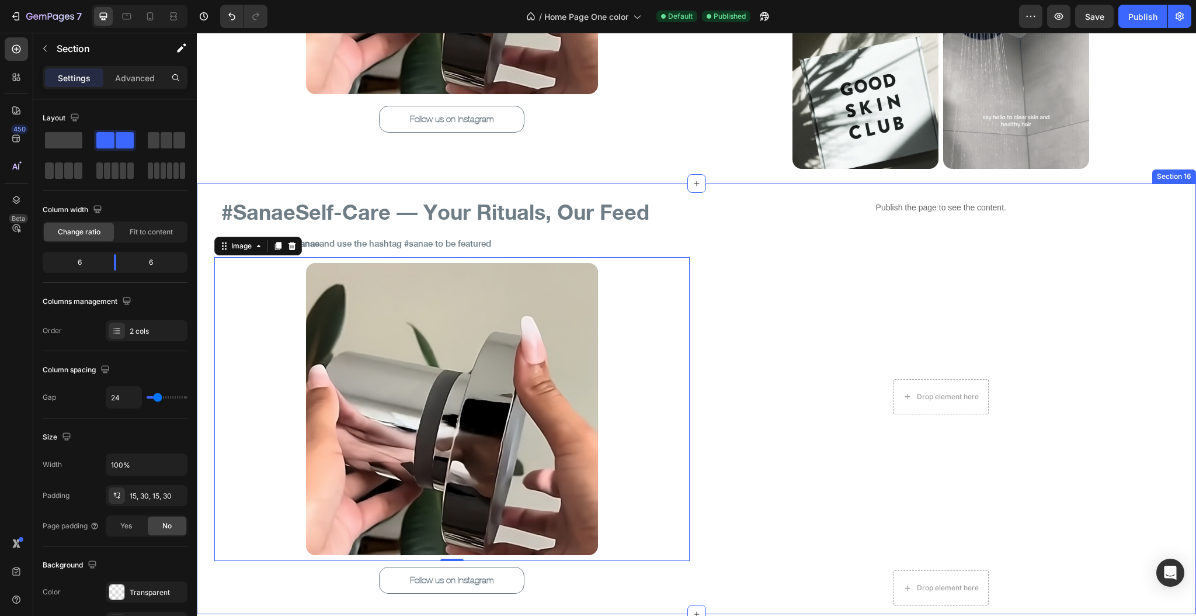
click at [213, 223] on div "#SanaeSelf-Care — Your Rituals, Our Feed Heading Follow us on @shopsanae and us…" at bounding box center [696, 398] width 999 height 431
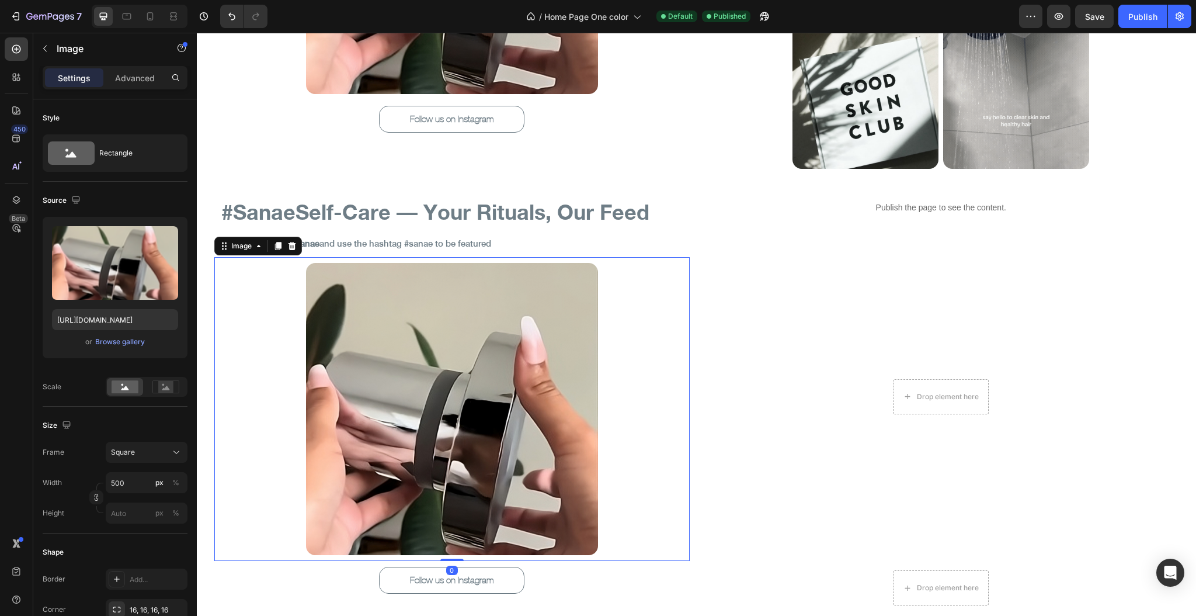
click at [319, 300] on img at bounding box center [452, 409] width 292 height 292
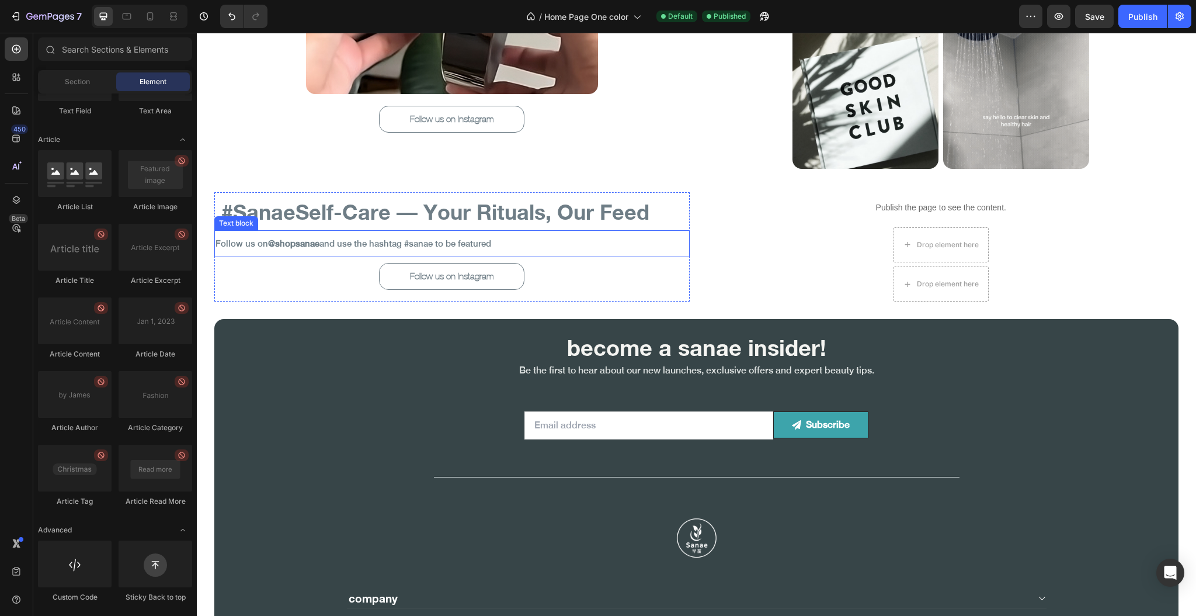
click at [521, 236] on div "Follow us on @shopsanae and use the hashtag #sanae to be featured" at bounding box center [451, 244] width 475 height 16
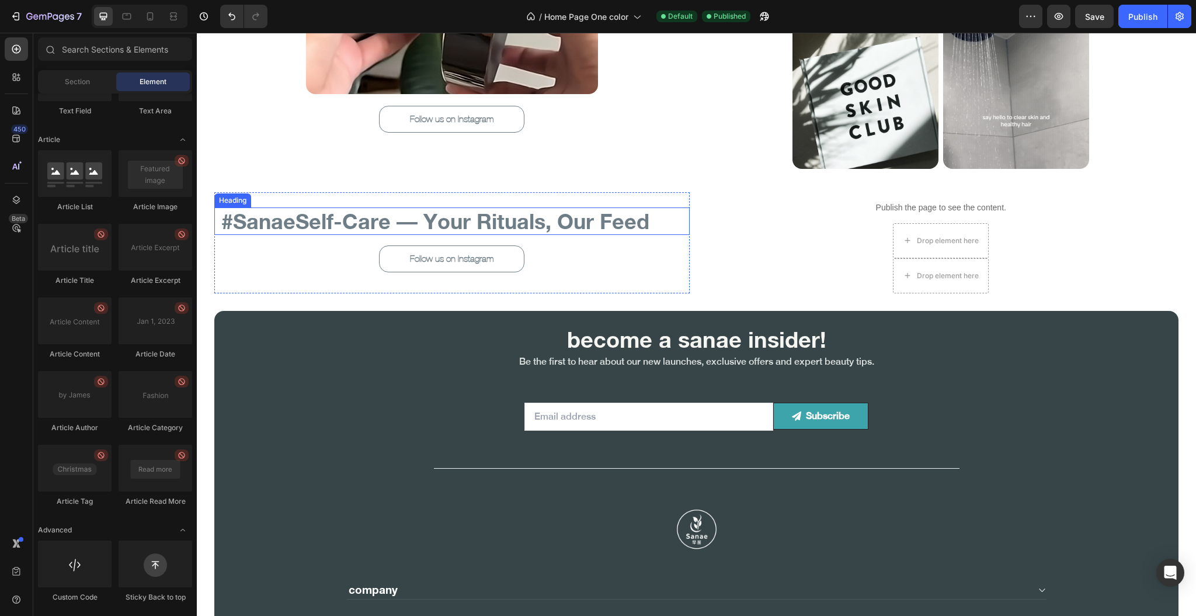
click at [562, 217] on h2 "#SanaeSelf-Care — Your Rituals, Our Feed" at bounding box center [452, 220] width 464 height 27
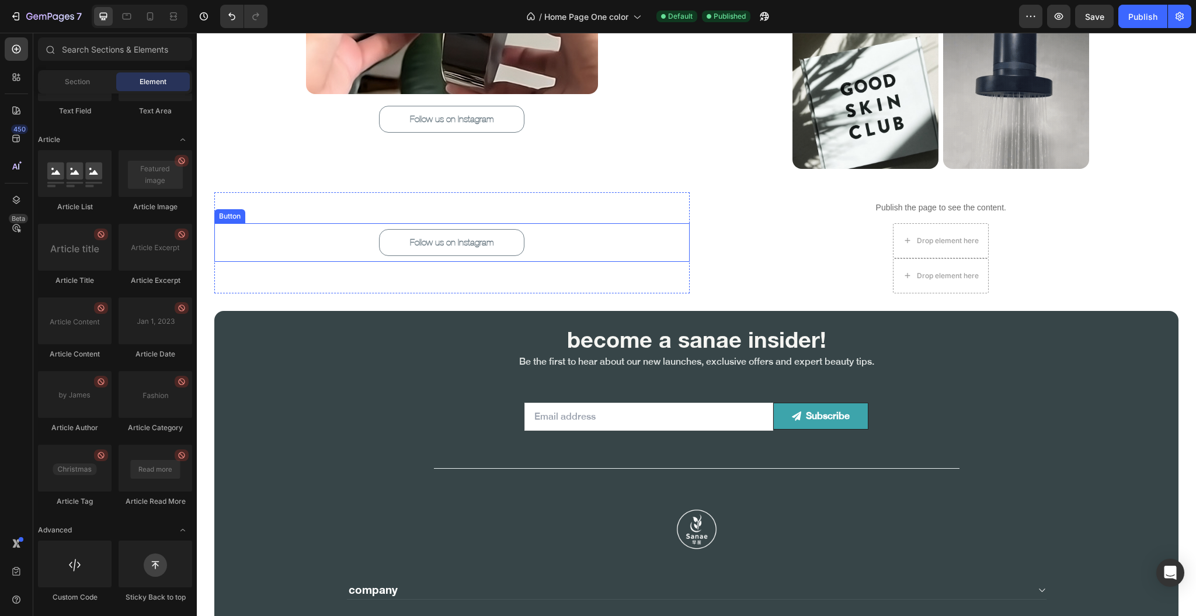
click at [564, 241] on div "Follow us on Instagram Button" at bounding box center [451, 242] width 475 height 39
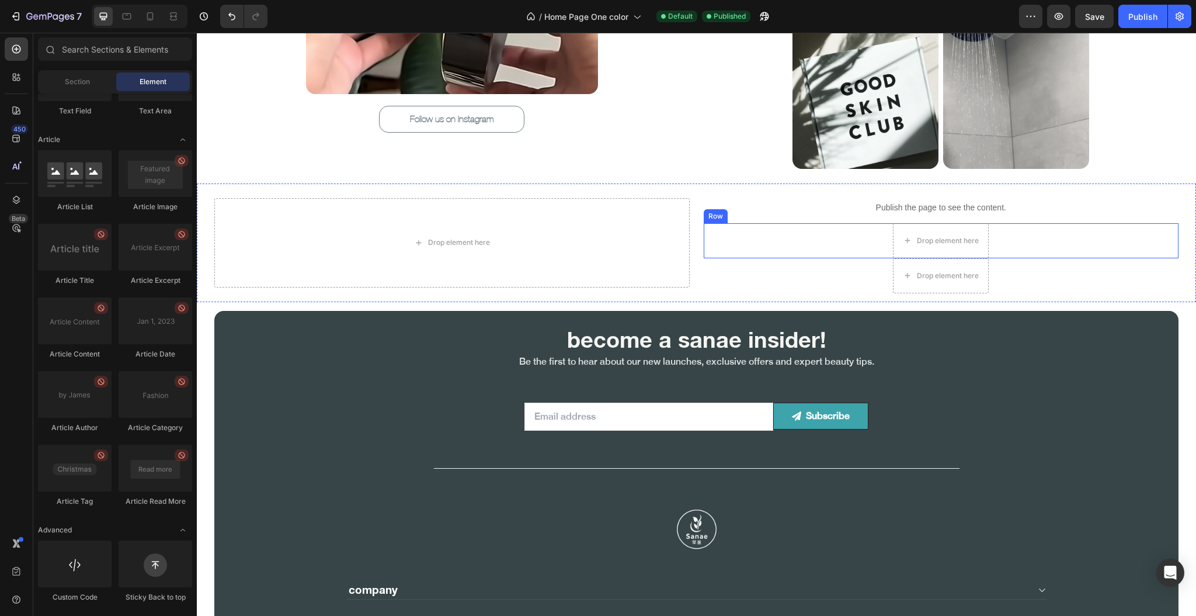
click at [845, 239] on div "Drop element here Row" at bounding box center [941, 240] width 475 height 35
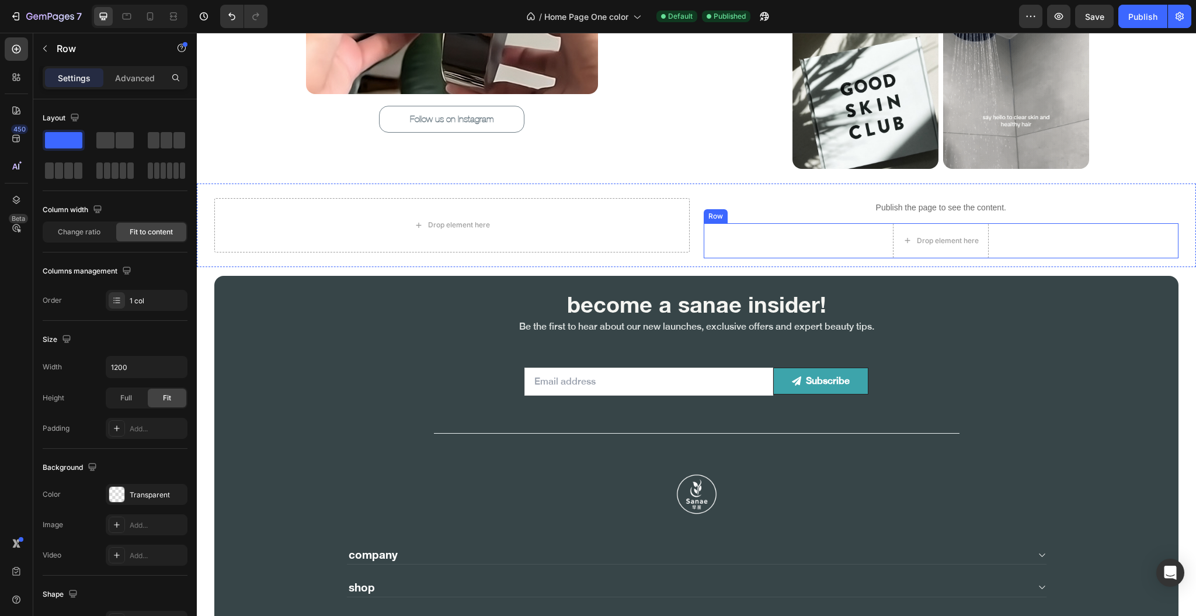
click at [806, 249] on div "Drop element here Row" at bounding box center [941, 240] width 475 height 35
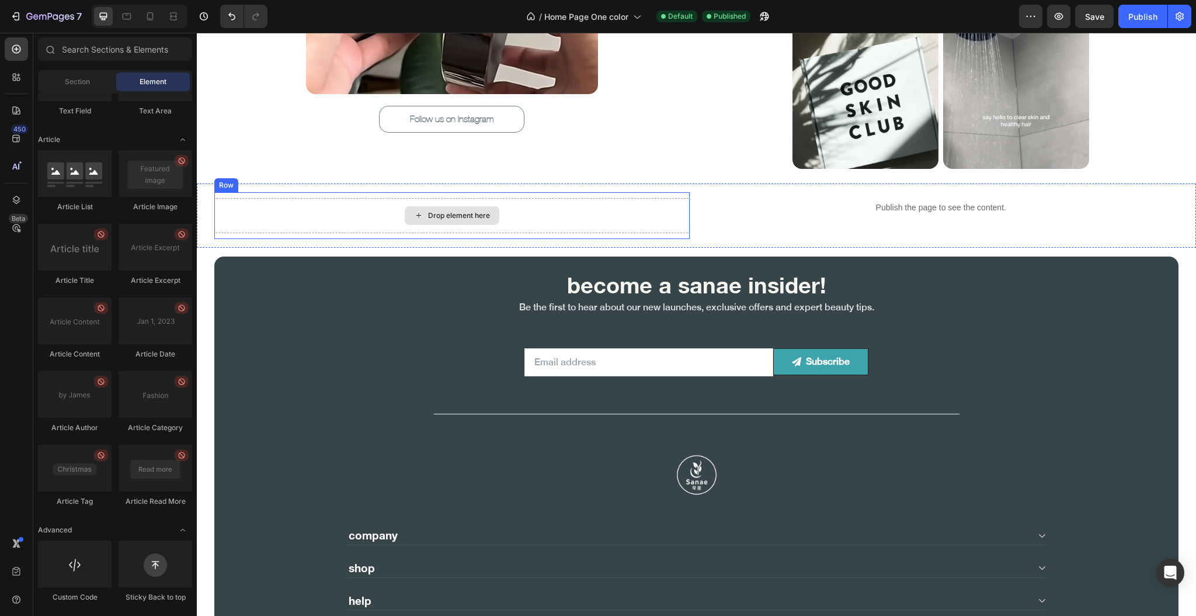
click at [646, 231] on div "Drop element here" at bounding box center [451, 215] width 475 height 35
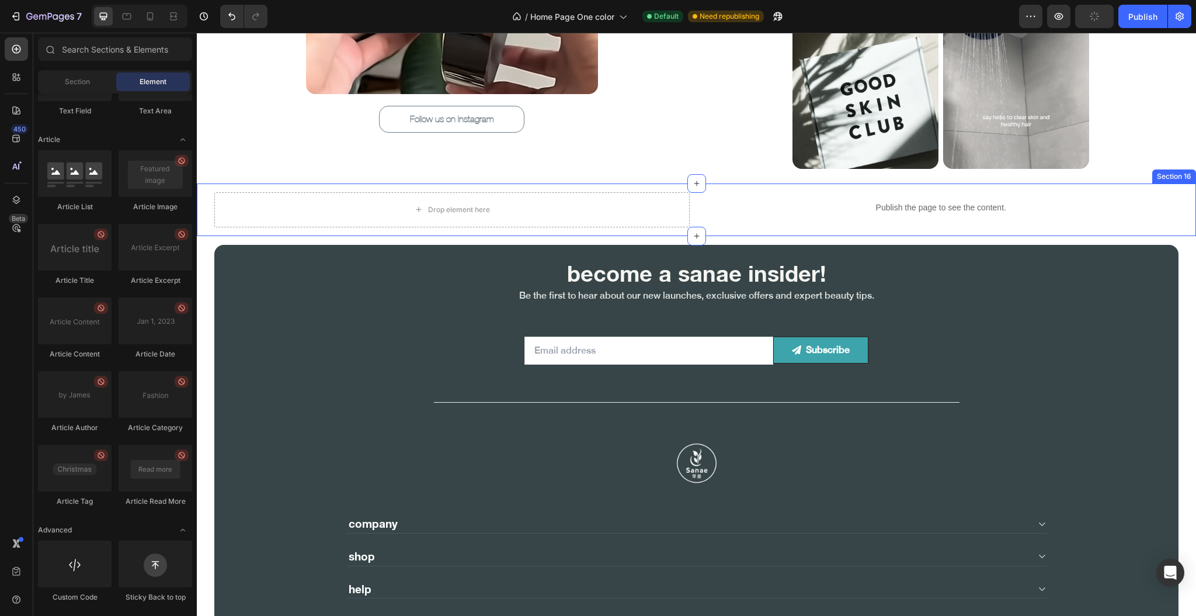
click at [475, 194] on div "Drop element here" at bounding box center [451, 209] width 475 height 35
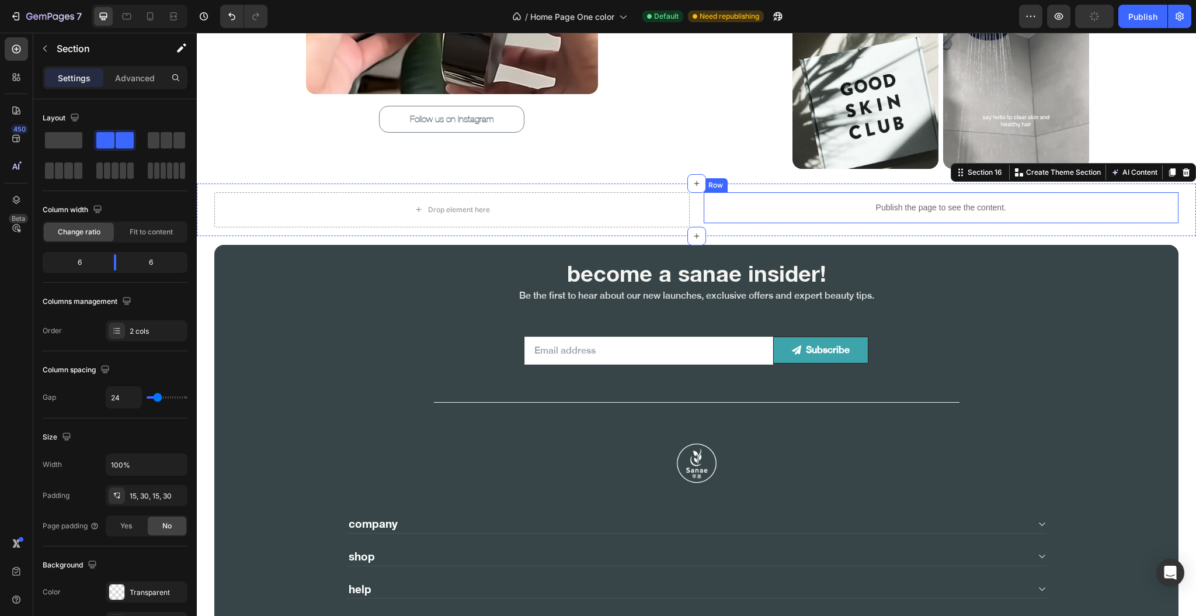
click at [720, 204] on div "Publish the page to see the content. Custom Code Row" at bounding box center [941, 207] width 475 height 31
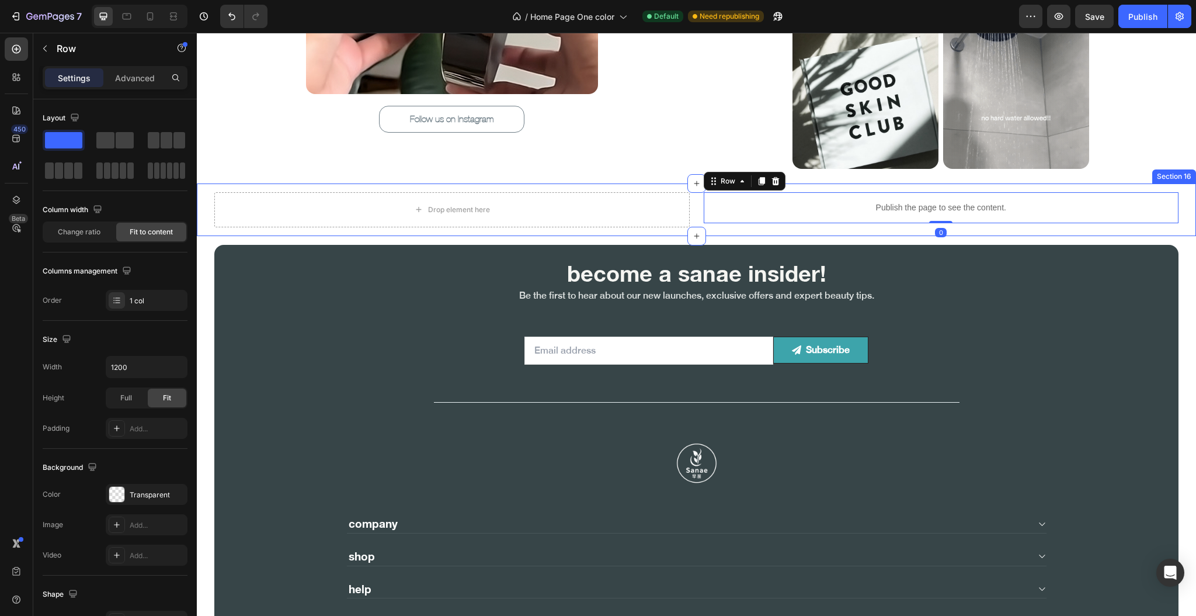
click at [687, 218] on div "Drop element here Publish the page to see the content. Custom Code Row 0 Sectio…" at bounding box center [696, 209] width 999 height 53
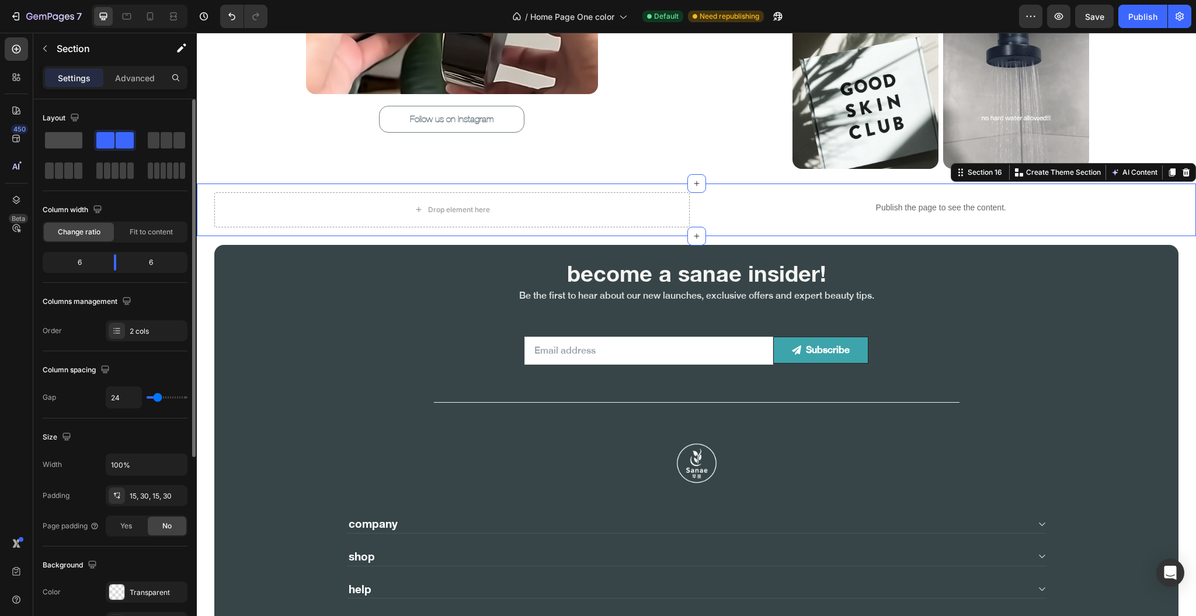
click at [70, 142] on span at bounding box center [63, 140] width 37 height 16
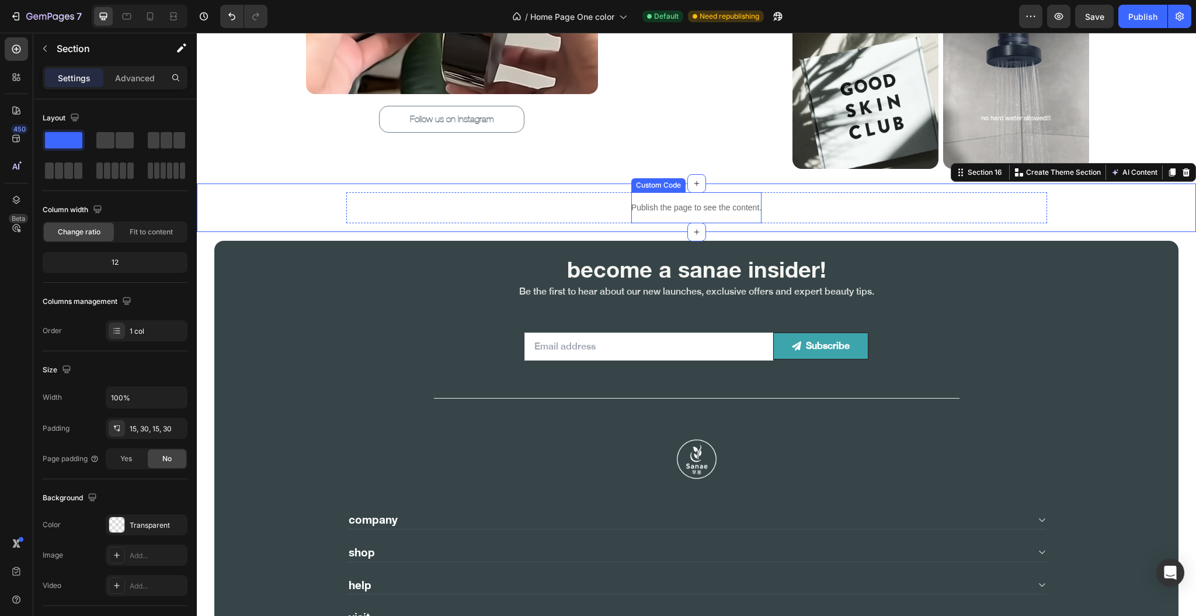
click at [712, 210] on p "Publish the page to see the content." at bounding box center [696, 207] width 130 height 12
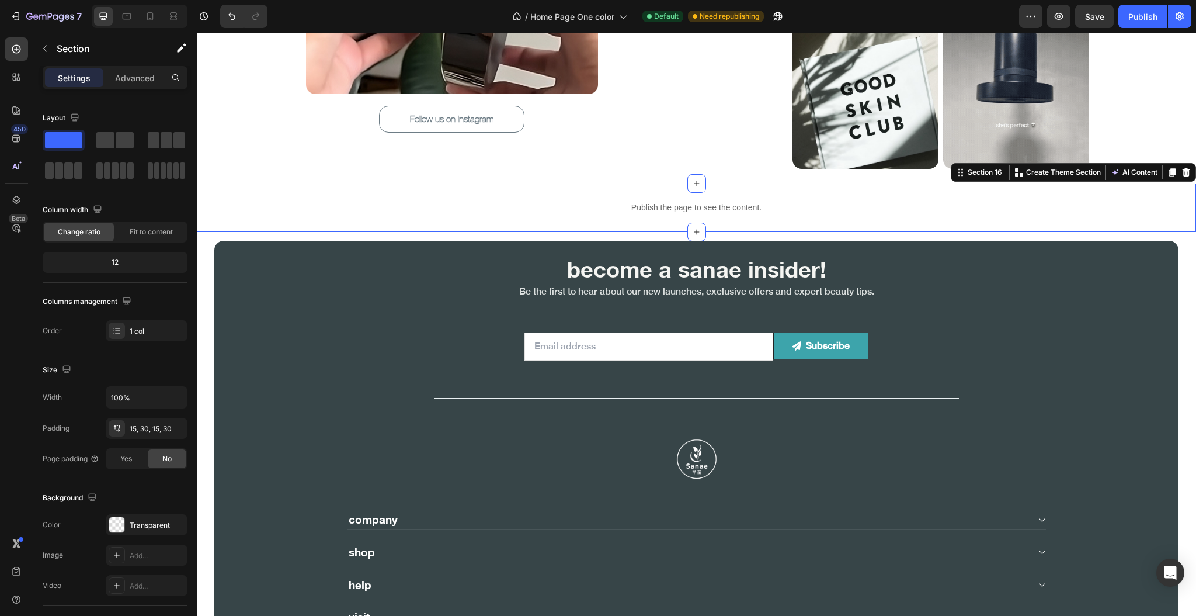
click at [288, 202] on div "Publish the page to see the content. Custom Code Row" at bounding box center [696, 207] width 964 height 31
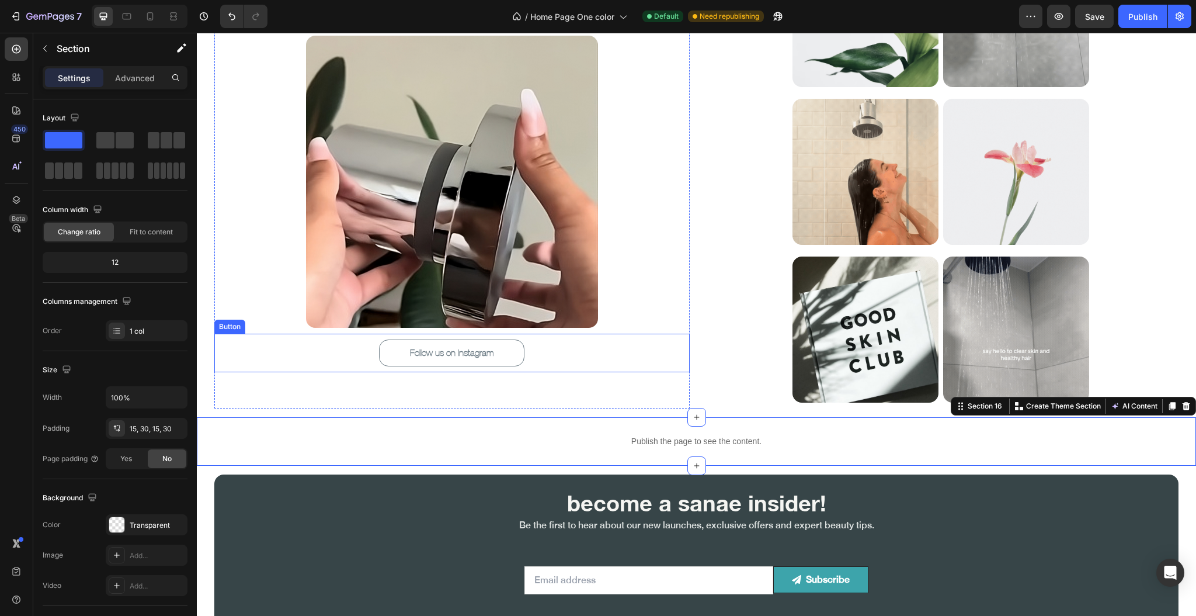
scroll to position [5571, 0]
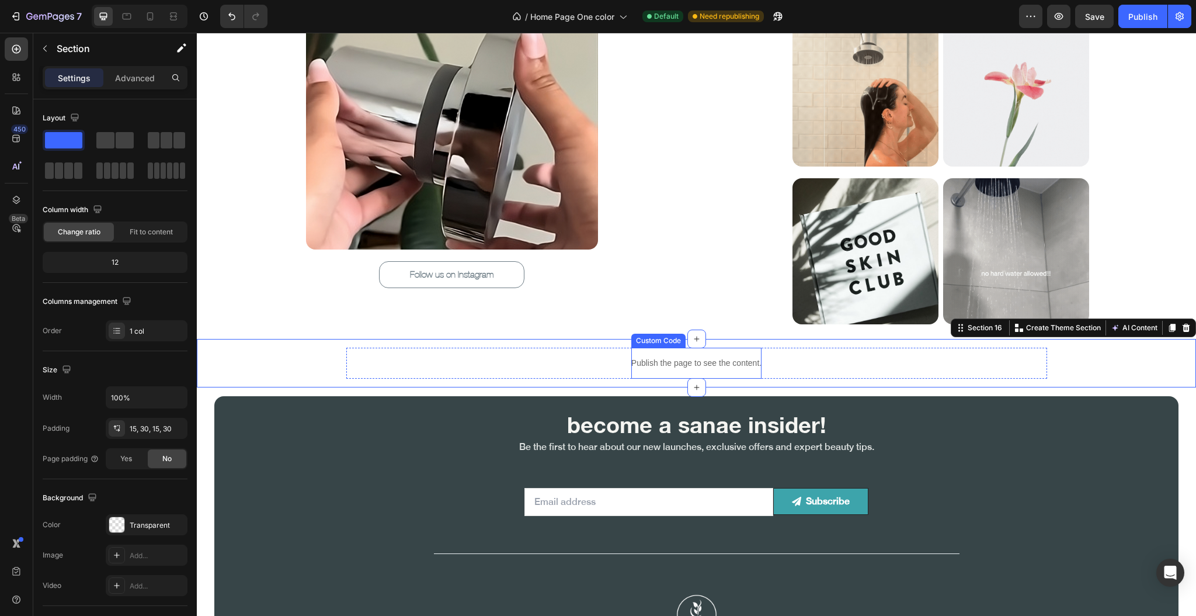
click at [640, 359] on p "Publish the page to see the content." at bounding box center [696, 363] width 130 height 12
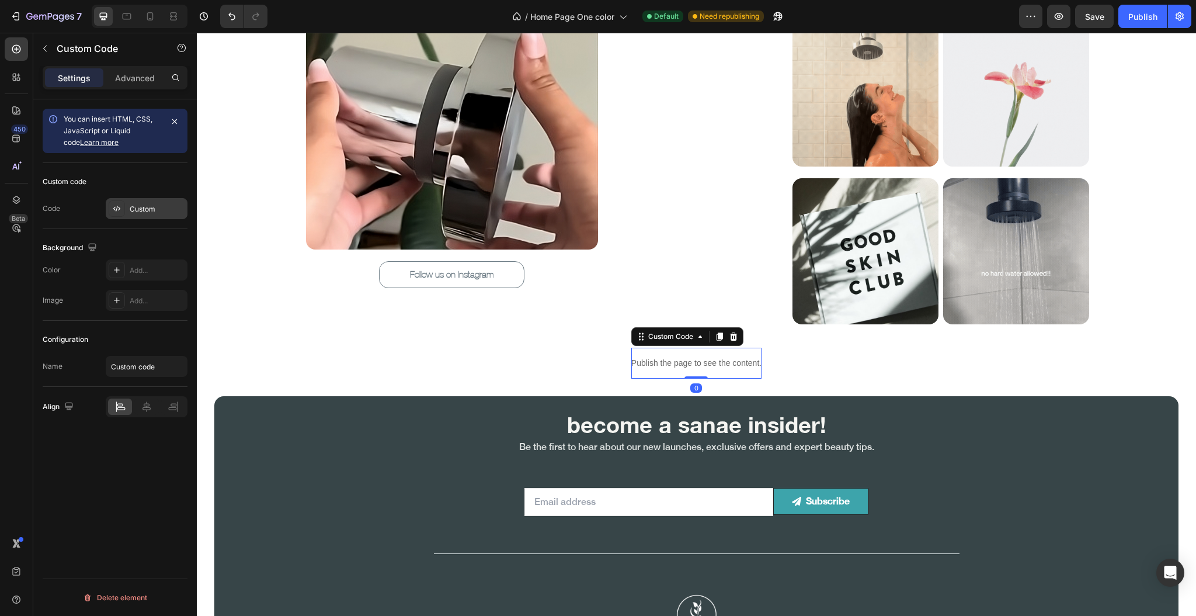
click at [147, 211] on div "Custom" at bounding box center [157, 209] width 55 height 11
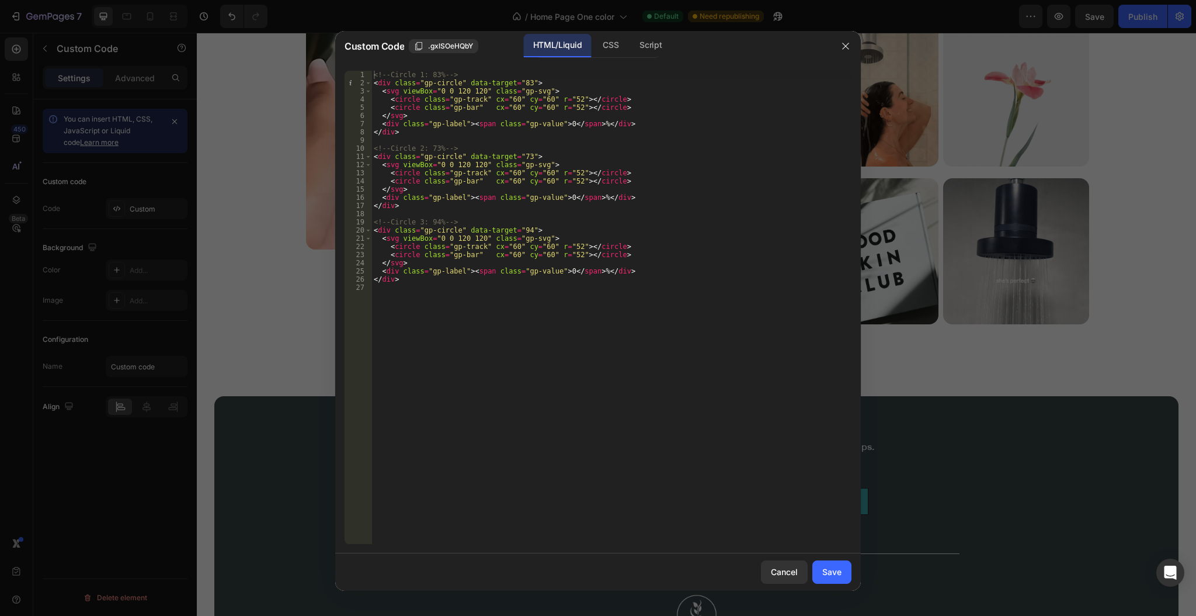
click at [538, 47] on div "HTML/Liquid" at bounding box center [557, 45] width 67 height 23
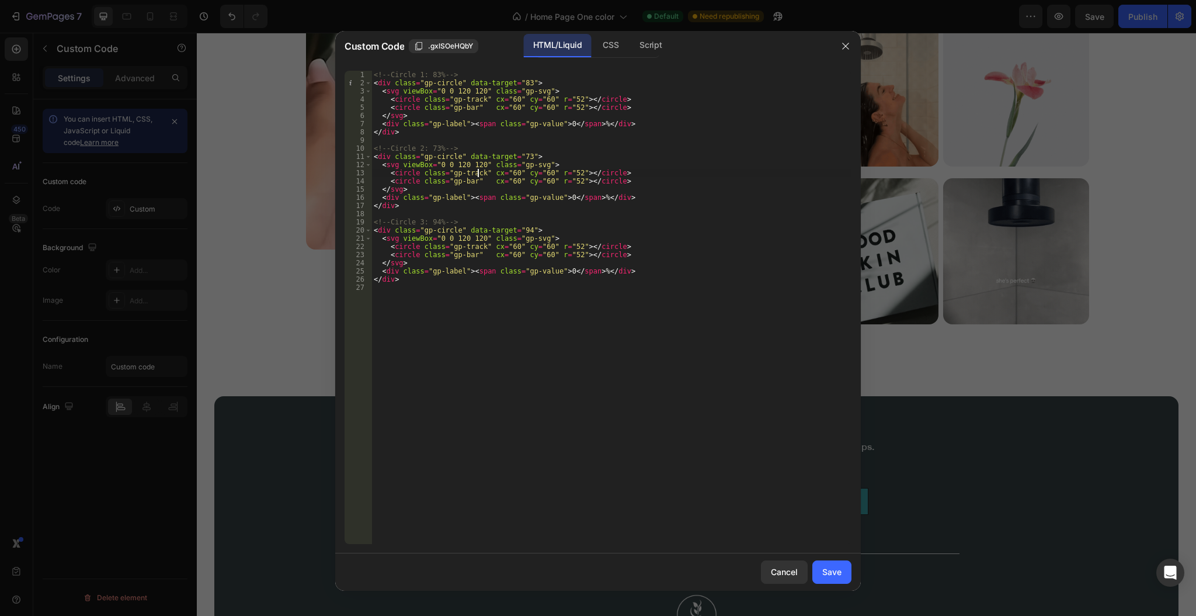
click at [479, 174] on div "<!-- Circle 1: 83% --> < div class = "gp-circle" data-target = "83" > < svg vie…" at bounding box center [611, 316] width 480 height 490
type textarea "</div>"
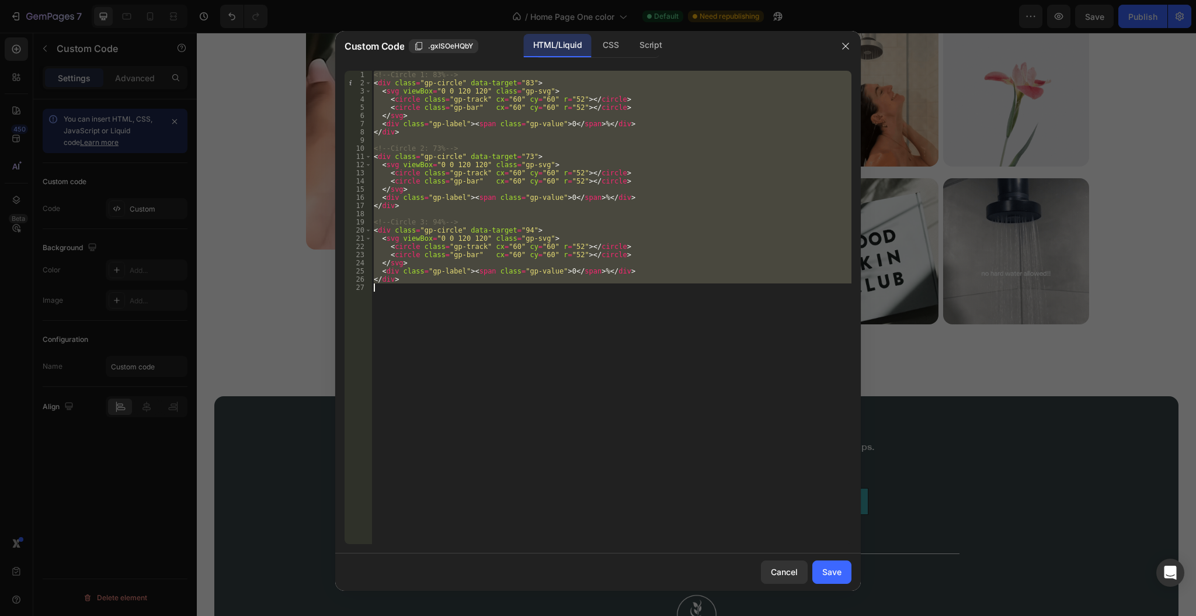
paste textarea
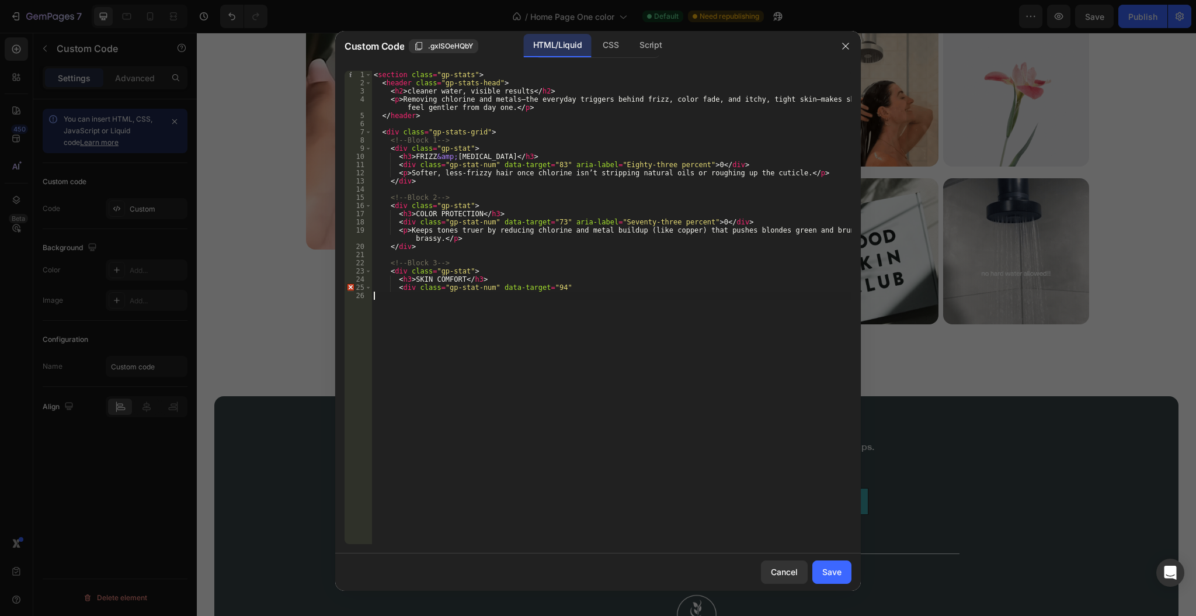
click at [537, 267] on div "< section class = "gp-stats" > < header class = "gp-stats-head" > < h2 > cleane…" at bounding box center [611, 316] width 480 height 490
type textarea "<div class="gp-stat-num" data-target="94""
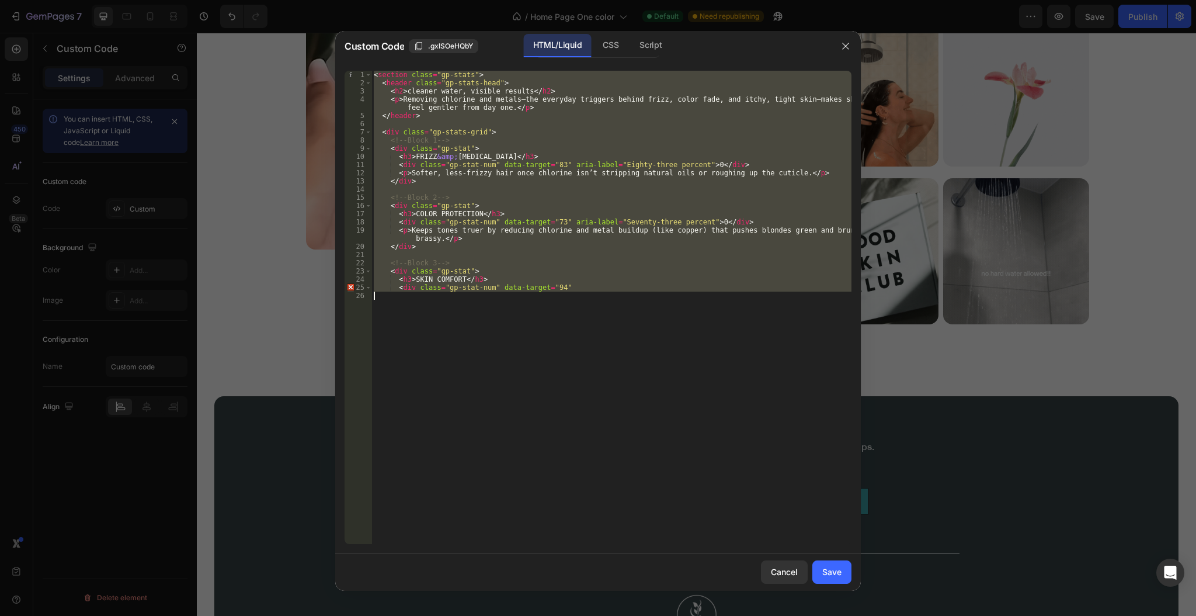
paste textarea
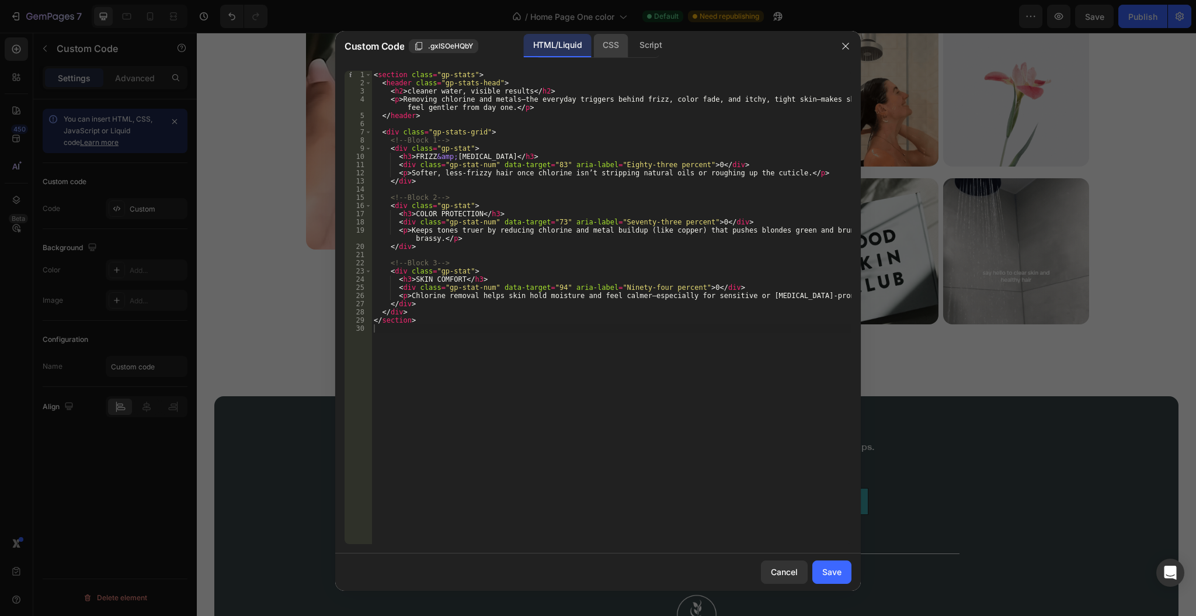
click at [630, 44] on div "CSS" at bounding box center [650, 45] width 41 height 23
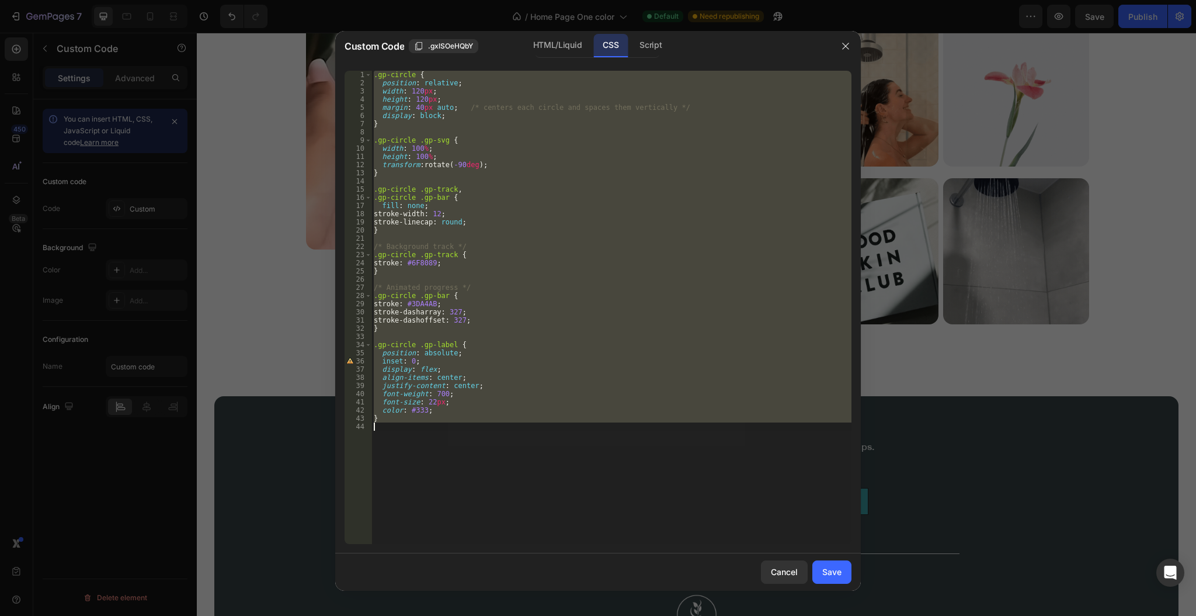
click at [538, 154] on div ".gp-circle { position : relative ; width : 120 px ; height : 120 px ; margin : …" at bounding box center [611, 307] width 480 height 473
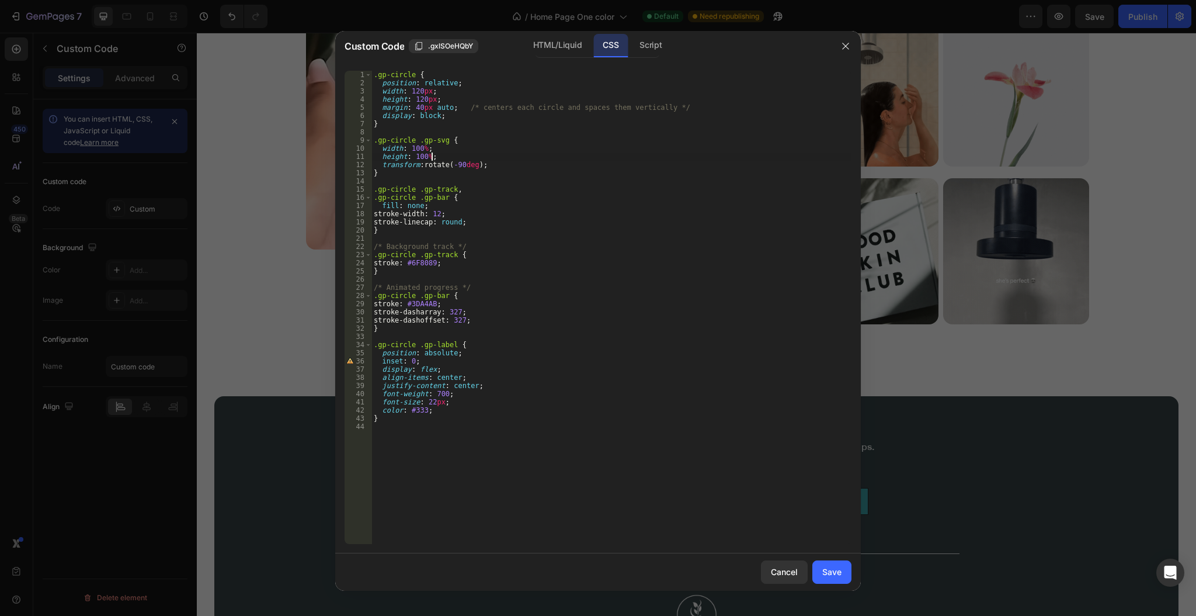
type textarea "}"
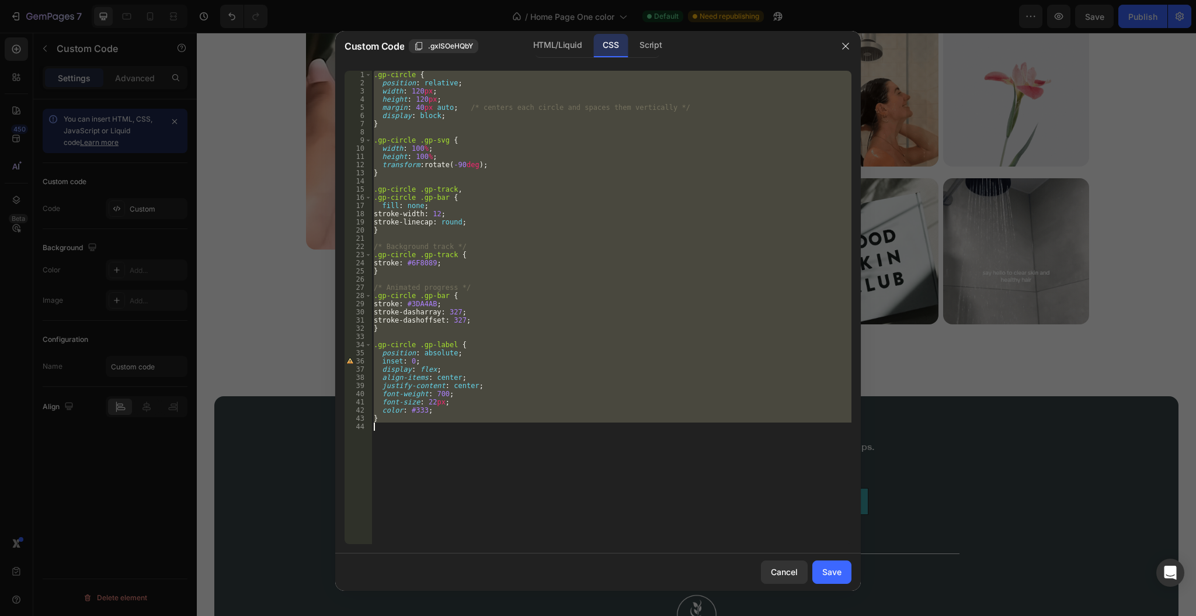
paste textarea
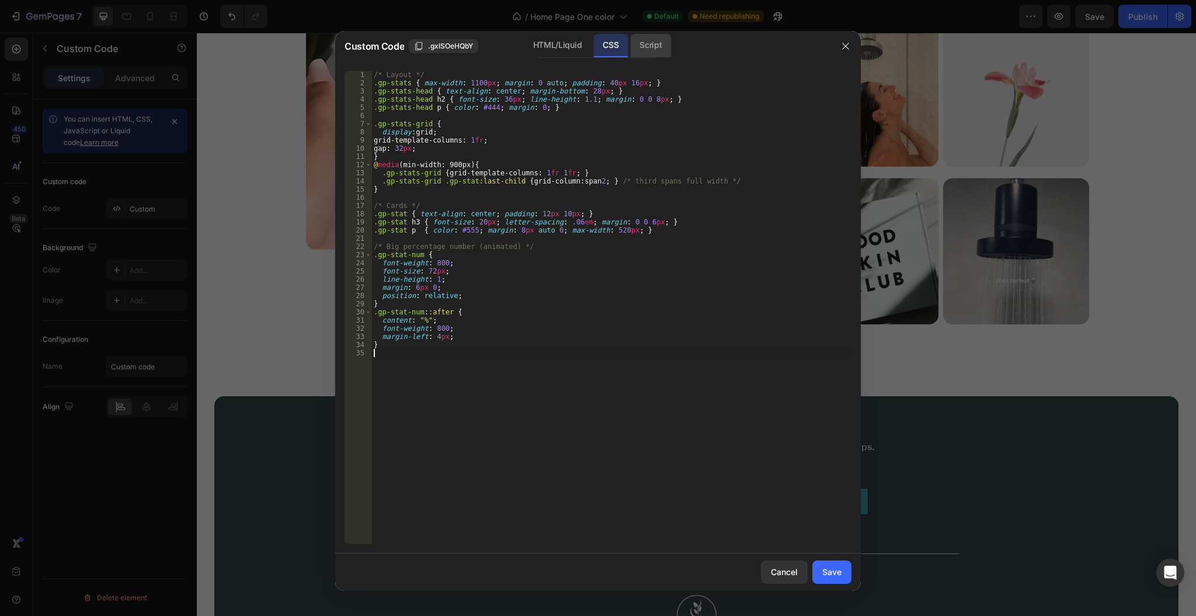
click at [645, 50] on div "Script" at bounding box center [650, 45] width 41 height 23
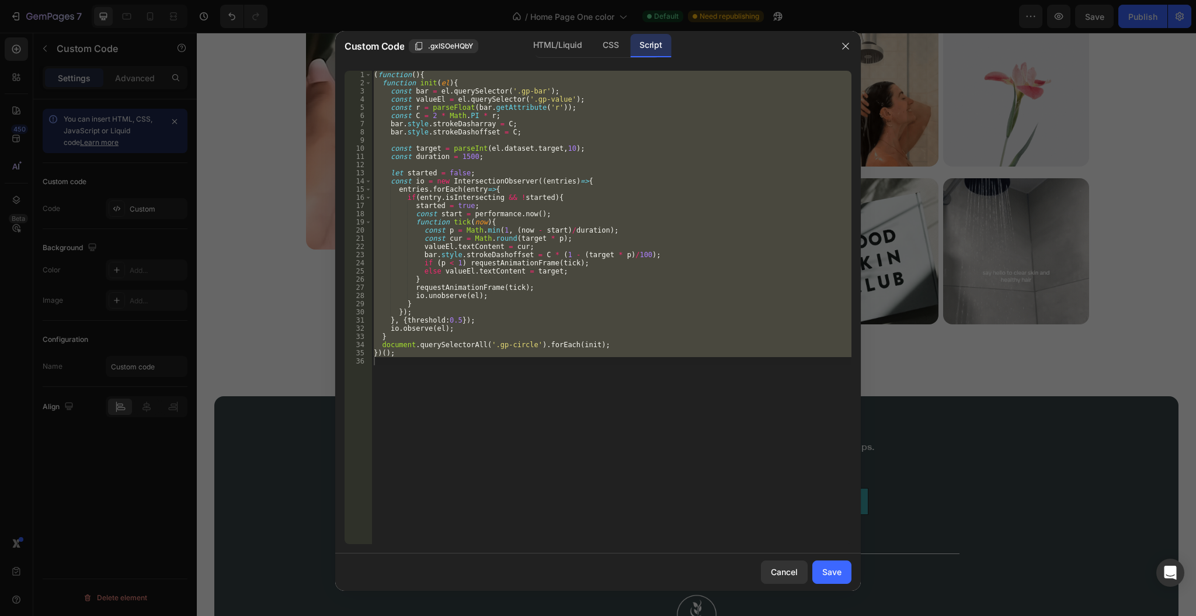
type textarea "})();"
click at [555, 166] on div "( function ( ) { function init ( el ) { const bar = el . querySelector ( '.gp-b…" at bounding box center [611, 307] width 480 height 473
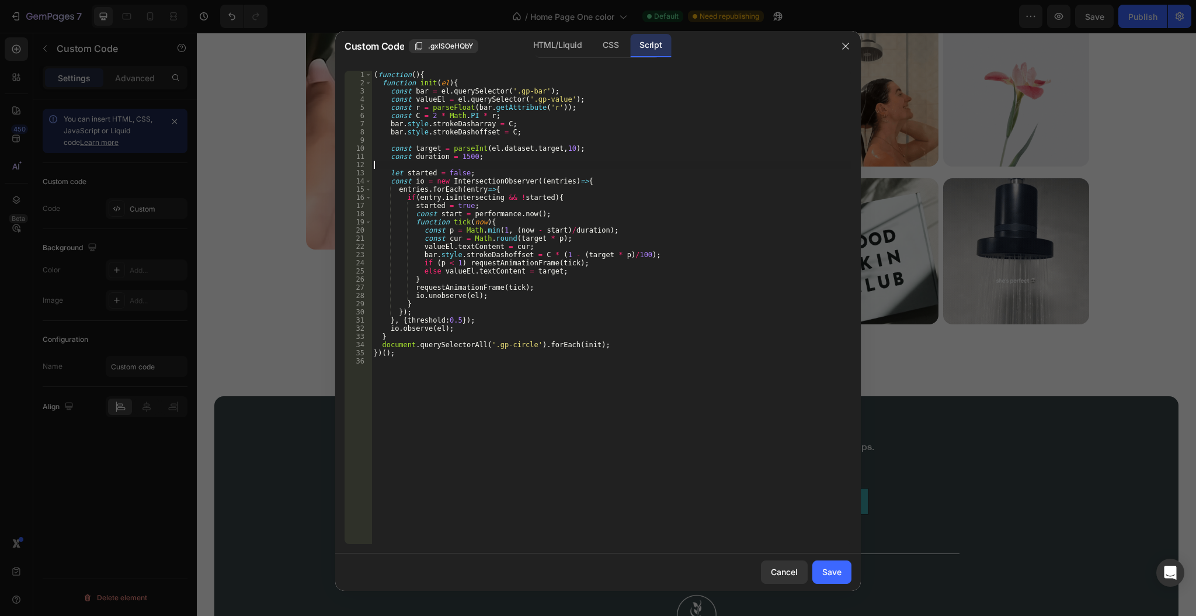
type textarea "})();"
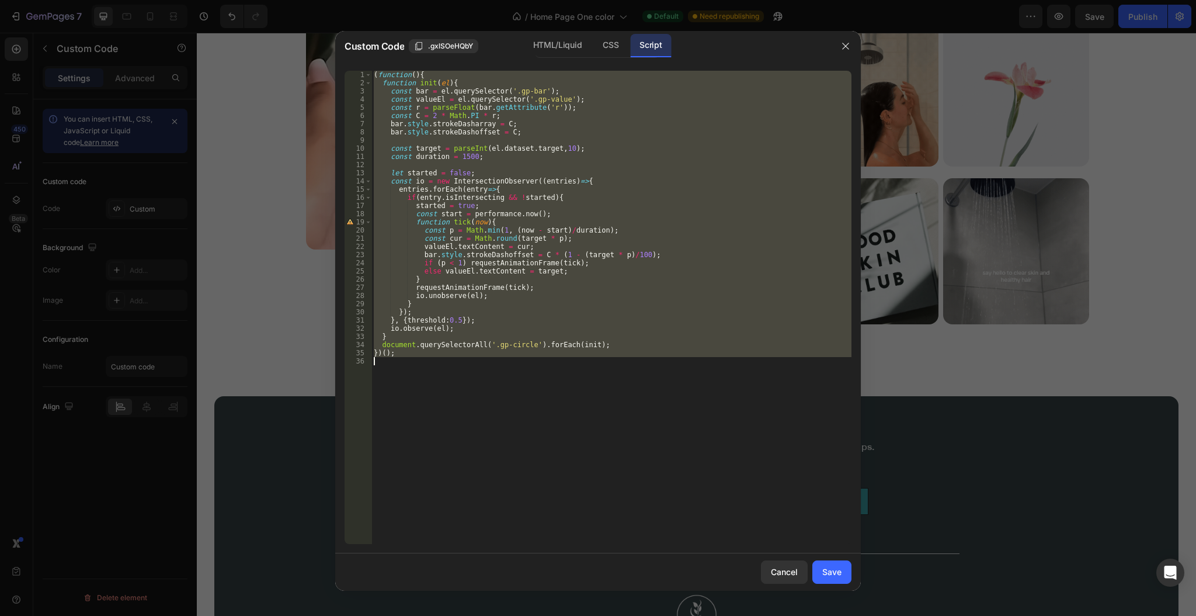
paste textarea
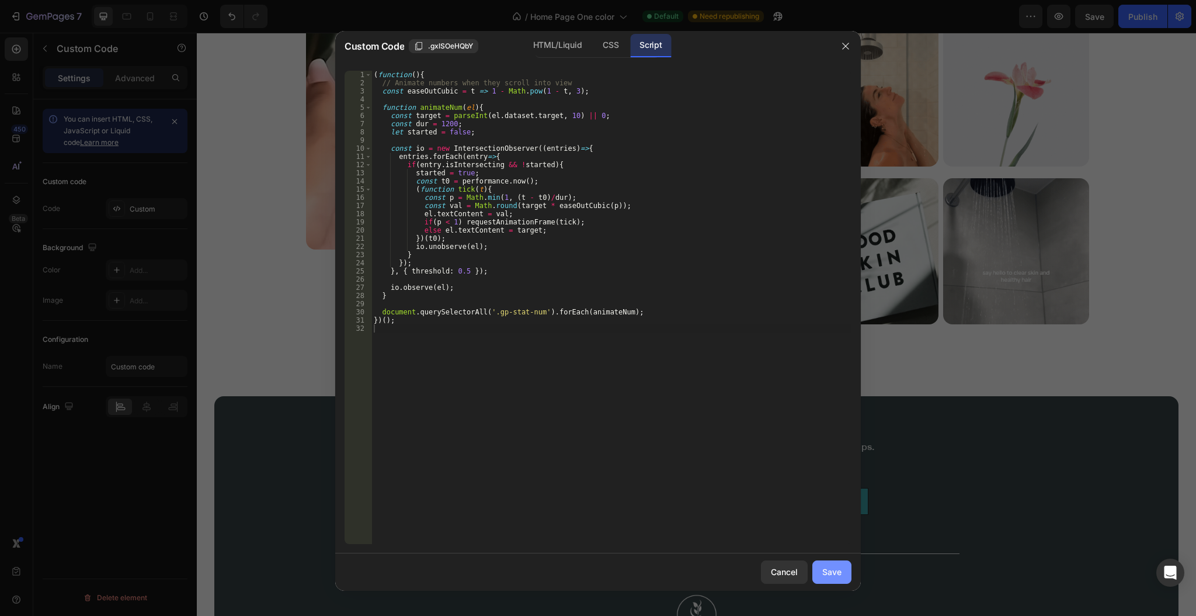
click at [835, 568] on div "Save" at bounding box center [831, 571] width 19 height 12
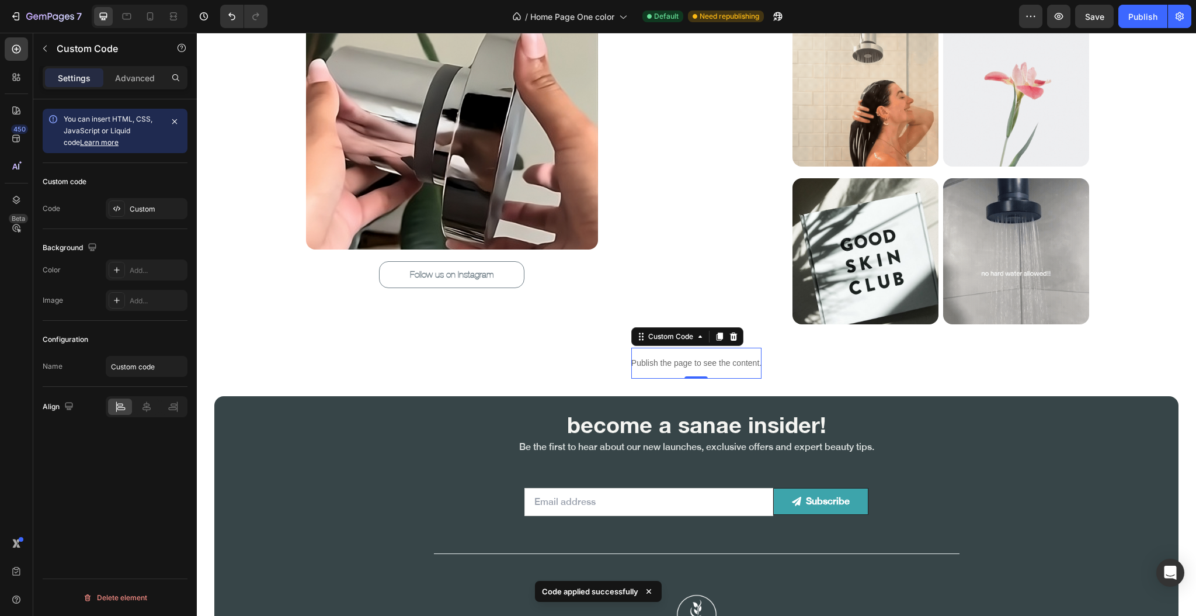
drag, startPoint x: 1143, startPoint y: 16, endPoint x: 946, endPoint y: 0, distance: 198.1
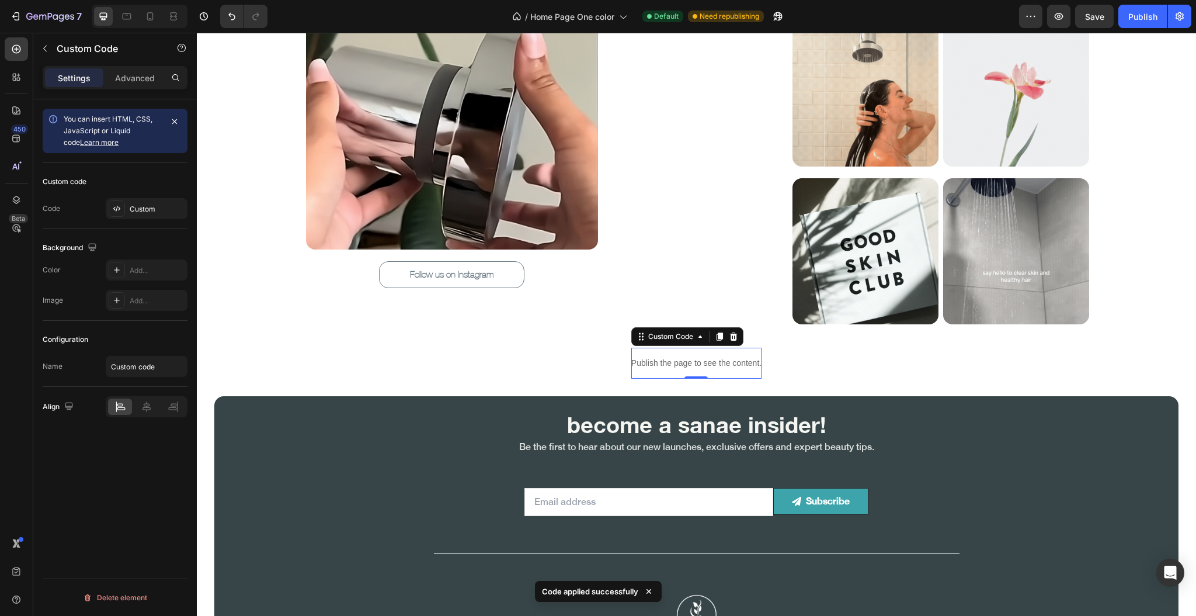
click at [1143, 16] on div "Publish" at bounding box center [1142, 17] width 29 height 12
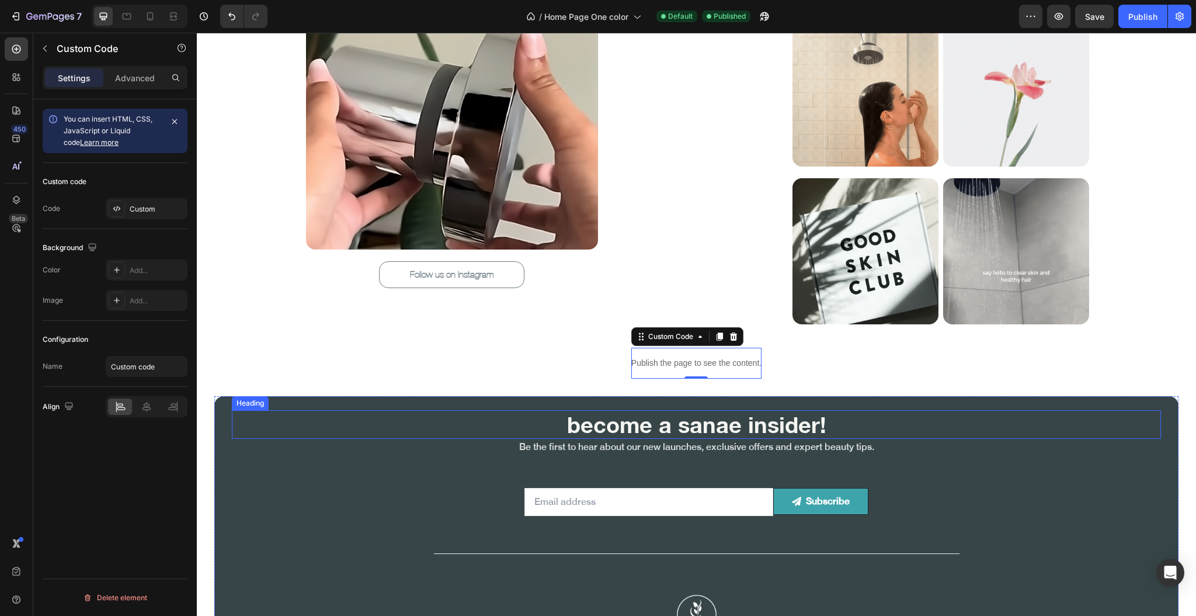
click at [614, 428] on h2 "become a sanae insider!" at bounding box center [696, 424] width 929 height 29
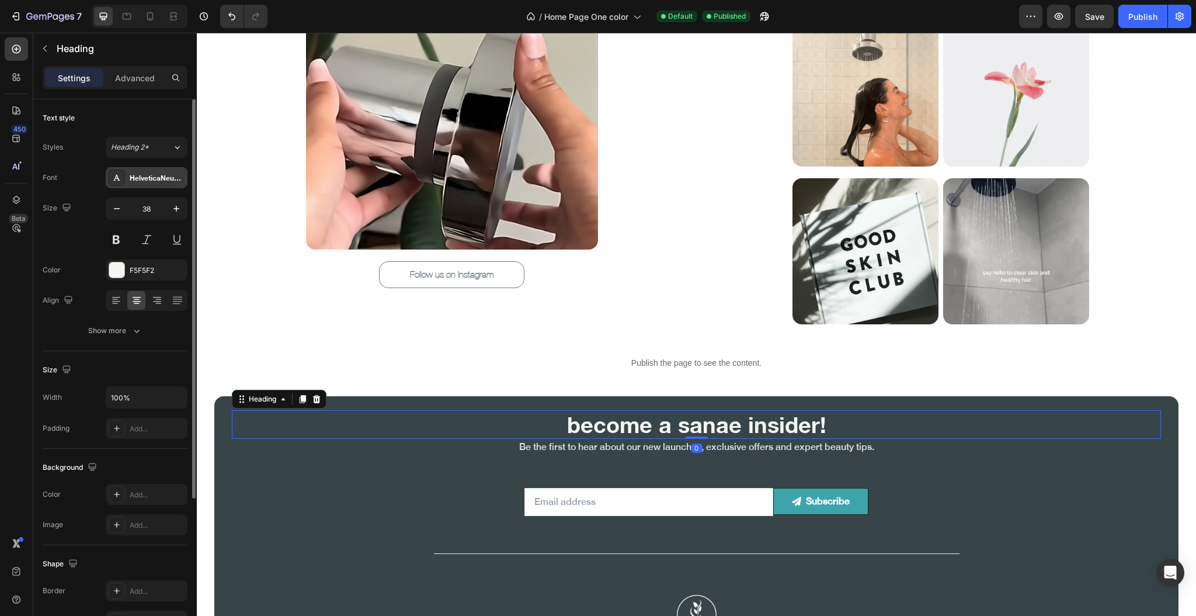
click at [154, 180] on div "HelveticaNeue Bold" at bounding box center [157, 178] width 55 height 11
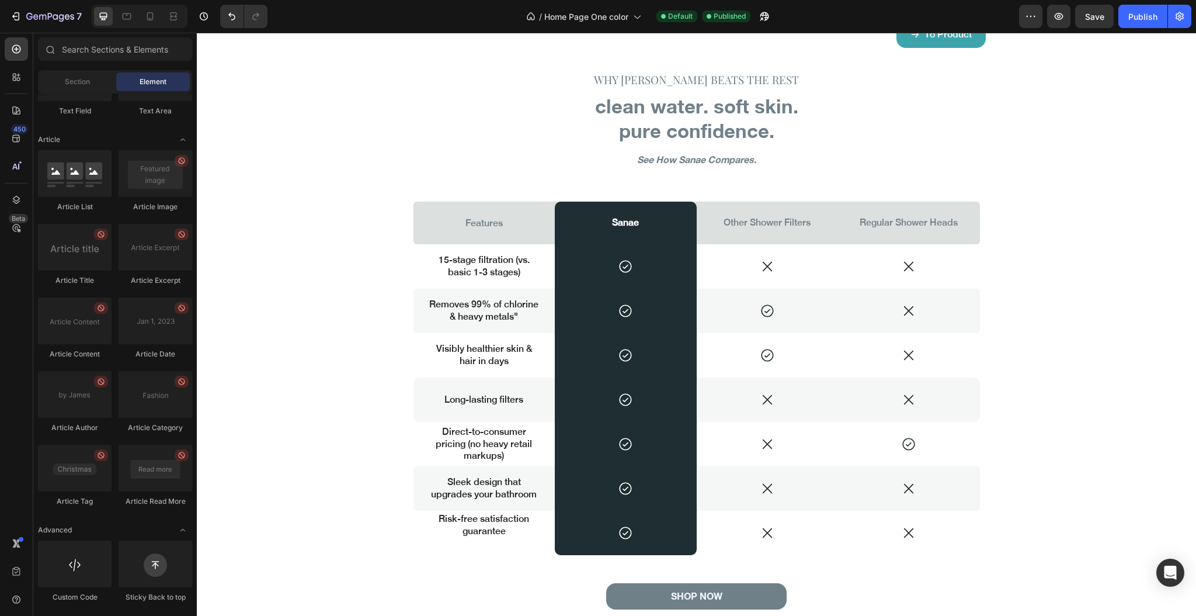
scroll to position [3126, 0]
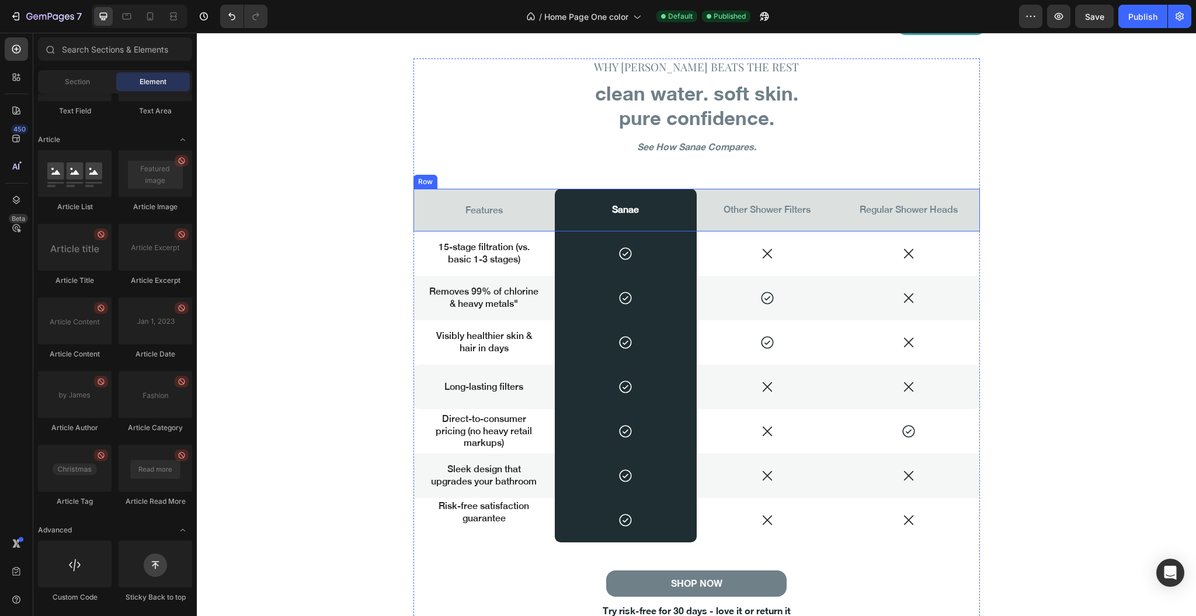
click at [418, 218] on div "Features Text Block" at bounding box center [484, 210] width 142 height 43
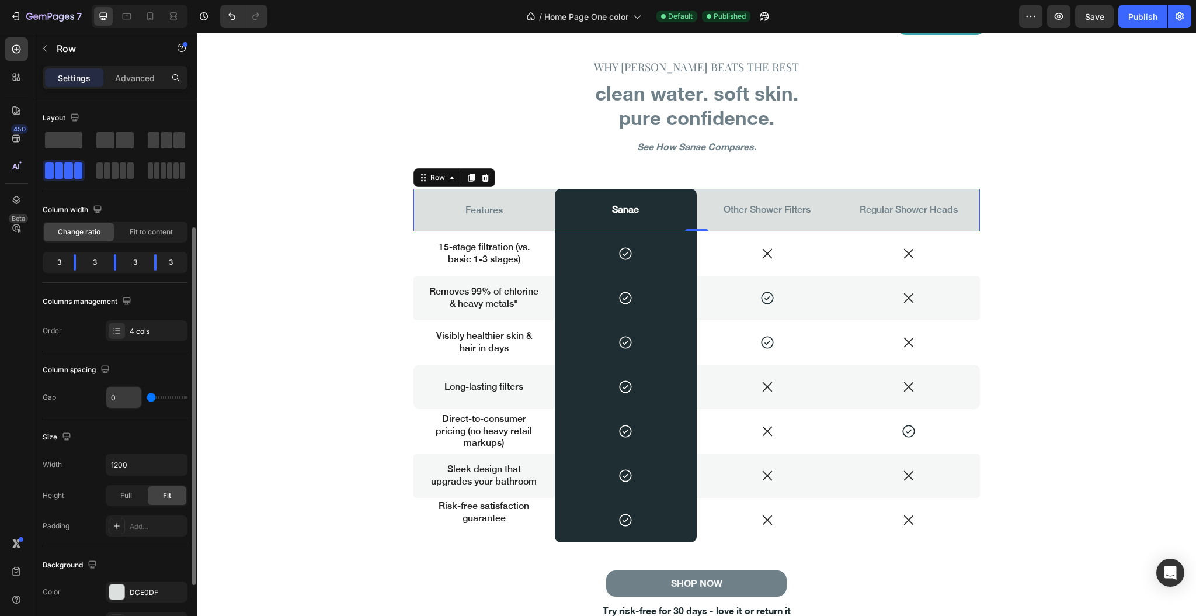
scroll to position [155, 0]
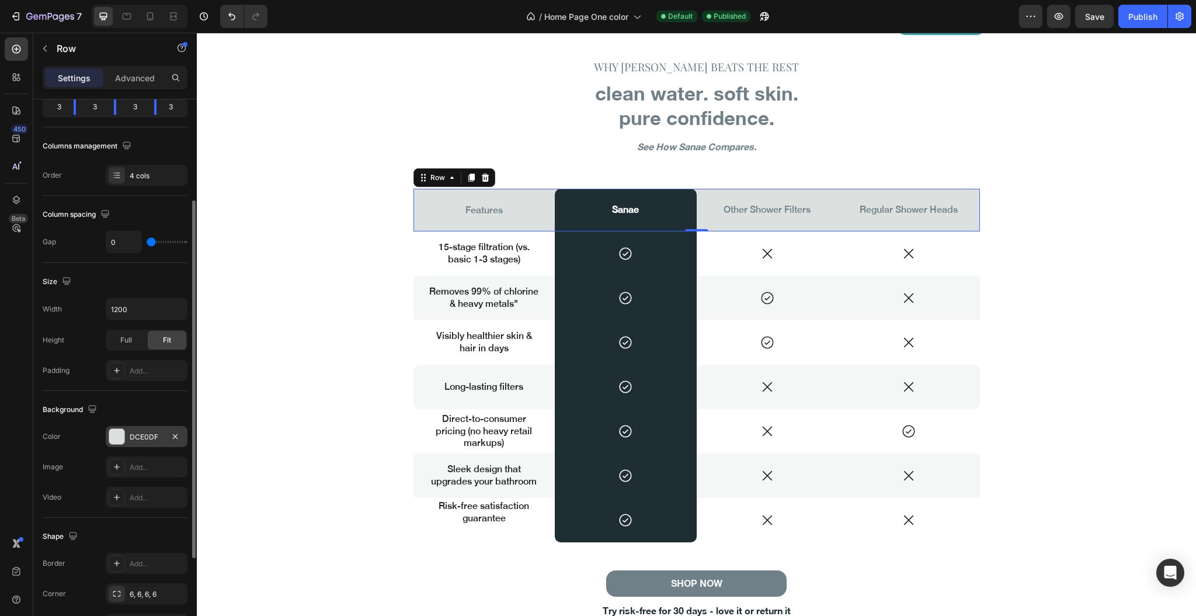
click at [130, 439] on div "DCE0DF" at bounding box center [147, 437] width 34 height 11
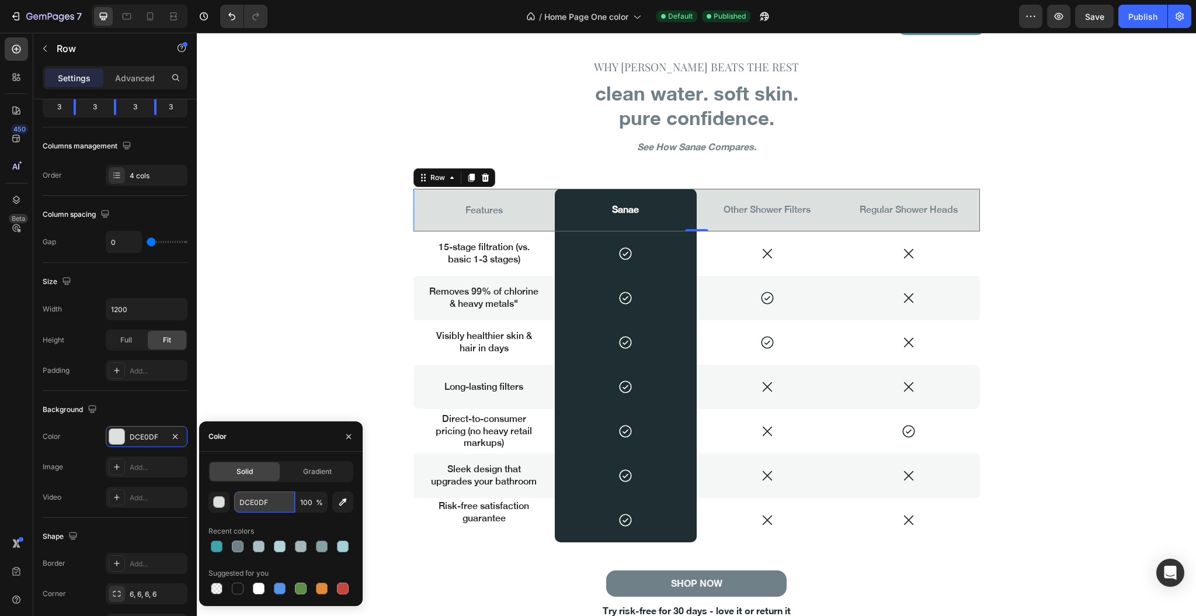
click at [281, 493] on input "DCE0DF" at bounding box center [264, 501] width 61 height 21
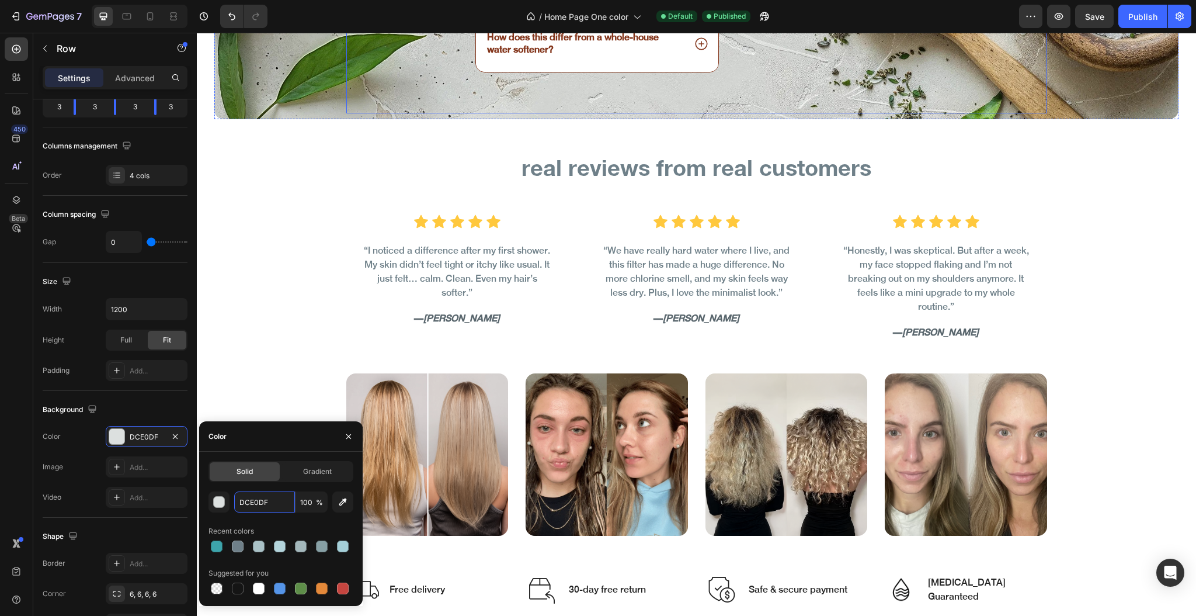
scroll to position [4761, 0]
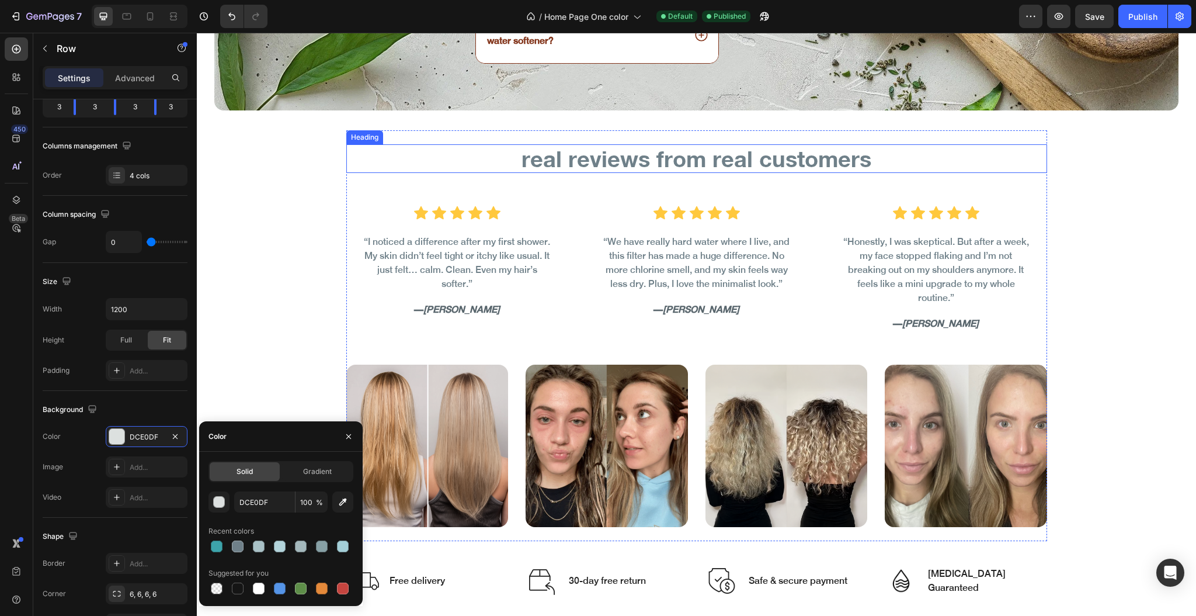
click at [673, 153] on h2 "real reviews from real customers" at bounding box center [696, 158] width 701 height 29
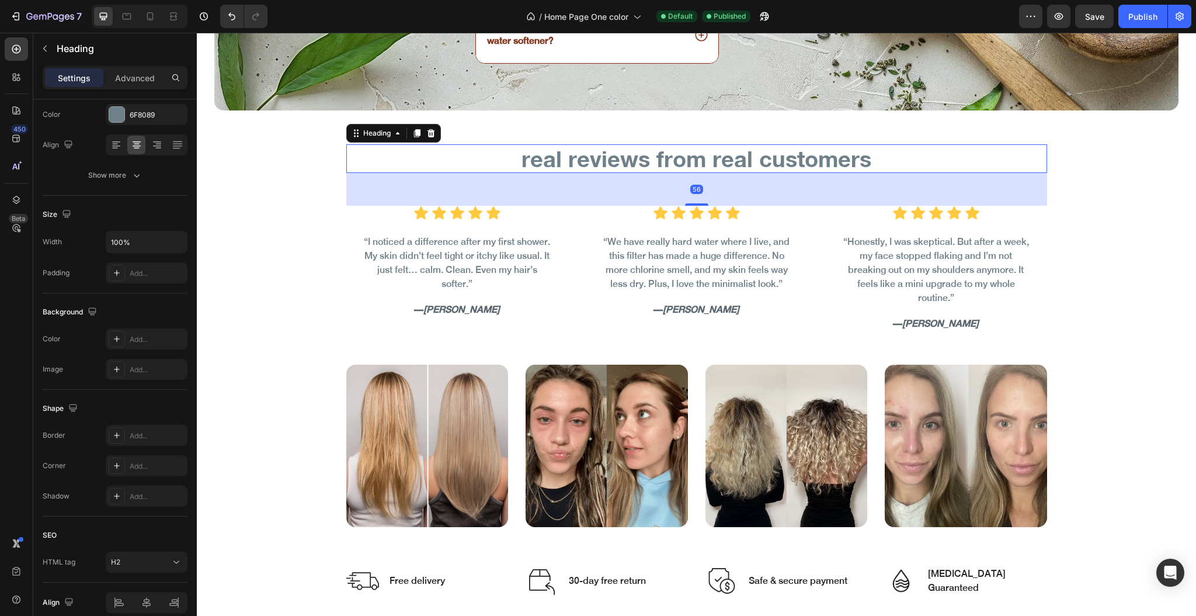
scroll to position [0, 0]
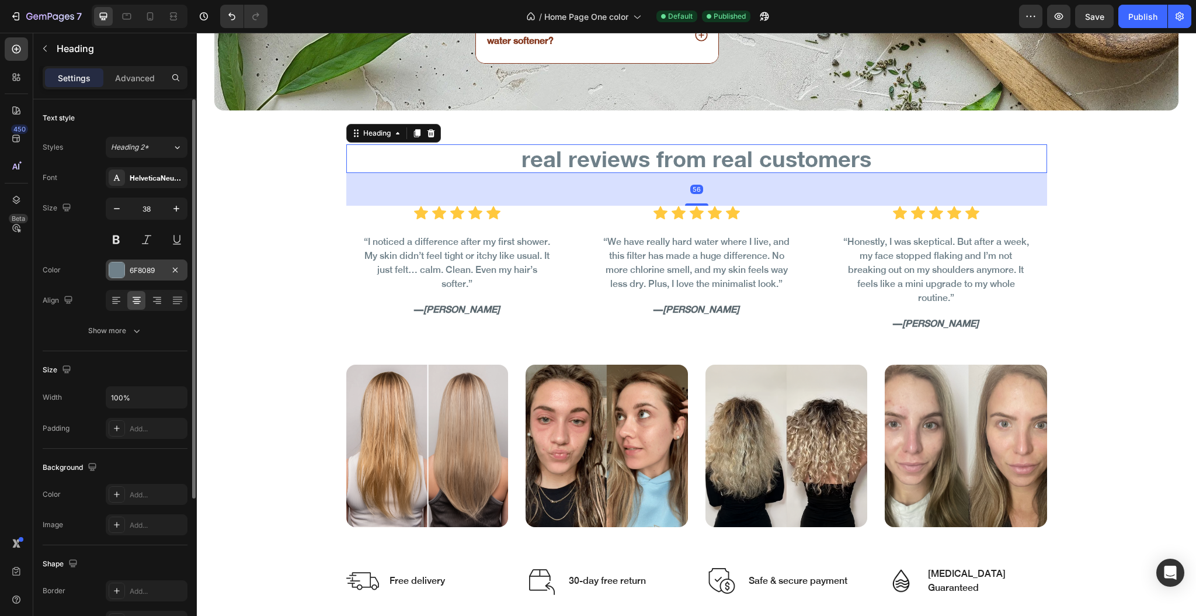
click at [142, 265] on div "6F8089" at bounding box center [147, 270] width 34 height 11
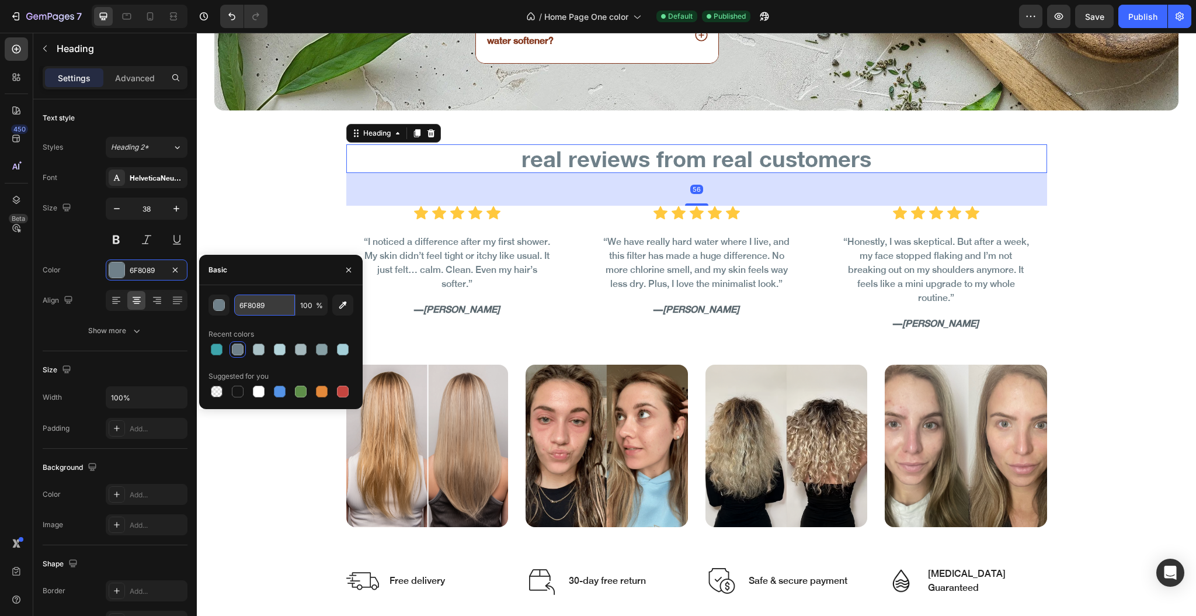
click at [274, 298] on input "6F8089" at bounding box center [264, 304] width 61 height 21
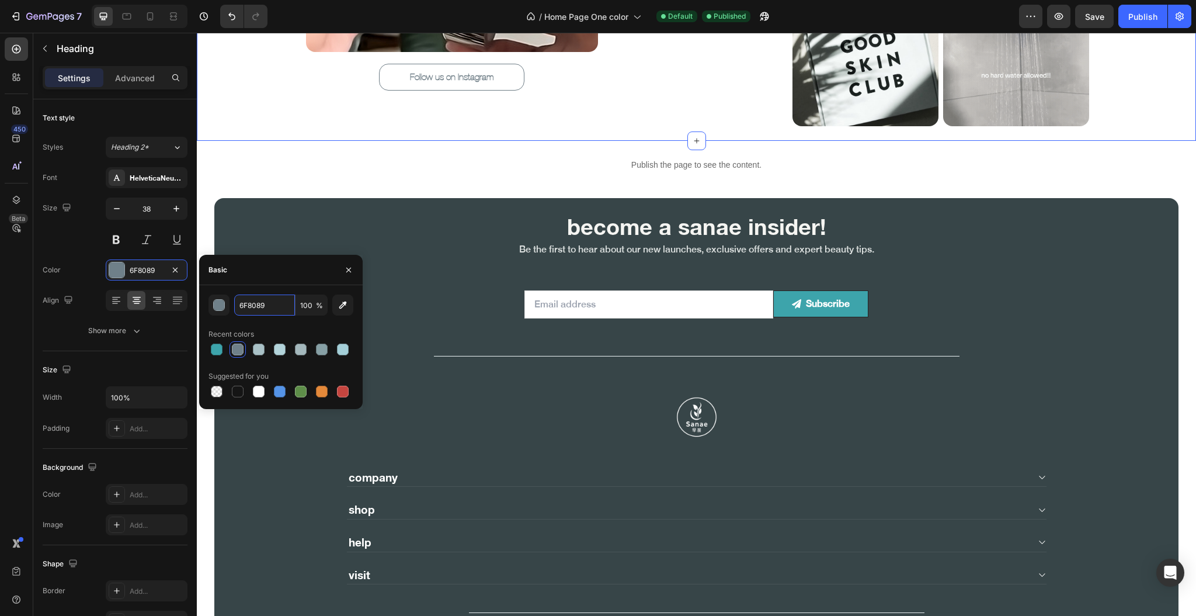
scroll to position [5773, 0]
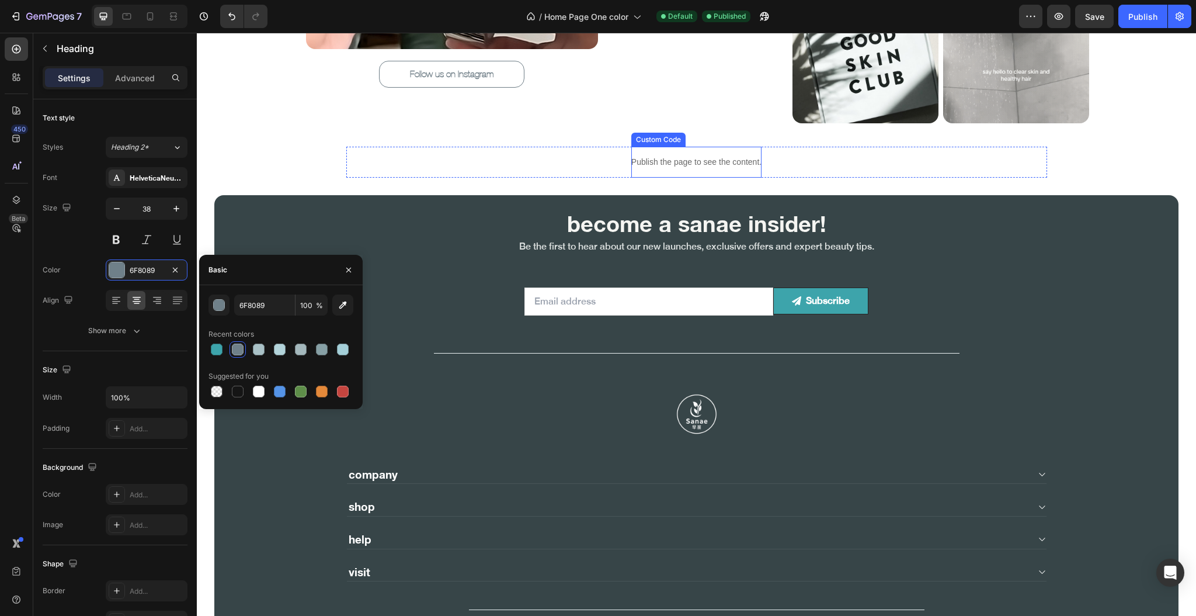
click at [653, 158] on p "Publish the page to see the content." at bounding box center [696, 162] width 130 height 12
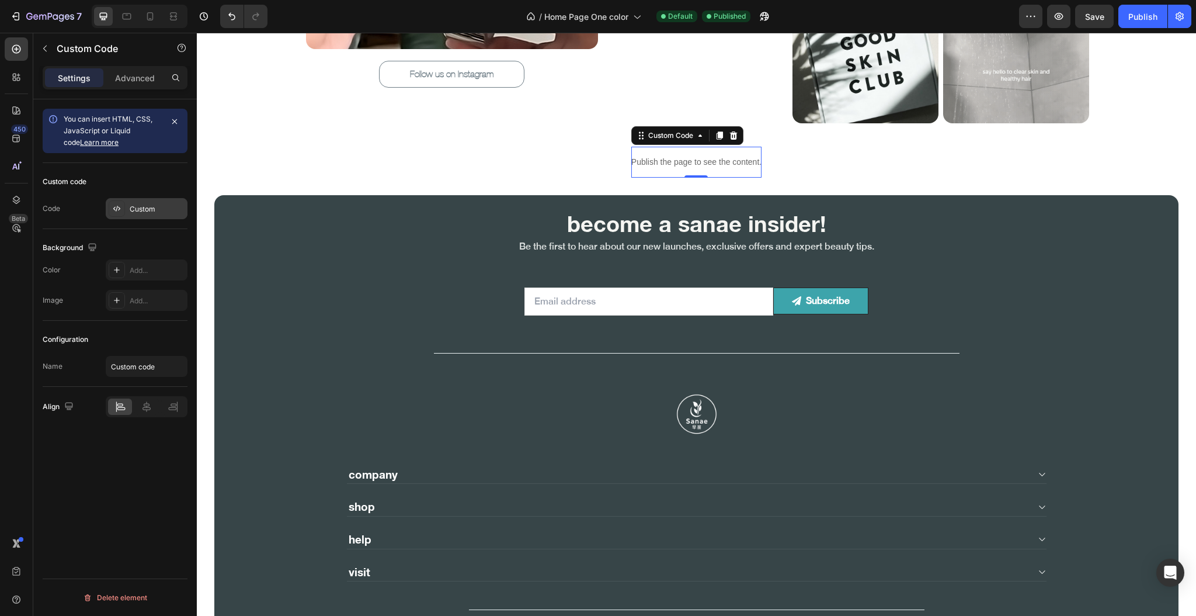
click at [135, 200] on div "Custom" at bounding box center [147, 208] width 82 height 21
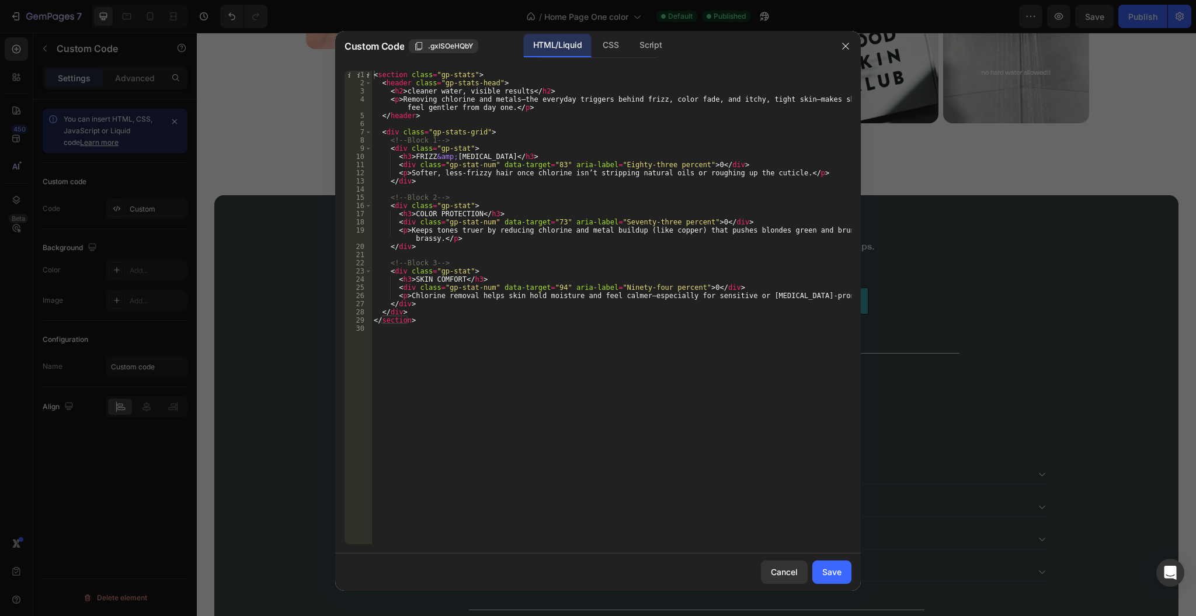
click at [536, 52] on div "HTML/Liquid" at bounding box center [557, 45] width 67 height 23
click at [590, 203] on div "< section class = "gp-stats" > < header class = "gp-stats-head" > < h2 > cleane…" at bounding box center [611, 316] width 480 height 490
type textarea "</section>"
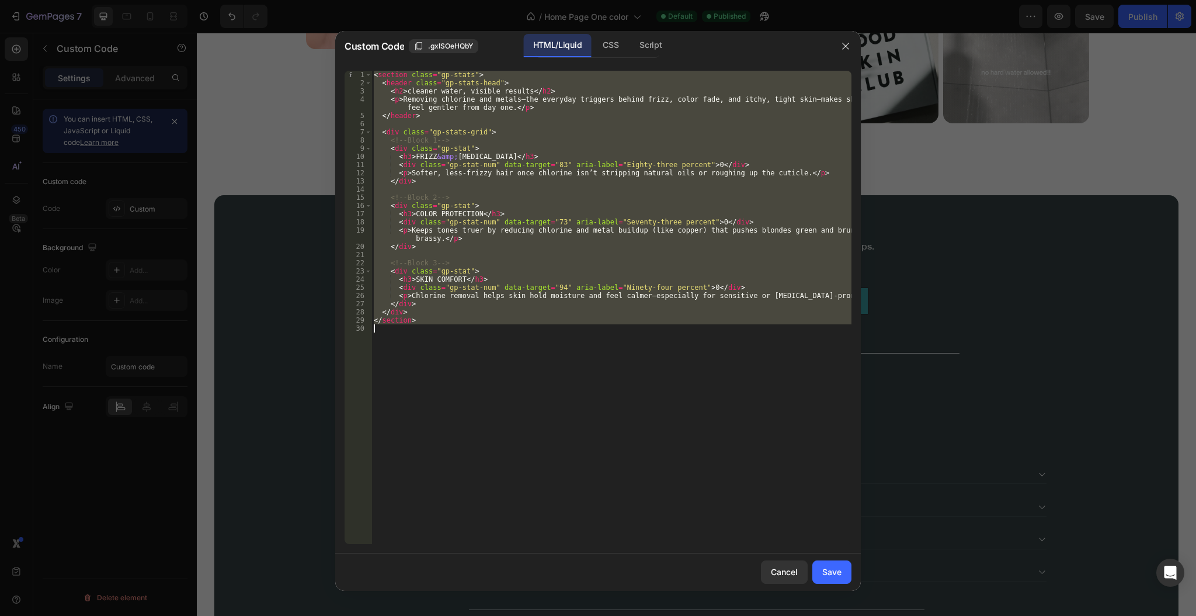
paste textarea
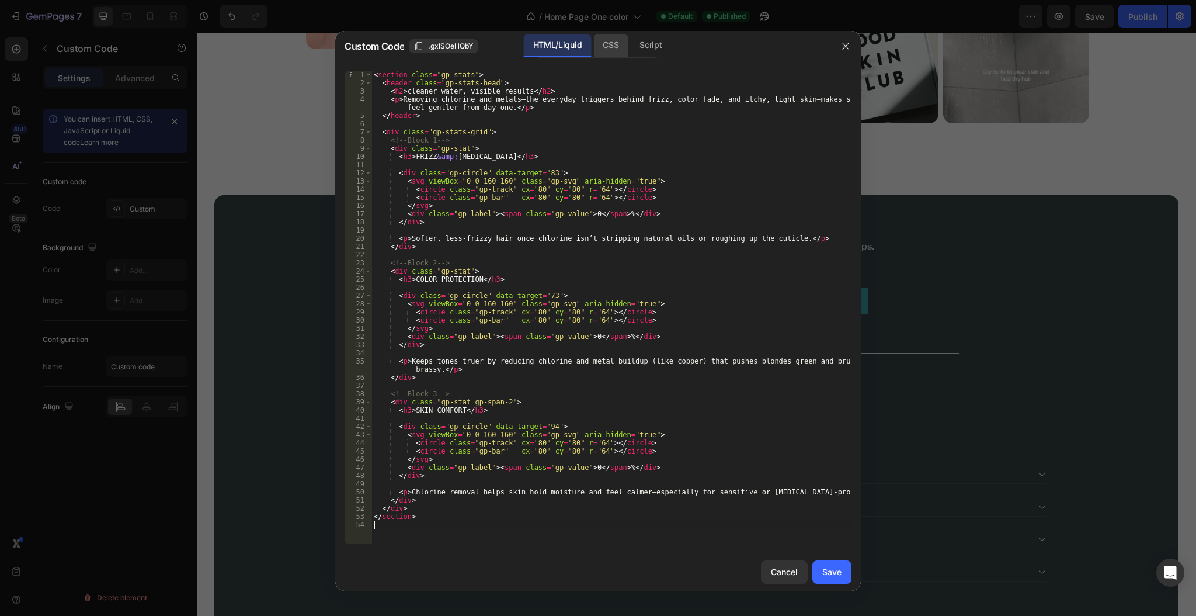
click at [630, 52] on div "CSS" at bounding box center [650, 45] width 41 height 23
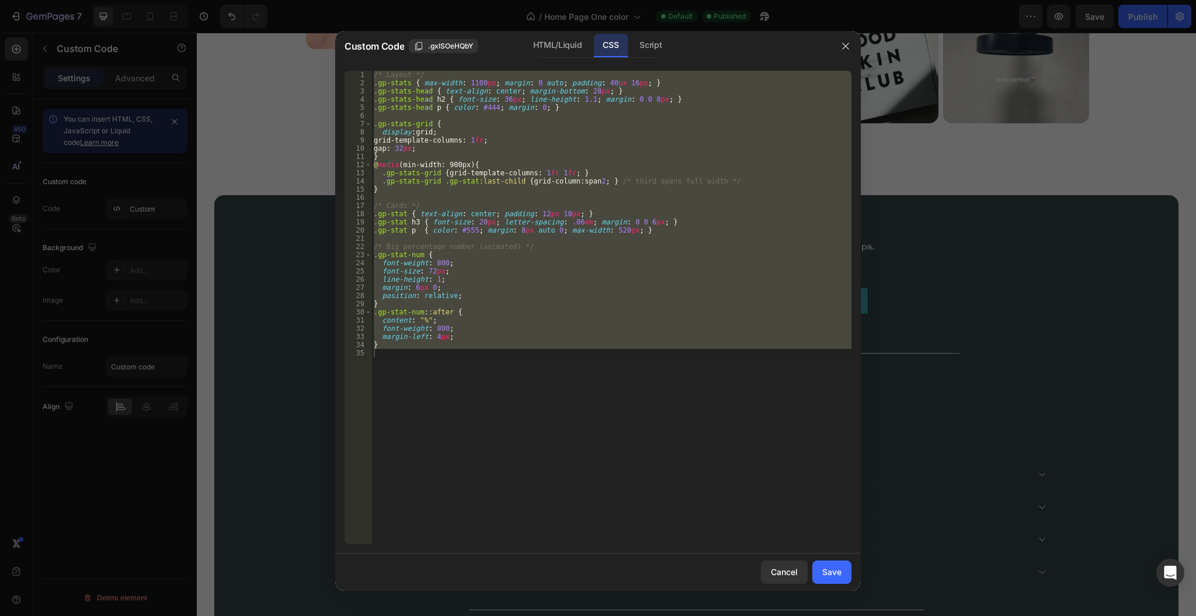
click at [626, 270] on div "/* Layout */ .gp-stats { max-width : 1100 px ; margin : 0 auto ; padding : 40 p…" at bounding box center [611, 307] width 480 height 473
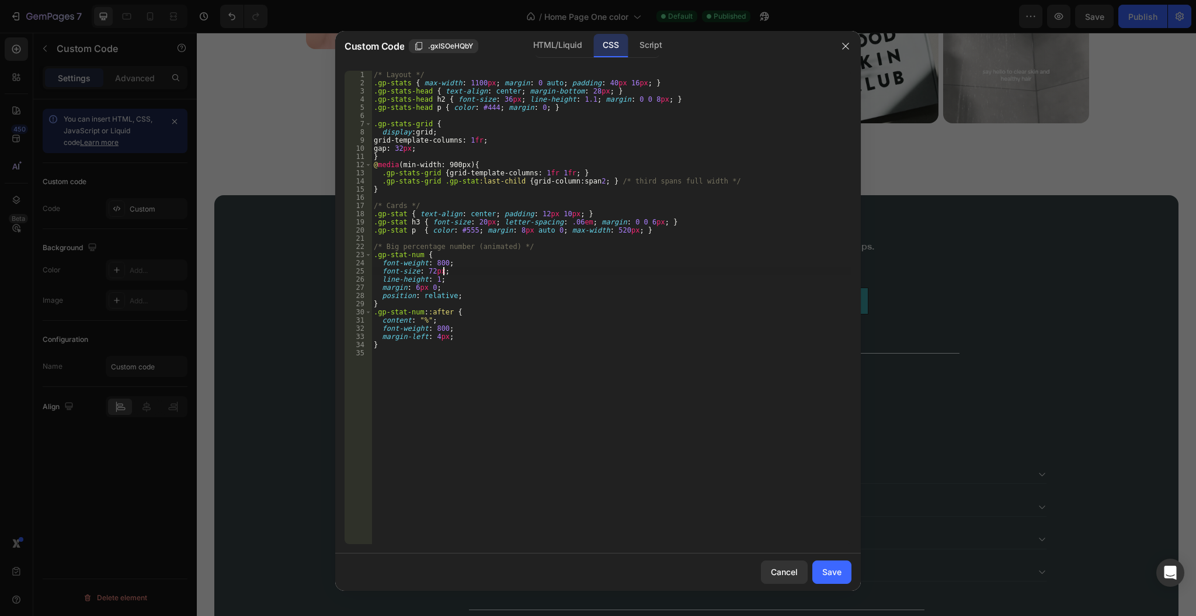
type textarea "}"
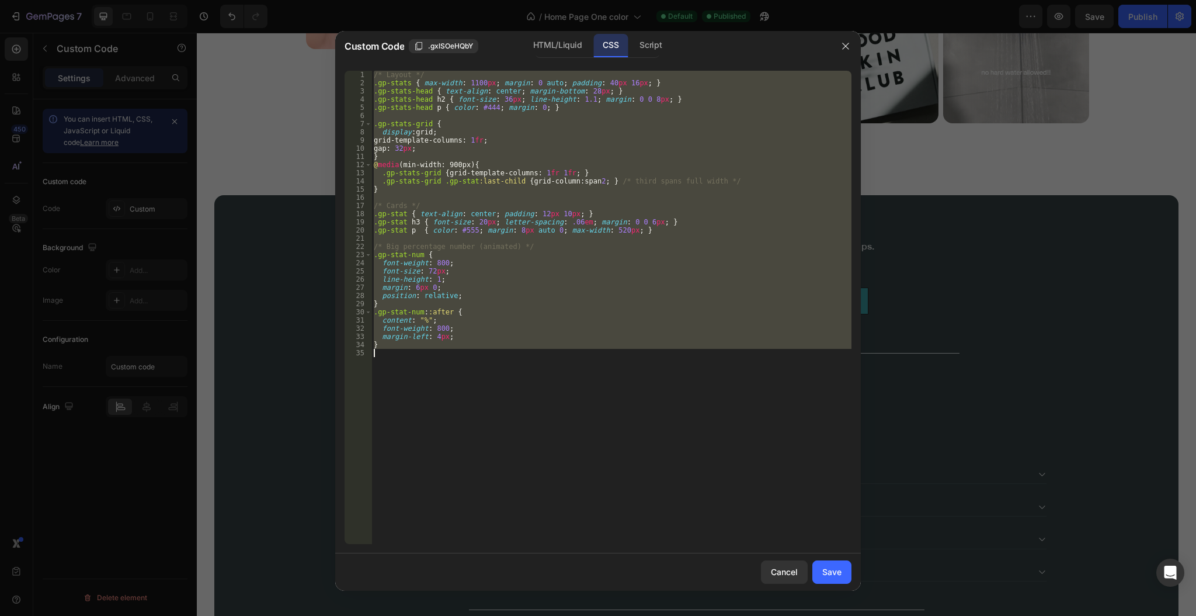
paste textarea
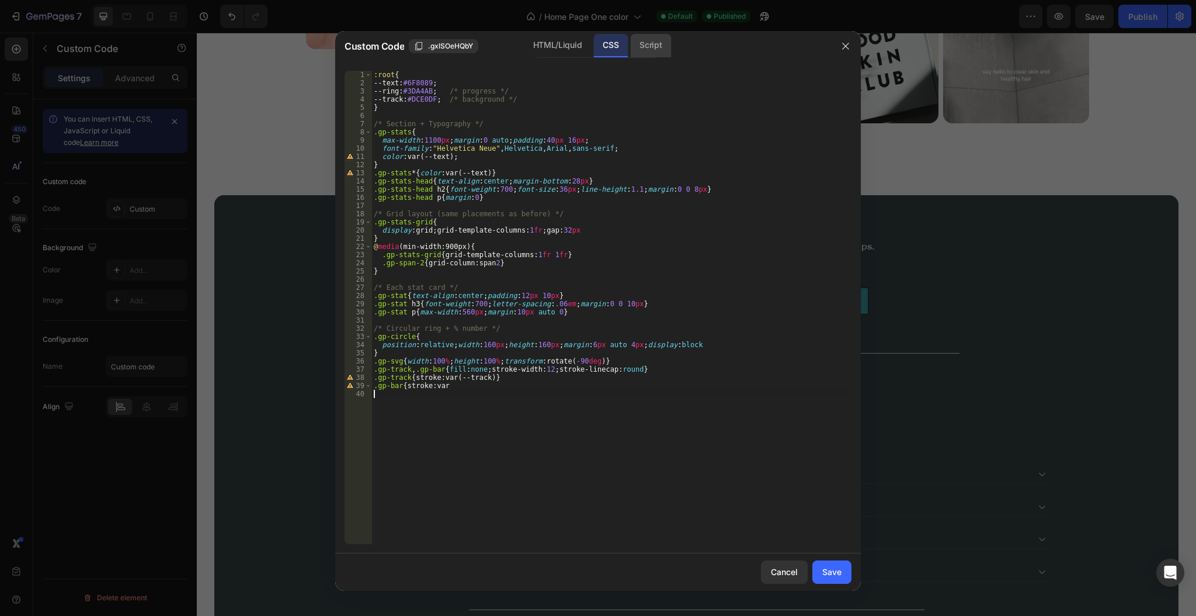
click at [641, 53] on div "Script" at bounding box center [650, 45] width 41 height 23
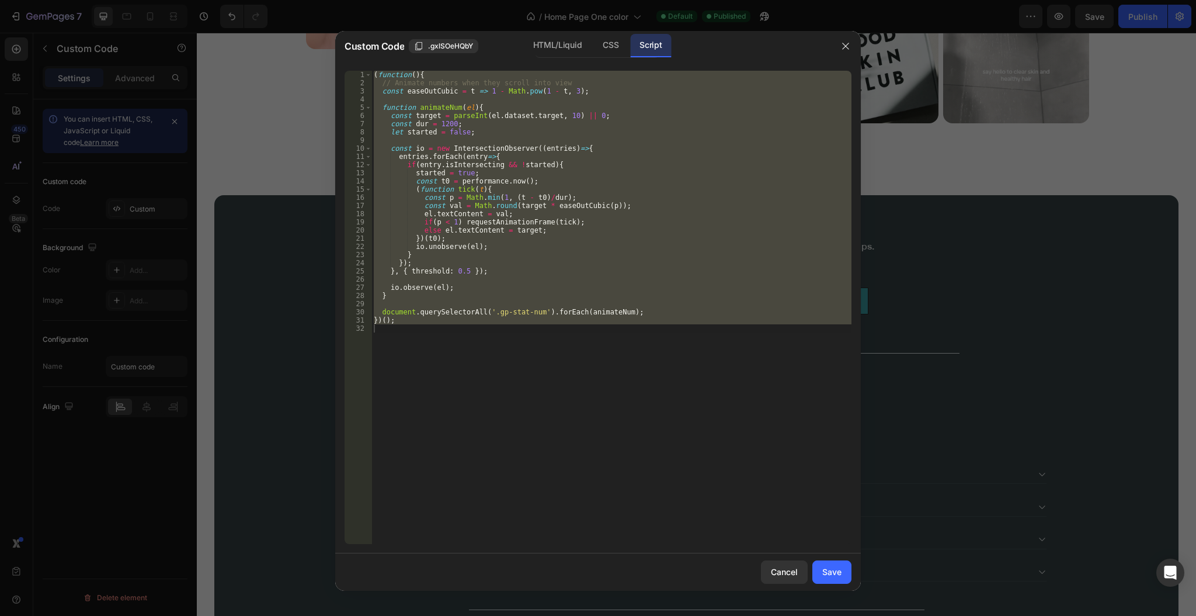
click at [659, 175] on div "( function ( ) { // Animate numbers when they scroll into view const easeOutCub…" at bounding box center [611, 307] width 480 height 473
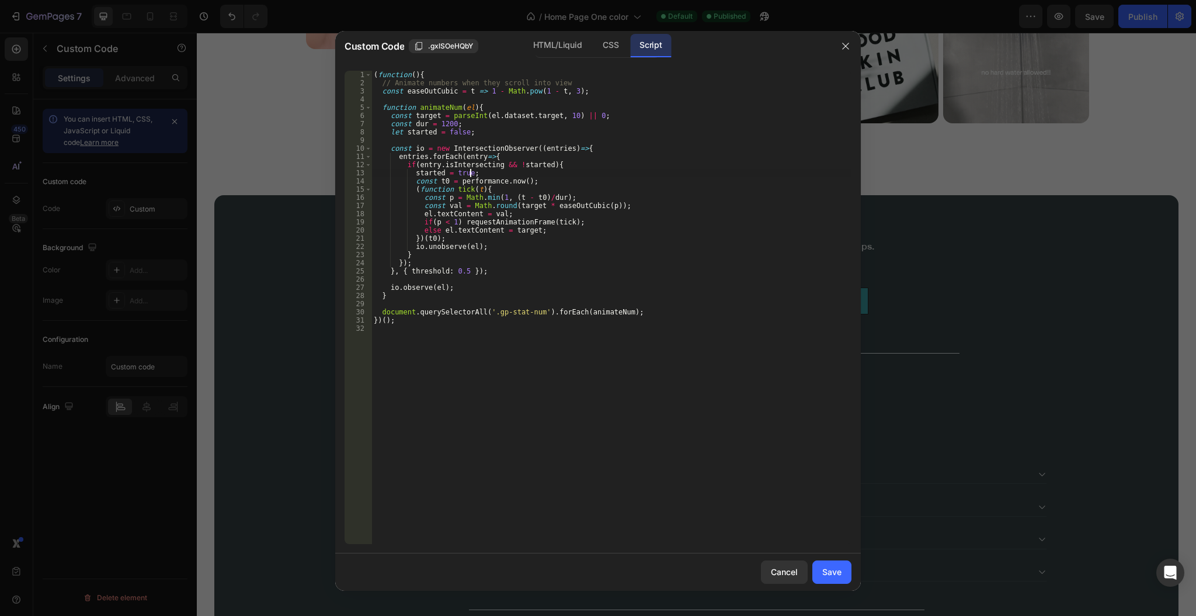
type textarea "})();"
paste textarea
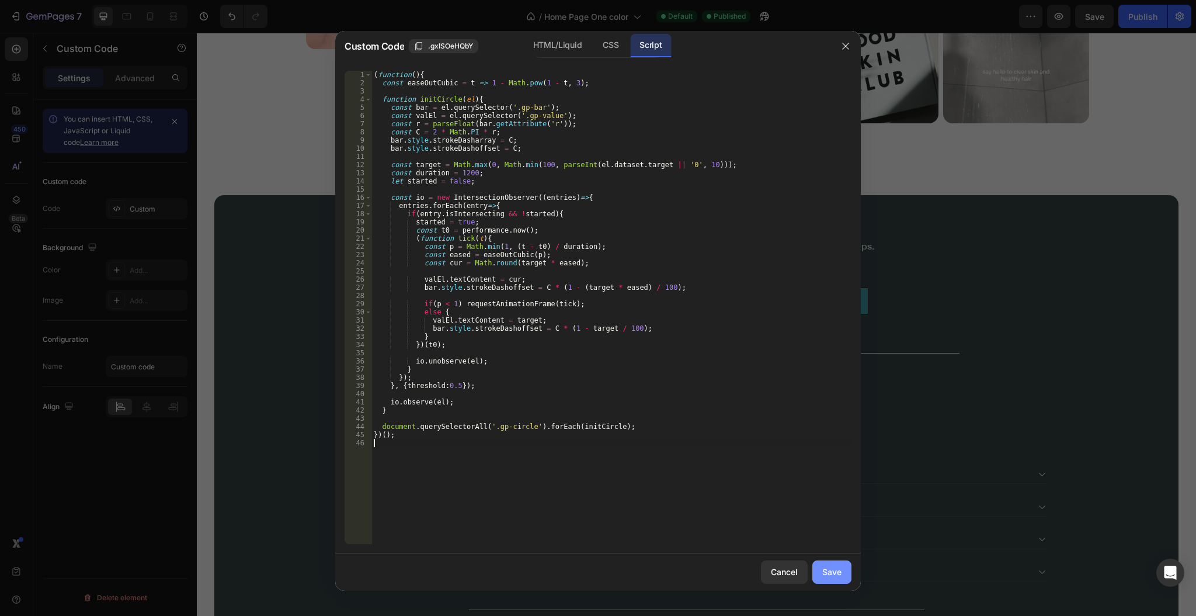
click at [848, 568] on button "Save" at bounding box center [831, 571] width 39 height 23
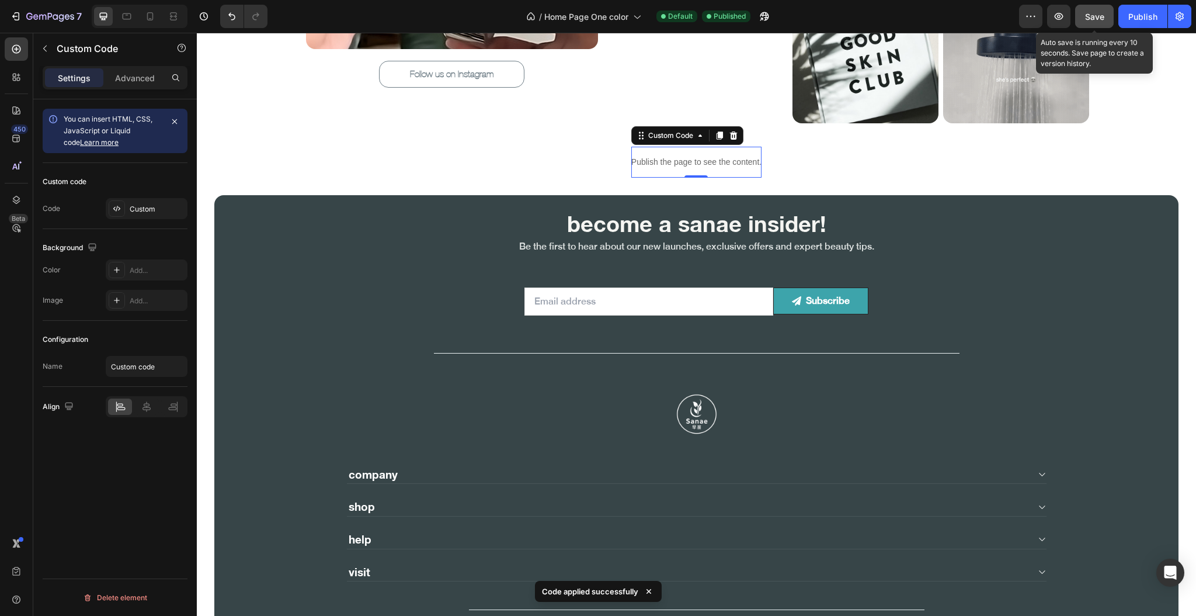
click at [1089, 22] on div "Save" at bounding box center [1094, 17] width 19 height 12
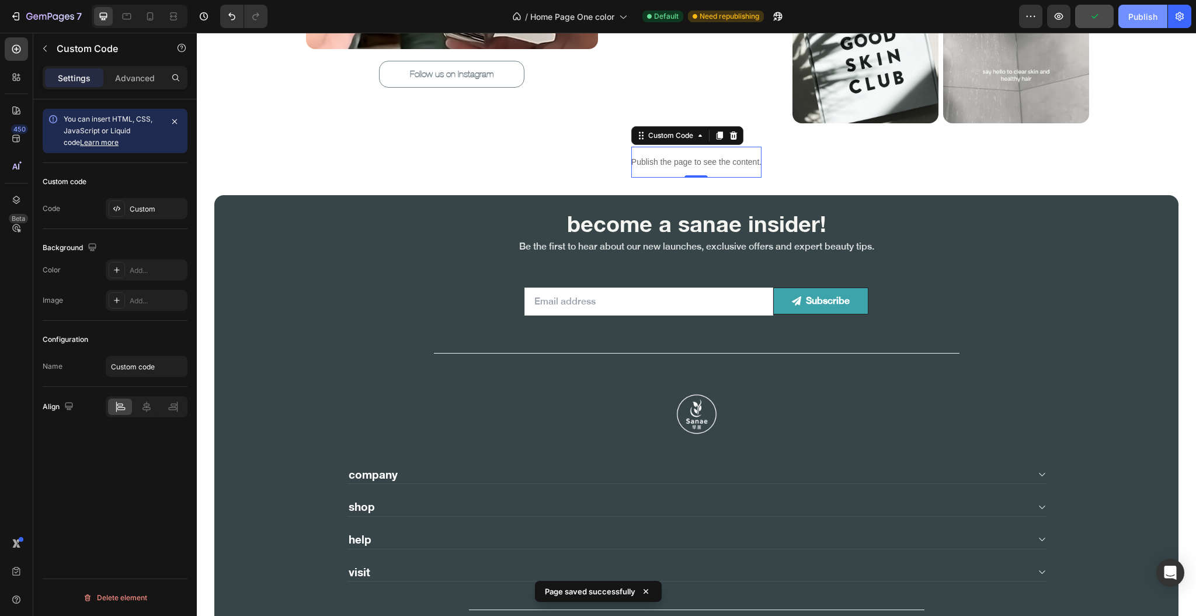
click at [1138, 18] on div "Publish" at bounding box center [1142, 17] width 29 height 12
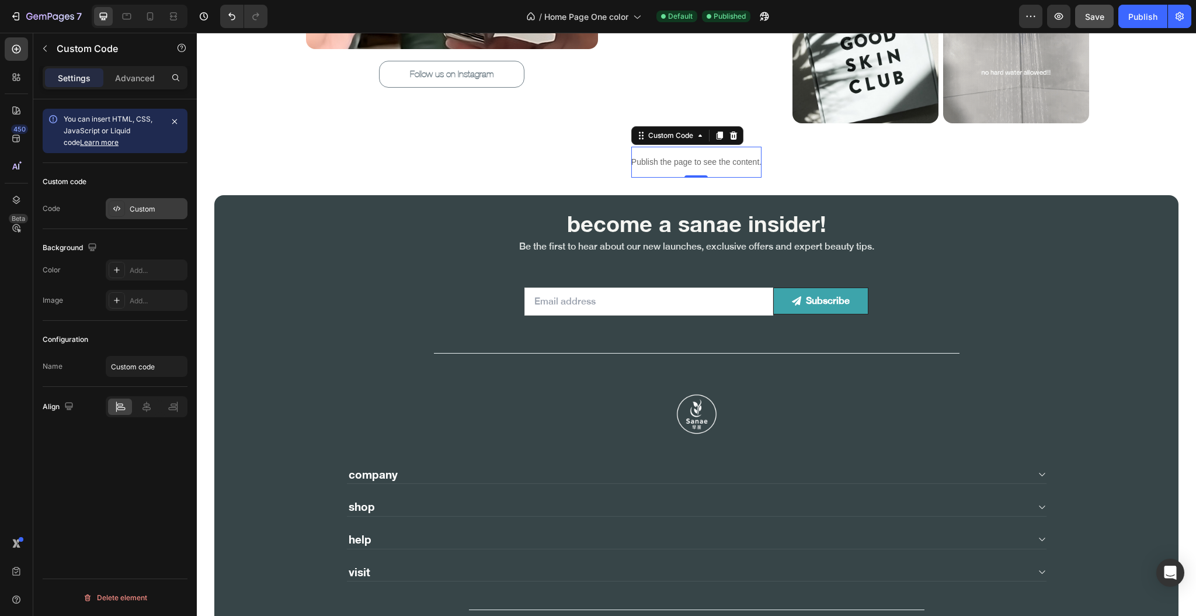
click at [127, 210] on div "Custom" at bounding box center [147, 208] width 82 height 21
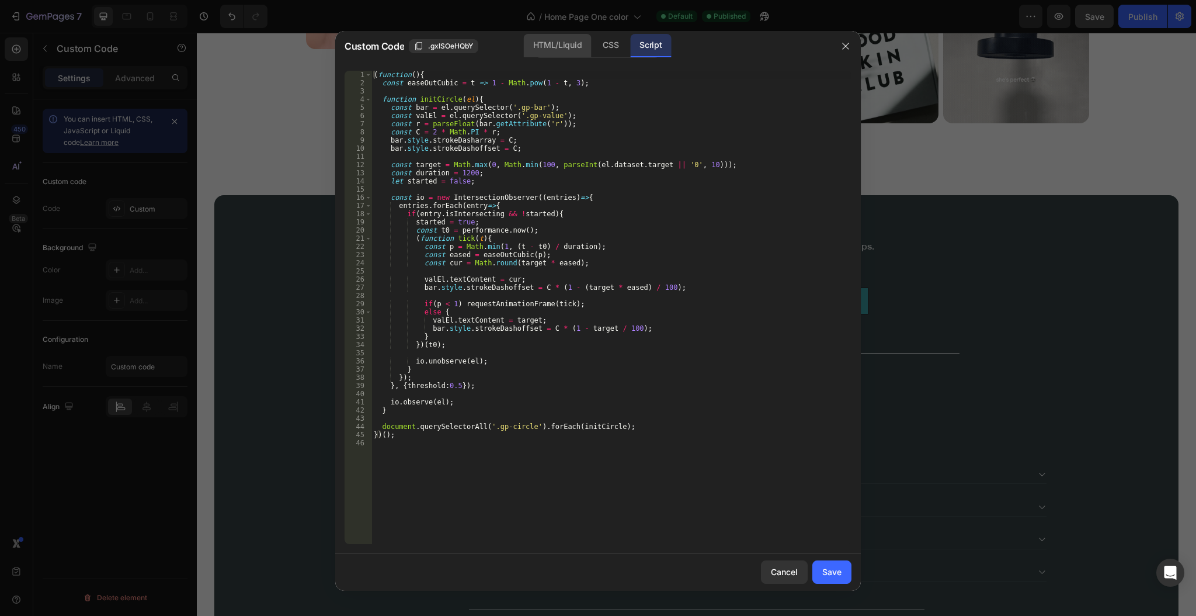
click at [593, 50] on div "HTML/Liquid" at bounding box center [610, 45] width 34 height 23
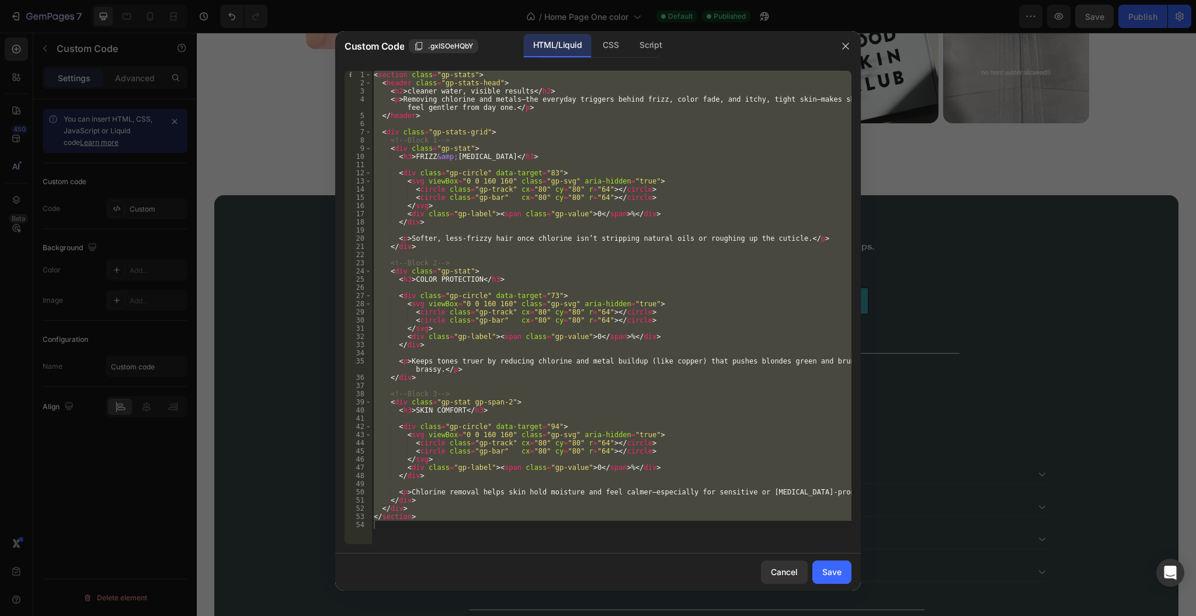
click at [586, 177] on div "< section class = "gp-stats" > < header class = "gp-stats-head" > < h2 > cleane…" at bounding box center [611, 307] width 480 height 473
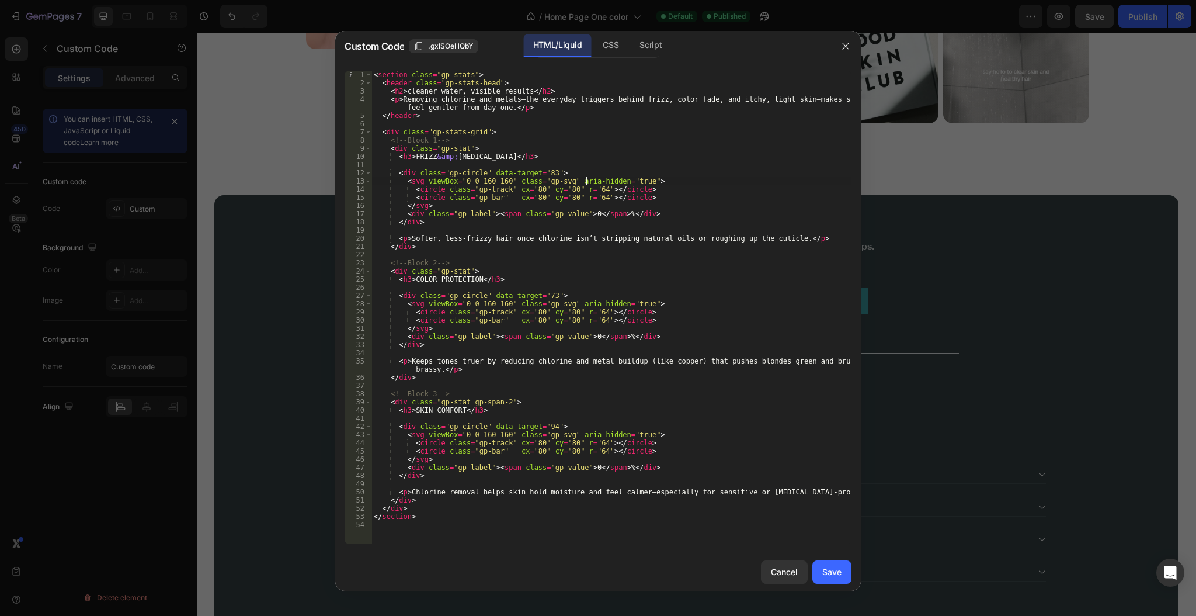
type textarea "</section>"
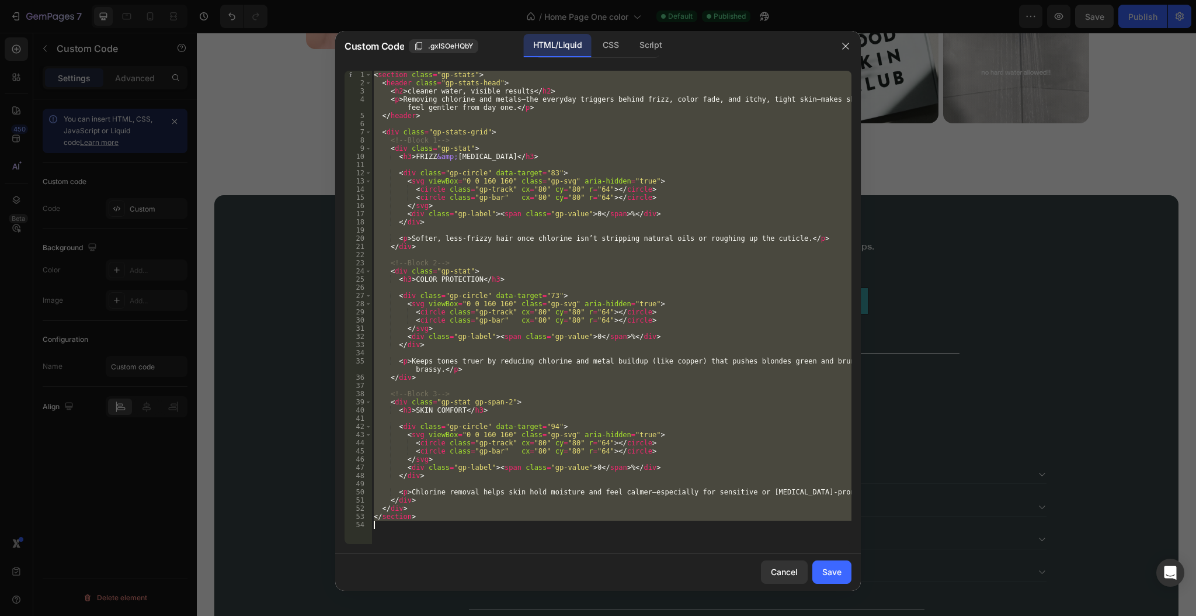
paste textarea
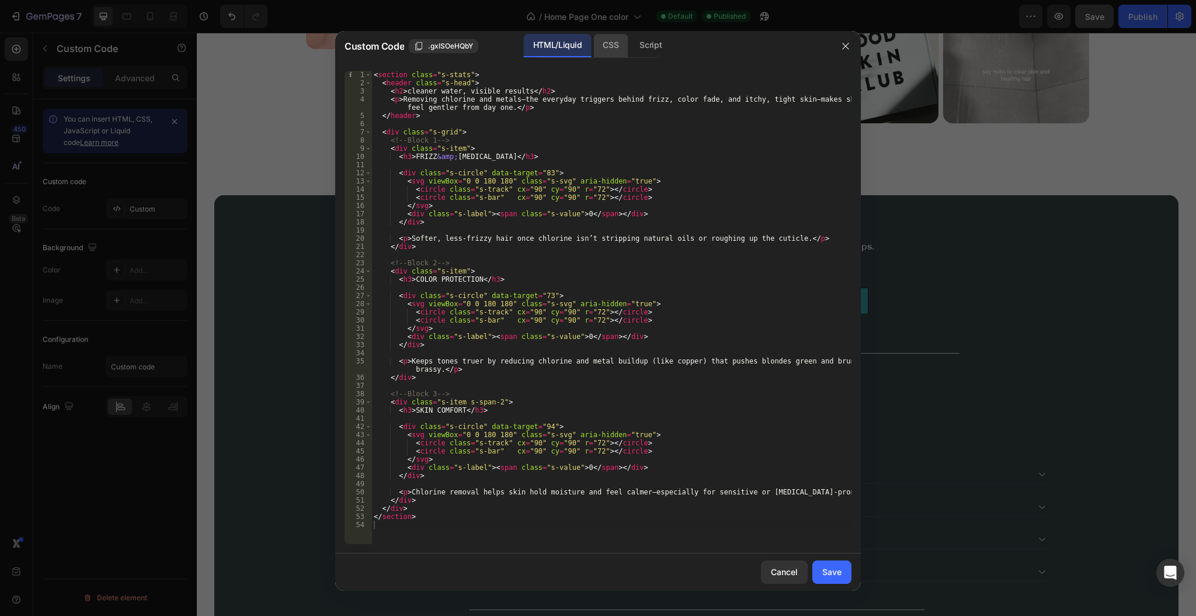
click at [630, 40] on div "CSS" at bounding box center [650, 45] width 41 height 23
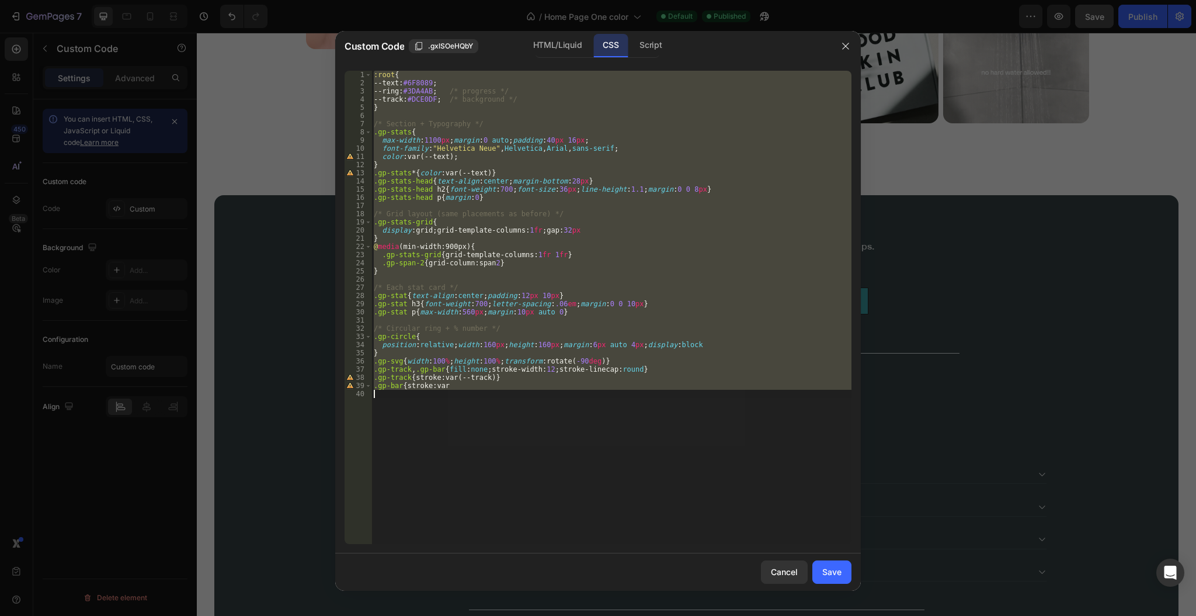
click at [580, 140] on div ":root { --text : #6F8089 ; --ring : #3DA4AB ; /* progress */ --track : #DCE0DF …" at bounding box center [611, 307] width 480 height 473
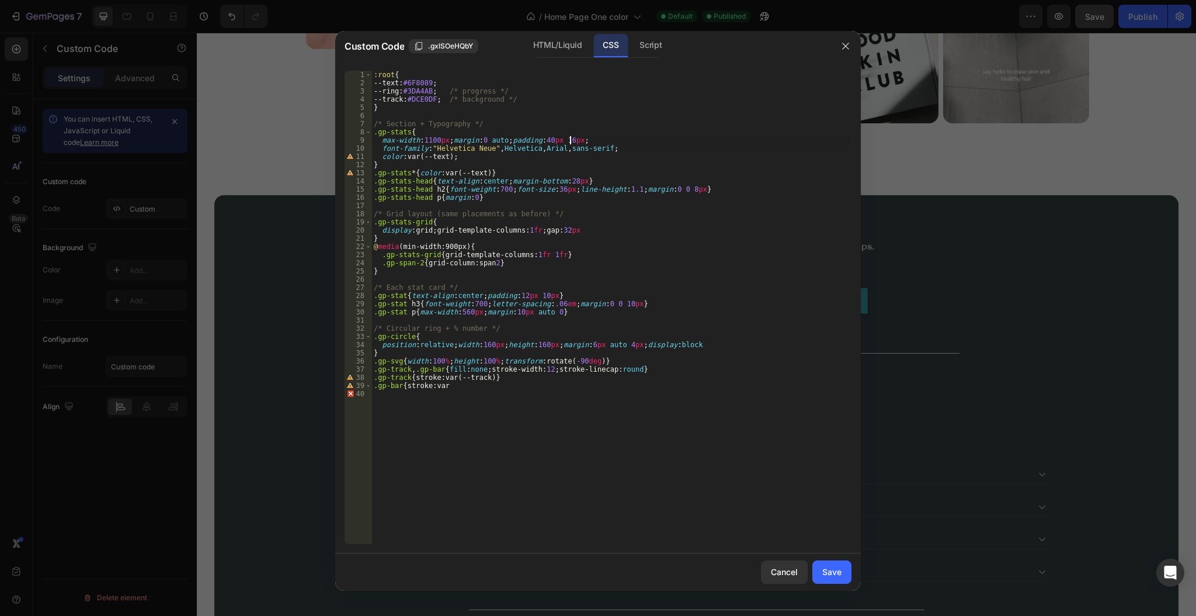
type textarea ".gp-bar{stroke:var"
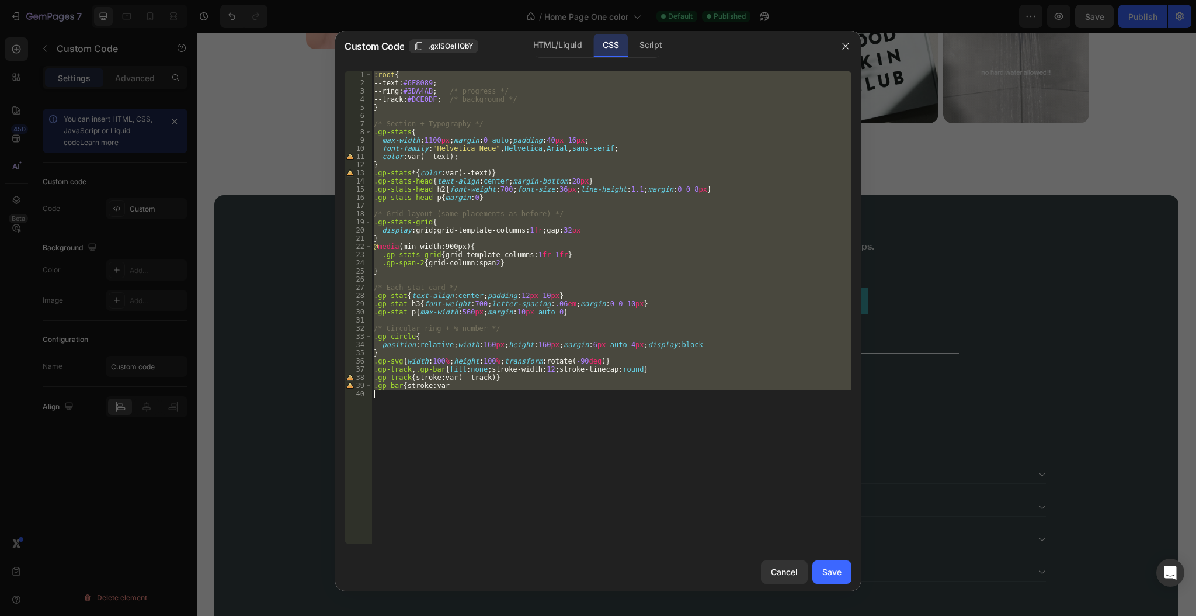
paste textarea
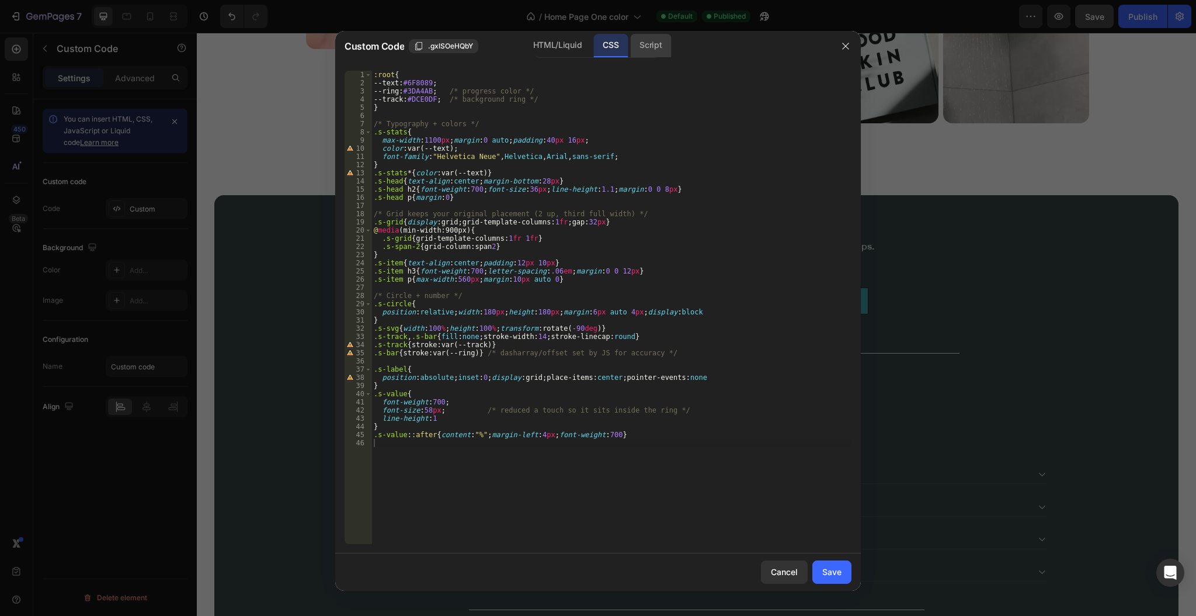
click at [649, 54] on div "Script" at bounding box center [650, 45] width 41 height 23
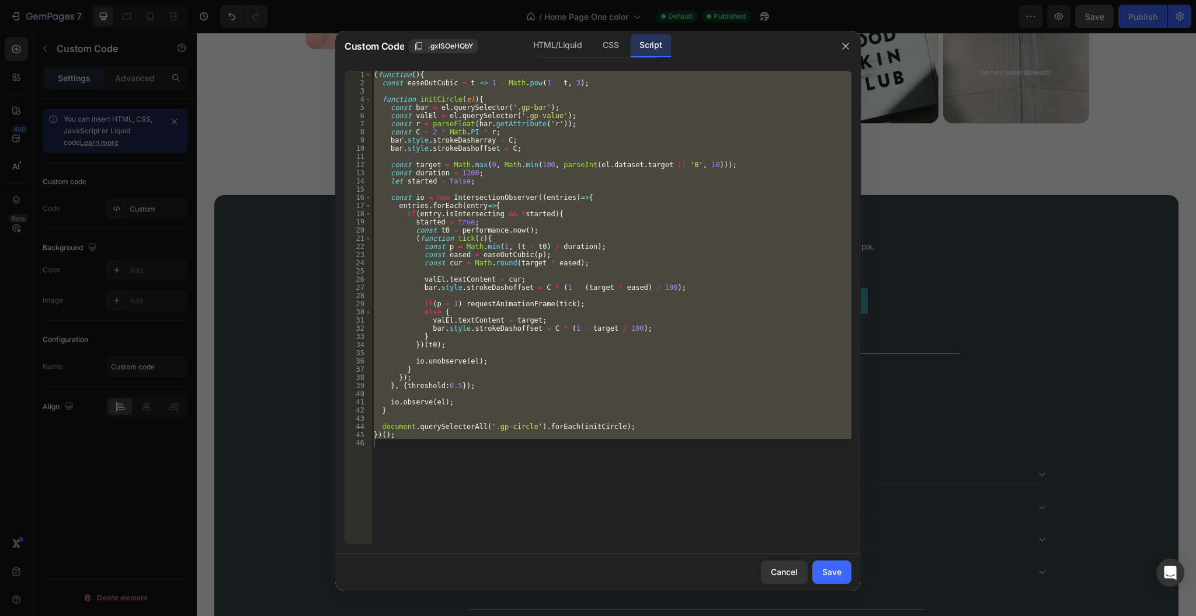
click at [638, 203] on div "( function ( ) { const easeOutCubic = t => 1 - Math . pow ( 1 - t , 3 ) ; funct…" at bounding box center [611, 307] width 480 height 473
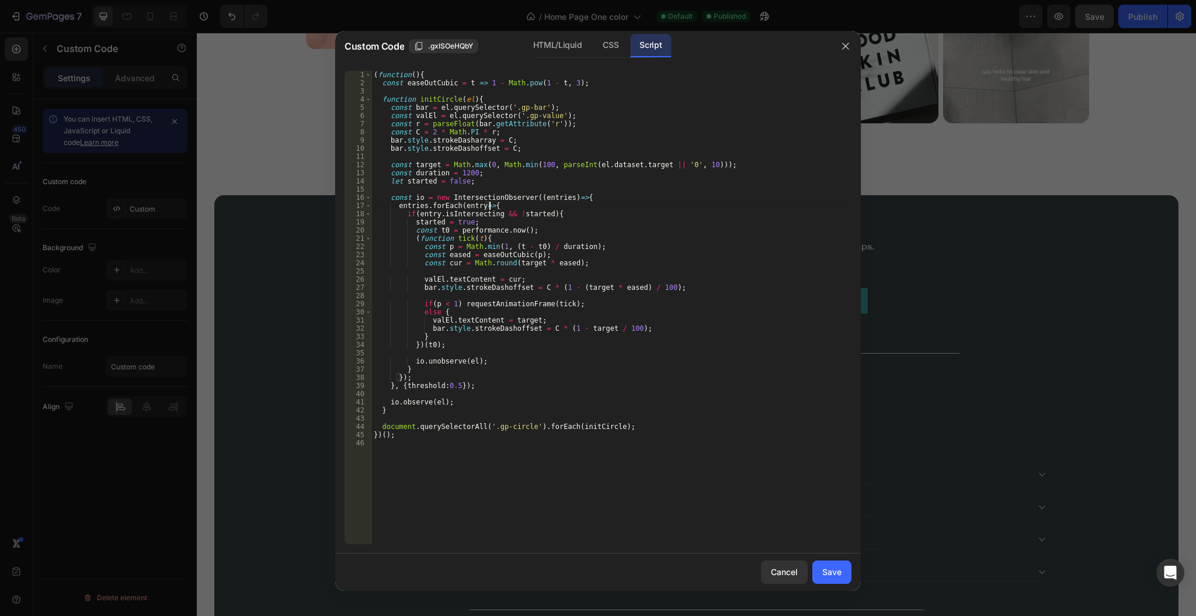
type textarea "})();"
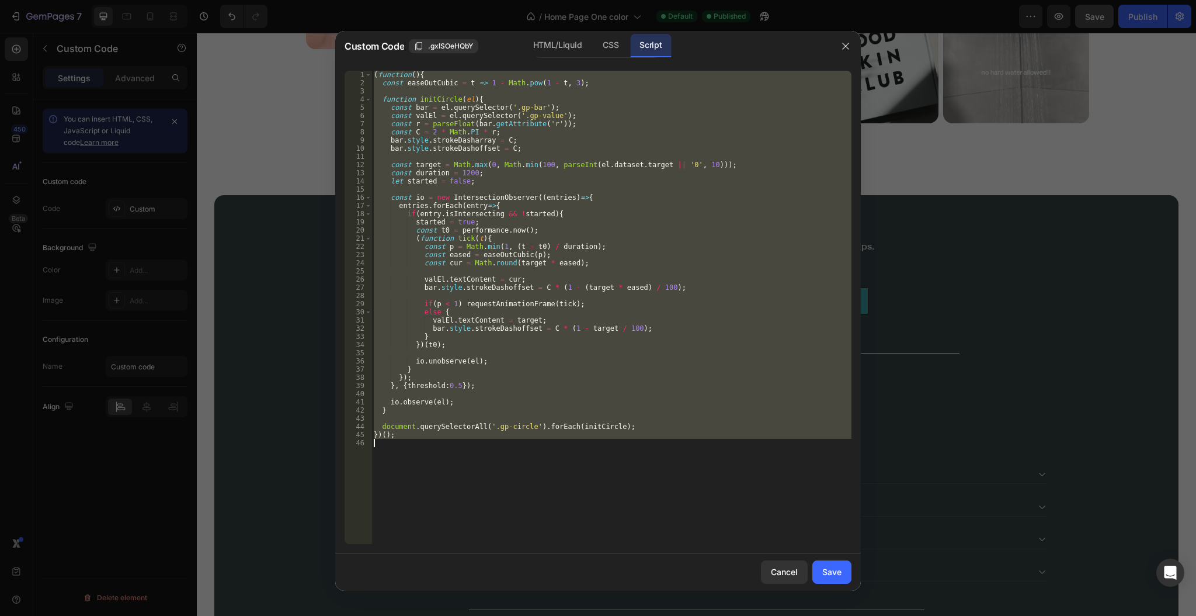
paste textarea
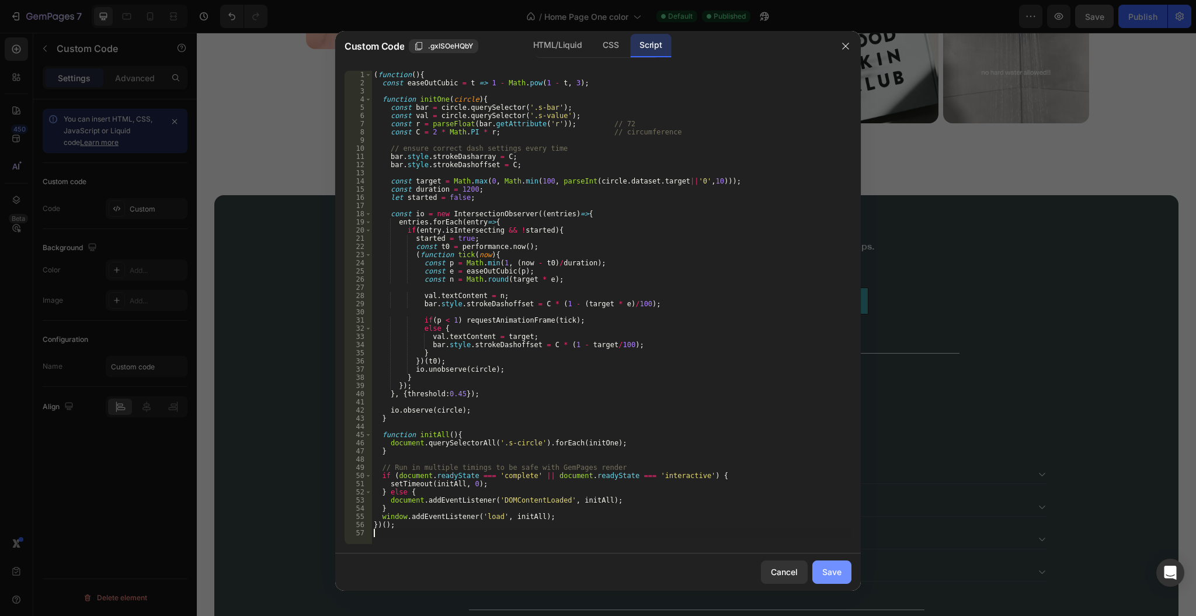
click at [835, 573] on div "Save" at bounding box center [831, 571] width 19 height 12
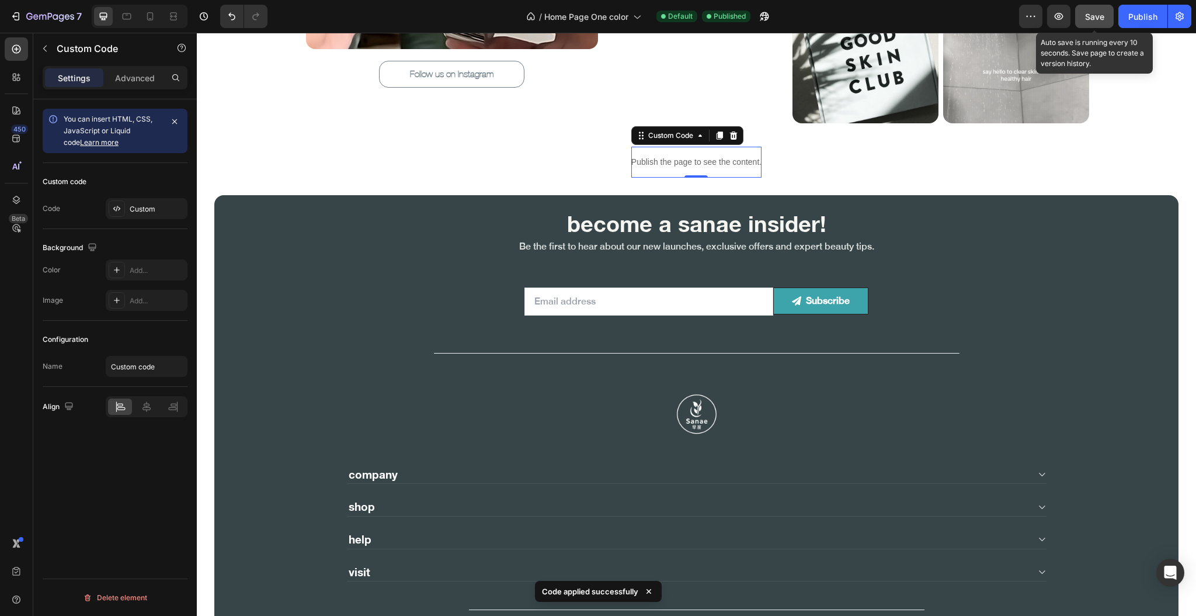
click at [1105, 8] on button "Save" at bounding box center [1094, 16] width 39 height 23
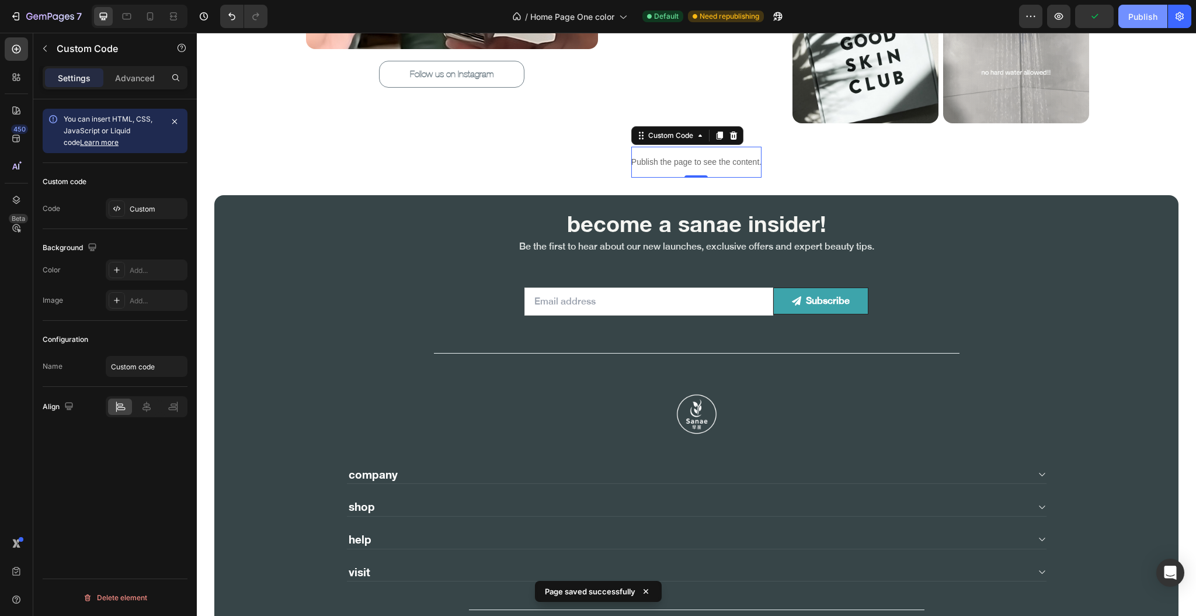
click at [1137, 24] on button "Publish" at bounding box center [1142, 16] width 49 height 23
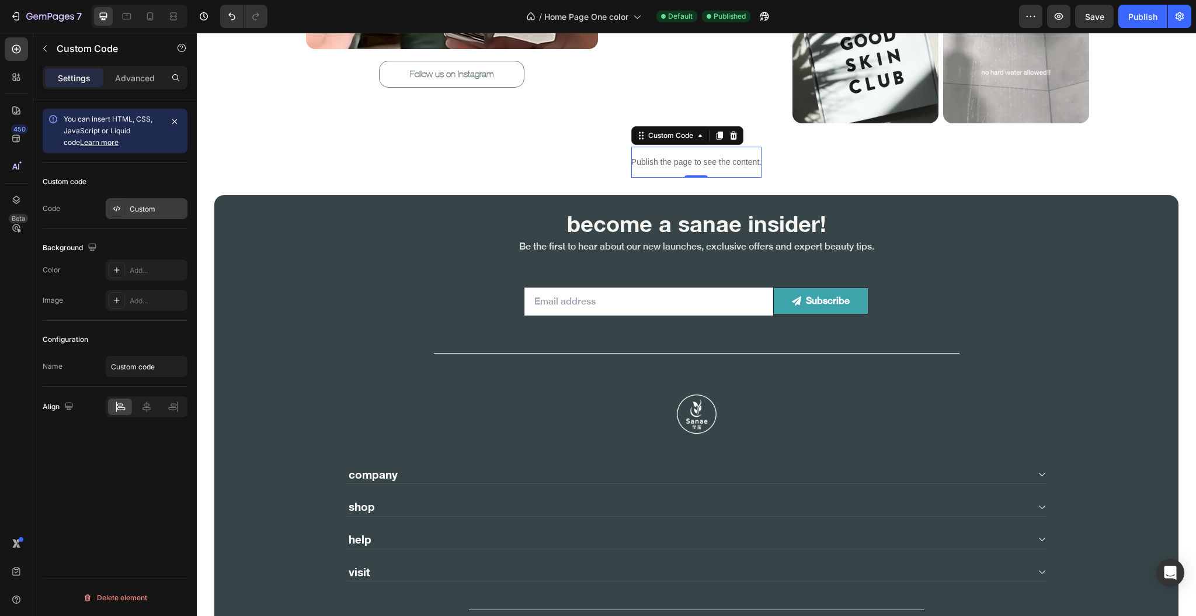
click at [142, 208] on div "Custom" at bounding box center [157, 209] width 55 height 11
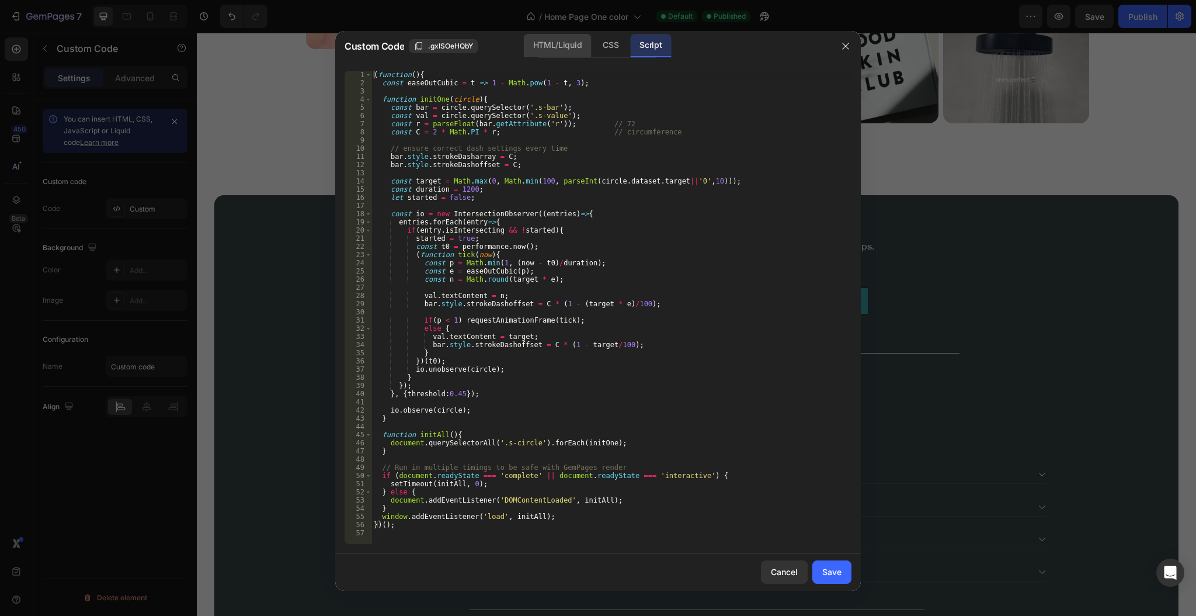
click at [593, 44] on div "HTML/Liquid" at bounding box center [610, 45] width 34 height 23
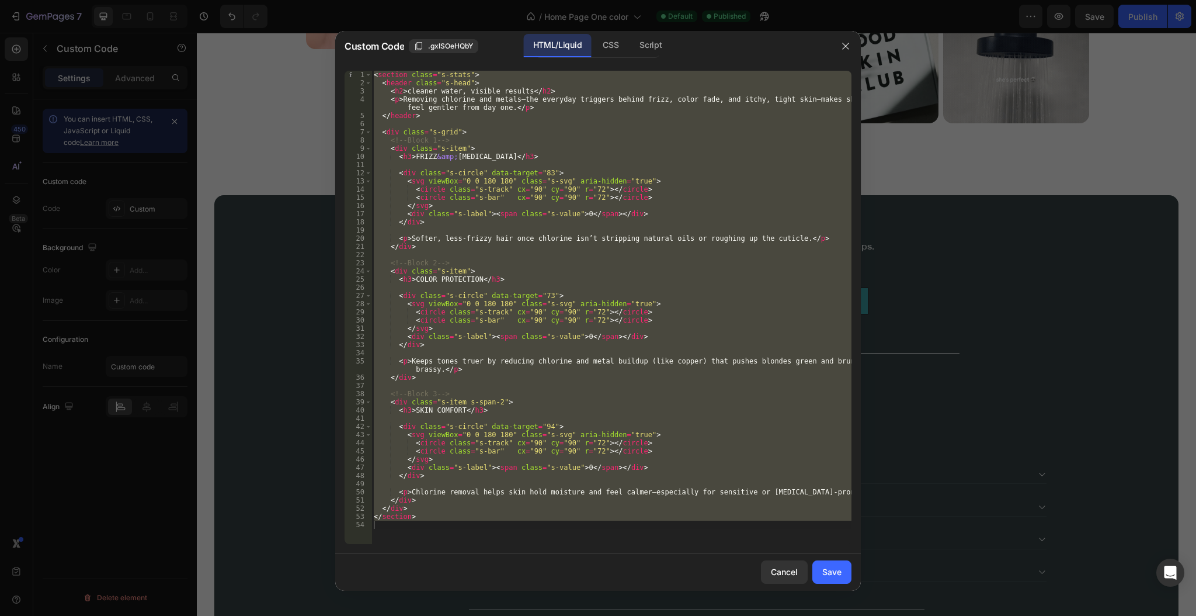
click at [517, 157] on div "< section class = "s-stats" > < header class = "s-head" > < h2 > cleaner water,…" at bounding box center [611, 307] width 480 height 473
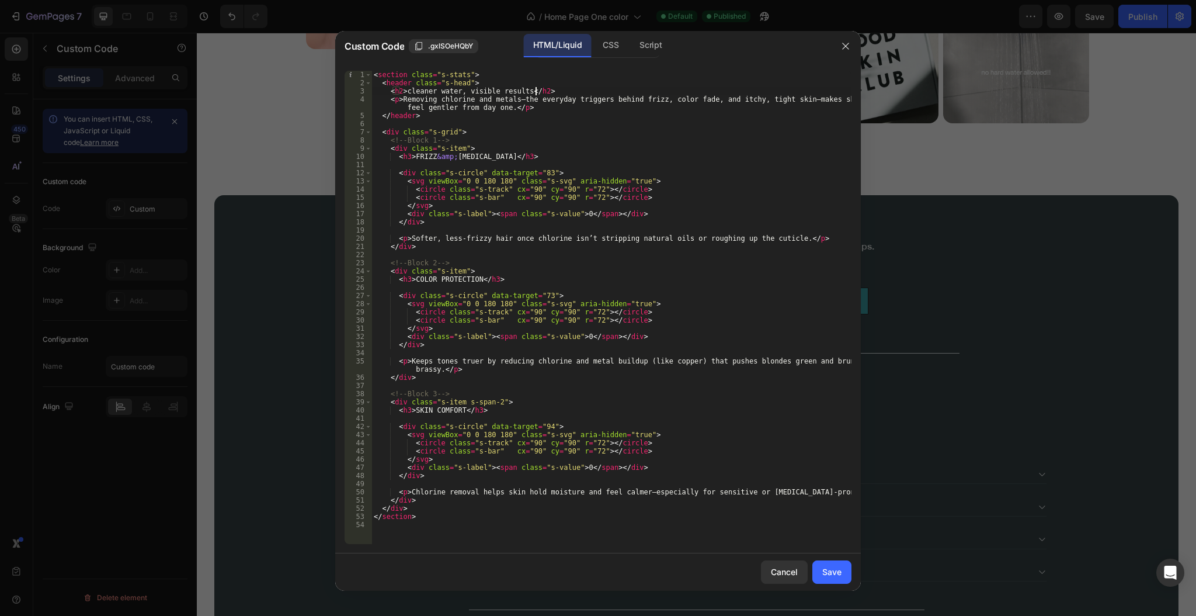
click at [535, 90] on div "< section class = "s-stats" > < header class = "s-head" > < h2 > cleaner water,…" at bounding box center [611, 316] width 480 height 490
click at [500, 155] on div "< section class = "s-stats" > < header class = "s-head" > < h2 > cleaner water,…" at bounding box center [611, 316] width 480 height 490
click at [408, 154] on div "< section class = "s-stats" > < header class = "s-head" > < h2 > cleaner water,…" at bounding box center [611, 316] width 480 height 490
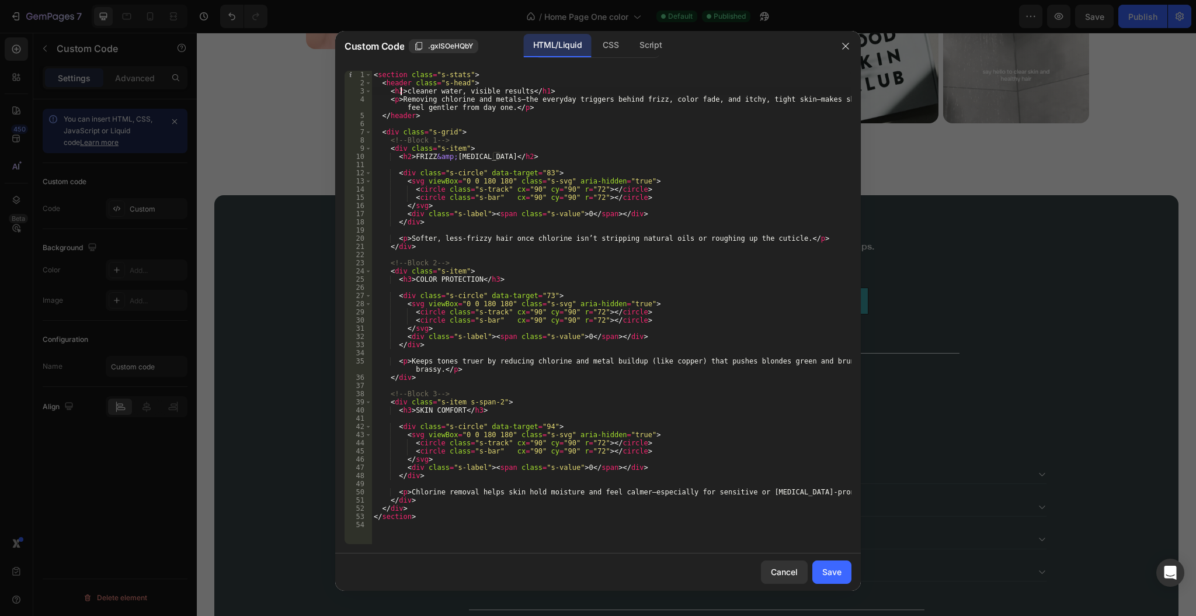
click at [399, 88] on div "< section class = "s-stats" > < header class = "s-head" > < h2 > cleaner water,…" at bounding box center [611, 316] width 480 height 490
click at [408, 276] on div "< section class = "s-stats" > < header class = "s-head" > < h1 > cleaner water,…" at bounding box center [611, 316] width 480 height 490
click at [491, 277] on div "< section class = "s-stats" > < header class = "s-head" > < h1 > cleaner water,…" at bounding box center [611, 316] width 480 height 490
click at [408, 410] on div "< section class = "s-stats" > < header class = "s-head" > < h1 > cleaner water,…" at bounding box center [611, 316] width 480 height 490
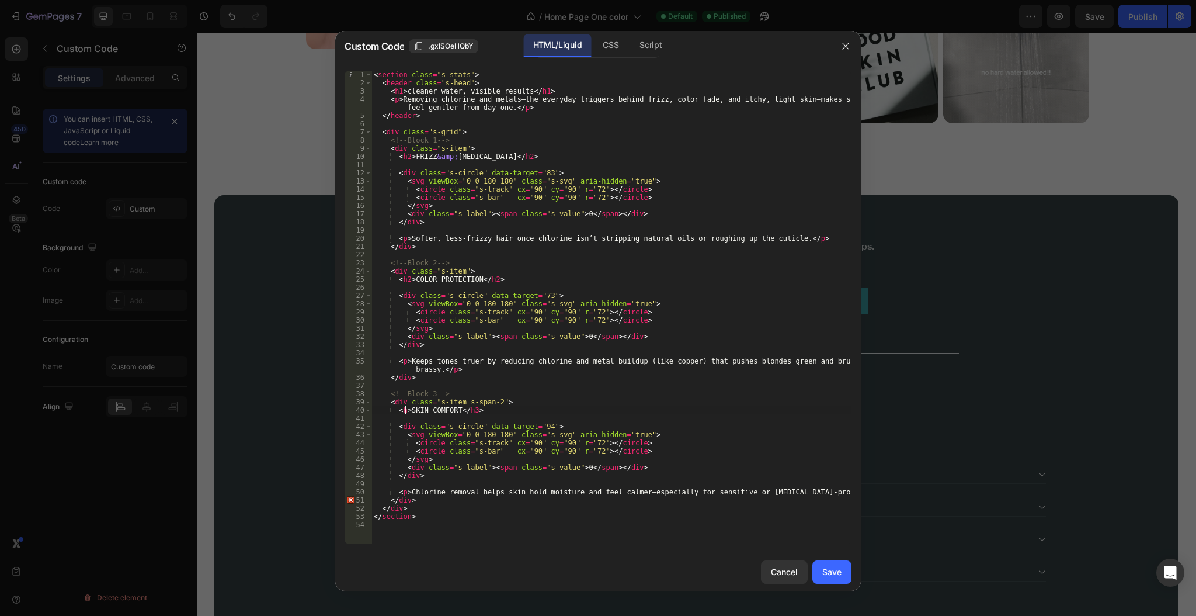
scroll to position [0, 2]
click at [471, 408] on div "< section class = "s-stats" > < header class = "s-head" > < h1 > cleaner water,…" at bounding box center [611, 316] width 480 height 490
click at [503, 409] on div "< section class = "s-stats" > < header class = "s-head" > < h1 > cleaner water,…" at bounding box center [611, 316] width 480 height 490
type textarea "<h2>SKIN COMFORT</h2>"
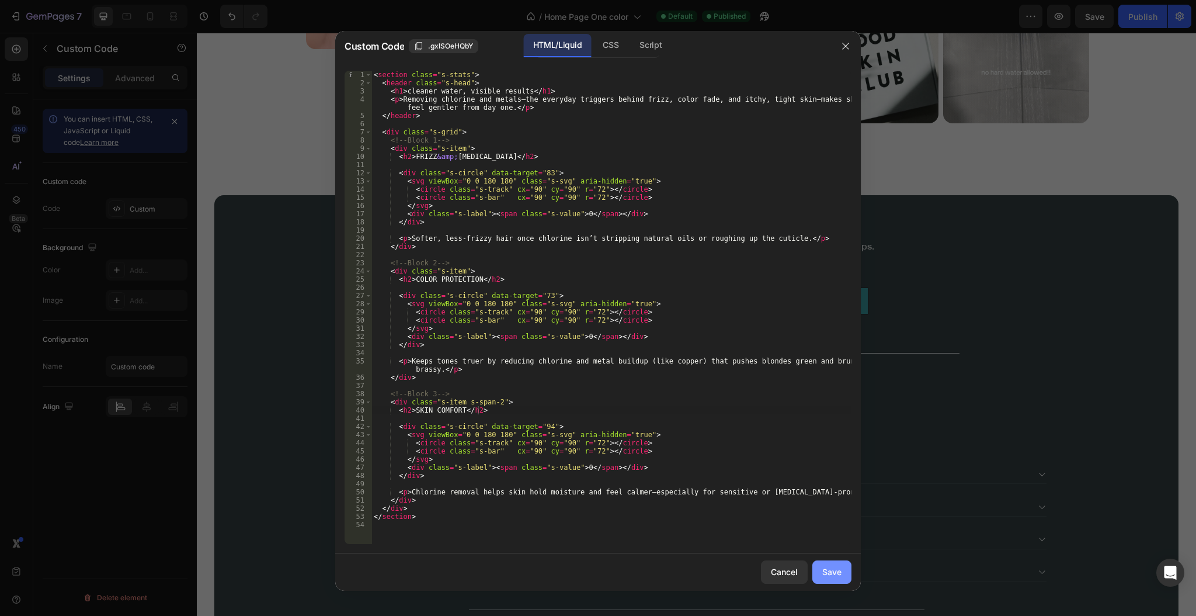
click at [830, 573] on div "Save" at bounding box center [831, 571] width 19 height 12
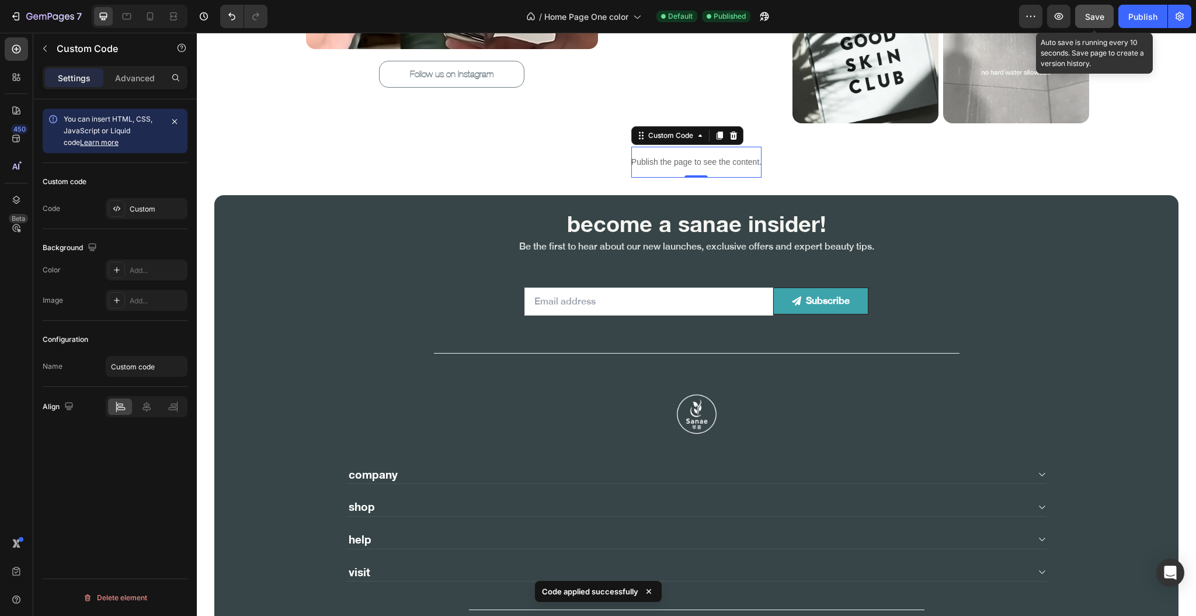
click at [1108, 15] on button "Save" at bounding box center [1094, 16] width 39 height 23
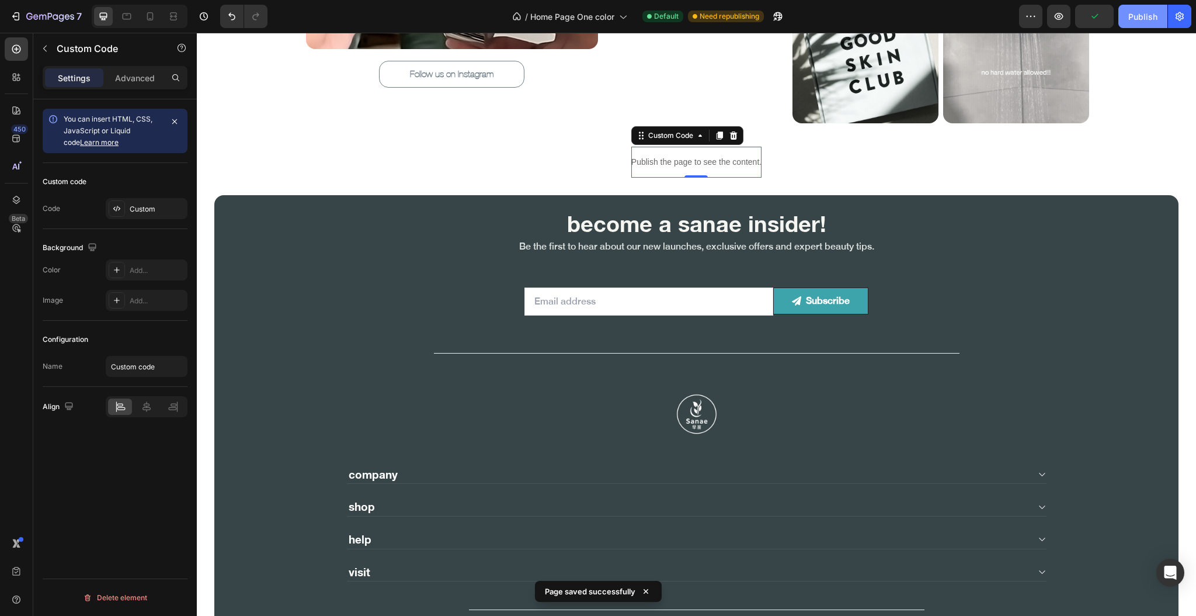
click at [1136, 21] on div "Publish" at bounding box center [1142, 17] width 29 height 12
